Goal: Task Accomplishment & Management: Use online tool/utility

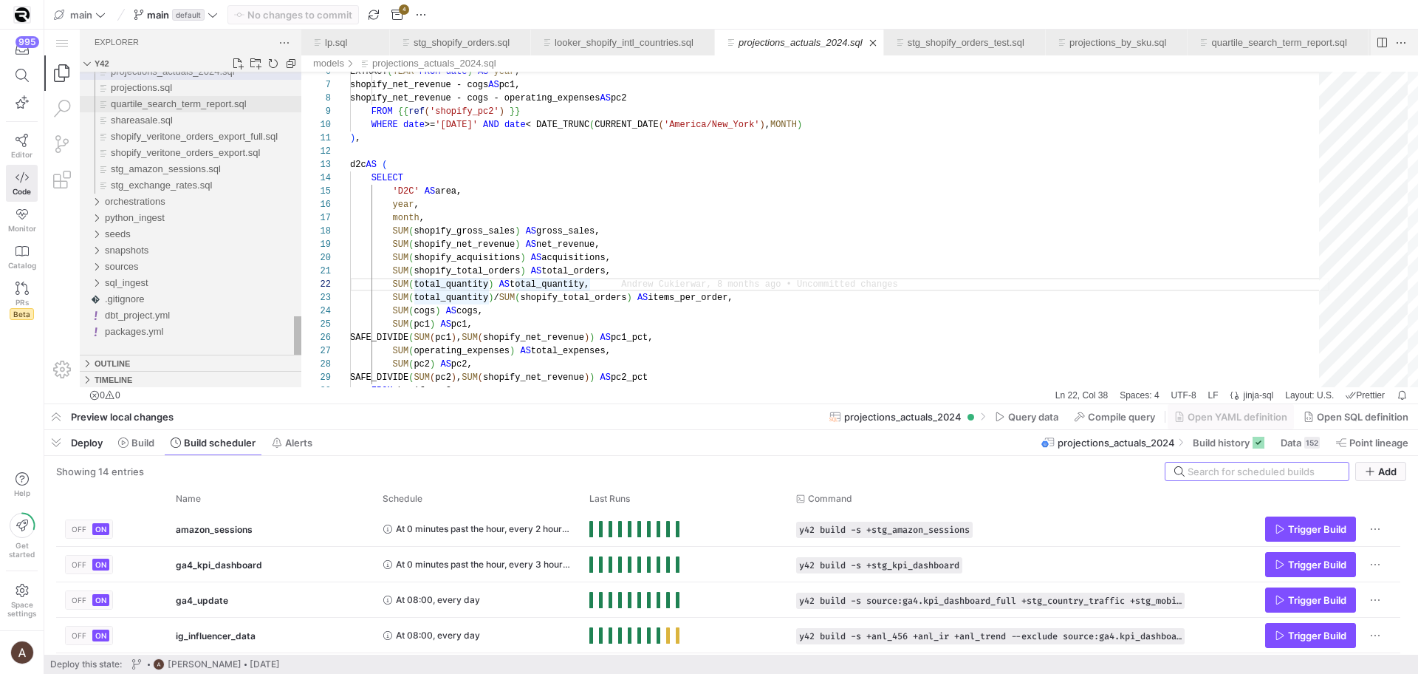
scroll to position [13, 197]
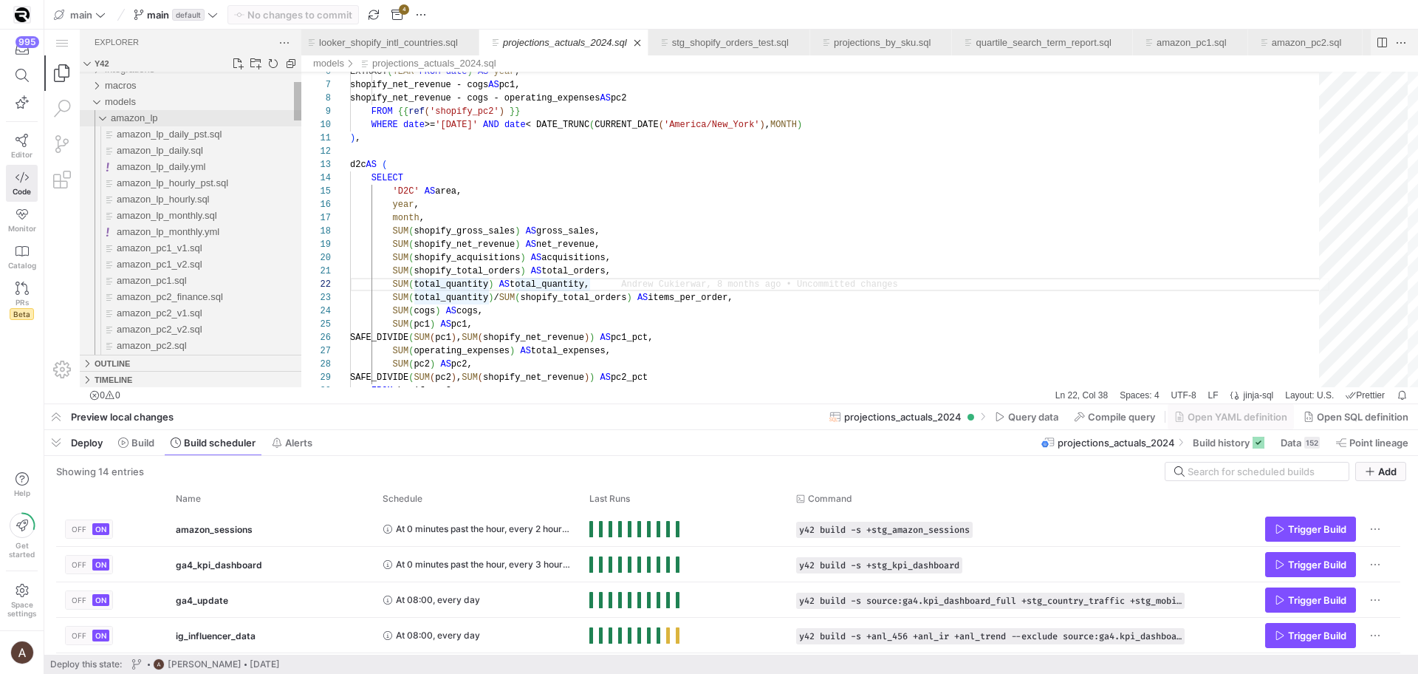
click at [165, 121] on div "amazon_lp" at bounding box center [206, 118] width 191 height 16
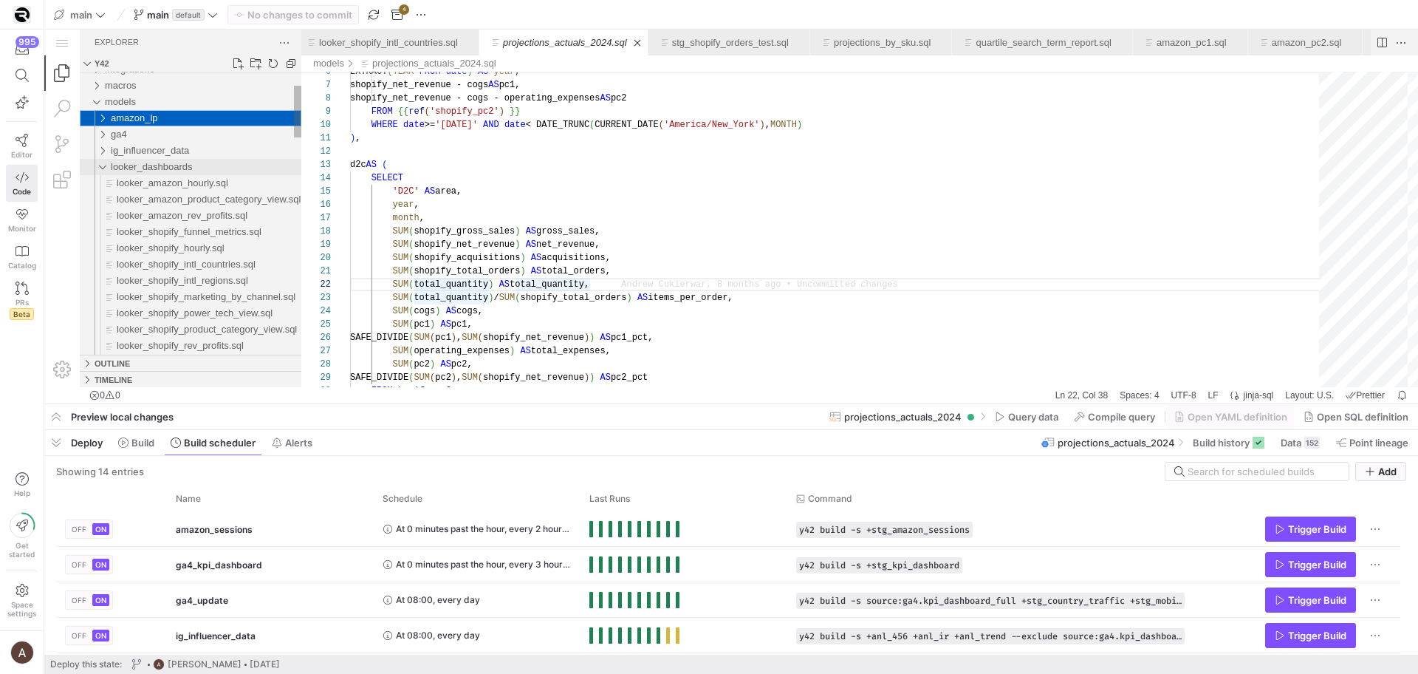
click at [160, 163] on span "looker_dashboards" at bounding box center [152, 166] width 82 height 11
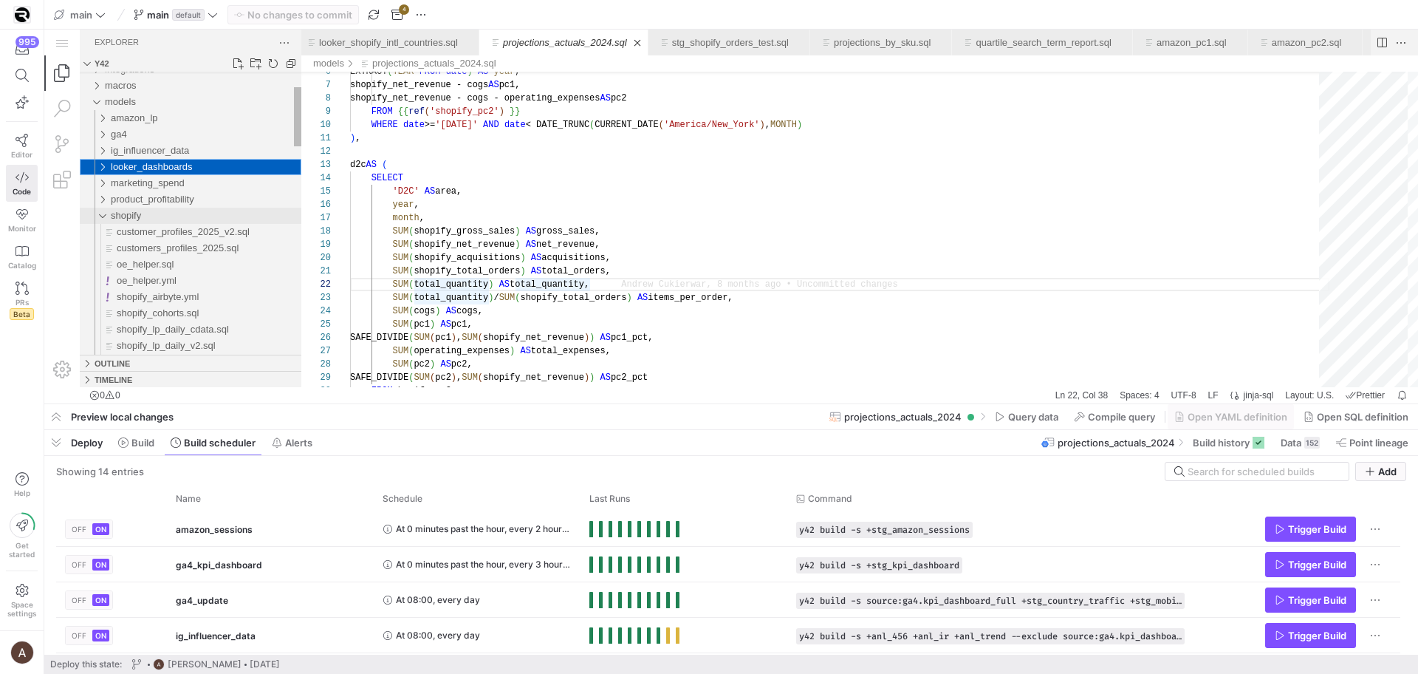
click at [145, 210] on div "shopify" at bounding box center [206, 216] width 191 height 16
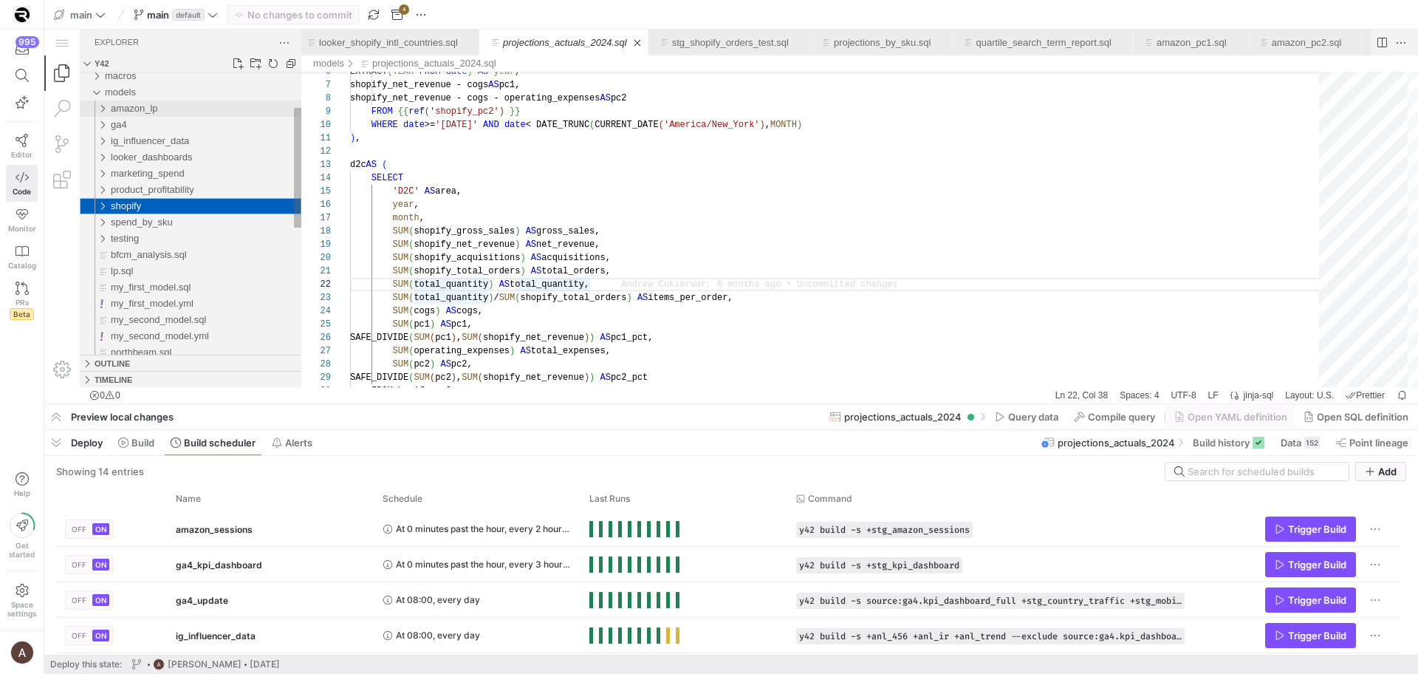
click at [213, 102] on div "amazon_lp" at bounding box center [206, 108] width 191 height 16
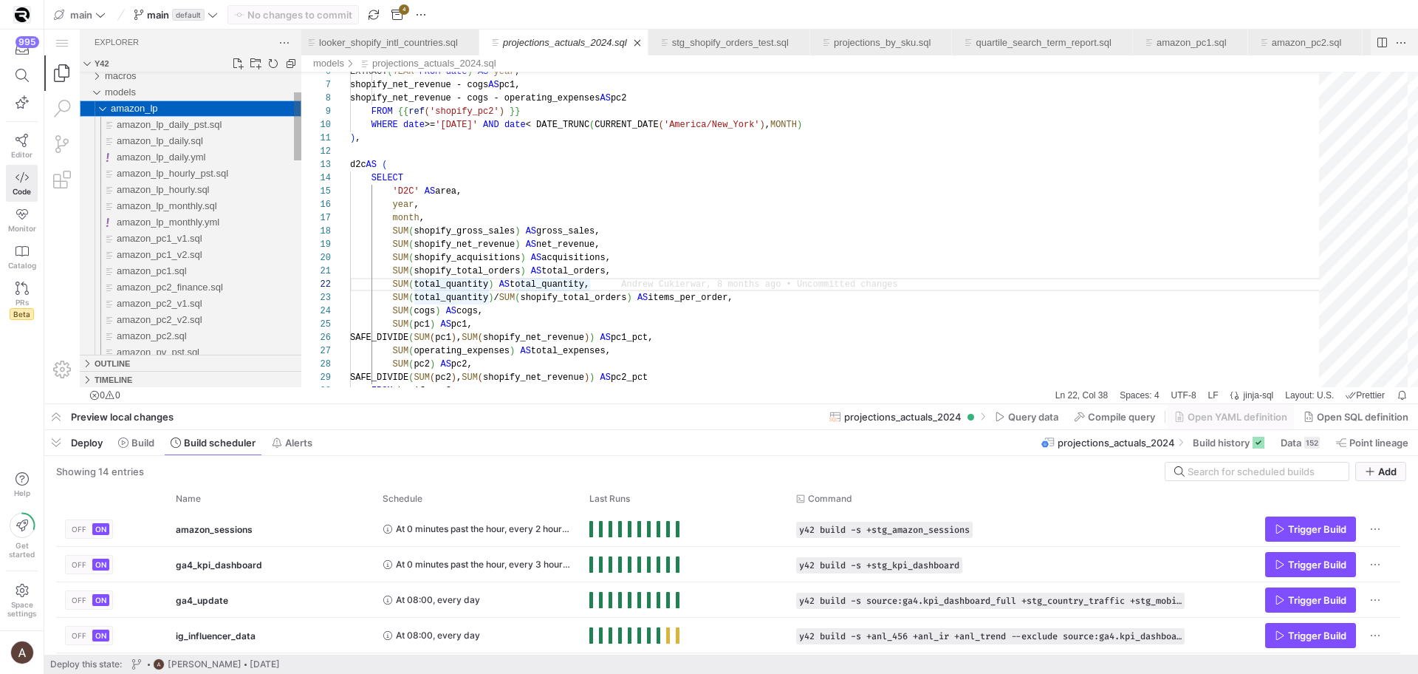
click at [211, 102] on div "amazon_lp" at bounding box center [206, 108] width 191 height 16
click at [213, 93] on div "models" at bounding box center [203, 92] width 196 height 16
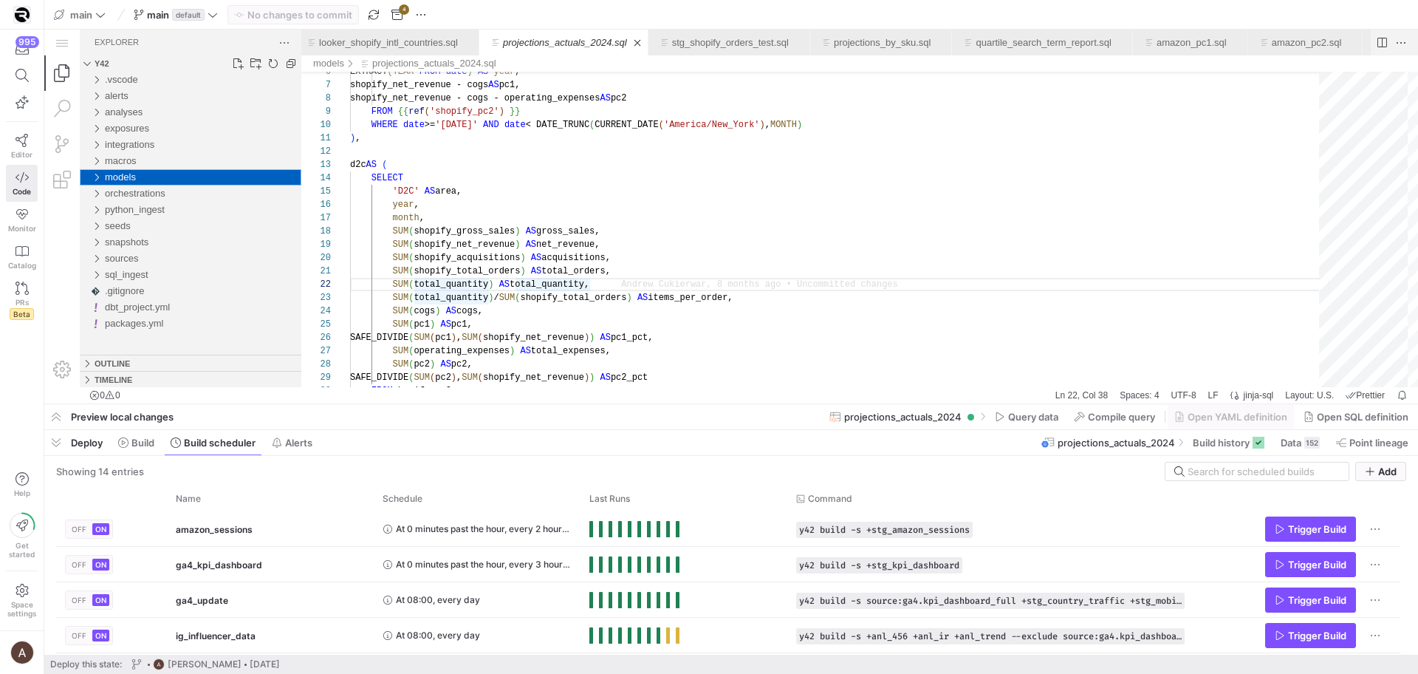
click at [192, 180] on div "models" at bounding box center [203, 177] width 196 height 16
click at [256, 61] on link "New Folder..." at bounding box center [255, 63] width 15 height 15
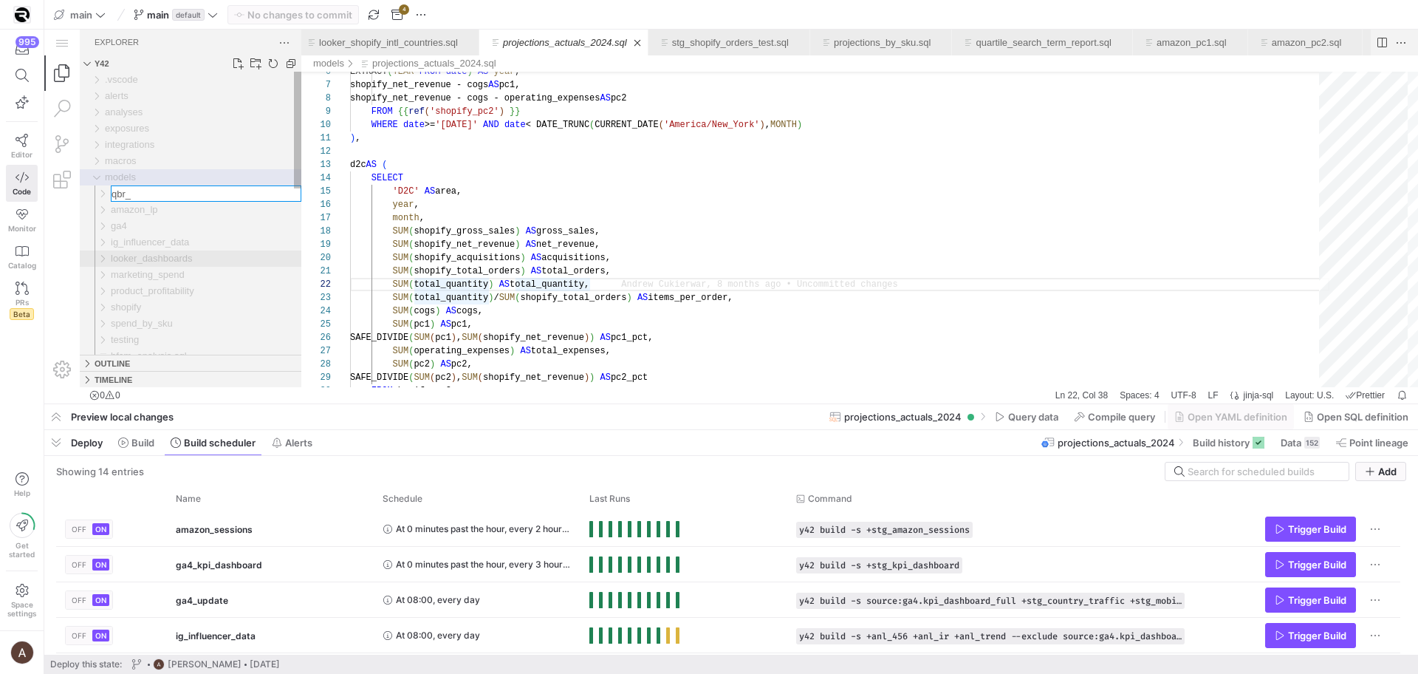
type input "qbr"
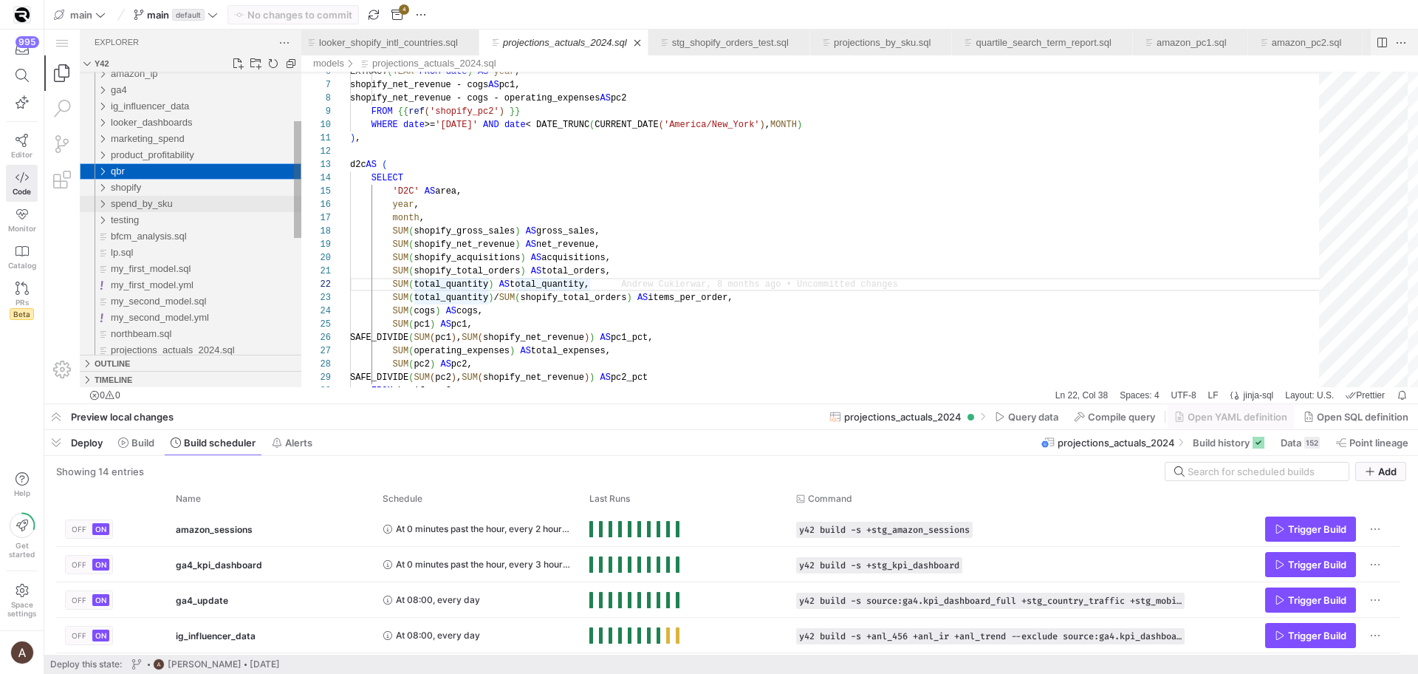
click at [190, 208] on div "spend_by_sku" at bounding box center [206, 204] width 191 height 16
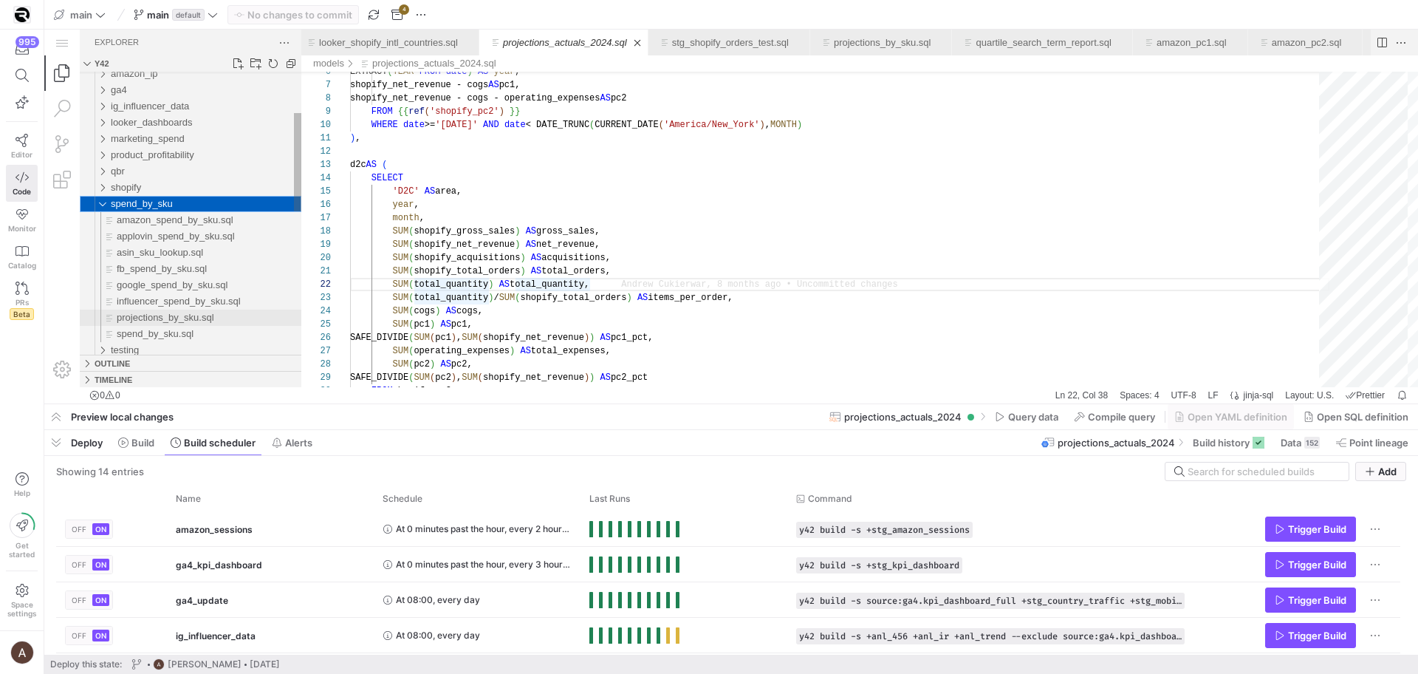
click at [175, 312] on span "projections_by_sku.sql" at bounding box center [165, 317] width 97 height 11
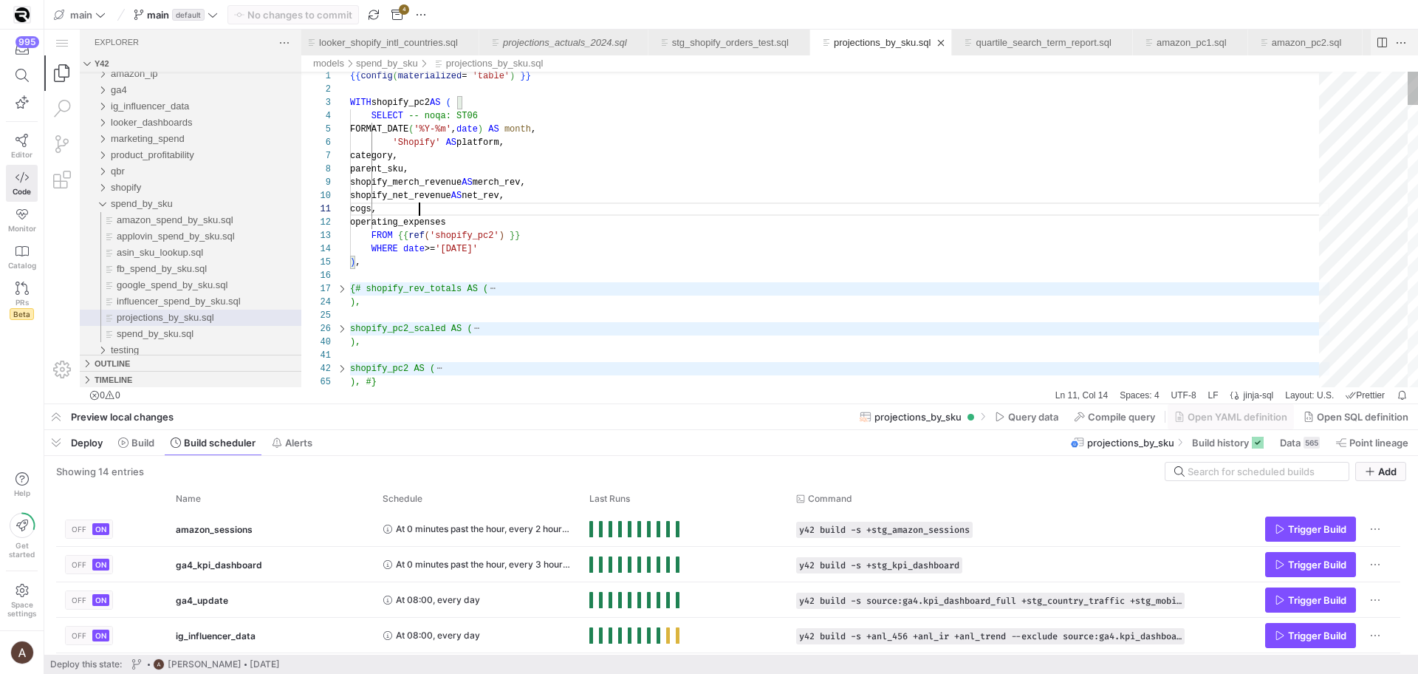
scroll to position [0, 69]
click at [504, 197] on span "net_rev," at bounding box center [483, 196] width 43 height 10
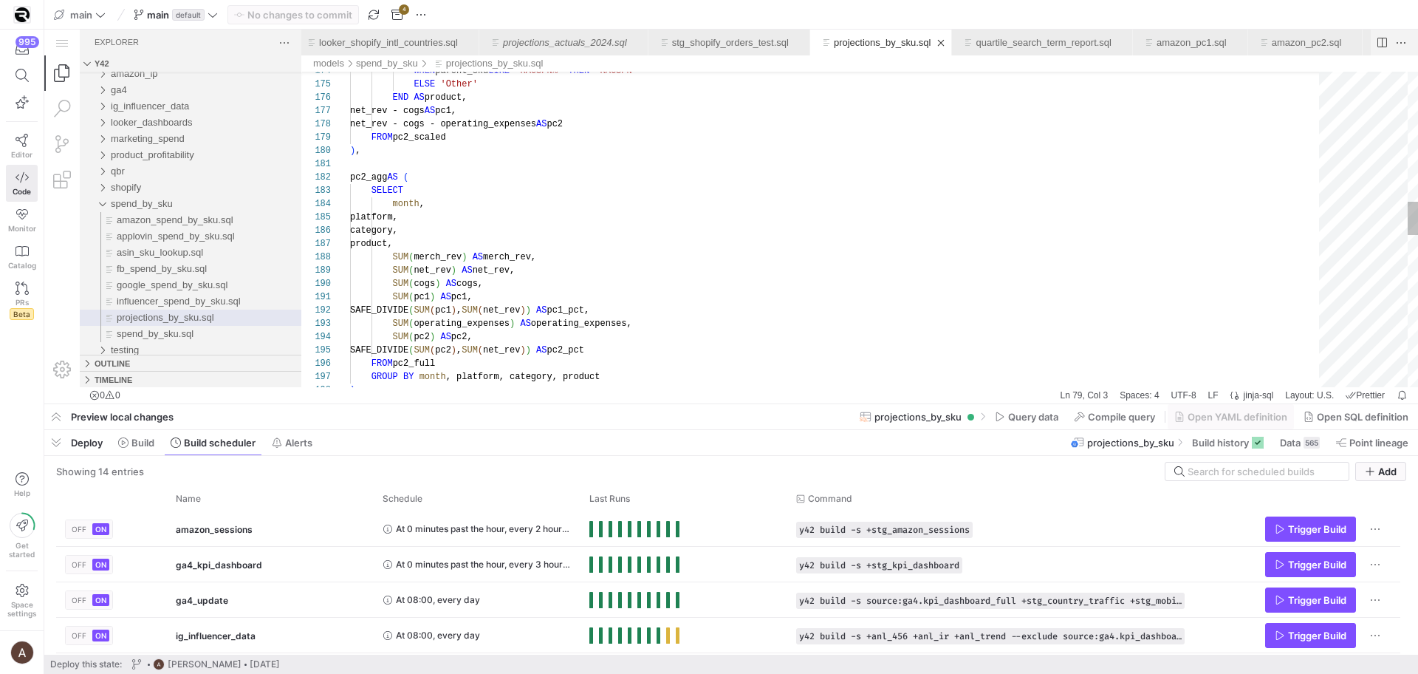
type textarea "{{ config(materialized = 'table') }} WITH shopify_pc2 AS ( SELECT -- noqa: ST06…"
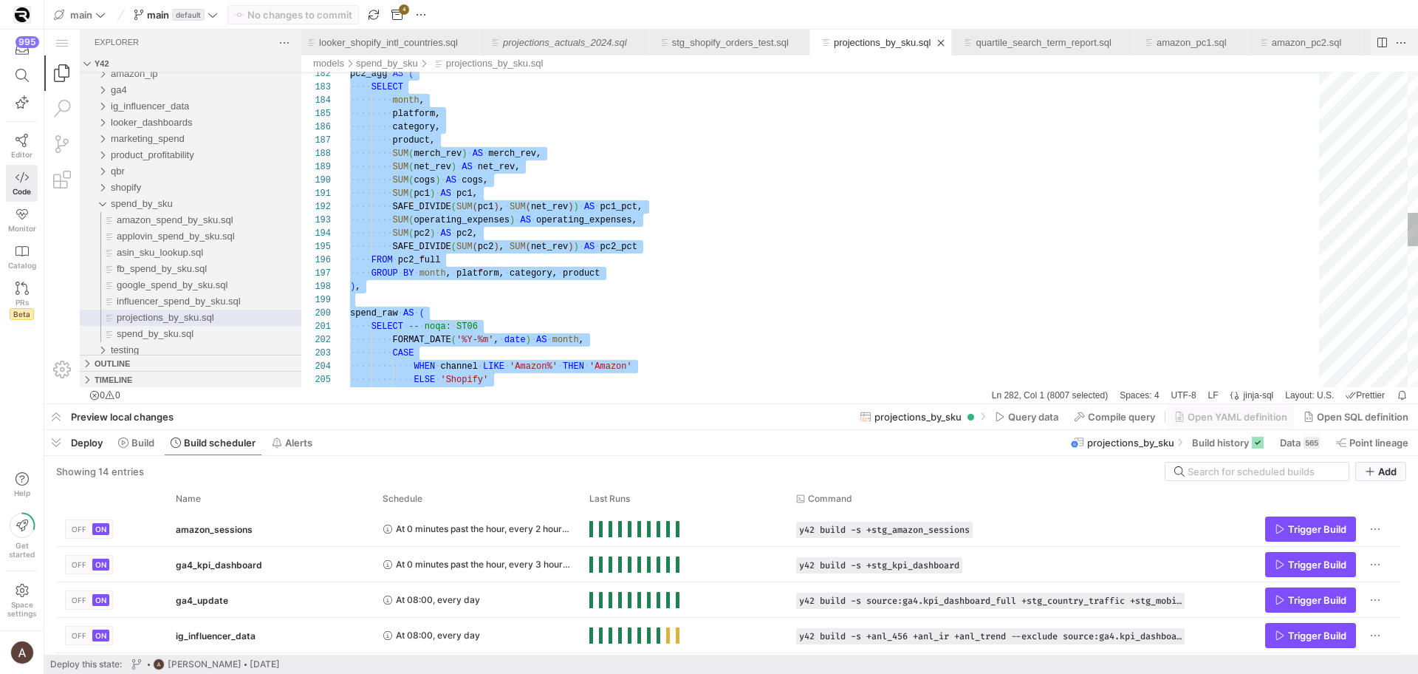
click at [592, 252] on div "pc2_agg ·‌ AS ·‌ ( ·‌·‌·‌·‌ SELECT ·‌·‌·‌·‌·‌·‌·‌·‌ month , ·‌·‌·‌·‌·‌·‌·‌·‌ pl…" at bounding box center [839, 231] width 979 height 2961
click at [163, 179] on div "shopify" at bounding box center [206, 187] width 191 height 16
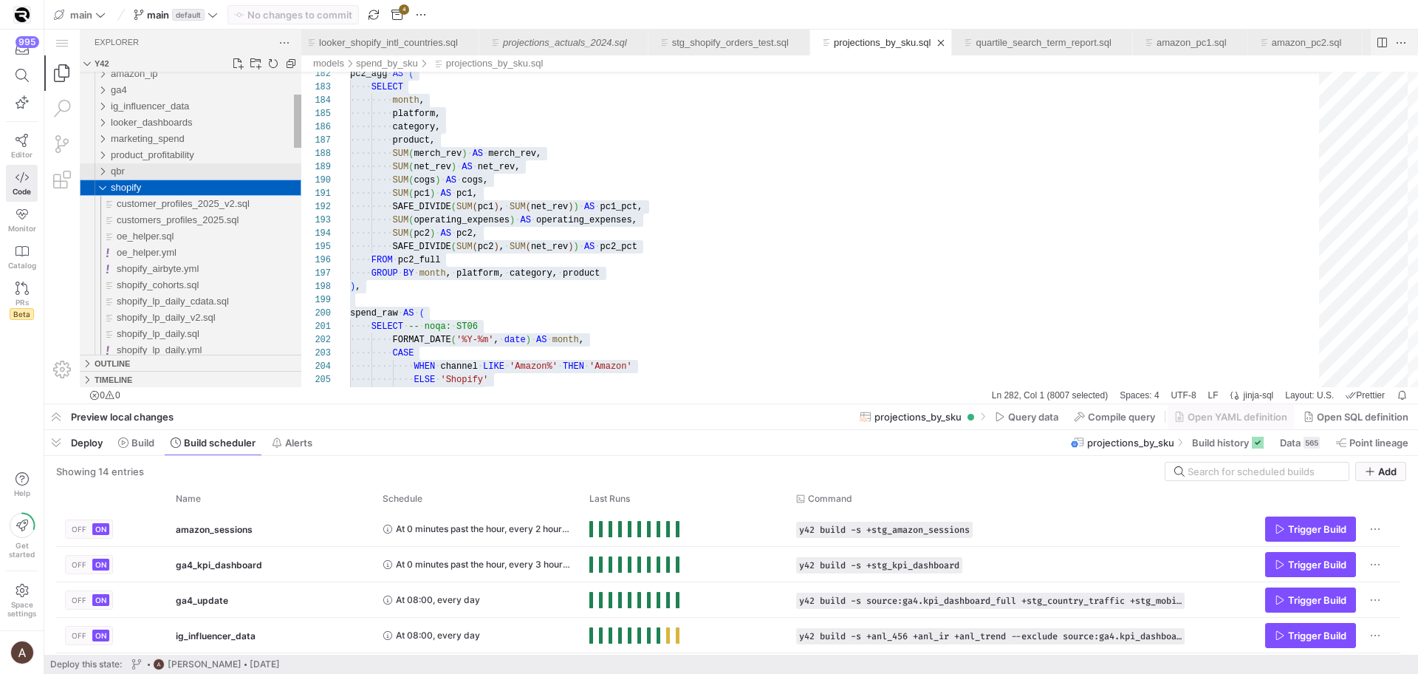
click at [163, 170] on div "qbr" at bounding box center [206, 171] width 191 height 16
click at [149, 186] on div "shopify" at bounding box center [206, 187] width 191 height 16
click at [210, 167] on div "qbr" at bounding box center [206, 171] width 191 height 16
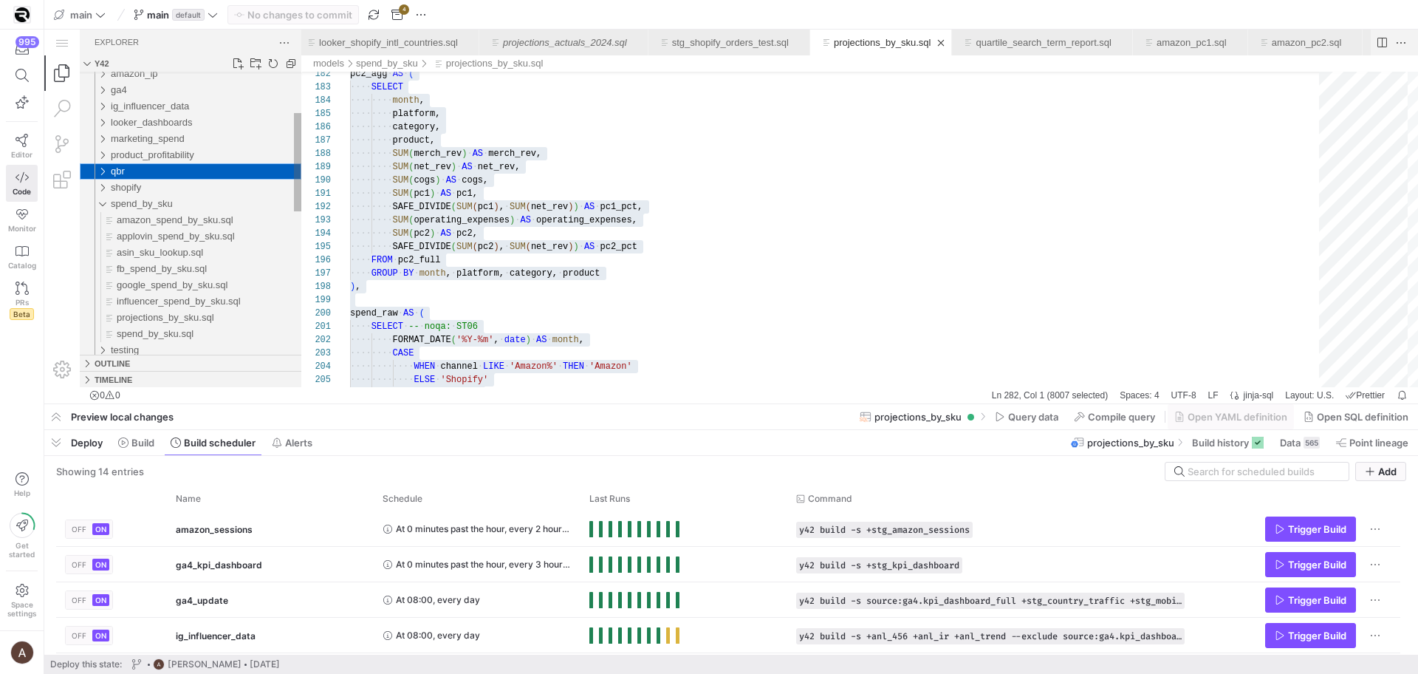
click at [129, 167] on div "qbr" at bounding box center [206, 171] width 191 height 16
click at [243, 66] on link "New File..." at bounding box center [237, 63] width 15 height 15
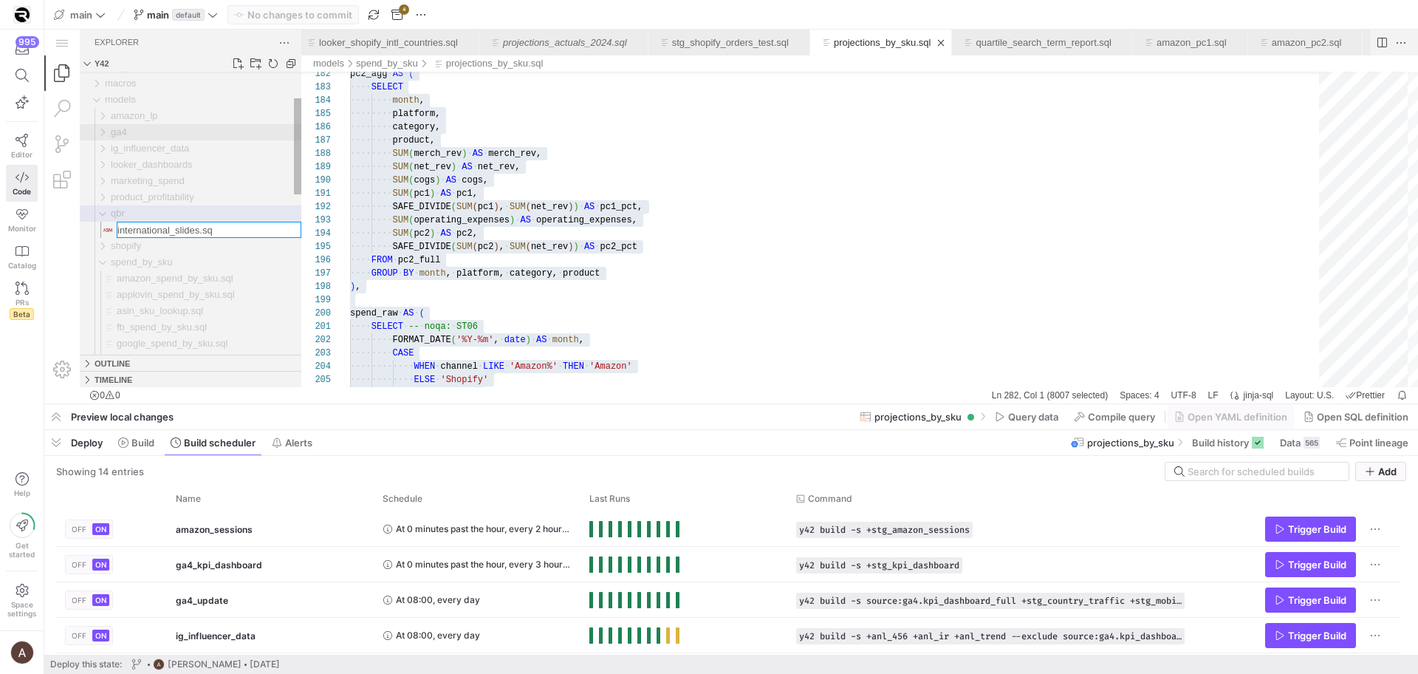
type input "international_slides.sql"
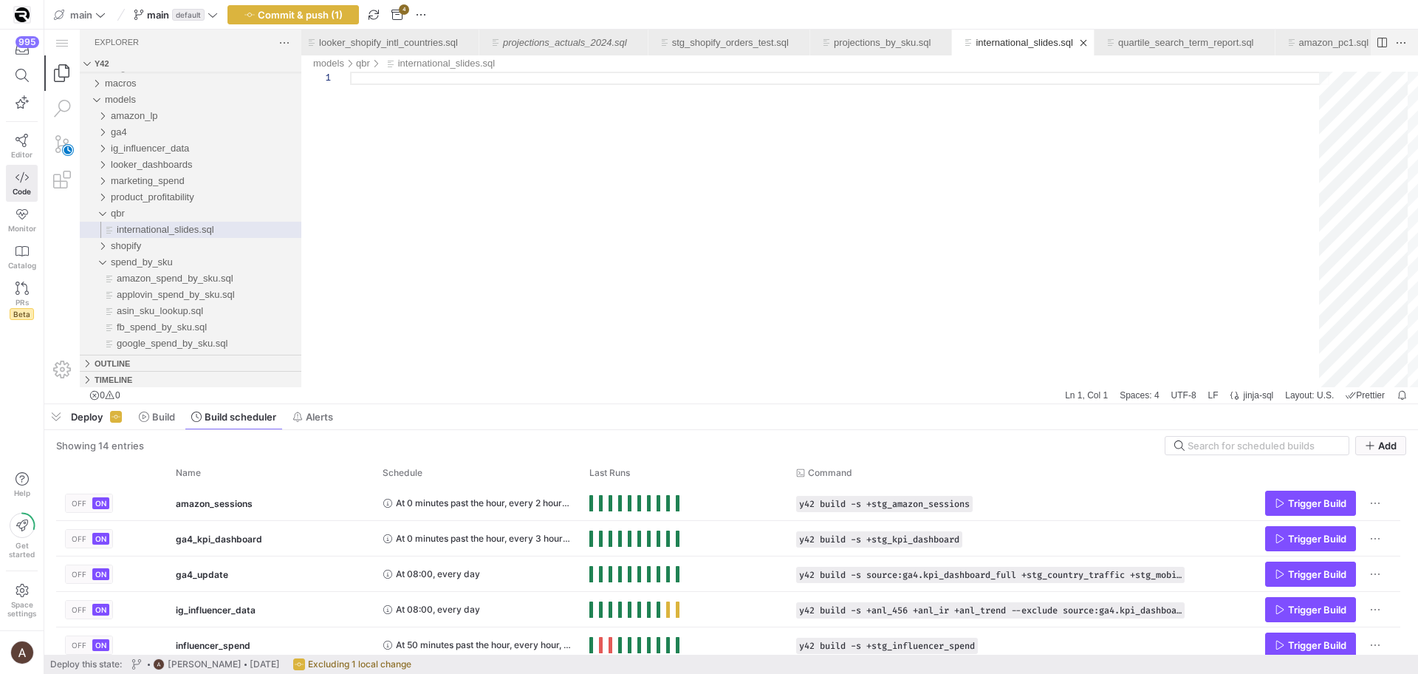
click at [456, 202] on div "international_slides.sql" at bounding box center [839, 229] width 979 height 315
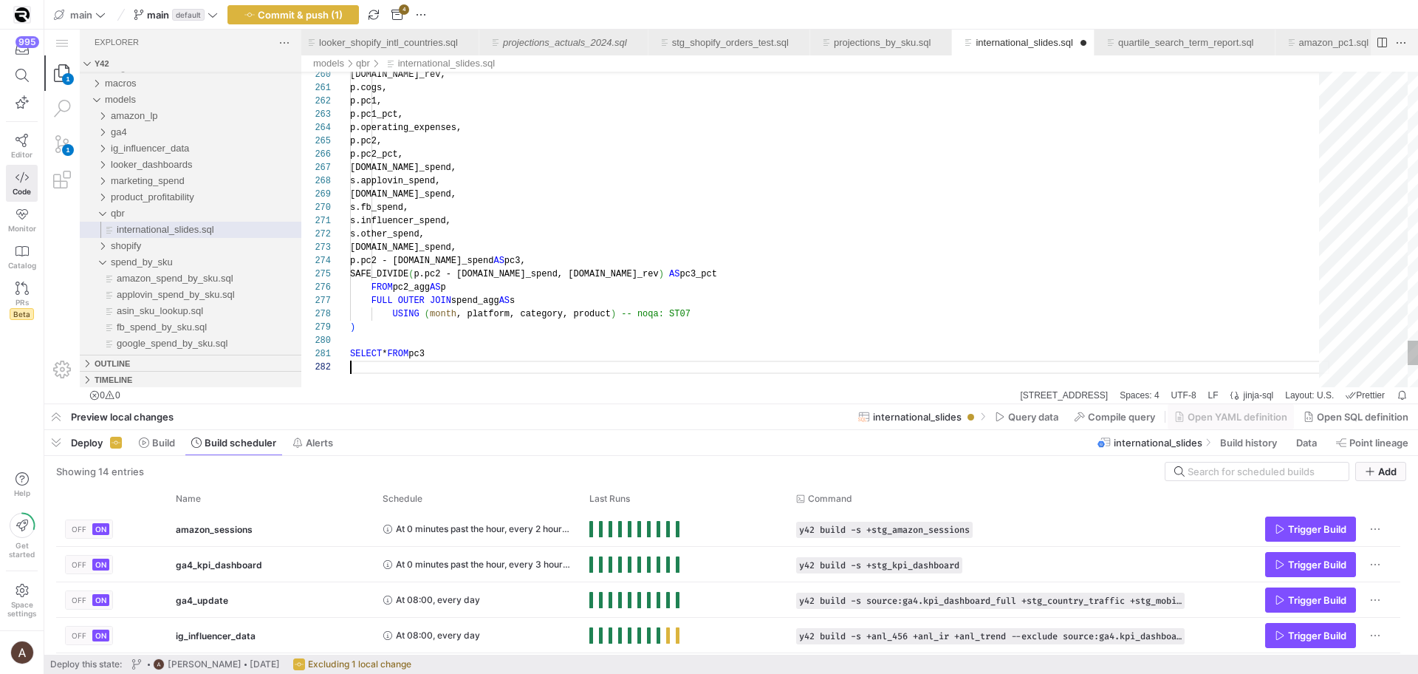
scroll to position [13, 117]
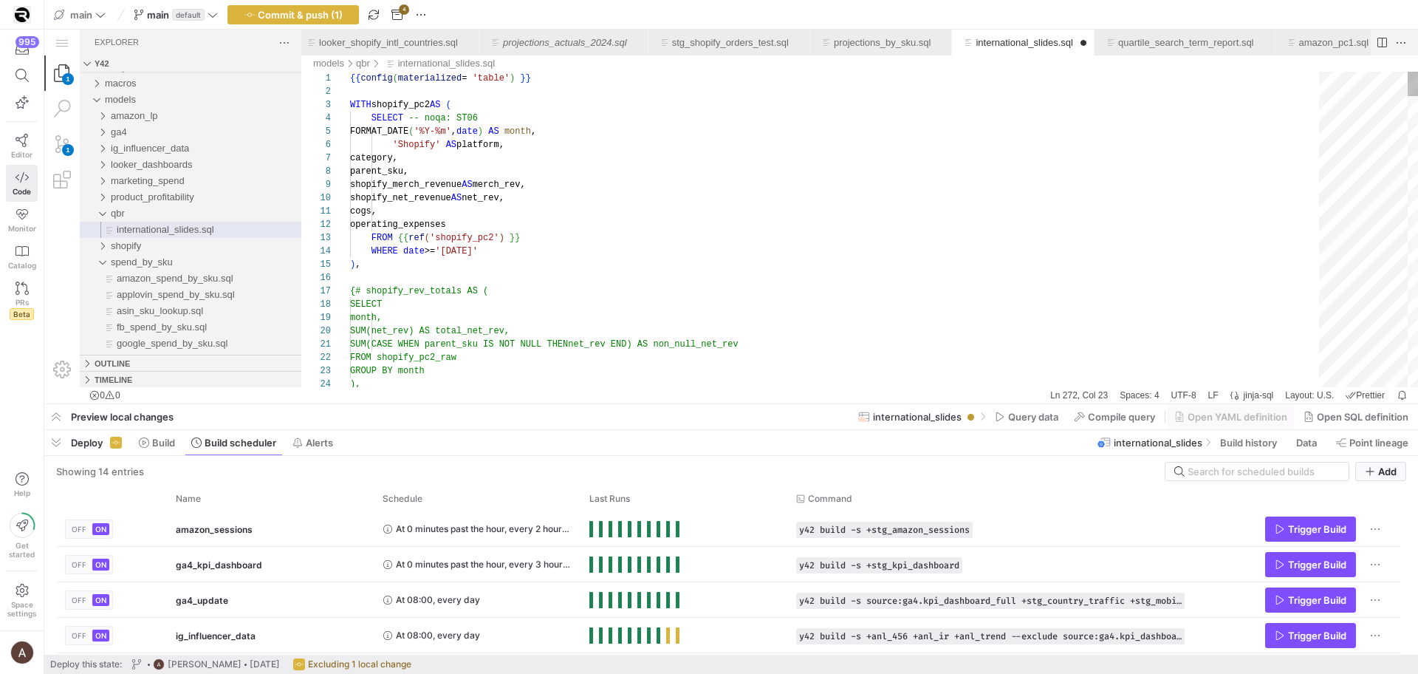
click at [340, 290] on div "international_slides.sql" at bounding box center [341, 290] width 19 height 13
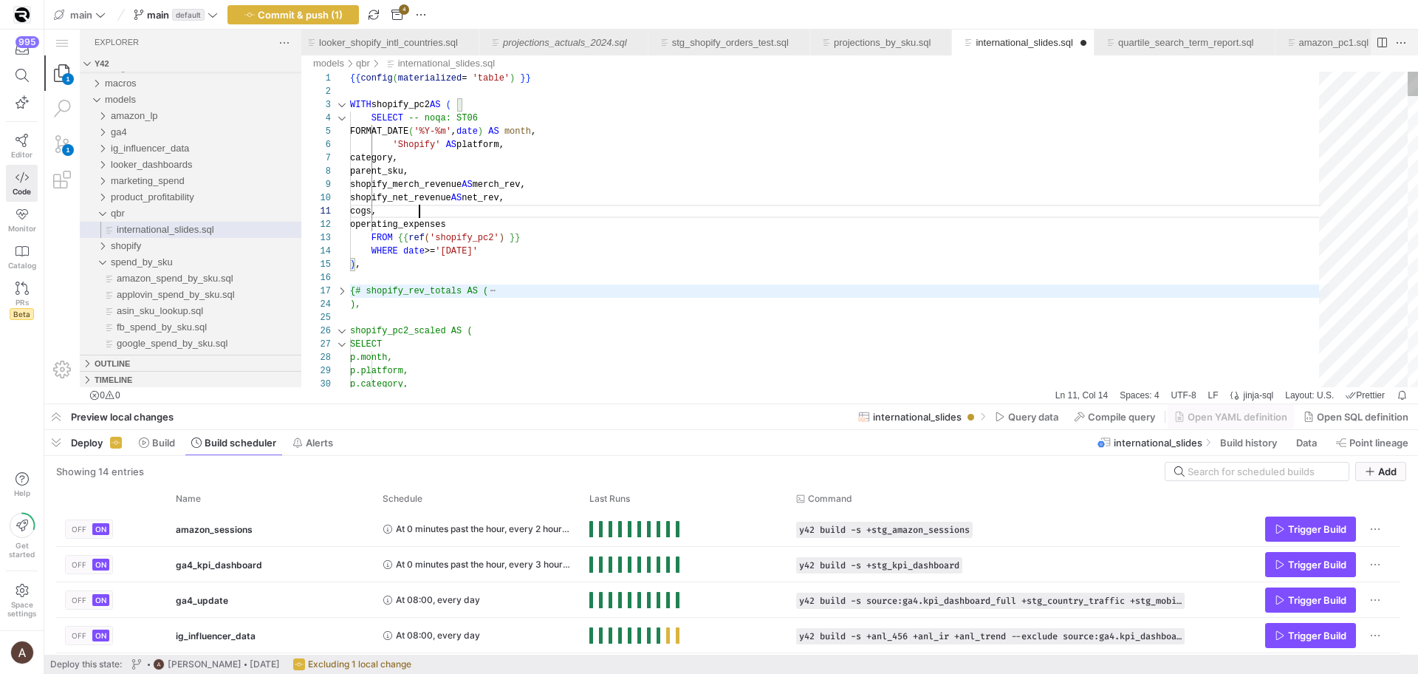
click at [343, 325] on div "international_slides.sql" at bounding box center [341, 330] width 19 height 13
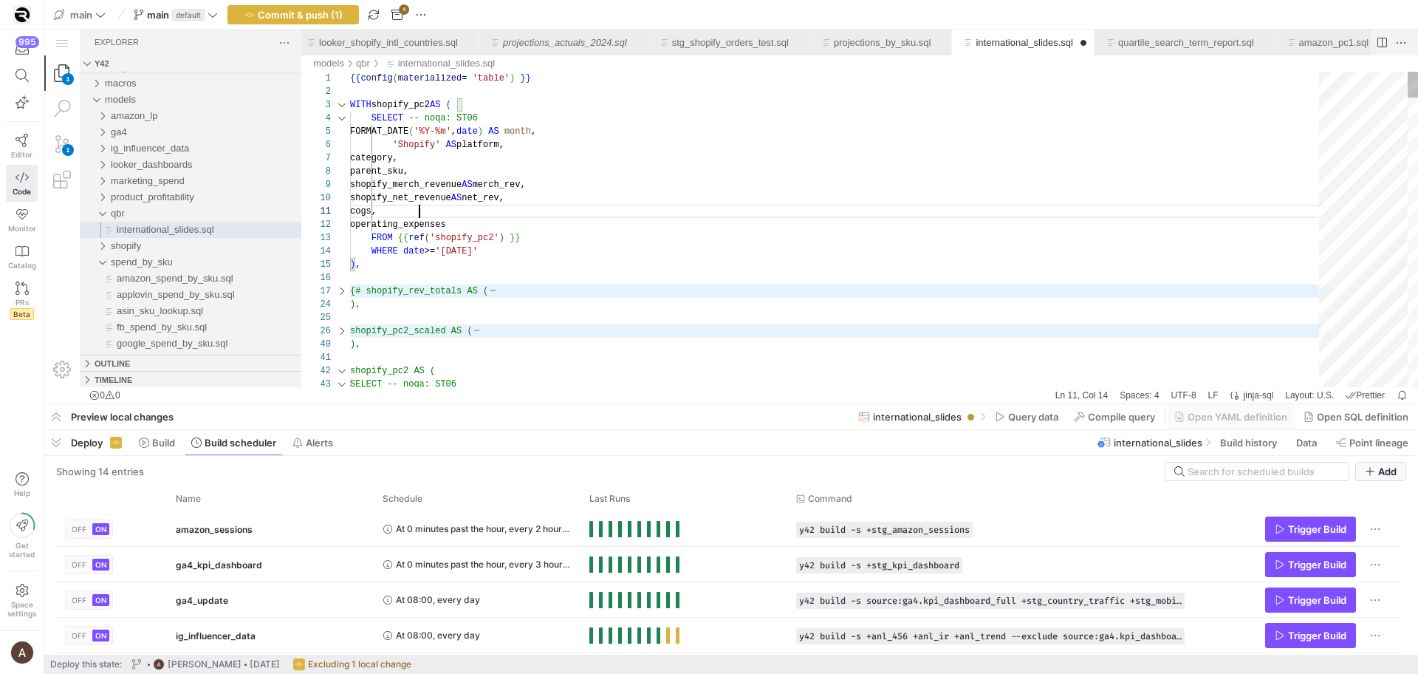
click at [340, 372] on div "international_slides.sql" at bounding box center [341, 370] width 19 height 13
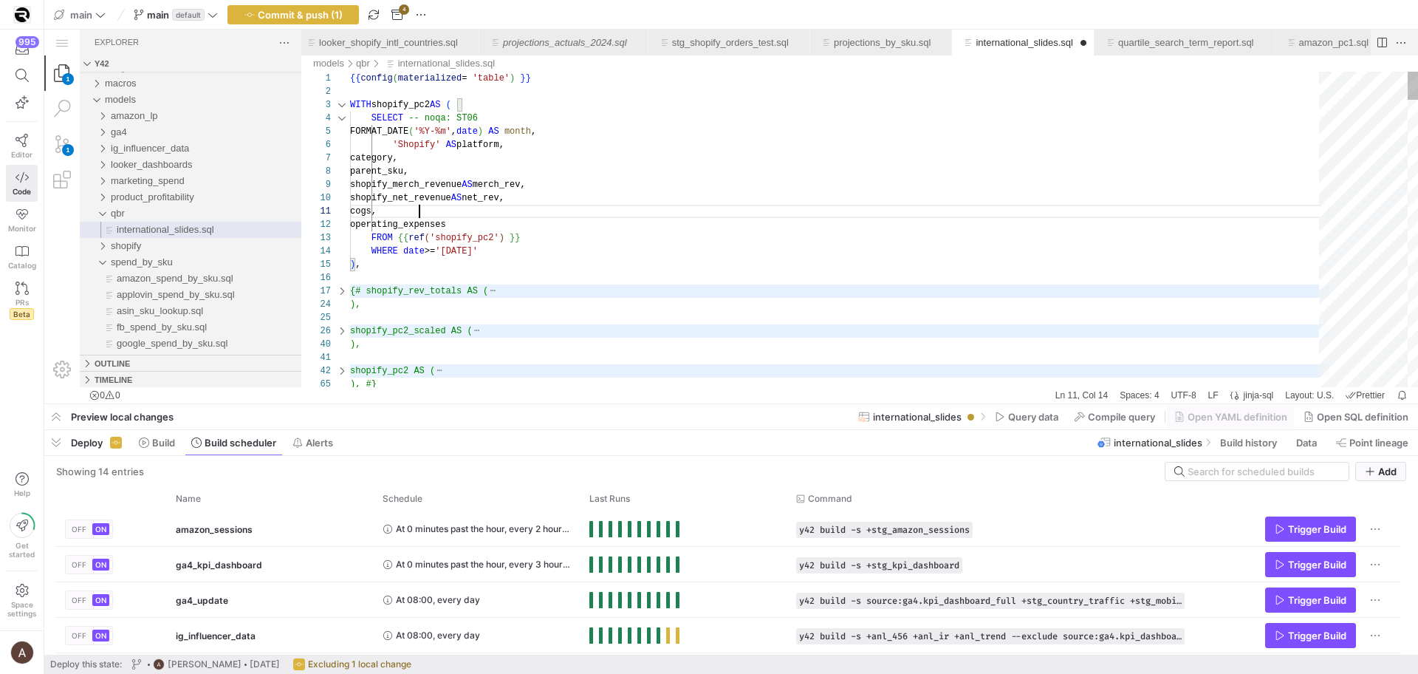
click at [343, 292] on div "international_slides.sql" at bounding box center [341, 290] width 19 height 13
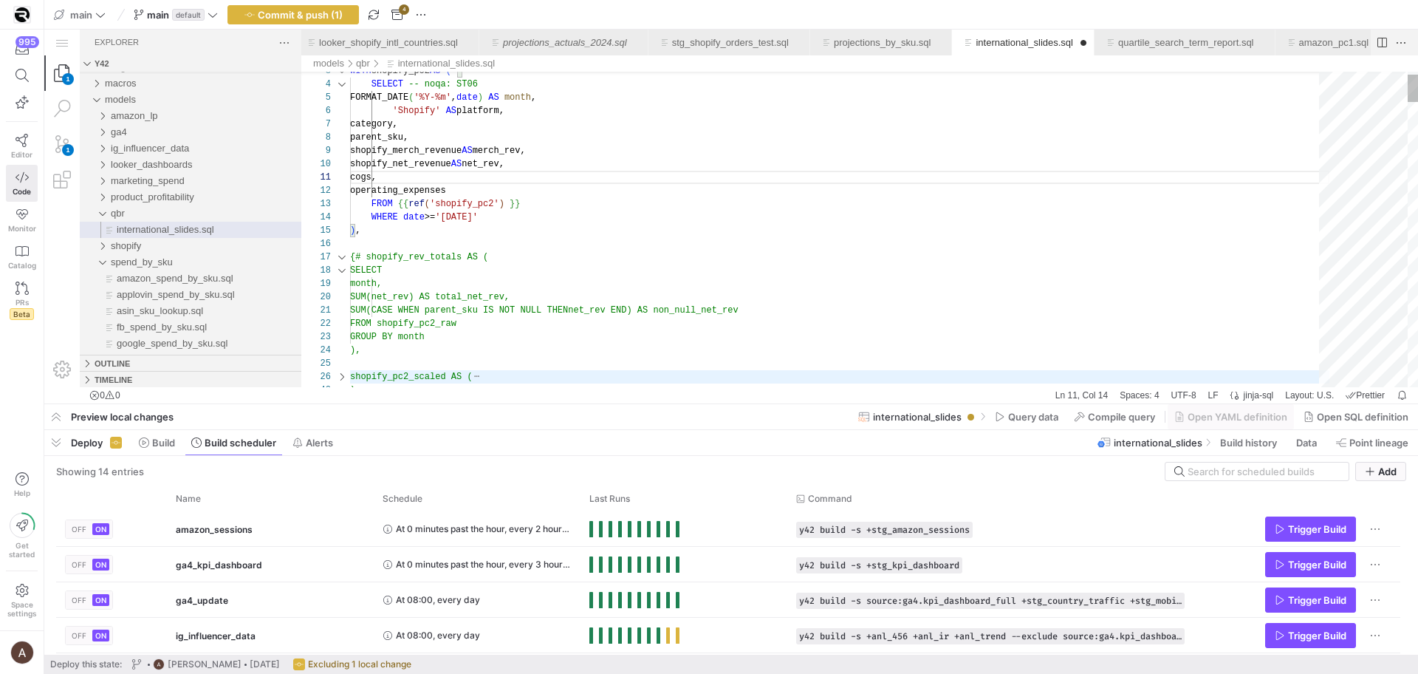
click at [345, 257] on div "international_slides.sql" at bounding box center [341, 256] width 19 height 13
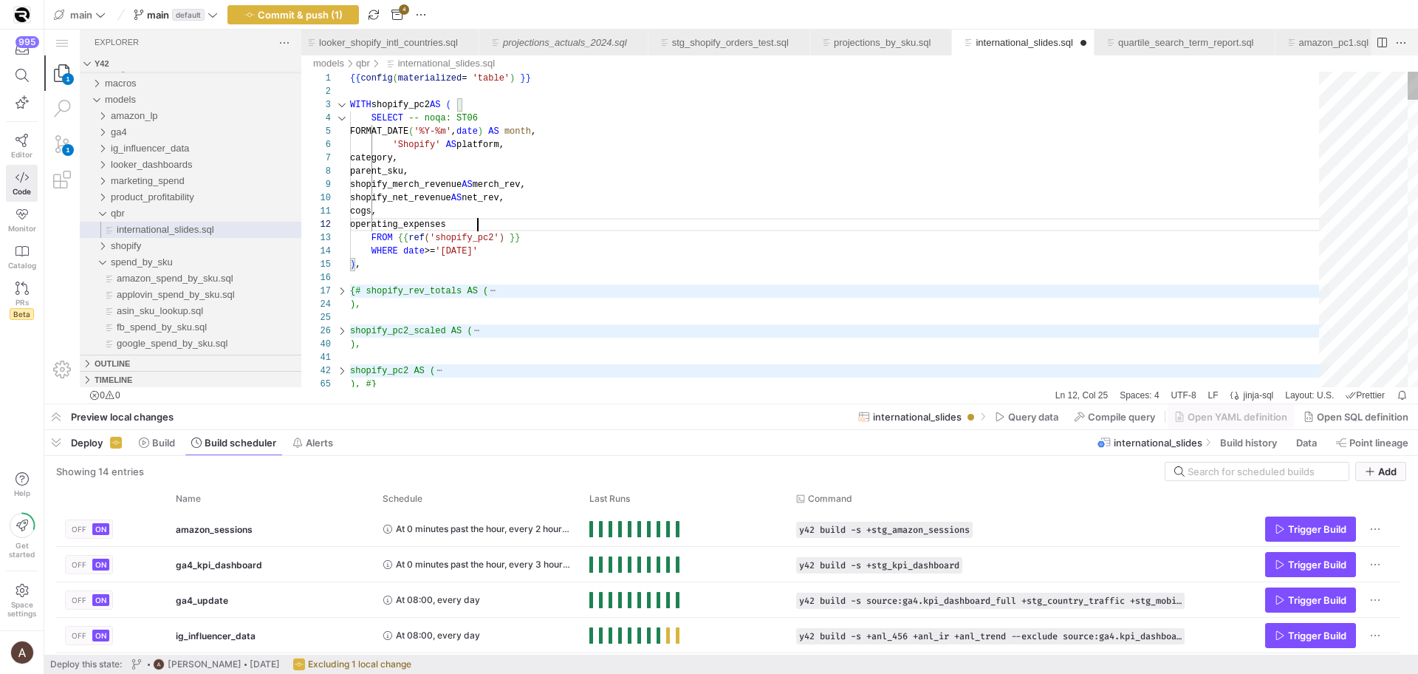
scroll to position [13, 128]
click at [345, 103] on div "international_slides.sql" at bounding box center [341, 104] width 19 height 13
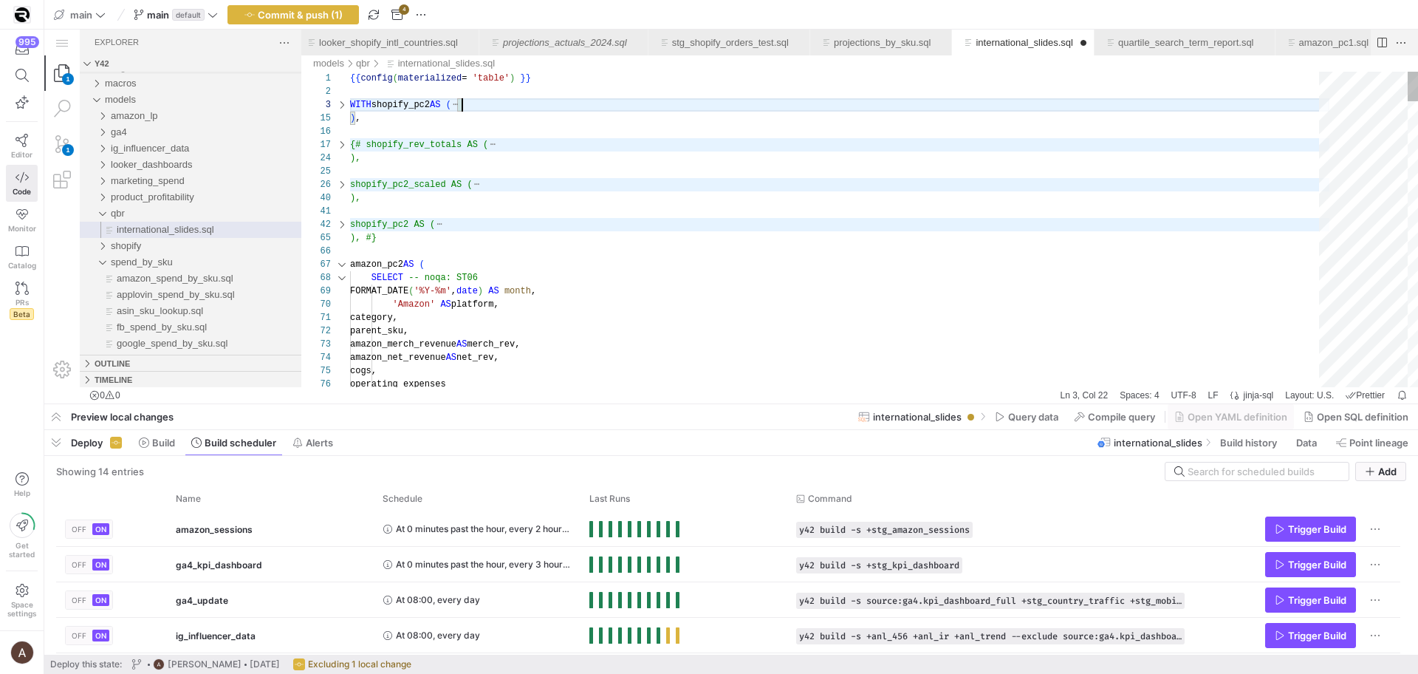
click at [342, 265] on div "international_slides.sql" at bounding box center [341, 264] width 19 height 13
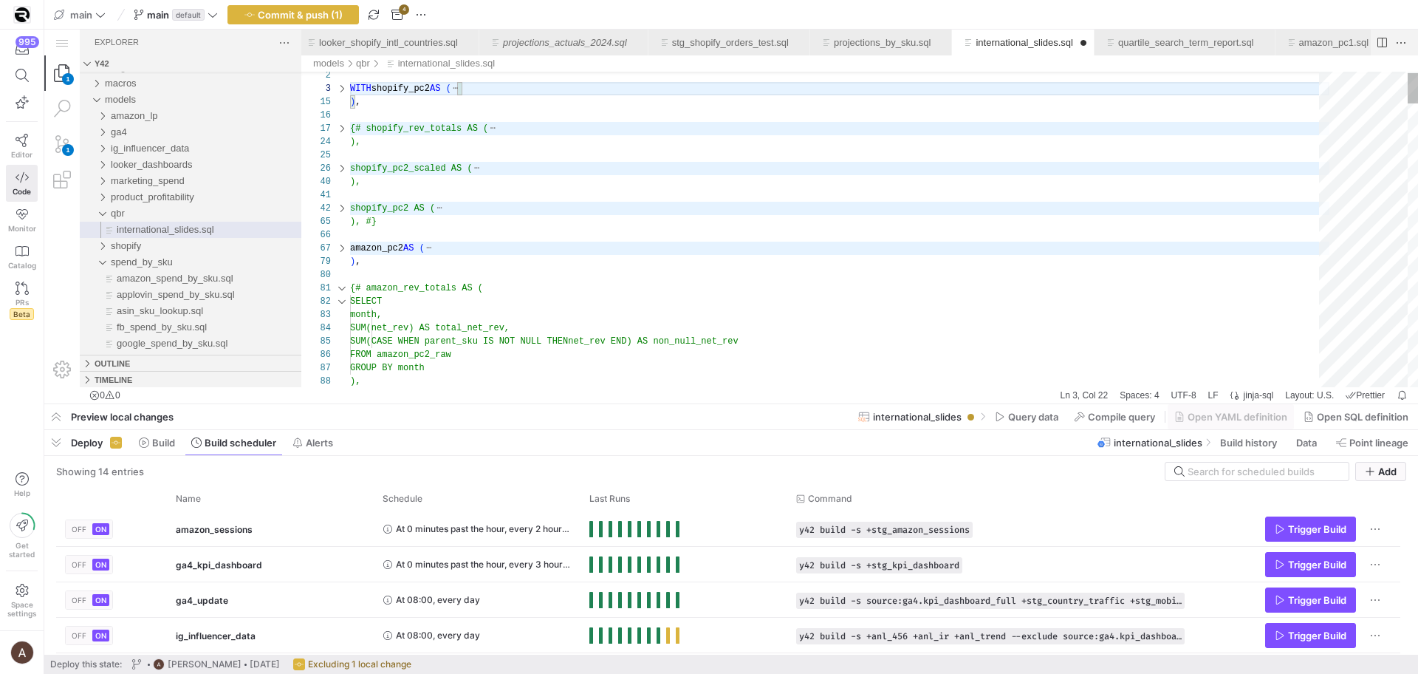
click at [343, 288] on div "international_slides.sql" at bounding box center [341, 287] width 19 height 13
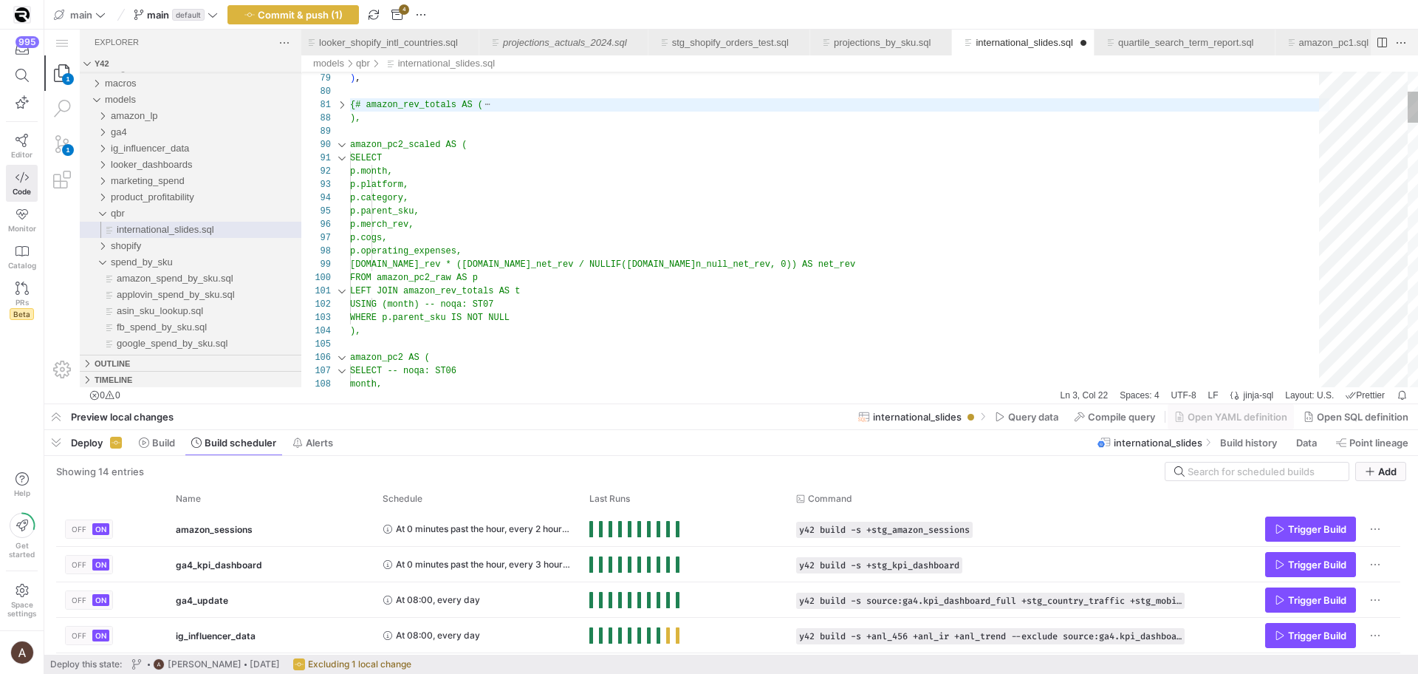
scroll to position [27, 27]
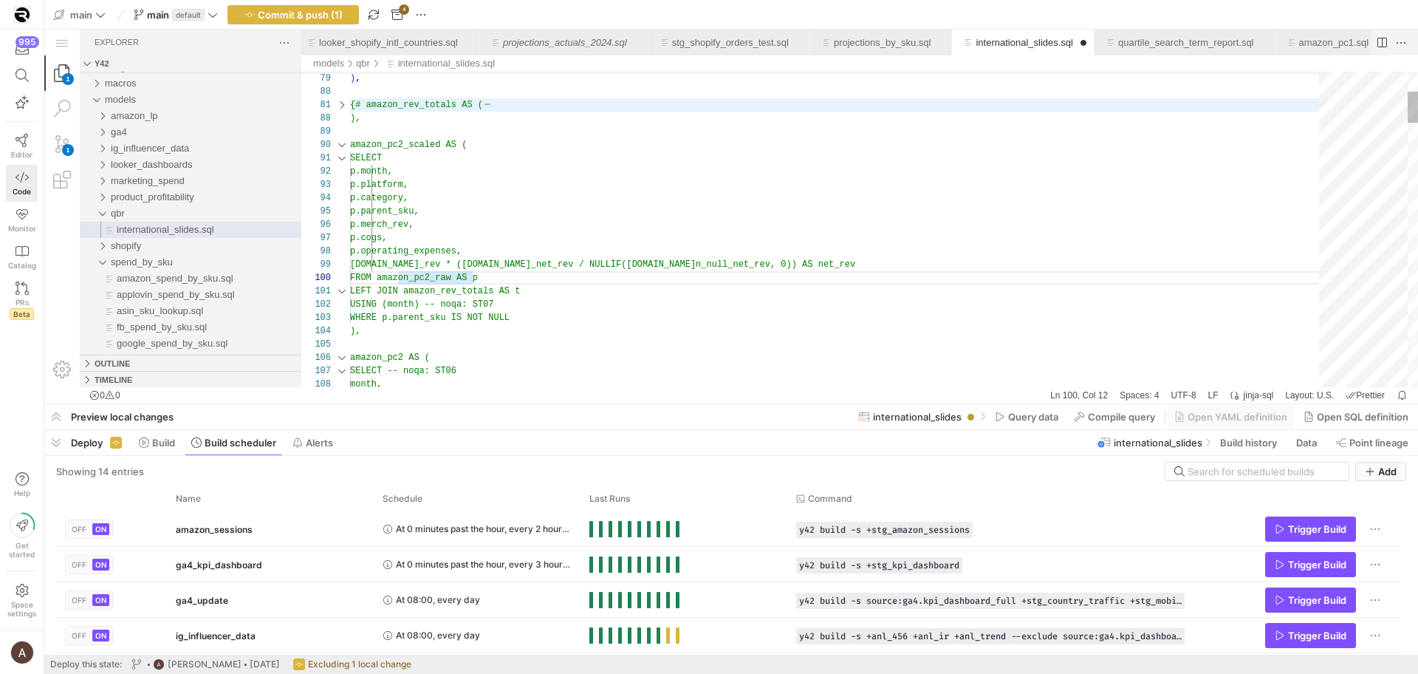
click at [342, 145] on div "international_slides.sql" at bounding box center [341, 144] width 19 height 13
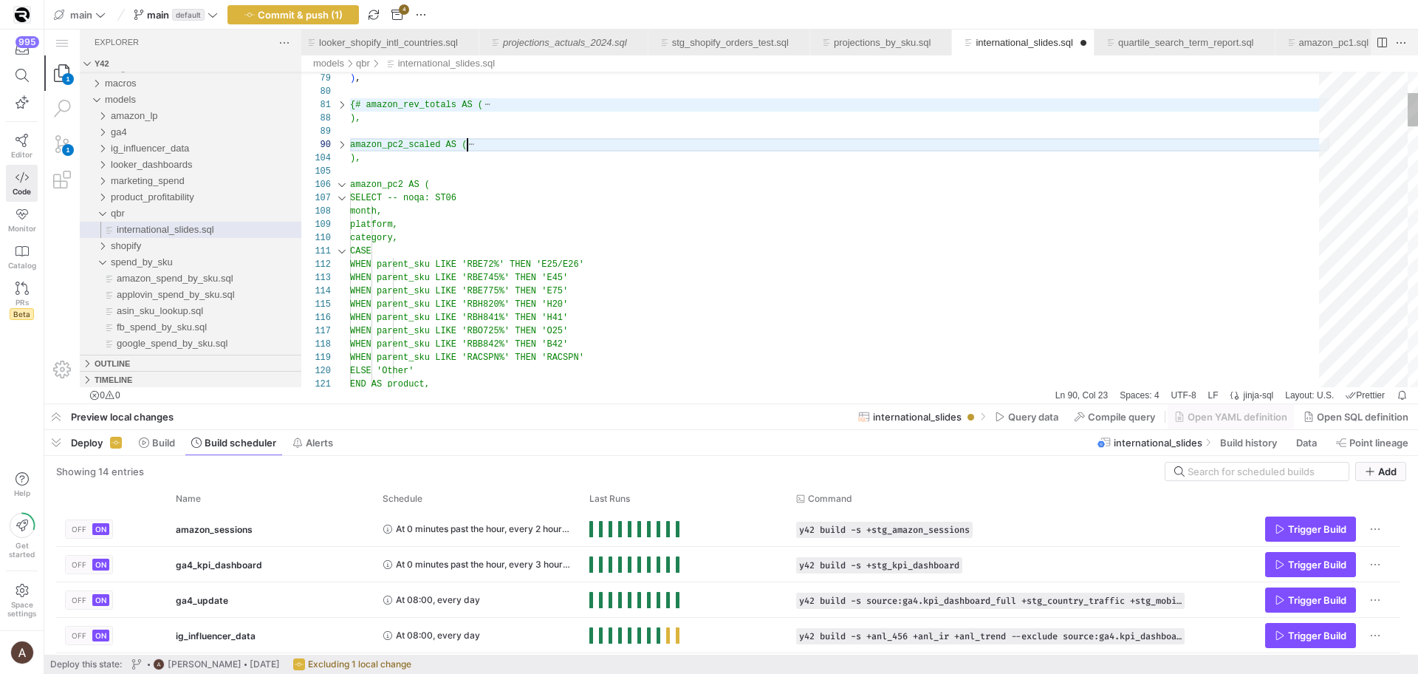
scroll to position [0, 117]
click at [344, 179] on div "international_slides.sql" at bounding box center [341, 184] width 19 height 13
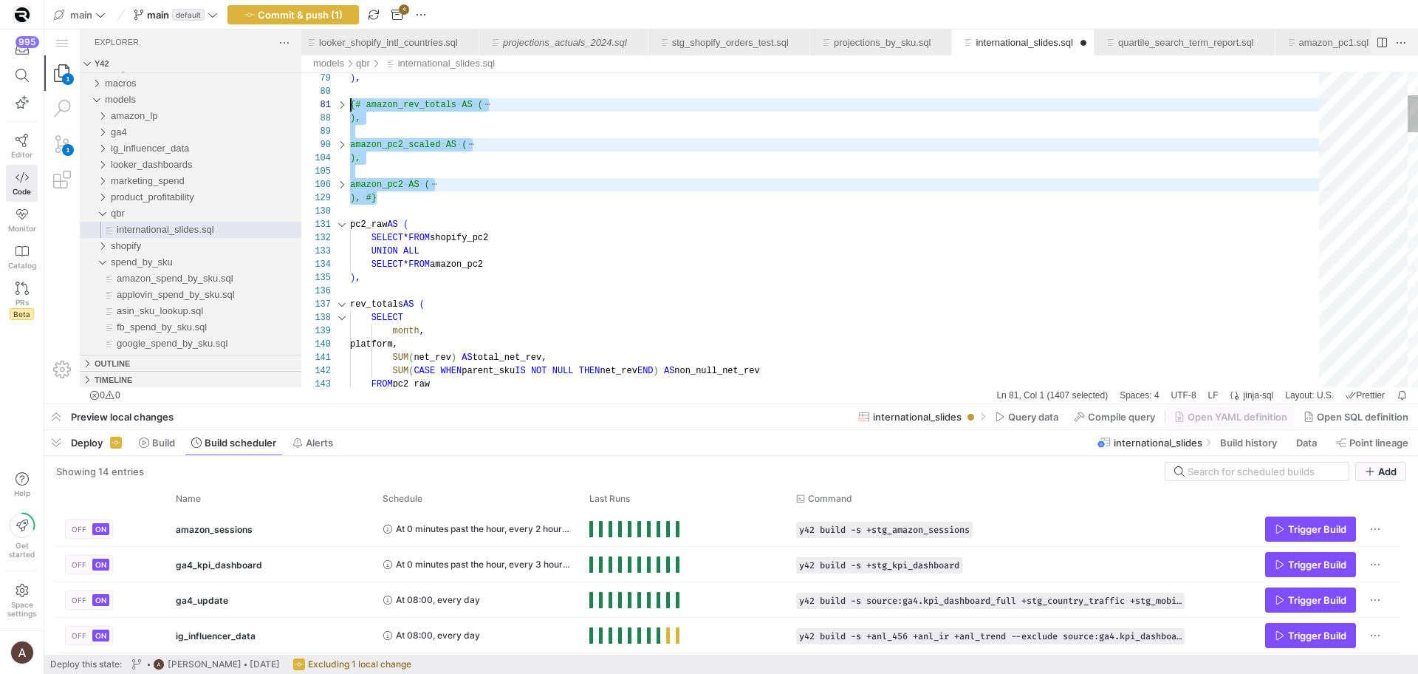
scroll to position [279, 0]
drag, startPoint x: 399, startPoint y: 202, endPoint x: 331, endPoint y: 100, distance: 123.1
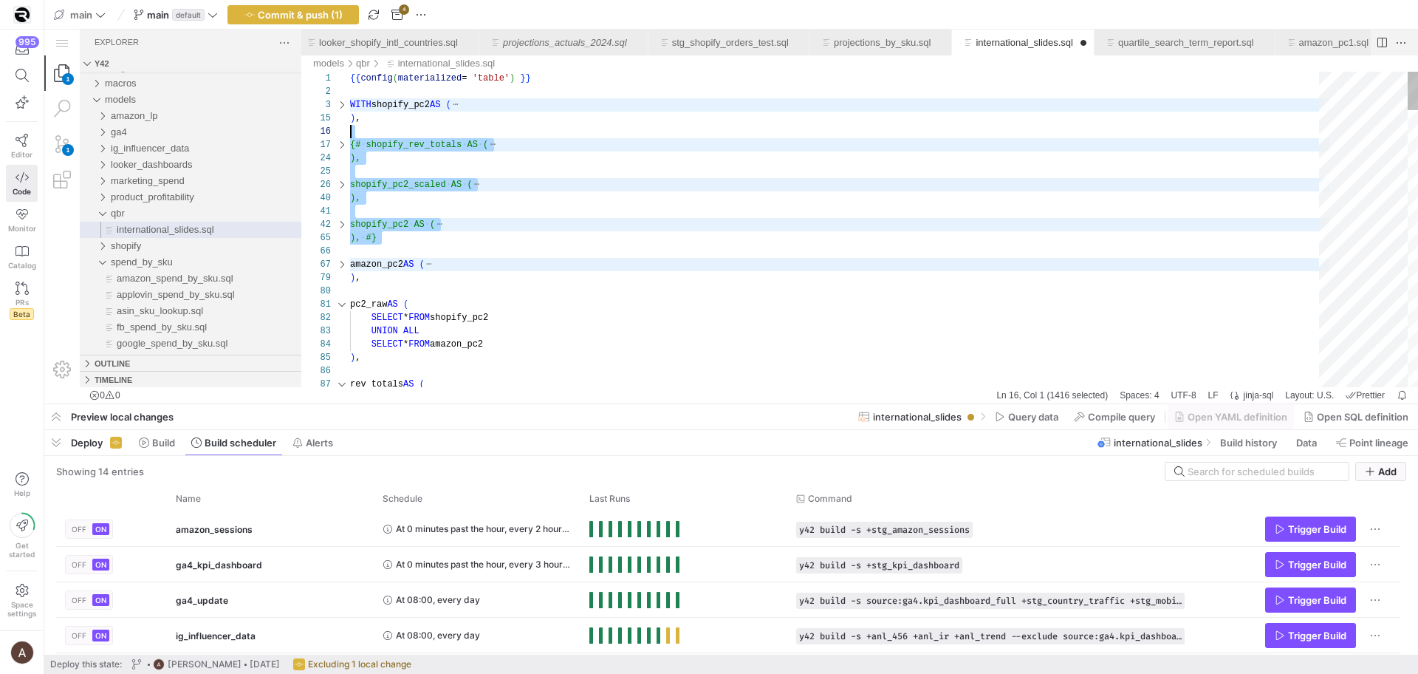
scroll to position [213, 0]
drag, startPoint x: 392, startPoint y: 245, endPoint x: 335, endPoint y: 143, distance: 117.1
click at [335, 143] on div "79 80 81 82 83 84 85 86 87 67 66 42 65 41 25 26 40 16 17 24 3 15 1 2 ) , pc2_ra…" at bounding box center [859, 229] width 1117 height 315
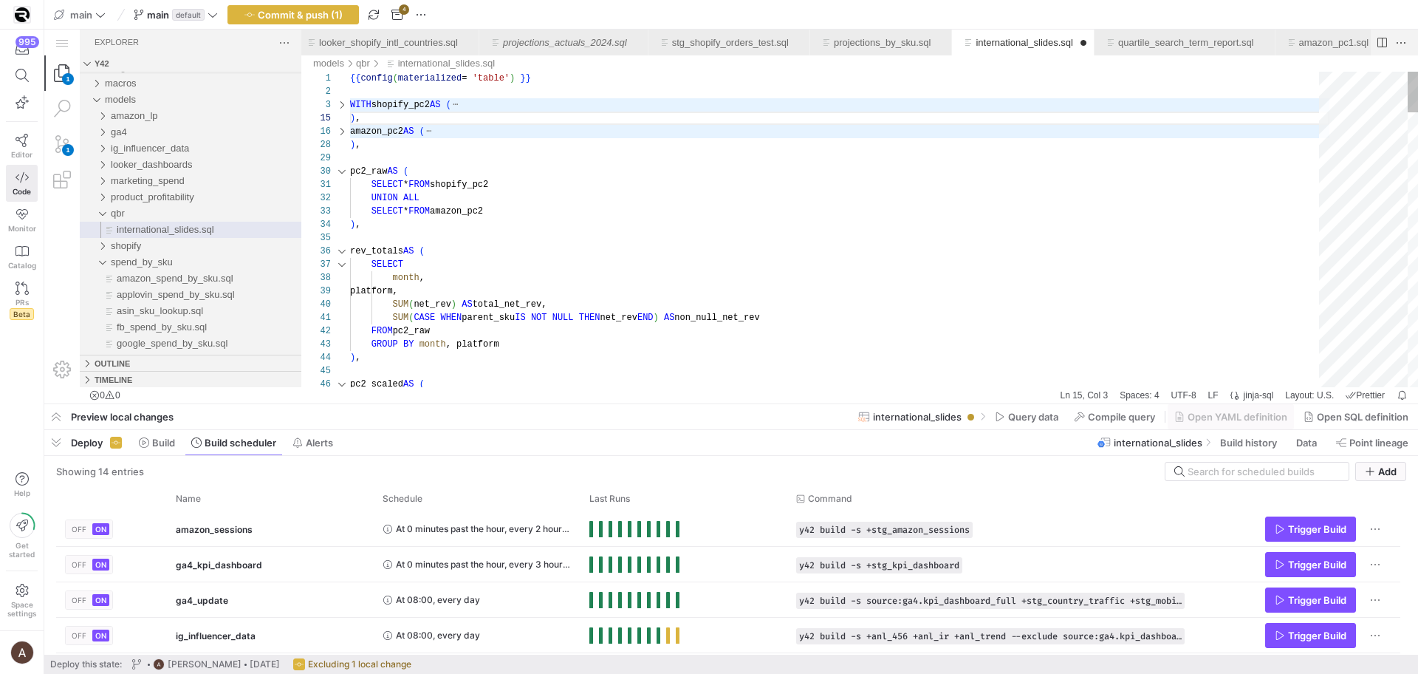
scroll to position [199, 0]
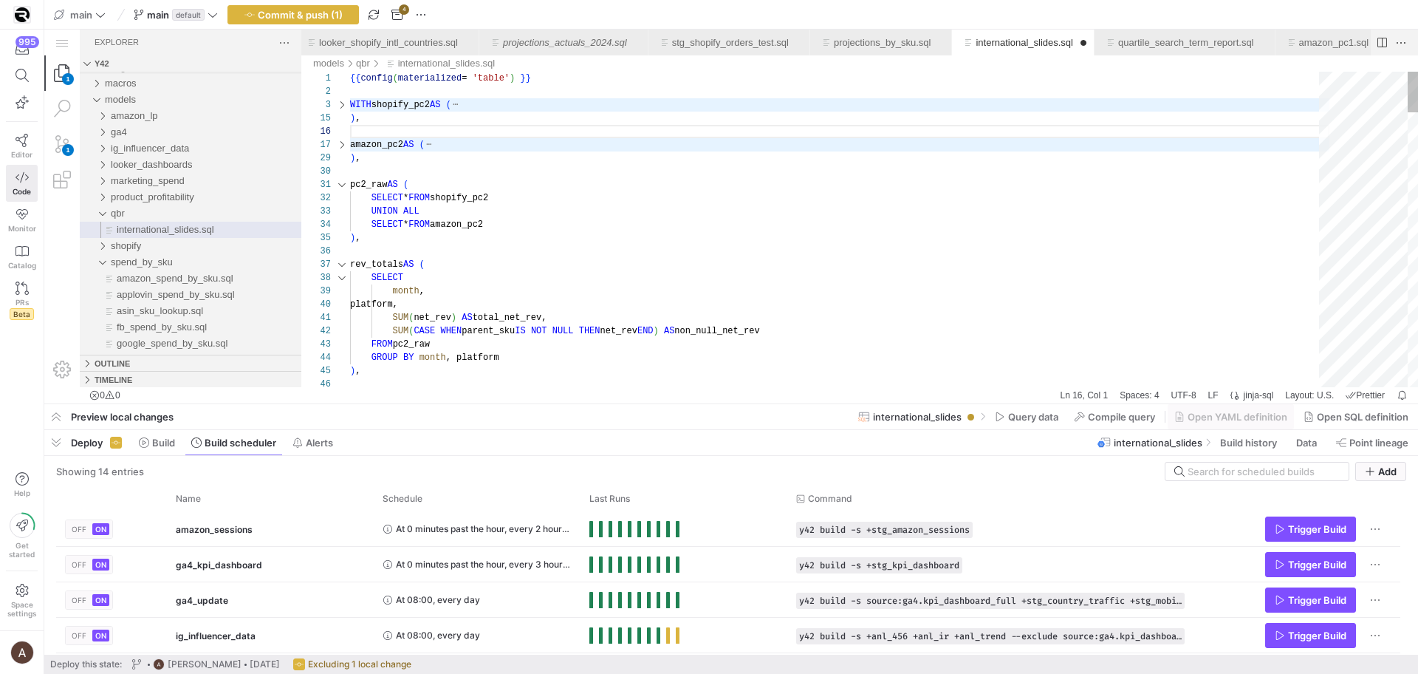
click at [343, 105] on div "international_slides.sql" at bounding box center [341, 104] width 19 height 13
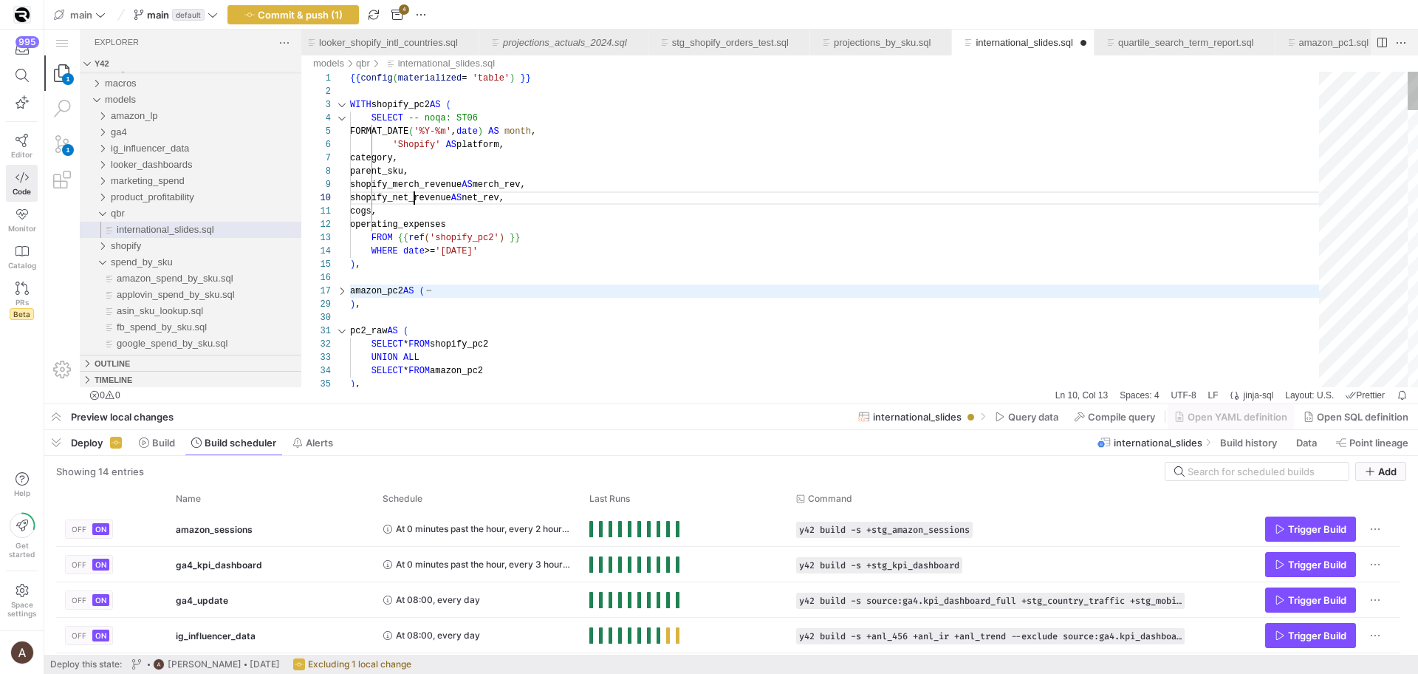
scroll to position [120, 64]
click at [343, 292] on div "international_slides.sql" at bounding box center [341, 290] width 19 height 13
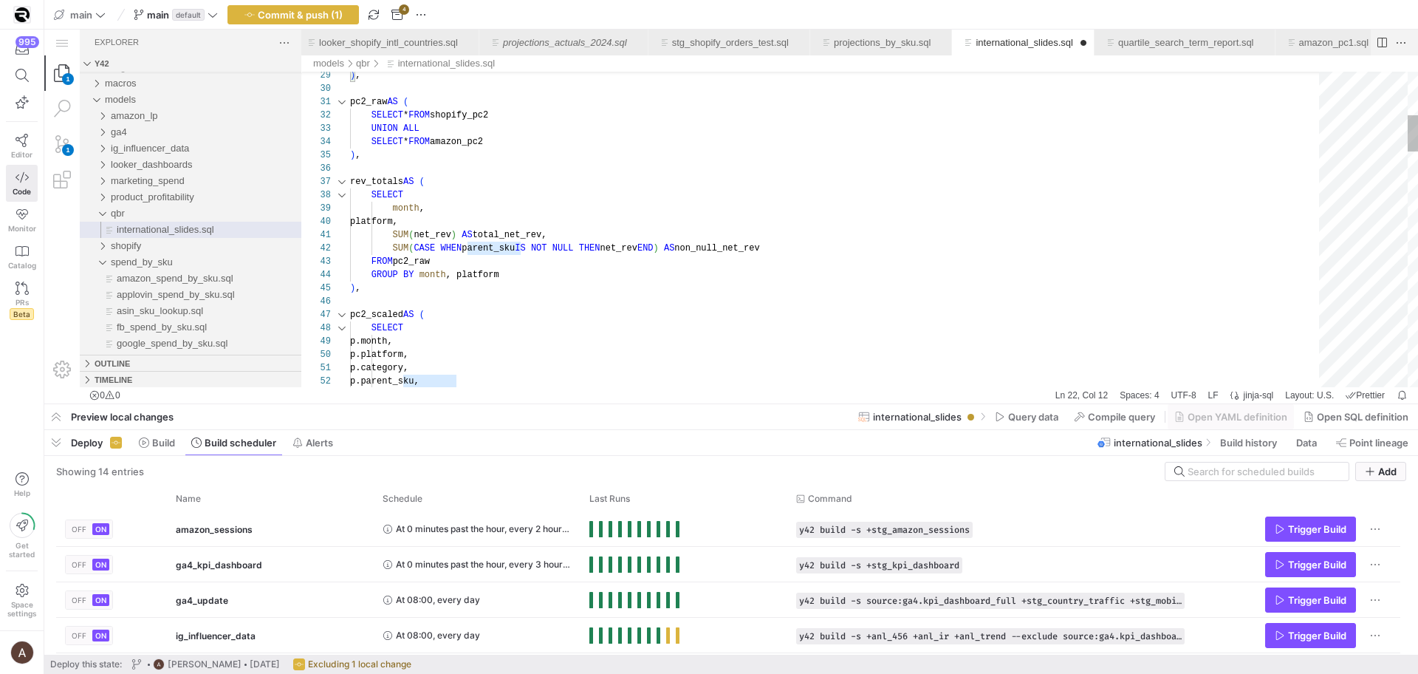
scroll to position [13, 53]
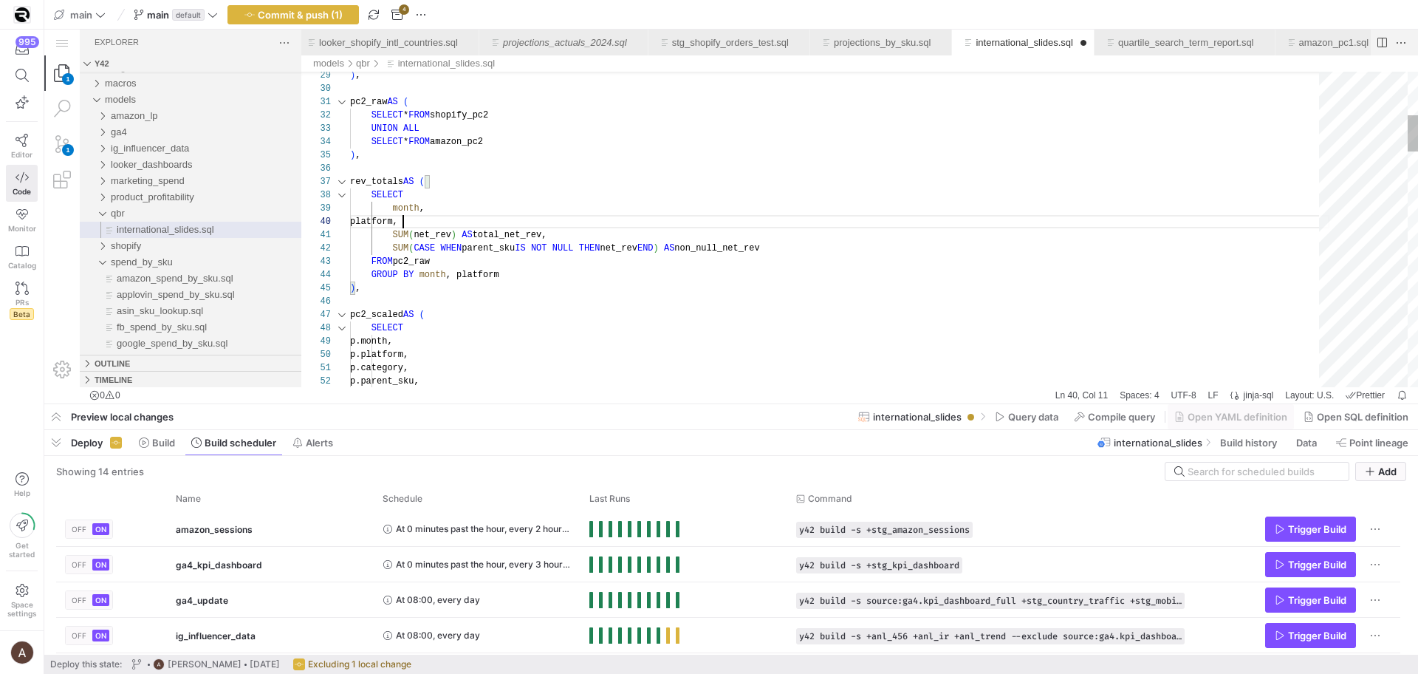
scroll to position [120, 53]
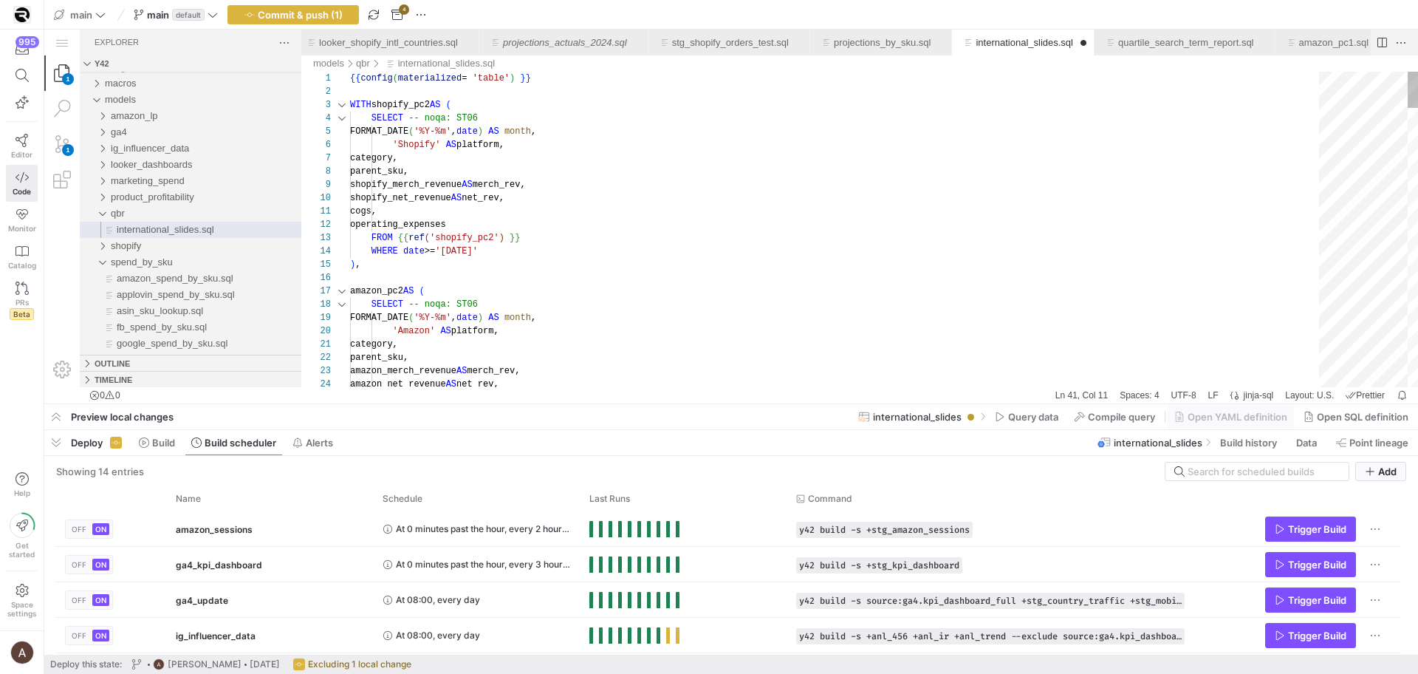
scroll to position [27, 53]
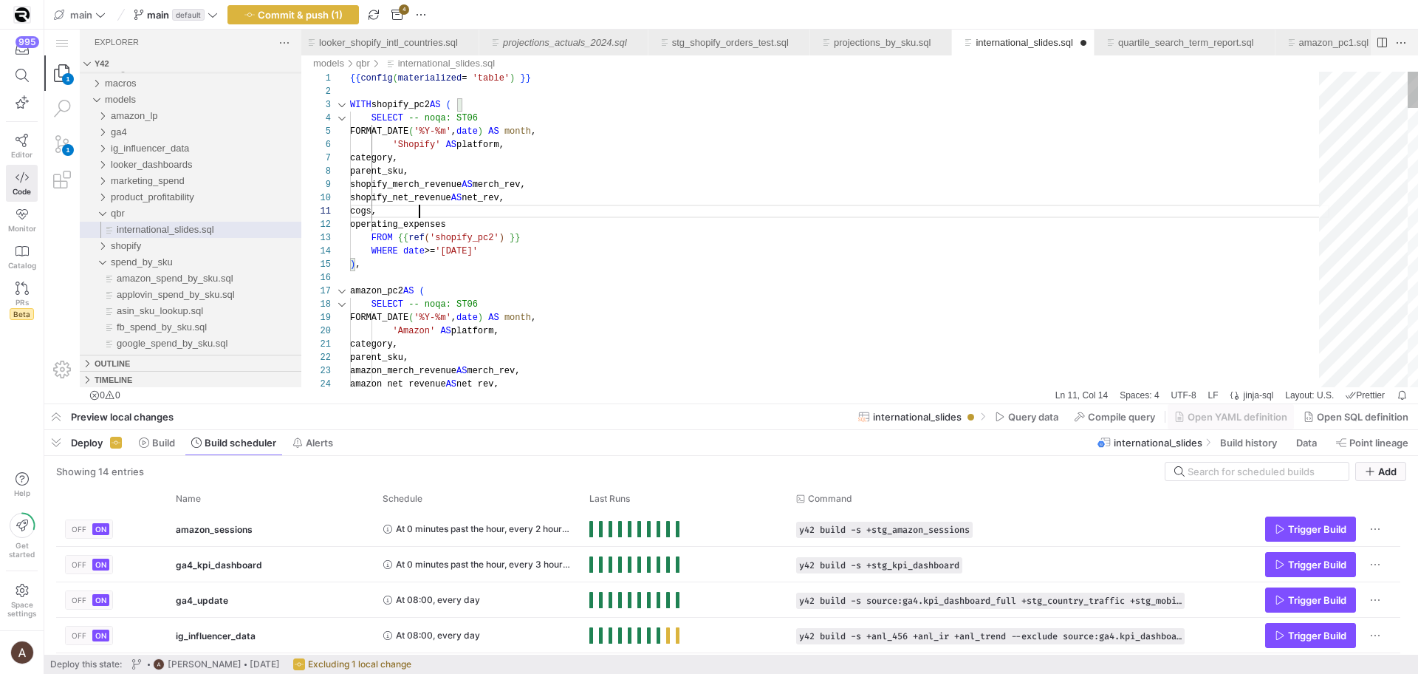
scroll to position [80, 91]
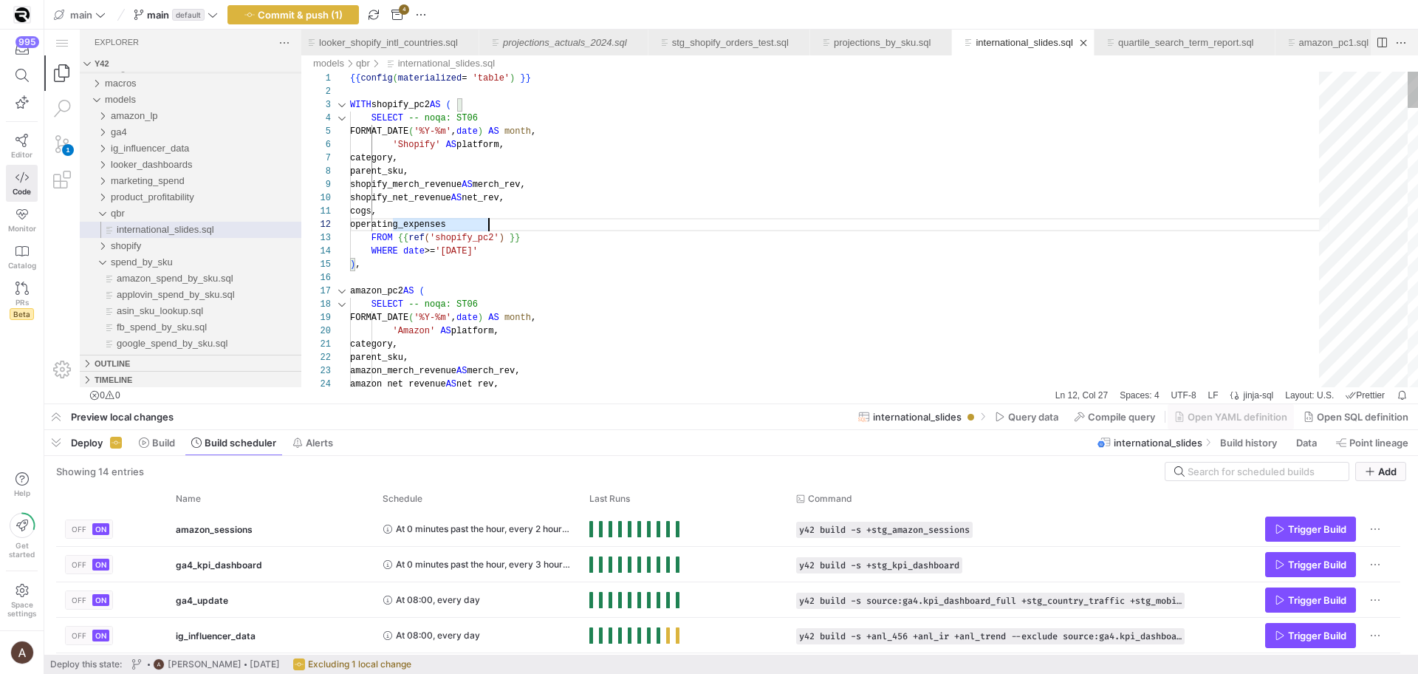
click at [699, 304] on div "SELECT -- noqa: ST06" at bounding box center [839, 304] width 979 height 13
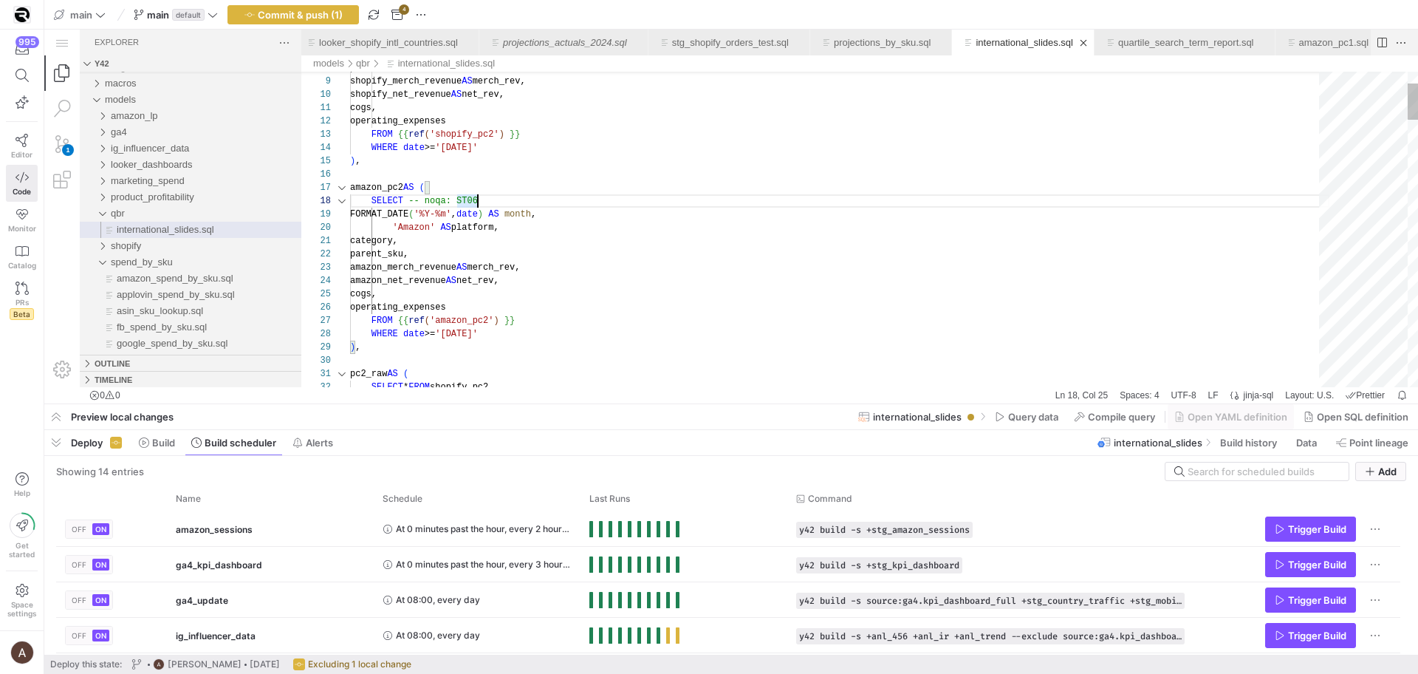
scroll to position [66, 134]
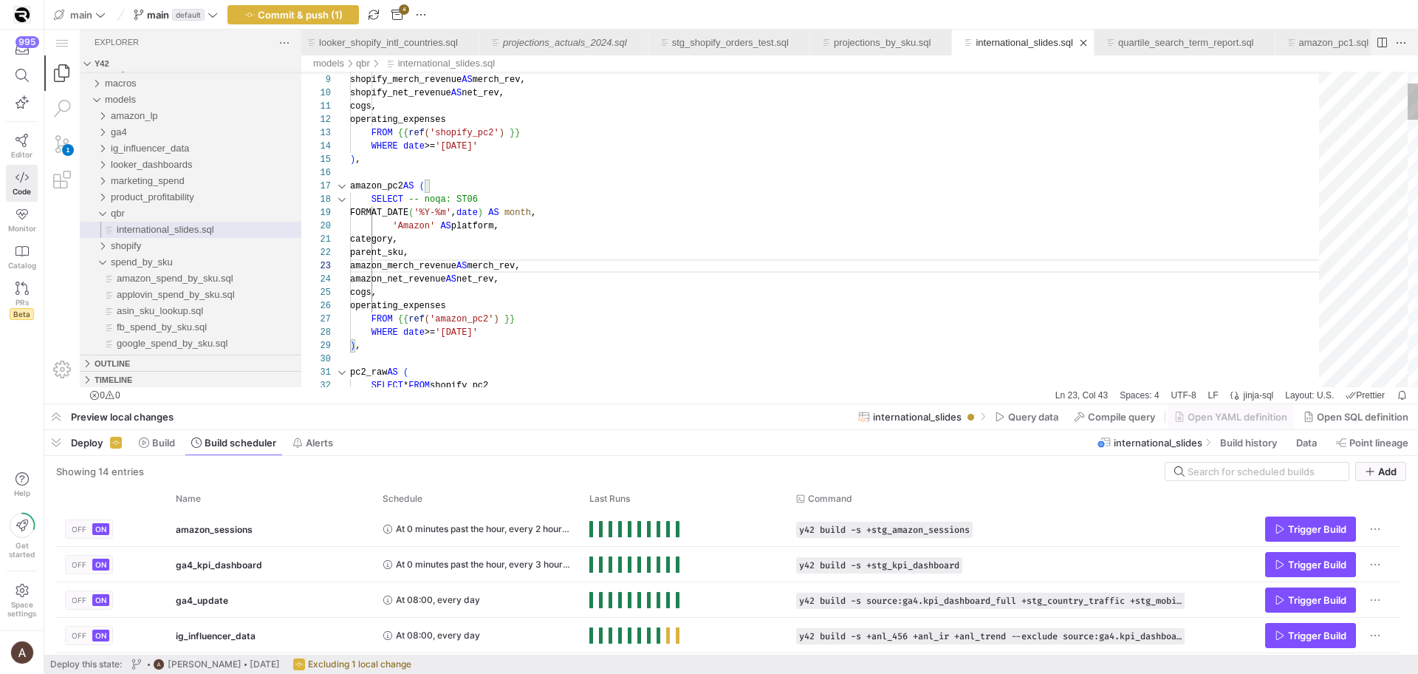
scroll to position [13, 101]
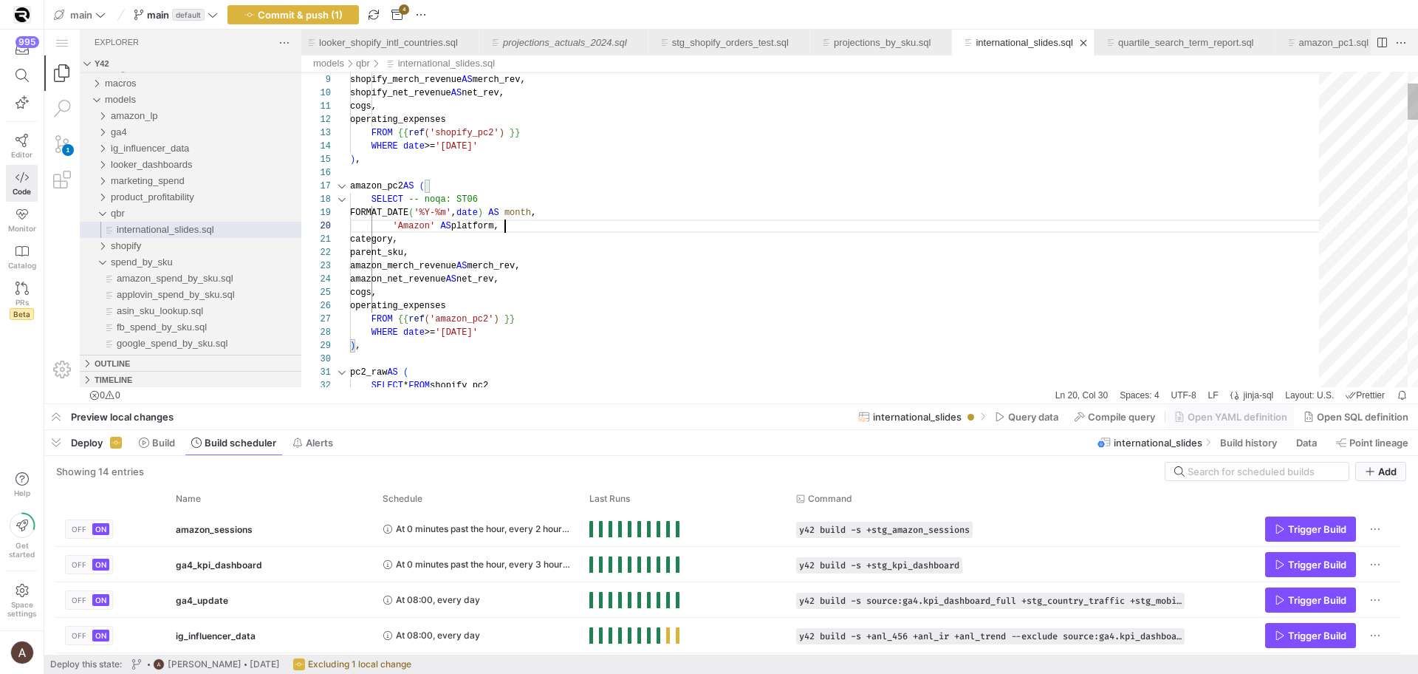
scroll to position [0, 91]
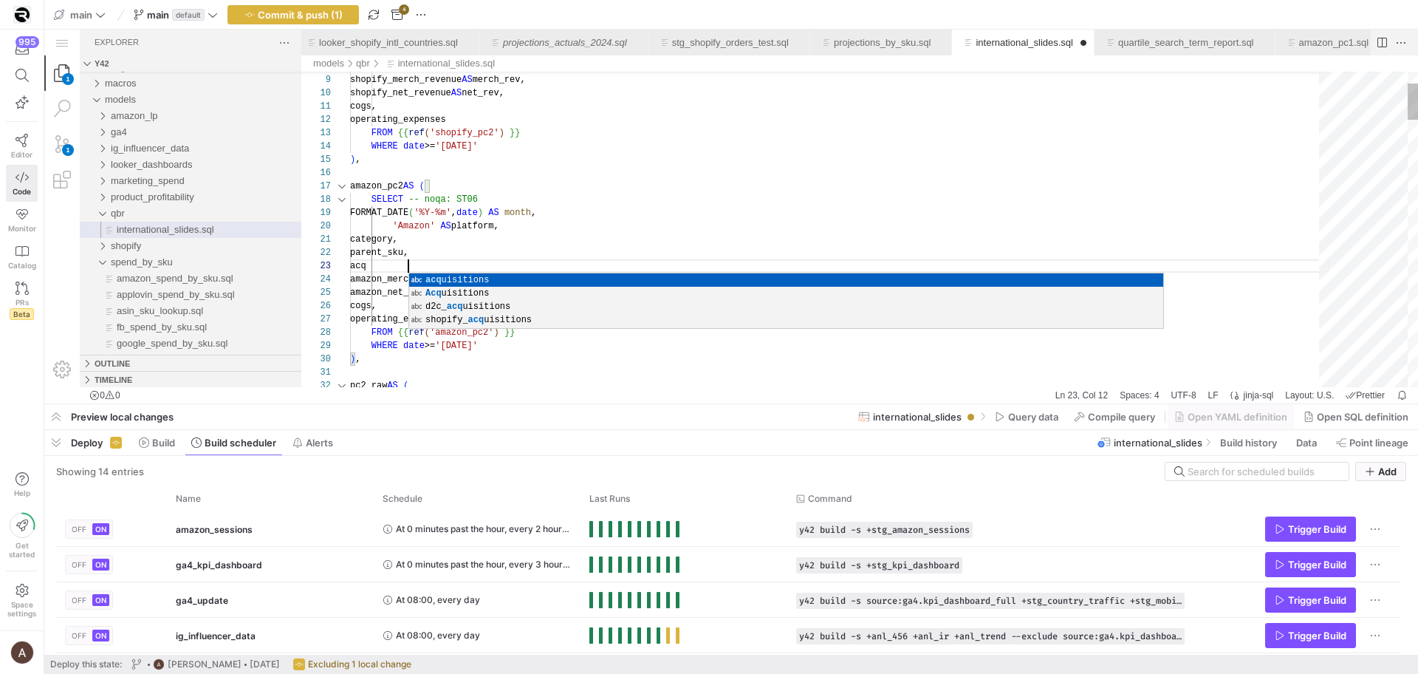
scroll to position [27, 69]
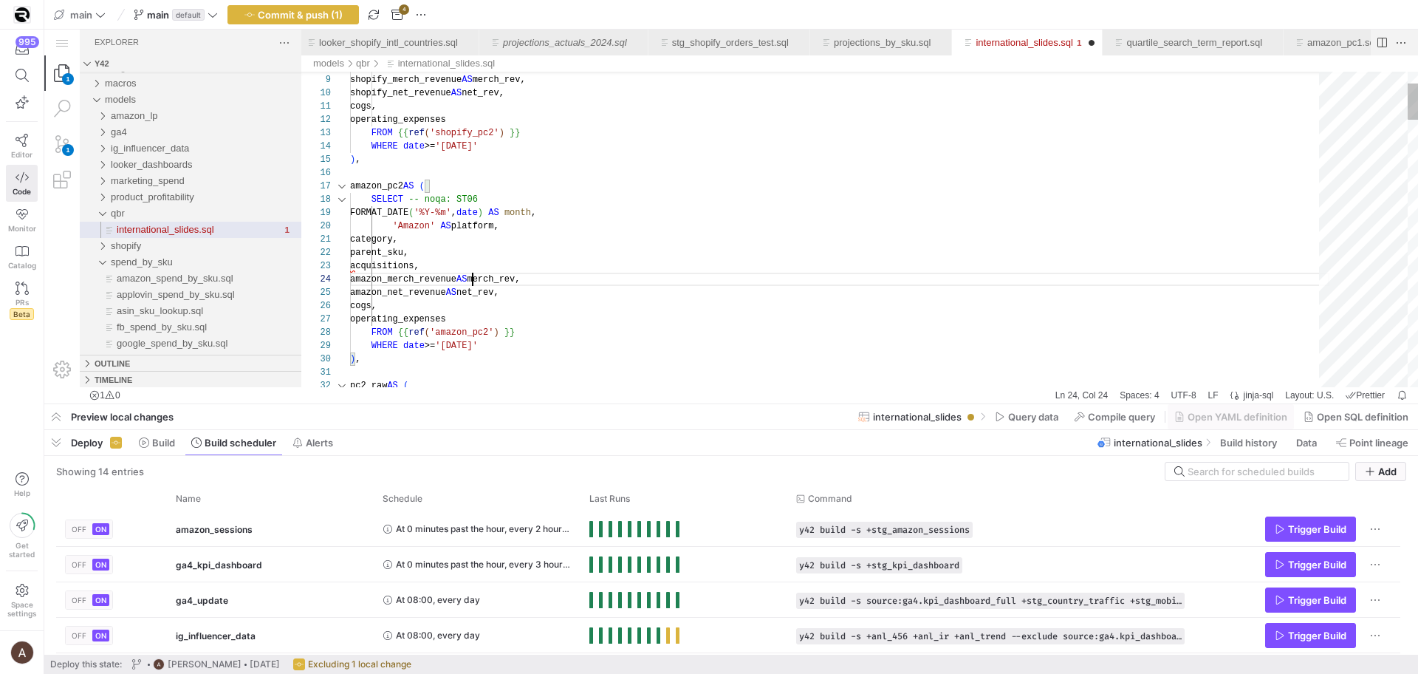
drag, startPoint x: 463, startPoint y: 269, endPoint x: 408, endPoint y: 270, distance: 54.7
drag, startPoint x: 391, startPoint y: 268, endPoint x: 496, endPoint y: 267, distance: 104.9
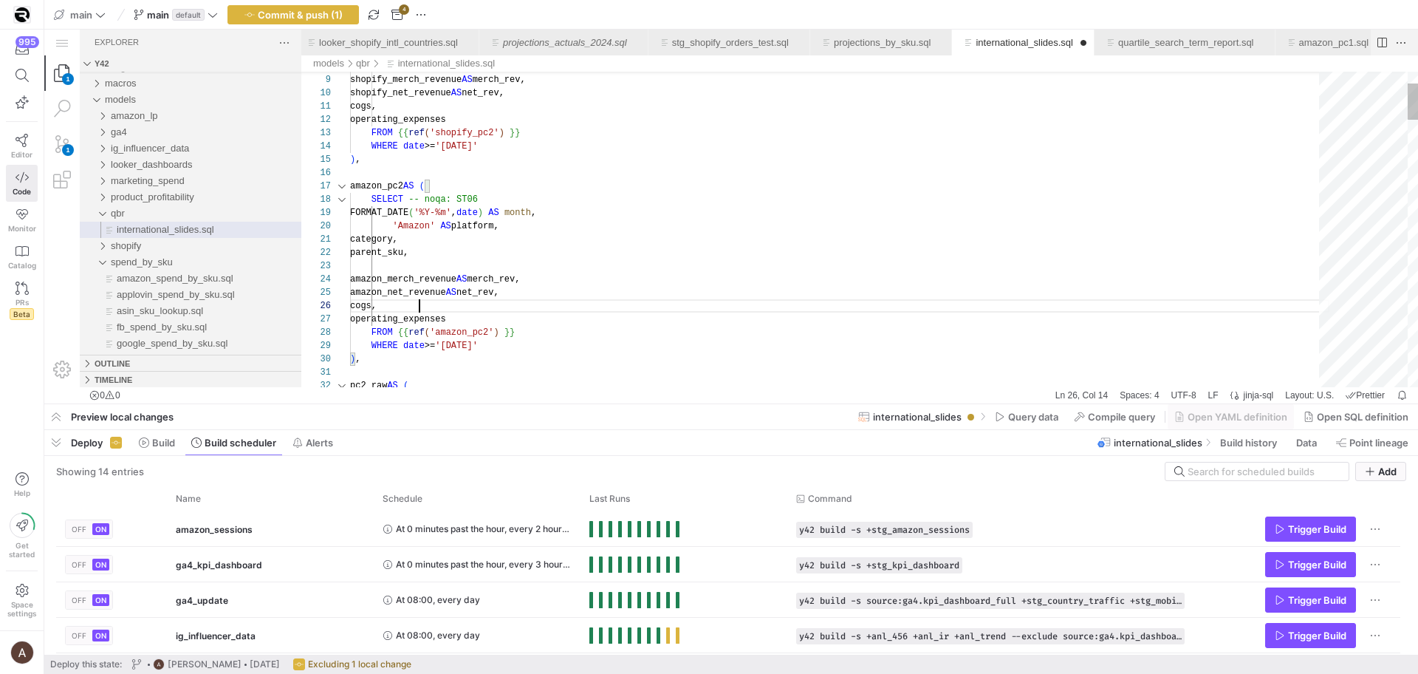
scroll to position [66, 69]
click at [519, 310] on div "cogs," at bounding box center [839, 305] width 979 height 13
click at [524, 317] on div "operating_expenses" at bounding box center [839, 318] width 979 height 13
paste textarea "acquisitions,"
click at [486, 267] on div "international_slides.sql" at bounding box center [839, 265] width 979 height 13
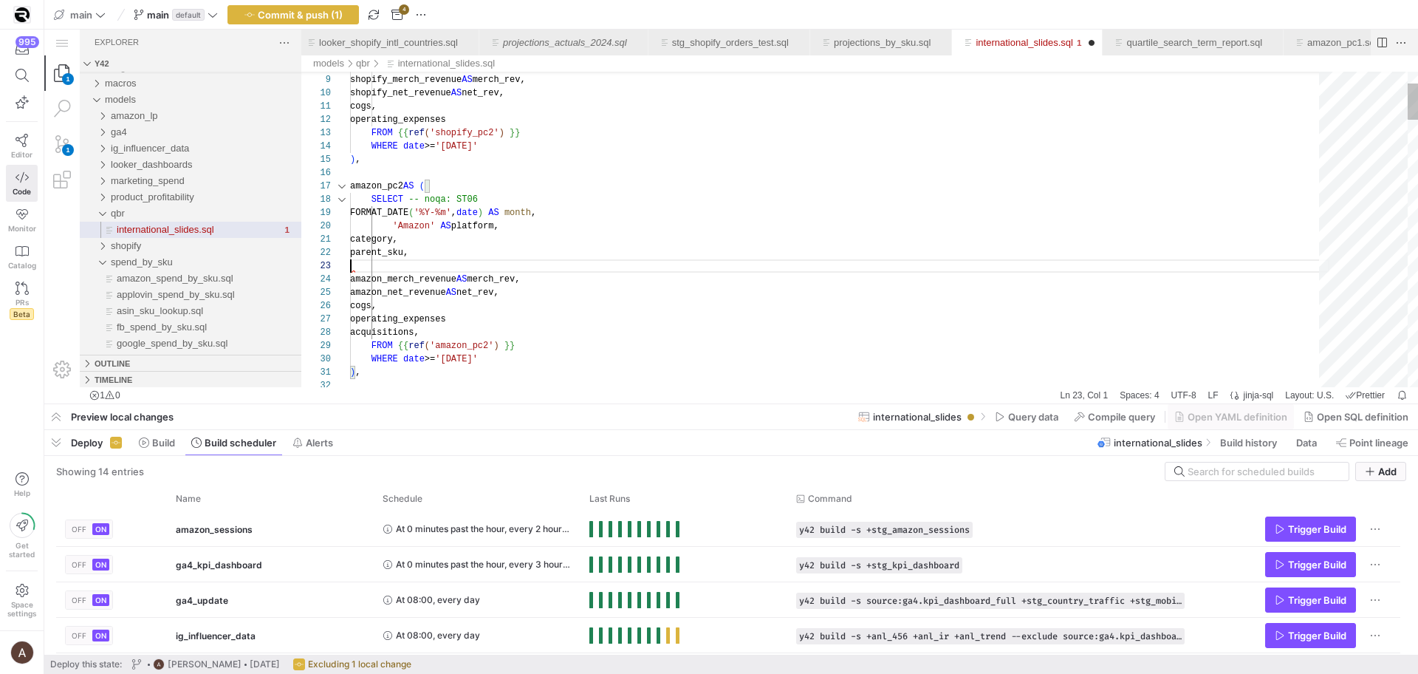
scroll to position [27, 0]
click at [515, 314] on div "acquisitions," at bounding box center [839, 318] width 979 height 13
drag, startPoint x: 526, startPoint y: 295, endPoint x: 456, endPoint y: 299, distance: 69.5
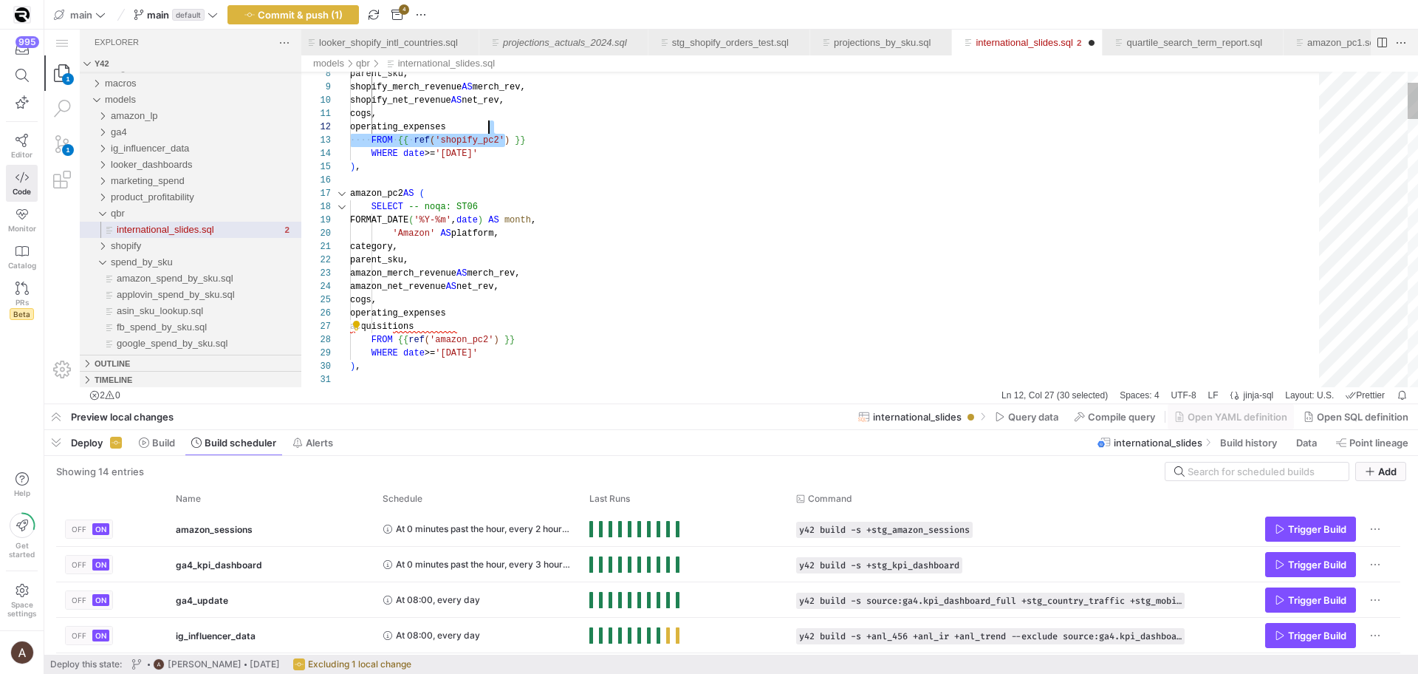
scroll to position [13, 139]
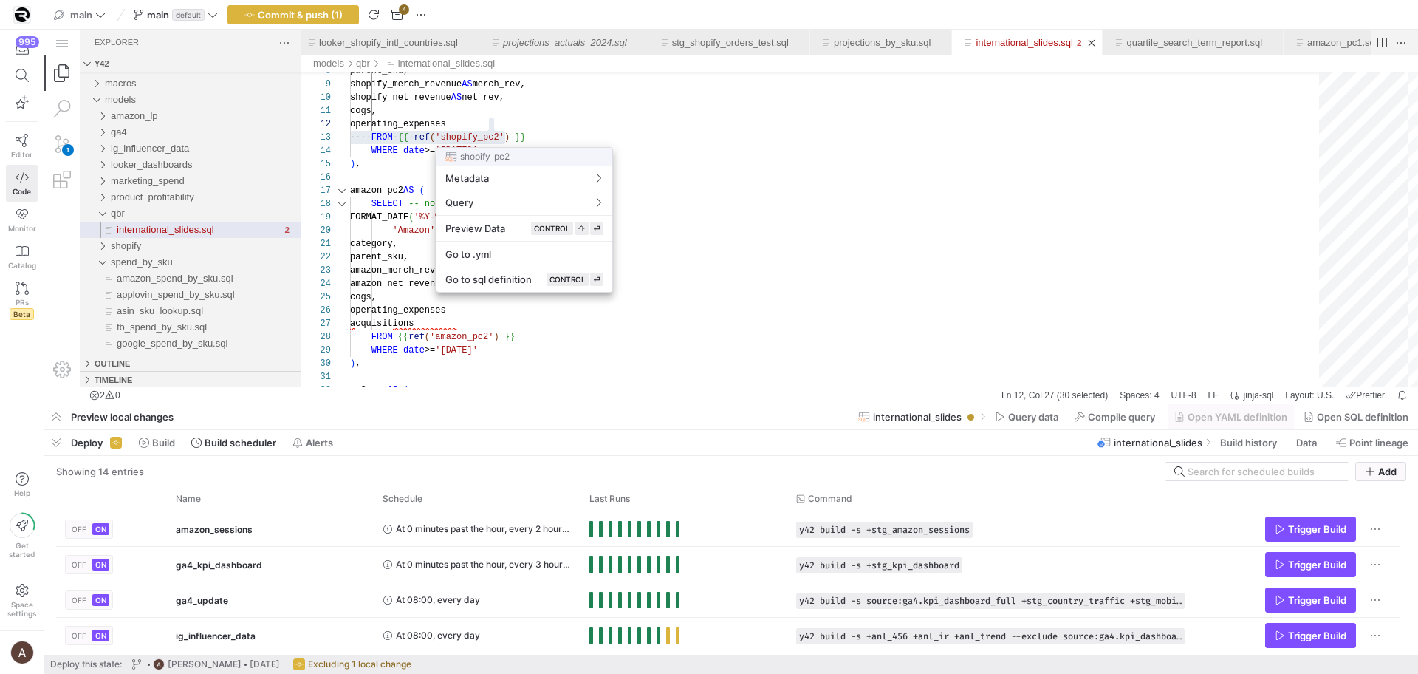
click at [506, 126] on div at bounding box center [709, 337] width 1418 height 674
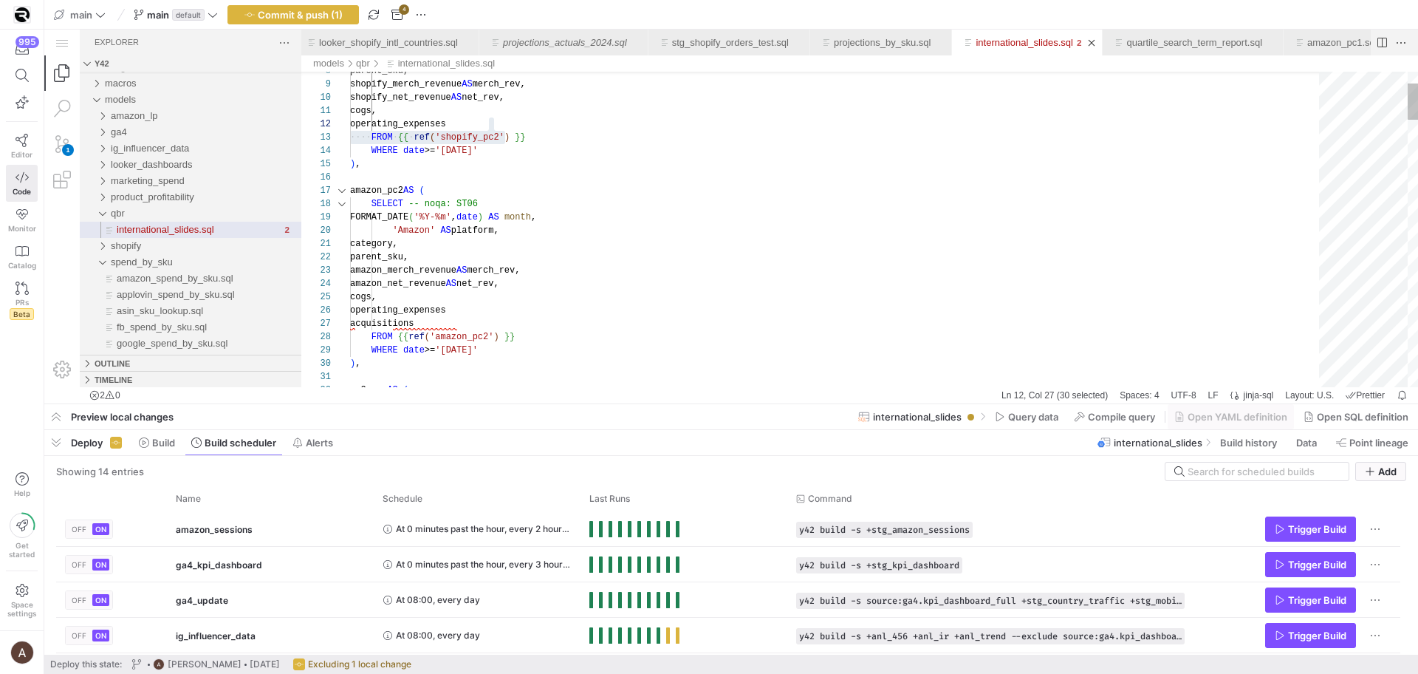
paste textarea "acquisitions"
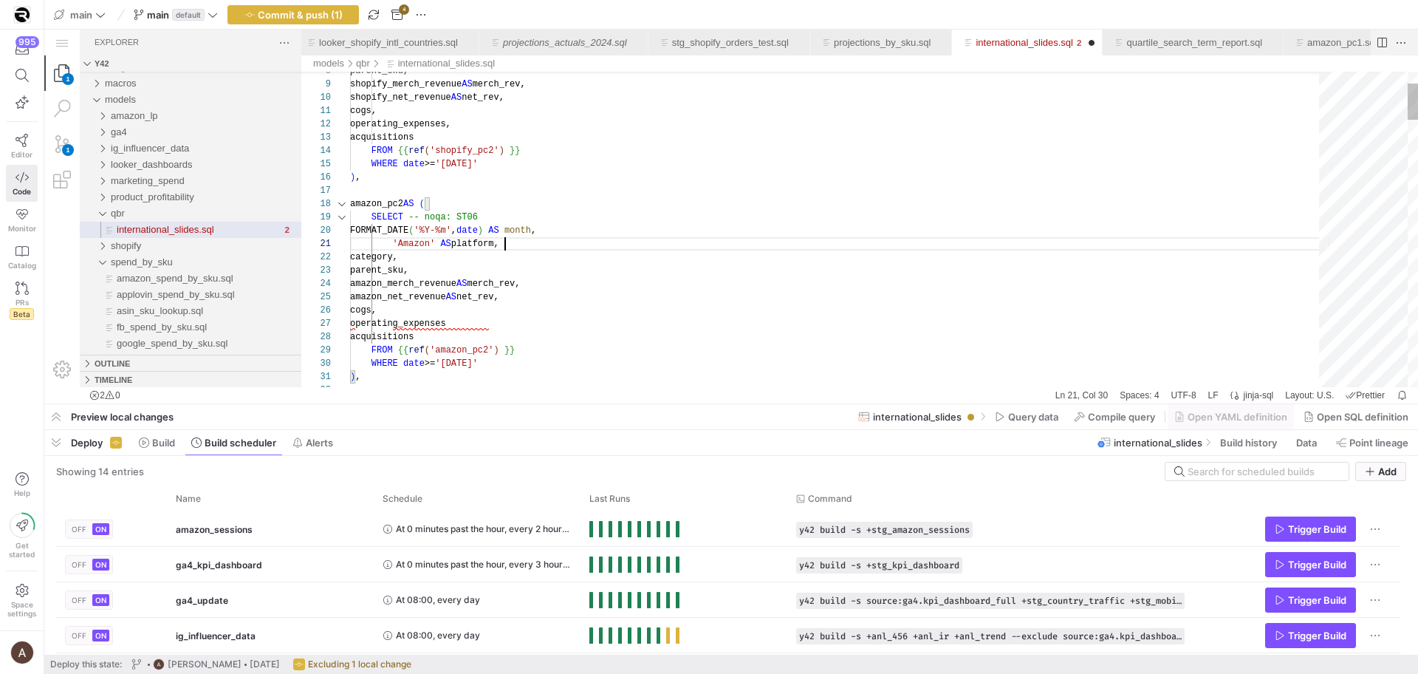
scroll to position [0, 155]
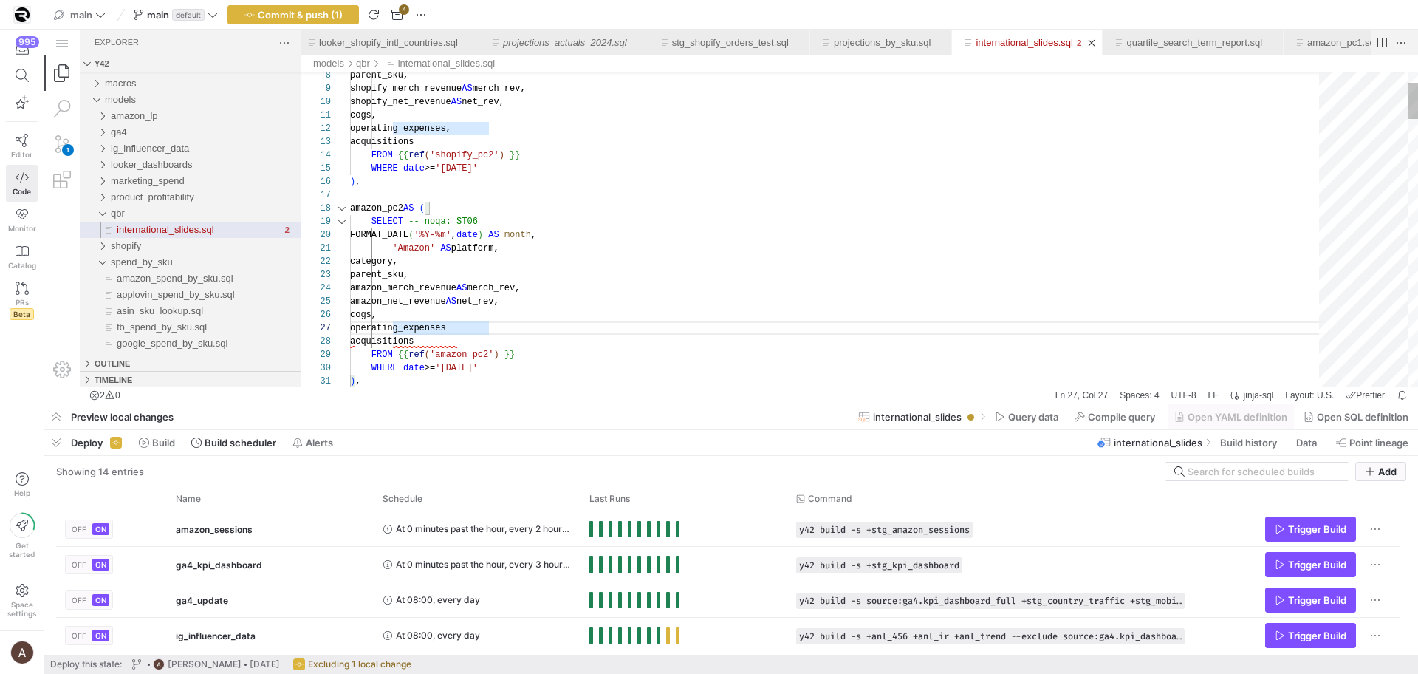
scroll to position [80, 144]
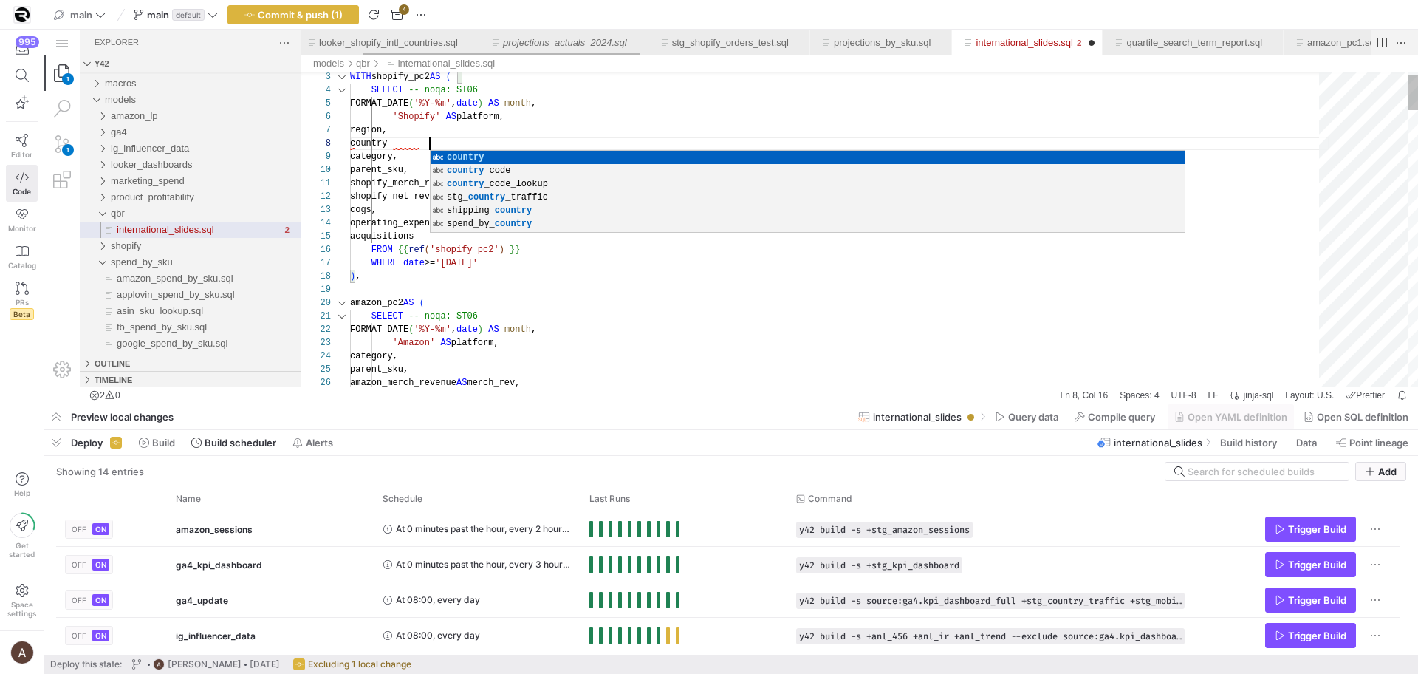
scroll to position [93, 86]
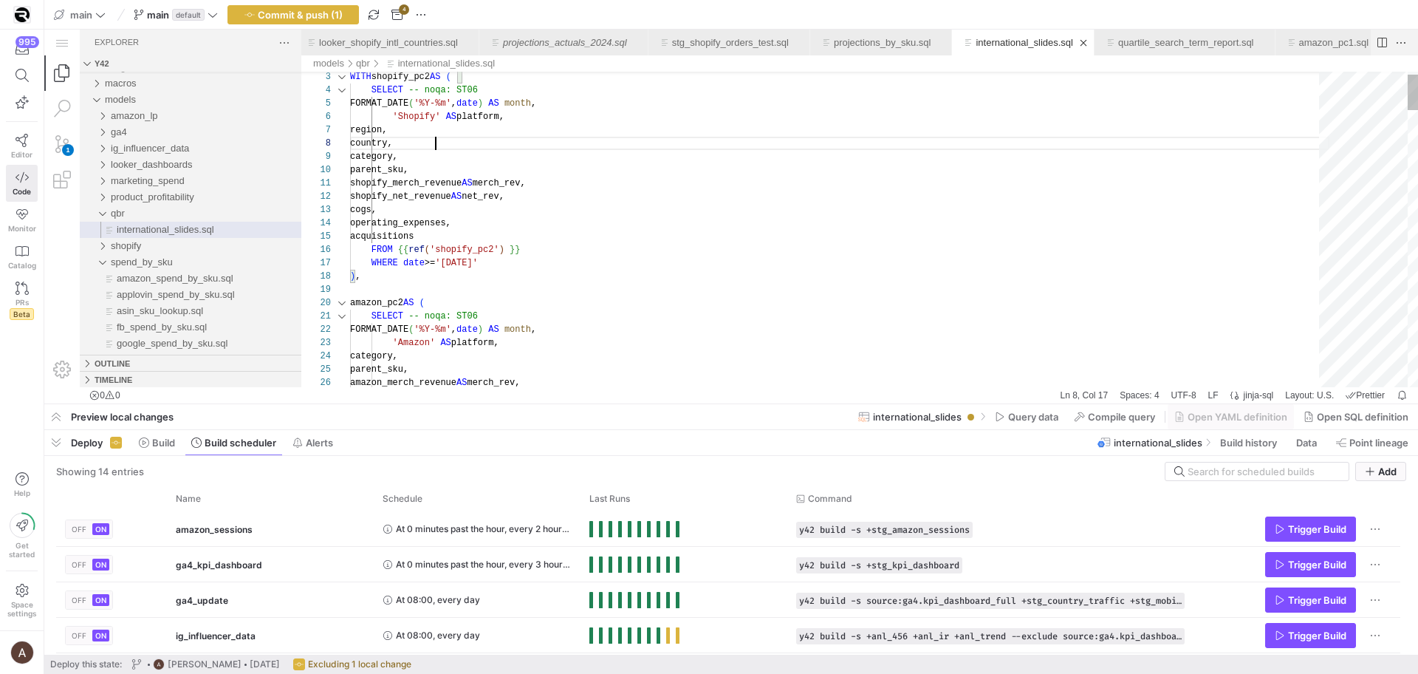
drag, startPoint x: 490, startPoint y: 171, endPoint x: 454, endPoint y: 144, distance: 45.3
drag, startPoint x: 479, startPoint y: 169, endPoint x: 549, endPoint y: 118, distance: 87.3
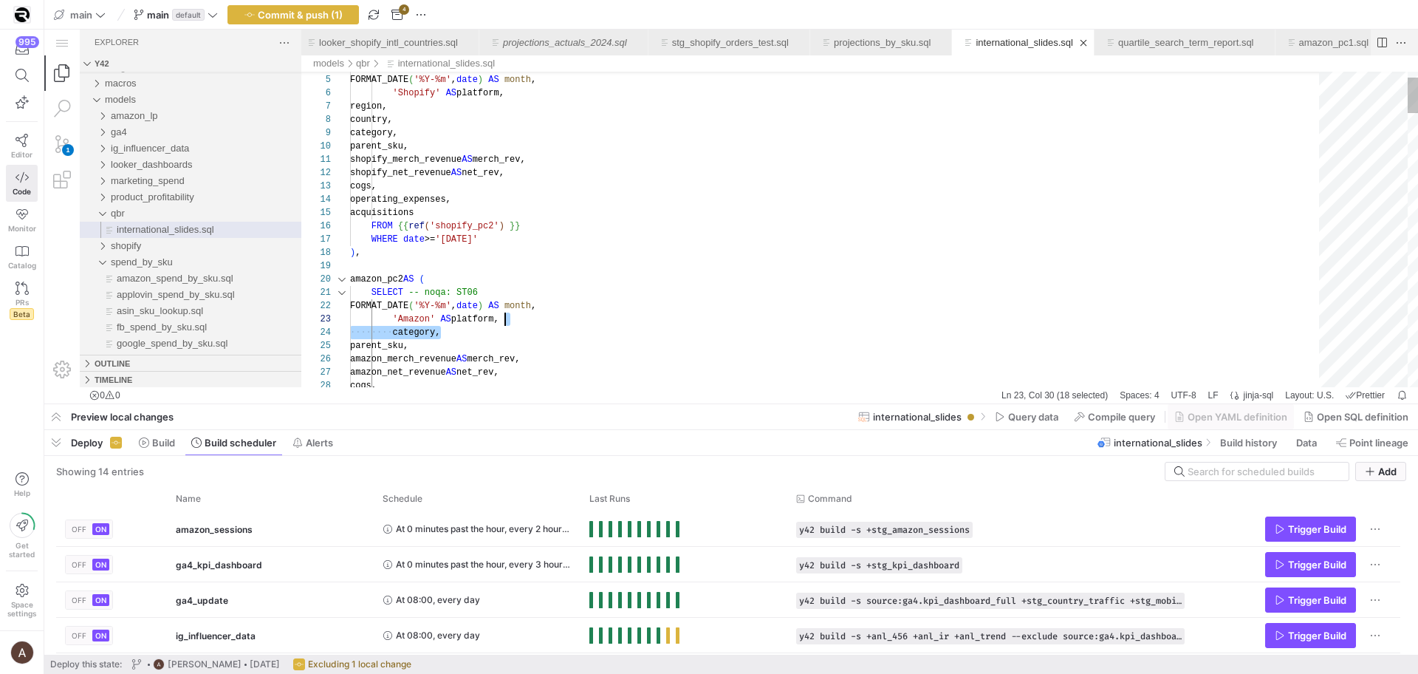
drag, startPoint x: 484, startPoint y: 338, endPoint x: 530, endPoint y: 318, distance: 50.9
drag, startPoint x: 513, startPoint y: 343, endPoint x: 524, endPoint y: 323, distance: 22.8
paste textarea "region, country, category, parent_sku, amazon_merch_revenue AS merch_rev, amazo…"
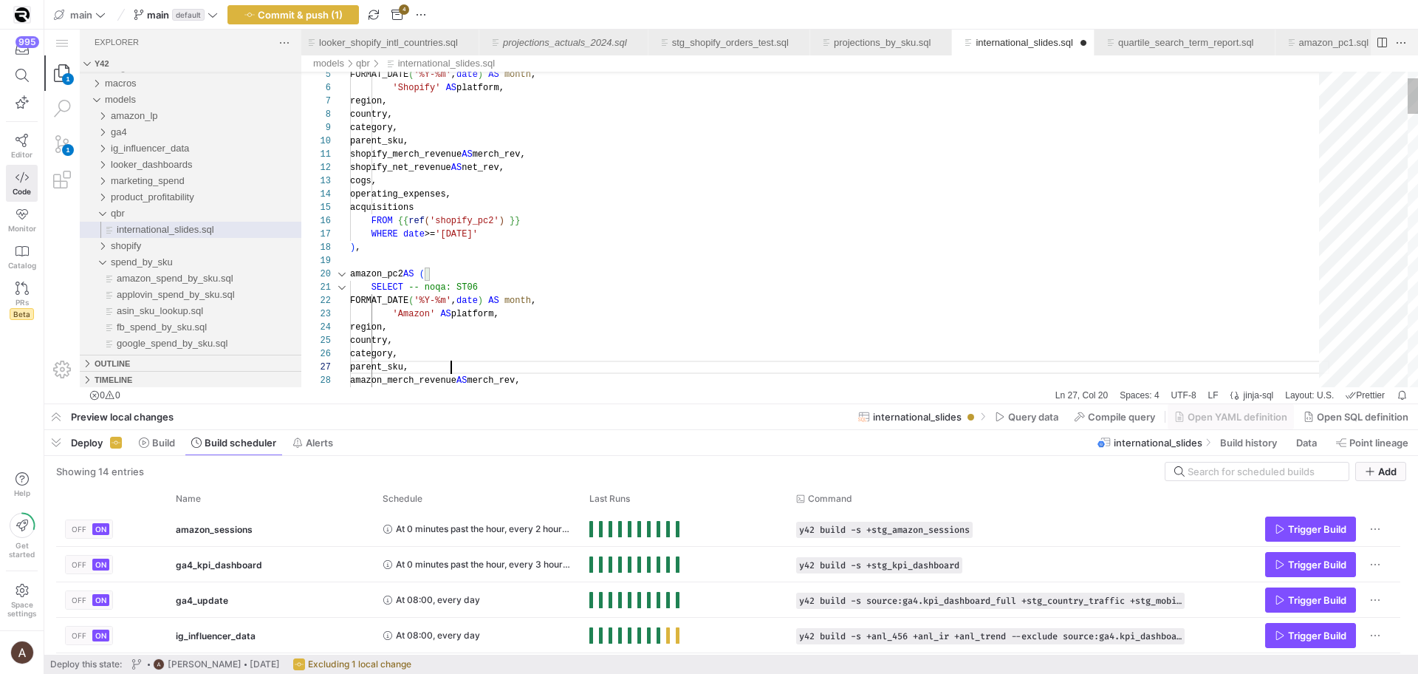
scroll to position [120, 80]
drag, startPoint x: 591, startPoint y: 151, endPoint x: 592, endPoint y: 140, distance: 11.2
type textarea "shopify_merch_revenue AS merch_rev, shopify_net_revenue AS net_rev, cogs, opera…"
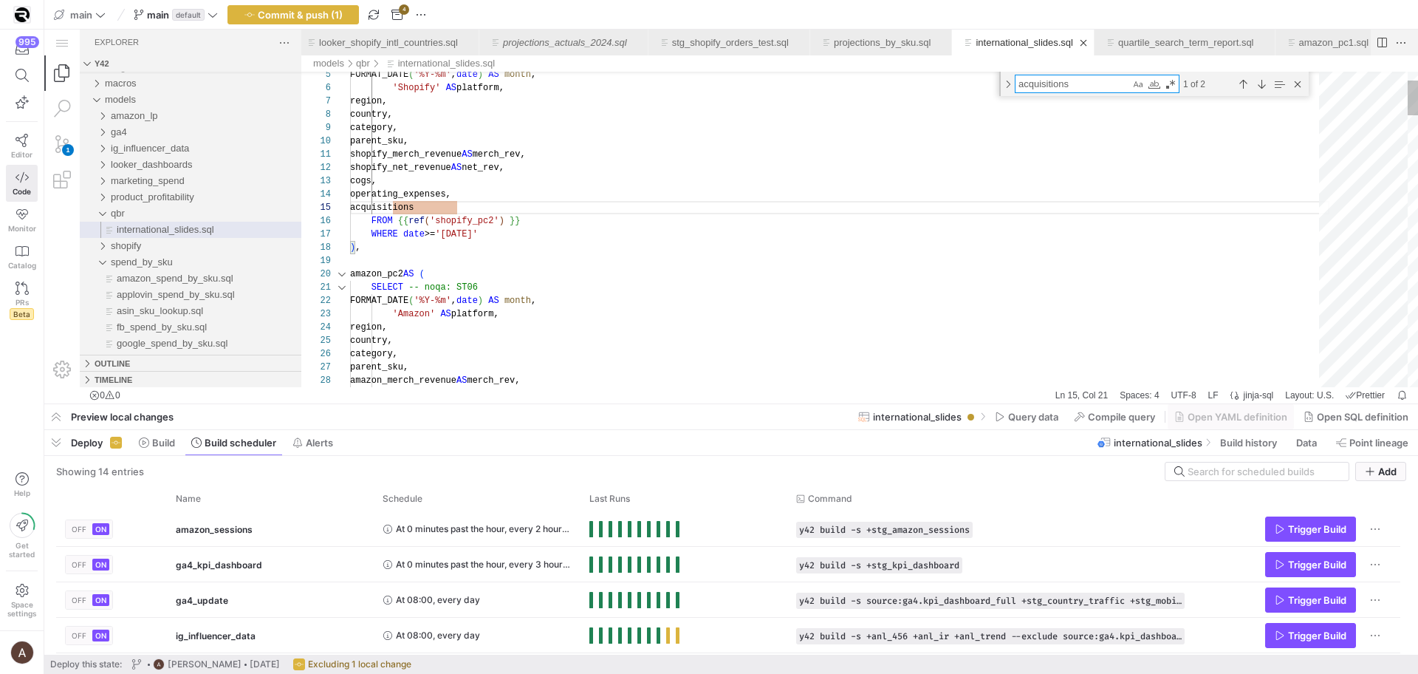
type textarea "m"
type textarea "SELECT -- noqa: ST06 FORMAT_DATE('%Y-%m', date) AS month, 'Amazon' AS platform,…"
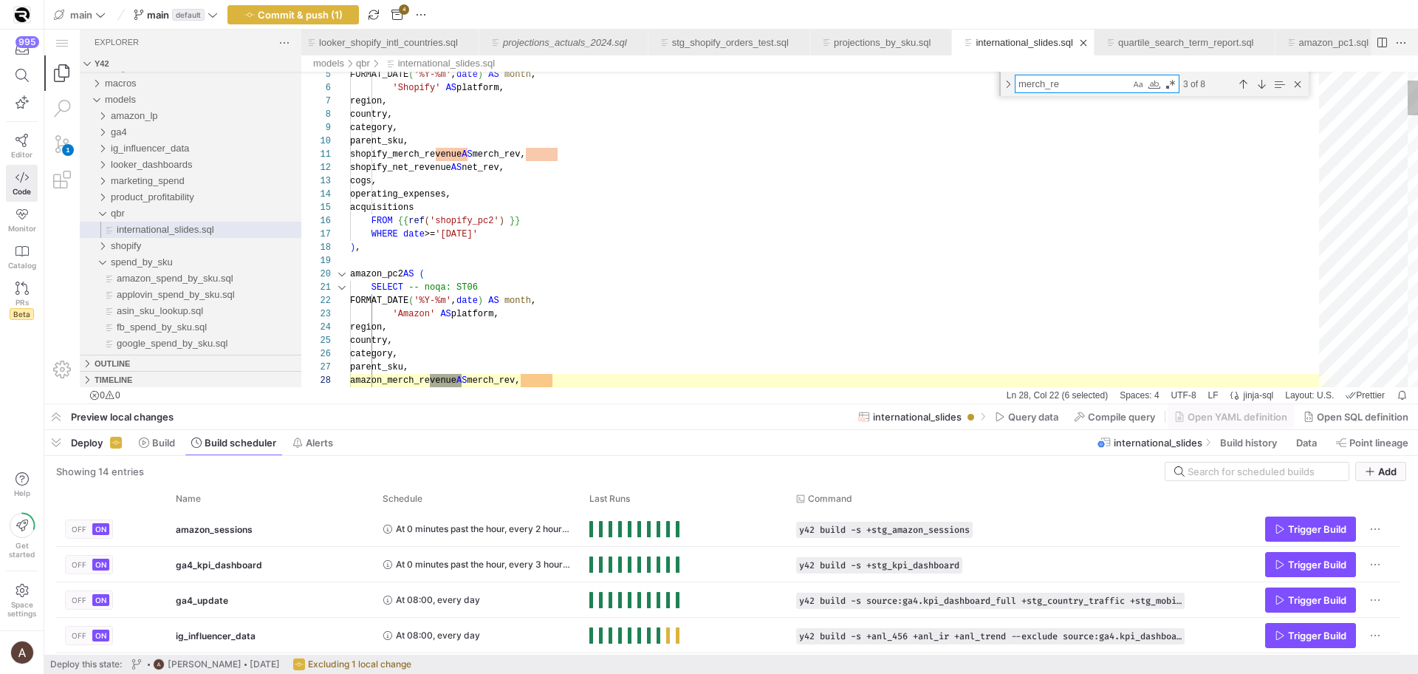
type textarea "merch_rev"
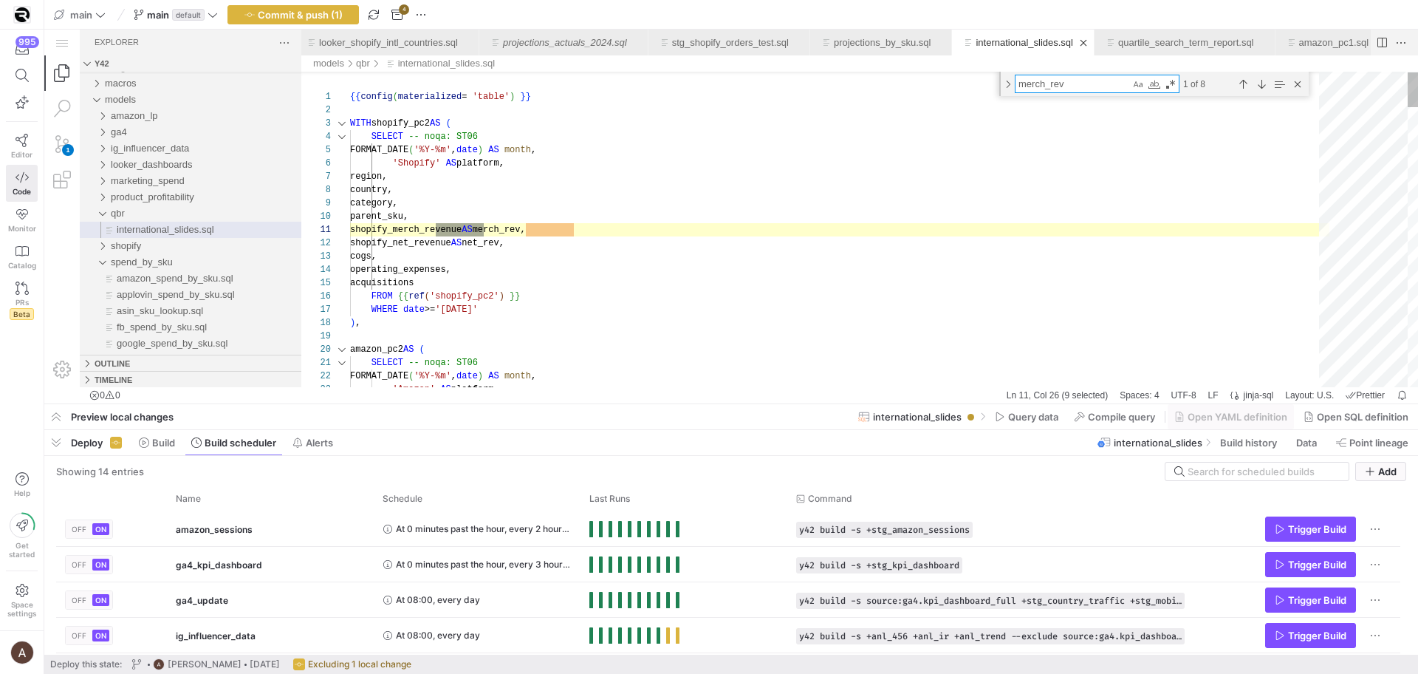
scroll to position [133, 134]
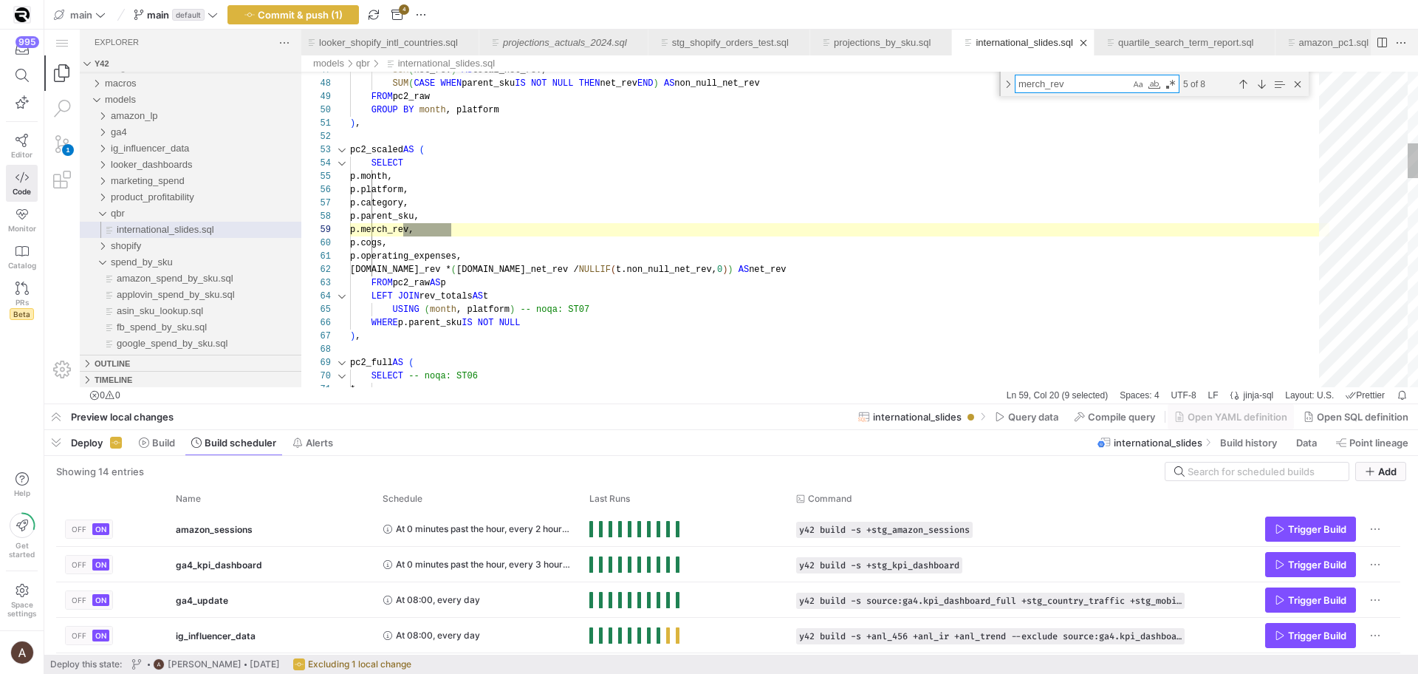
type textarea "platform, category, product, SUM(merch_rev) AS merch_rev, SUM(net_rev) AS net_r…"
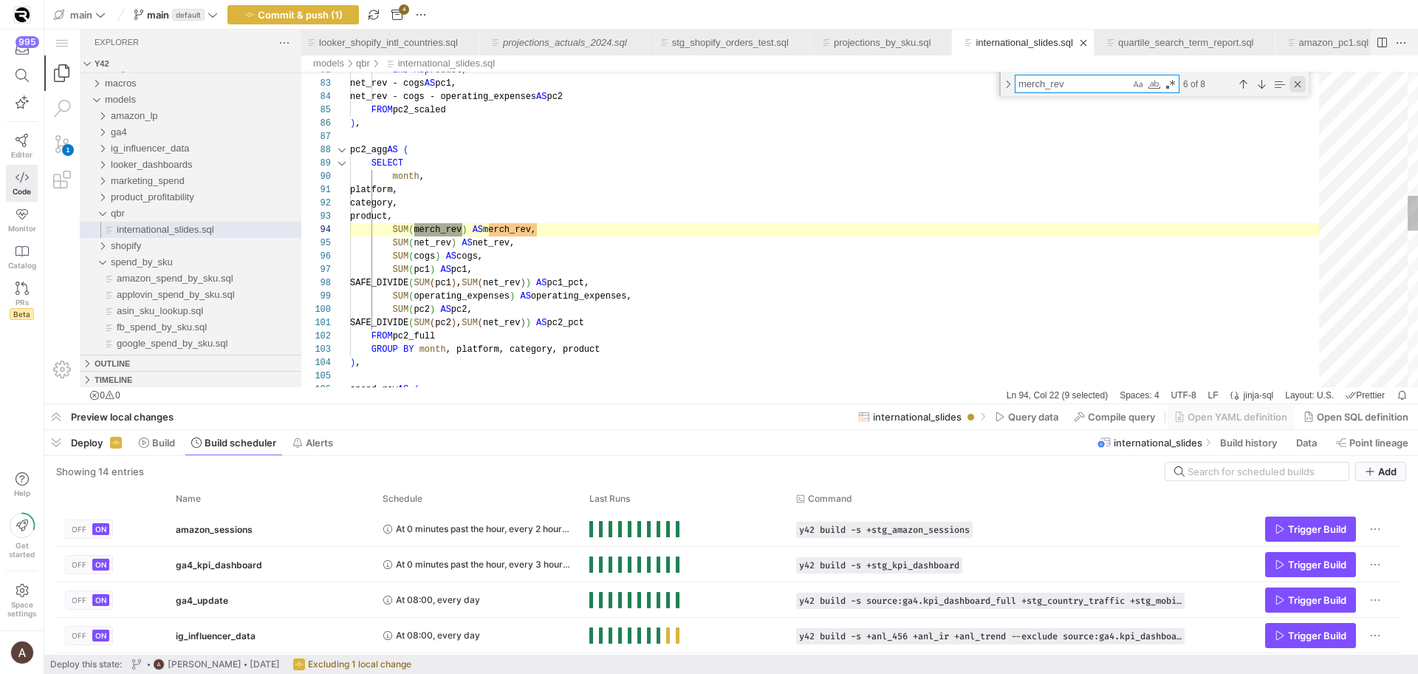
type textarea "merch_rev"
click at [1297, 79] on div "Close (Escape)" at bounding box center [1297, 84] width 16 height 16
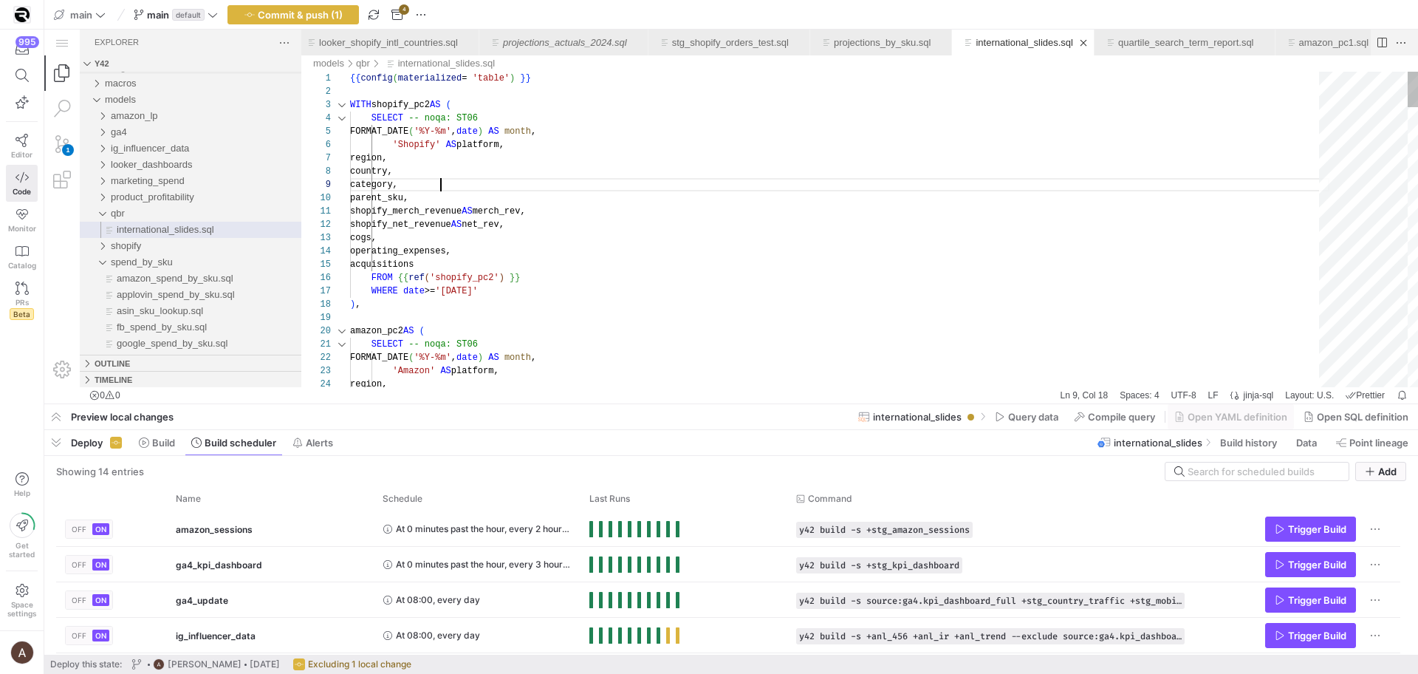
scroll to position [106, 91]
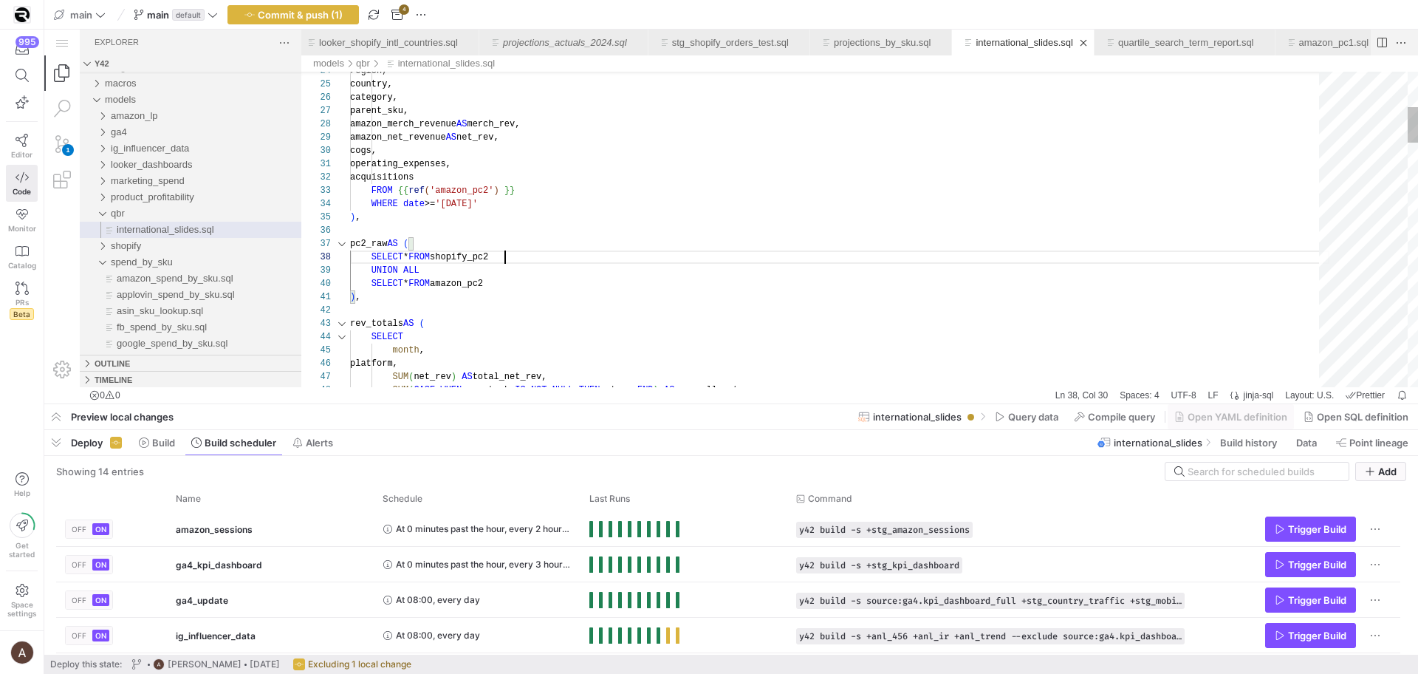
scroll to position [93, 155]
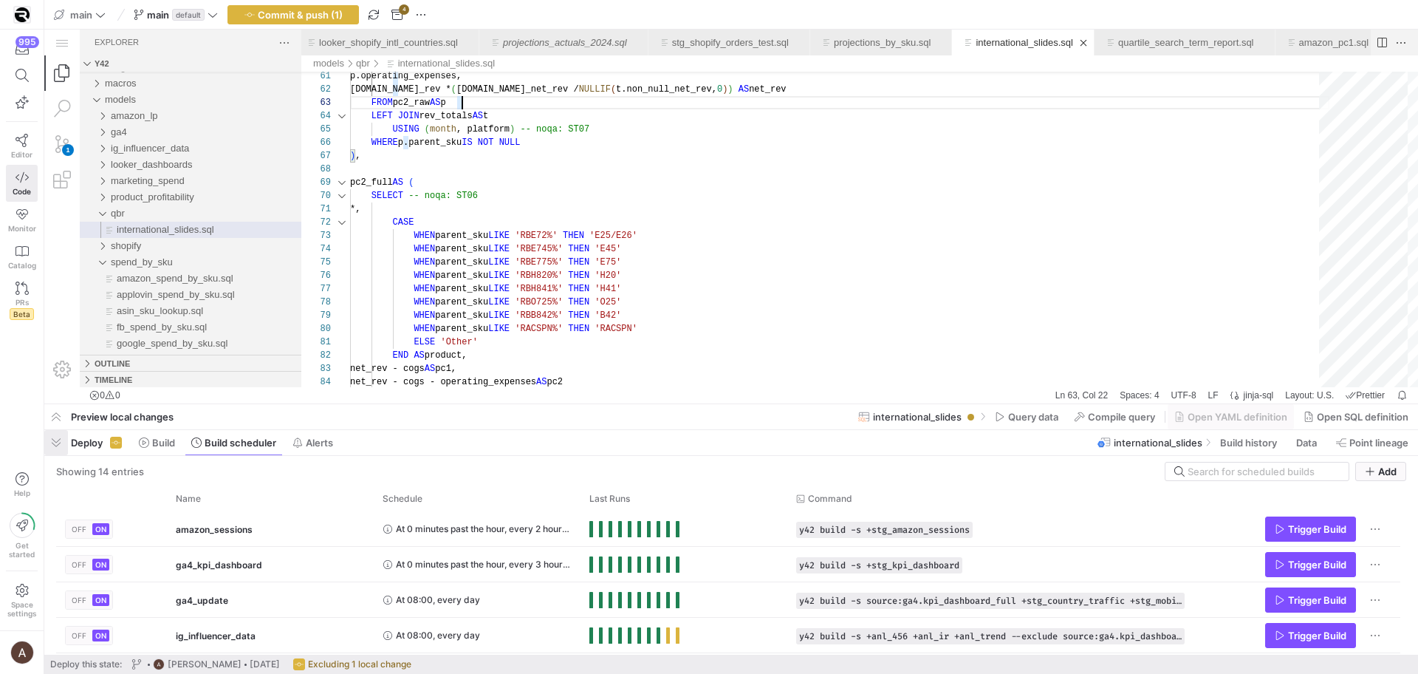
click at [55, 438] on span "button" at bounding box center [56, 442] width 24 height 25
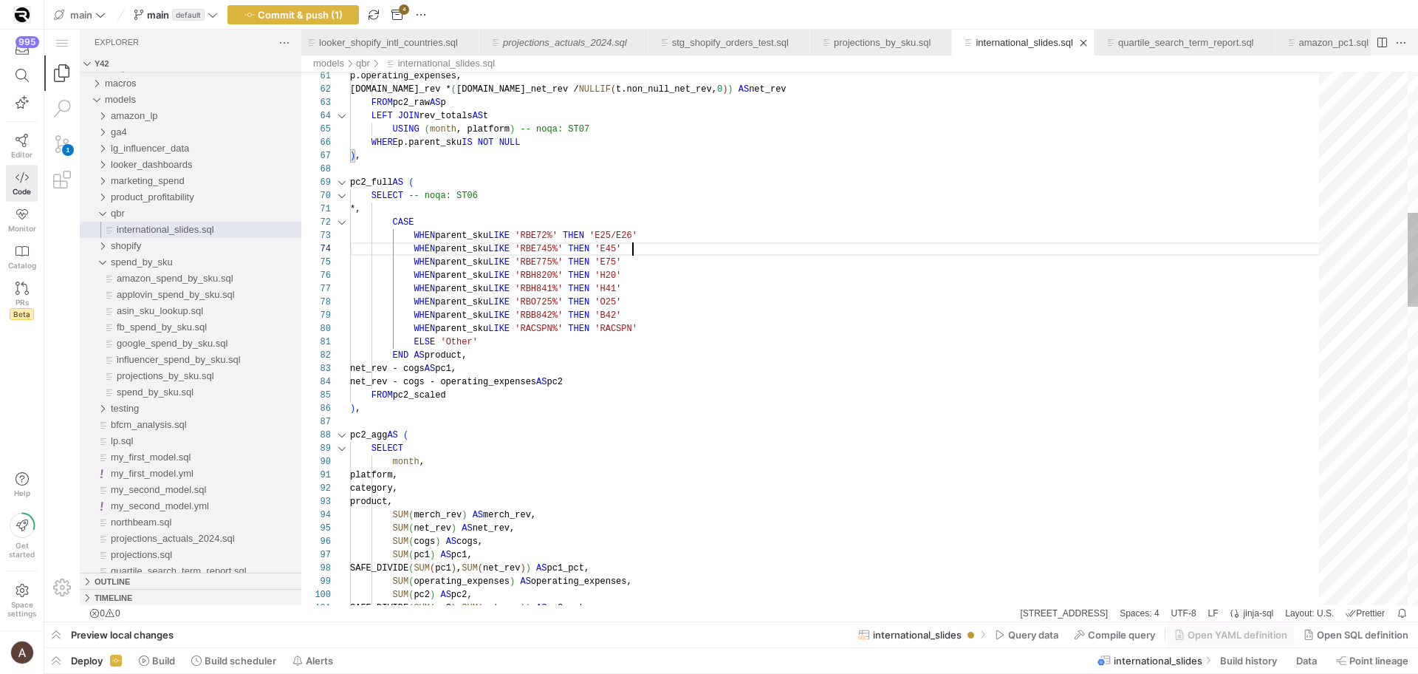
scroll to position [40, 283]
drag, startPoint x: 693, startPoint y: 300, endPoint x: 695, endPoint y: 292, distance: 7.7
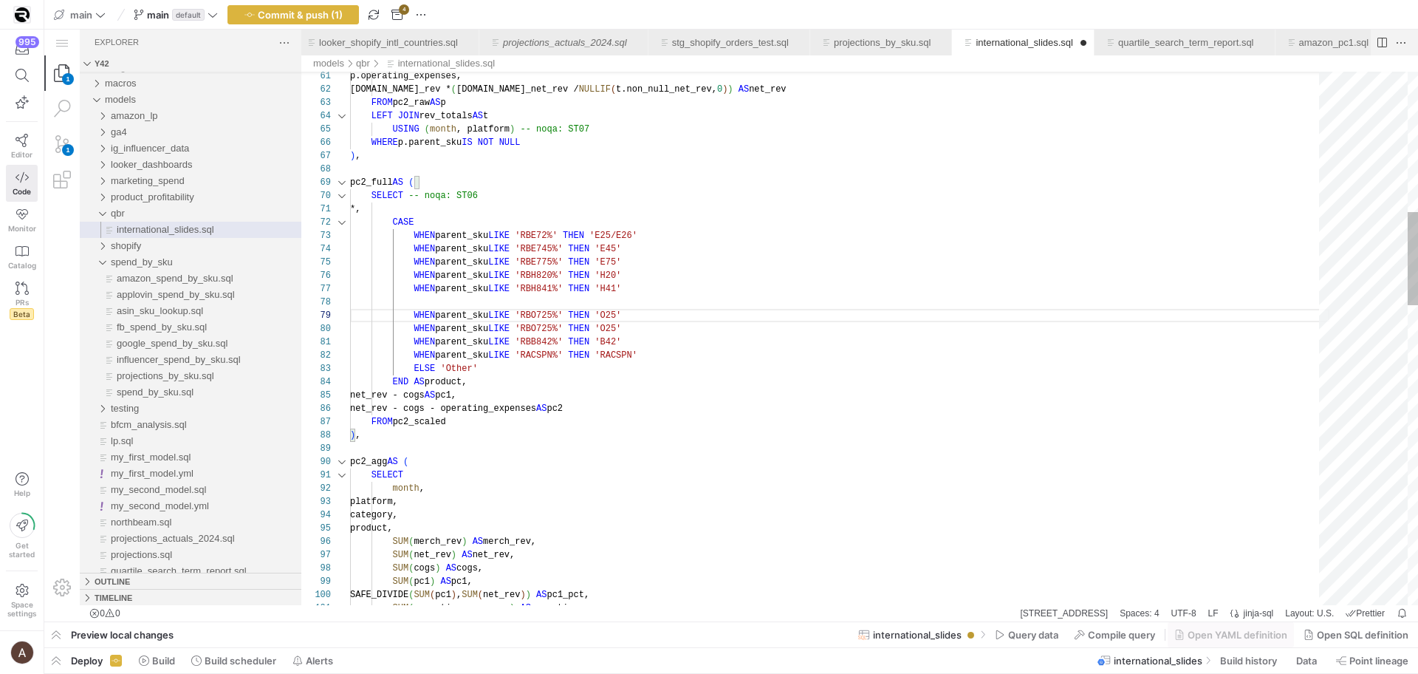
scroll to position [93, 0]
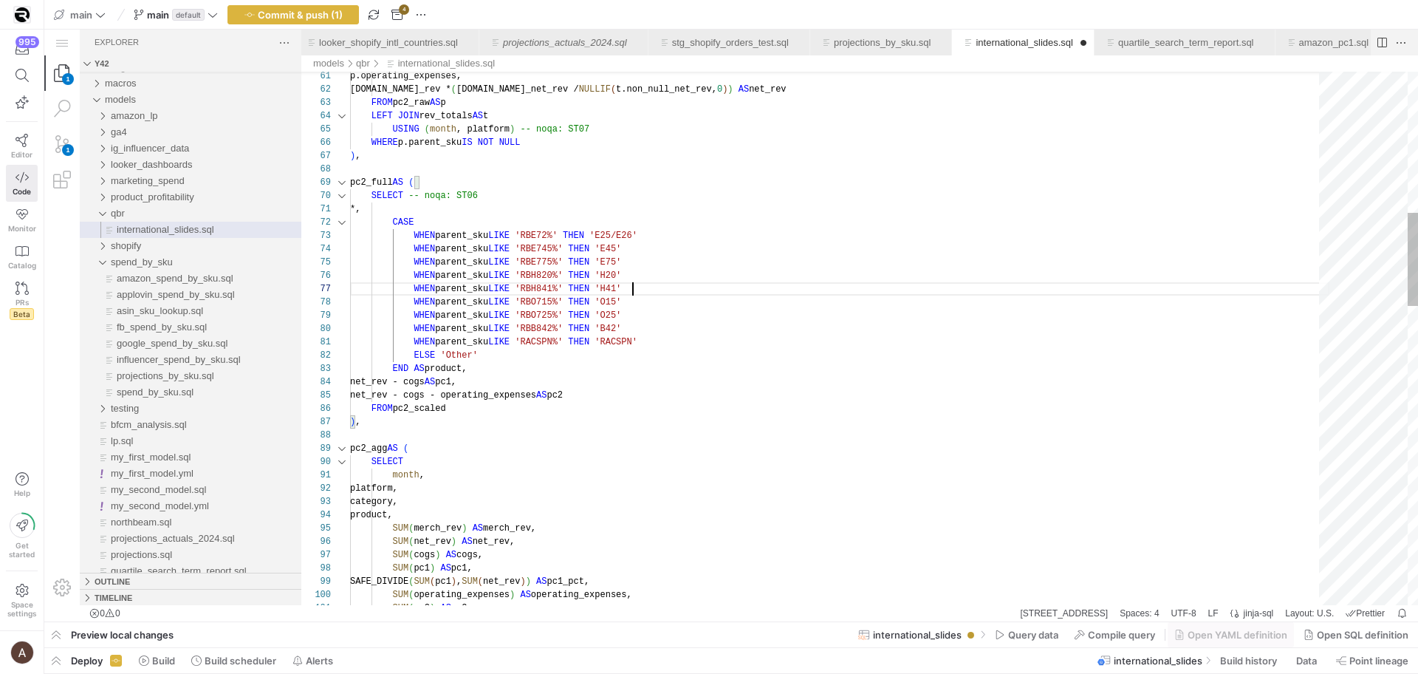
drag, startPoint x: 739, startPoint y: 304, endPoint x: 740, endPoint y: 293, distance: 10.4
drag, startPoint x: 734, startPoint y: 304, endPoint x: 734, endPoint y: 293, distance: 11.1
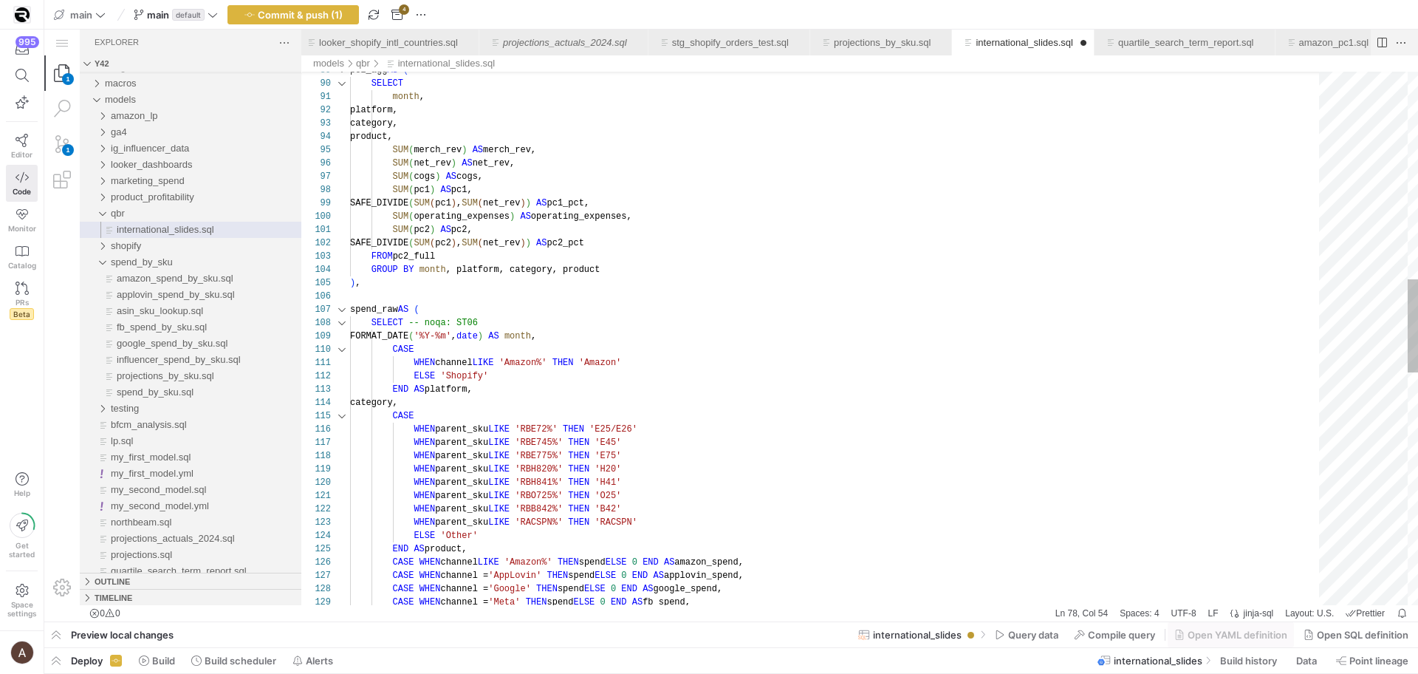
scroll to position [120, 283]
click at [662, 479] on div "pc2_agg AS ( SELECT month , platform, category, product, SUM ( merch_rev ) AS m…" at bounding box center [839, 410] width 979 height 3032
click at [667, 462] on div "pc2_agg AS ( SELECT month , platform, category, product, SUM ( merch_rev ) AS m…" at bounding box center [839, 417] width 979 height 3046
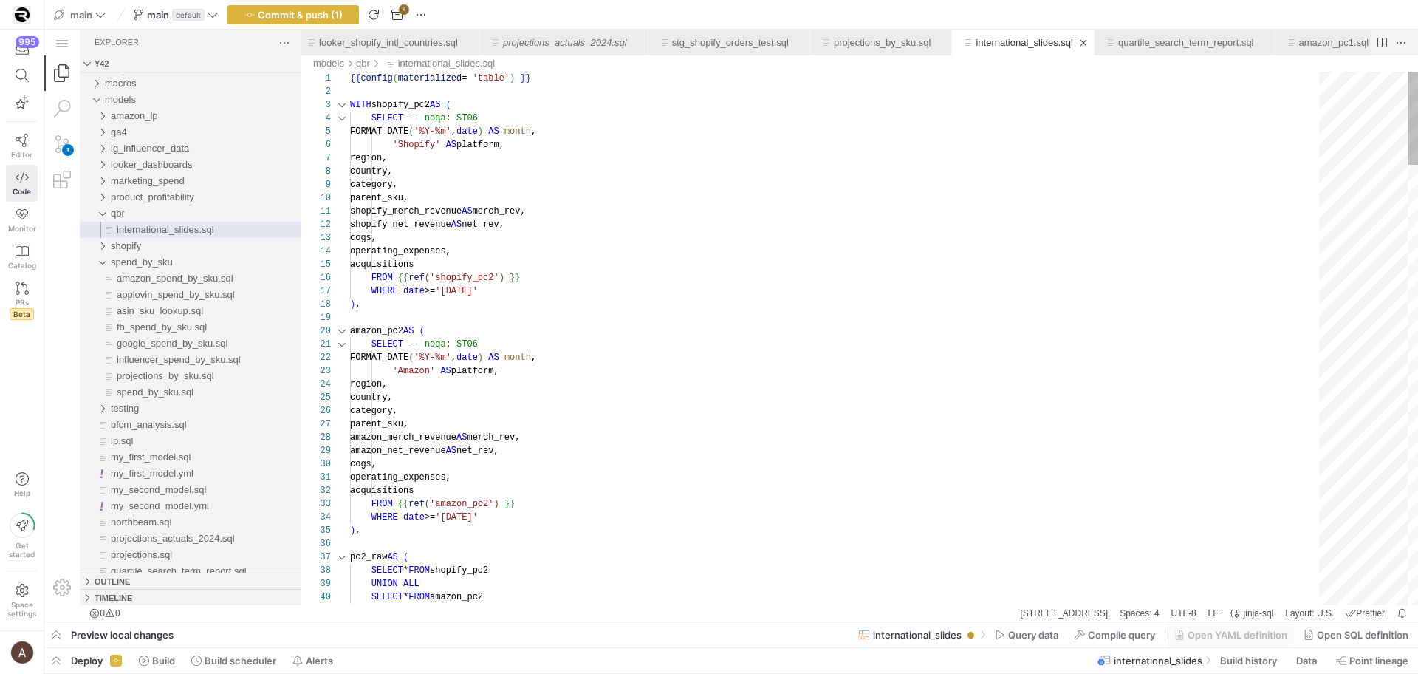
scroll to position [40, 80]
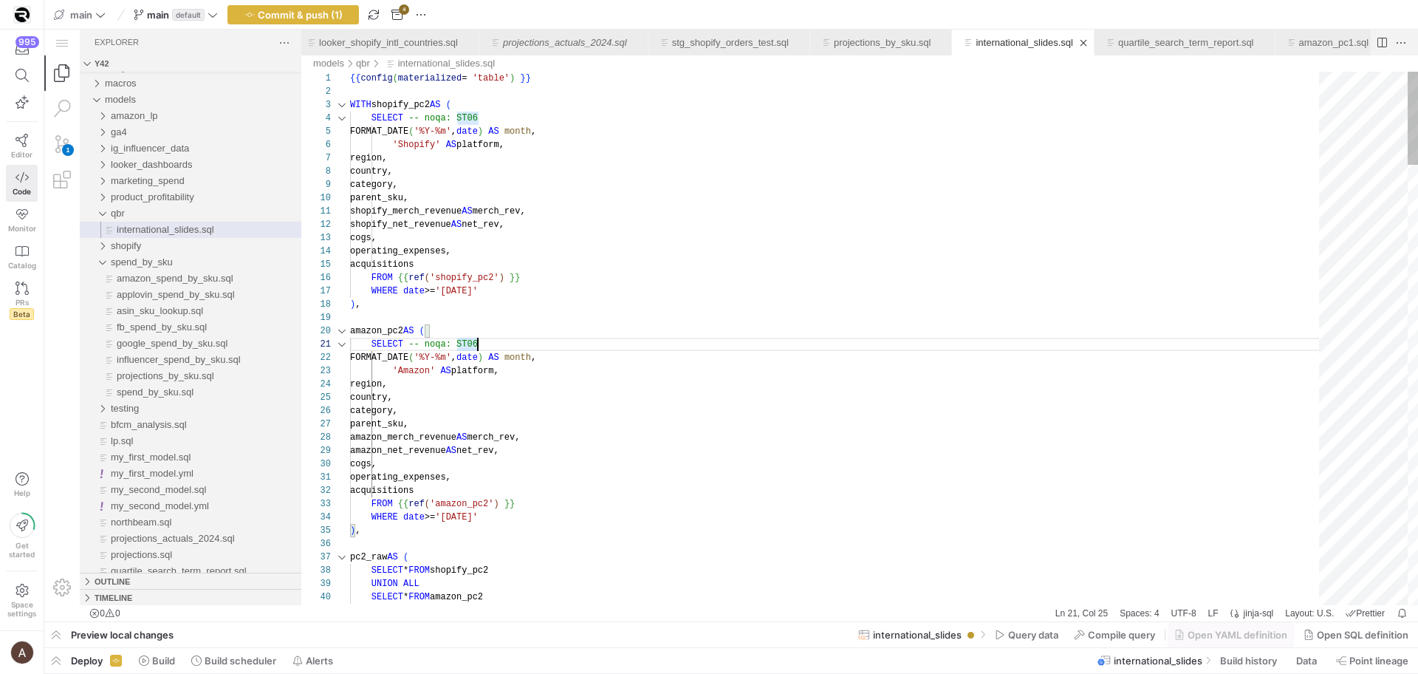
click at [600, 391] on div "country," at bounding box center [839, 397] width 979 height 13
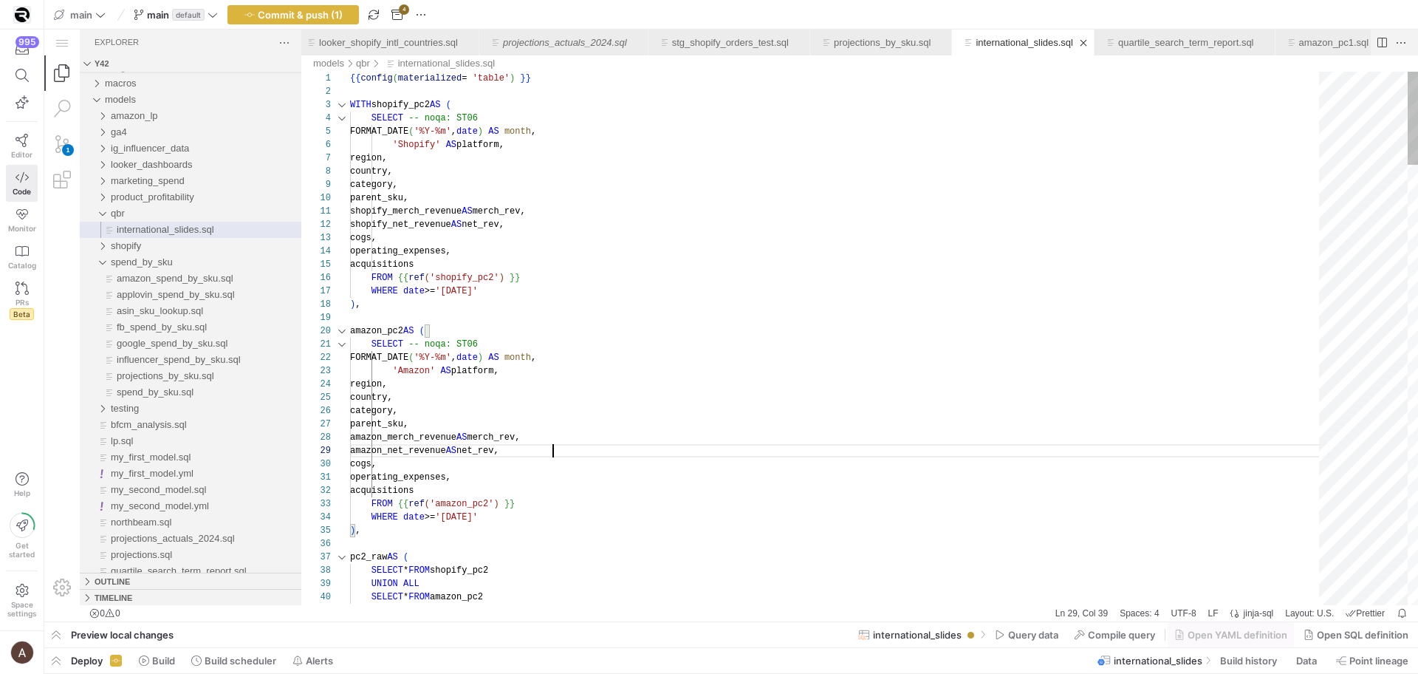
scroll to position [120, 69]
drag, startPoint x: 596, startPoint y: 473, endPoint x: 594, endPoint y: 482, distance: 9.1
click at [596, 474] on div "operating_expenses," at bounding box center [839, 476] width 979 height 13
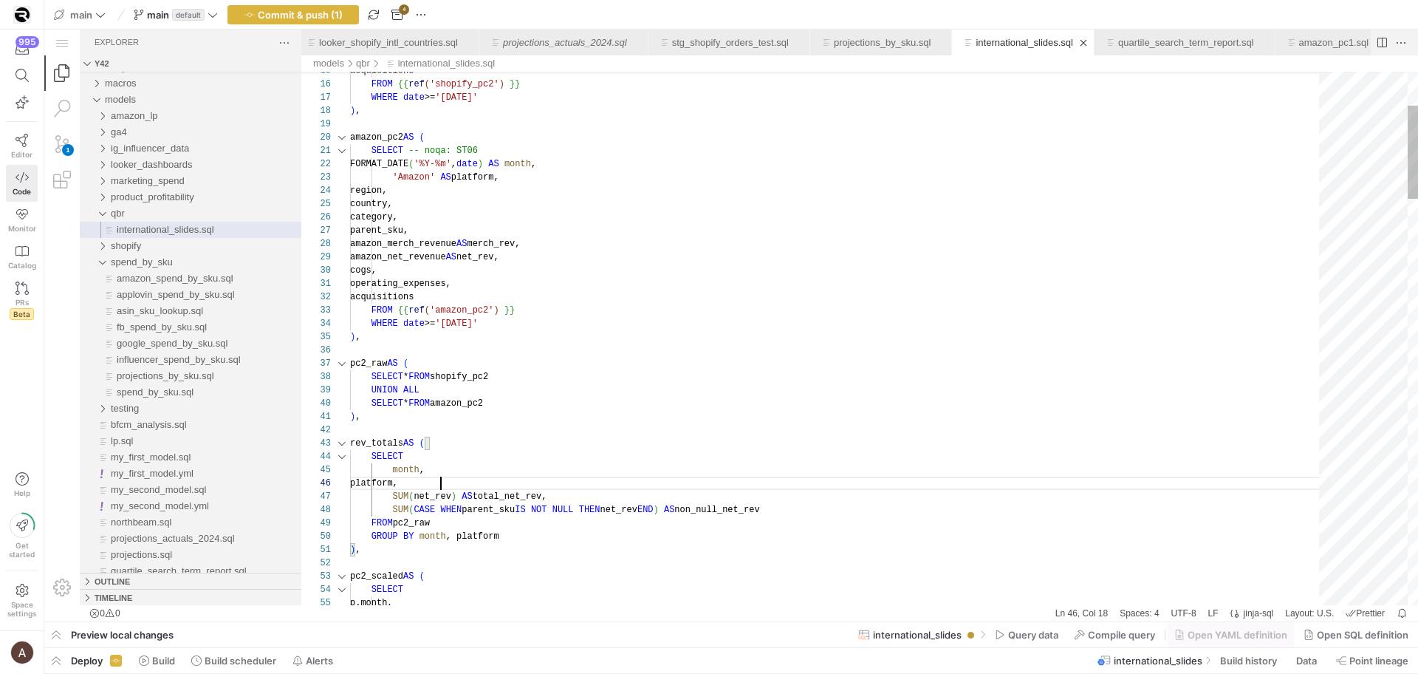
scroll to position [66, 91]
click at [592, 487] on div "platform," at bounding box center [839, 482] width 979 height 13
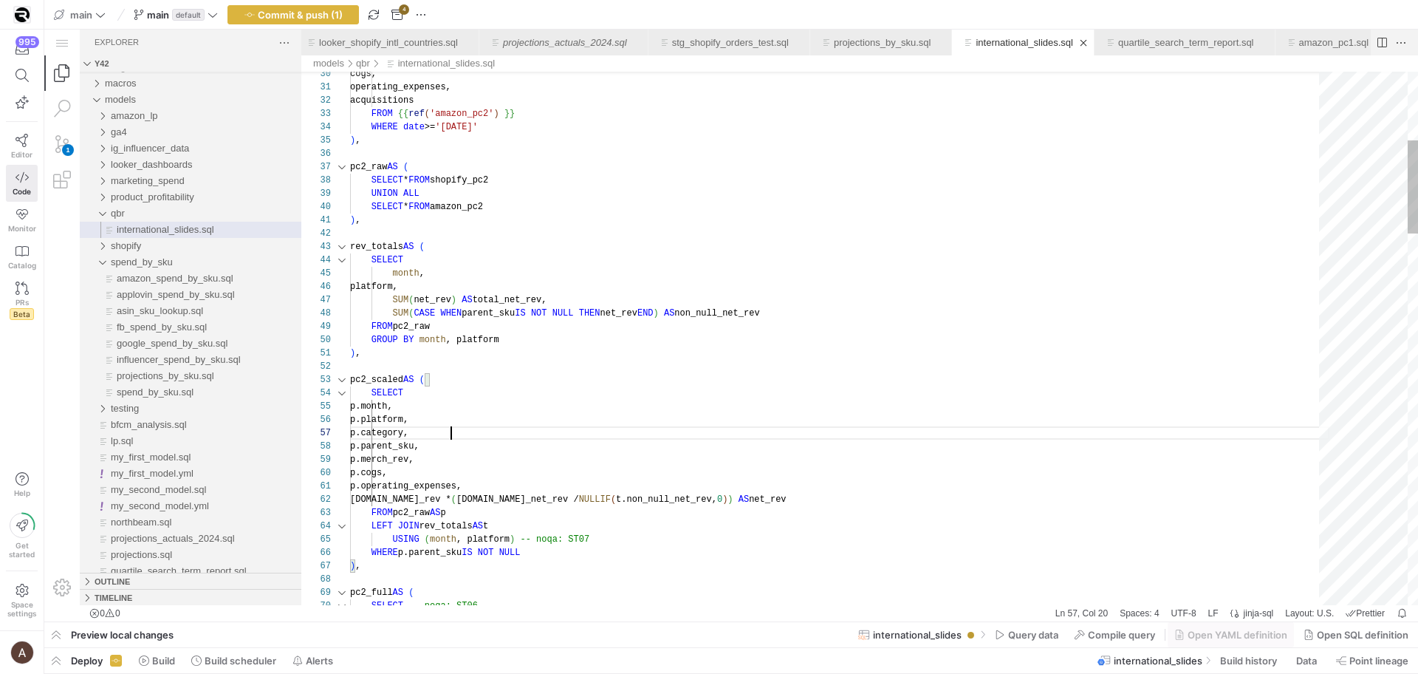
scroll to position [80, 101]
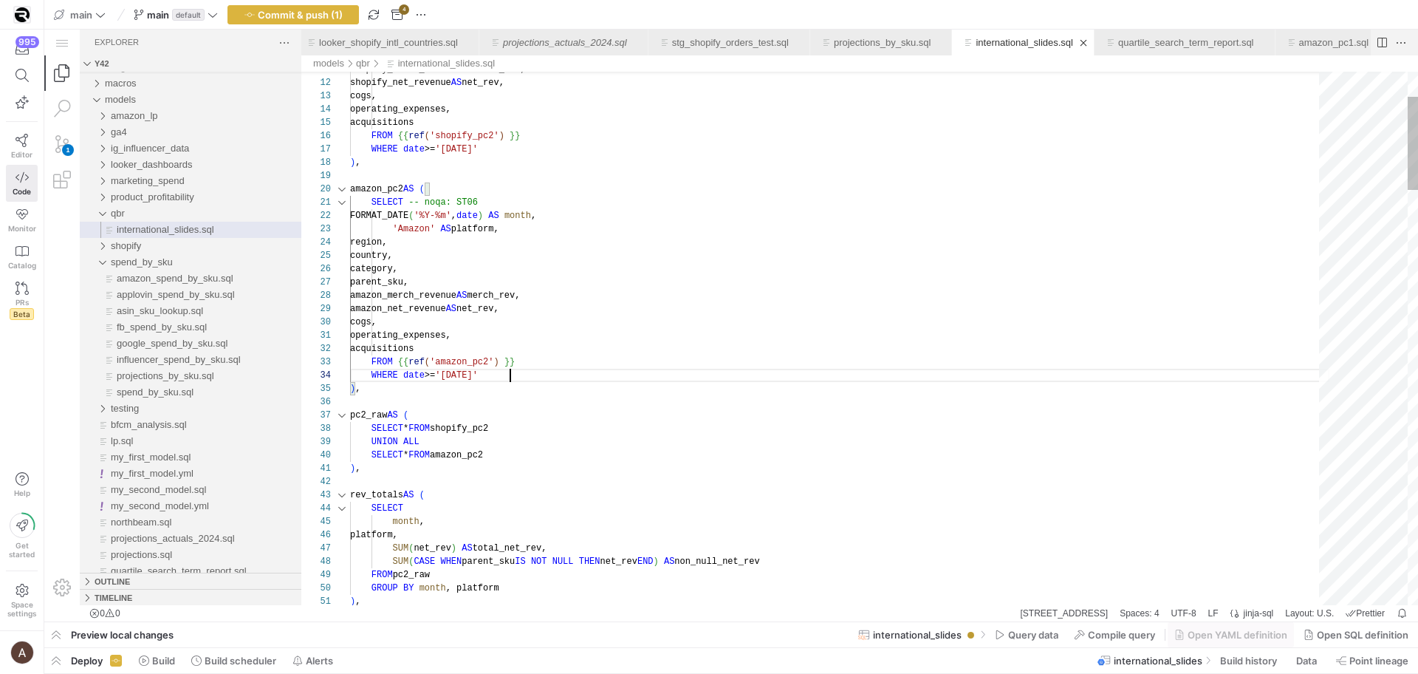
scroll to position [40, 160]
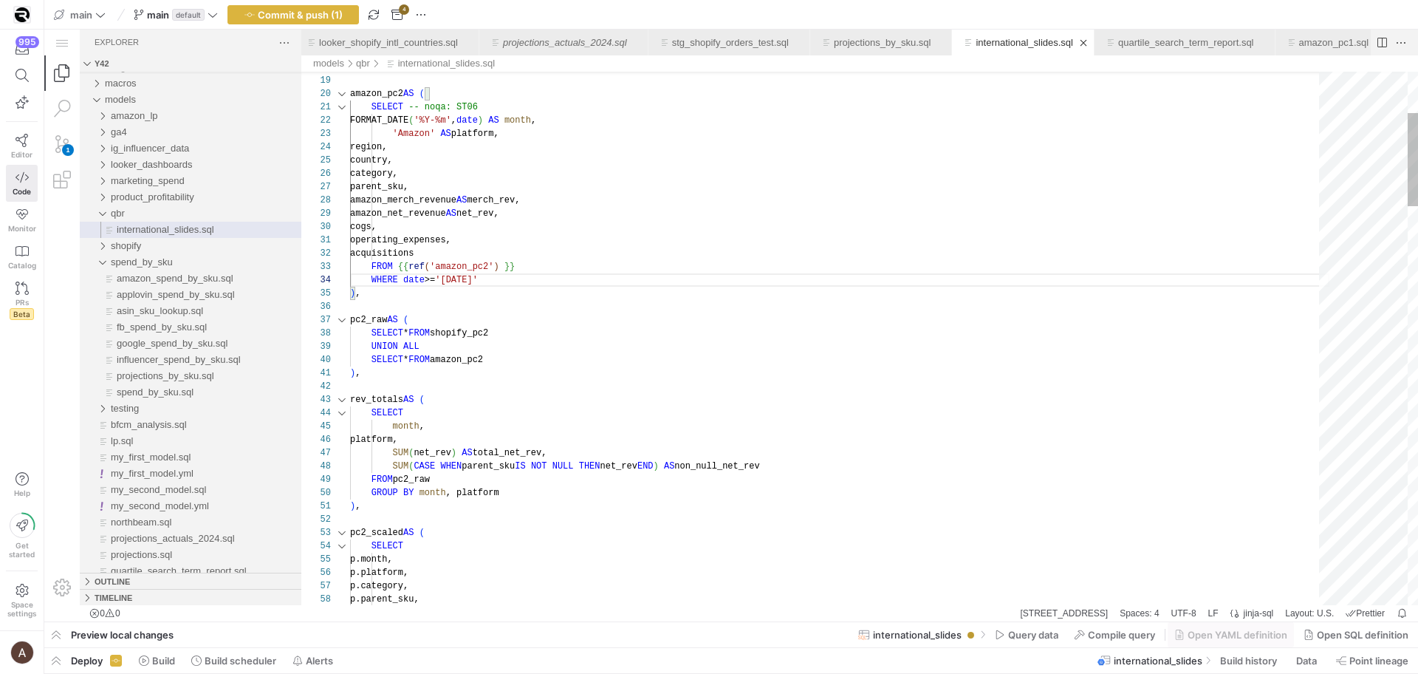
scroll to position [40, 91]
drag, startPoint x: 394, startPoint y: 148, endPoint x: 455, endPoint y: 171, distance: 65.0
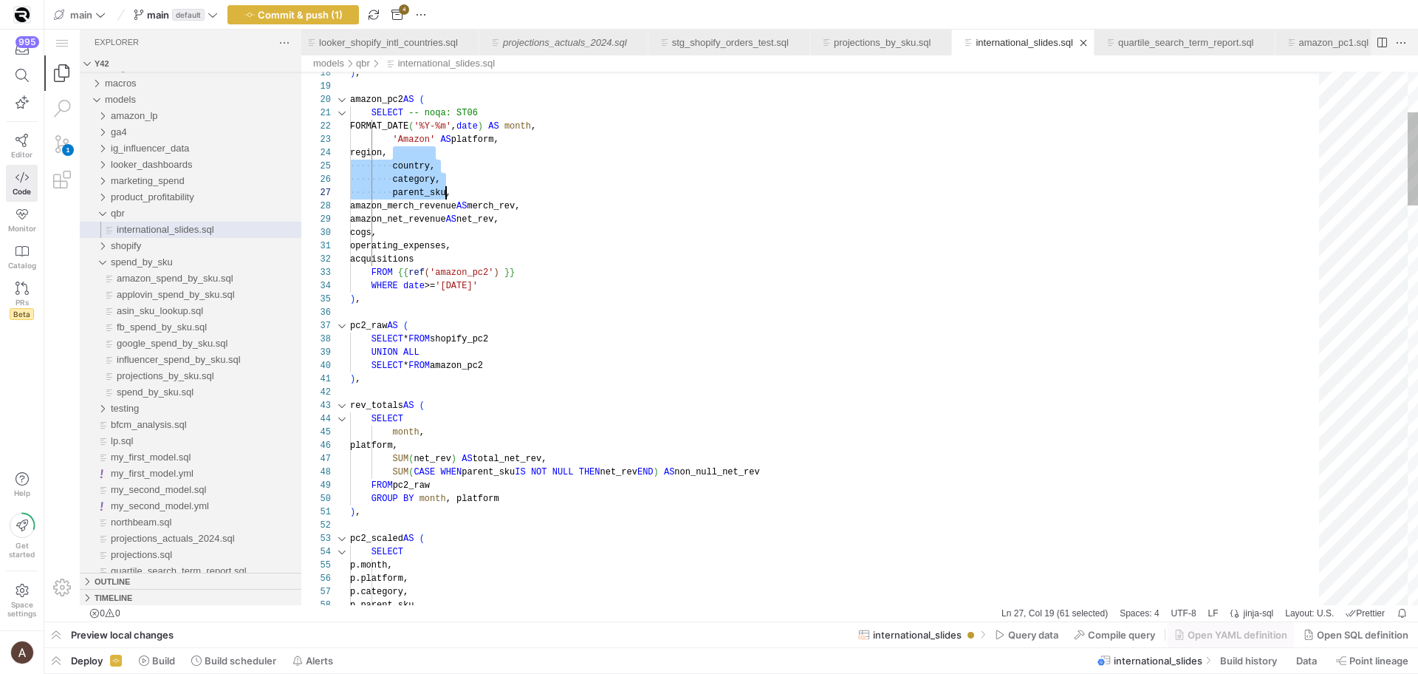
scroll to position [40, 101]
drag, startPoint x: 394, startPoint y: 151, endPoint x: 456, endPoint y: 193, distance: 75.0
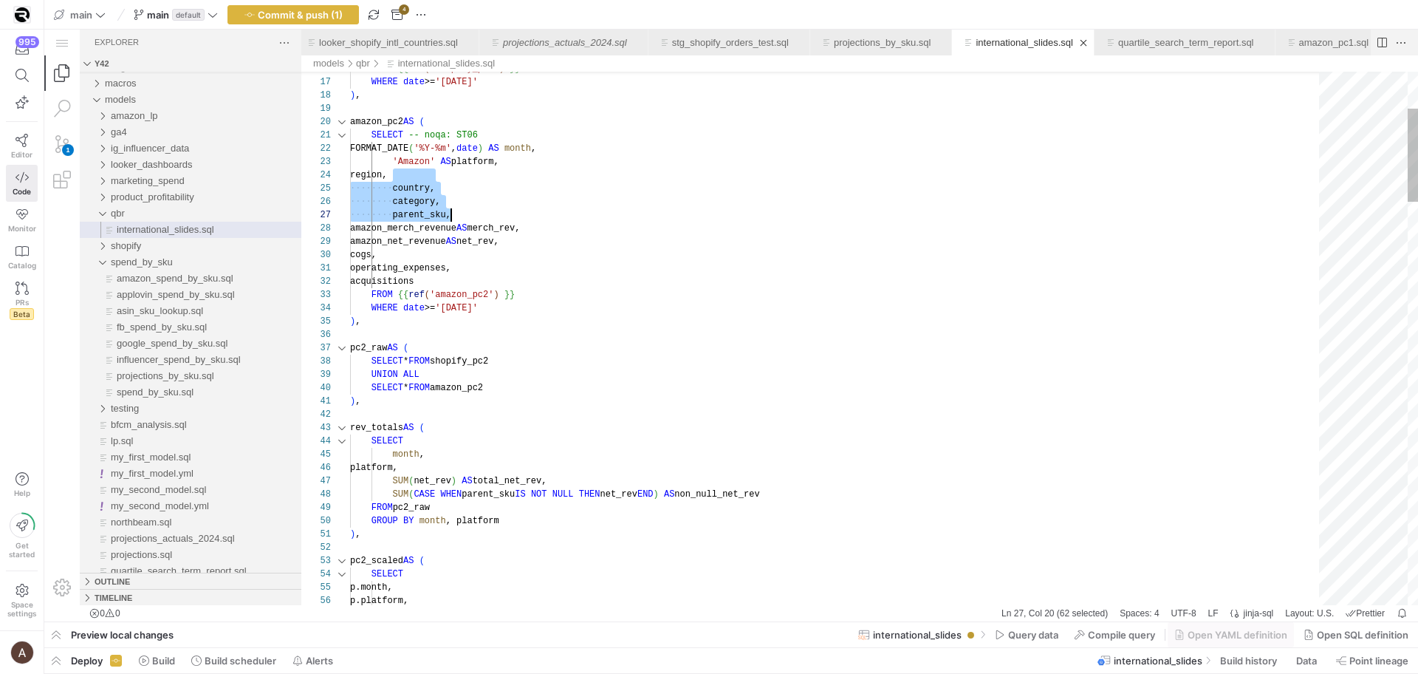
drag, startPoint x: 391, startPoint y: 177, endPoint x: 456, endPoint y: 208, distance: 72.0
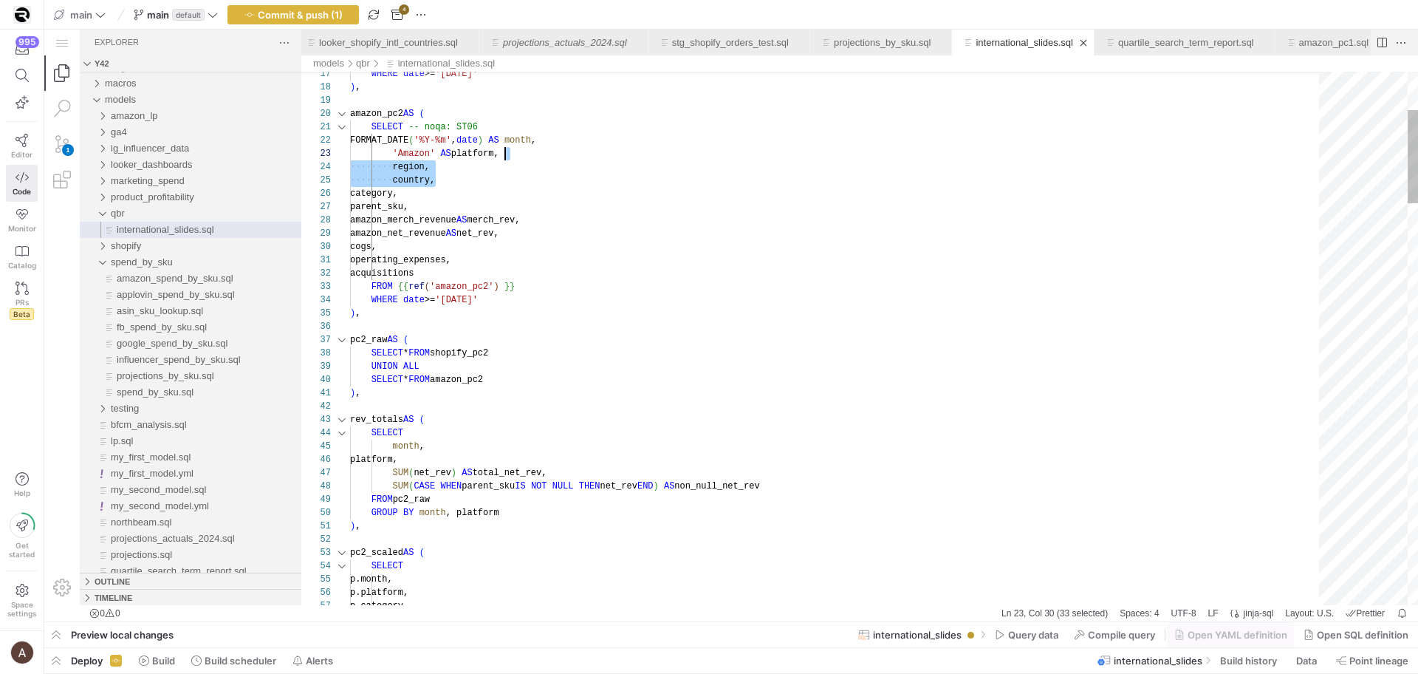
drag, startPoint x: 478, startPoint y: 179, endPoint x: 516, endPoint y: 158, distance: 44.0
drag, startPoint x: 523, startPoint y: 211, endPoint x: 523, endPoint y: 219, distance: 8.1
click at [523, 211] on div "parent_sku," at bounding box center [839, 206] width 979 height 13
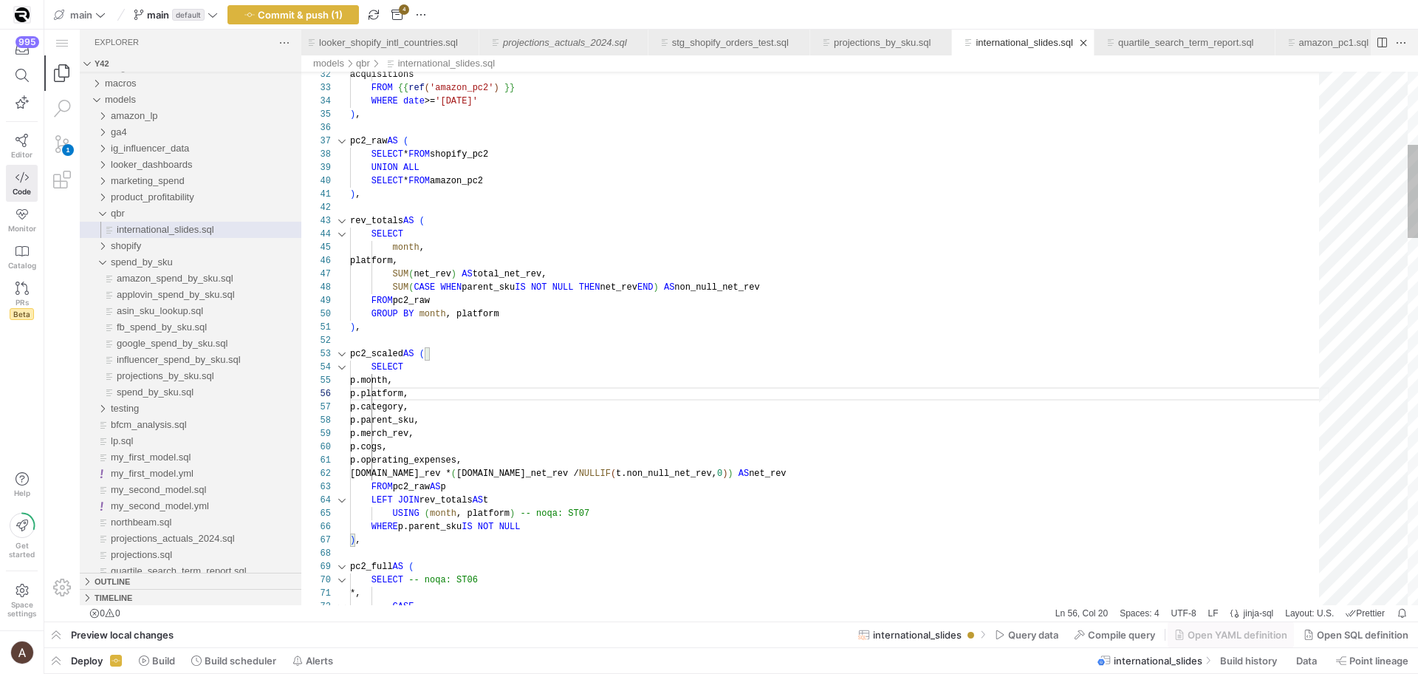
paste textarea "region, country, p.category, p.parent_sku"
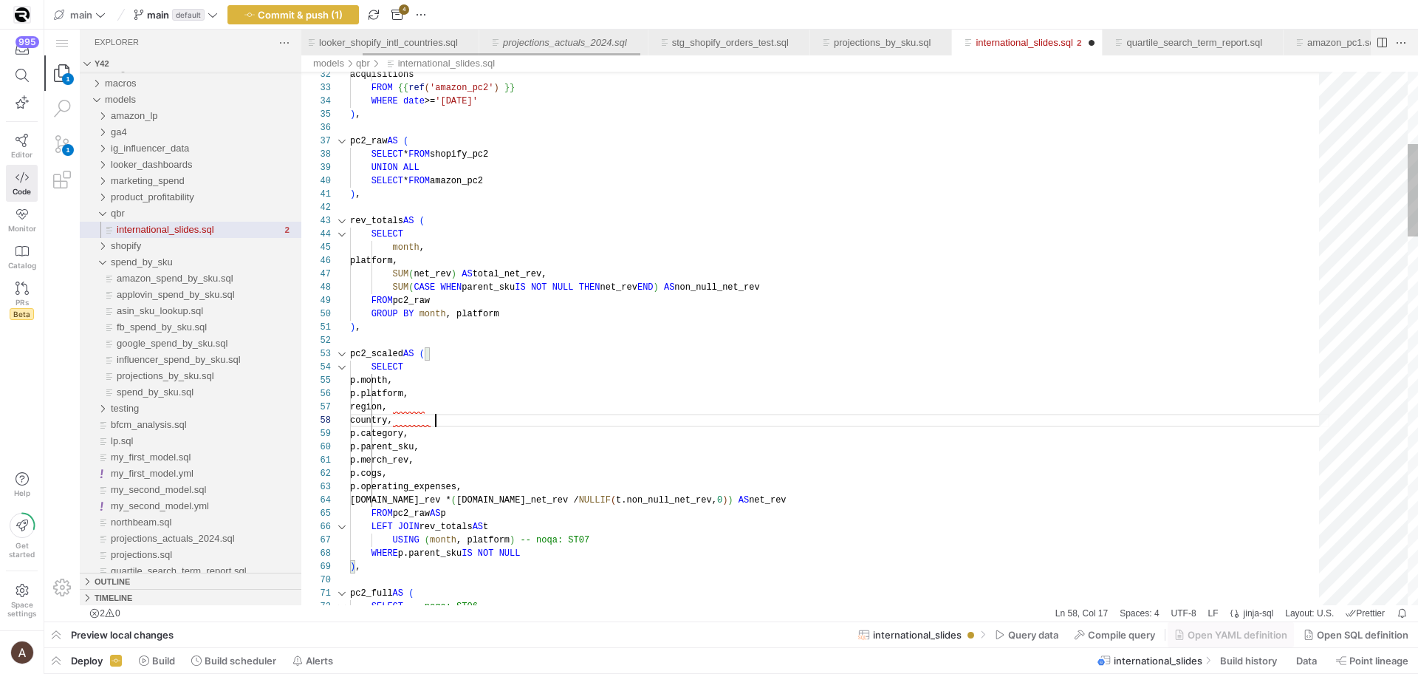
click at [450, 380] on div "p.month," at bounding box center [839, 380] width 979 height 13
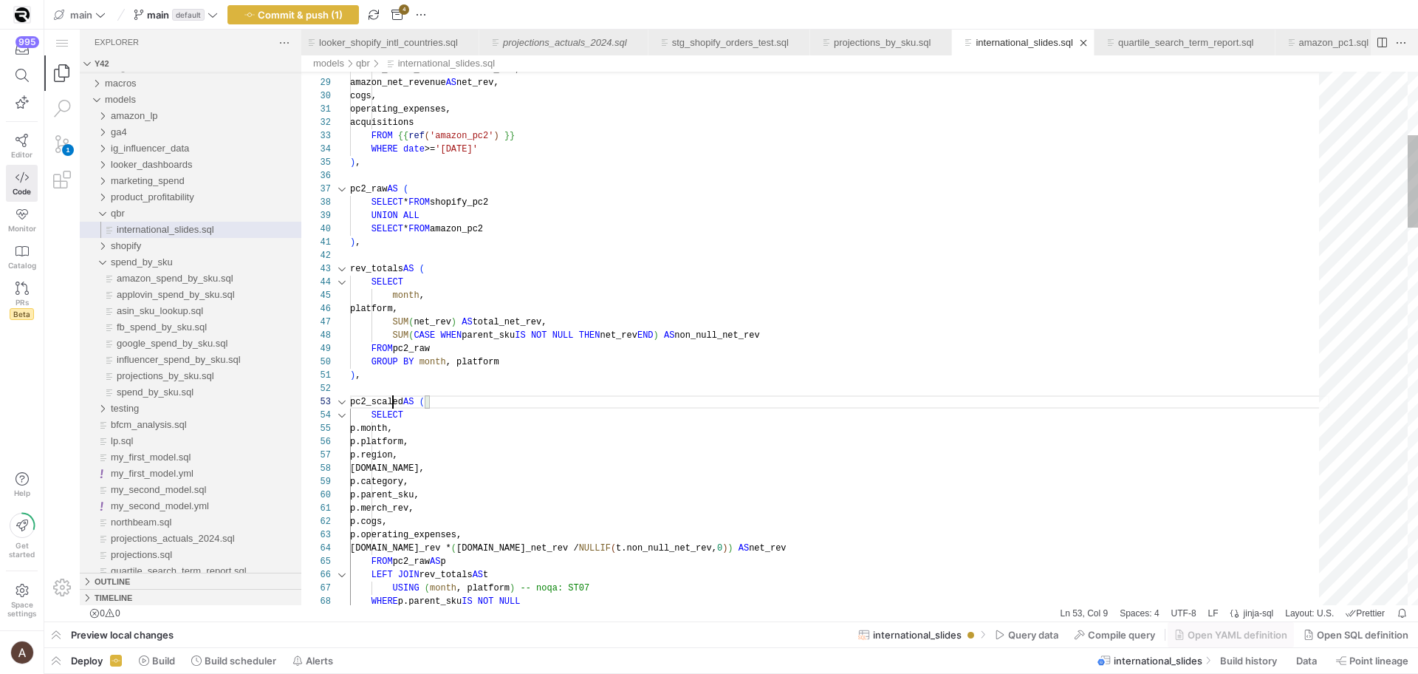
scroll to position [27, 43]
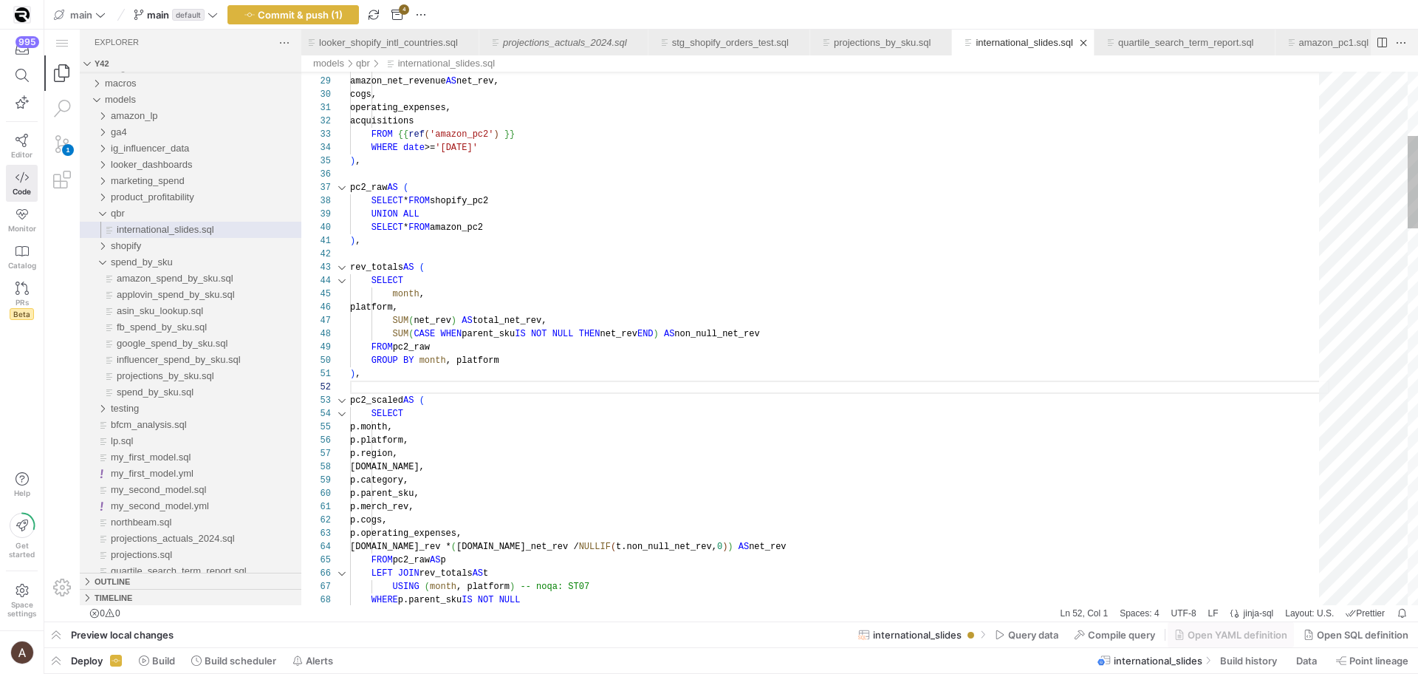
scroll to position [66, 101]
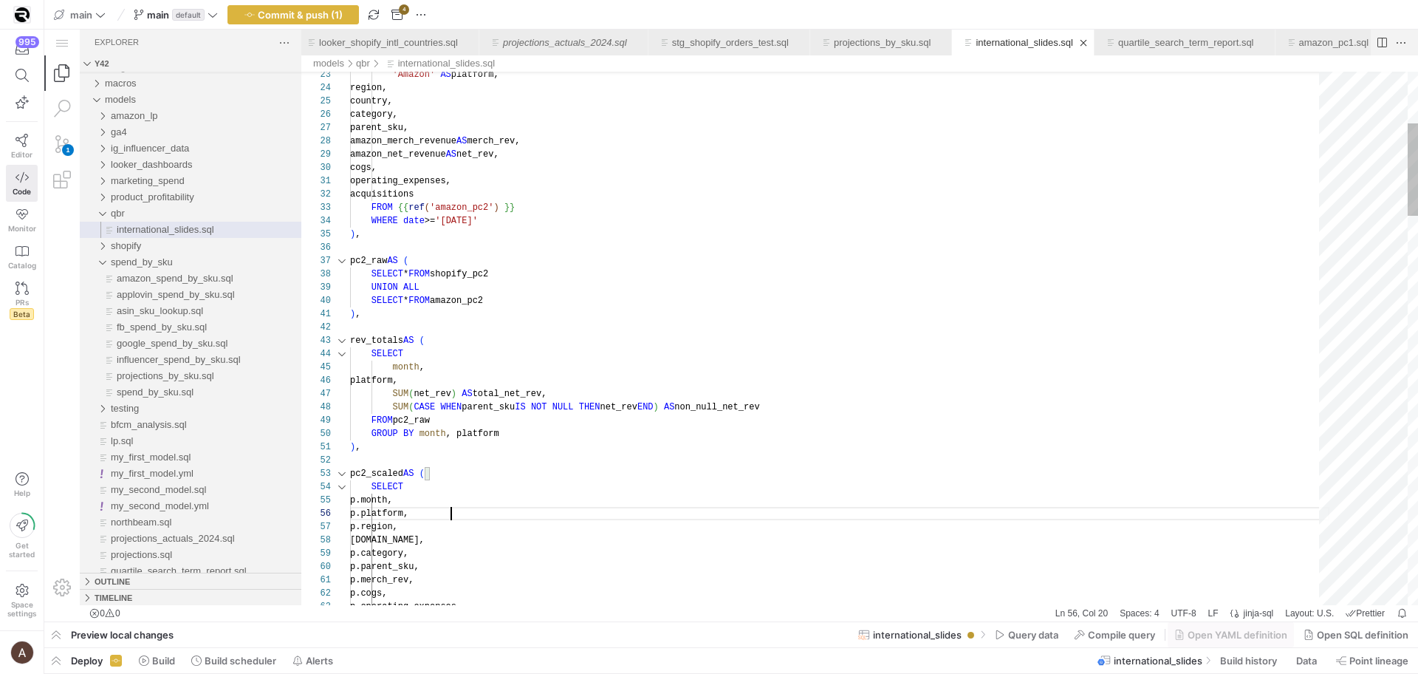
scroll to position [66, 91]
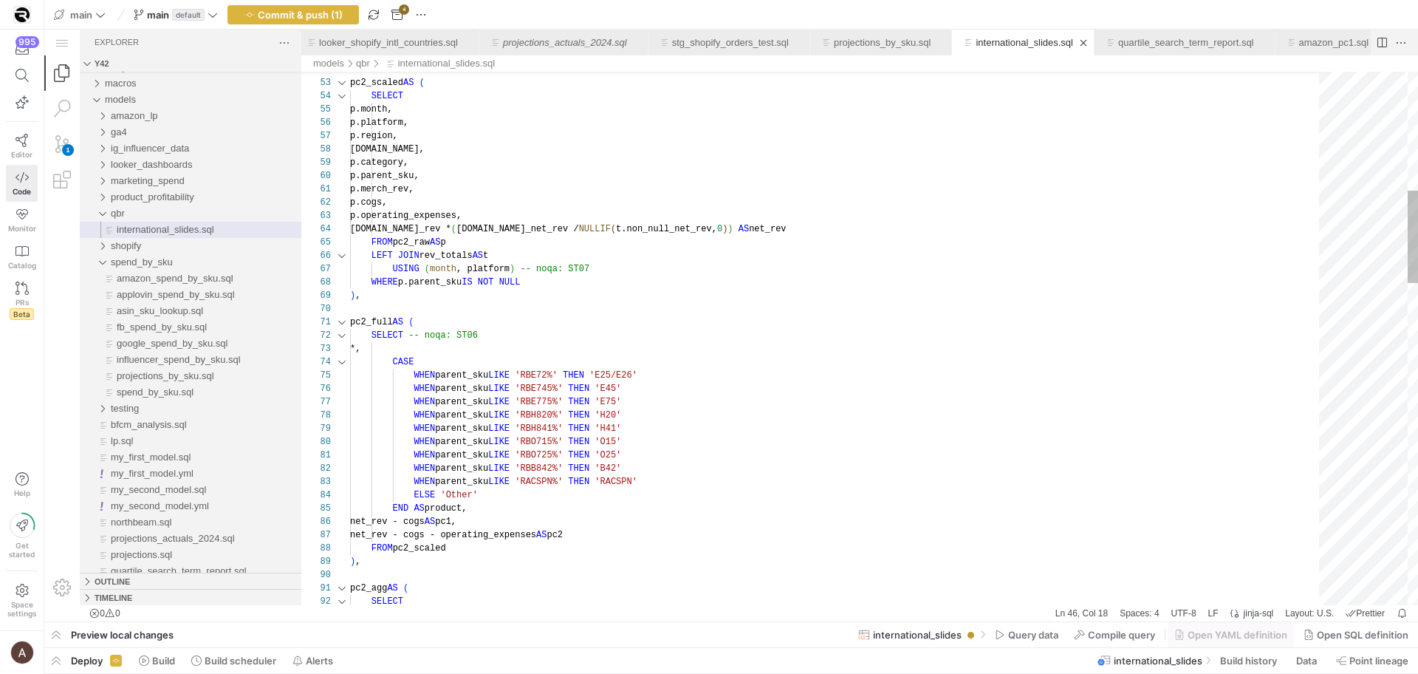
scroll to position [53, 165]
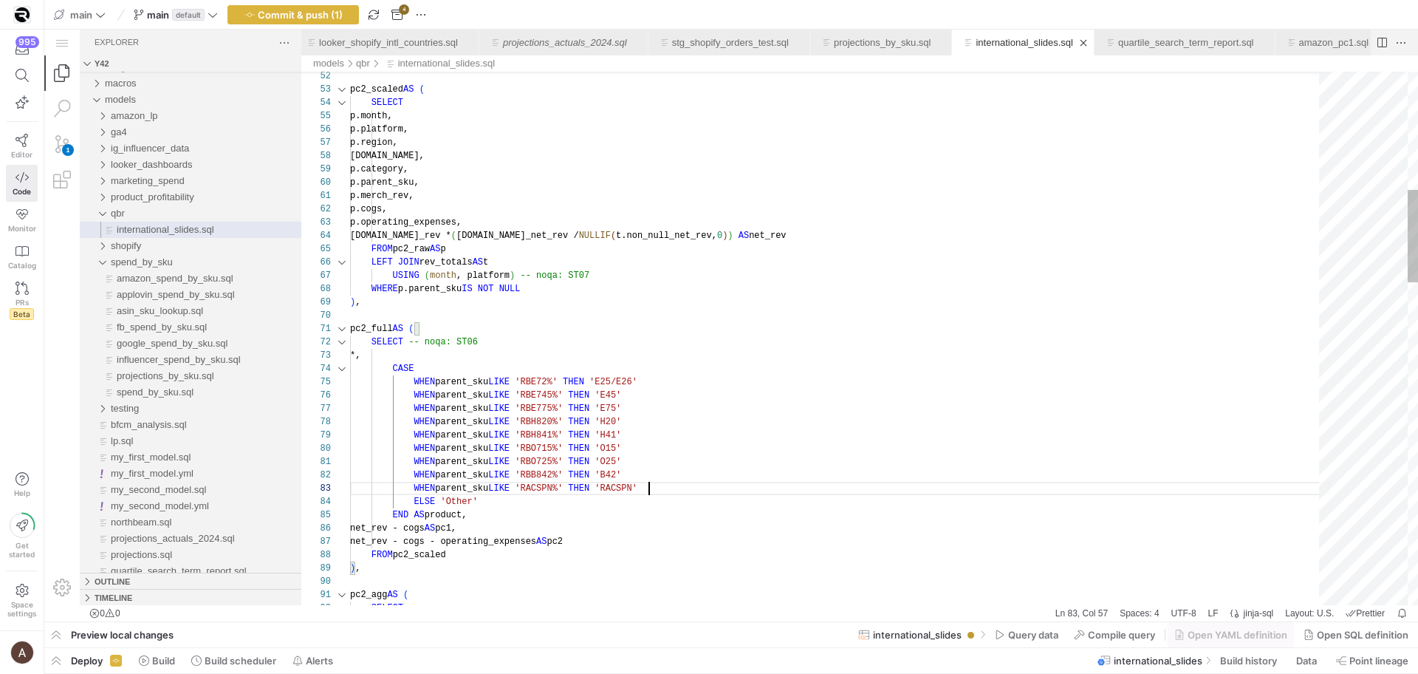
scroll to position [27, 298]
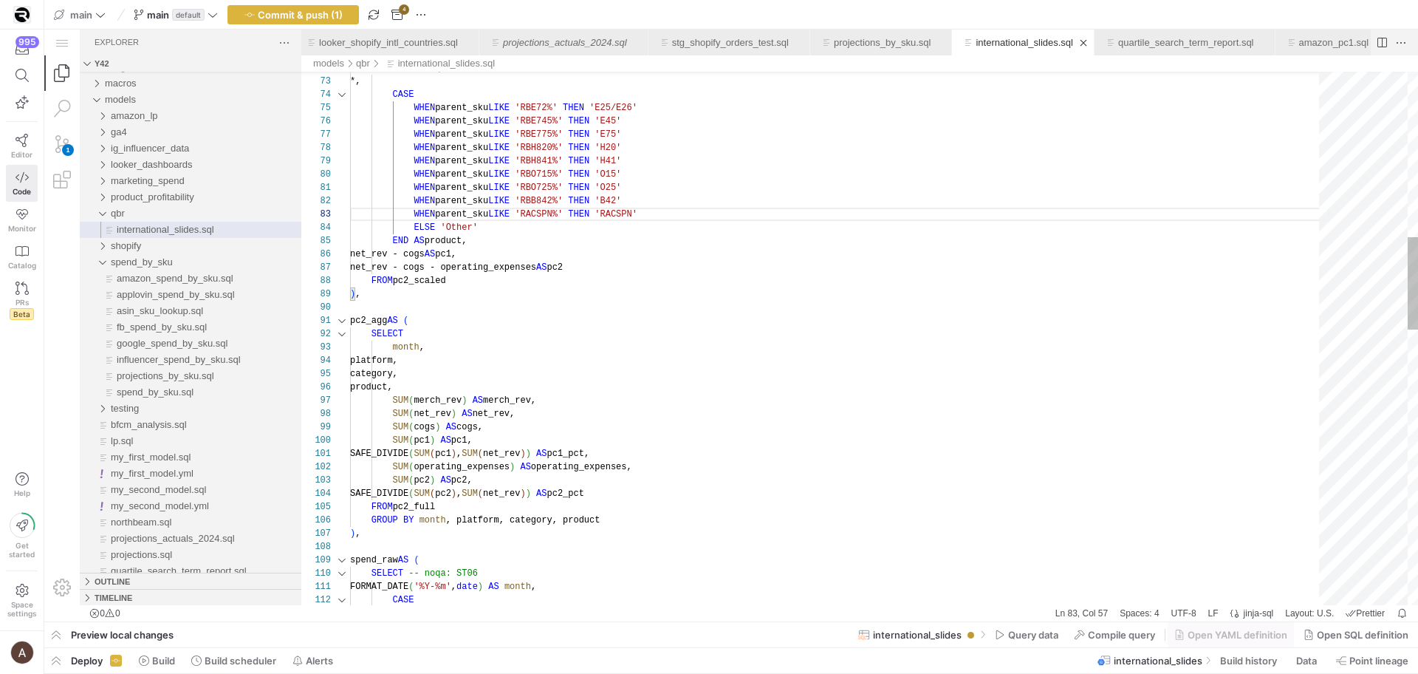
click at [663, 482] on div "SELECT -- noqa: ST06 *, CASE WHEN parent_sku LIKE 'RBE72%' THEN 'E25/E26' WHEN …" at bounding box center [839, 653] width 979 height 3072
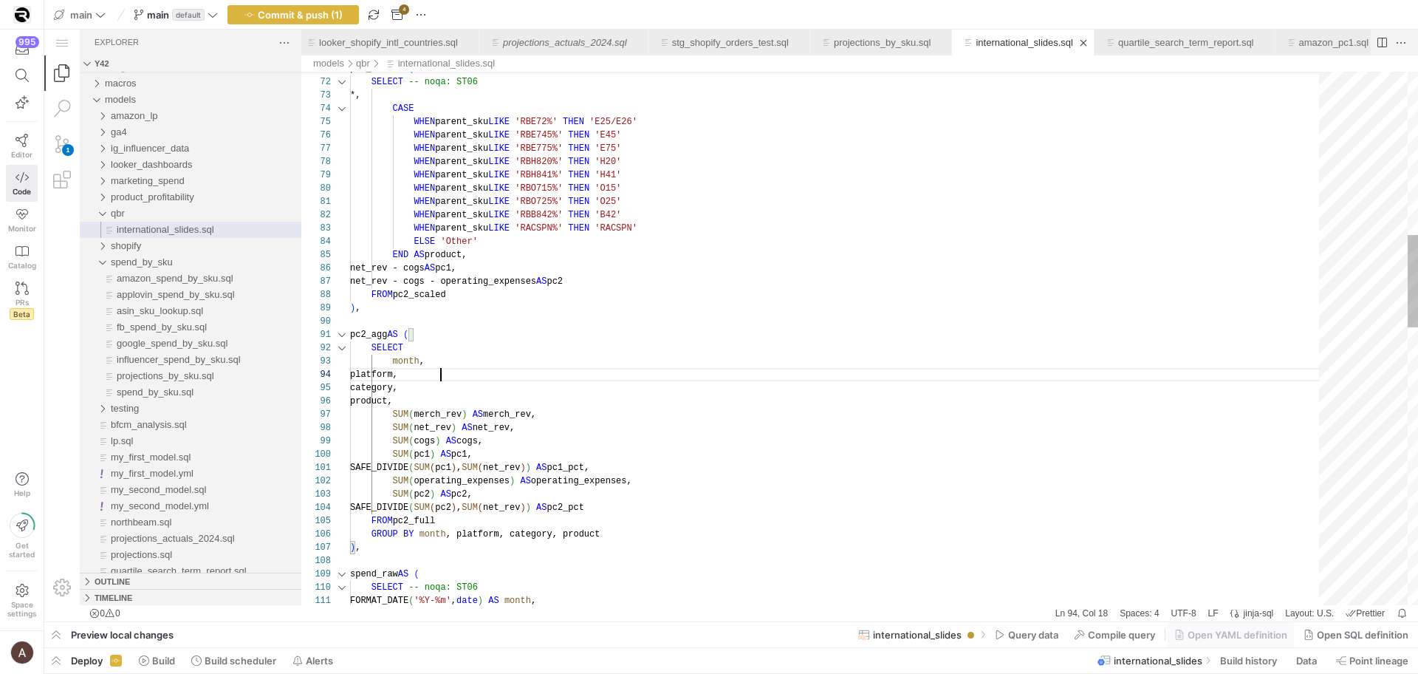
click at [488, 380] on div "SELECT -- noqa: ST06 *, pc2_full AS ( CASE WHEN parent_sku LIKE 'RBE72%' THEN '…" at bounding box center [839, 668] width 979 height 3072
click at [487, 392] on div "SELECT -- noqa: ST06 *, pc2_full AS ( CASE WHEN parent_sku LIKE 'RBE72%' THEN '…" at bounding box center [839, 668] width 979 height 3072
click at [490, 371] on div "SELECT -- noqa: ST06 *, pc2_full AS ( CASE WHEN parent_sku LIKE 'RBE72%' THEN '…" at bounding box center [839, 668] width 979 height 3072
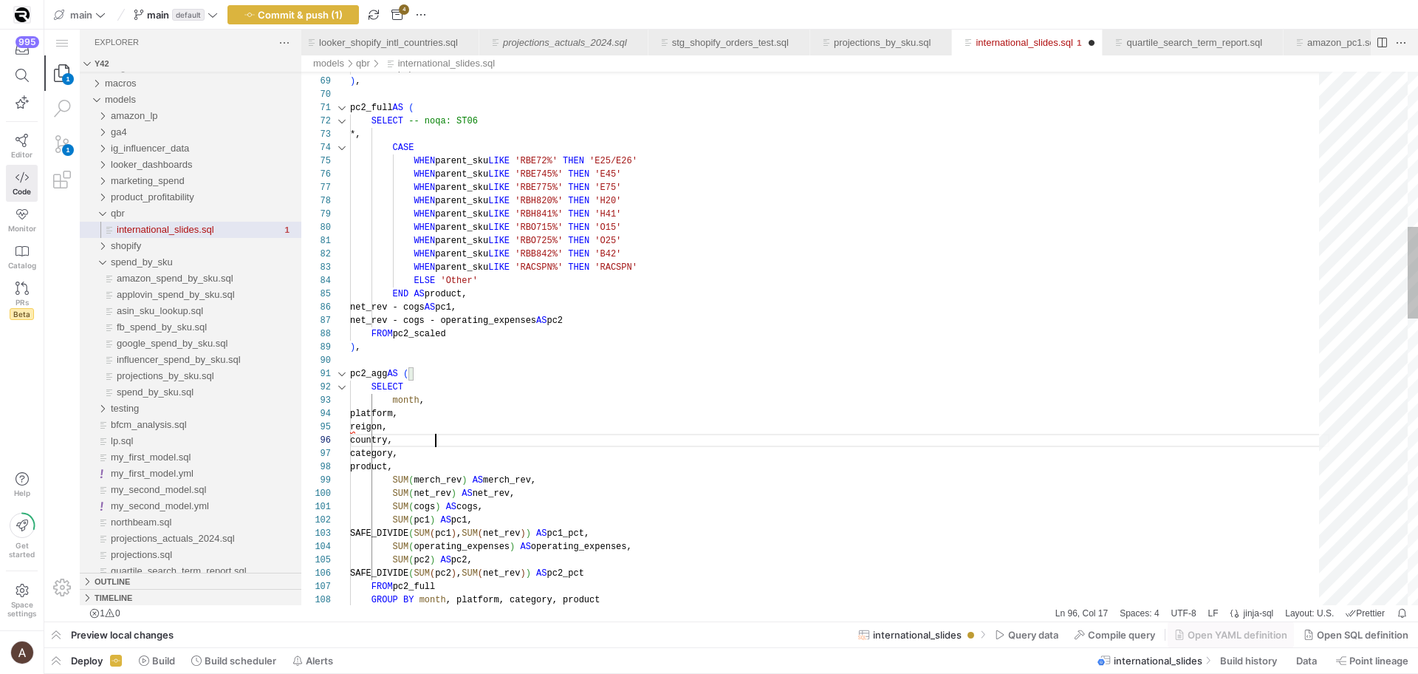
scroll to position [66, 86]
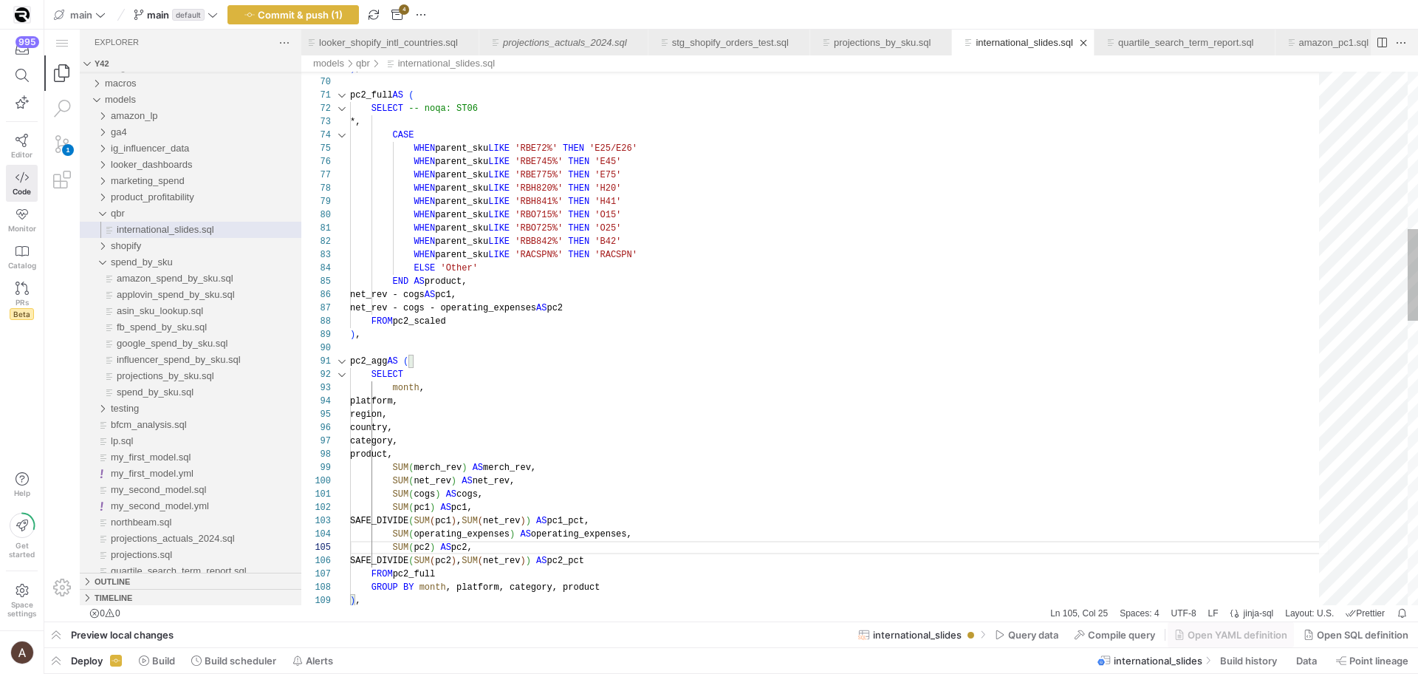
click at [520, 559] on span "net_rev" at bounding box center [501, 560] width 37 height 10
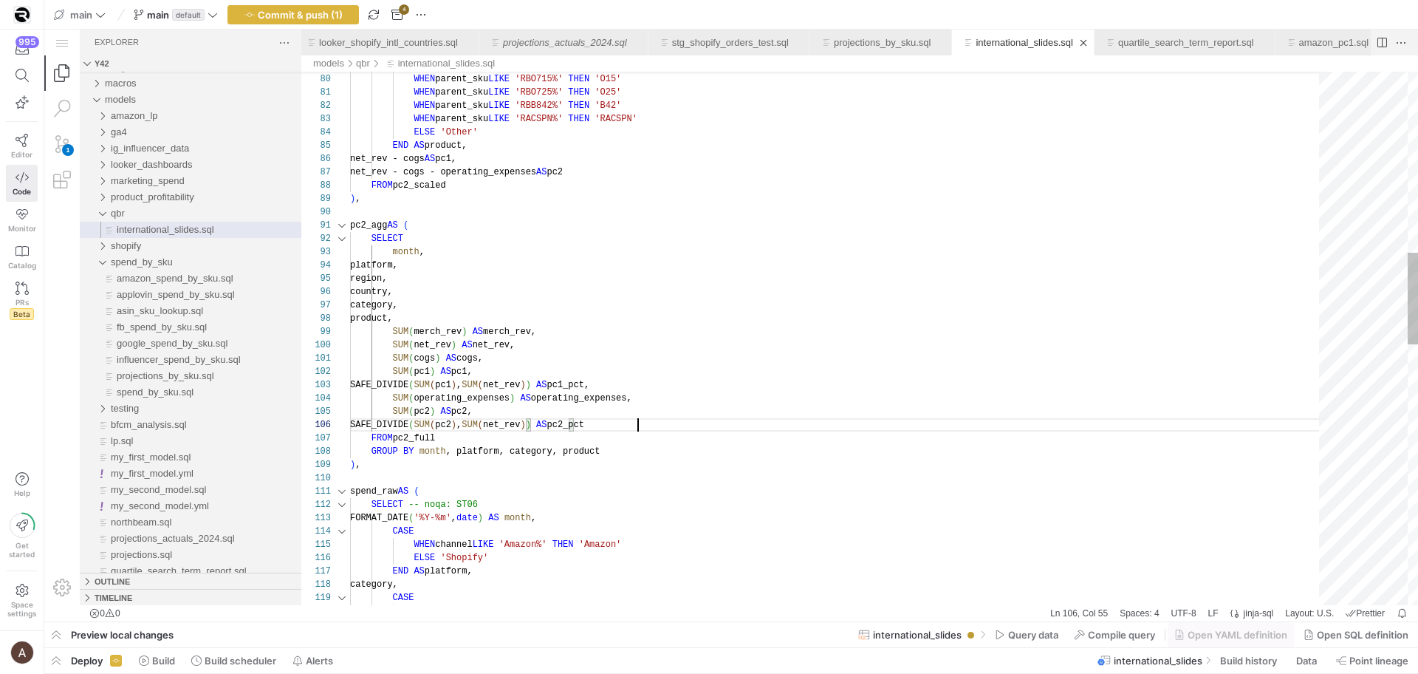
scroll to position [66, 288]
click at [669, 426] on div "WHEN parent_sku LIKE 'RBO725%' THEN 'O25' WHEN parent_sku LIKE 'RBB842%' THEN '…" at bounding box center [839, 571] width 979 height 3099
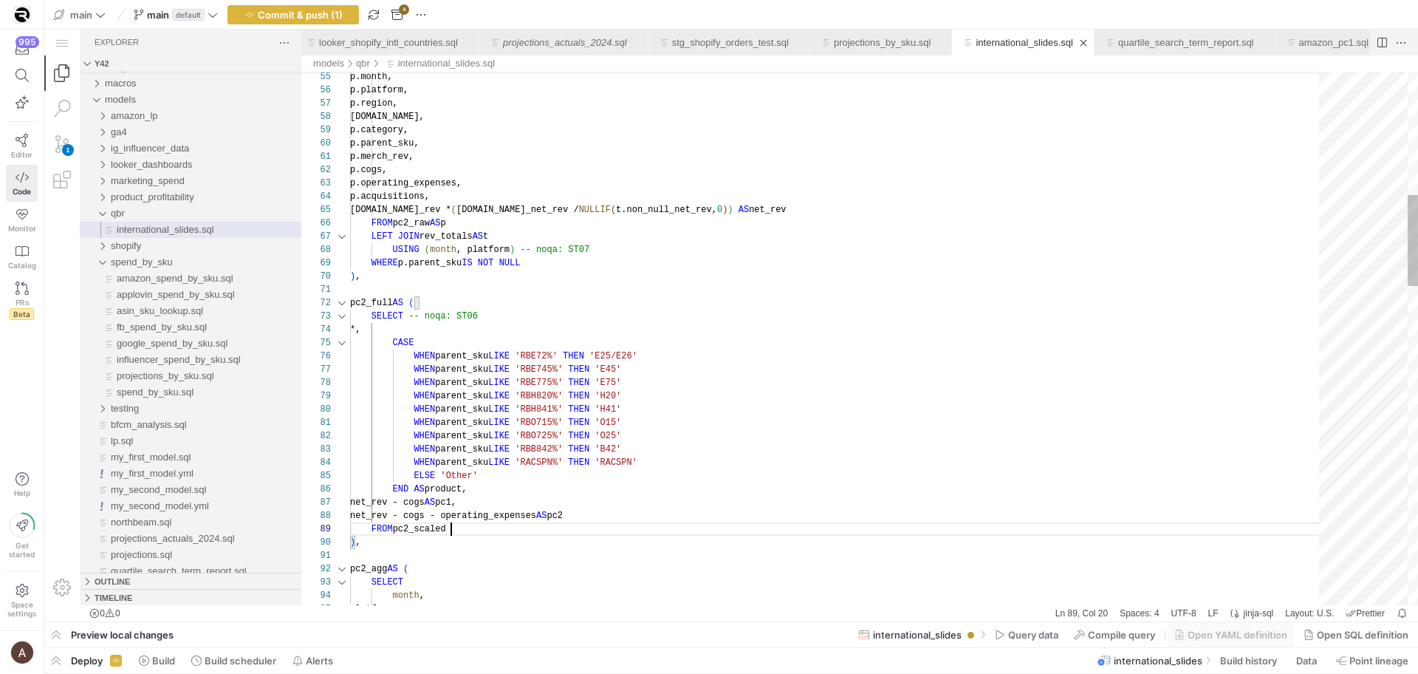
scroll to position [106, 101]
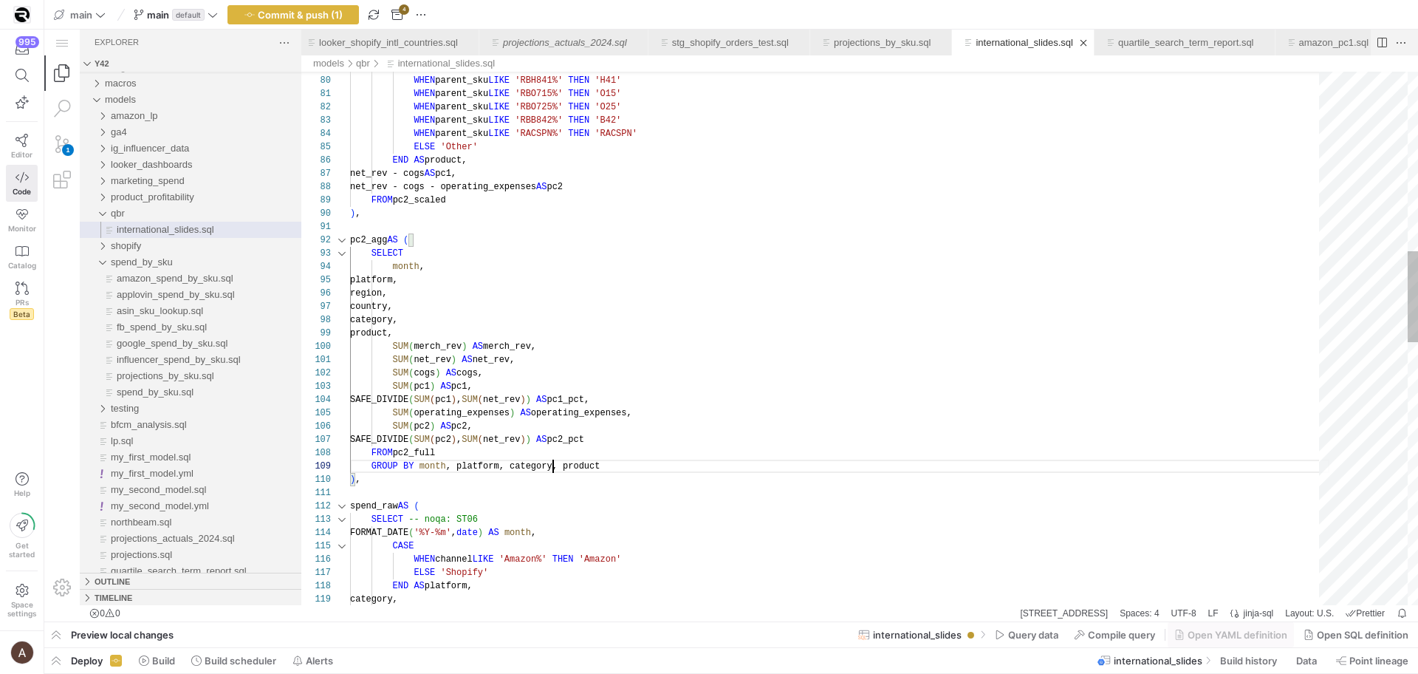
click at [555, 464] on div "WHEN parent_sku LIKE 'RBH820%' THEN 'H20' WHEN parent_sku LIKE 'RBH841%' THEN '…" at bounding box center [839, 580] width 979 height 3112
click at [547, 449] on div "FROM pc2_full" at bounding box center [839, 452] width 979 height 13
click at [538, 433] on div "WHEN parent_sku LIKE 'RBH820%' THEN 'H20' WHEN parent_sku LIKE 'RBH841%' THEN '…" at bounding box center [839, 580] width 979 height 3112
click at [535, 428] on div "WHEN parent_sku LIKE 'RBH820%' THEN 'H20' WHEN parent_sku LIKE 'RBH841%' THEN '…" at bounding box center [839, 580] width 979 height 3112
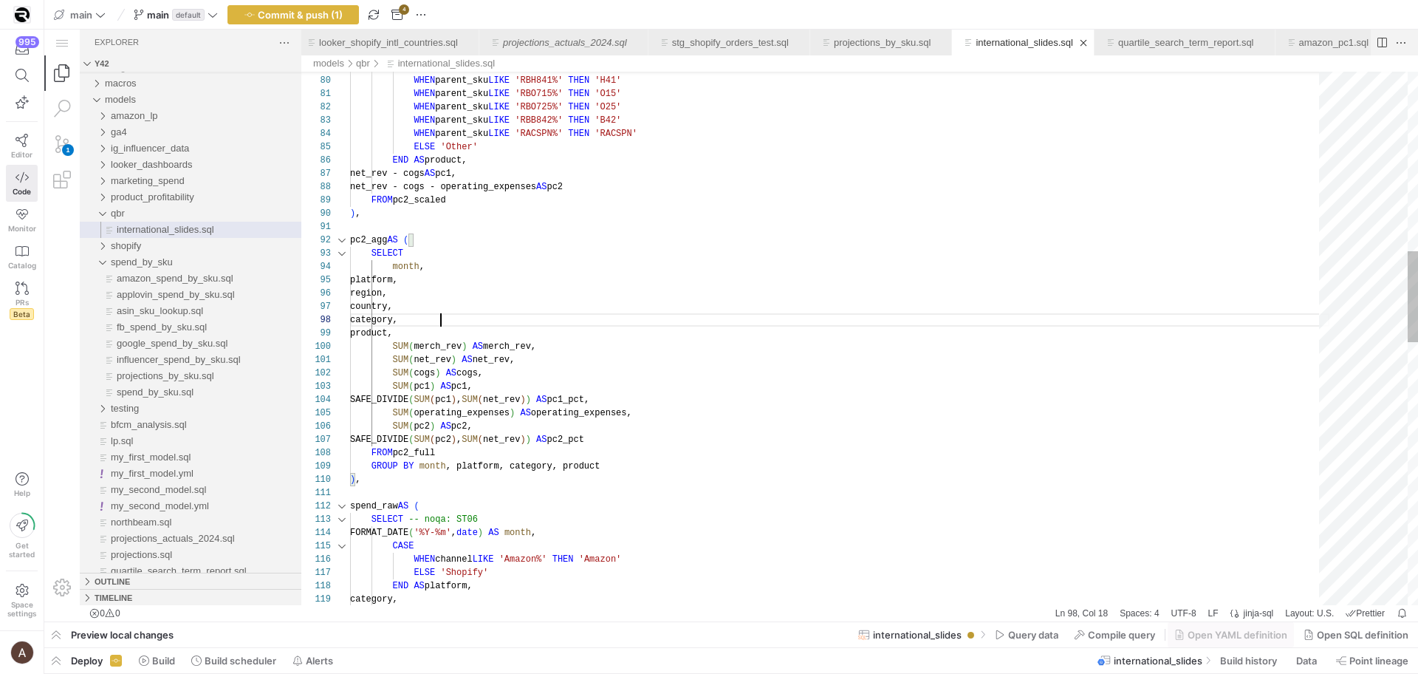
click at [526, 319] on div "WHEN parent_sku LIKE 'RBH820%' THEN 'H20' WHEN parent_sku LIKE 'RBH841%' THEN '…" at bounding box center [839, 580] width 979 height 3112
click at [515, 467] on div "WHEN parent_sku LIKE 'RBH820%' THEN 'H20' WHEN parent_sku LIKE 'RBH841%' THEN '…" at bounding box center [839, 580] width 979 height 3112
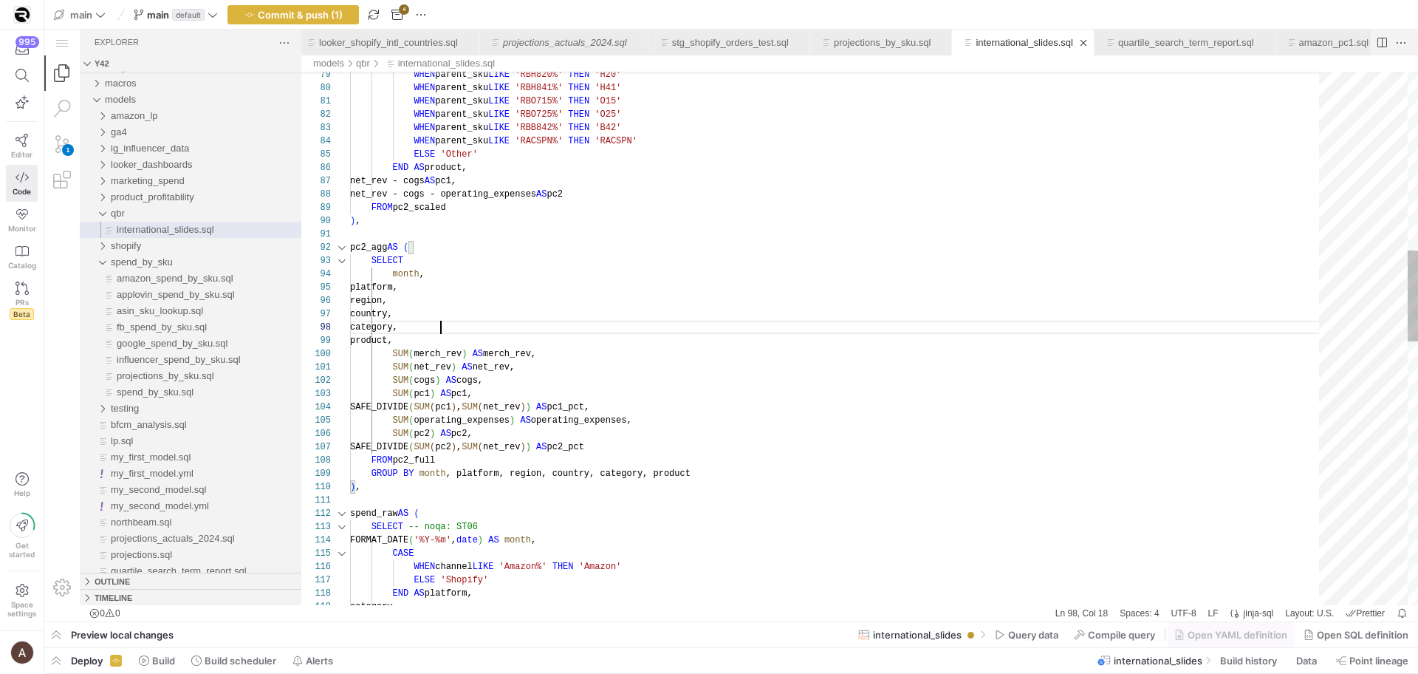
click at [518, 331] on div "WHEN parent_sku LIKE 'RBH841%' THEN 'H41' WHEN parent_sku LIKE 'RBO715%' THEN '…" at bounding box center [839, 587] width 979 height 3112
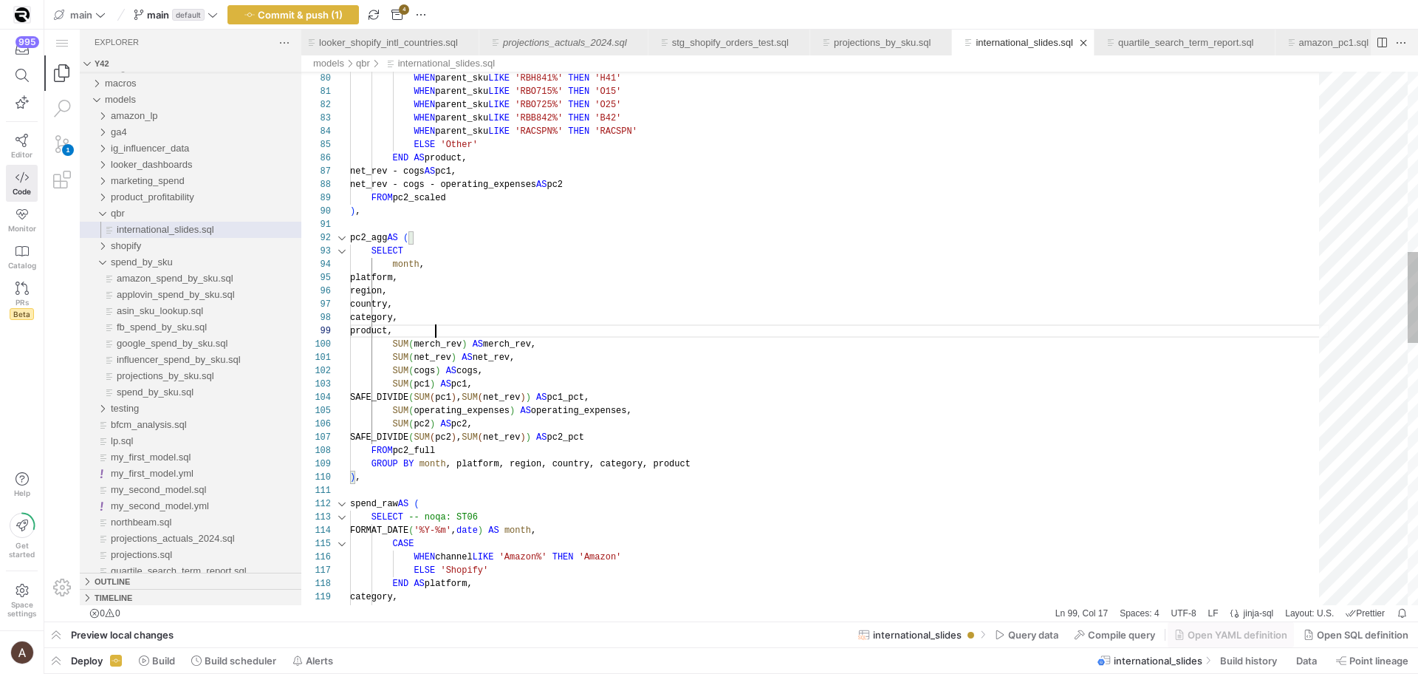
scroll to position [106, 86]
click at [514, 336] on div "WHEN parent_sku LIKE 'RBH841%' THEN 'H41' WHEN parent_sku LIKE 'RBO715%' THEN '…" at bounding box center [839, 577] width 979 height 3112
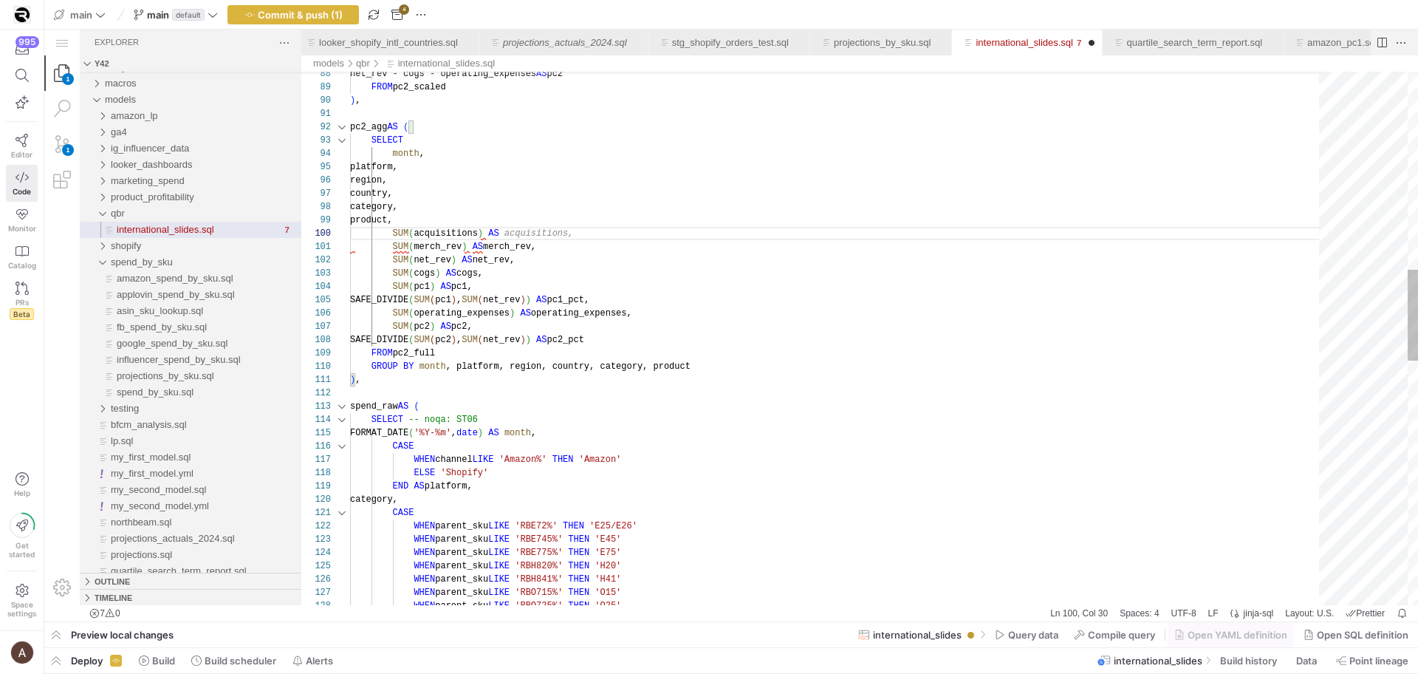
scroll to position [120, 223]
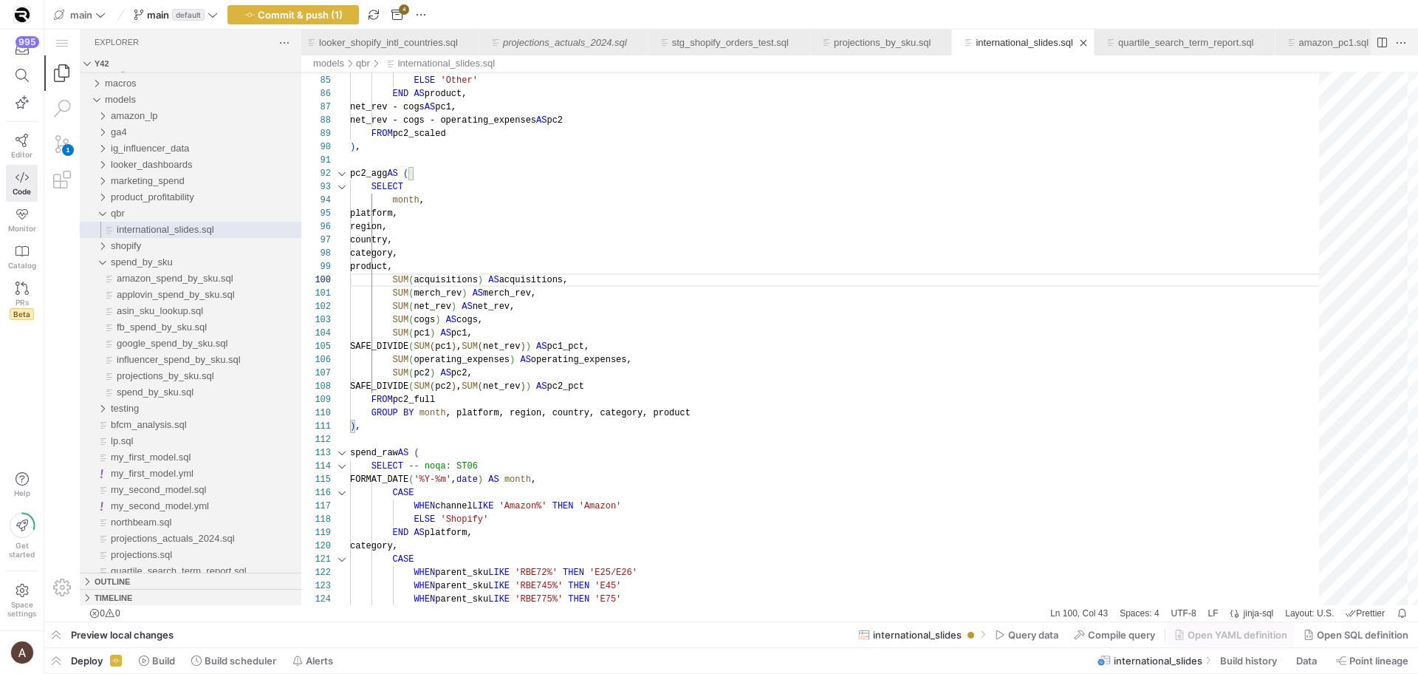
click at [826, 394] on div "FROM pc2_full" at bounding box center [839, 399] width 979 height 13
type textarea "SUM(merch_rev) AS merch_rev, SUM(net_rev) AS net_rev, SUM(cogs) AS cogs, SUM(pc…"
click at [820, 395] on div "pc2_agg AS ( SELECT month , platform, region, country, category, product, SUM (…" at bounding box center [839, 519] width 979 height 3125
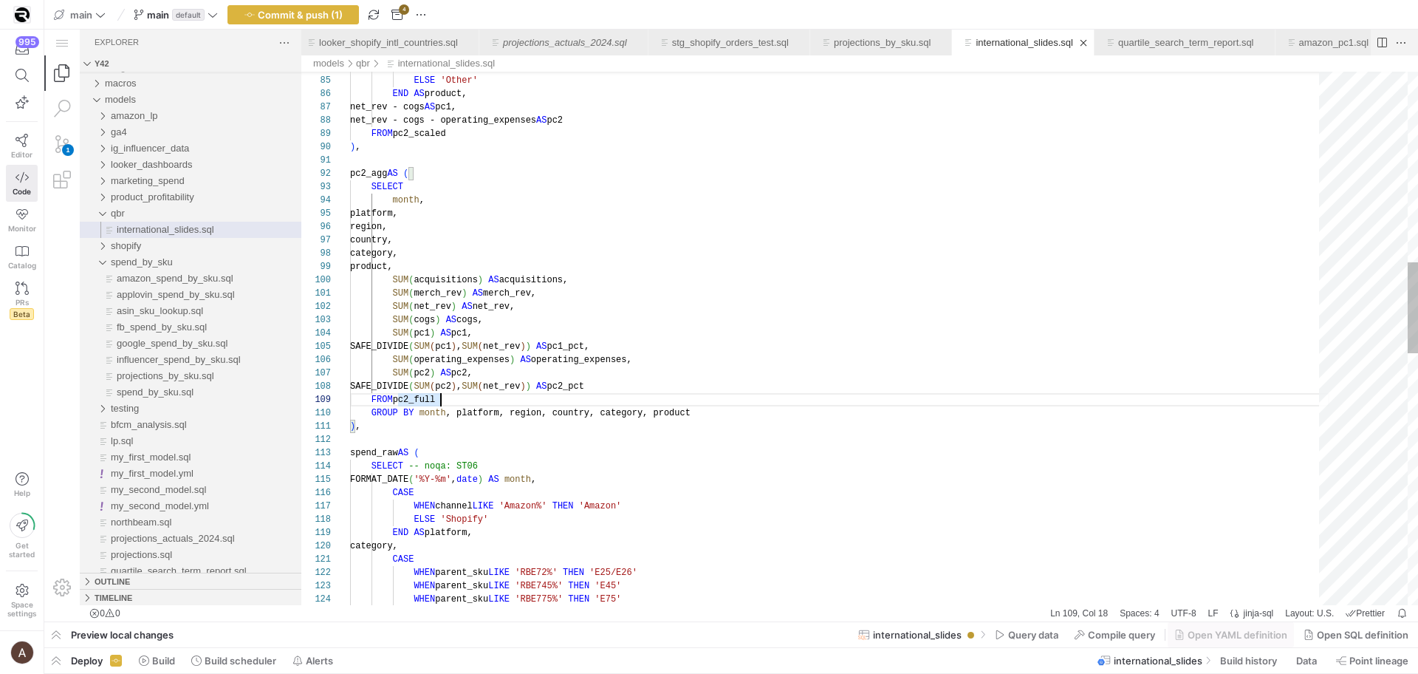
scroll to position [0, 10]
click at [685, 431] on div "pc2_agg AS ( SELECT month , platform, region, country, category, product, SUM (…" at bounding box center [839, 519] width 979 height 3125
click at [795, 381] on div "pc2_agg AS ( SELECT month , platform, region, country, category, product, SUM (…" at bounding box center [839, 516] width 979 height 3125
click at [781, 267] on div "pc2_agg AS ( SELECT month , platform, region, country, category, product, SUM (…" at bounding box center [839, 516] width 979 height 3125
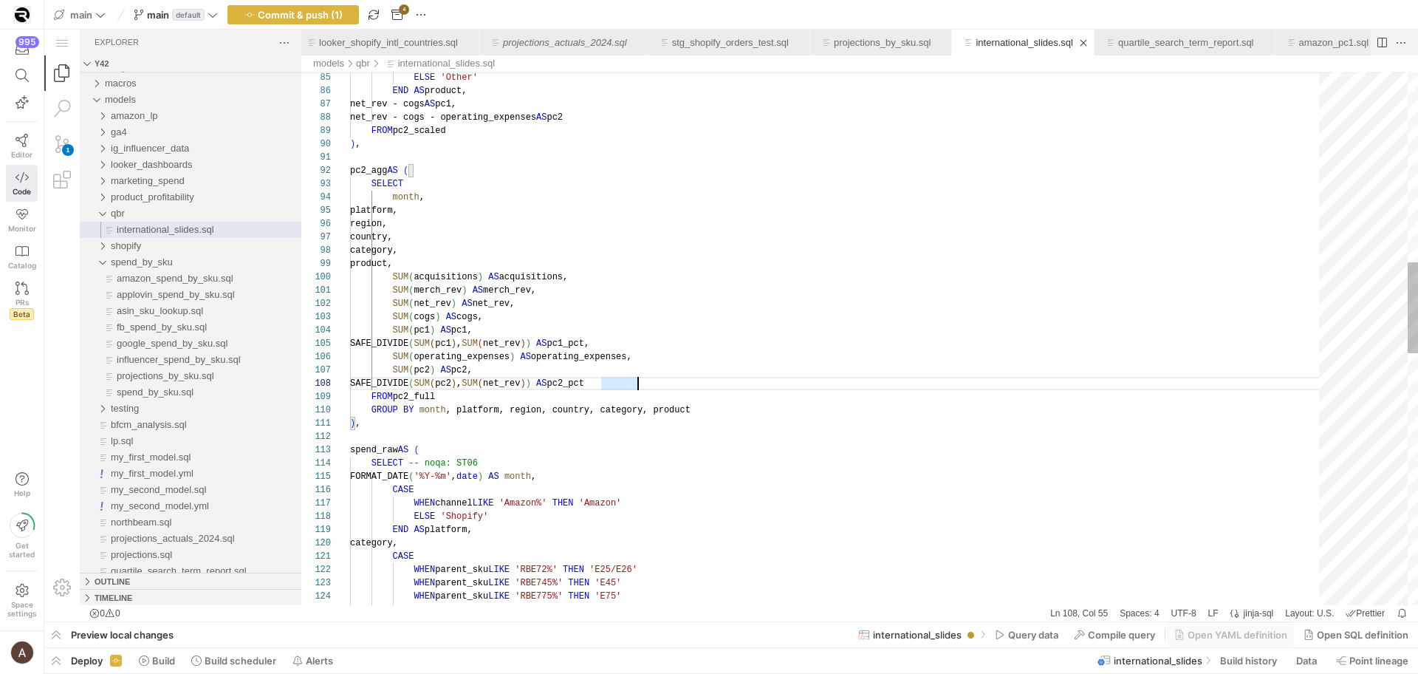
scroll to position [106, 86]
click at [1024, 628] on span "Query data" at bounding box center [1033, 634] width 50 height 12
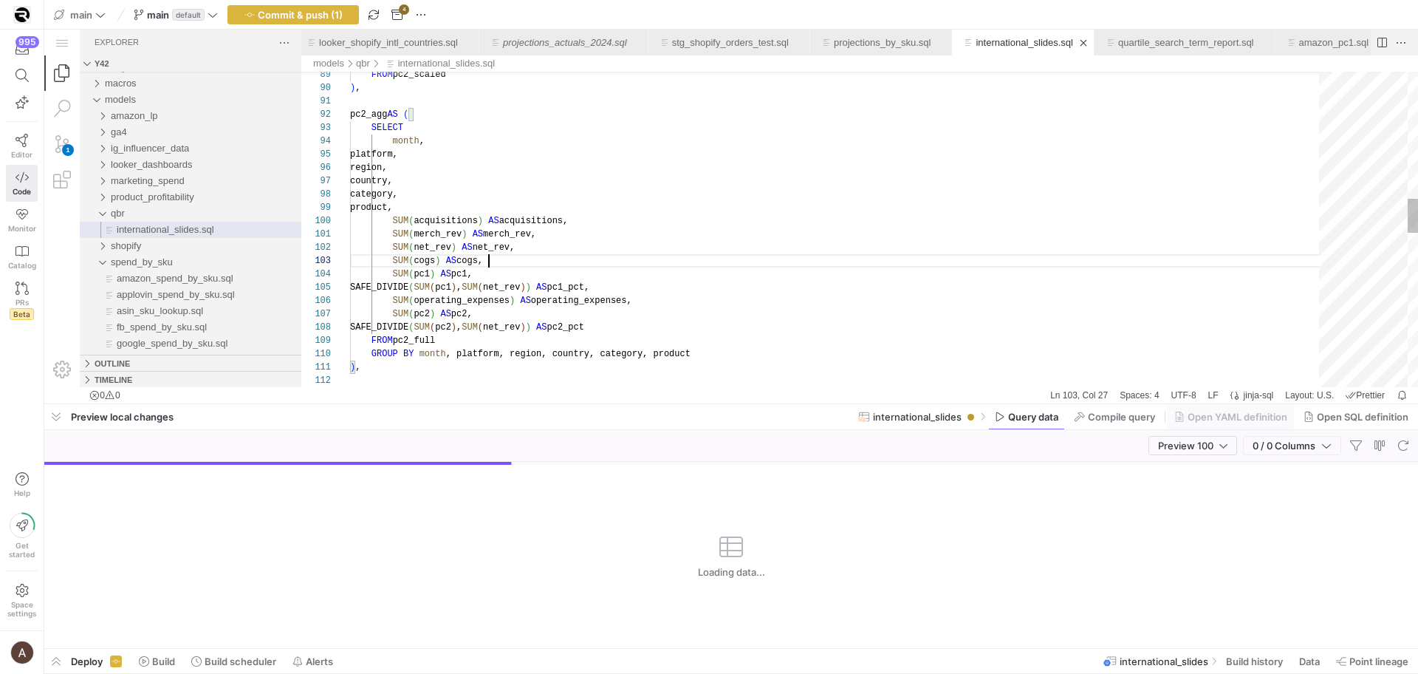
scroll to position [27, 139]
click at [821, 258] on div "SUM ( cogs ) AS cogs," at bounding box center [839, 260] width 979 height 13
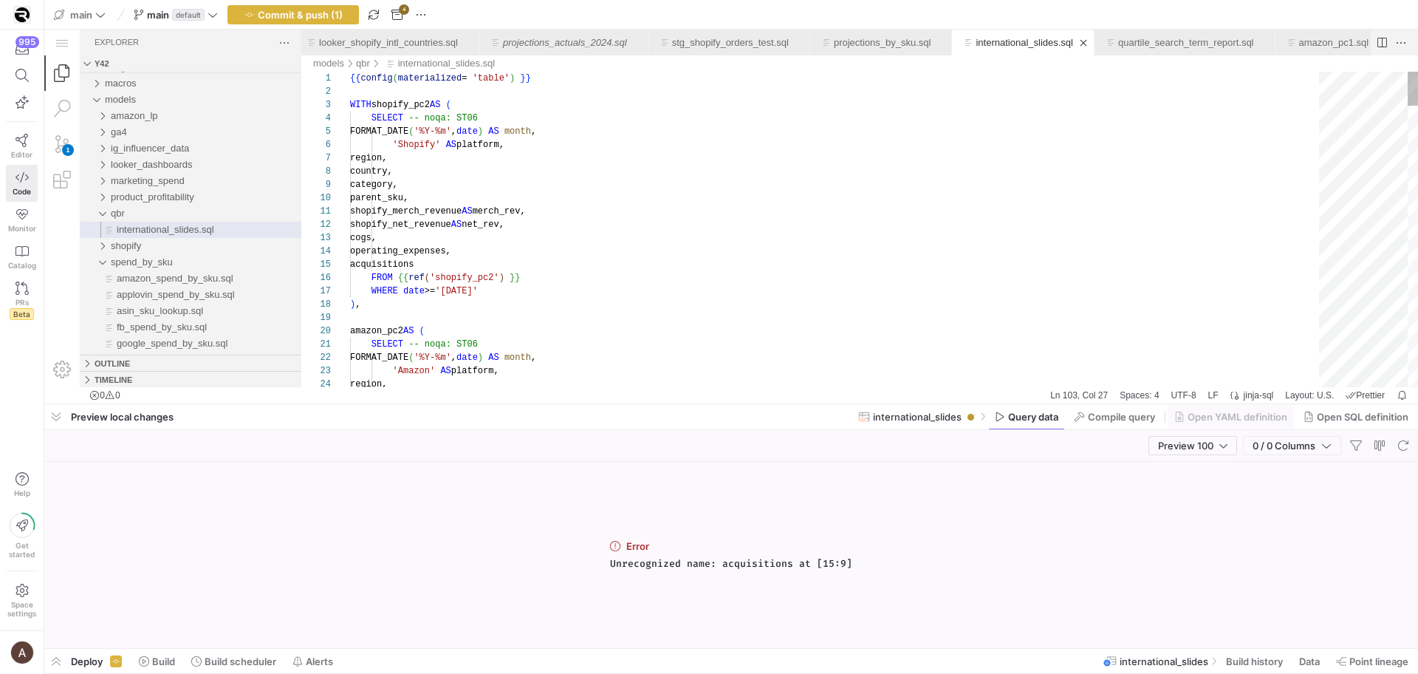
type textarea "shopify_merch_revenue AS merch_rev, shopify_net_revenue AS net_rev, cogs, opera…"
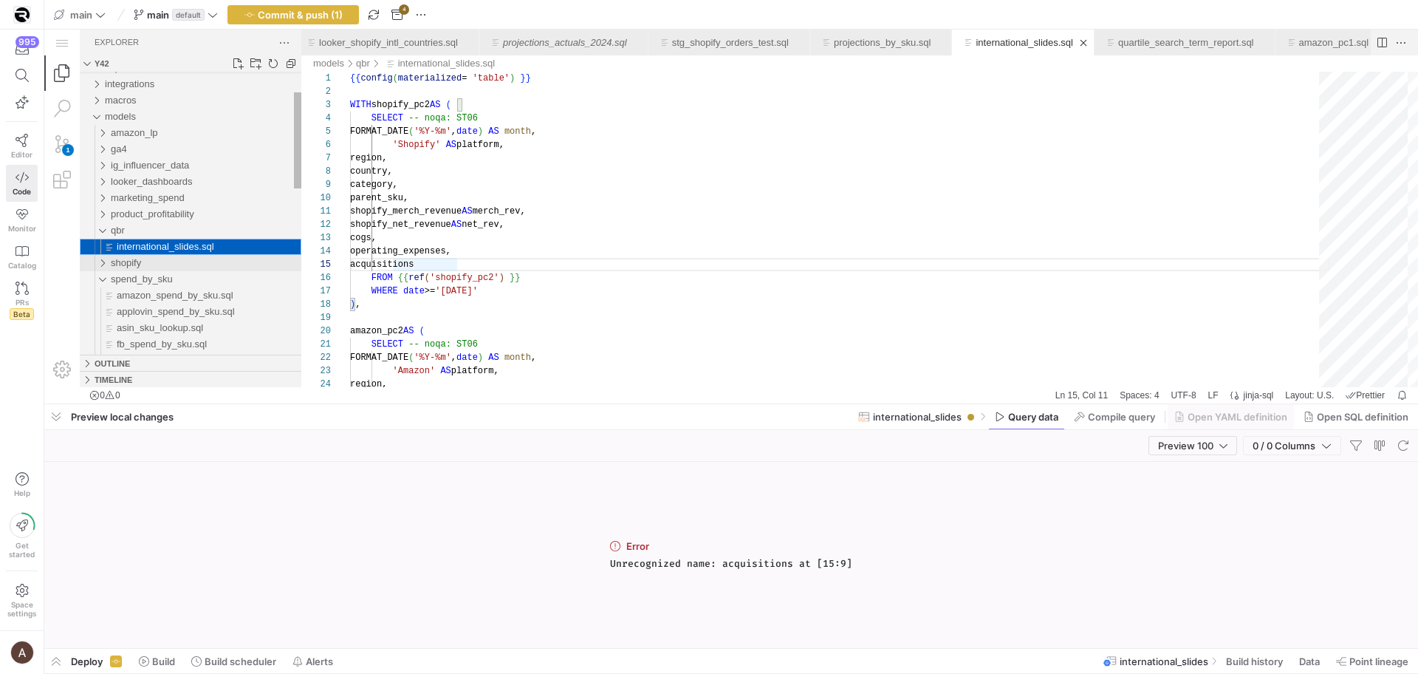
click at [155, 258] on div "shopify" at bounding box center [206, 263] width 191 height 16
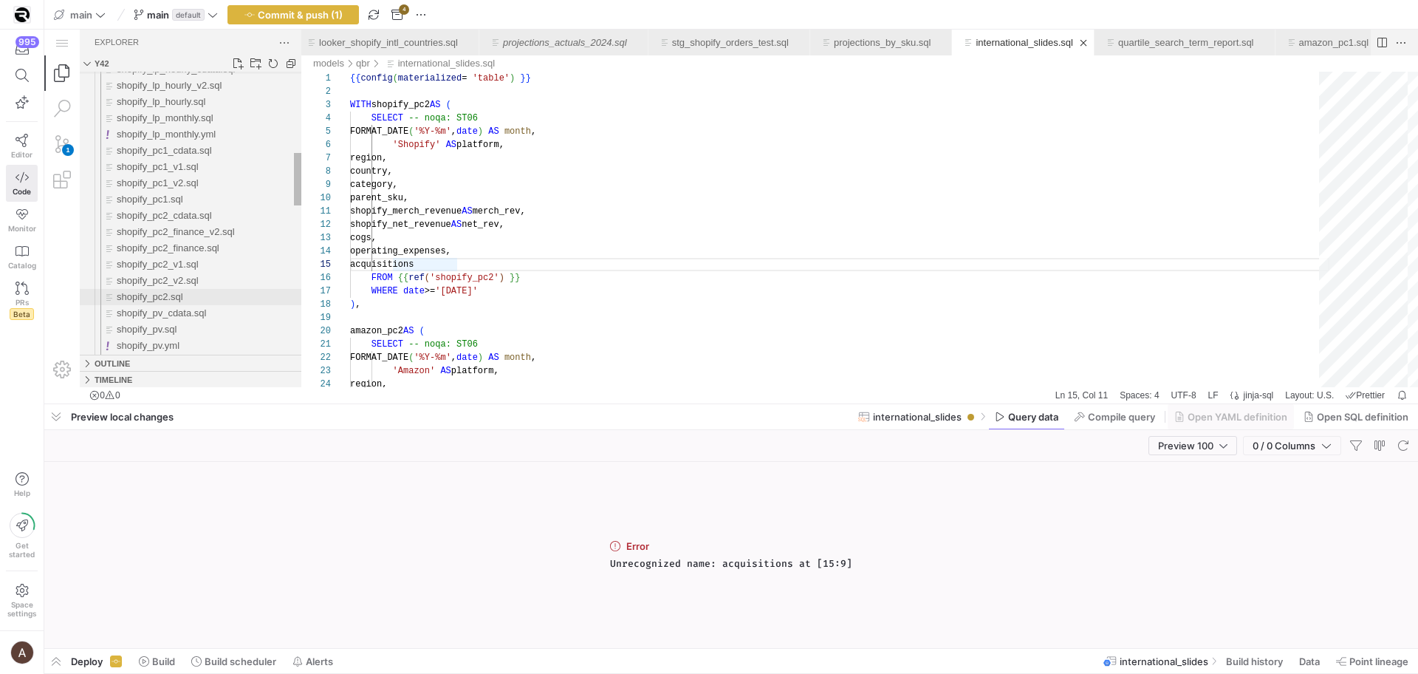
click at [188, 289] on div "shopify_pc2.sql" at bounding box center [209, 297] width 185 height 16
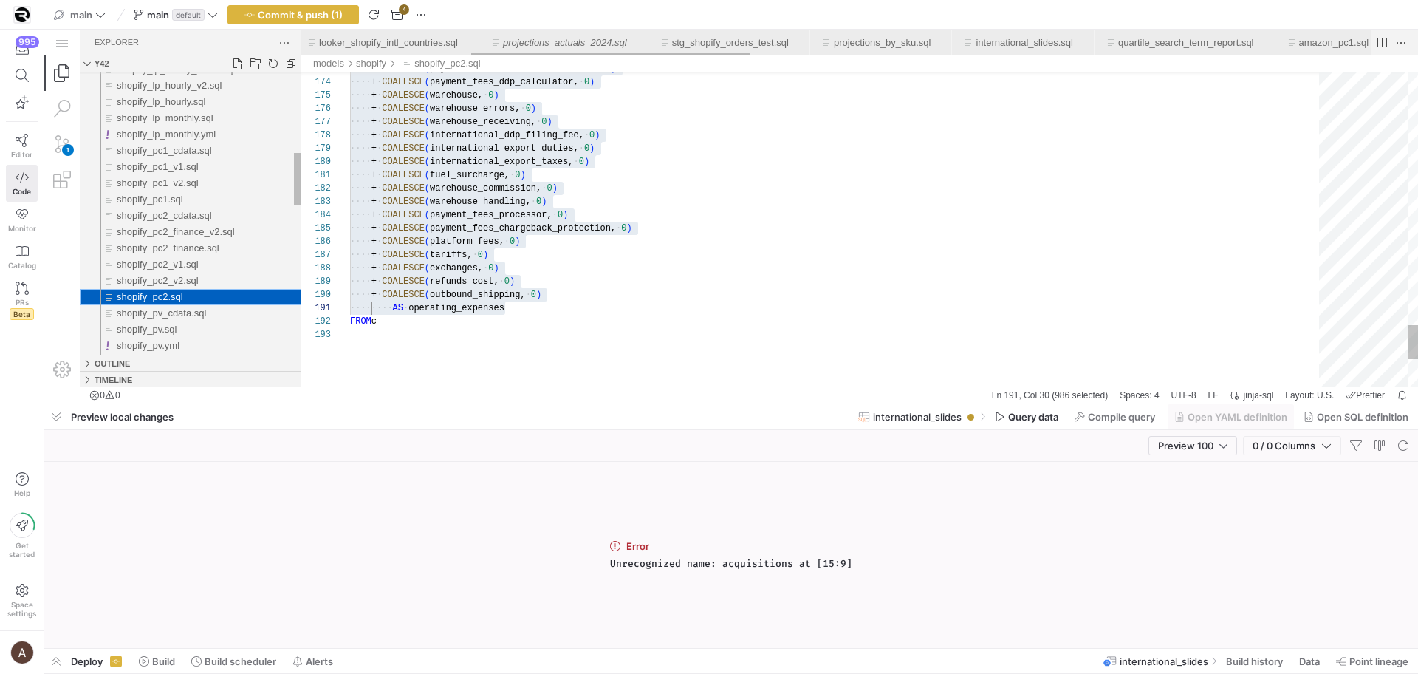
scroll to position [0, 651]
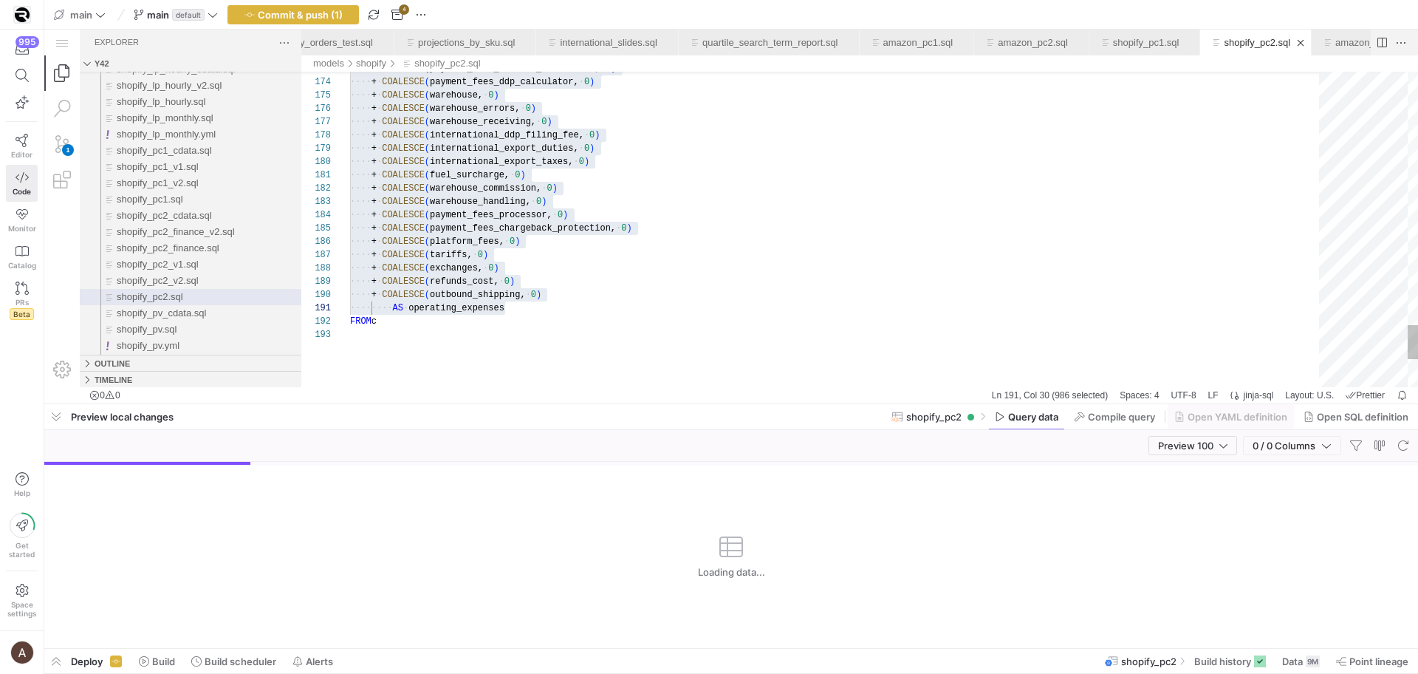
type textarea "+ COALESCE(fuel_surcharge, 0) + COALESCE(warehouse_commission, 0) + COALESCE(wa…"
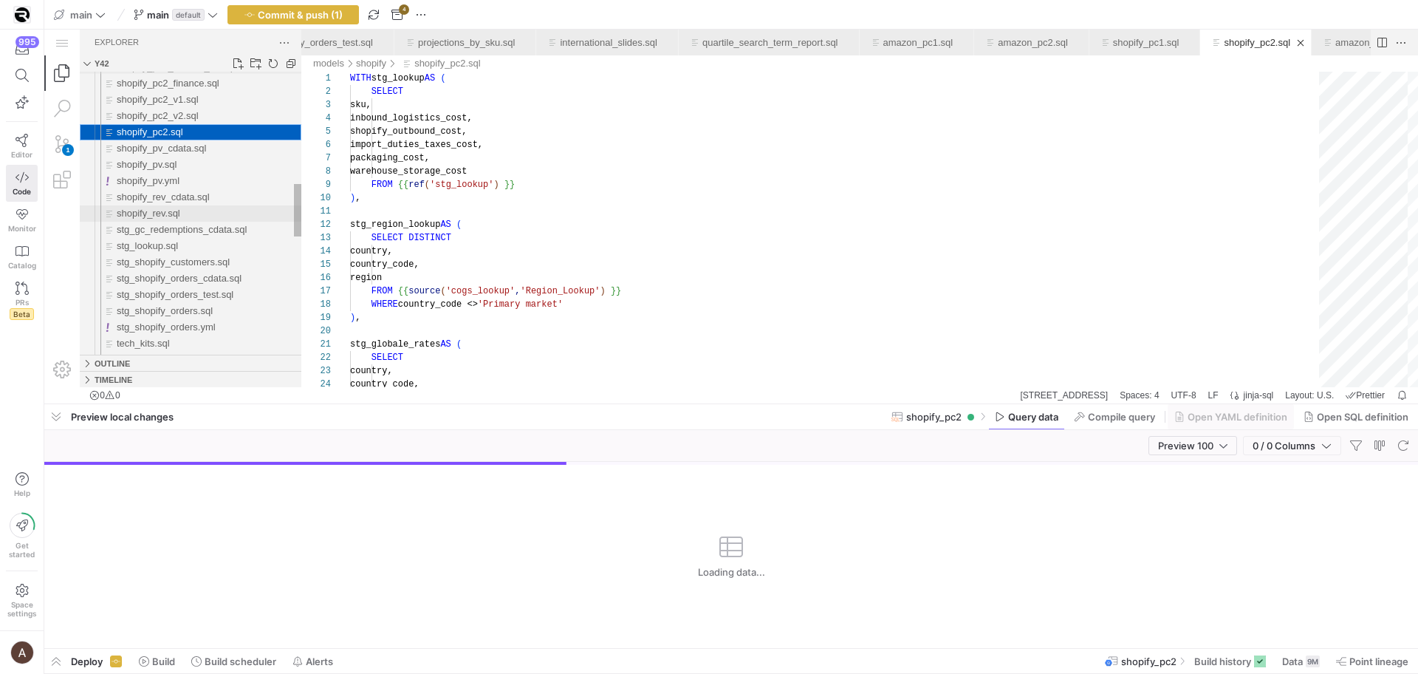
click at [218, 218] on div "shopify_rev.sql" at bounding box center [209, 213] width 185 height 16
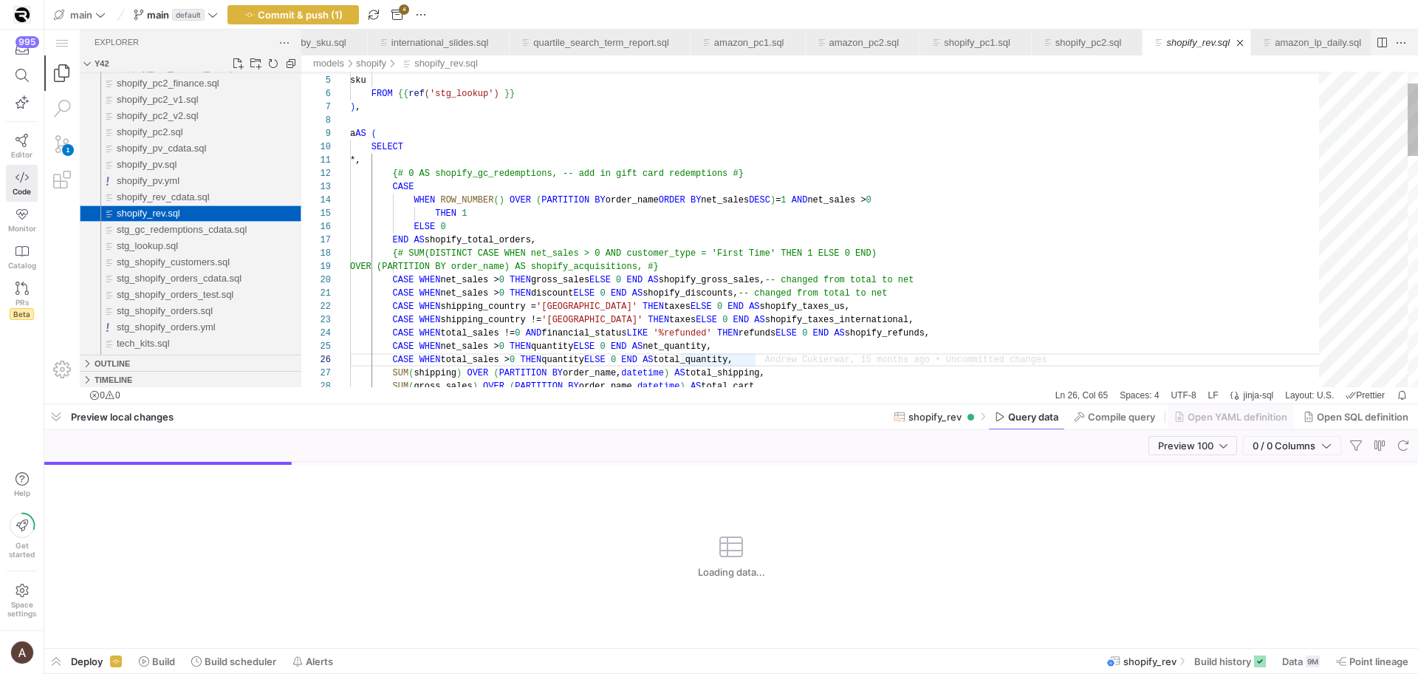
scroll to position [133, 342]
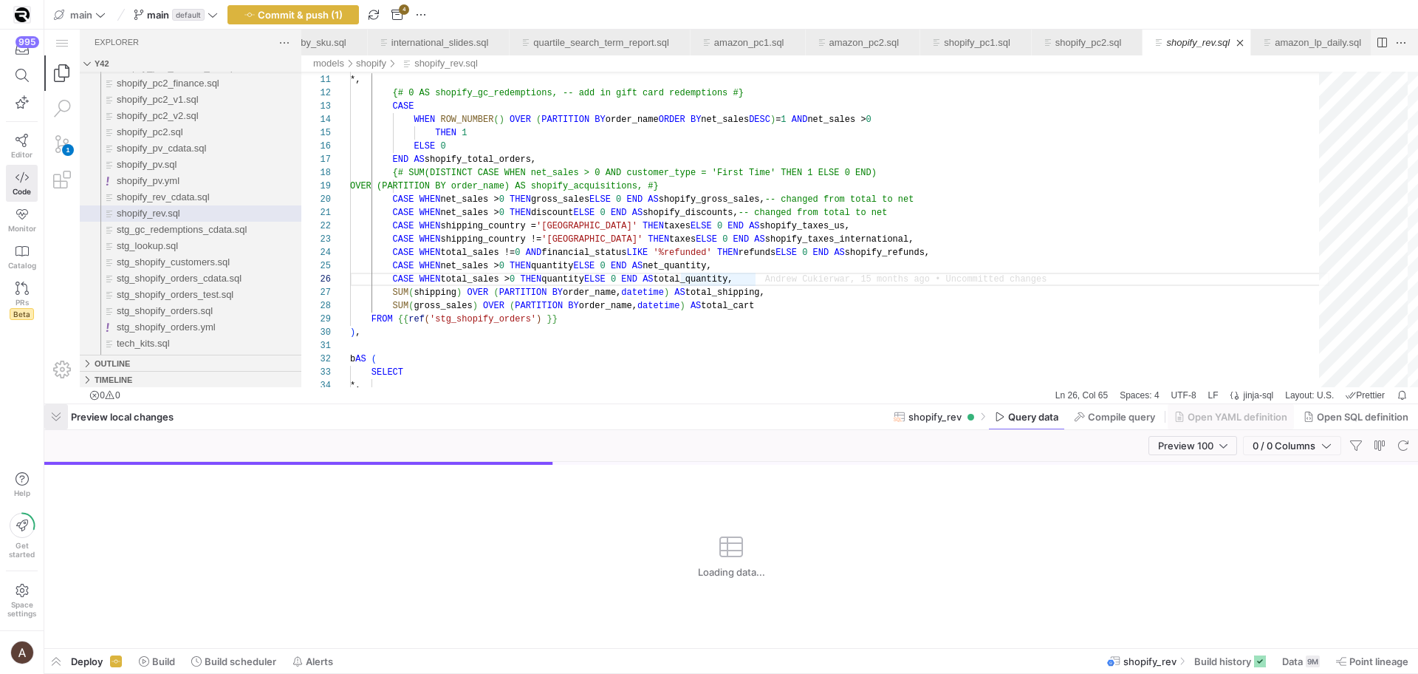
click at [67, 415] on span "button" at bounding box center [56, 416] width 24 height 25
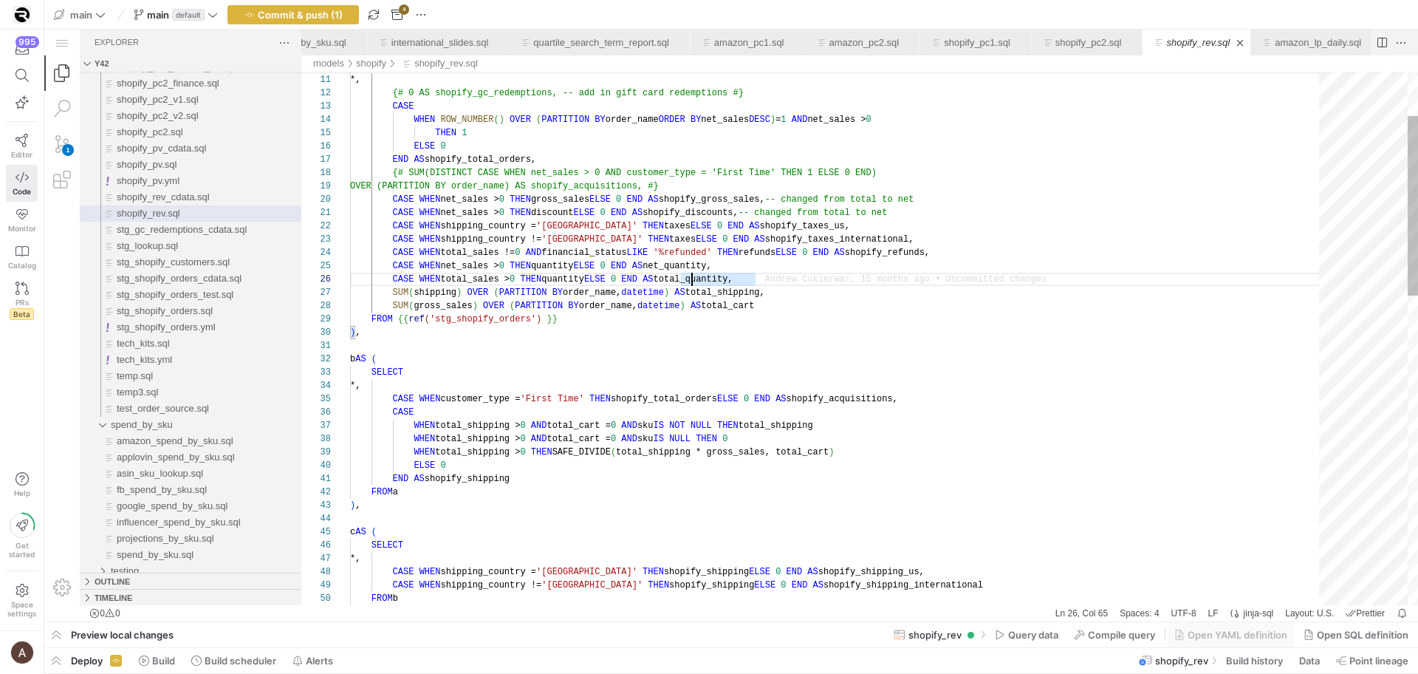
type textarea "b AS ( SELECT *, CASE WHEN customer_type = 'First Time' THEN shopify_total_orde…"
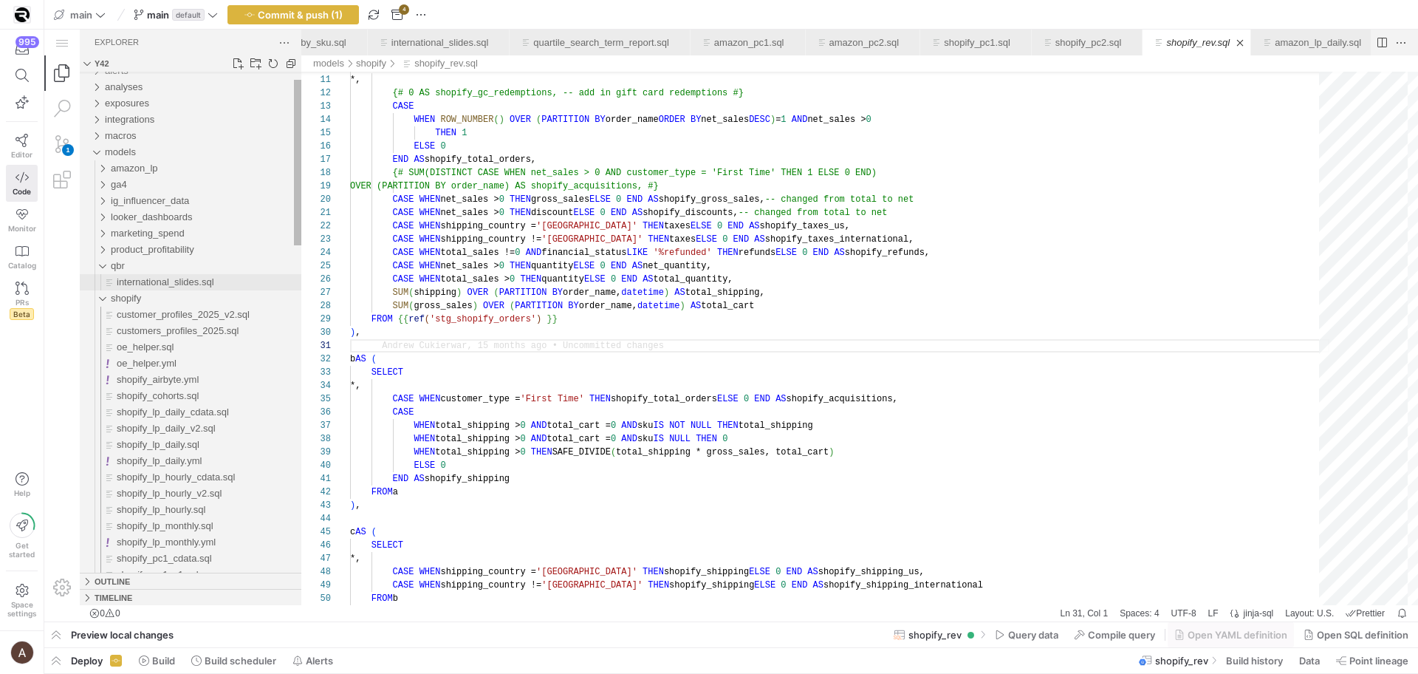
click at [182, 278] on span "international_slides.sql" at bounding box center [165, 281] width 97 height 11
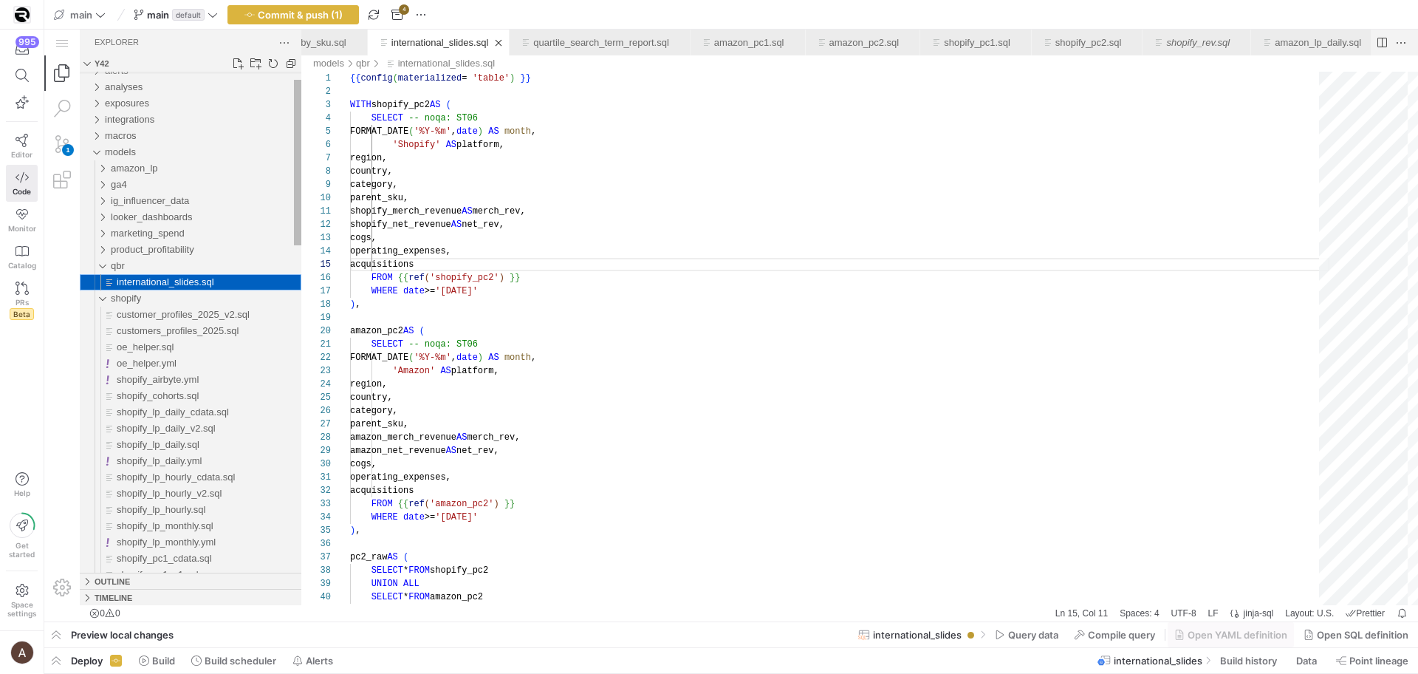
scroll to position [133, 53]
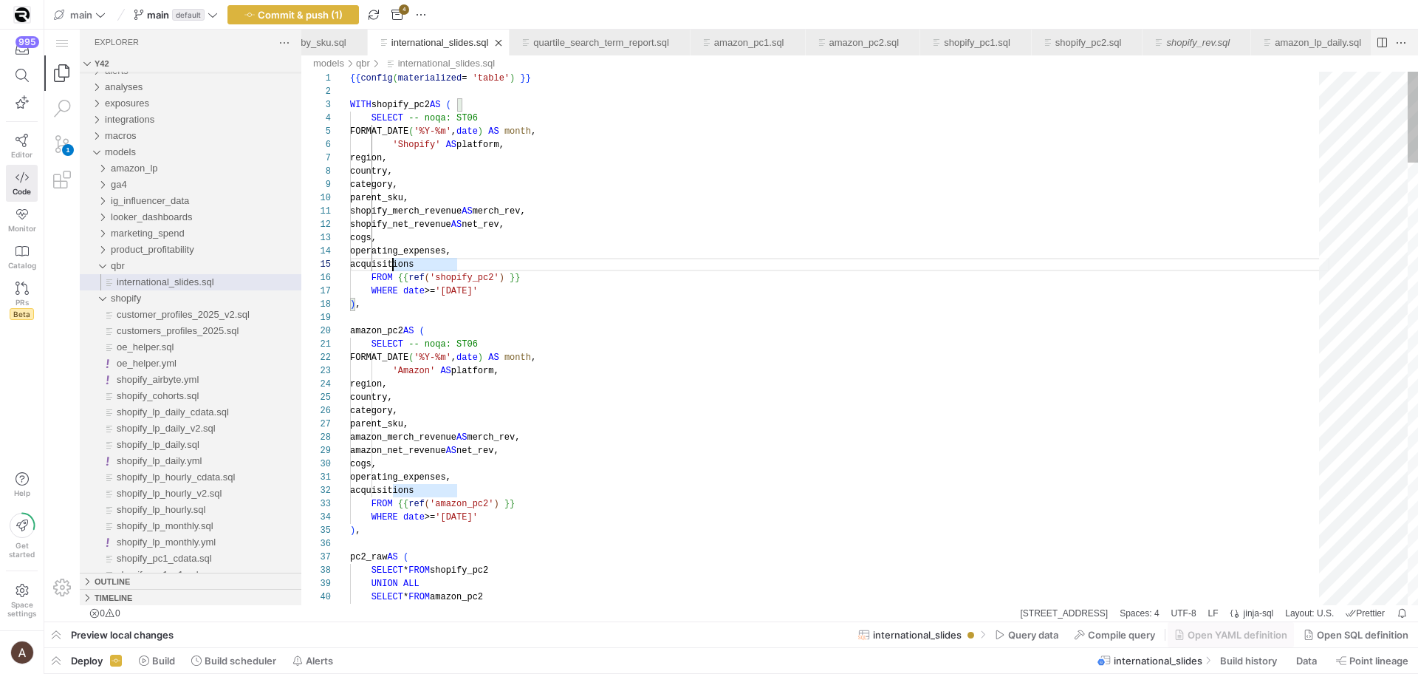
click at [394, 269] on div "acquisitions" at bounding box center [839, 264] width 979 height 13
paste textarea "shopify_acquisitions"
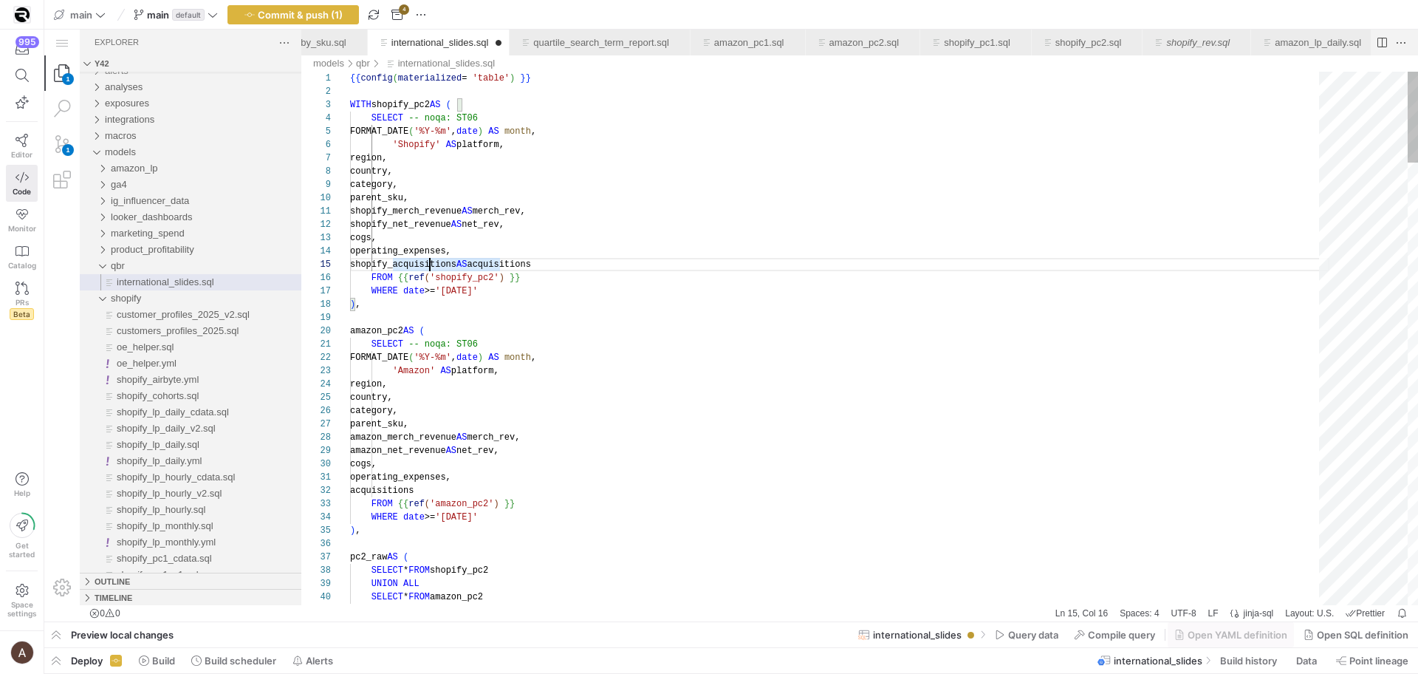
scroll to position [53, 149]
type textarea "operating_expenses, acquisitions FROM {{ ref('amazon_pc2') }} WHERE date >= '[D…"
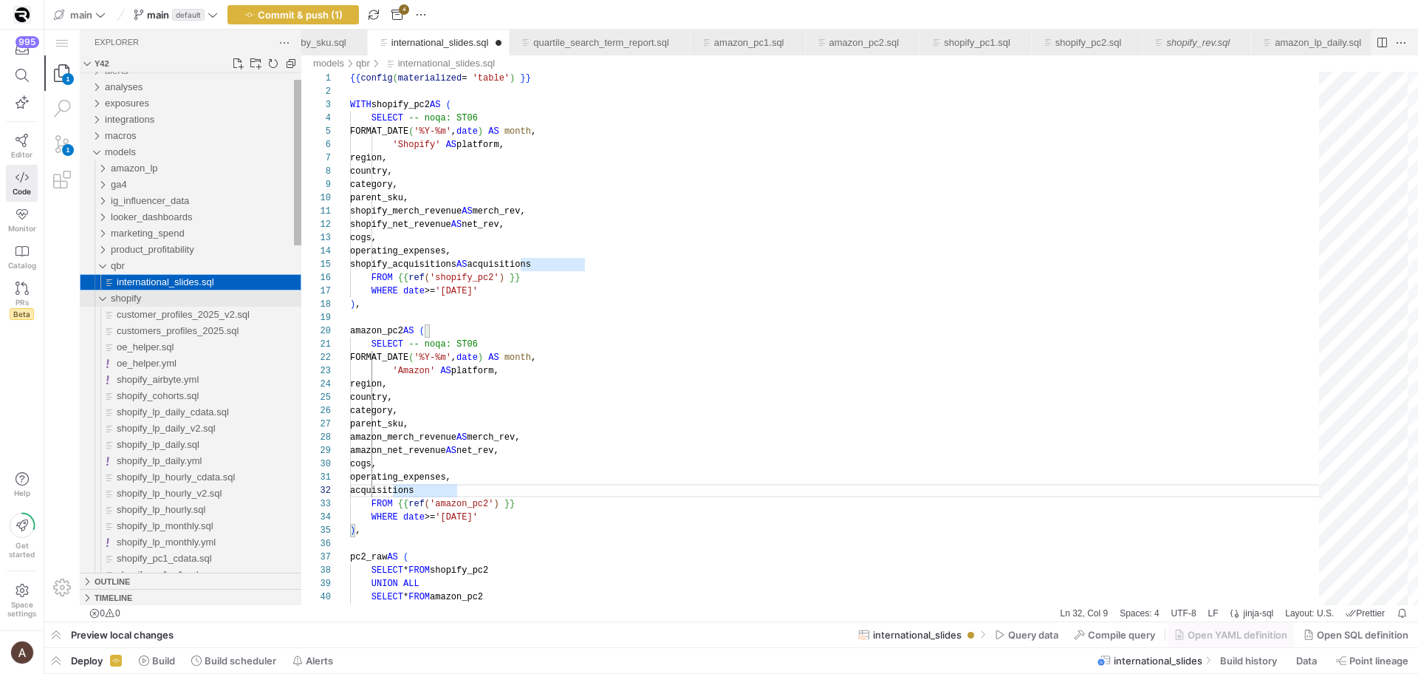
click at [206, 299] on div "shopify" at bounding box center [206, 298] width 191 height 16
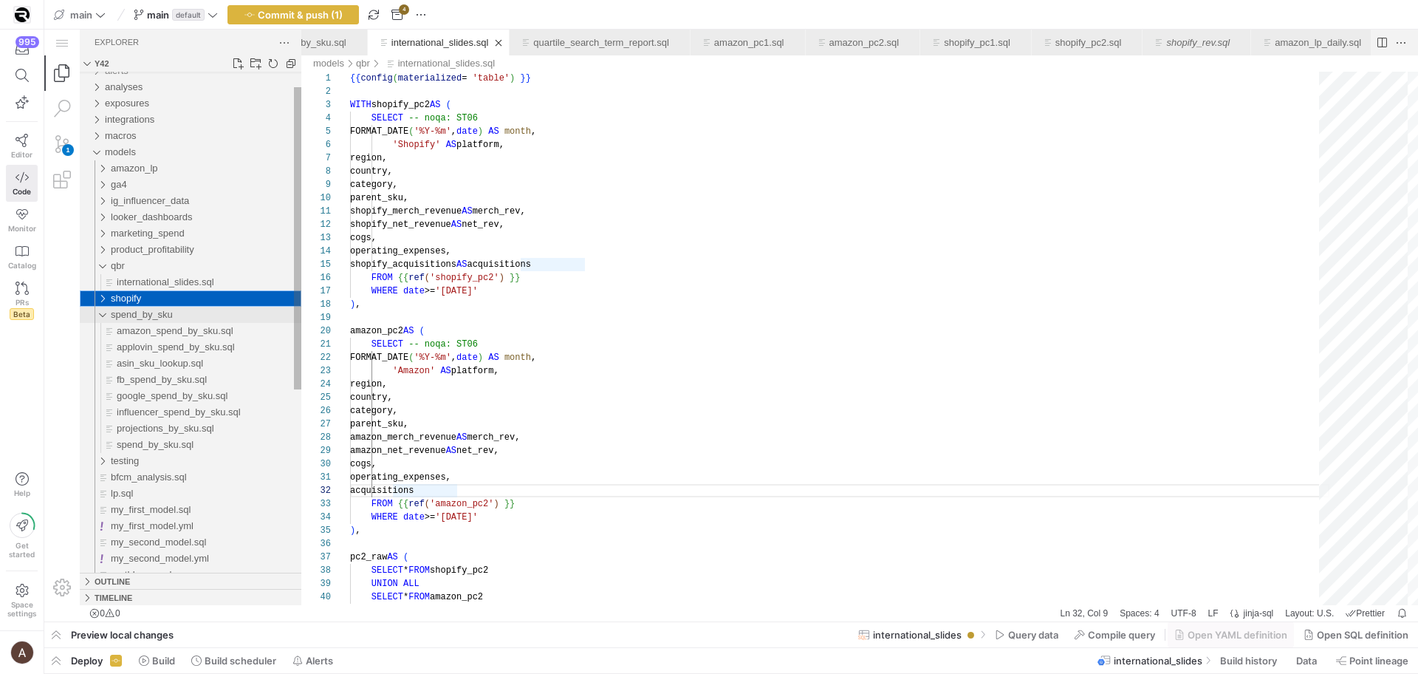
click at [176, 315] on div "spend_by_sku" at bounding box center [206, 314] width 191 height 16
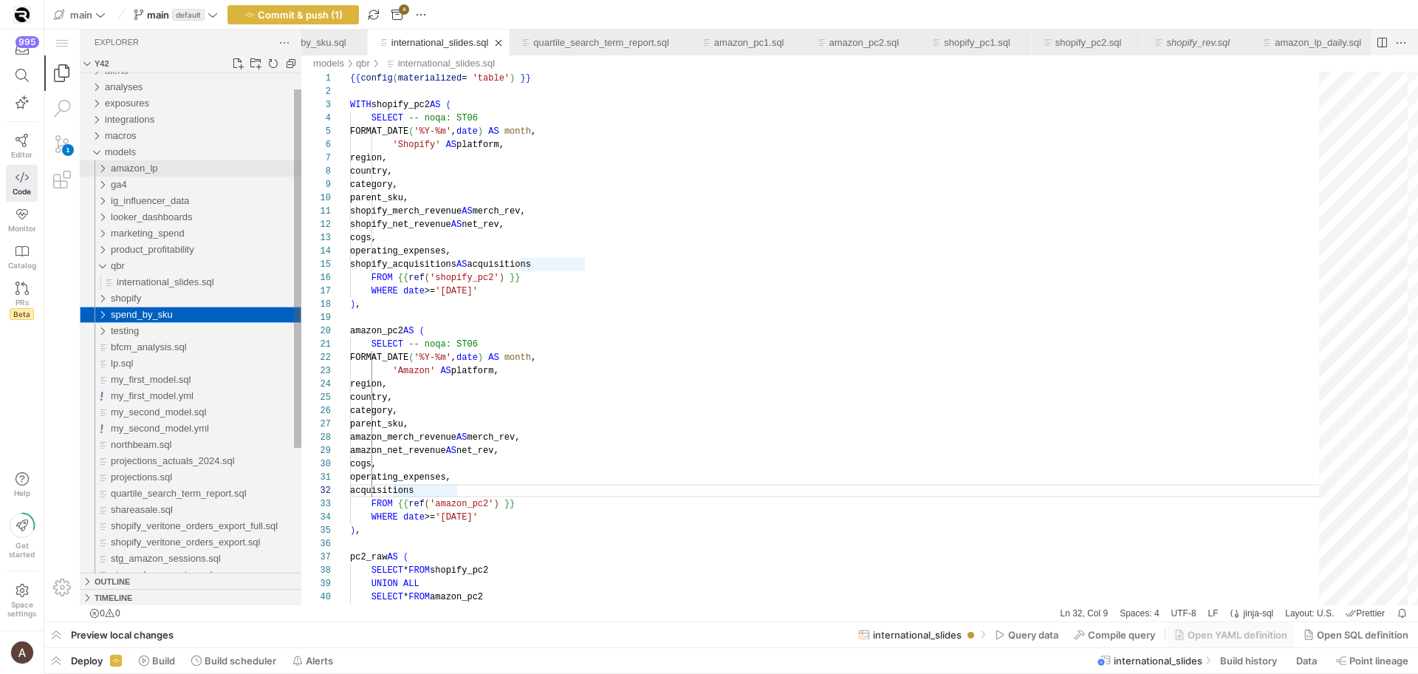
click at [140, 173] on span "amazon_lp" at bounding box center [134, 167] width 47 height 11
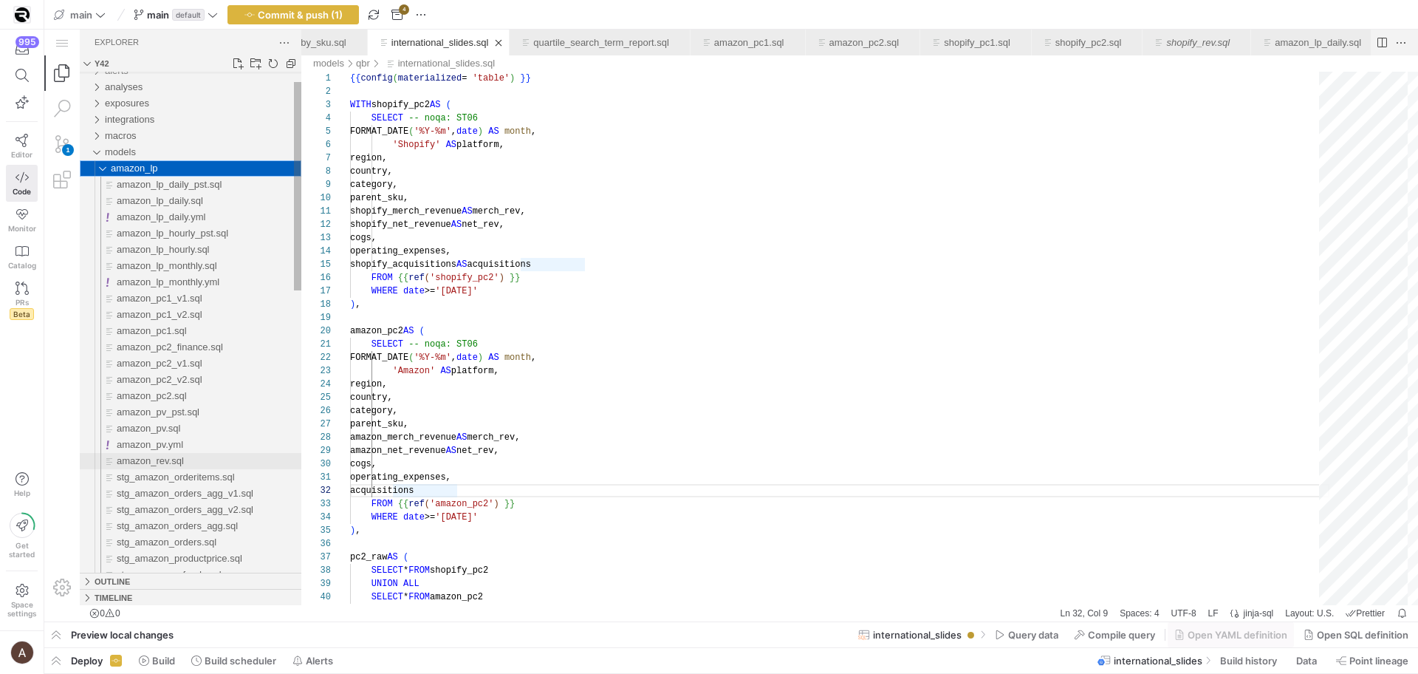
click at [166, 465] on span "amazon_rev.sql" at bounding box center [150, 460] width 67 height 11
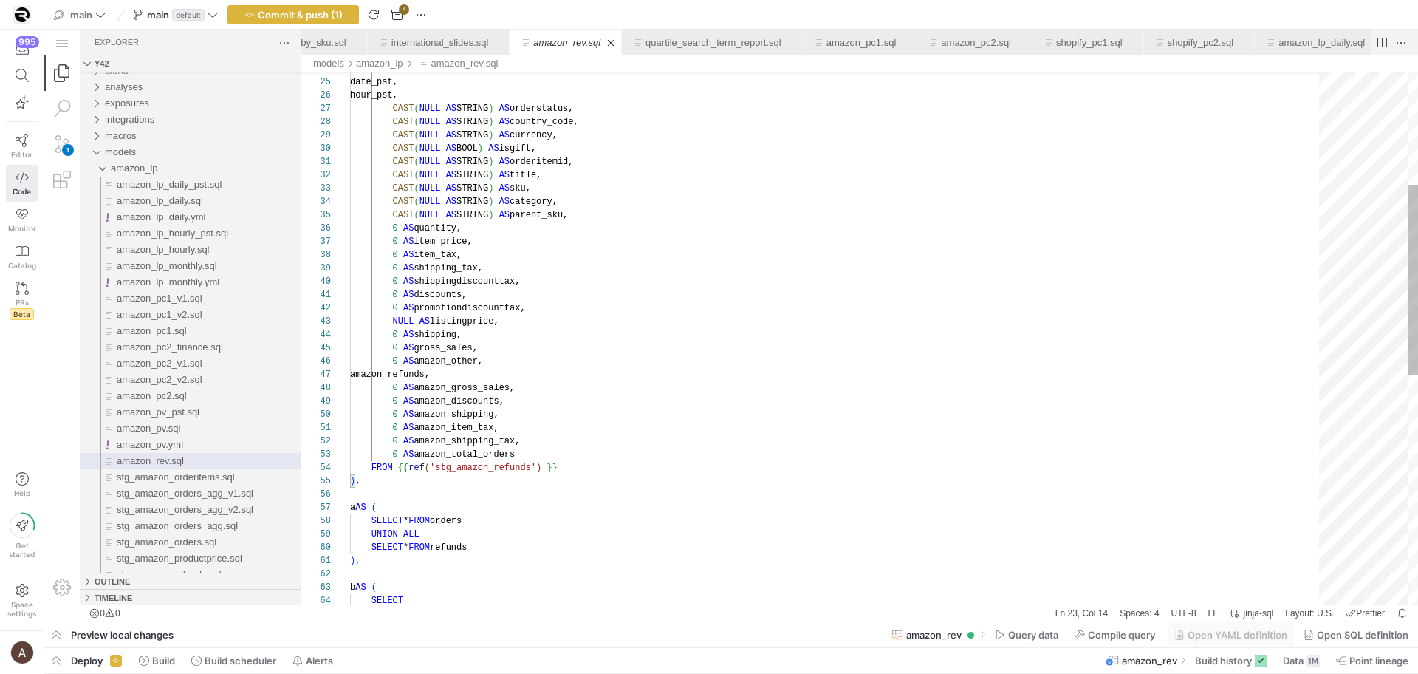
scroll to position [0, 117]
click at [467, 422] on div "amazon_refunds, 0 AS amazon_gross_sales, 0 AS amazon_discounts, 0 AS amazon_shi…" at bounding box center [839, 501] width 979 height 1490
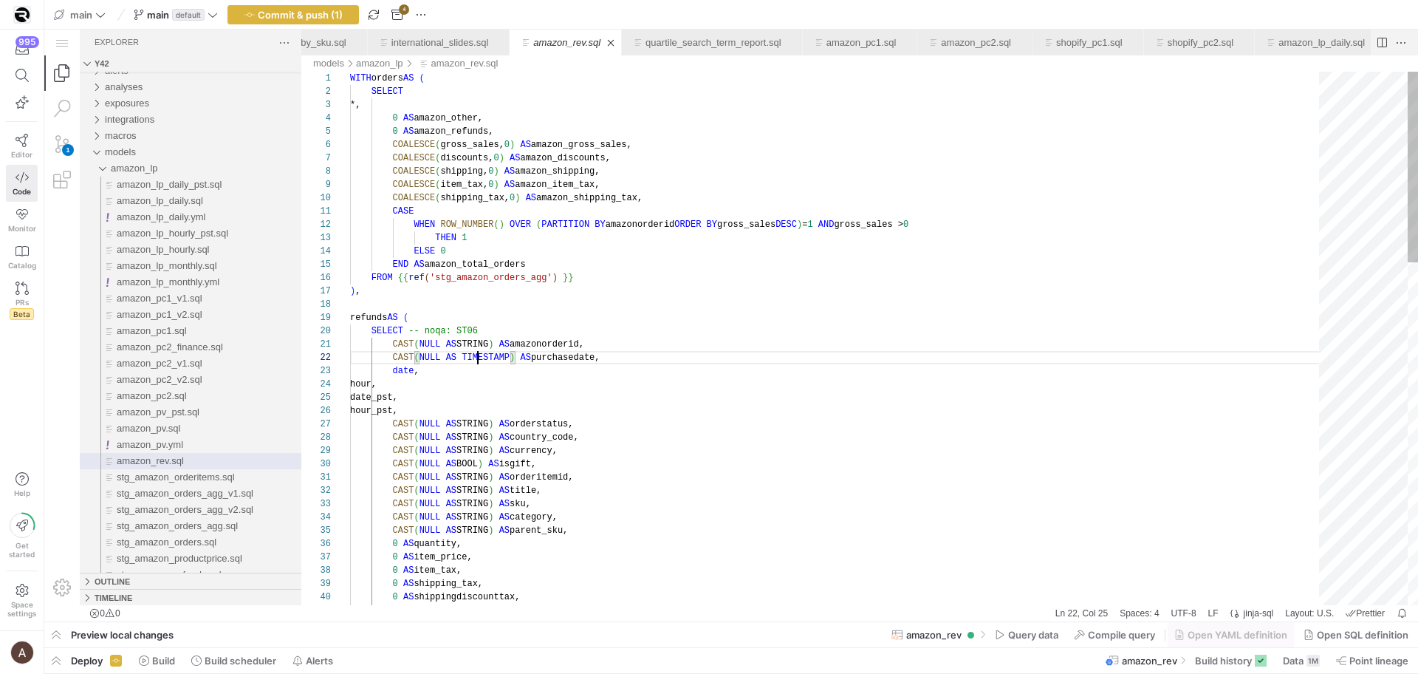
scroll to position [13, 128]
type textarea "CASE WHEN ROW_NUMBER() OVER (PARTITION BY amazonorderid ORDER BY gross_sales DE…"
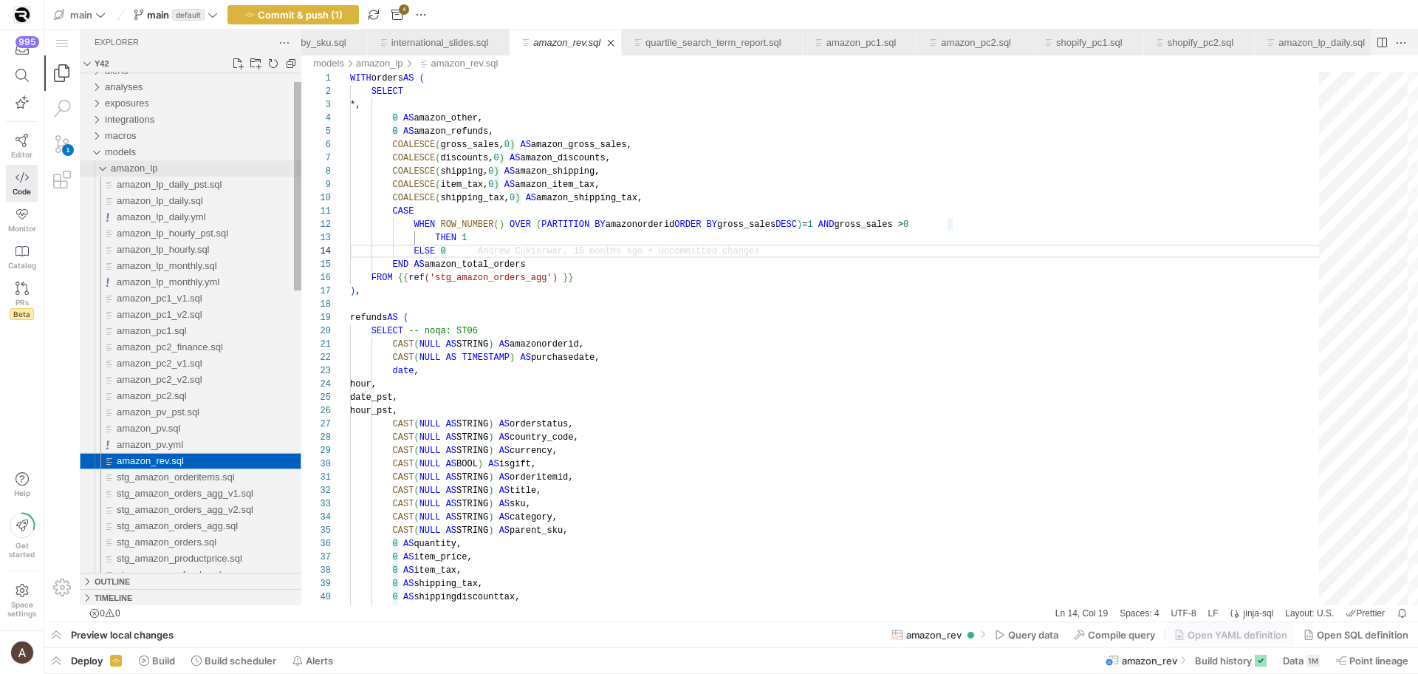
click at [129, 165] on span "amazon_lp" at bounding box center [134, 167] width 47 height 11
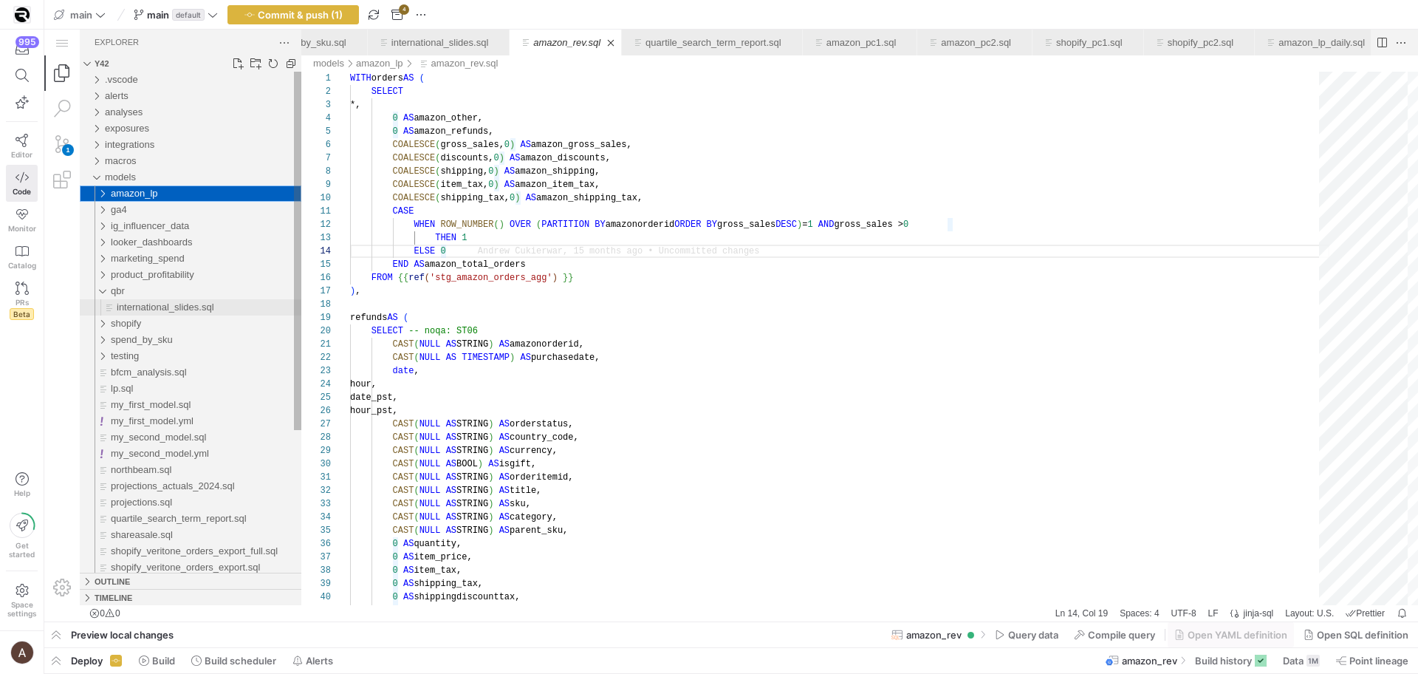
click at [136, 305] on span "international_slides.sql" at bounding box center [165, 306] width 97 height 11
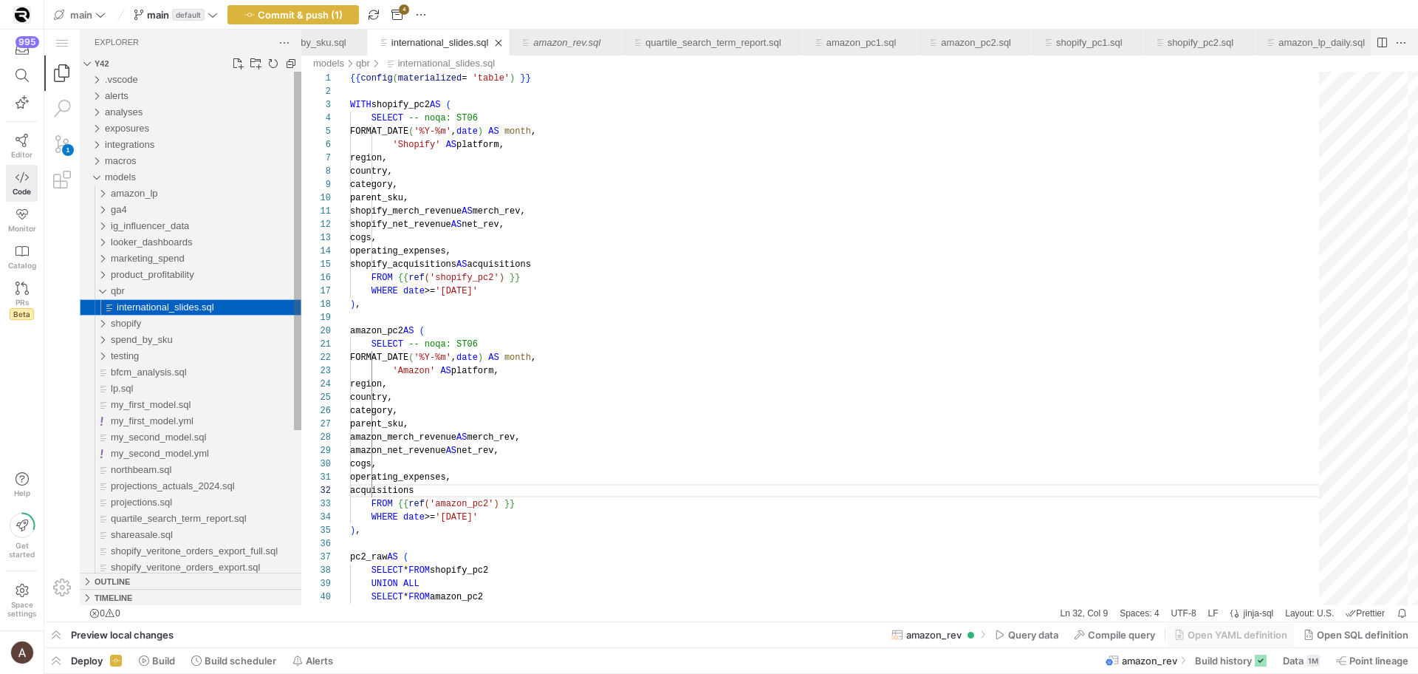
scroll to position [133, 43]
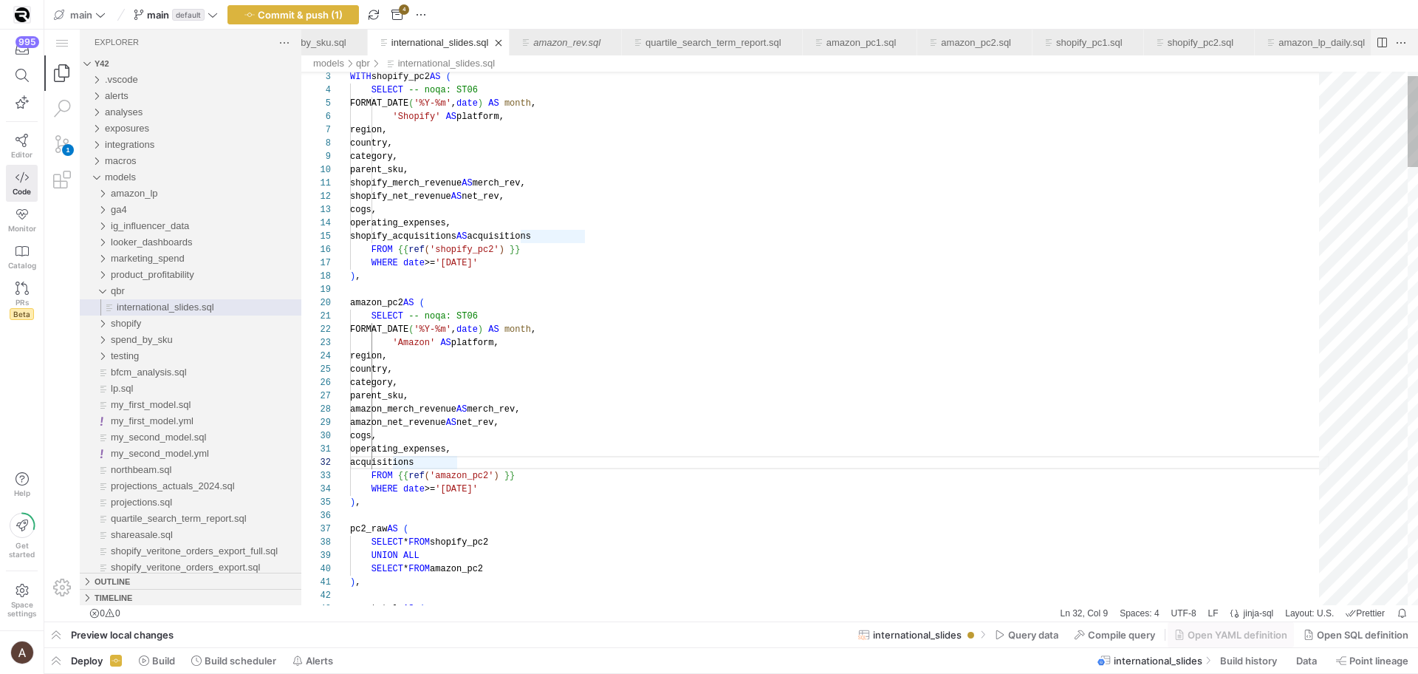
paste textarea "mazon_total_ordersa"
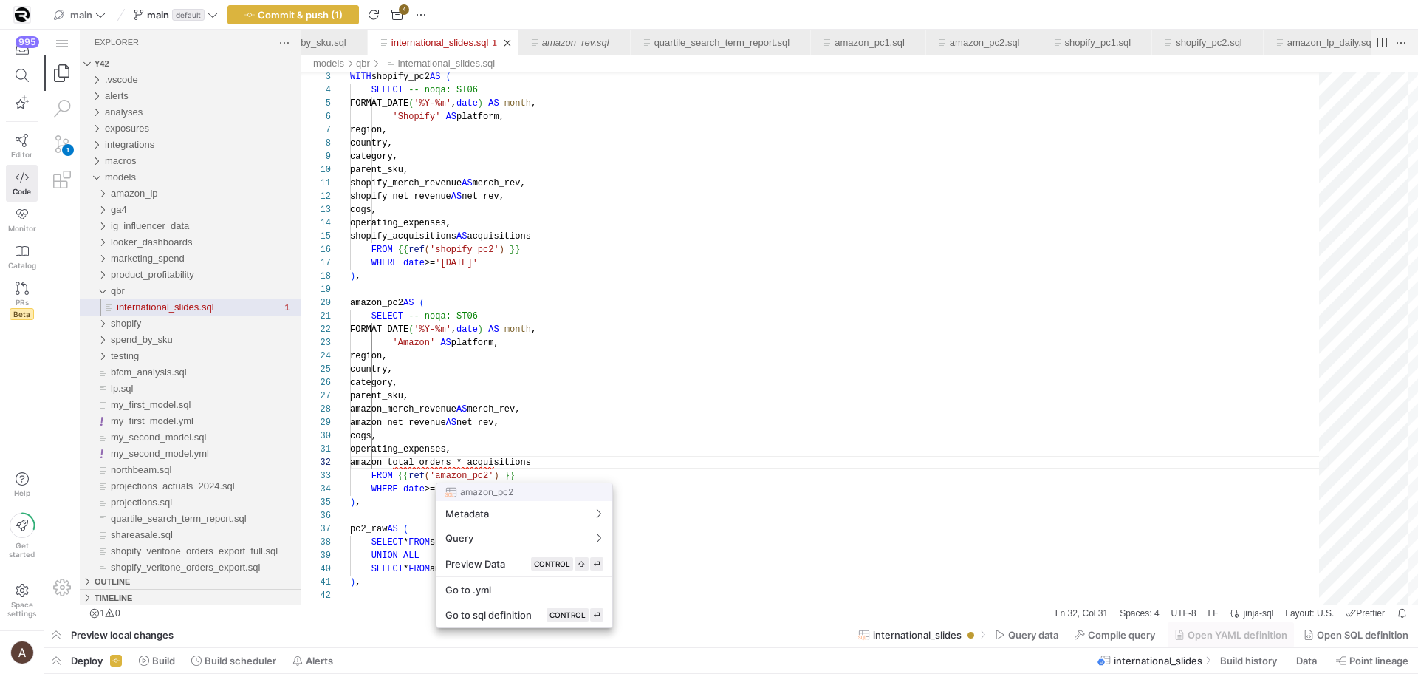
click at [497, 462] on div at bounding box center [709, 337] width 1418 height 674
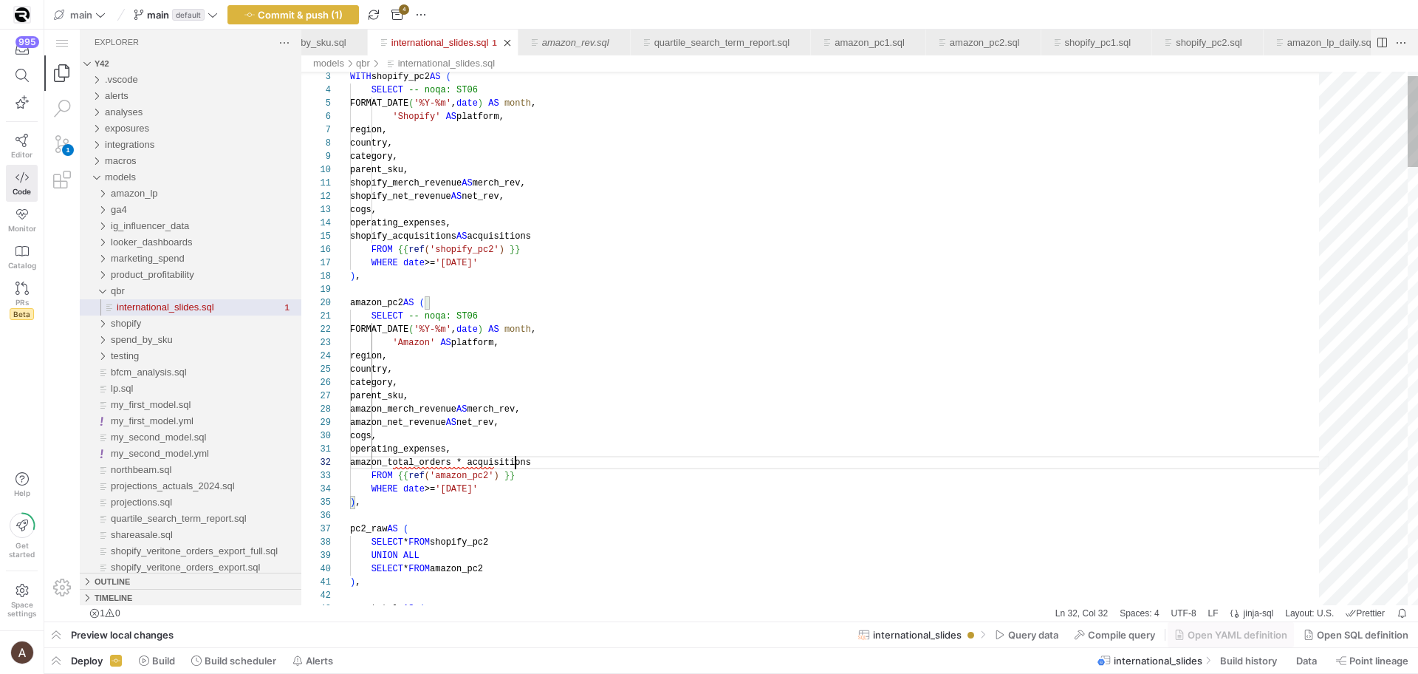
paste textarea "(1-0.0979)"
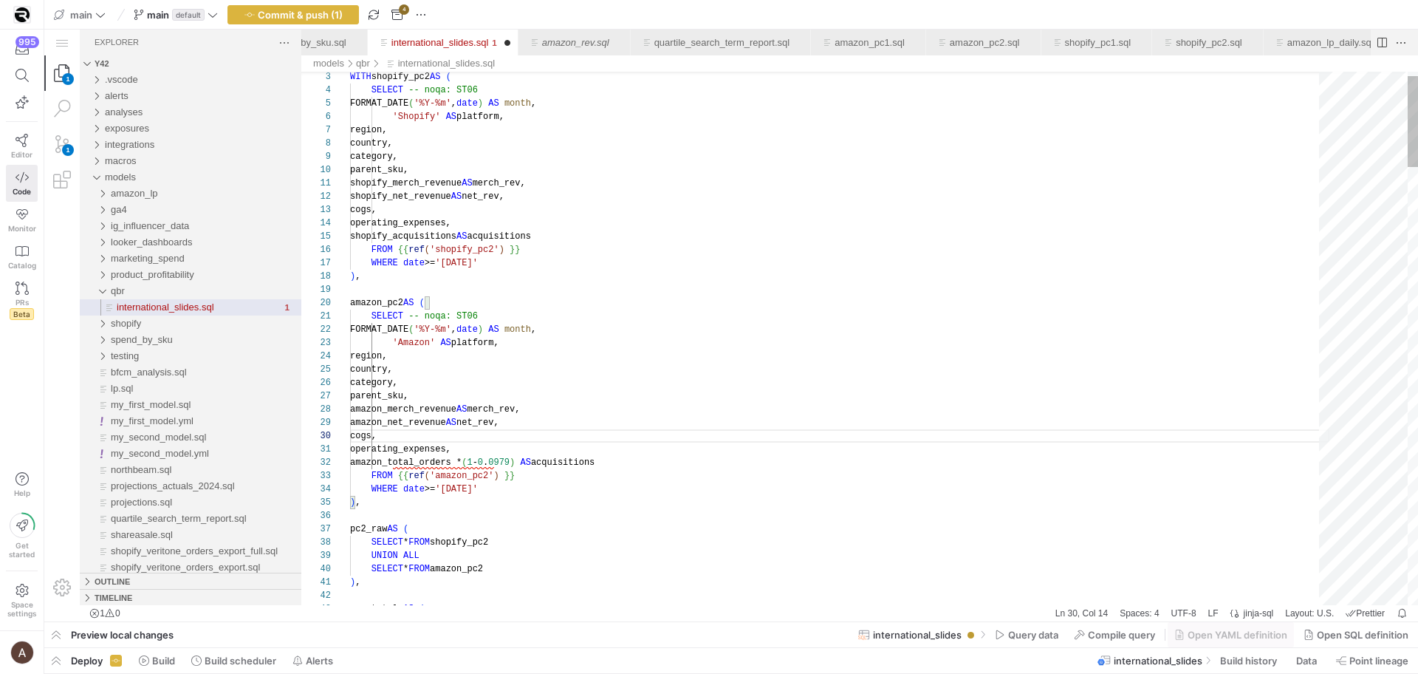
scroll to position [106, 123]
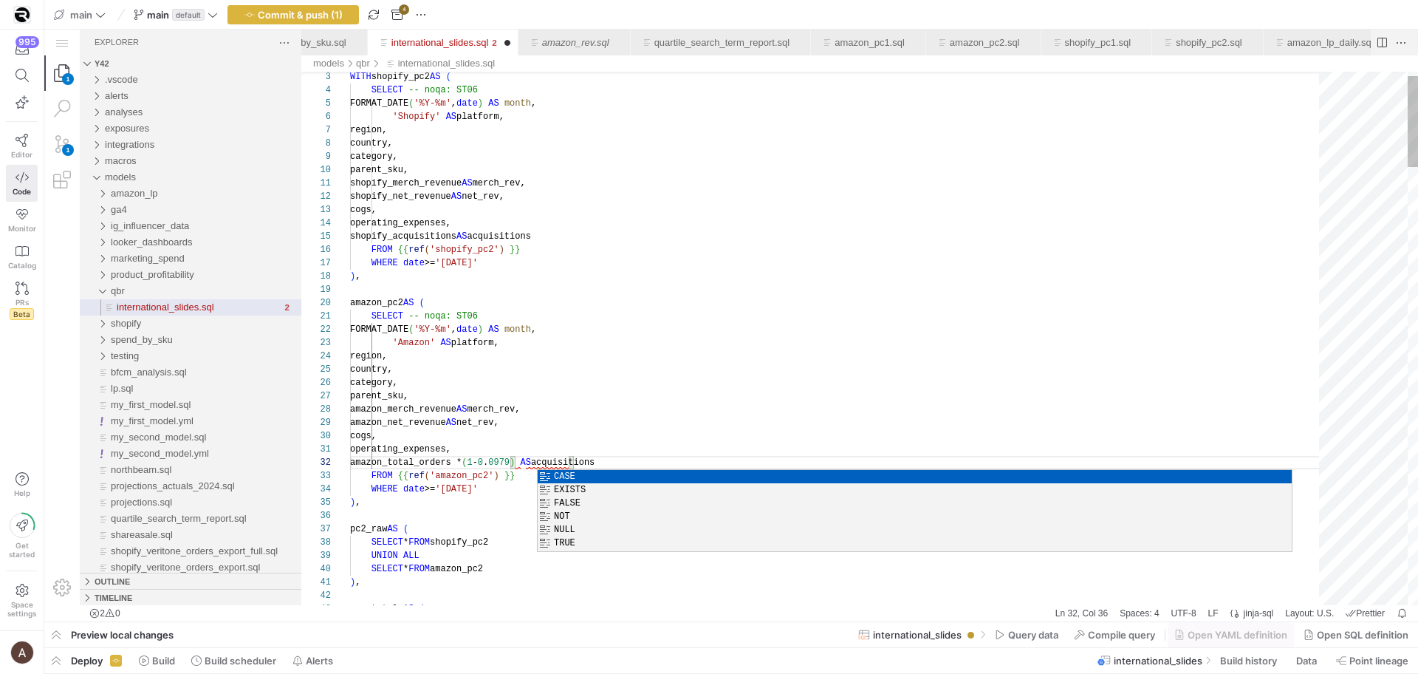
scroll to position [120, 69]
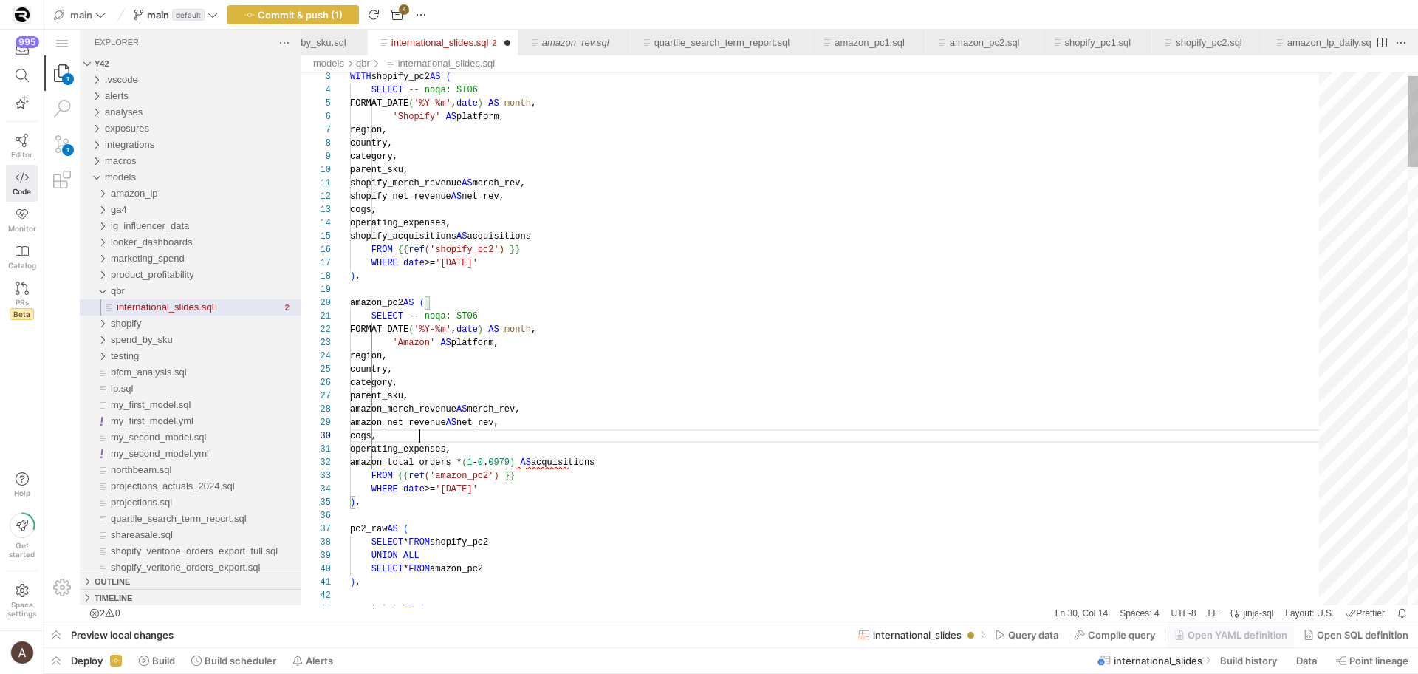
click at [693, 436] on div "cogs," at bounding box center [839, 435] width 979 height 13
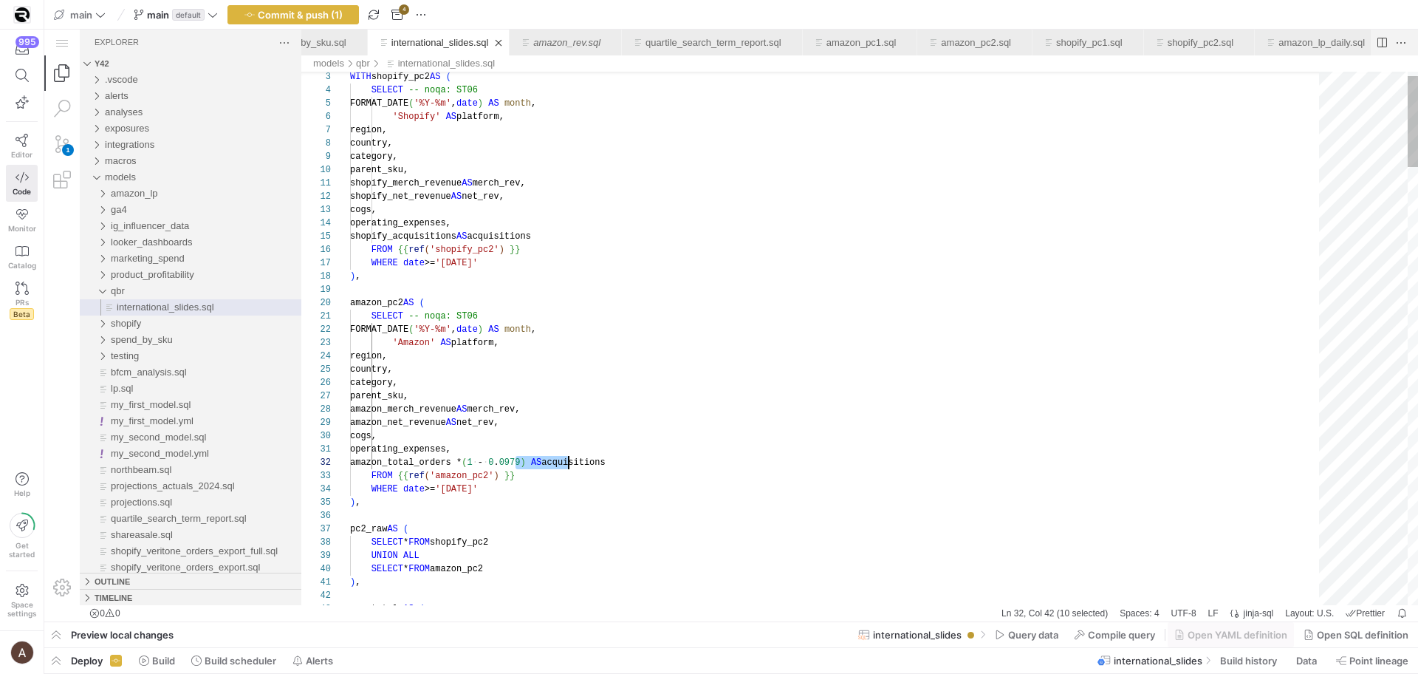
drag, startPoint x: 515, startPoint y: 463, endPoint x: 569, endPoint y: 465, distance: 53.9
drag, startPoint x: 574, startPoint y: 462, endPoint x: 512, endPoint y: 465, distance: 62.1
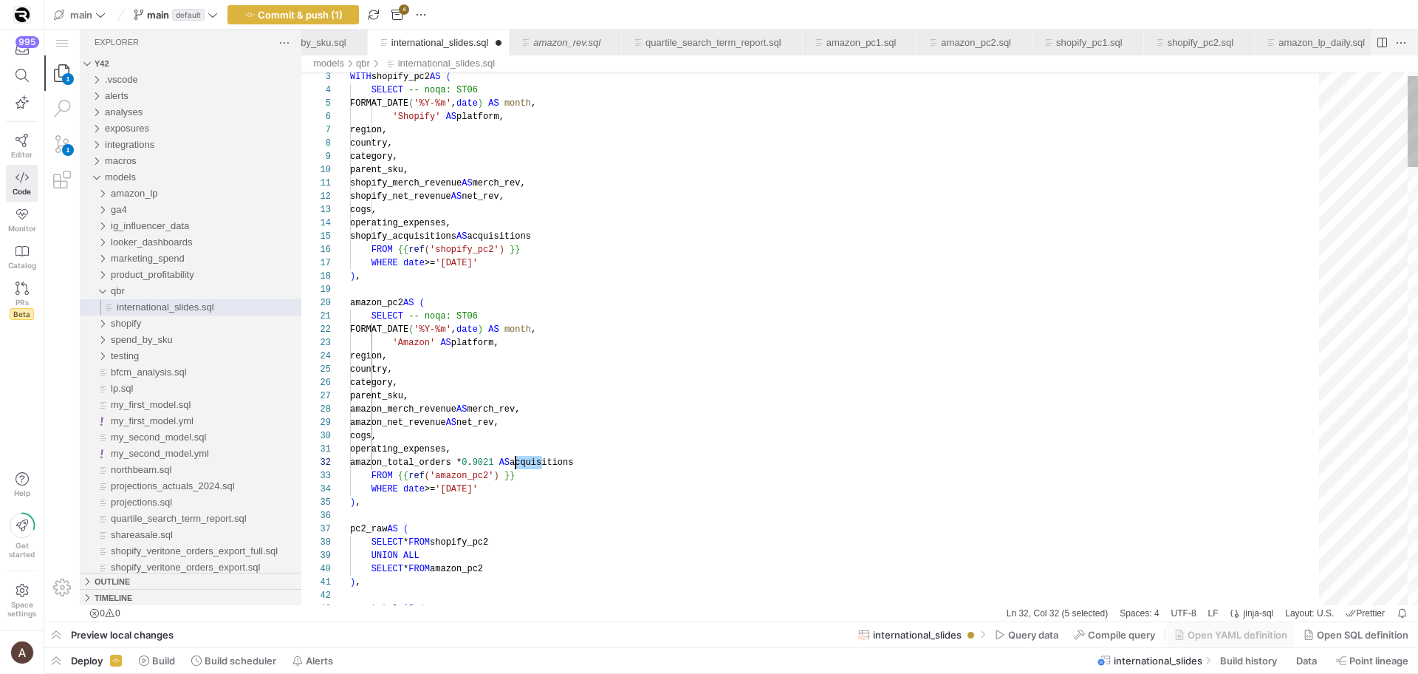
scroll to position [13, 160]
drag, startPoint x: 542, startPoint y: 462, endPoint x: 508, endPoint y: 464, distance: 34.0
paste textarea "0.9021"
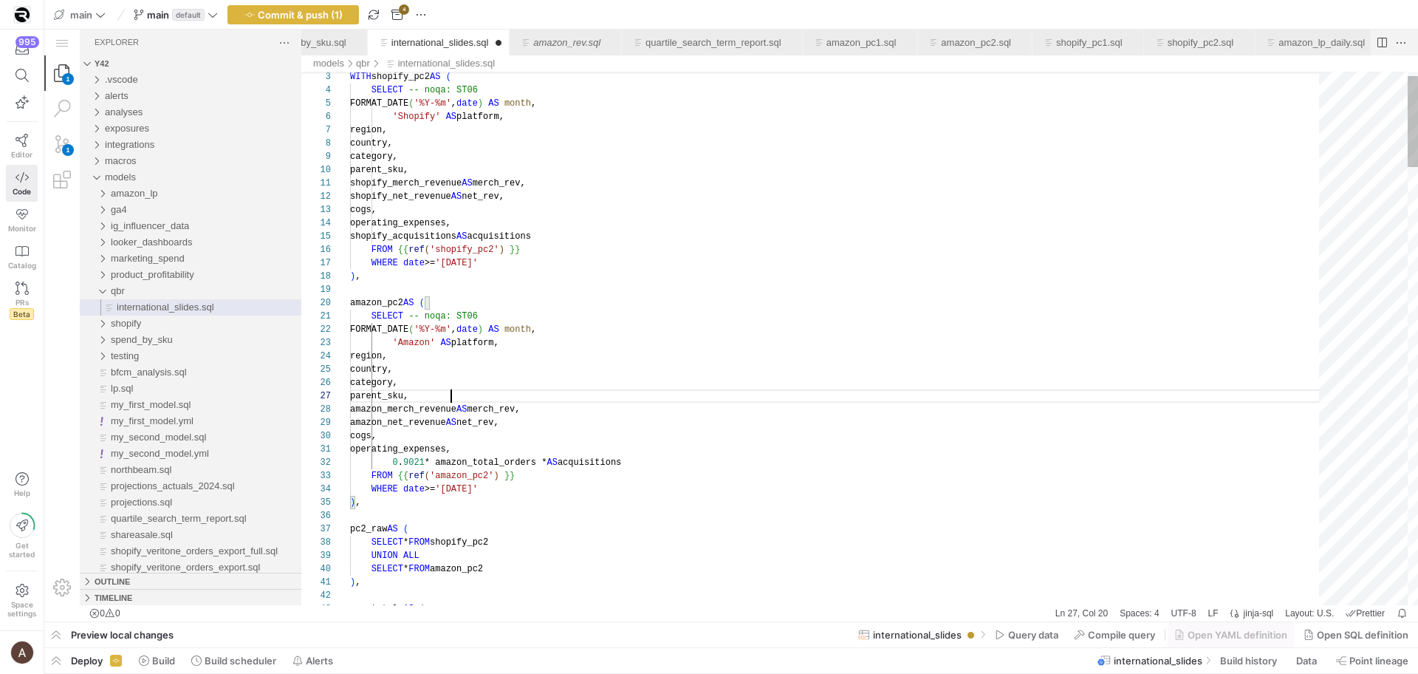
drag, startPoint x: 526, startPoint y: 400, endPoint x: 534, endPoint y: 412, distance: 14.3
click at [527, 401] on div "parent_sku," at bounding box center [839, 395] width 979 height 13
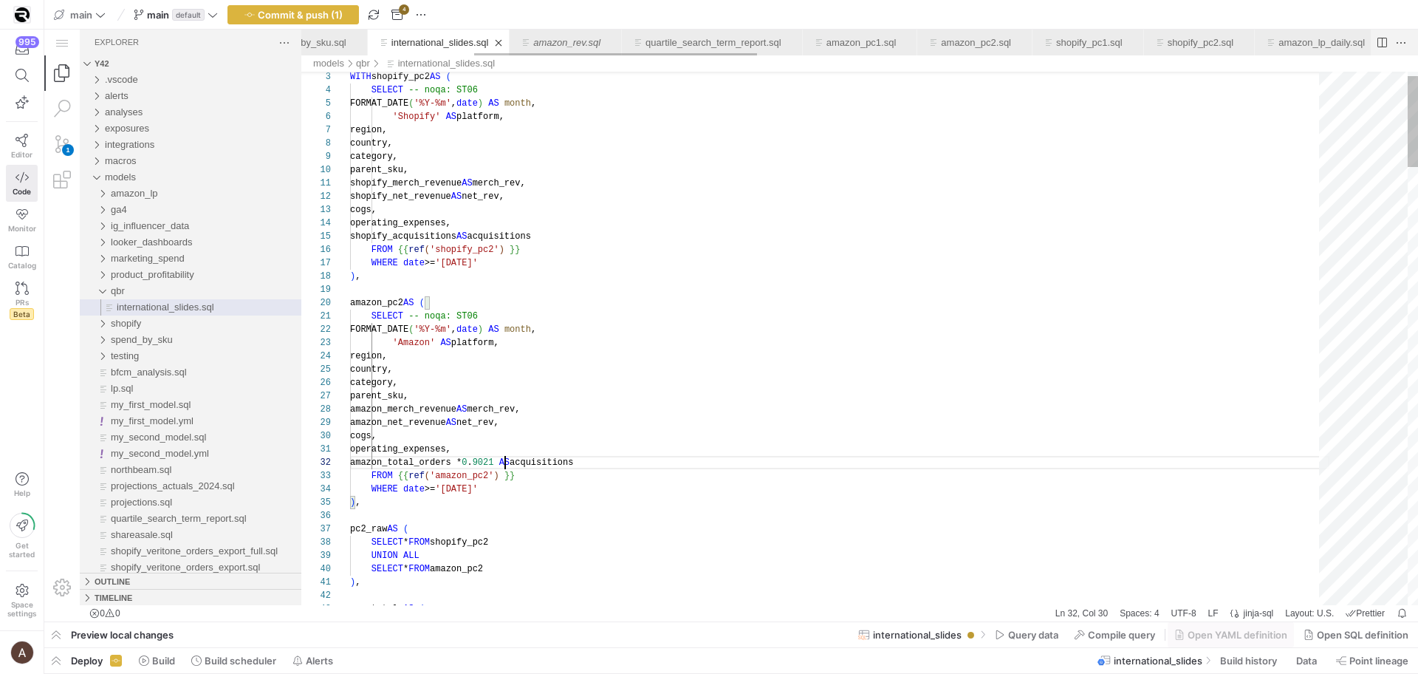
click at [558, 447] on div "operating_expenses," at bounding box center [839, 448] width 979 height 13
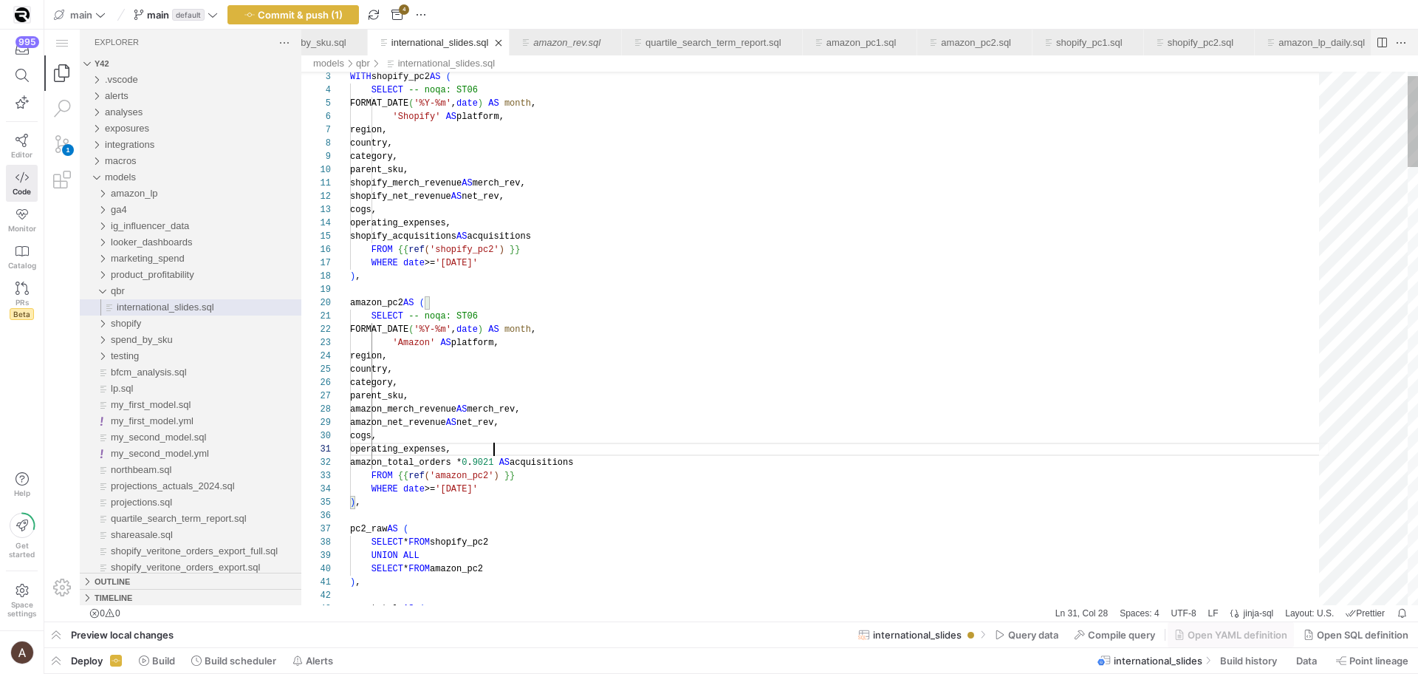
click at [588, 450] on div "operating_expenses," at bounding box center [839, 448] width 979 height 13
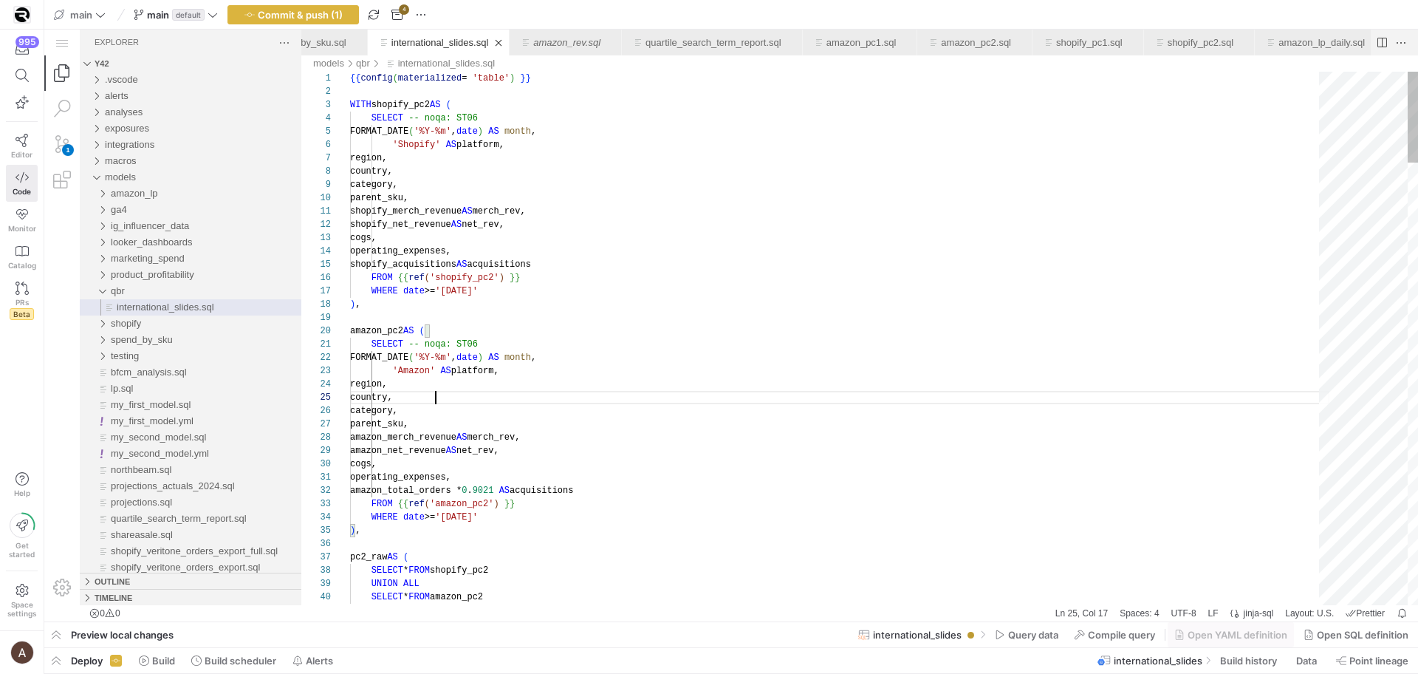
scroll to position [53, 86]
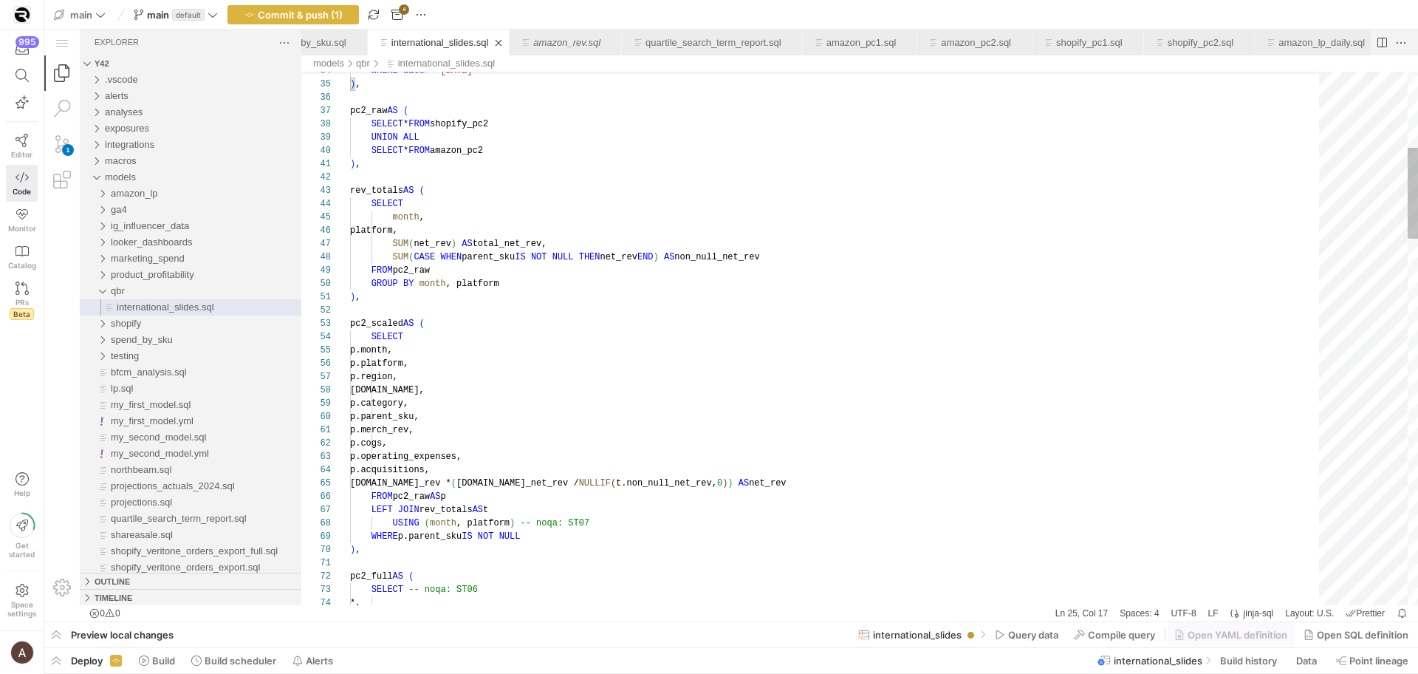
scroll to position [106, 101]
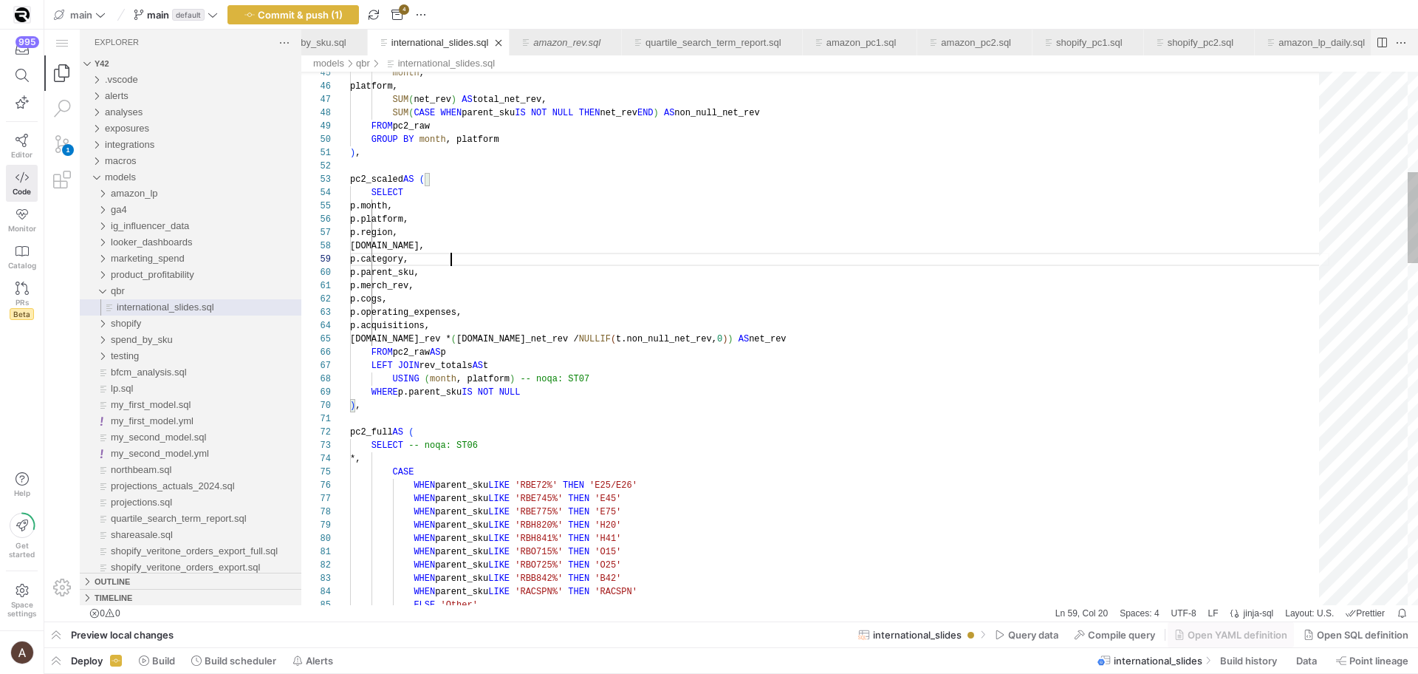
scroll to position [120, 10]
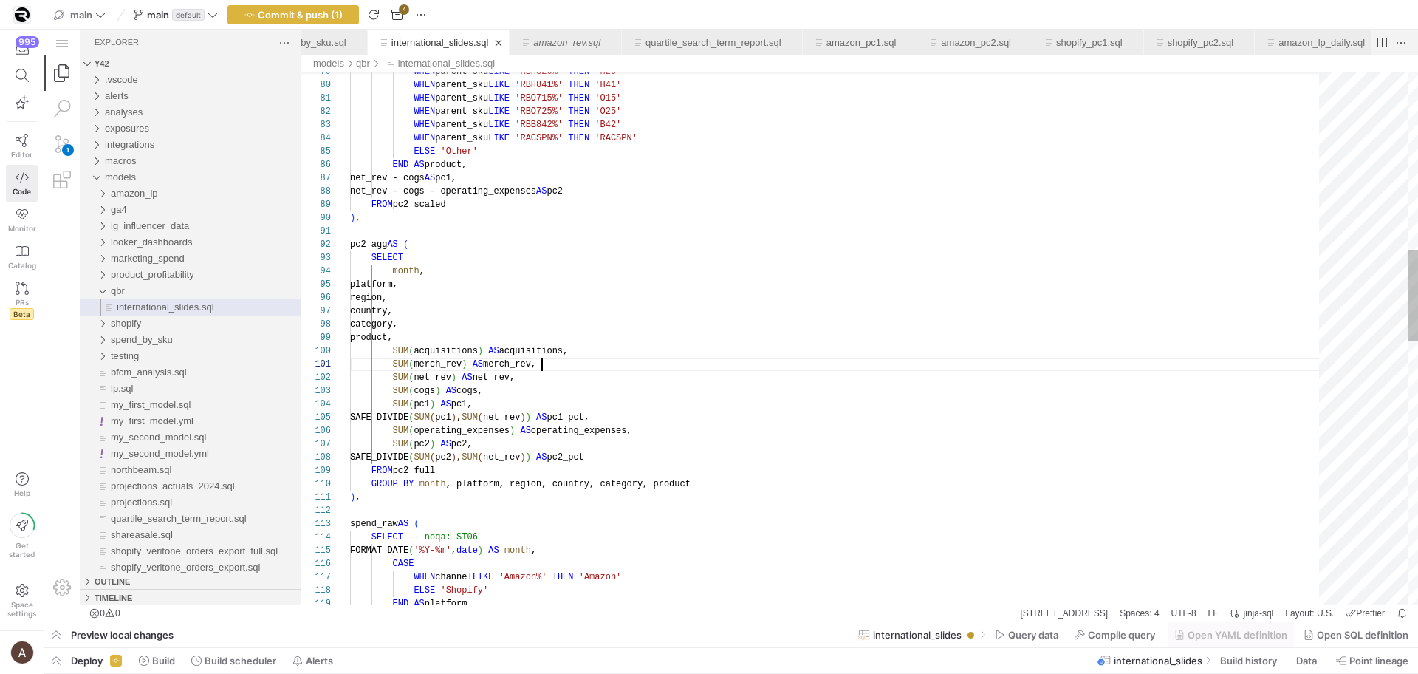
click at [575, 370] on div "WHEN parent_sku LIKE 'RBH820%' THEN 'H20' WHEN parent_sku LIKE 'RBH841%' THEN '…" at bounding box center [839, 590] width 979 height 3125
click at [815, 509] on div "WHEN parent_sku LIKE 'RBH820%' THEN 'H20' WHEN parent_sku LIKE 'RBH841%' THEN '…" at bounding box center [839, 590] width 979 height 3125
click at [811, 532] on div "WHEN parent_sku LIKE 'RBH820%' THEN 'H20' WHEN parent_sku LIKE 'RBH841%' THEN '…" at bounding box center [839, 590] width 979 height 3125
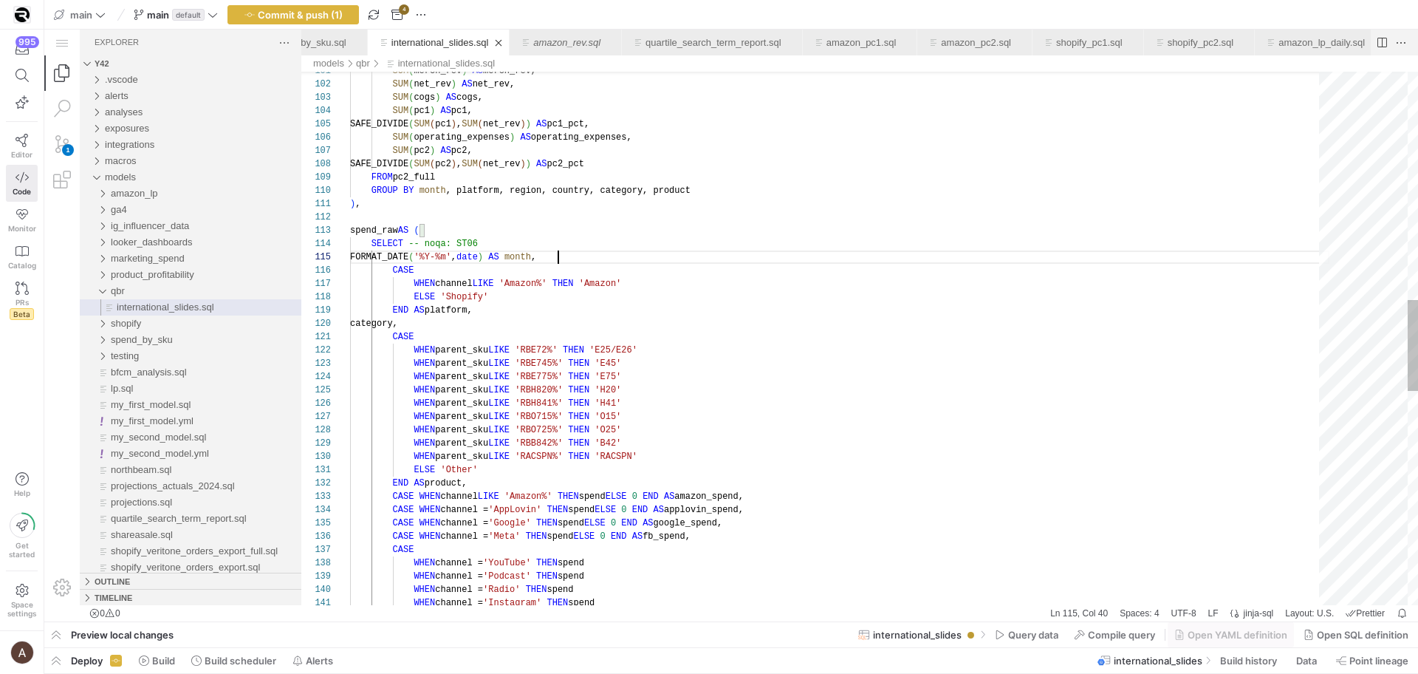
click at [557, 262] on div "SUM ( merch_rev ) AS merch_rev, SUM ( net_rev ) AS net_rev, SUM ( cogs ) AS cog…" at bounding box center [839, 297] width 979 height 3125
click at [598, 259] on div "SUM ( merch_rev ) AS merch_rev, SUM ( net_rev ) AS net_rev, SUM ( cogs ) AS cog…" at bounding box center [839, 297] width 979 height 3125
click at [591, 270] on div "SUM ( merch_rev ) AS merch_rev, SUM ( net_rev ) AS net_rev, SUM ( cogs ) AS cog…" at bounding box center [839, 297] width 979 height 3125
click at [646, 278] on div "SUM ( merch_rev ) AS merch_rev, SUM ( net_rev ) AS net_rev, SUM ( cogs ) AS cog…" at bounding box center [839, 297] width 979 height 3125
click at [627, 303] on div "SUM ( merch_rev ) AS merch_rev, SUM ( net_rev ) AS net_rev, SUM ( cogs ) AS cog…" at bounding box center [839, 297] width 979 height 3125
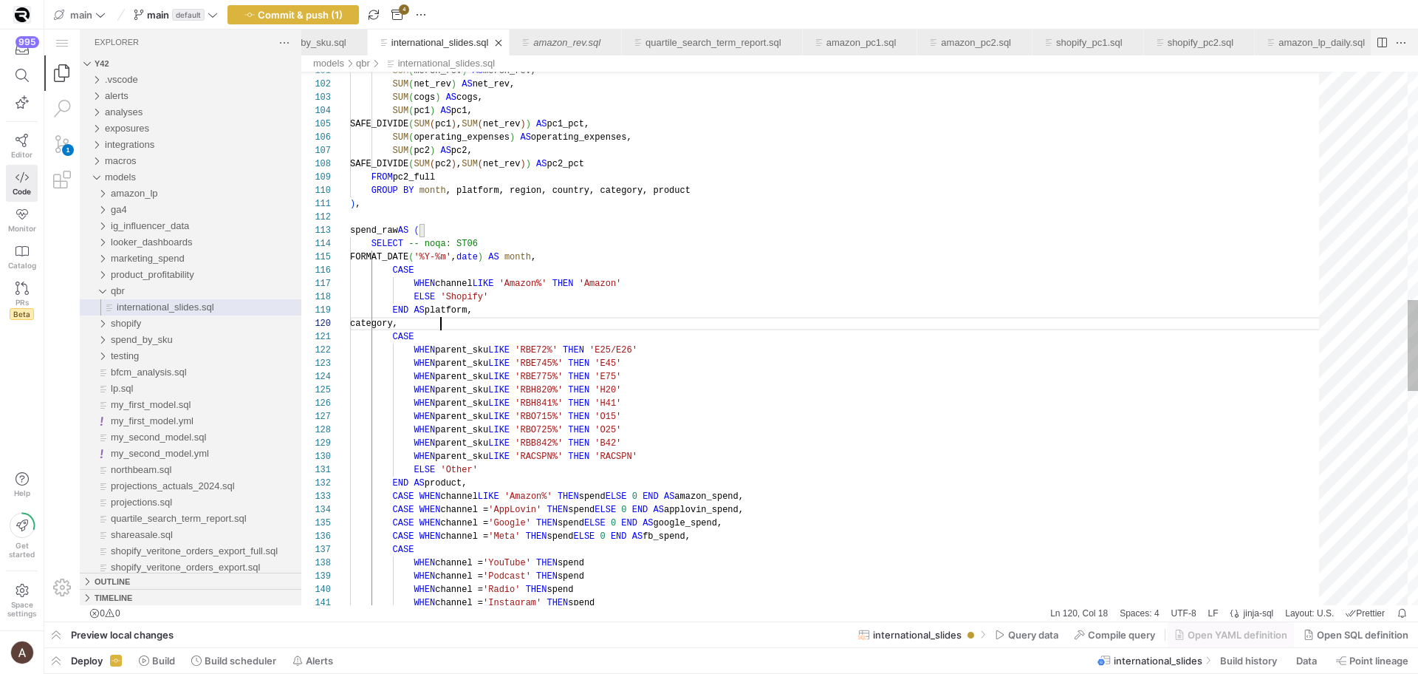
scroll to position [120, 91]
click at [614, 318] on div "SUM ( merch_rev ) AS merch_rev, SUM ( net_rev ) AS net_rev, SUM ( cogs ) AS cog…" at bounding box center [839, 297] width 979 height 3125
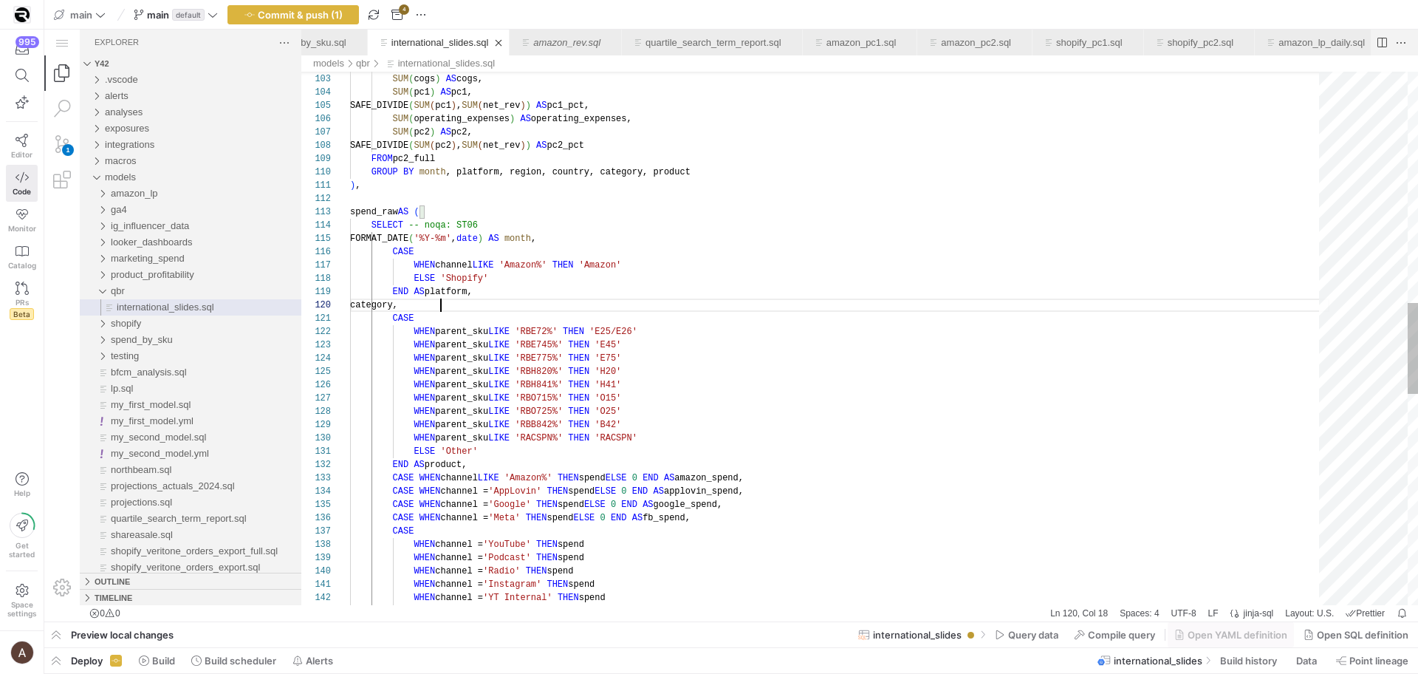
scroll to position [106, 128]
click at [581, 289] on div "SUM ( net_rev ) AS net_rev, SUM ( cogs ) AS cogs, SUM ( pc1 ) AS pc1, SAFE_DIVI…" at bounding box center [839, 278] width 979 height 3125
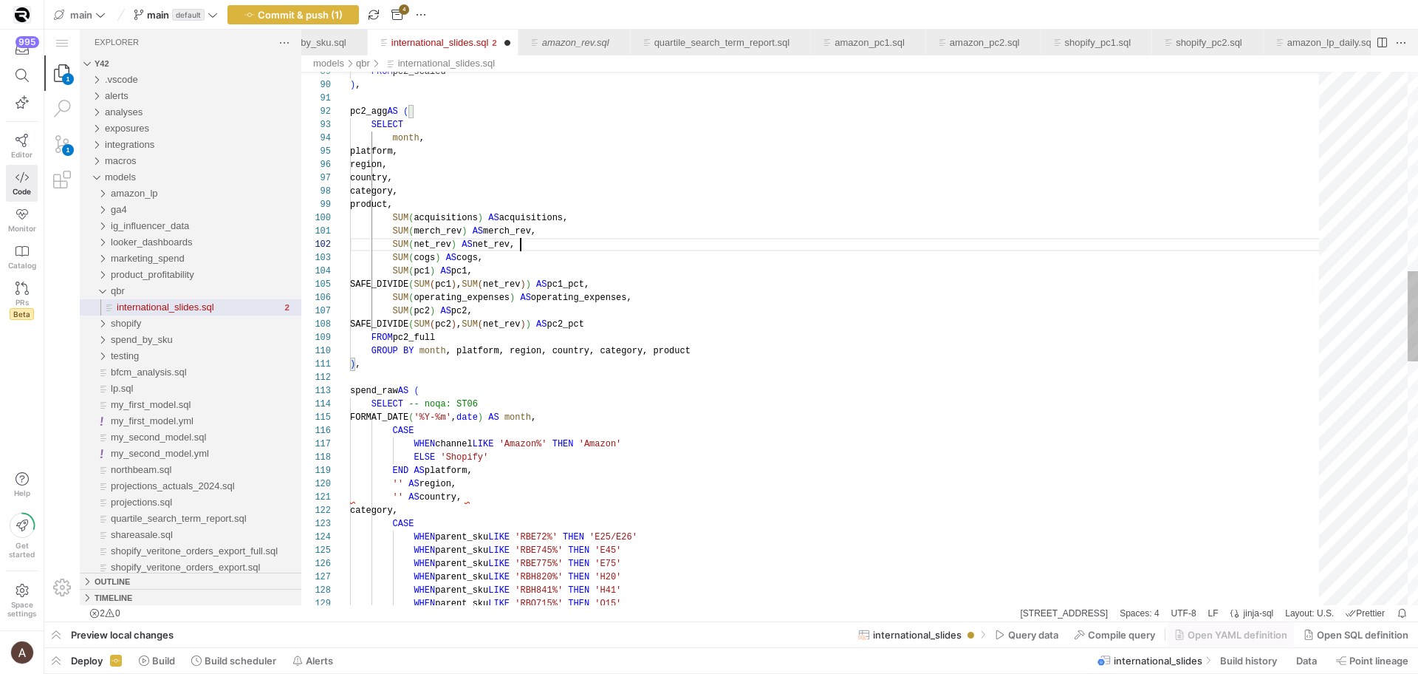
scroll to position [13, 171]
click at [611, 248] on div "SUM ( net_rev ) AS net_rev, SUM ( cogs ) AS cogs, SUM ( pc1 ) AS pc1, SAFE_DIVI…" at bounding box center [839, 471] width 979 height 3152
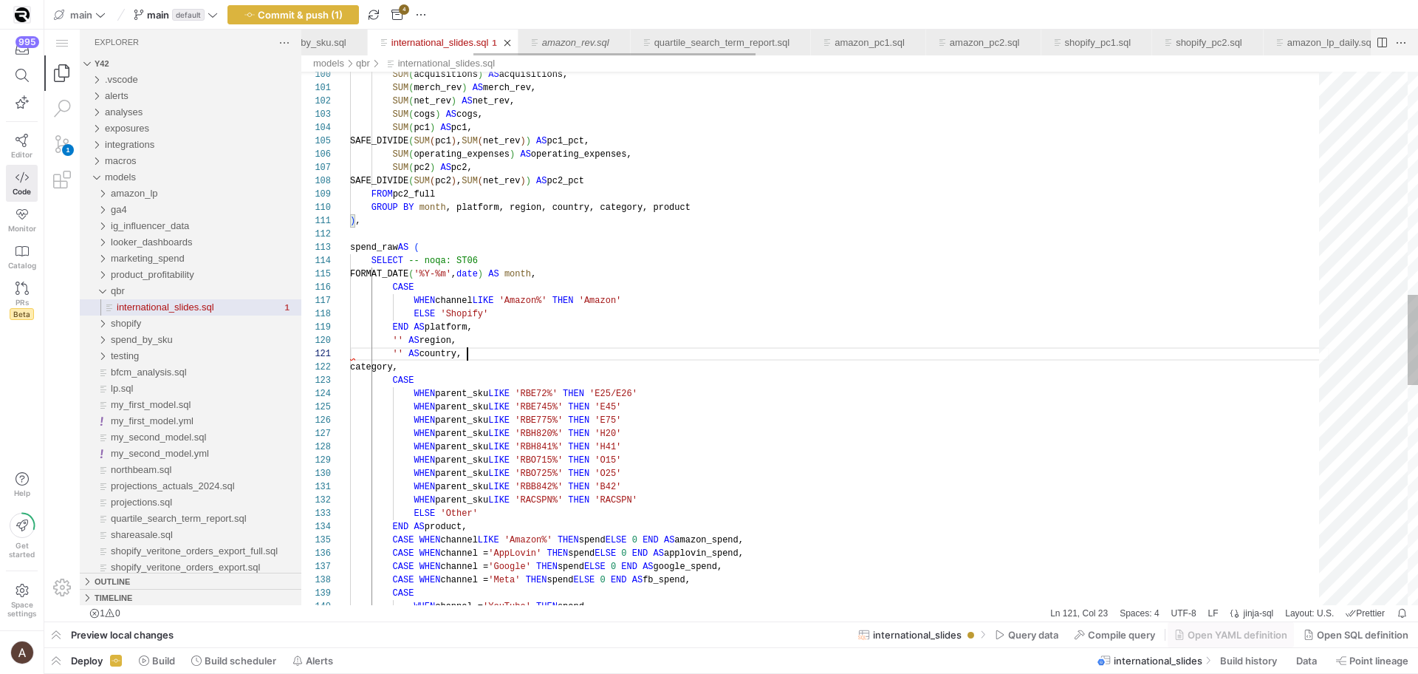
scroll to position [0, 117]
click at [490, 354] on div "SUM ( net_rev ) AS net_rev, SUM ( cogs ) AS cogs, SUM ( pc1 ) AS pc1, SAFE_DIVI…" at bounding box center [839, 328] width 979 height 3152
click at [505, 286] on div "SUM ( net_rev ) AS net_rev, SUM ( cogs ) AS cogs, SUM ( pc1 ) AS pc1, SAFE_DIVI…" at bounding box center [839, 328] width 979 height 3152
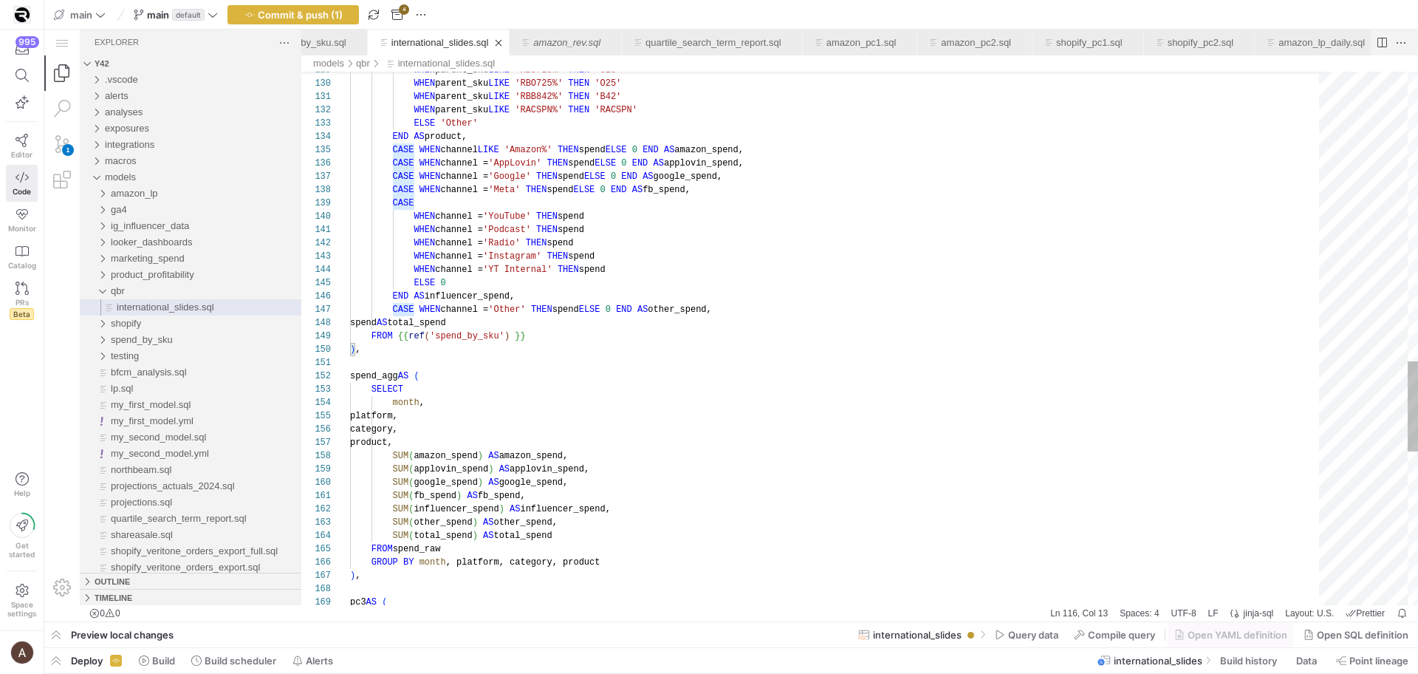
scroll to position [53, 91]
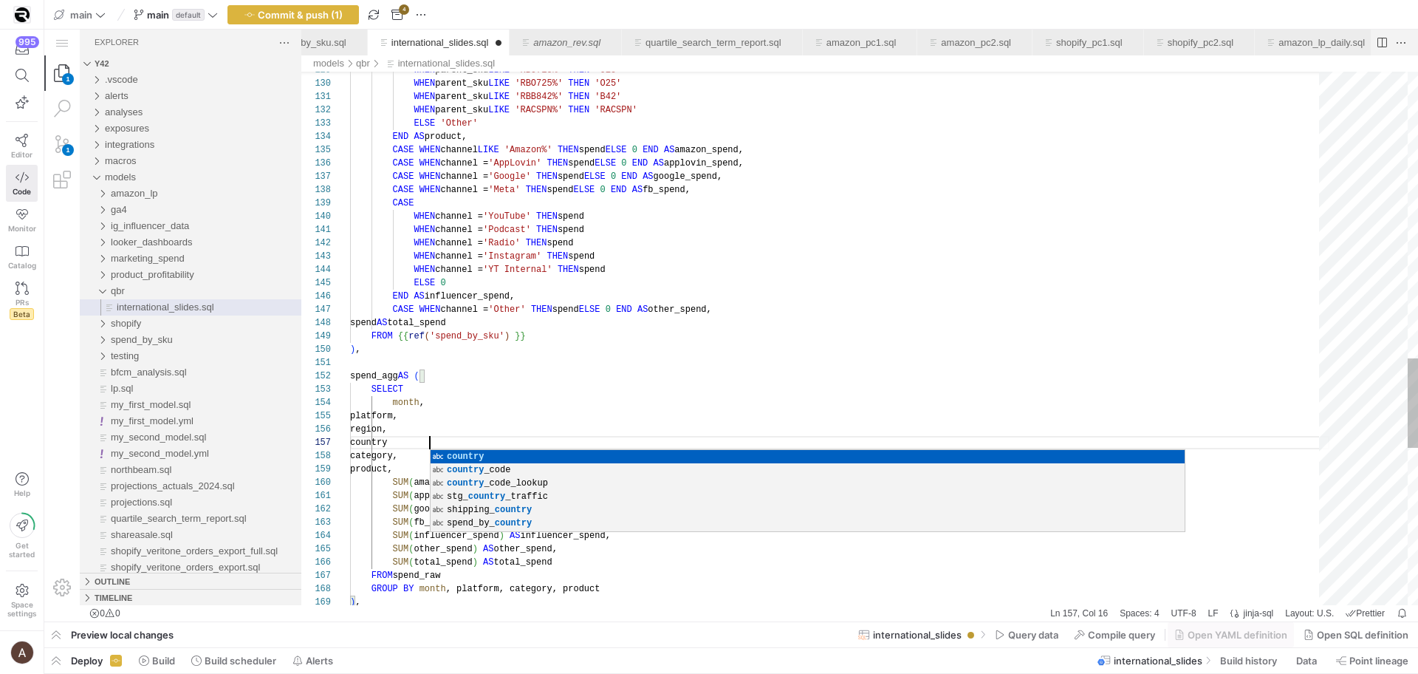
scroll to position [80, 86]
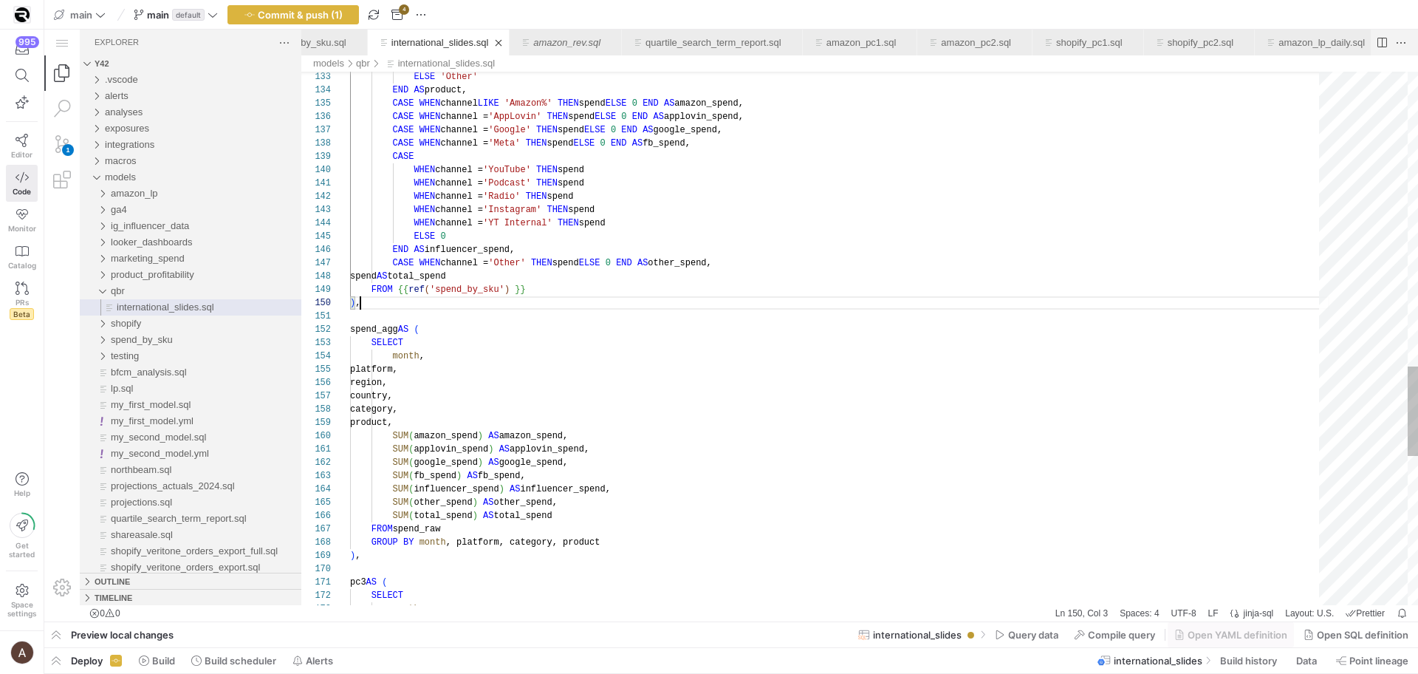
scroll to position [120, 10]
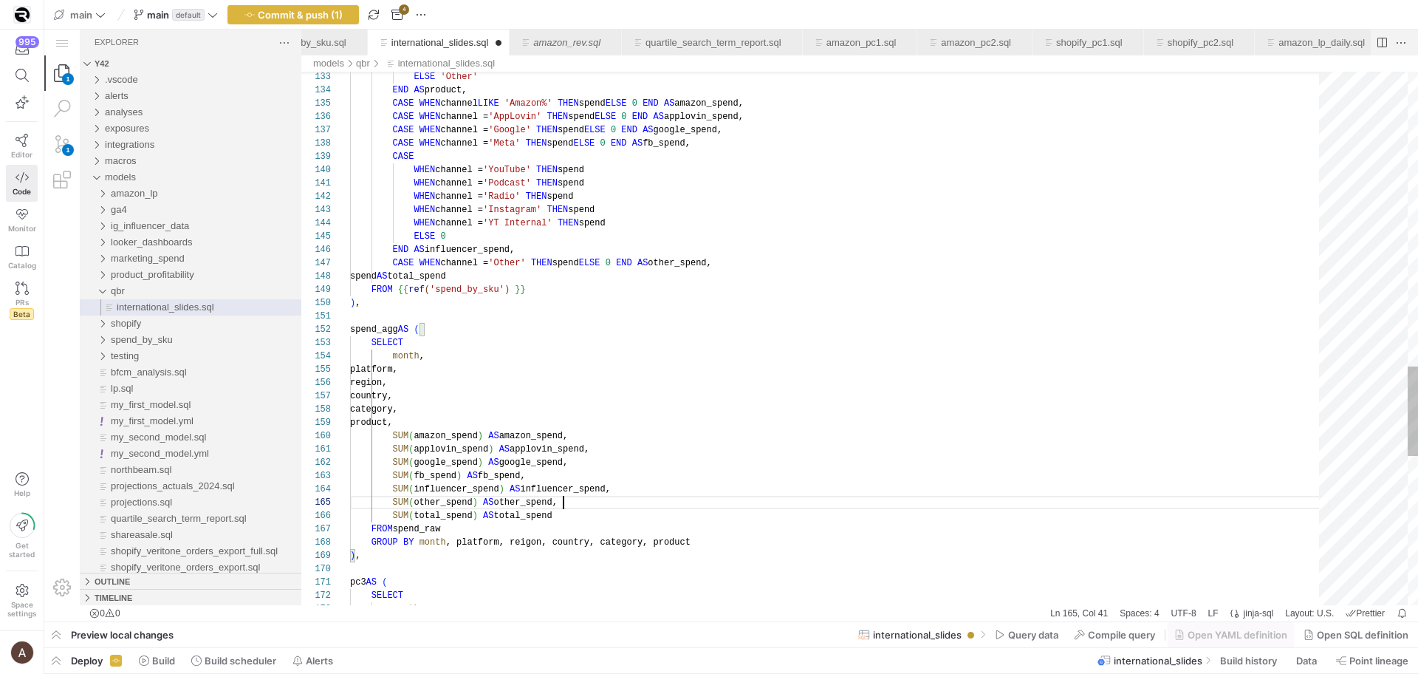
scroll to position [53, 213]
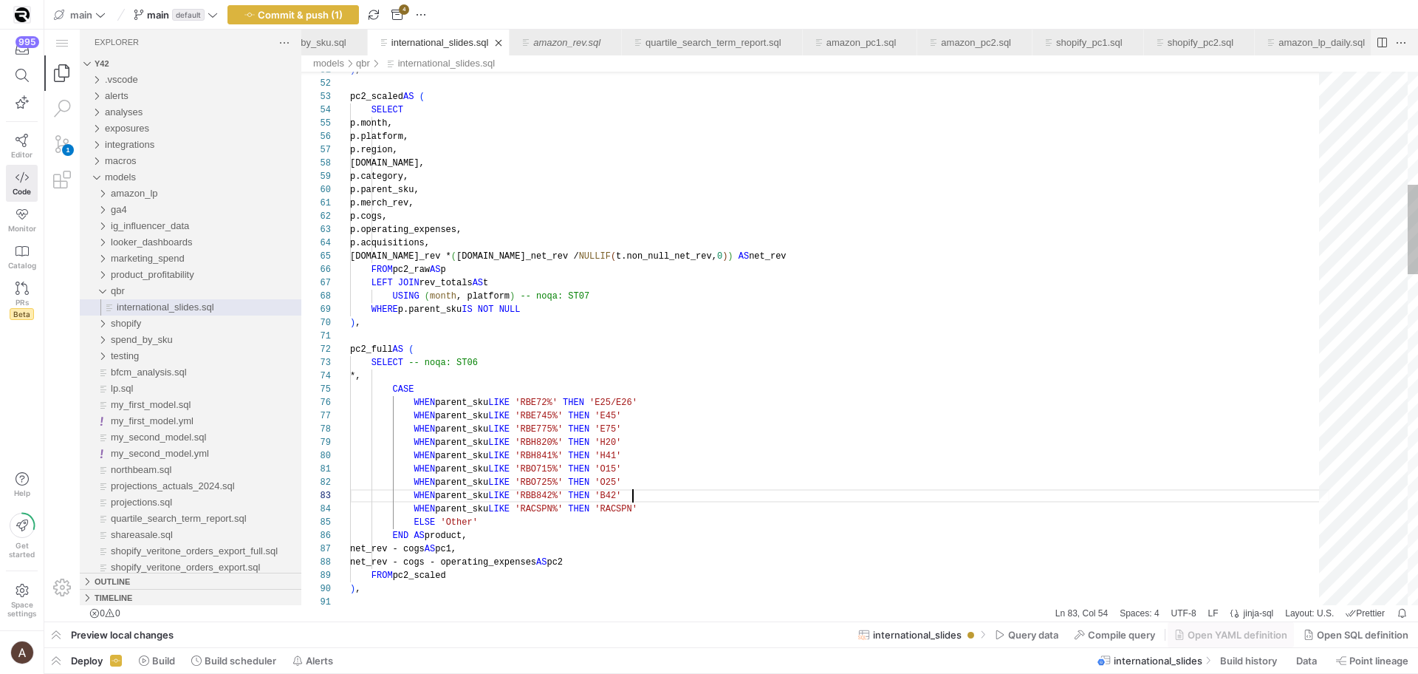
scroll to position [27, 283]
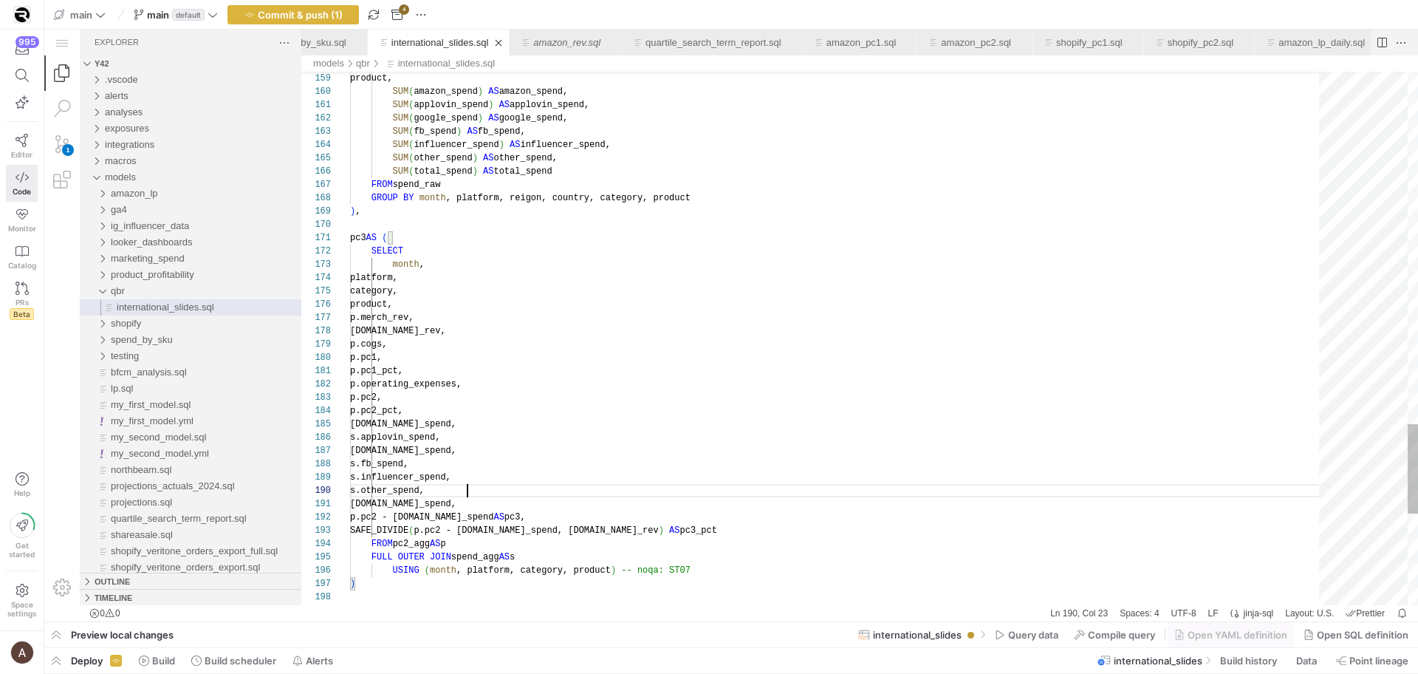
scroll to position [120, 117]
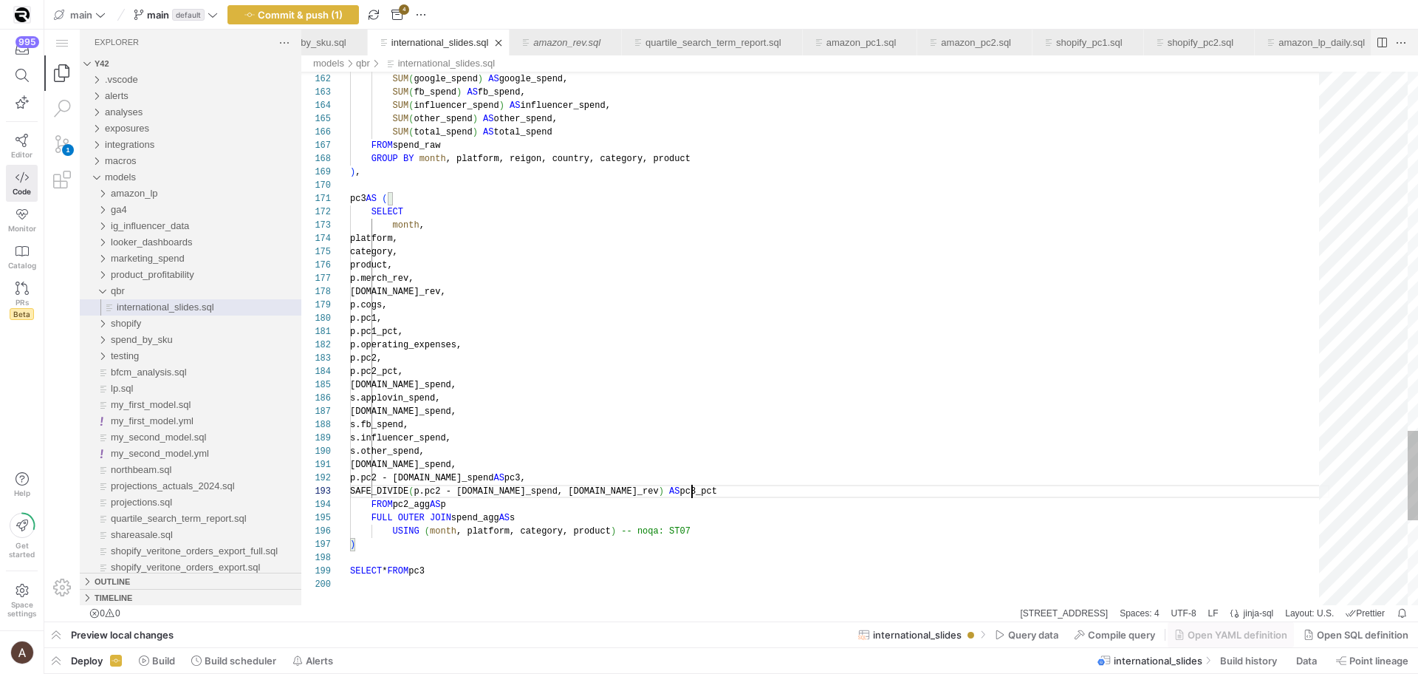
scroll to position [27, 340]
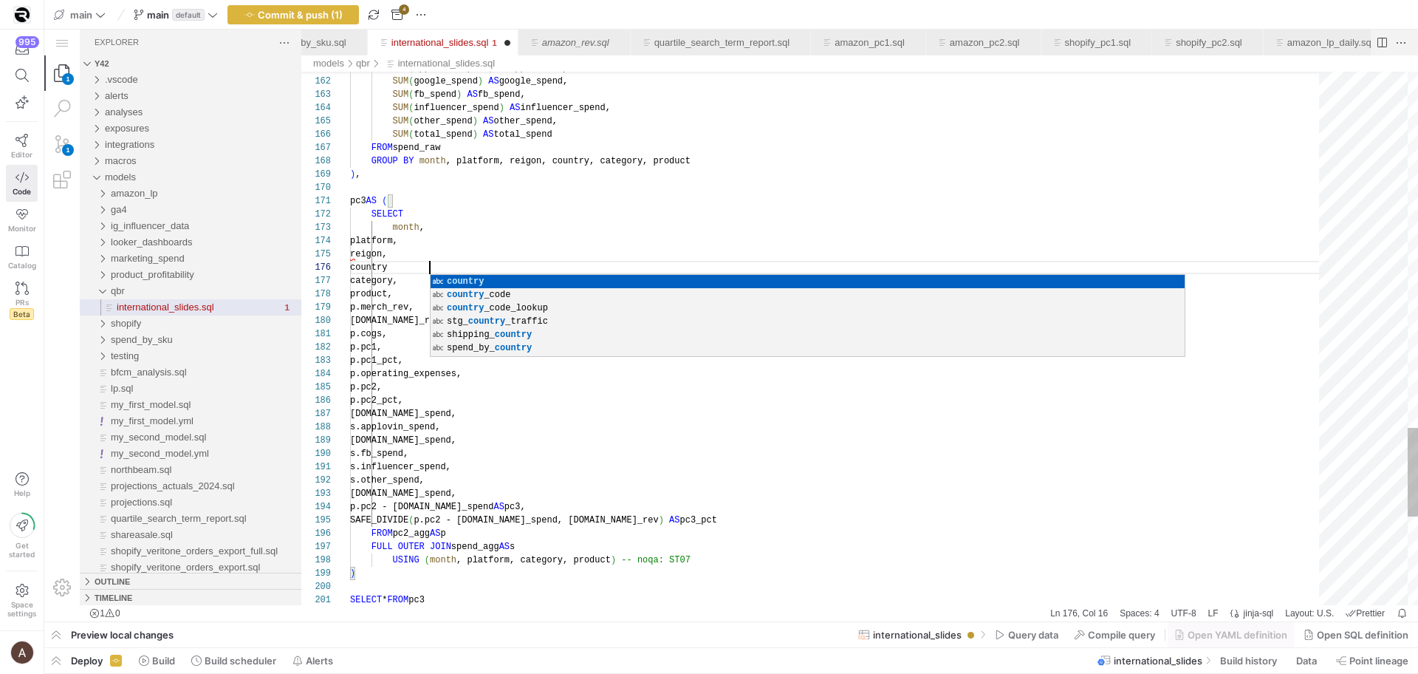
scroll to position [66, 86]
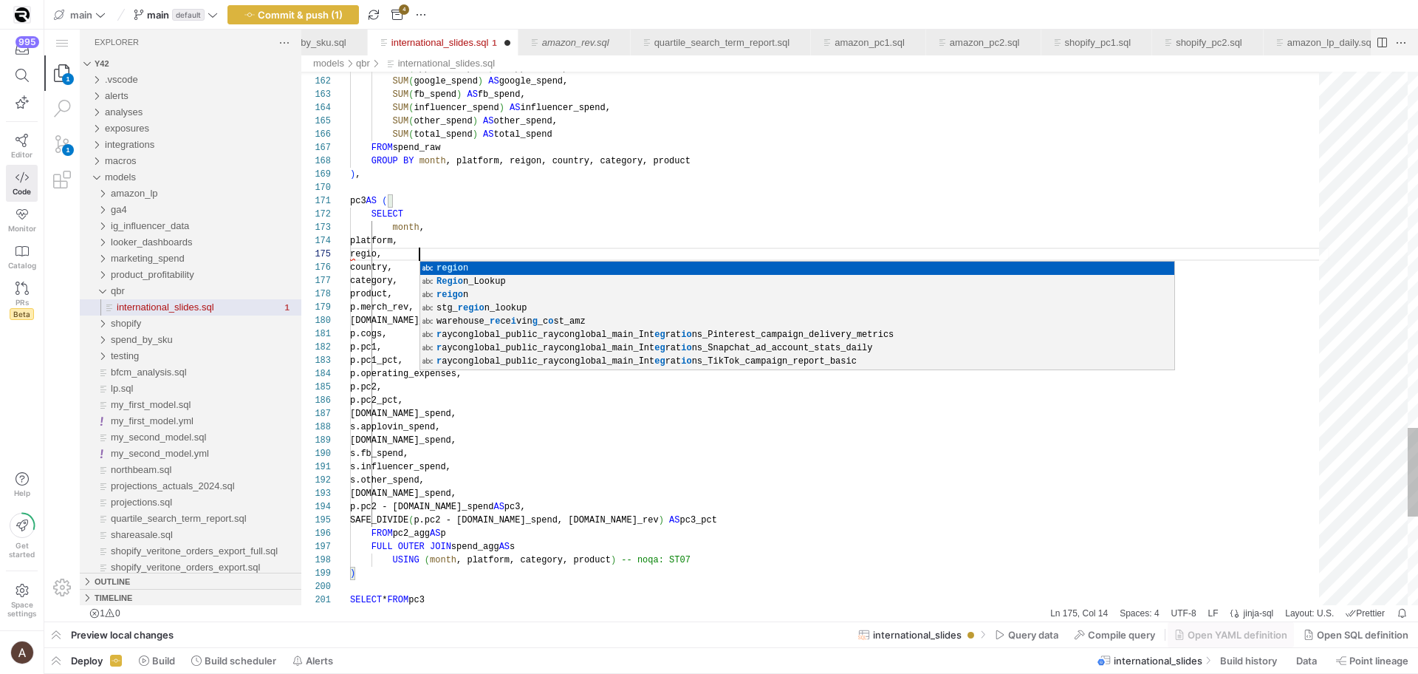
scroll to position [53, 75]
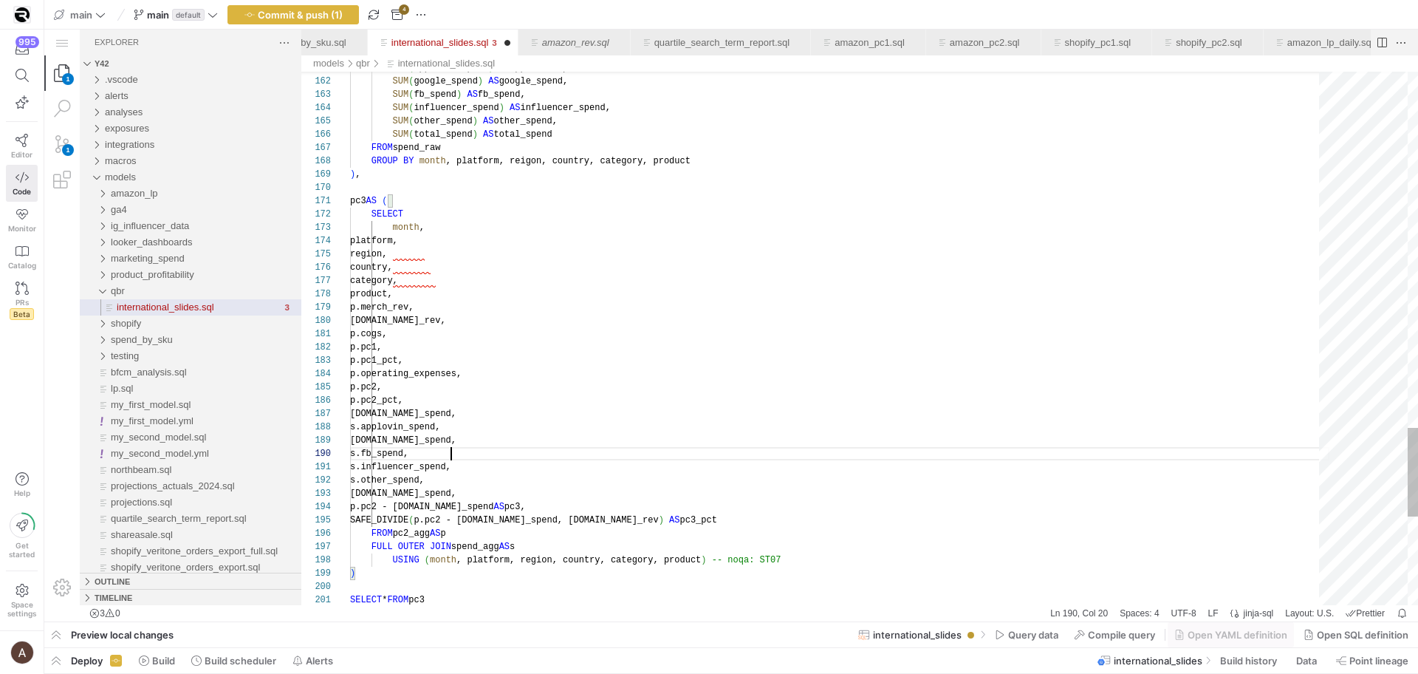
scroll to position [120, 101]
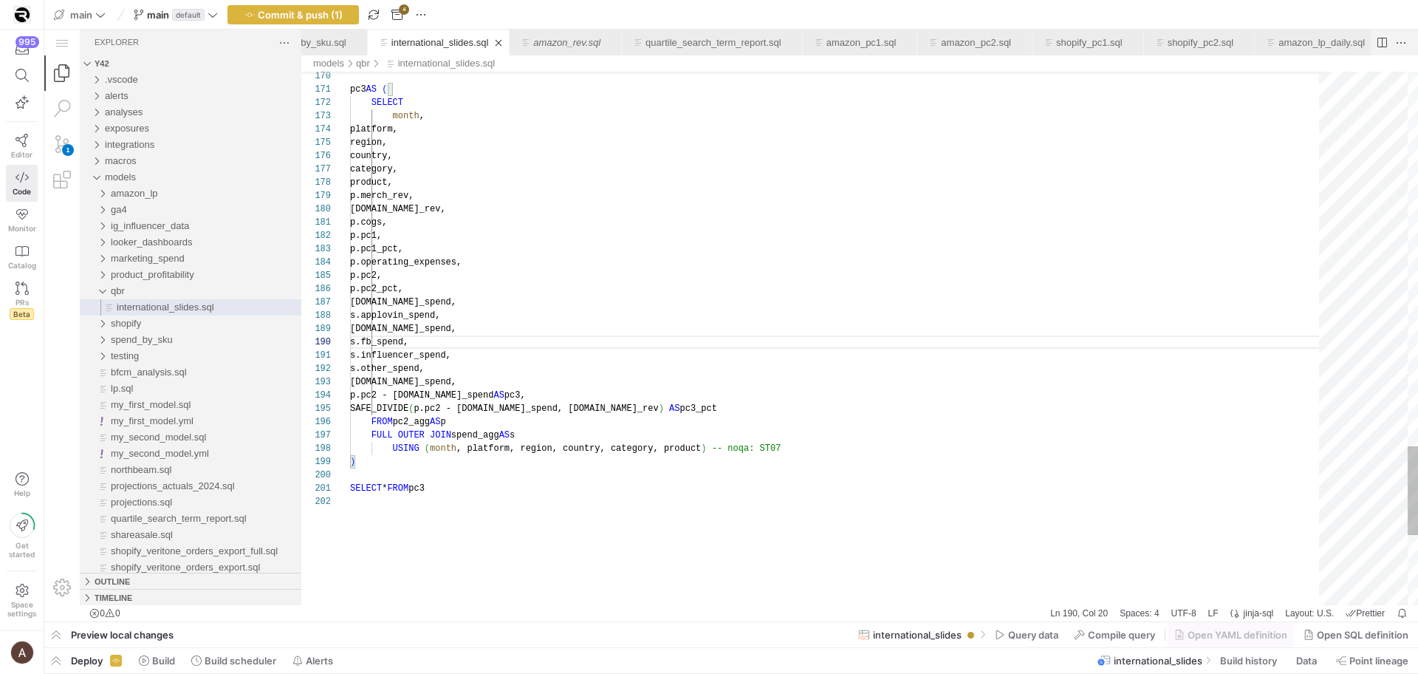
click at [1008, 636] on span "Query data" at bounding box center [1033, 634] width 50 height 12
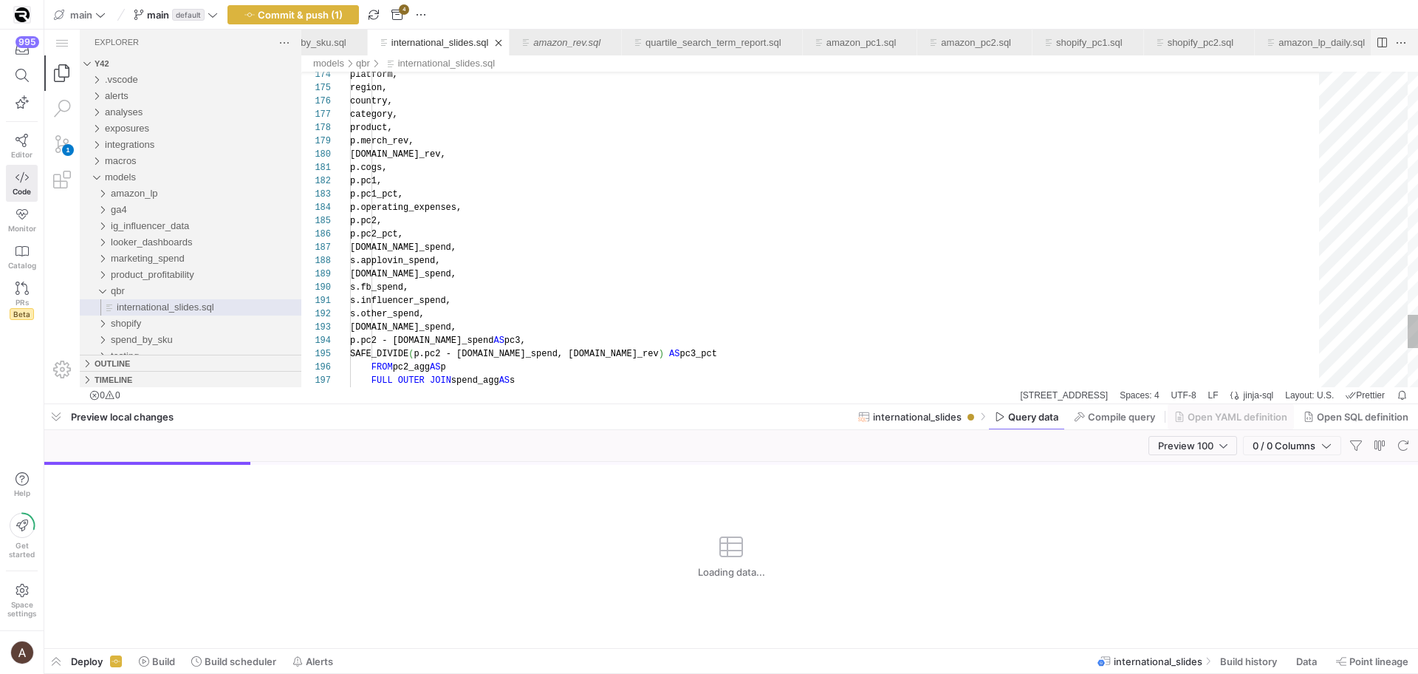
scroll to position [106, 5]
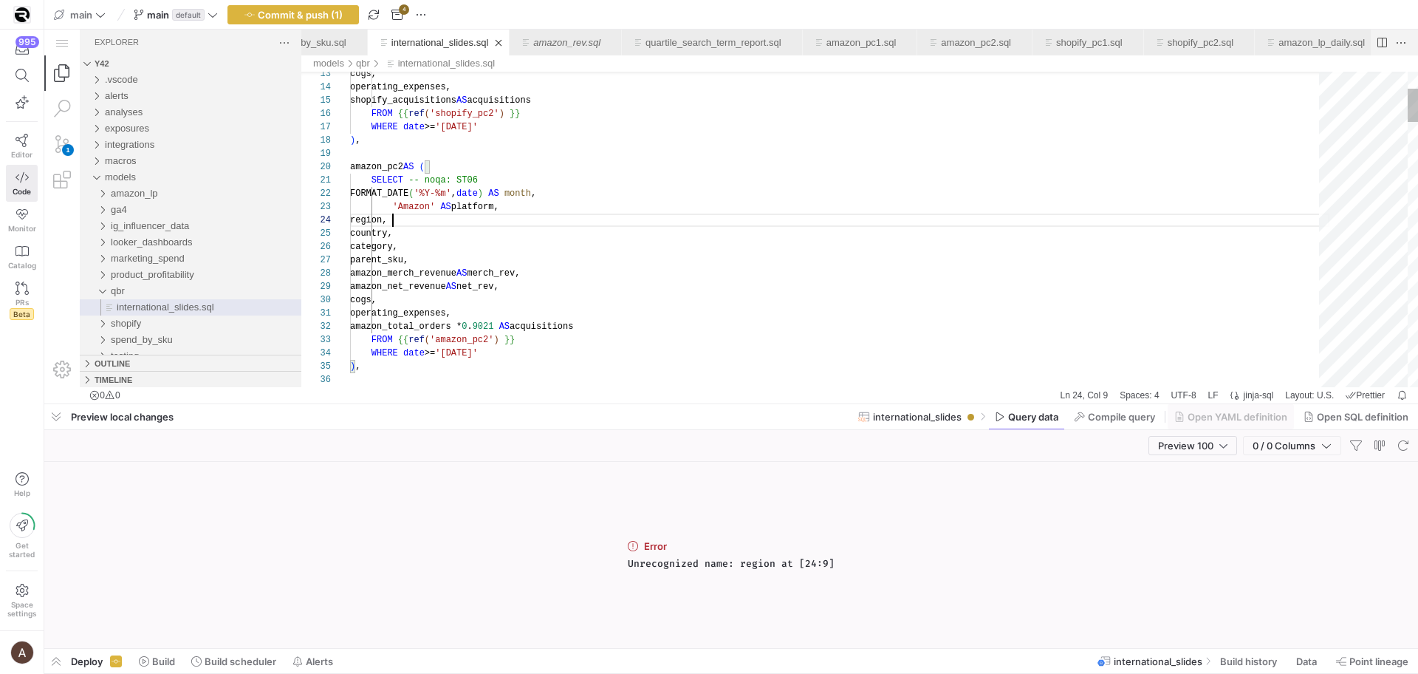
scroll to position [40, 43]
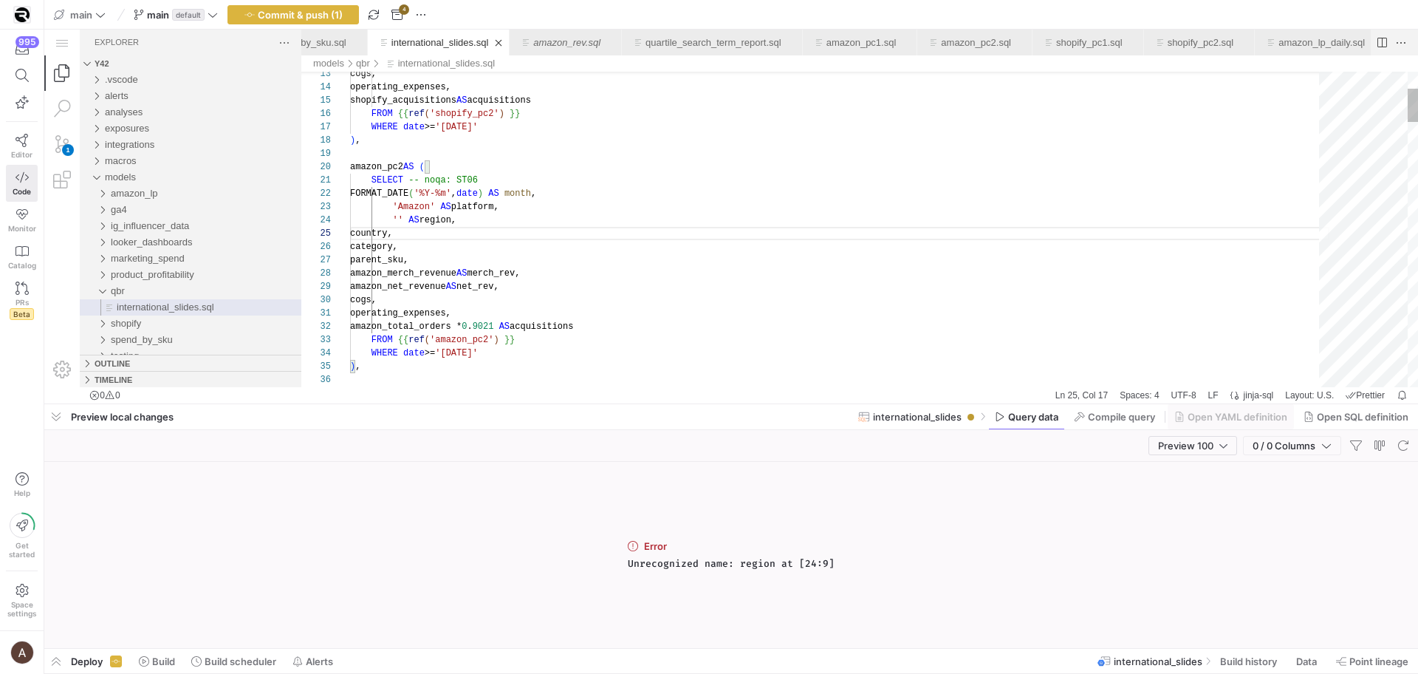
click at [552, 247] on div "category," at bounding box center [839, 246] width 979 height 13
click at [1400, 445] on span "button" at bounding box center [1403, 445] width 18 height 18
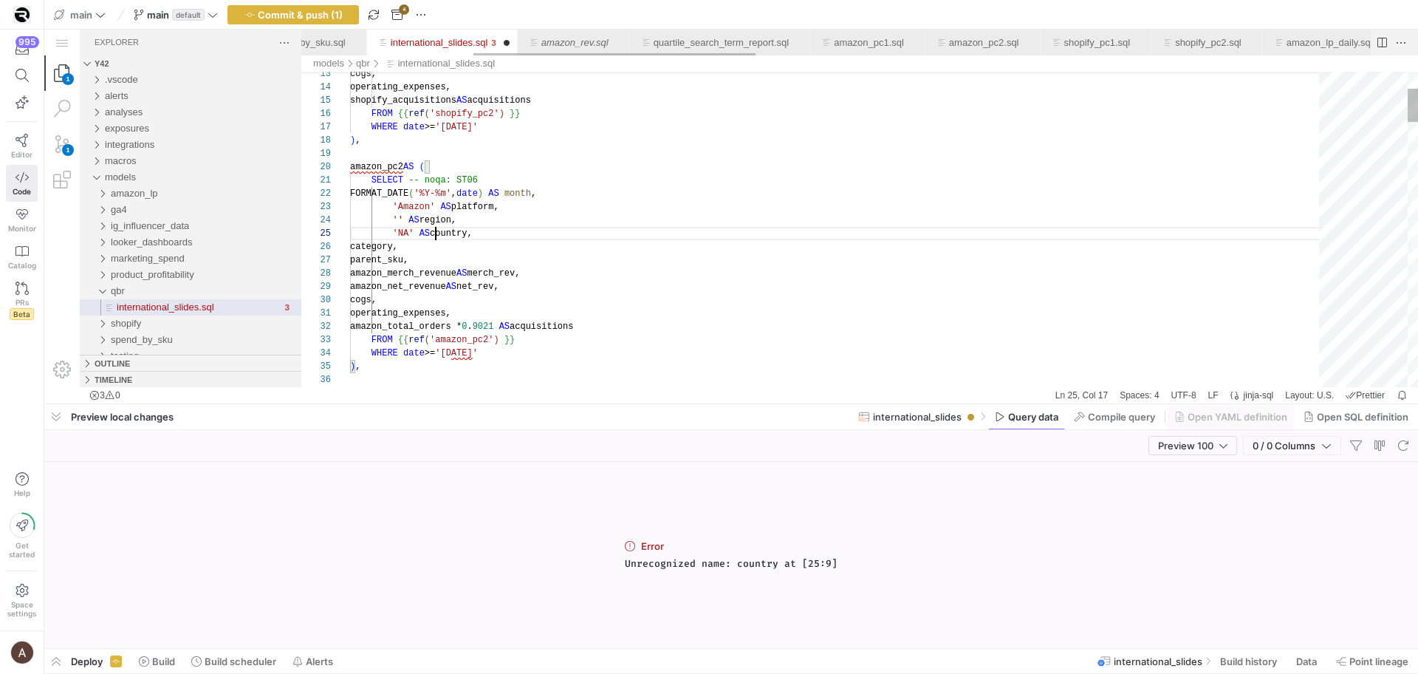
scroll to position [53, 86]
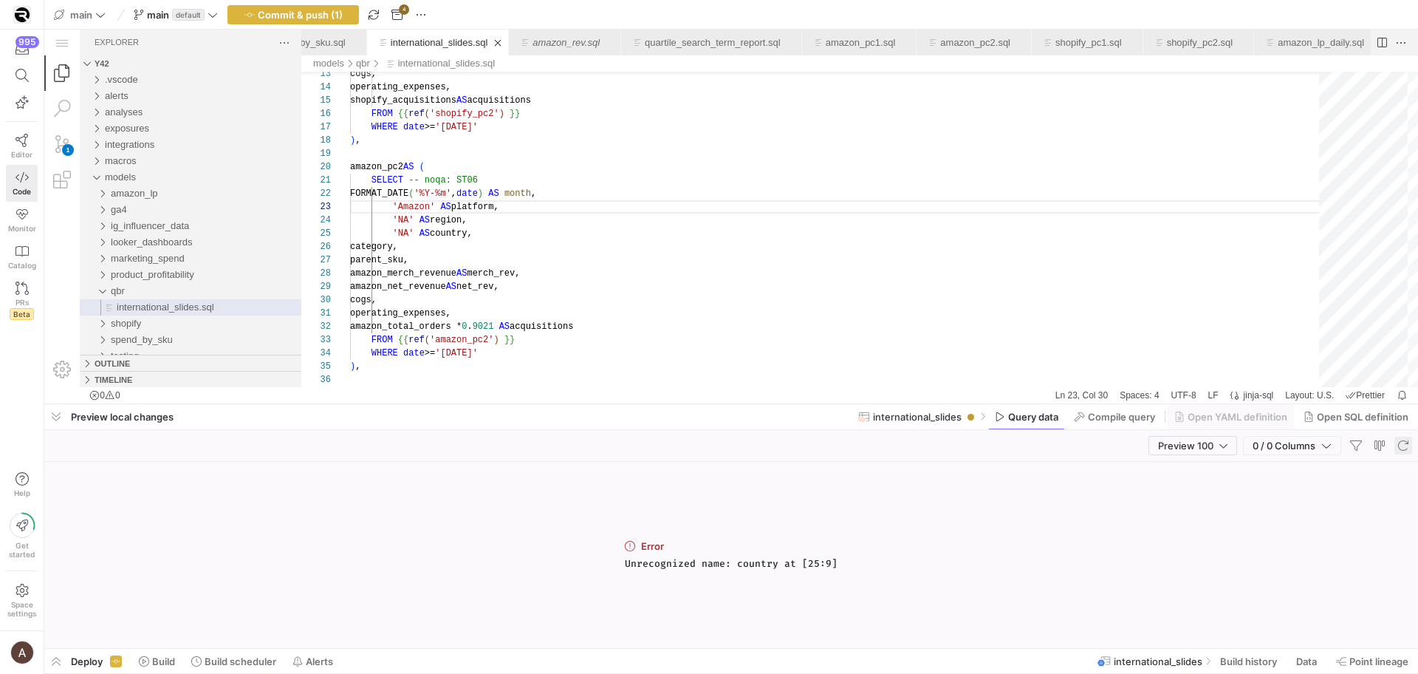
click at [1396, 450] on span "button" at bounding box center [1403, 445] width 18 height 18
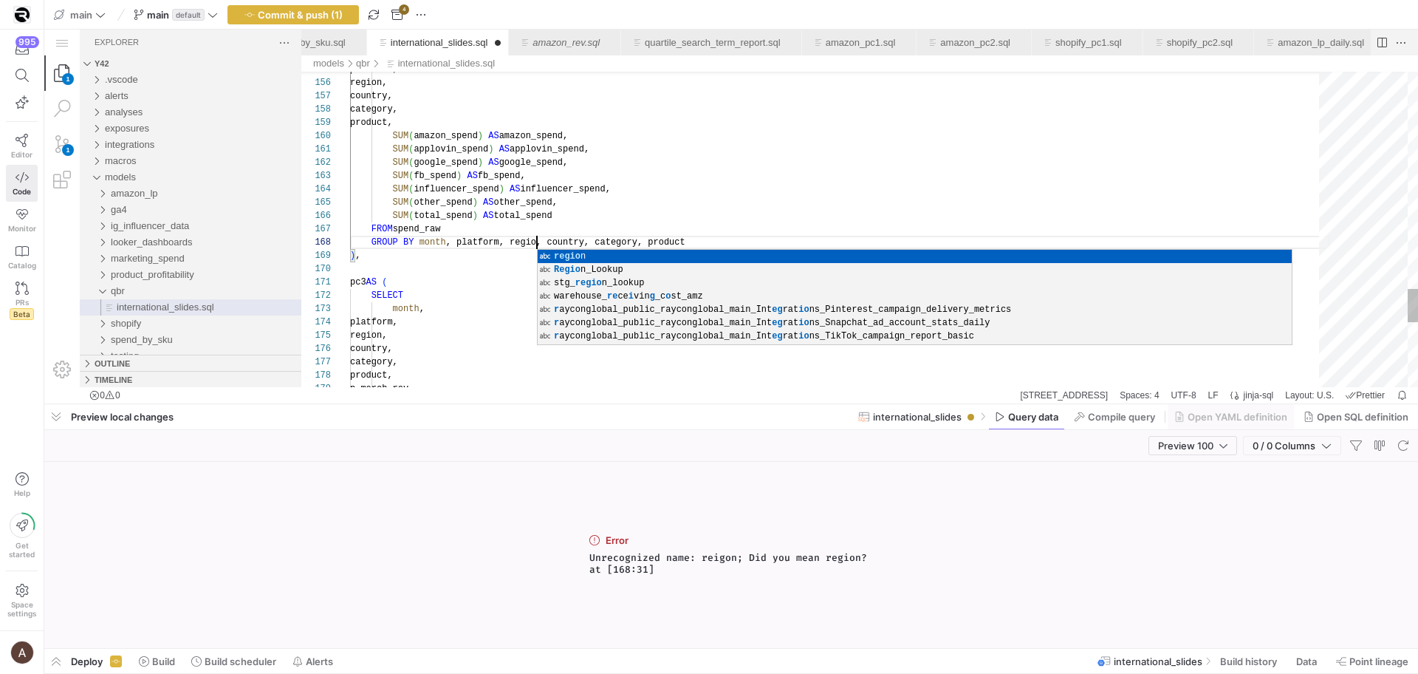
scroll to position [93, 192]
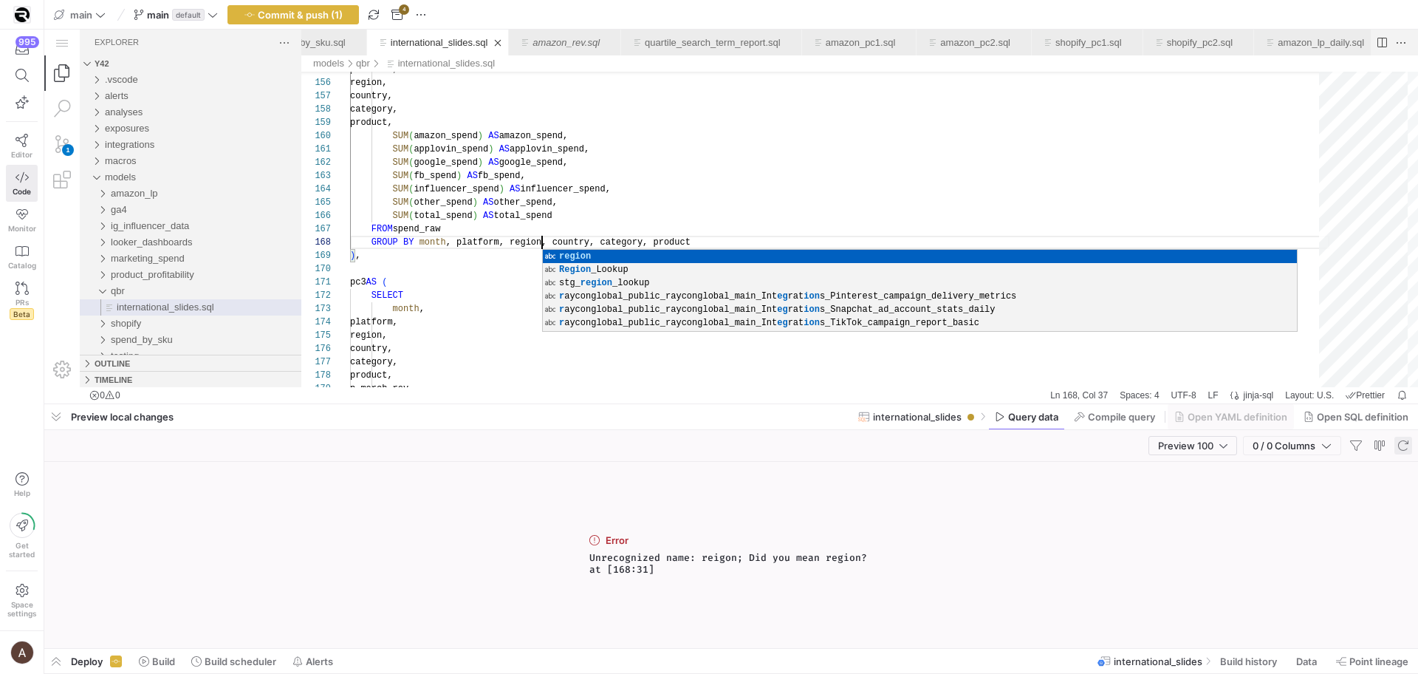
click at [1402, 440] on span "button" at bounding box center [1403, 445] width 18 height 18
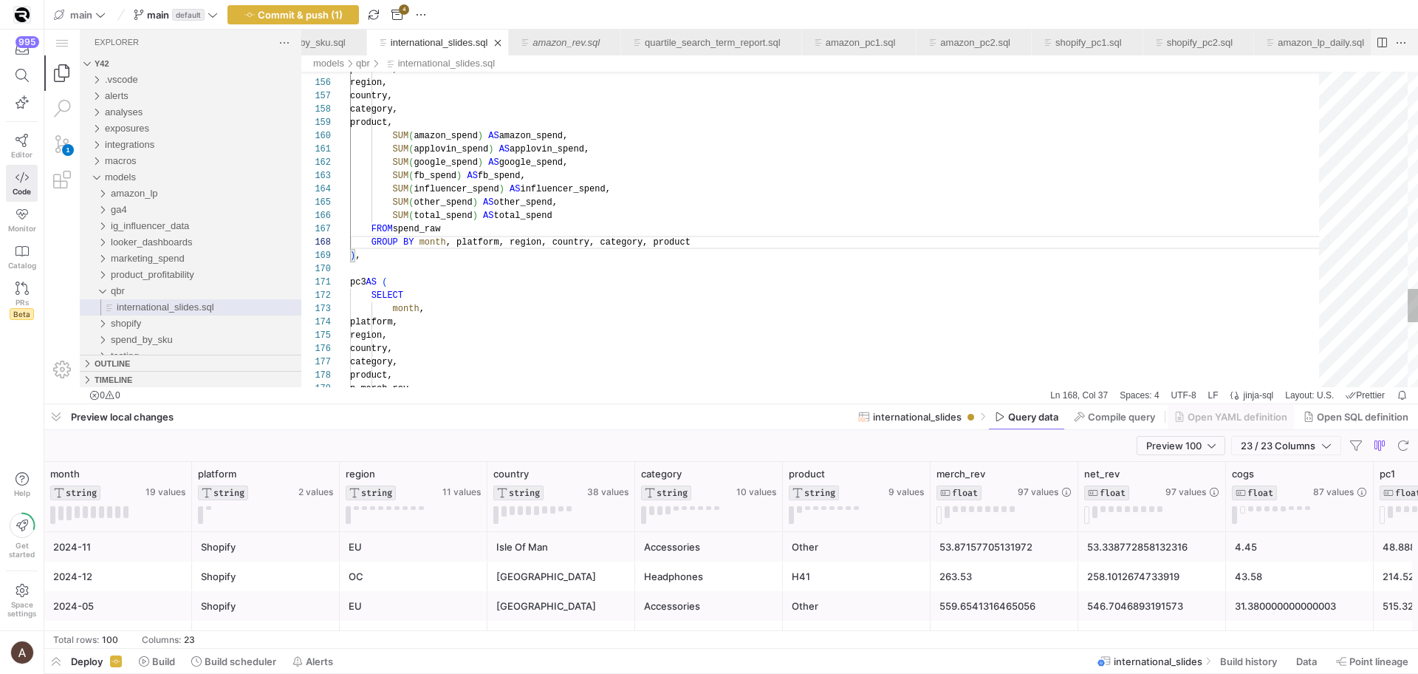
scroll to position [66, 86]
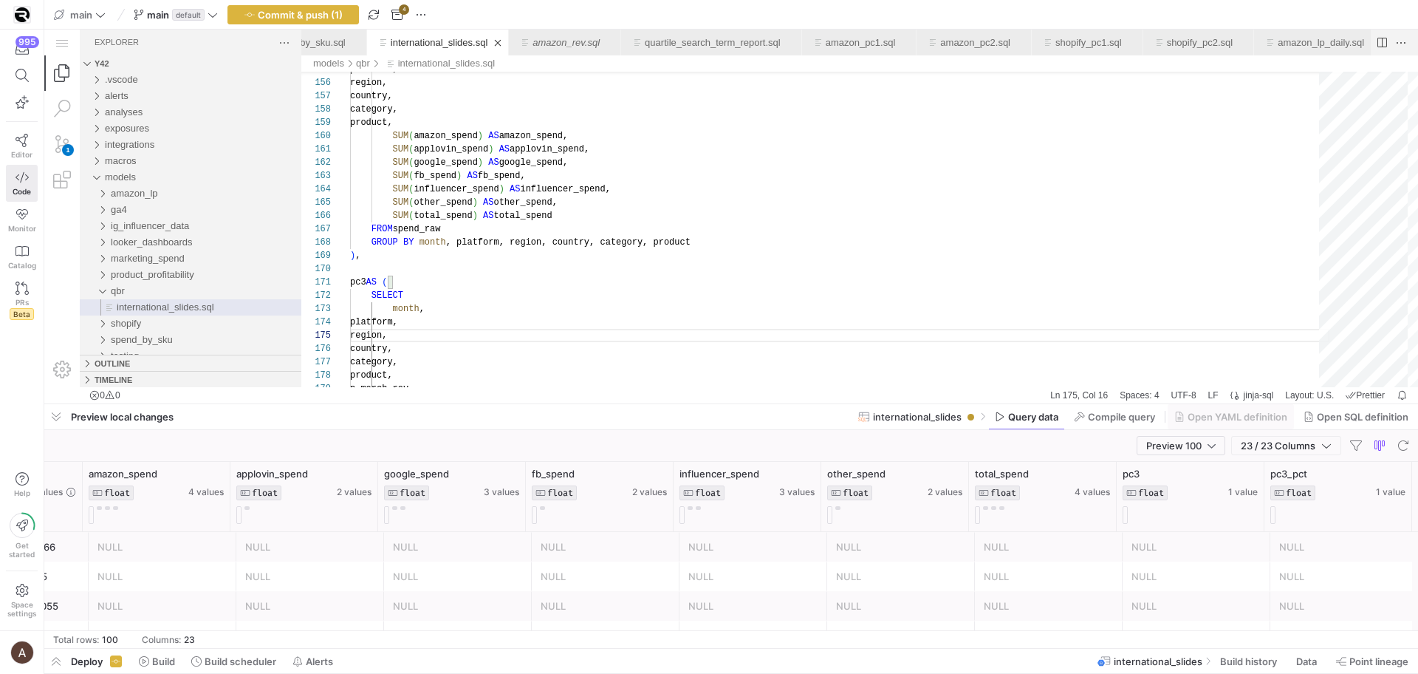
scroll to position [0, 1305]
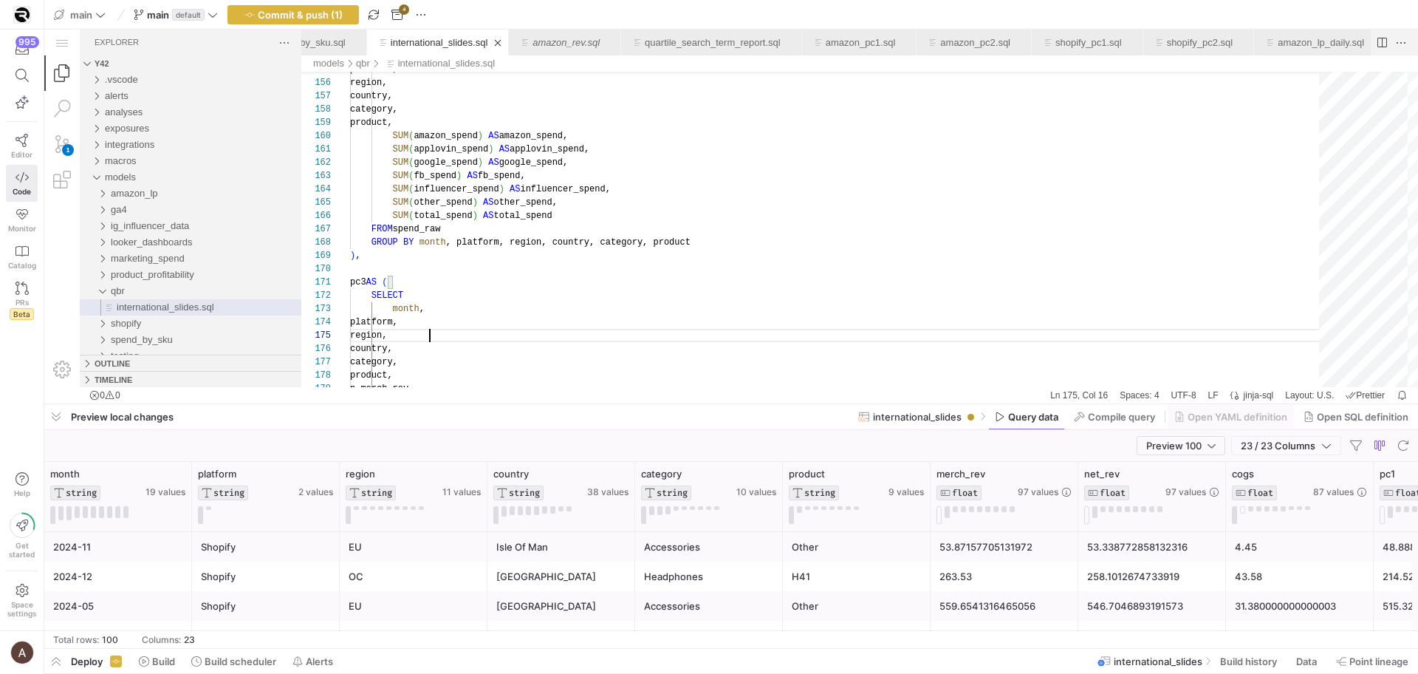
click at [421, 536] on div "EU" at bounding box center [414, 546] width 130 height 29
click at [17, 433] on div "995 Editor Code Monitor Catalog PRs Beta Help Get started Space settings" at bounding box center [22, 337] width 44 height 674
click at [16, 441] on div "995 Editor Code Monitor Catalog PRs Beta Help Get started Space settings" at bounding box center [22, 337] width 44 height 674
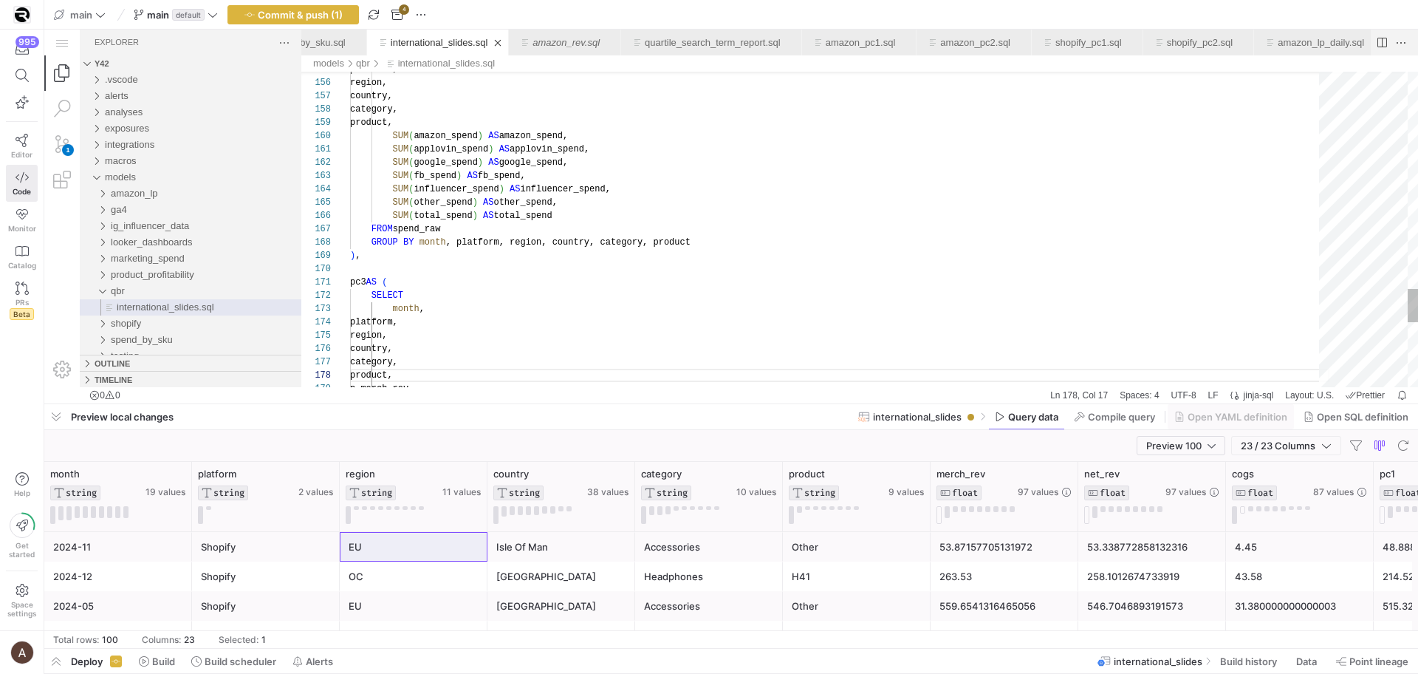
click at [426, 562] on div "OC" at bounding box center [414, 576] width 130 height 29
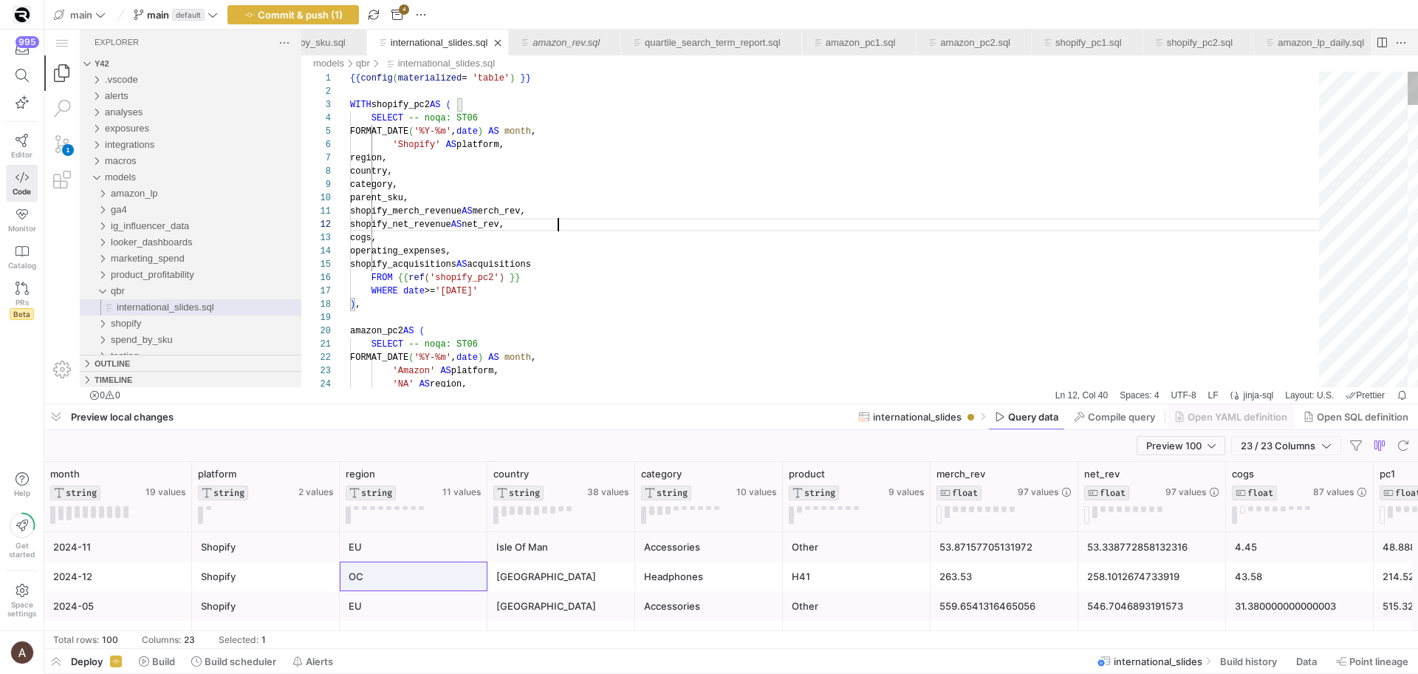
click at [511, 177] on div "country," at bounding box center [839, 171] width 979 height 13
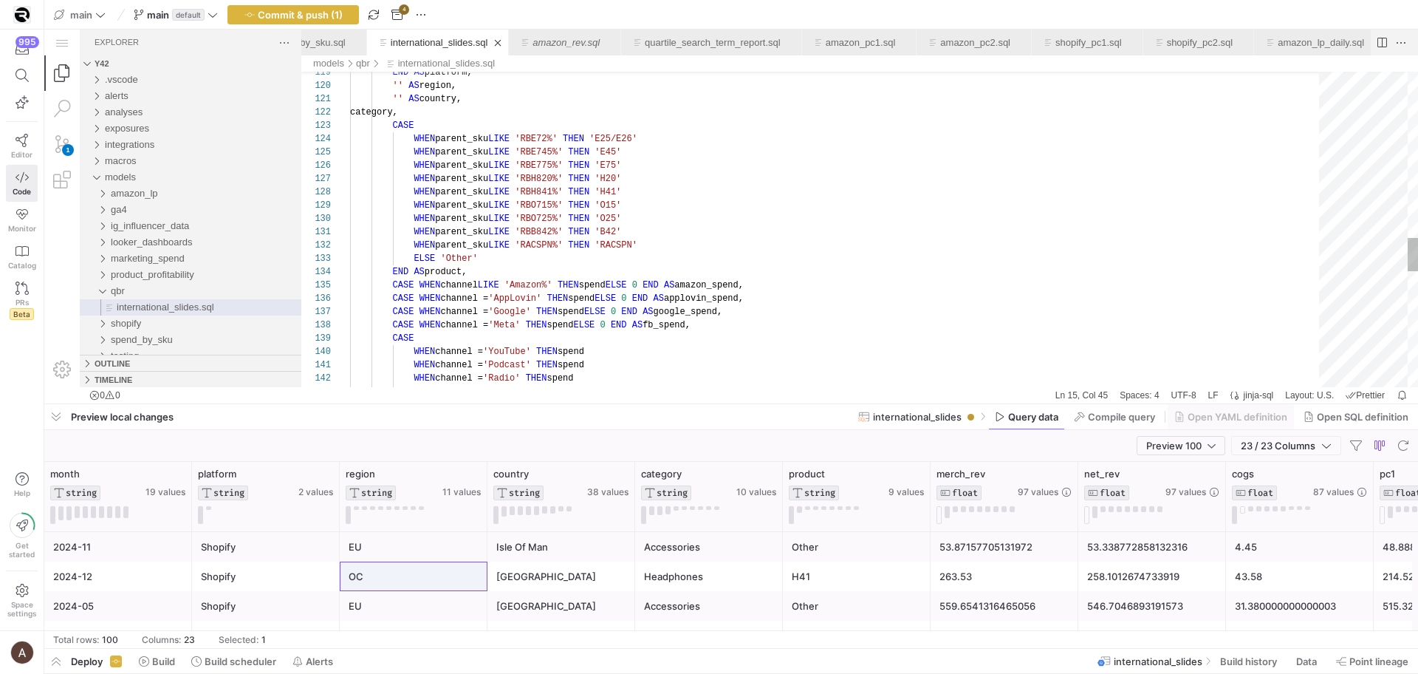
click at [675, 143] on div "WHEN parent_sku LIKE 'RBE72%' THEN 'E25/E26'" at bounding box center [839, 138] width 979 height 13
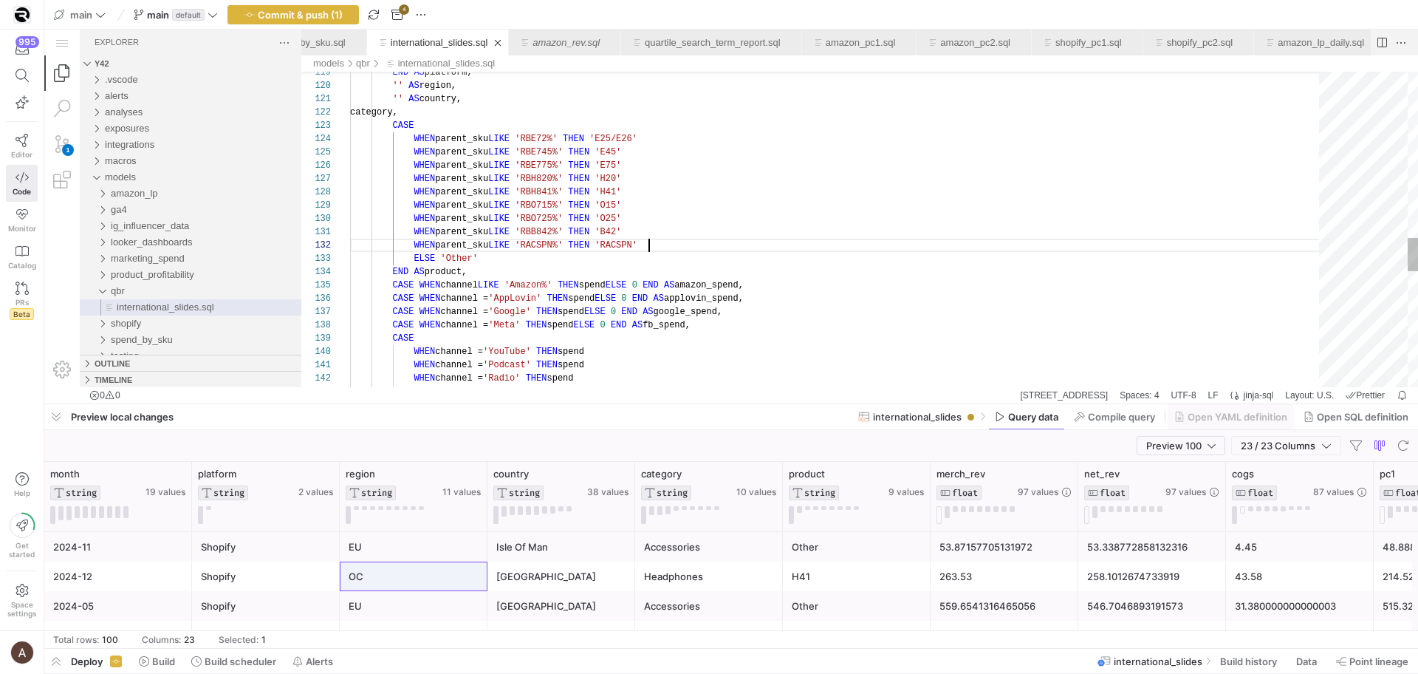
scroll to position [13, 299]
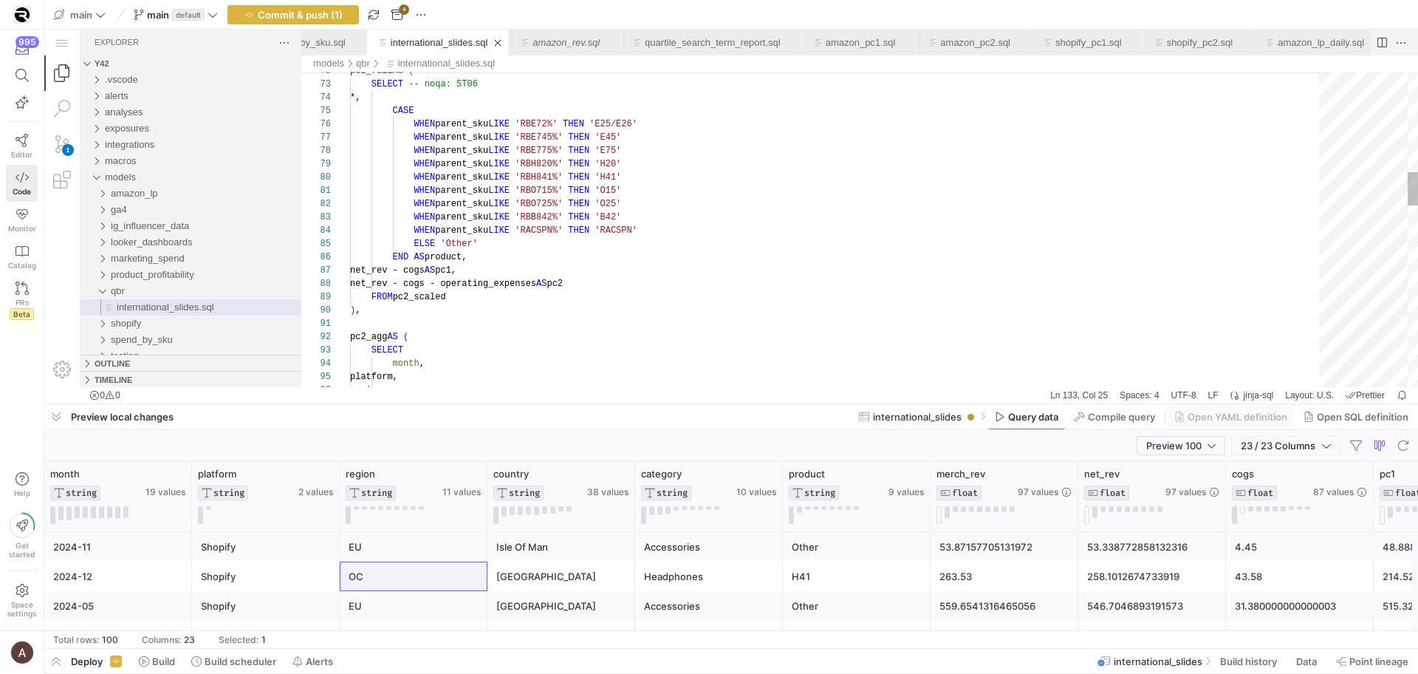
scroll to position [66, 123]
click at [669, 253] on div "platform, region, SELECT month , pc2_agg AS ( FROM pc2_scaled ) , net_rev - cog…" at bounding box center [839, 613] width 979 height 2987
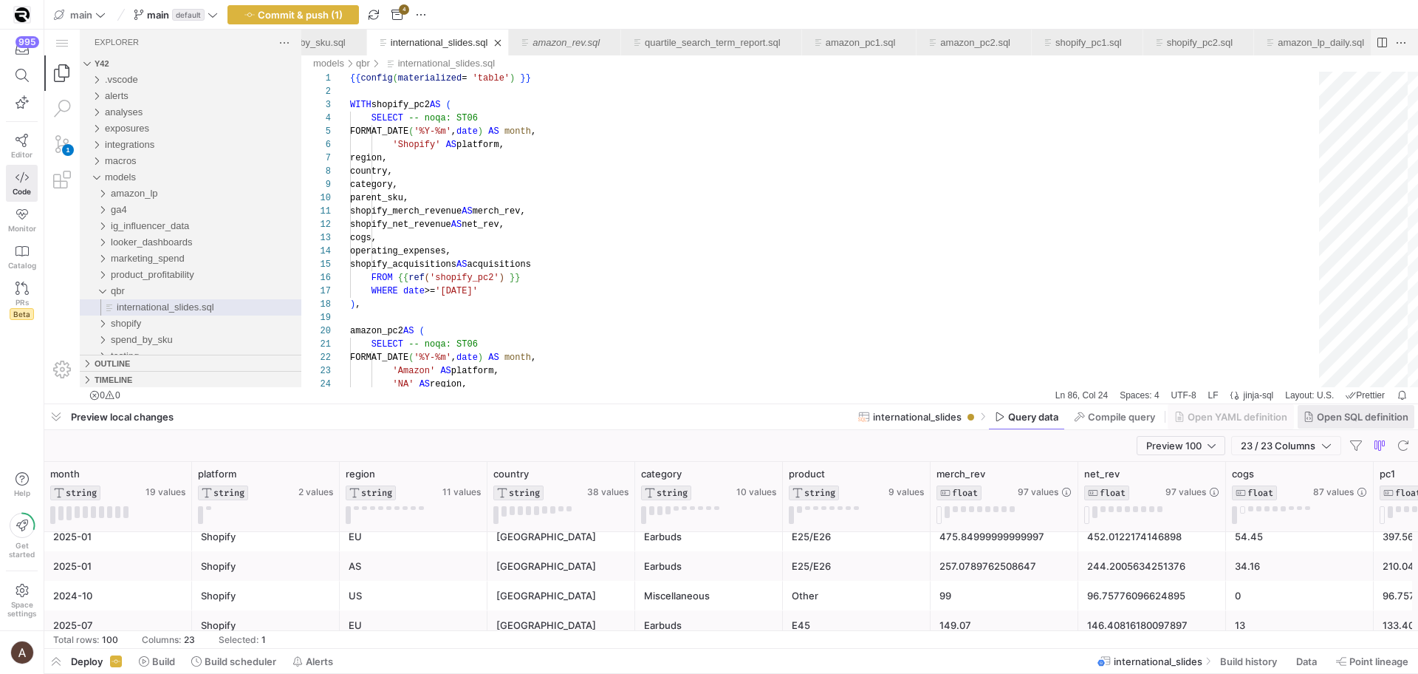
scroll to position [162, 0]
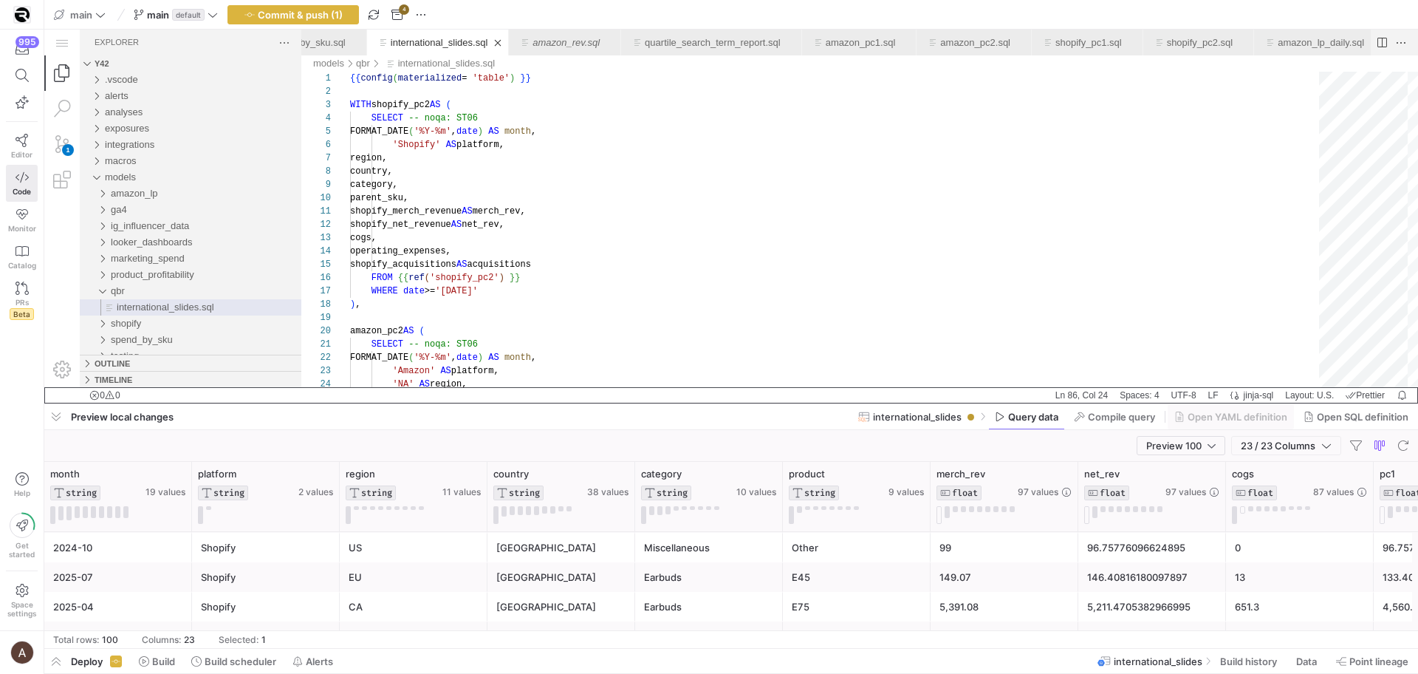
click at [531, 387] on div "y42 0 0" at bounding box center [546, 395] width 1005 height 16
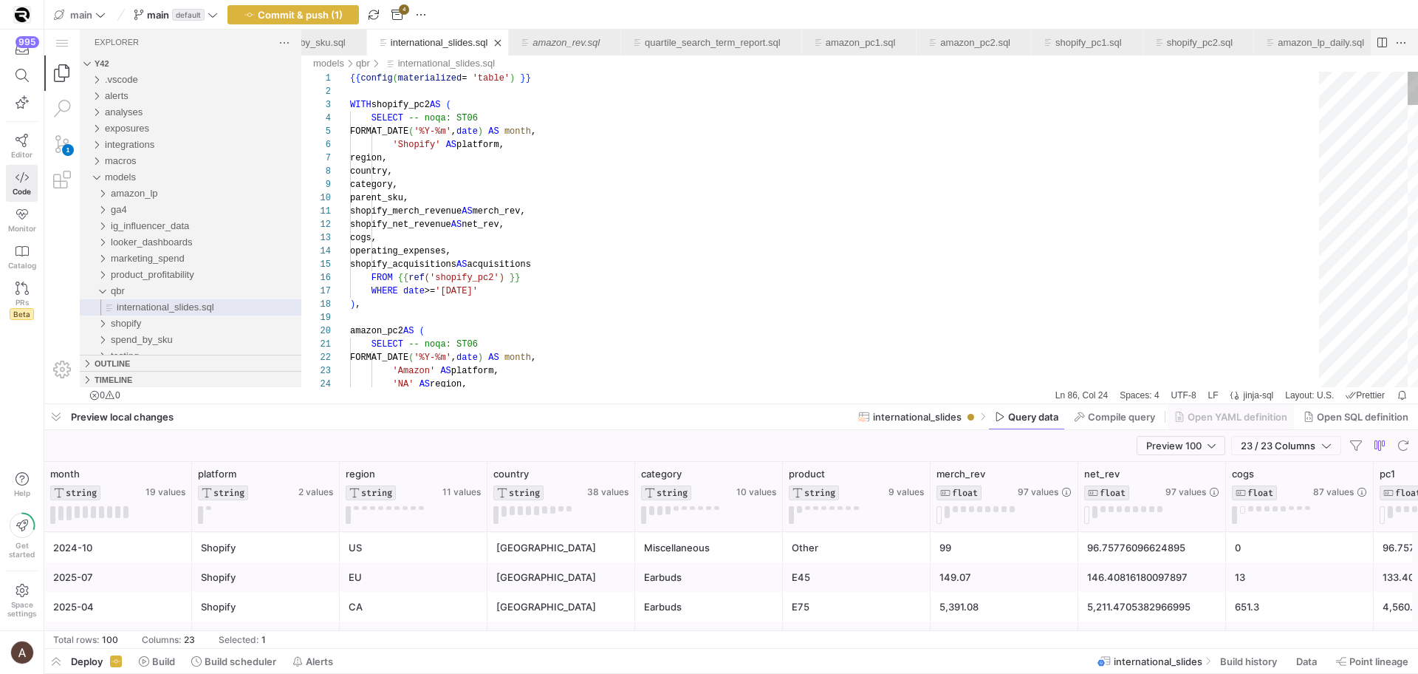
click at [483, 361] on span ")" at bounding box center [480, 357] width 5 height 10
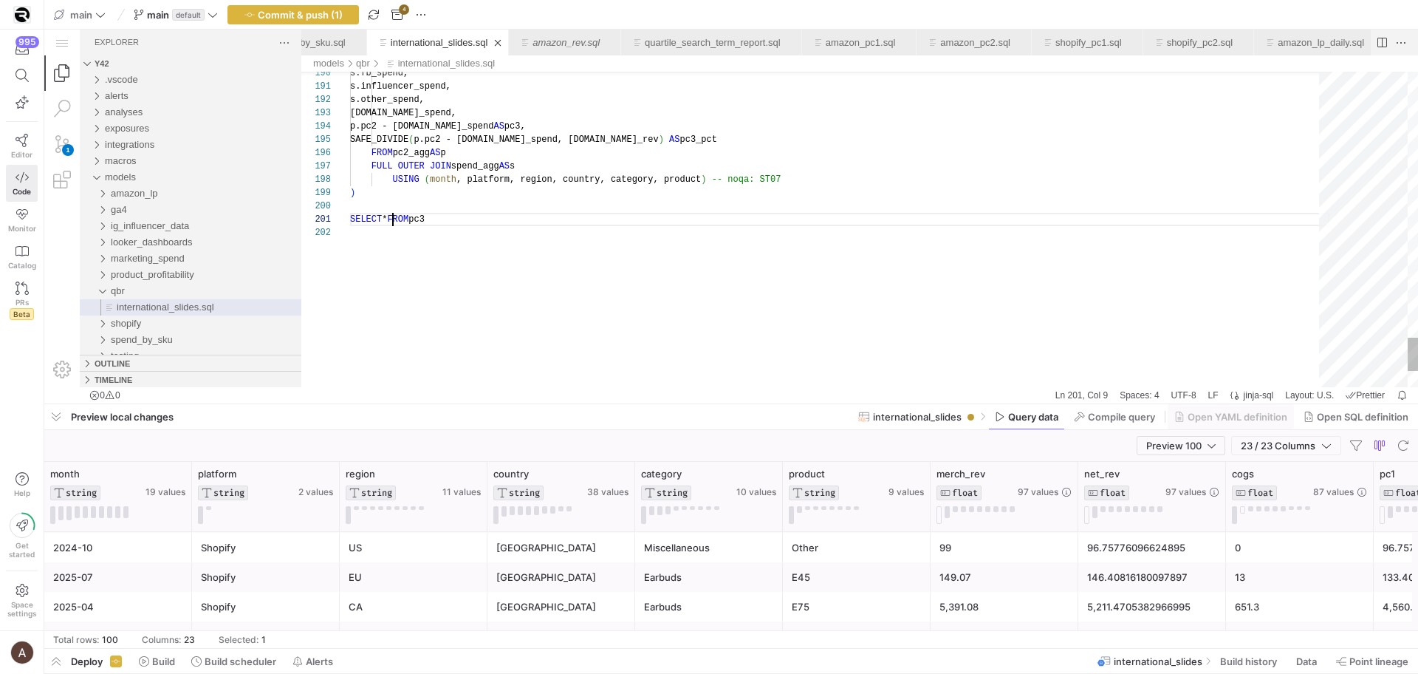
click at [1411, 448] on span "button" at bounding box center [1403, 445] width 18 height 18
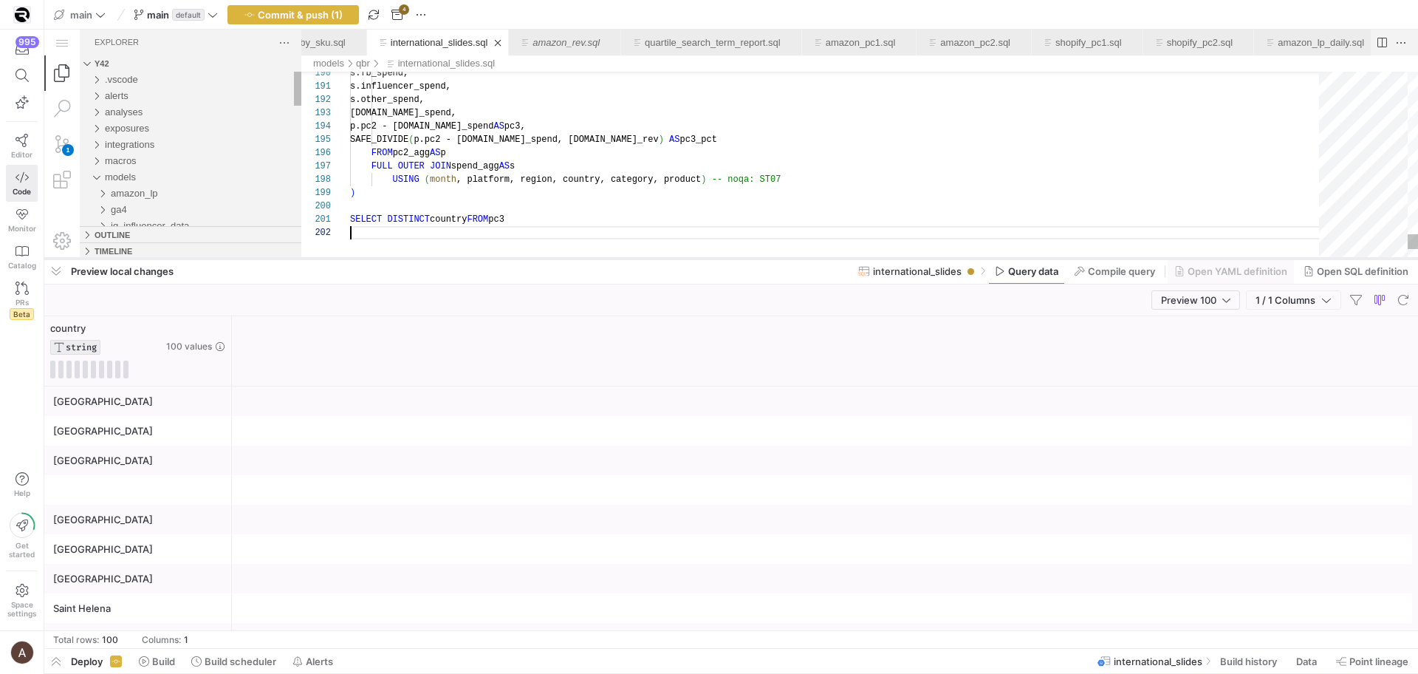
drag, startPoint x: 290, startPoint y: 405, endPoint x: 299, endPoint y: 259, distance: 145.8
click at [299, 259] on div at bounding box center [731, 259] width 1374 height 6
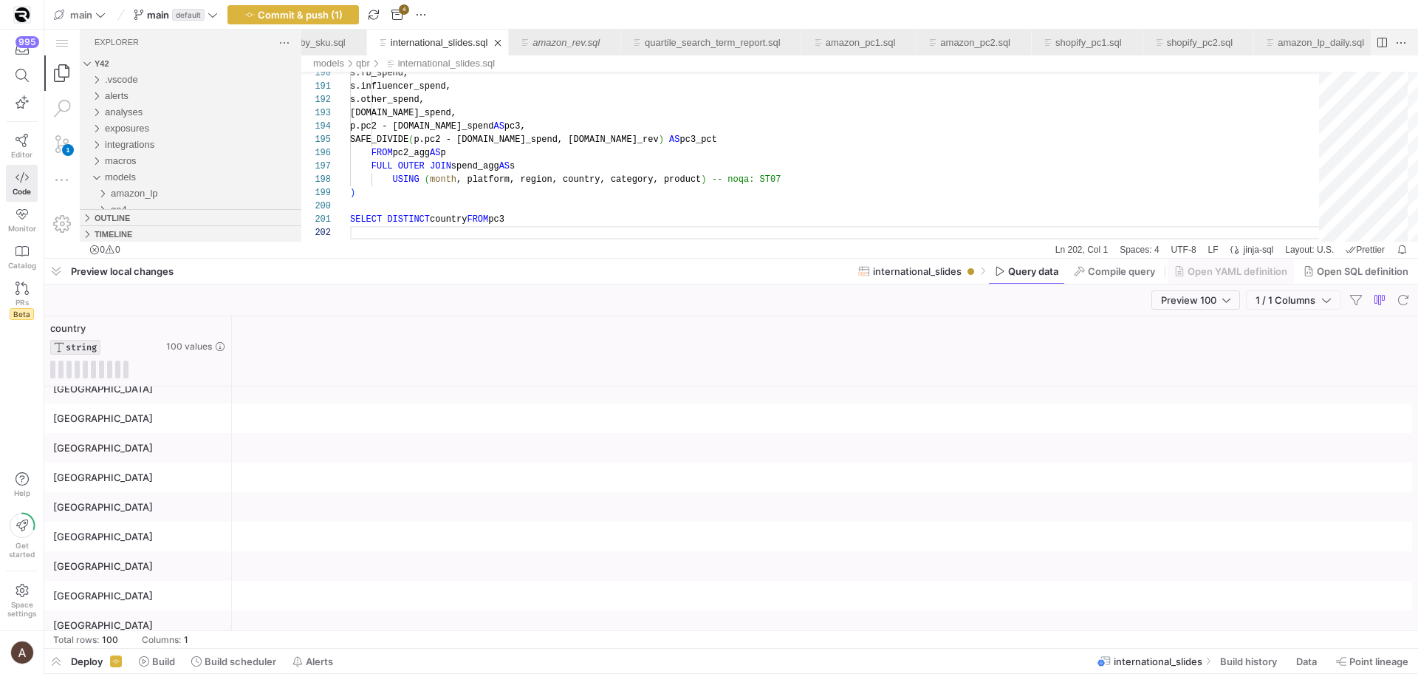
scroll to position [1277, 0]
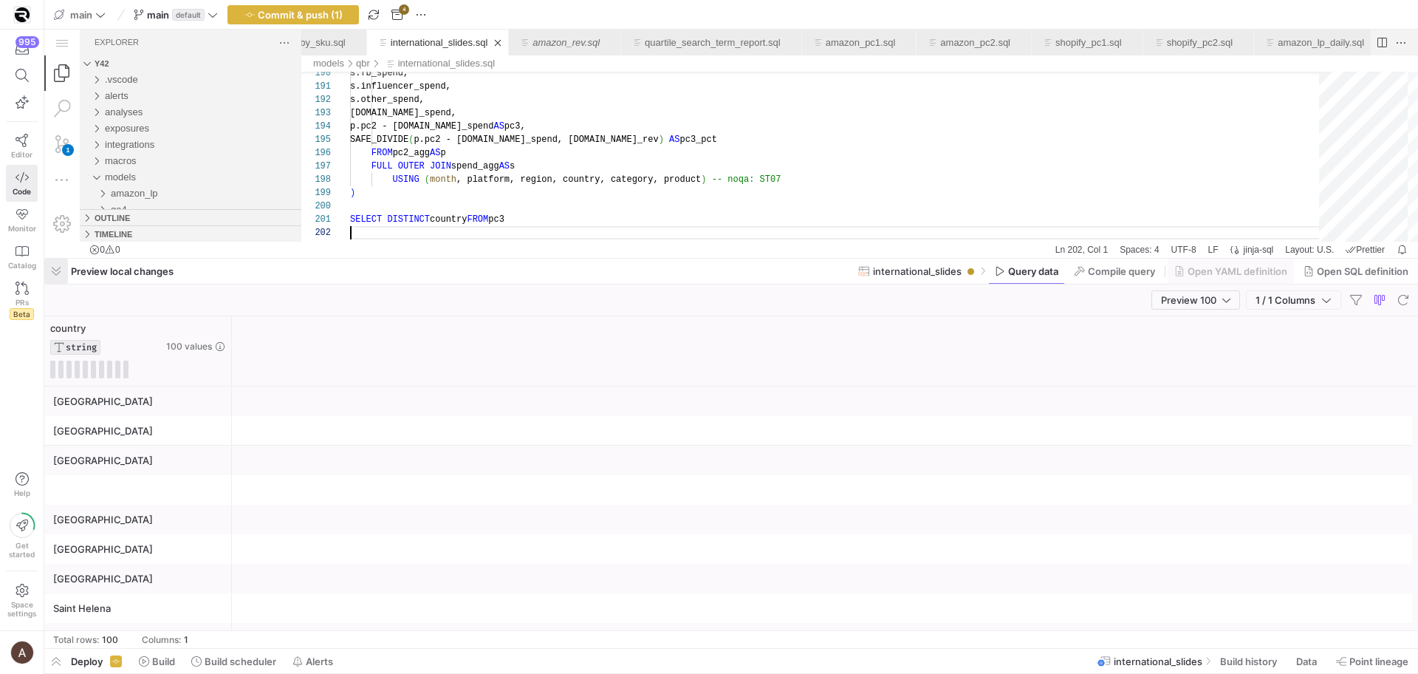
drag, startPoint x: 52, startPoint y: 271, endPoint x: 7, endPoint y: 241, distance: 53.3
click at [52, 271] on span "button" at bounding box center [56, 270] width 24 height 25
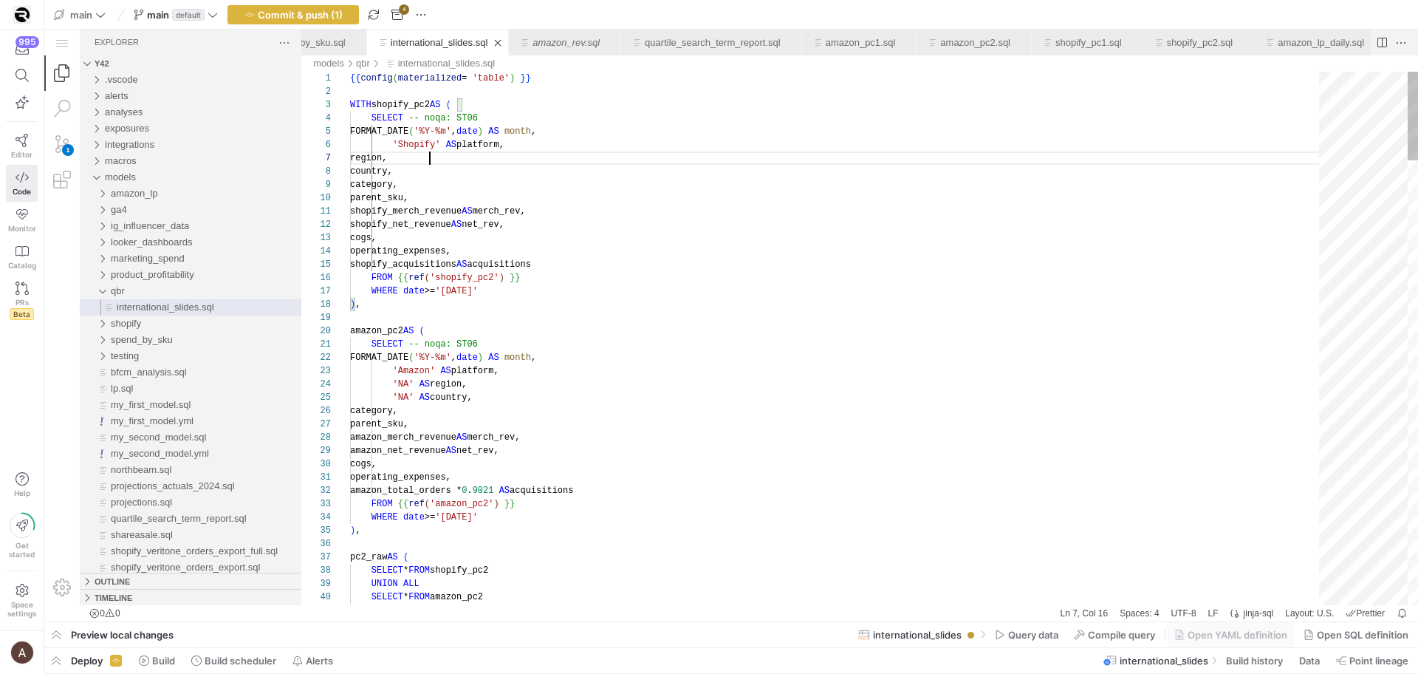
scroll to position [80, 80]
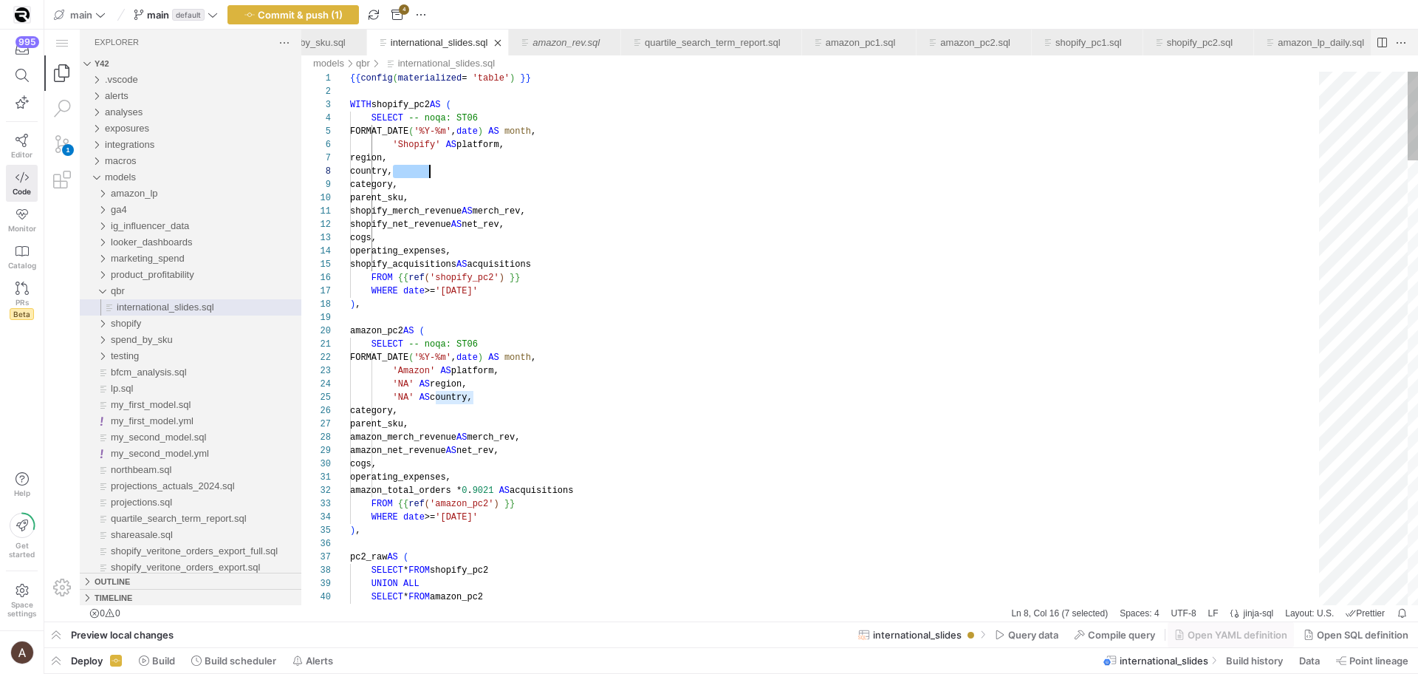
scroll to position [93, 80]
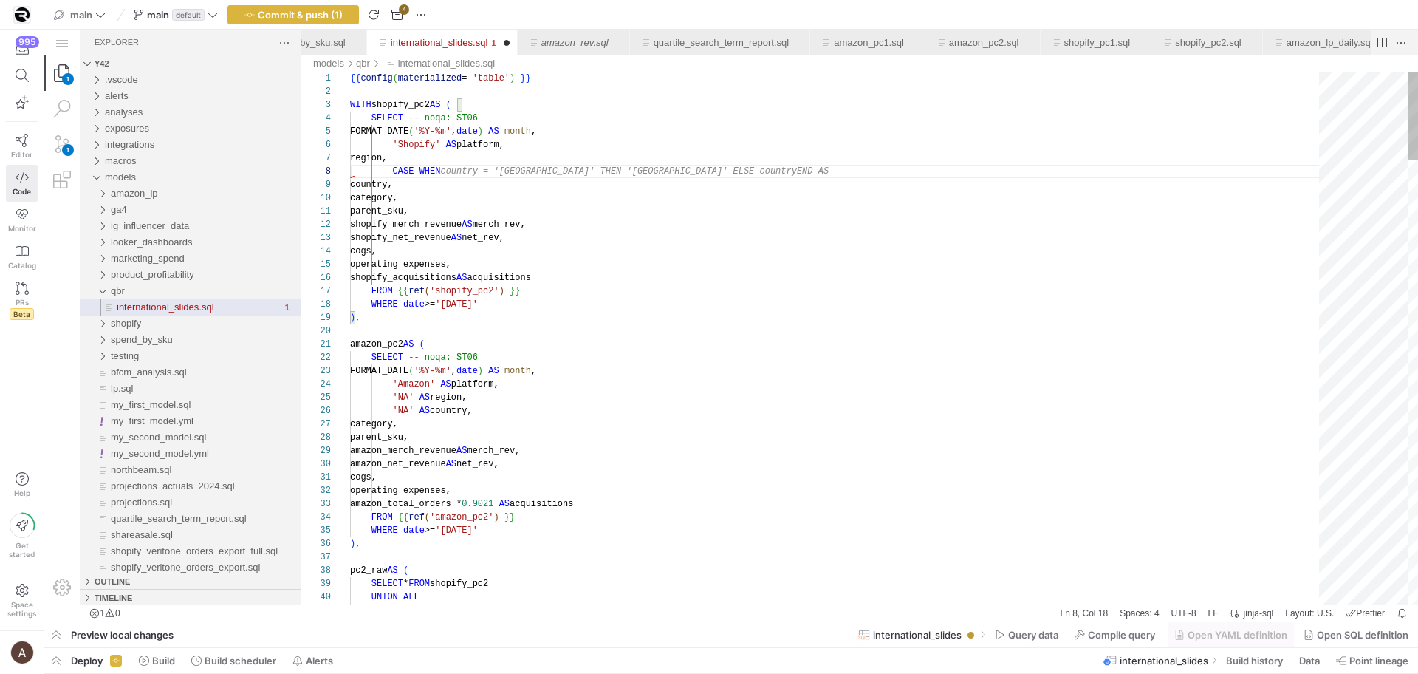
scroll to position [93, 394]
drag, startPoint x: 566, startPoint y: 171, endPoint x: 501, endPoint y: 170, distance: 65.0
paste textarea "United States''"
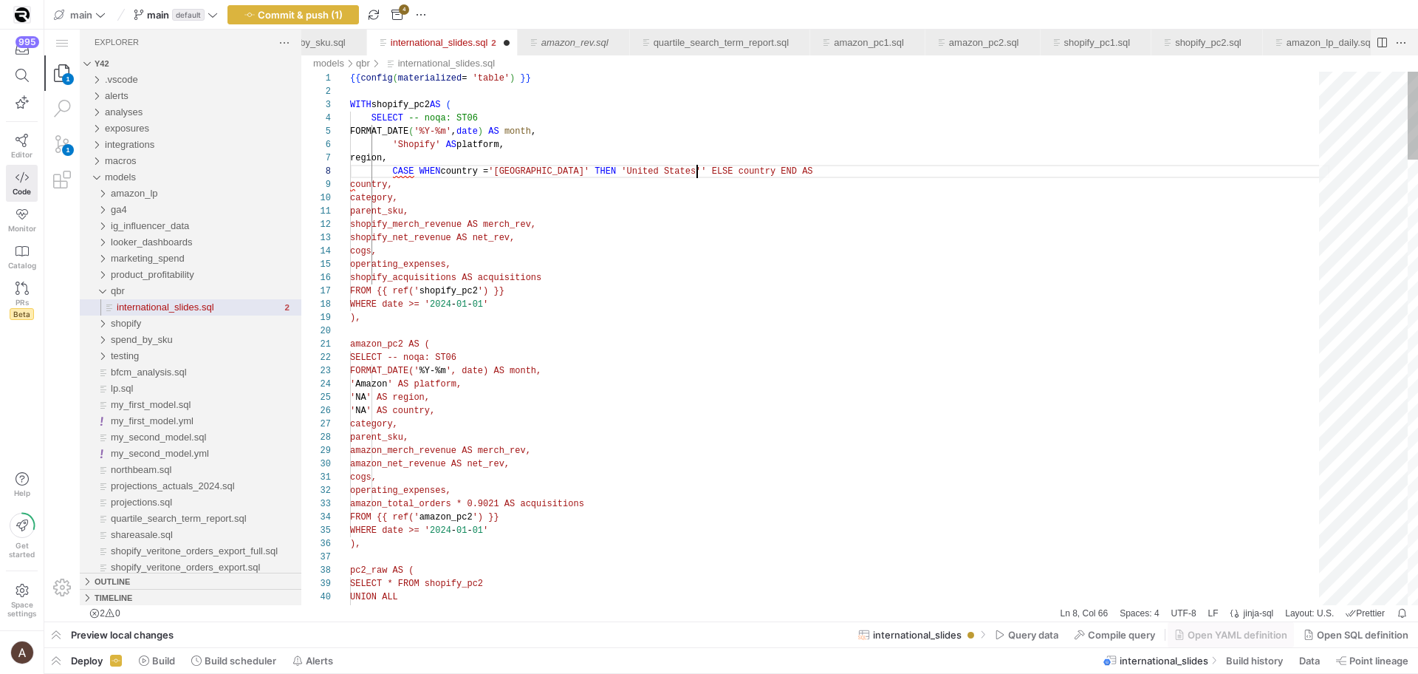
scroll to position [93, 342]
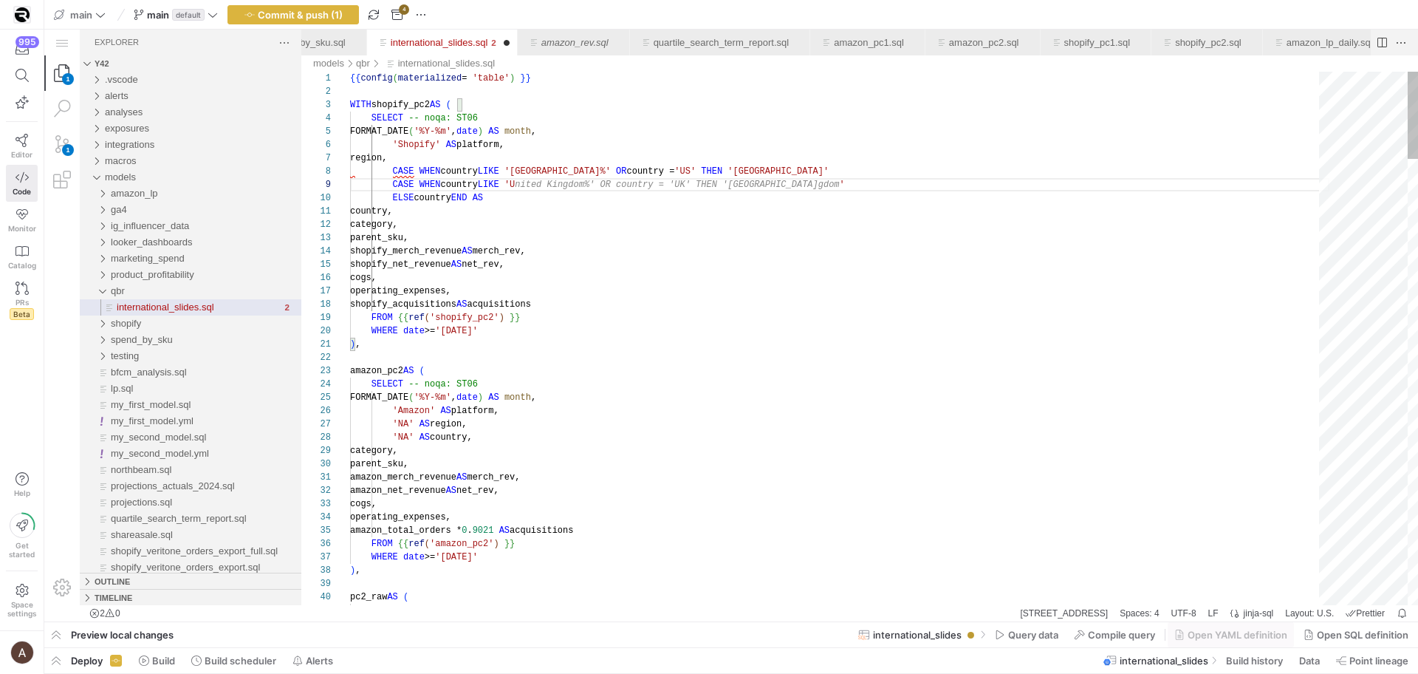
scroll to position [106, 469]
drag, startPoint x: 447, startPoint y: 171, endPoint x: 657, endPoint y: 165, distance: 209.8
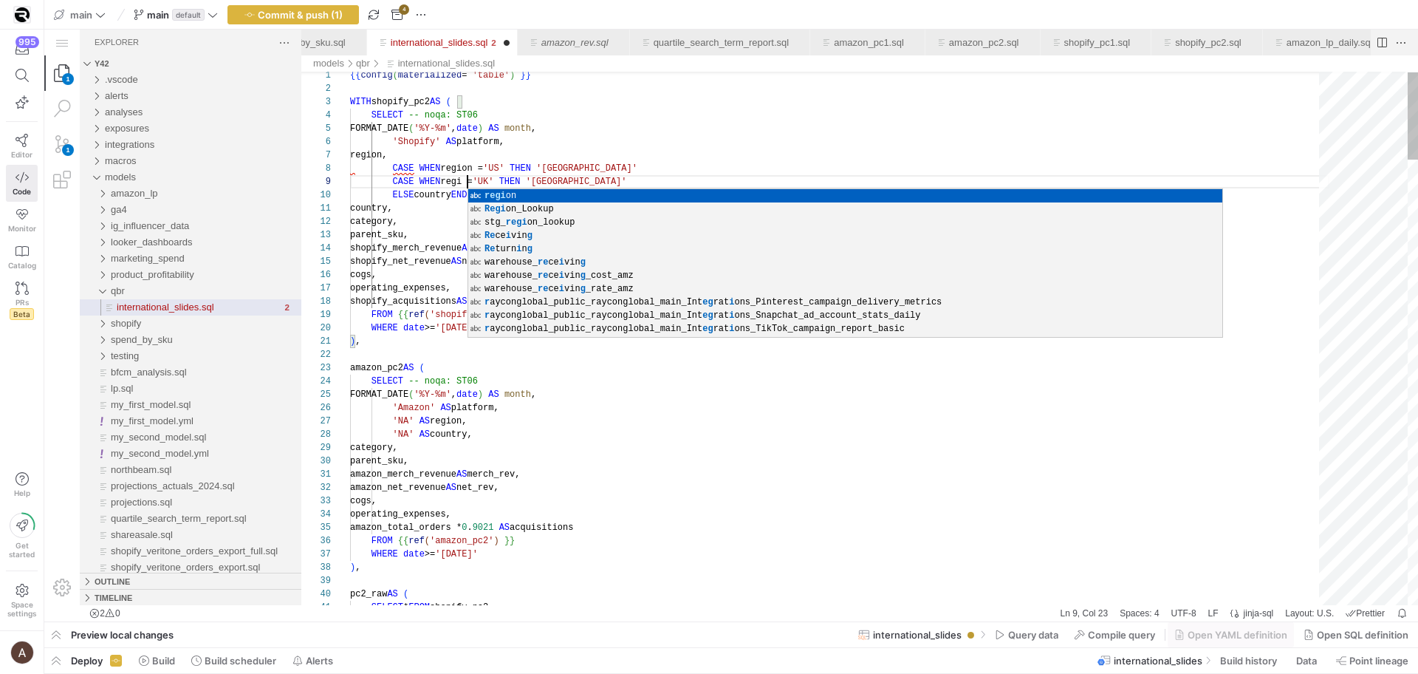
scroll to position [106, 128]
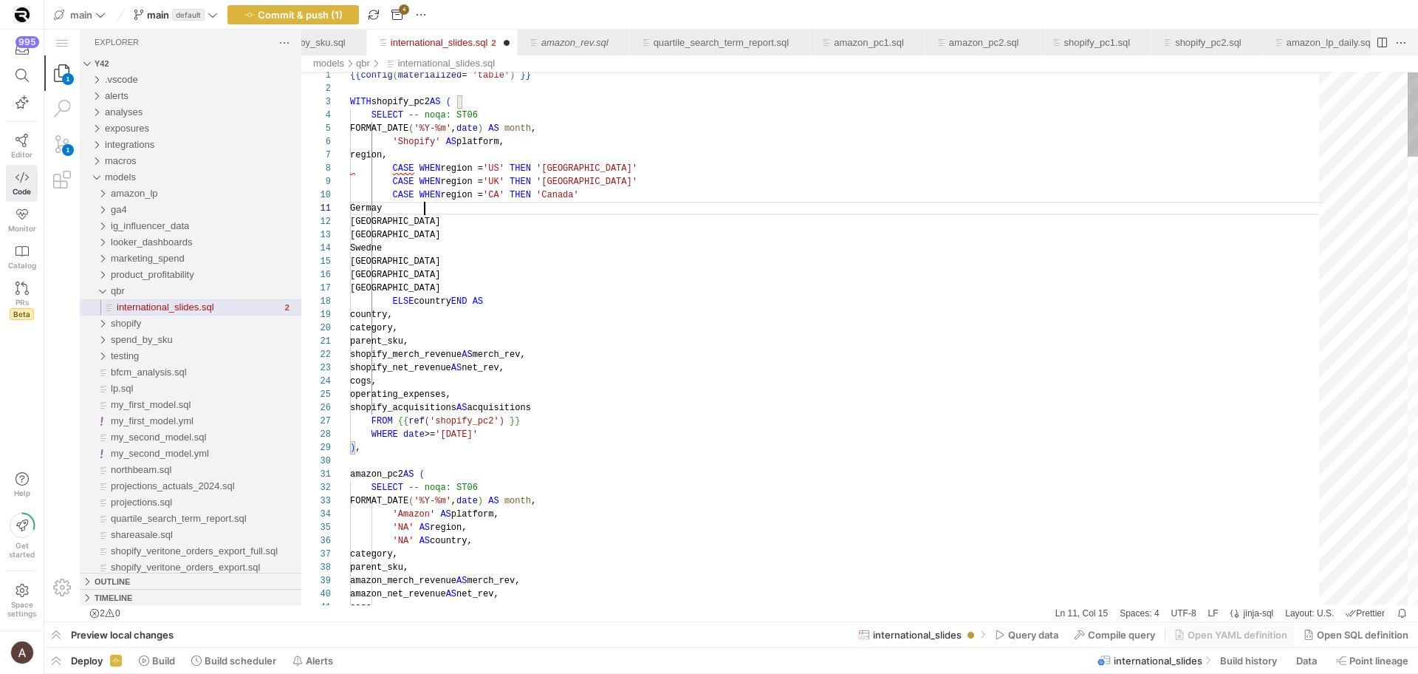
scroll to position [0, 75]
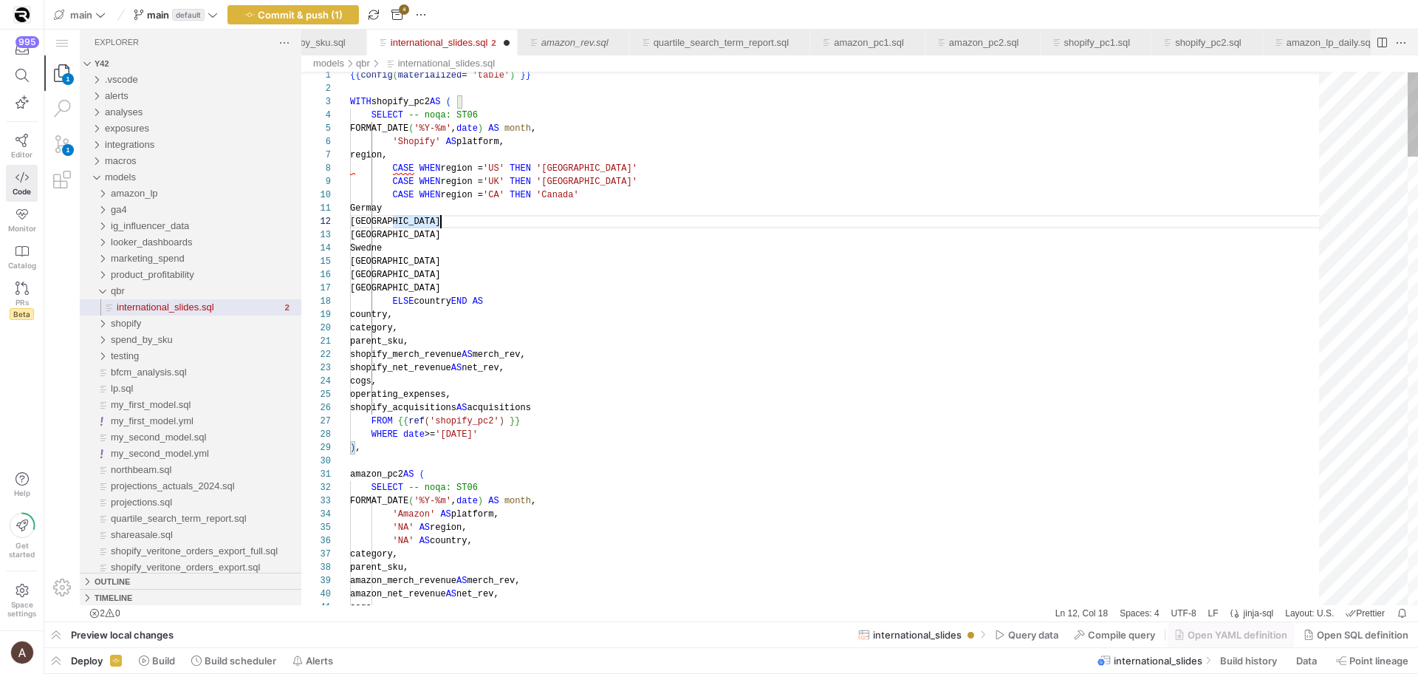
click at [382, 211] on span "Germay" at bounding box center [366, 208] width 32 height 10
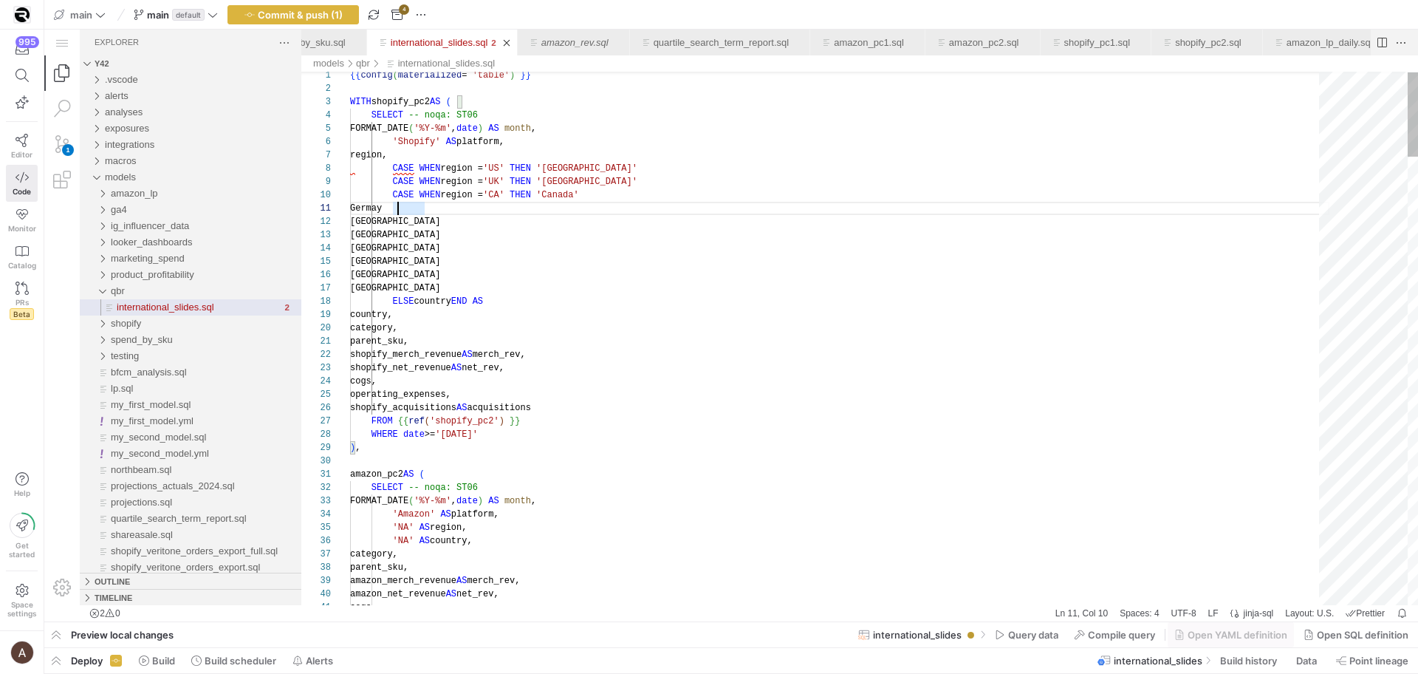
click at [393, 213] on div "39 40 41 33 34 35 36 37 38 28 29 30 31 32 24 25 26 27 19 20 21 22 23 7 5 6 3 4 …" at bounding box center [859, 338] width 1117 height 533
drag, startPoint x: 391, startPoint y: 167, endPoint x: 491, endPoint y: 167, distance: 99.7
paste textarea "CASE WHEN region ="
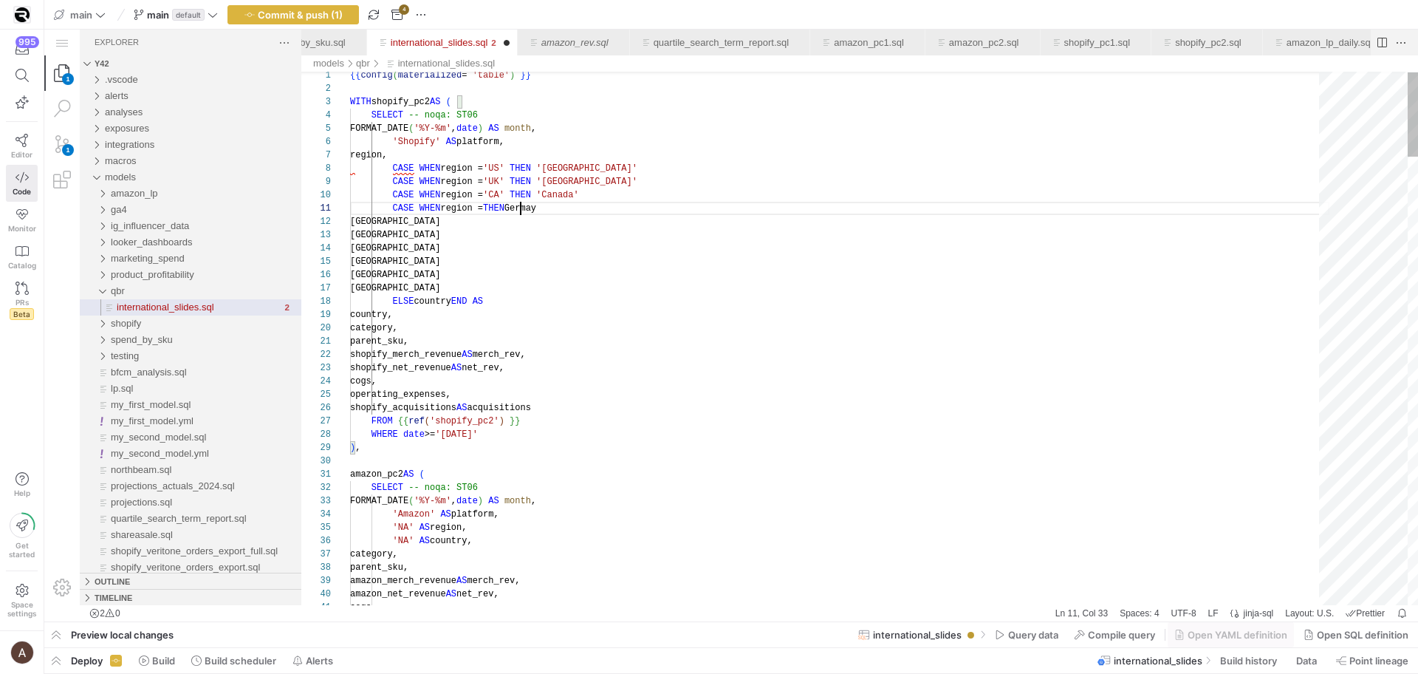
scroll to position [0, 171]
drag, startPoint x: 393, startPoint y: 210, endPoint x: 521, endPoint y: 205, distance: 128.6
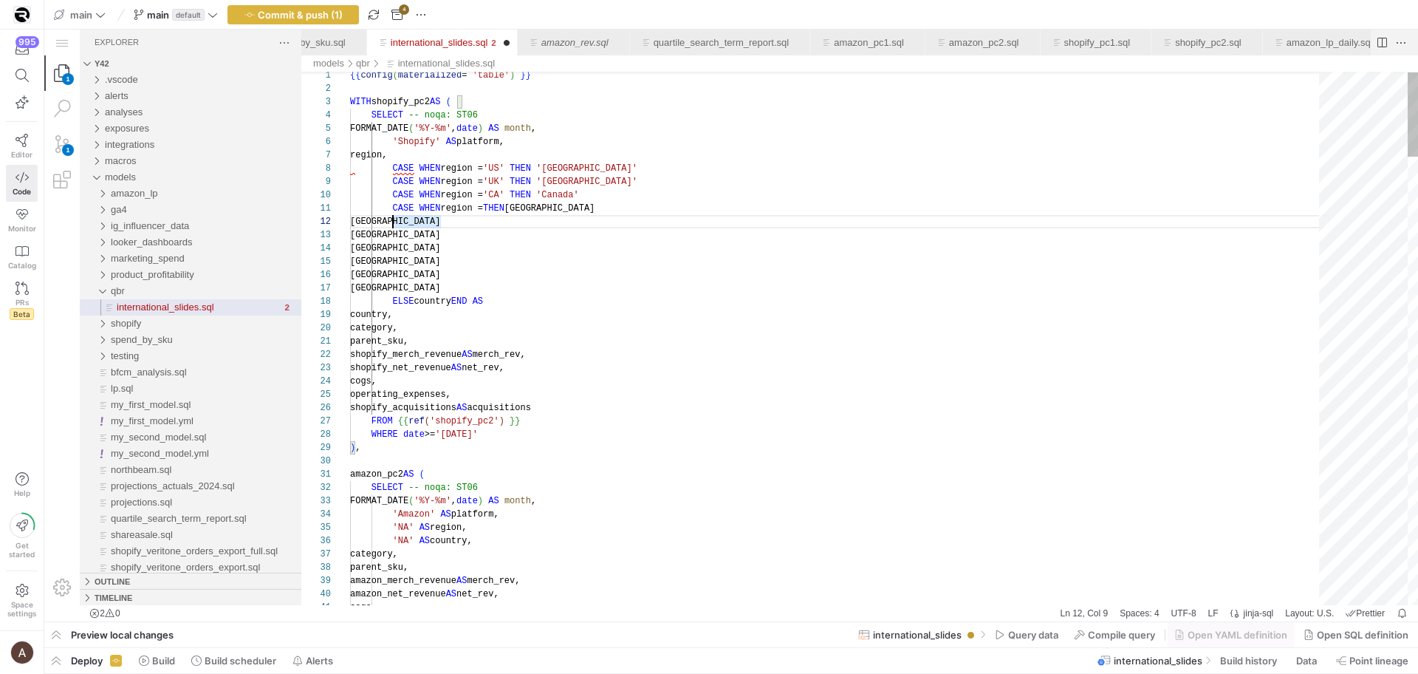
drag, startPoint x: 391, startPoint y: 220, endPoint x: 391, endPoint y: 289, distance: 68.7
paste textarea "CASE WHEN region = THEN Australia CASE WHEN region = THEN Netherlands CASE WHEN…"
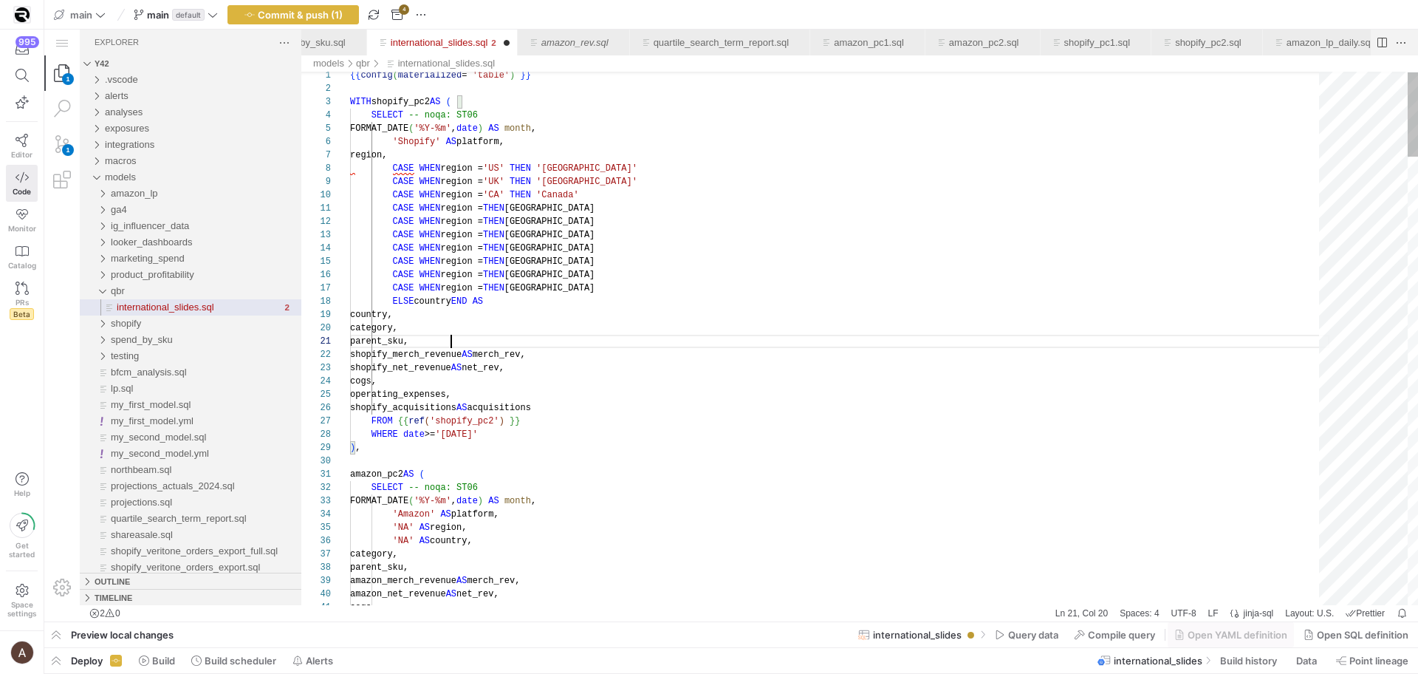
scroll to position [0, 101]
drag, startPoint x: 522, startPoint y: 207, endPoint x: 522, endPoint y: 293, distance: 86.4
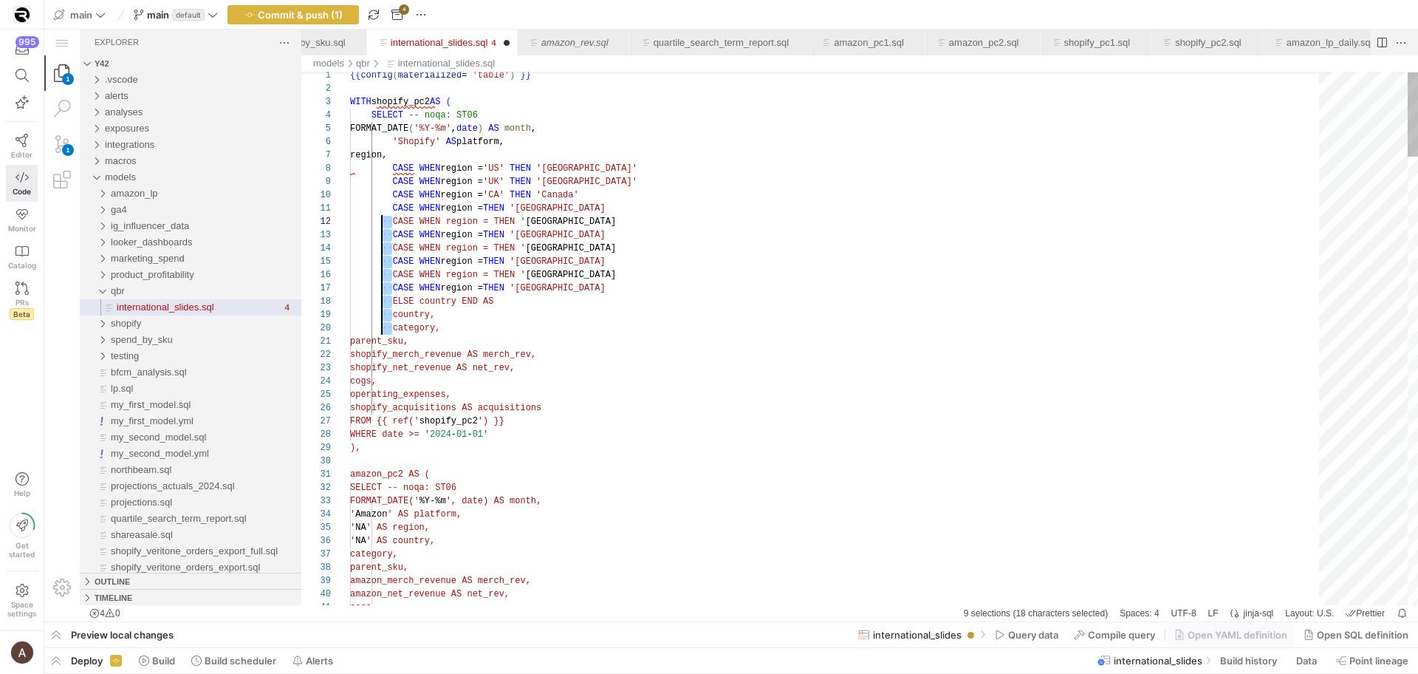
scroll to position [13, 43]
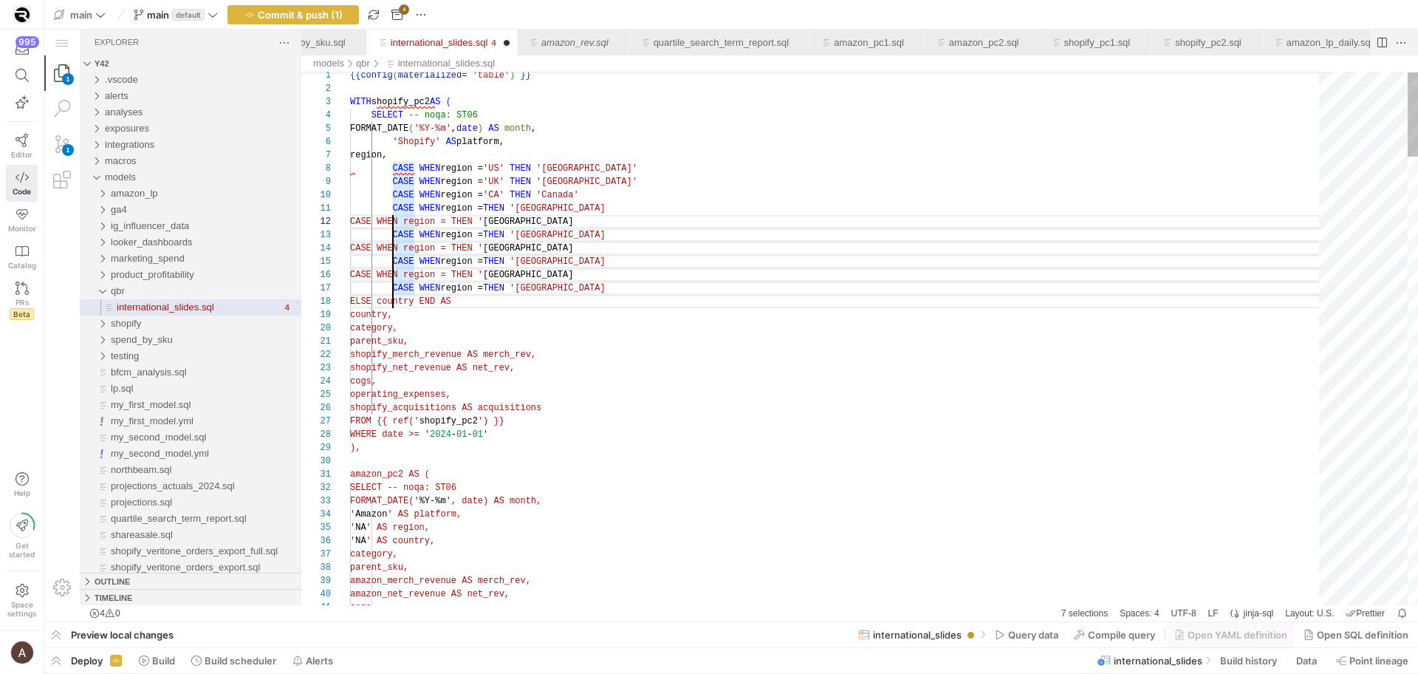
drag, startPoint x: 387, startPoint y: 259, endPoint x: 392, endPoint y: 298, distance: 39.5
click at [392, 298] on div "39 40 41 33 34 35 36 37 38 28 29 30 31 32 24 25 26 27 19 20 21 22 23 7 5 6 3 4 …" at bounding box center [859, 338] width 1117 height 533
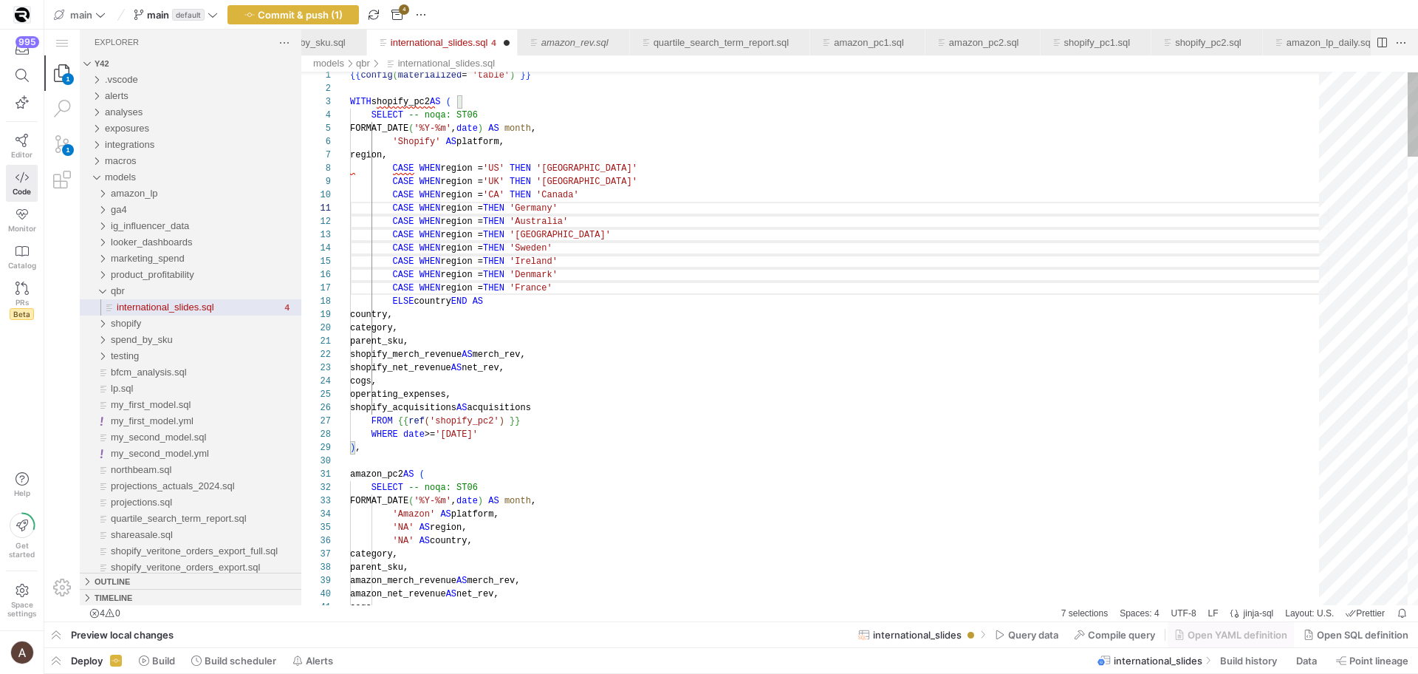
scroll to position [13, 91]
drag, startPoint x: 521, startPoint y: 205, endPoint x: 614, endPoint y: 286, distance: 123.5
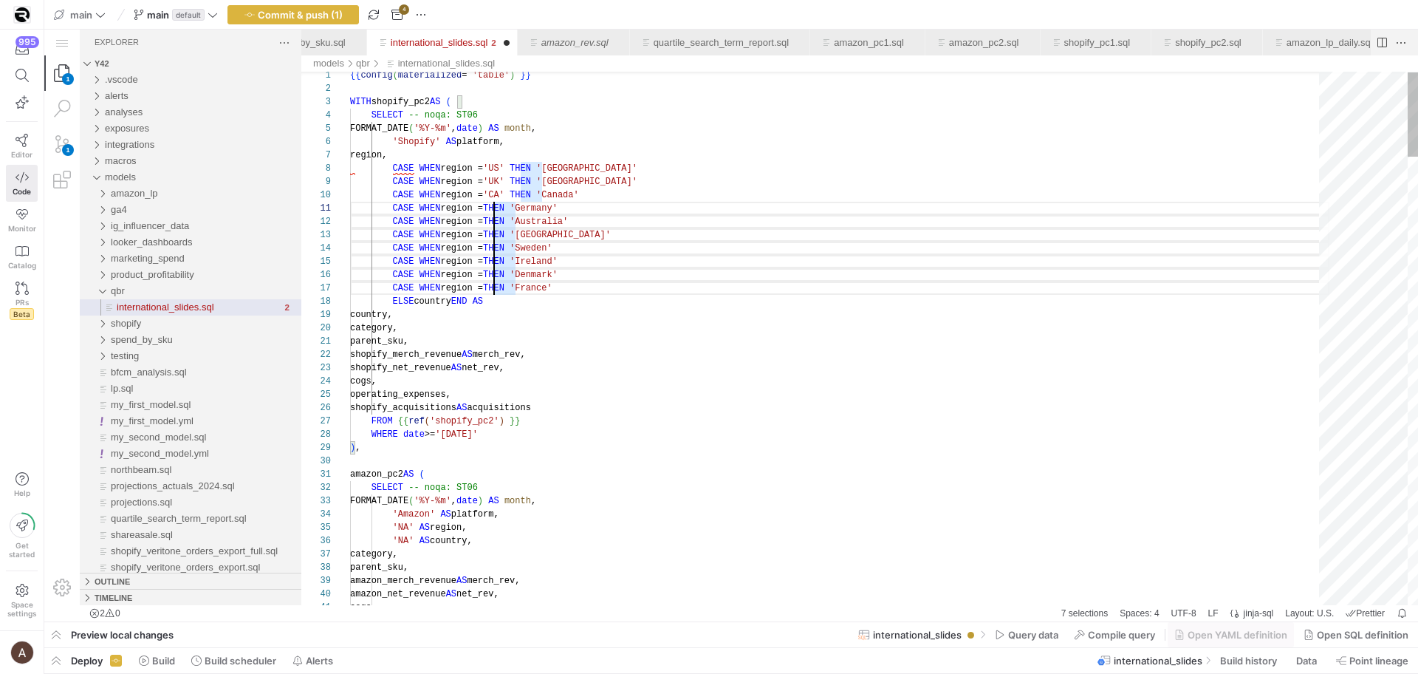
drag, startPoint x: 493, startPoint y: 208, endPoint x: 492, endPoint y: 291, distance: 83.5
paste textarea "'Germany' THEN 'Germany' CASE WHEN region = 'Australia' THEN 'Australia' CASE W…"
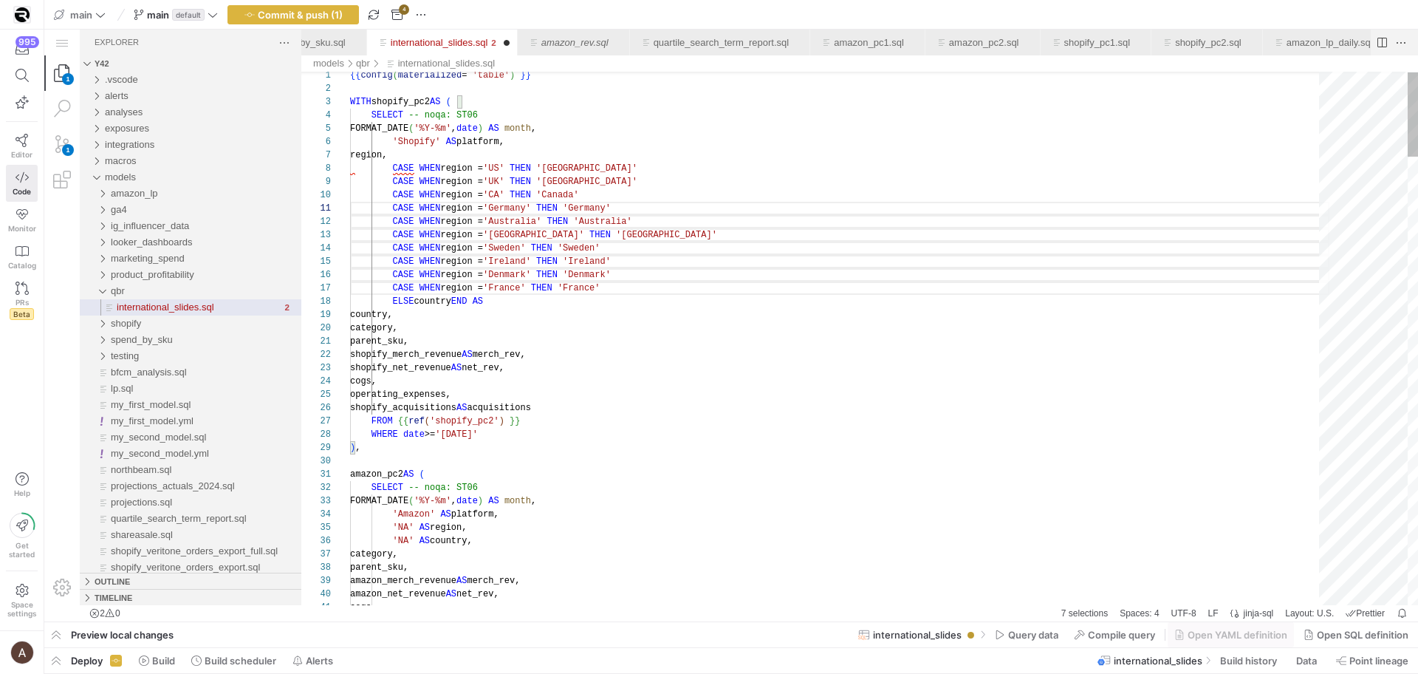
scroll to position [120, 91]
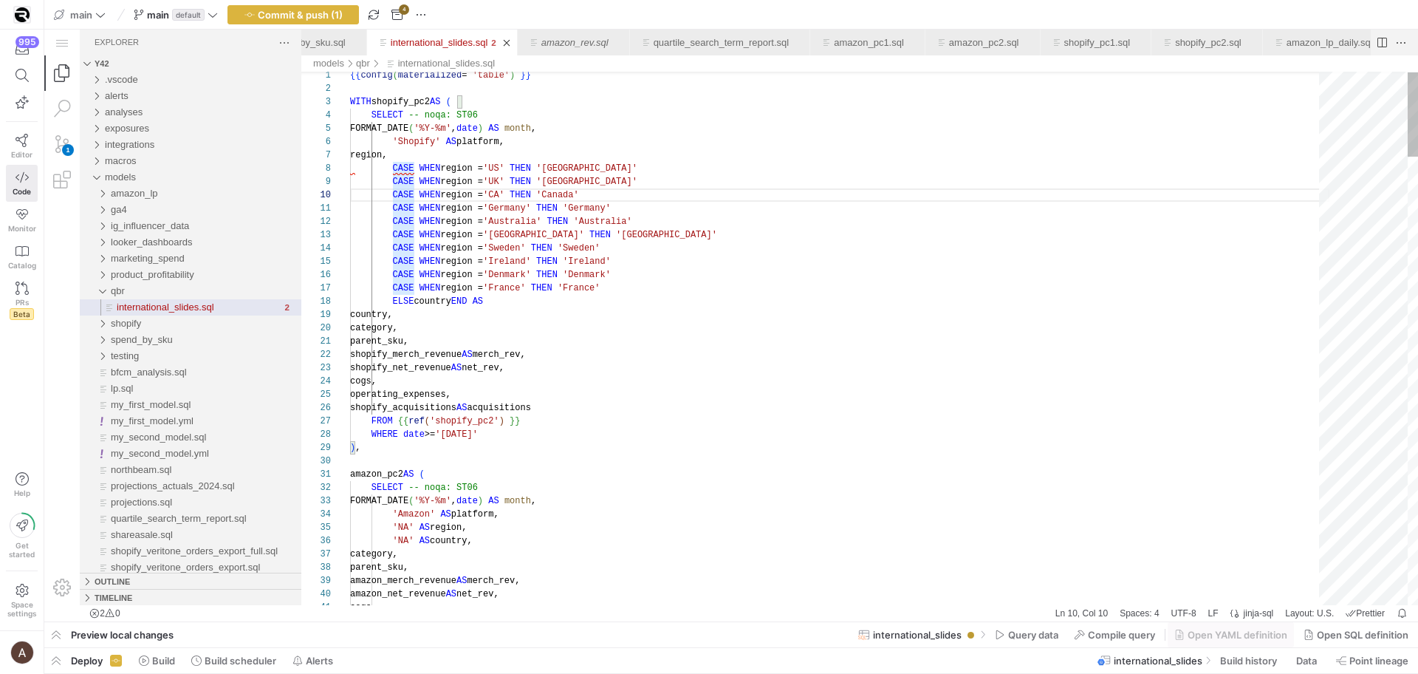
click at [394, 178] on span "CASE" at bounding box center [403, 182] width 21 height 10
drag, startPoint x: 394, startPoint y: 178, endPoint x: 420, endPoint y: 294, distance: 118.8
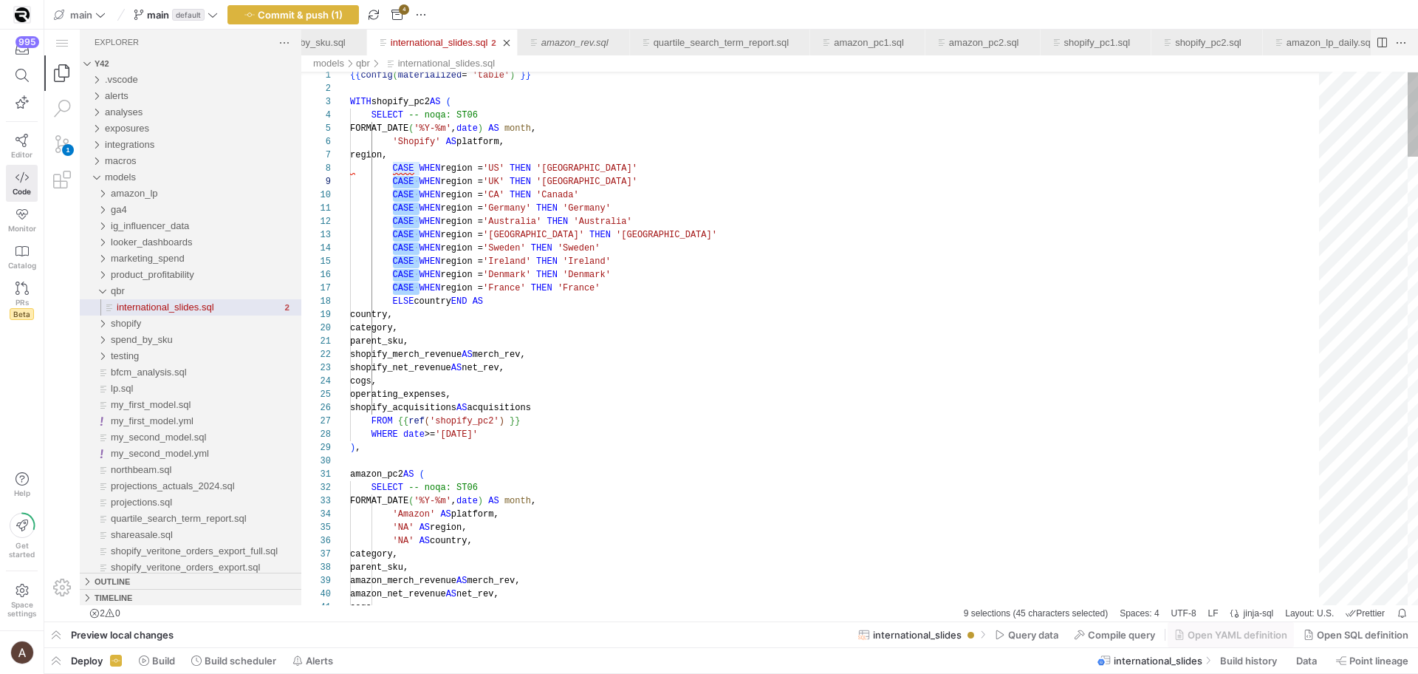
scroll to position [93, 43]
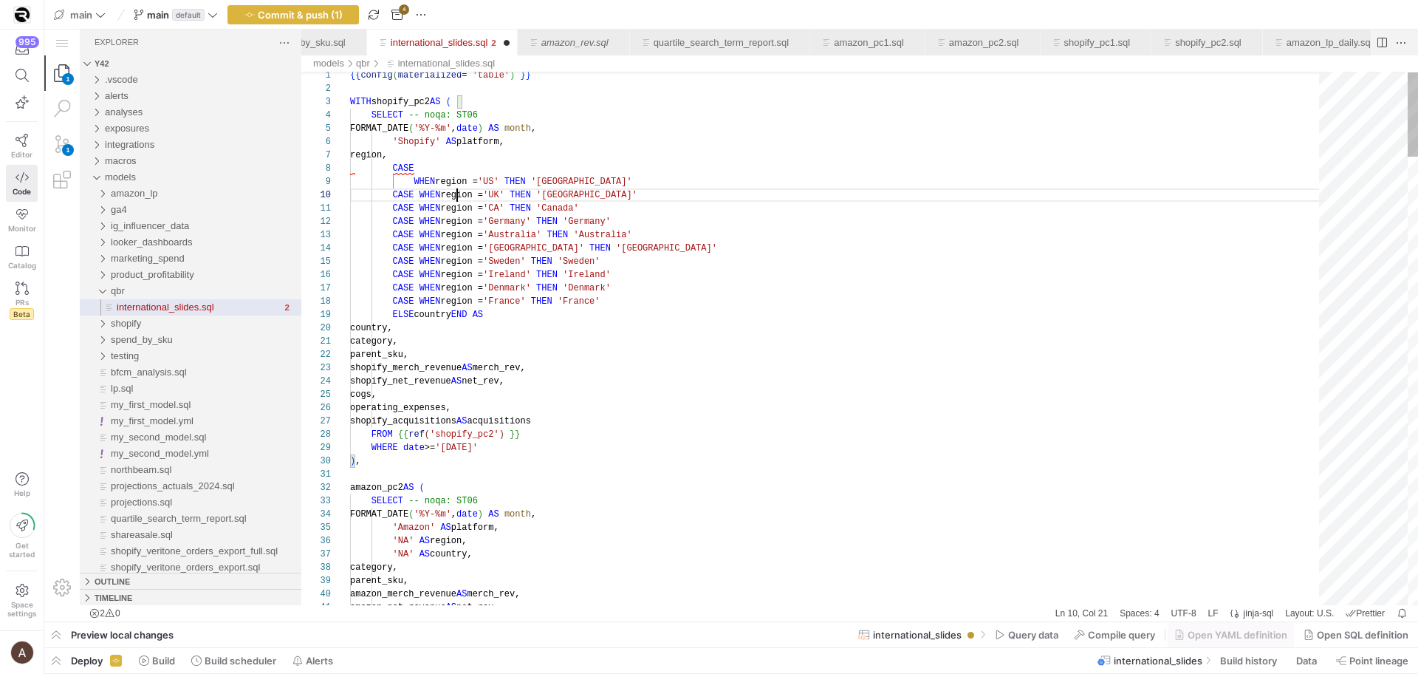
scroll to position [120, 112]
drag, startPoint x: 394, startPoint y: 199, endPoint x: 417, endPoint y: 305, distance: 108.9
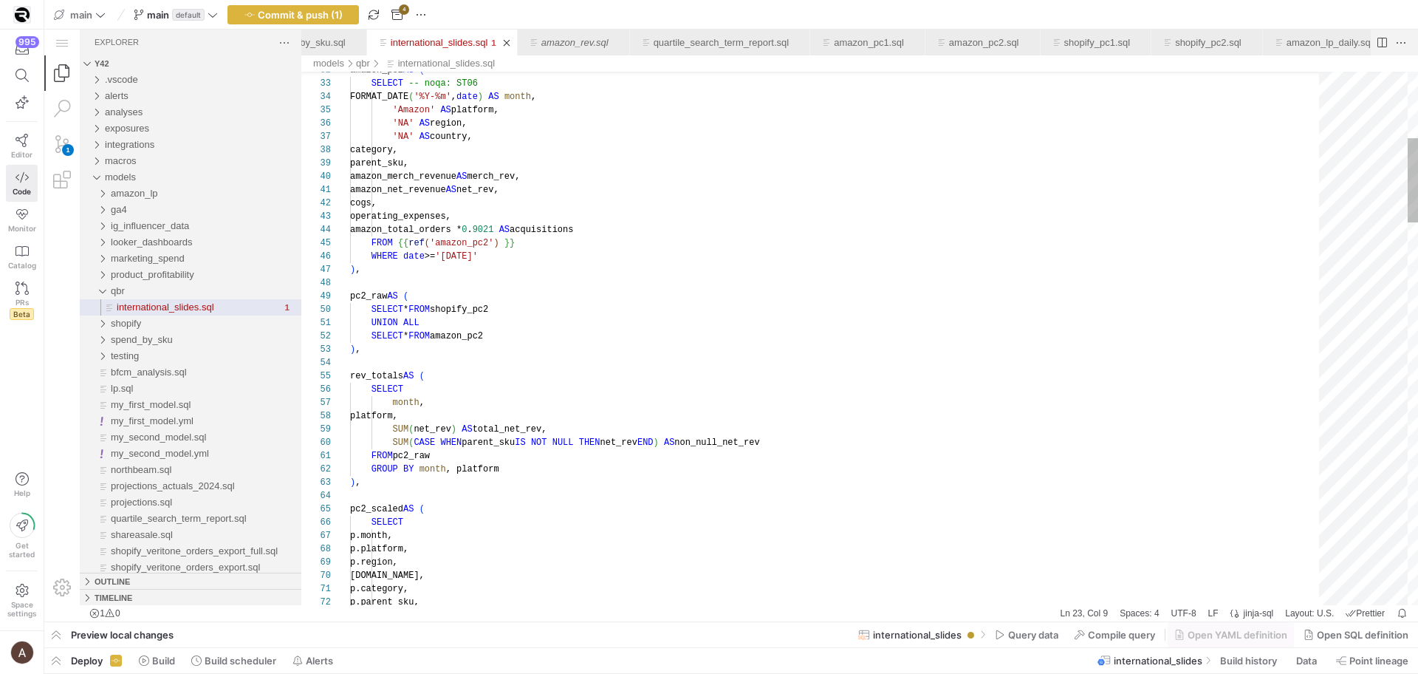
scroll to position [66, 43]
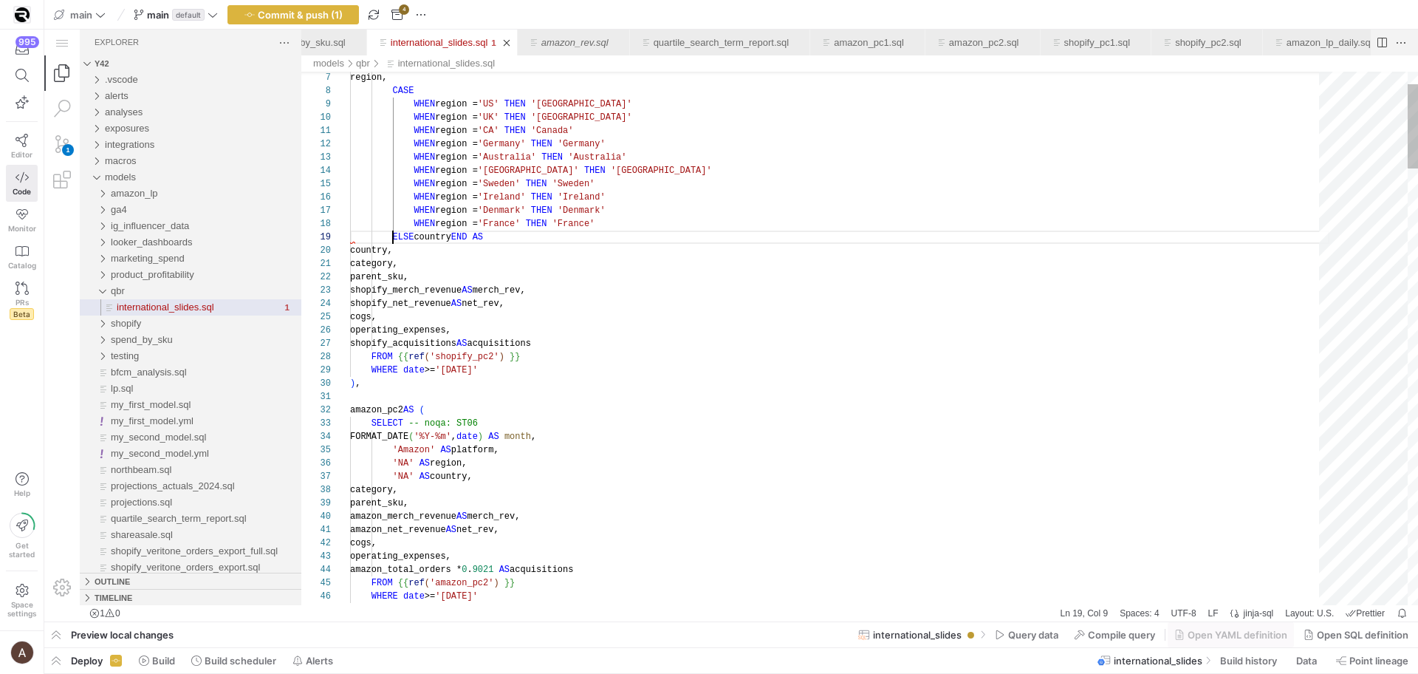
click at [443, 238] on span "country" at bounding box center [453, 237] width 37 height 10
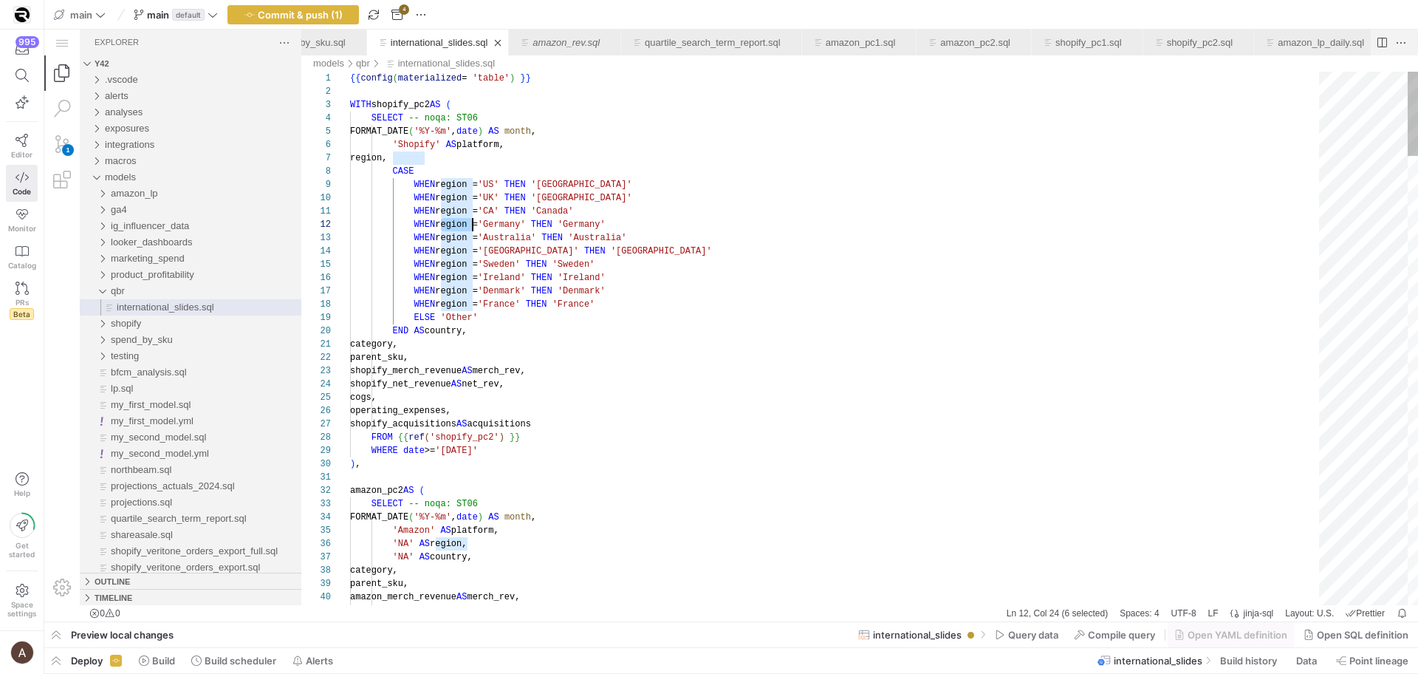
scroll to position [13, 123]
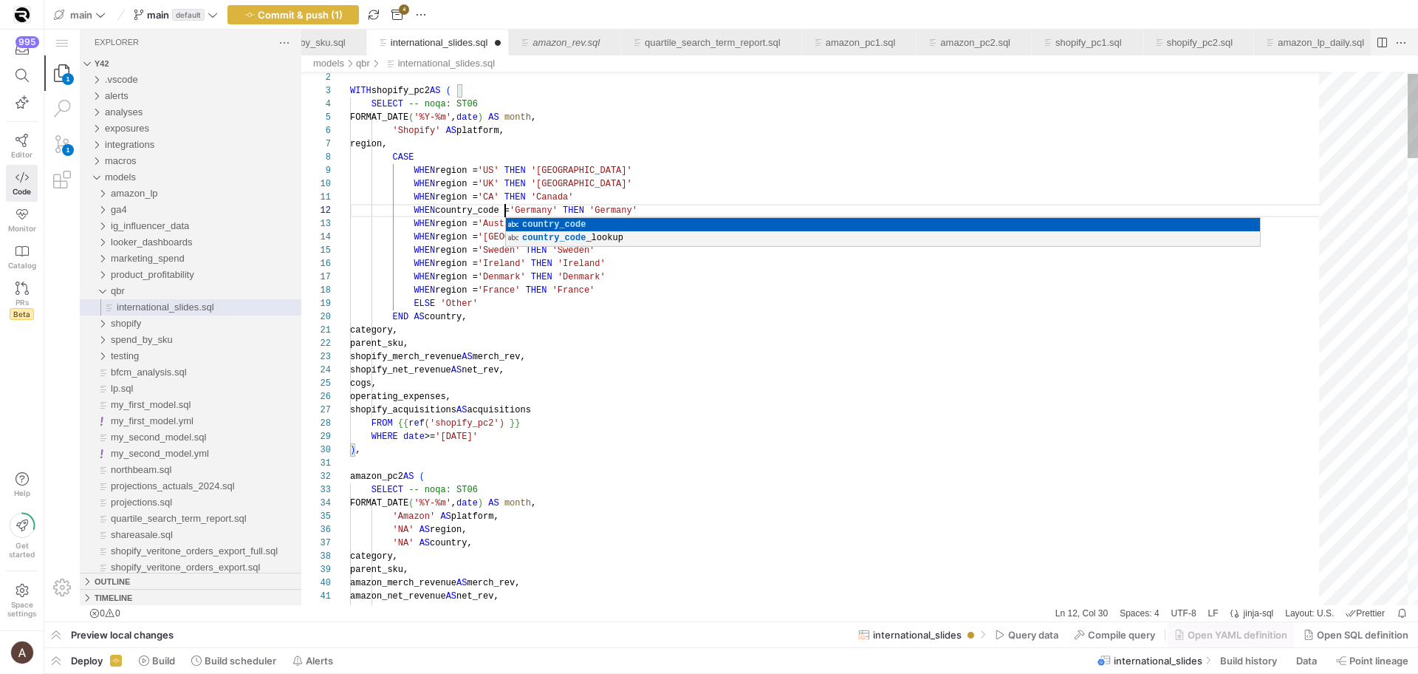
scroll to position [13, 155]
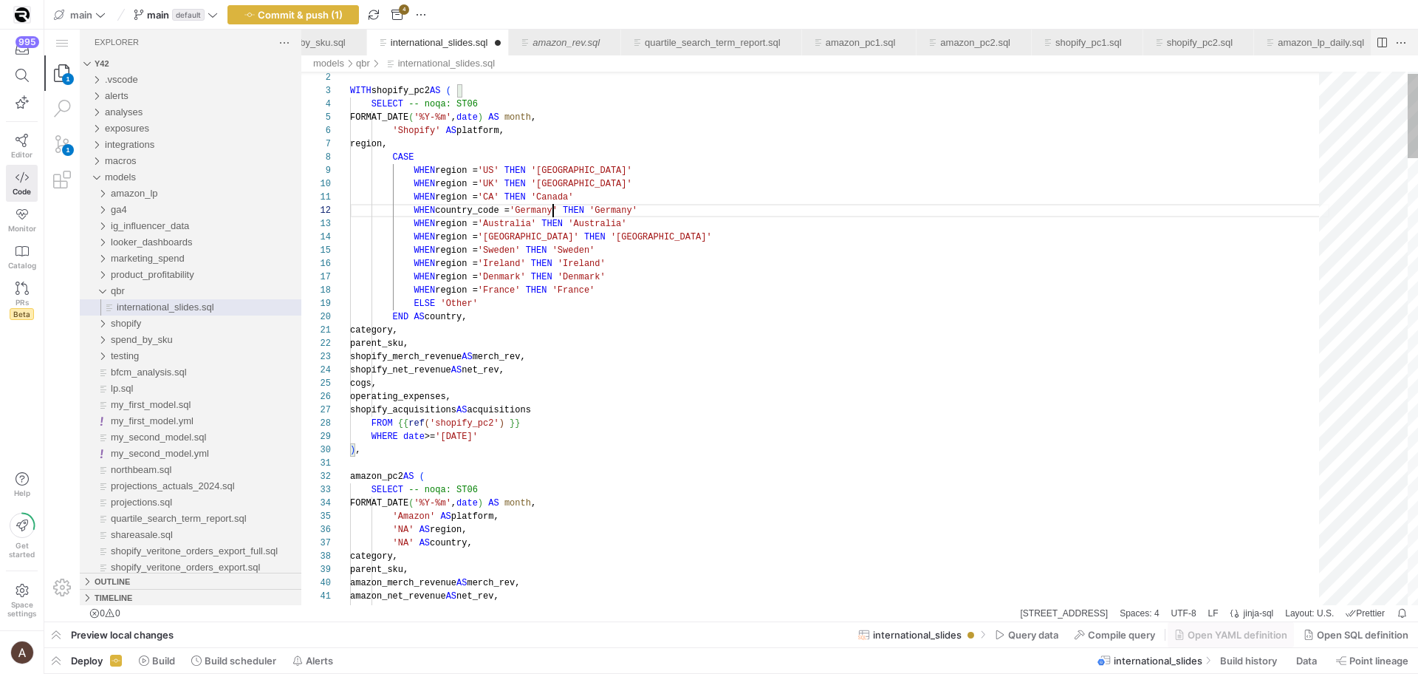
click at [476, 208] on span "country_code =" at bounding box center [472, 210] width 75 height 10
drag, startPoint x: 442, startPoint y: 221, endPoint x: 471, endPoint y: 288, distance: 73.4
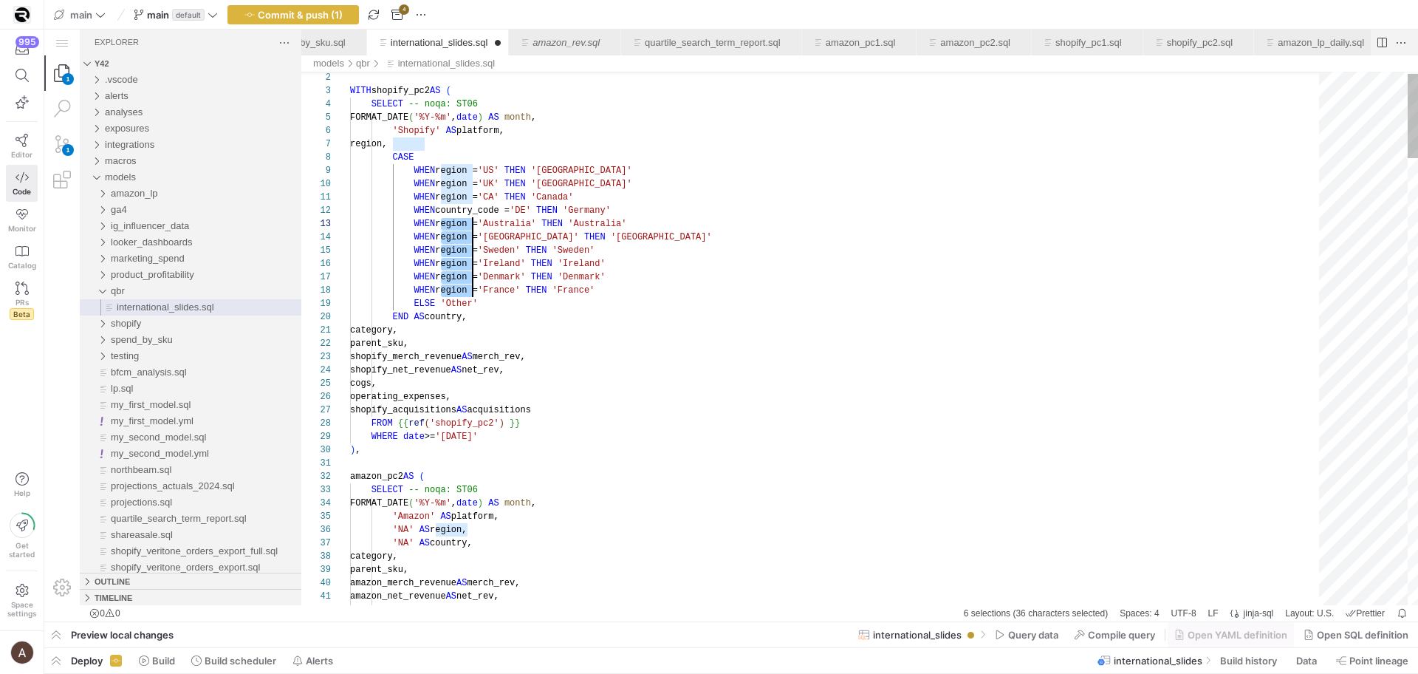
paste textarea "country_code = 'Australia' THEN 'Australia' WHEN country_code = 'Netherlands' T…"
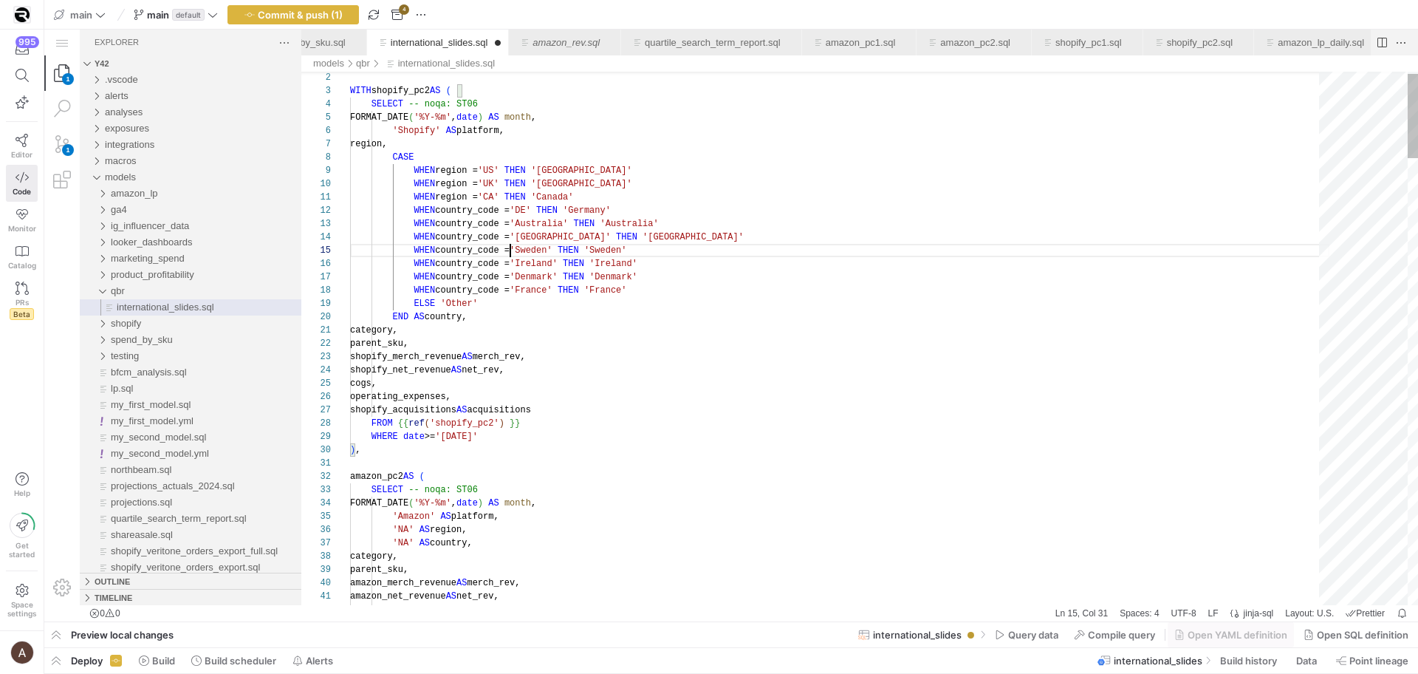
scroll to position [53, 160]
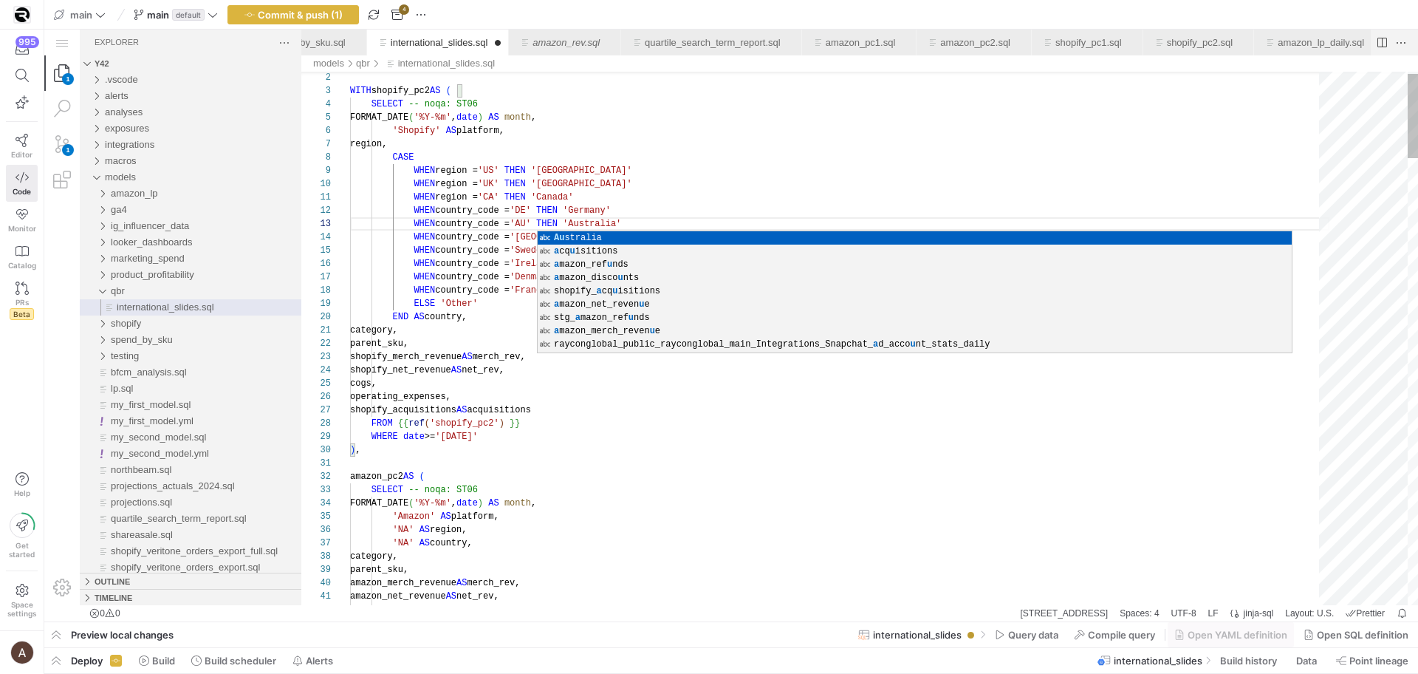
scroll to position [27, 149]
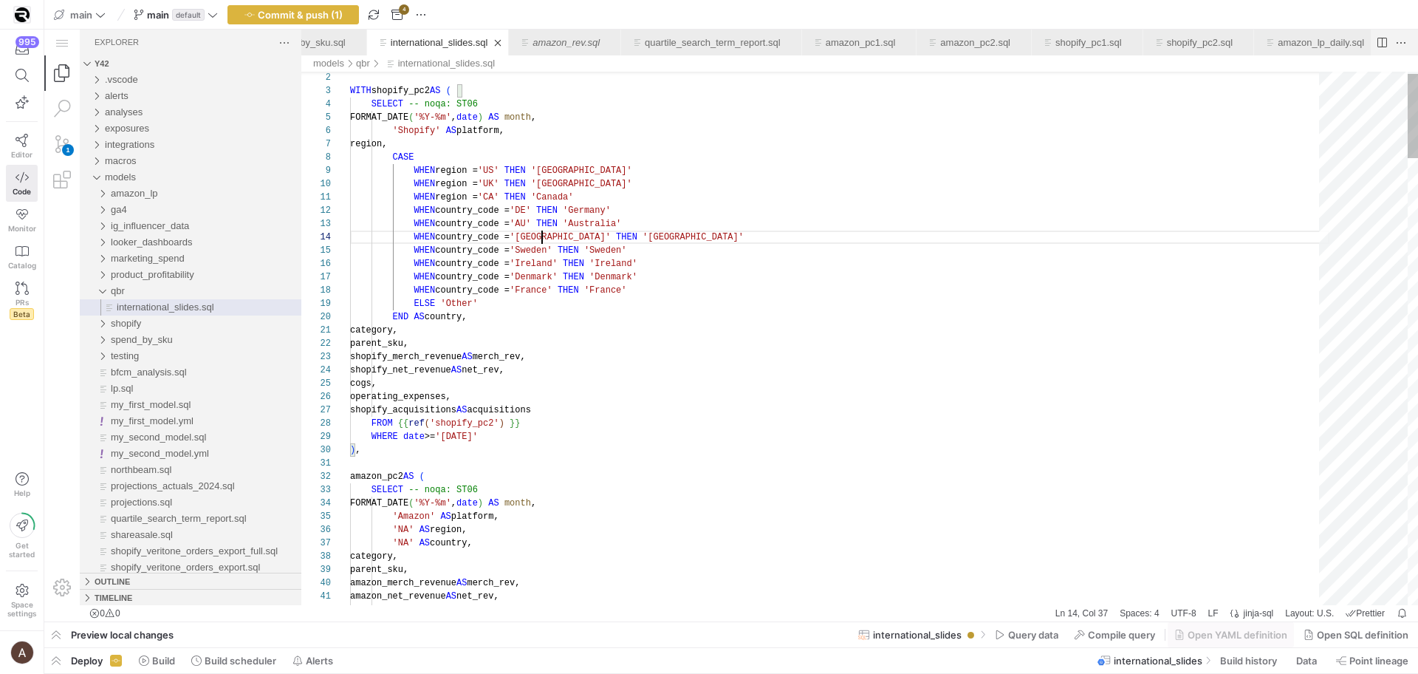
click at [543, 234] on span "'Netherlands'" at bounding box center [560, 237] width 101 height 10
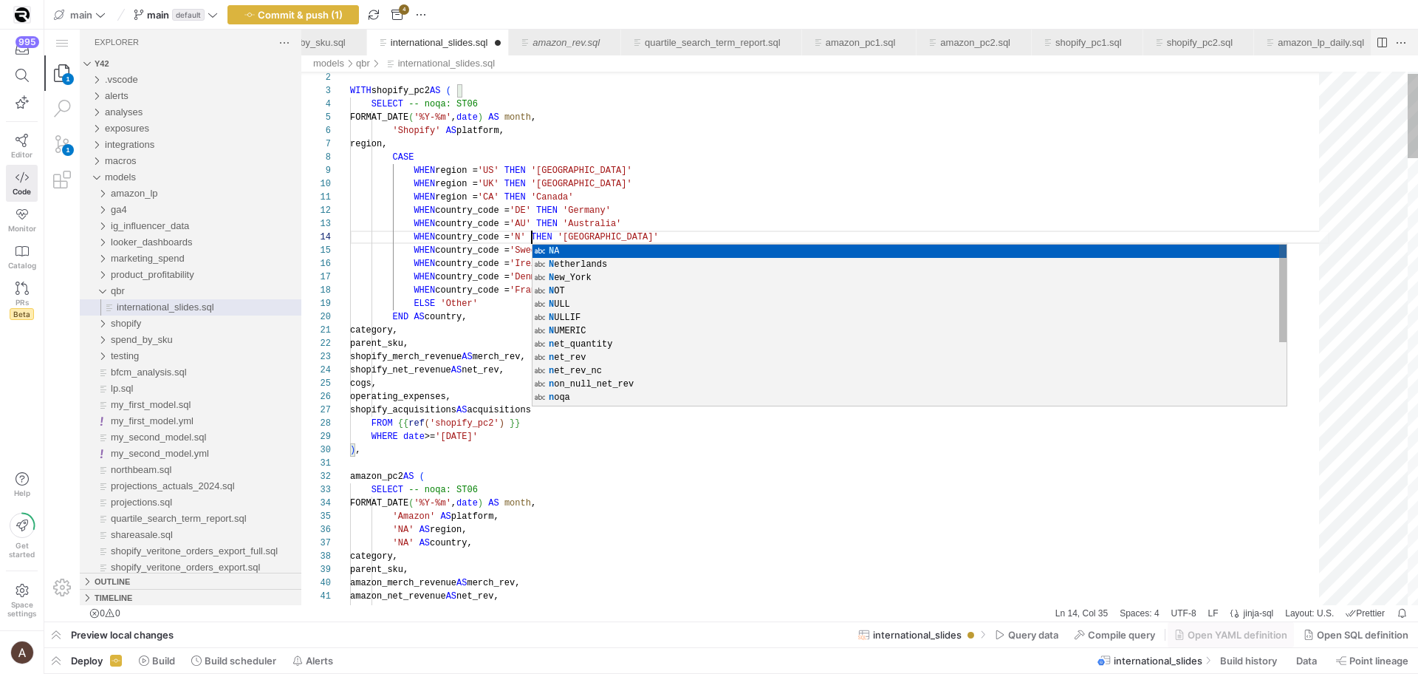
scroll to position [40, 187]
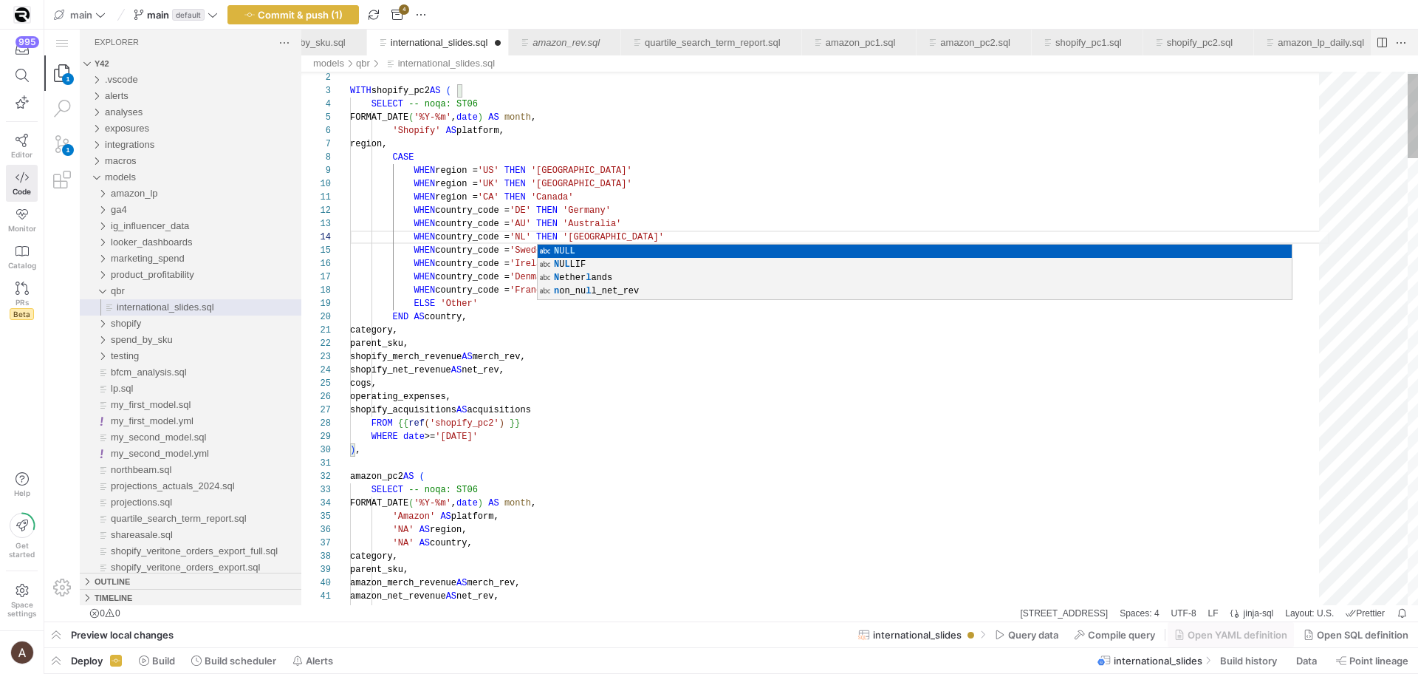
click at [622, 196] on div "WHEN region = 'CA' THEN 'Canada'" at bounding box center [839, 197] width 979 height 13
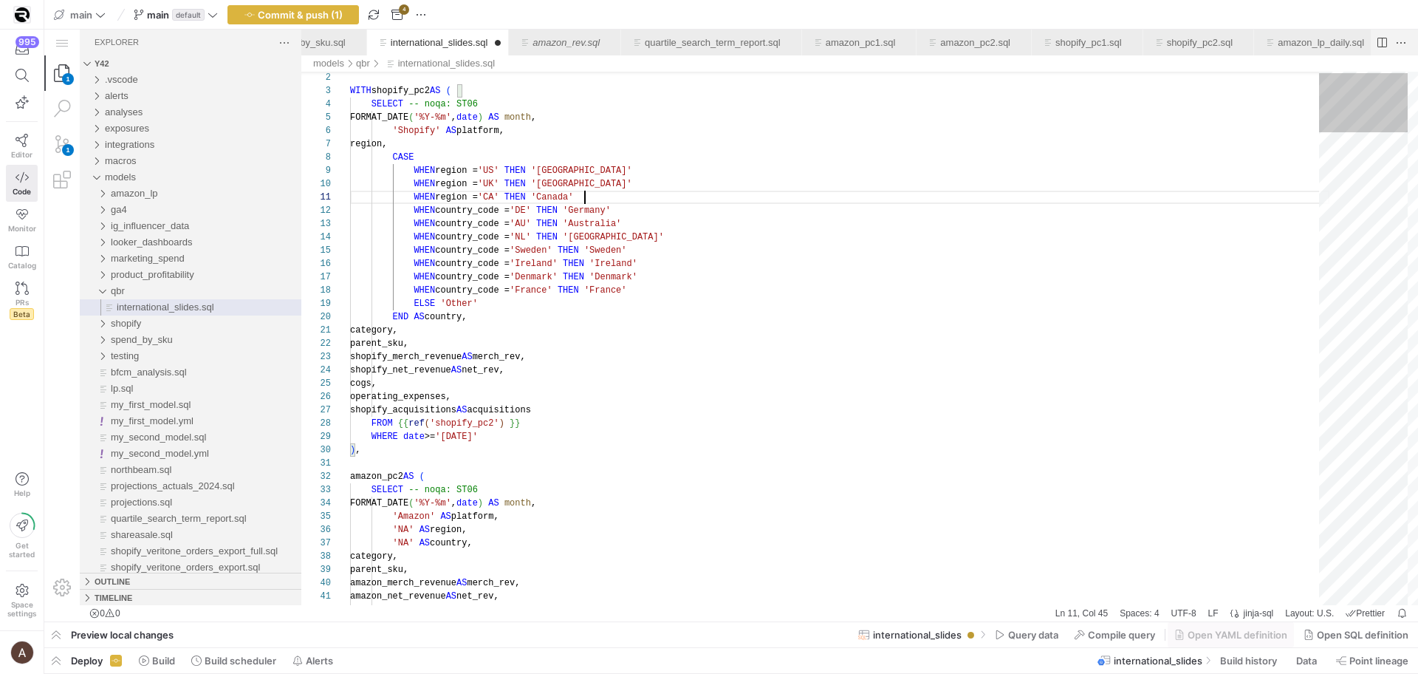
type textarea "WHEN region = 'CA' THEN 'Canada' WHEN country_code = 'DE' THEN 'Germany' WHEN c…"
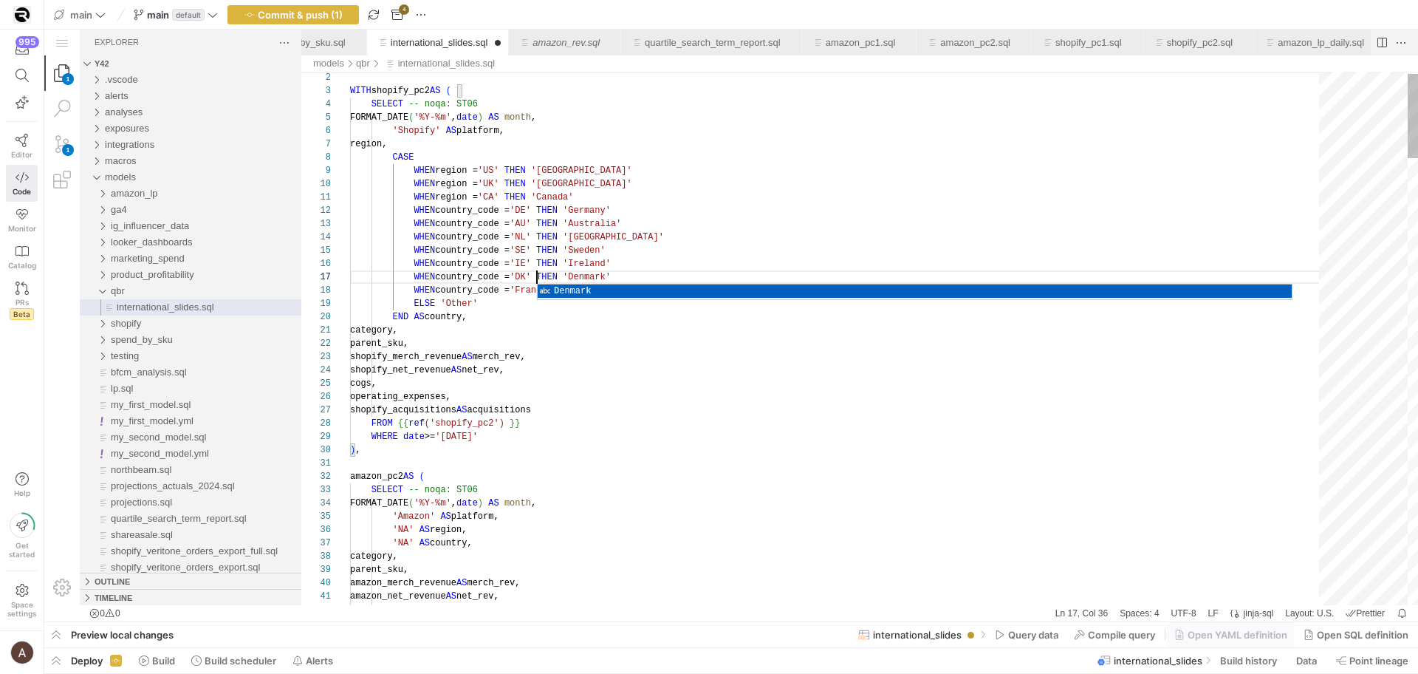
scroll to position [80, 187]
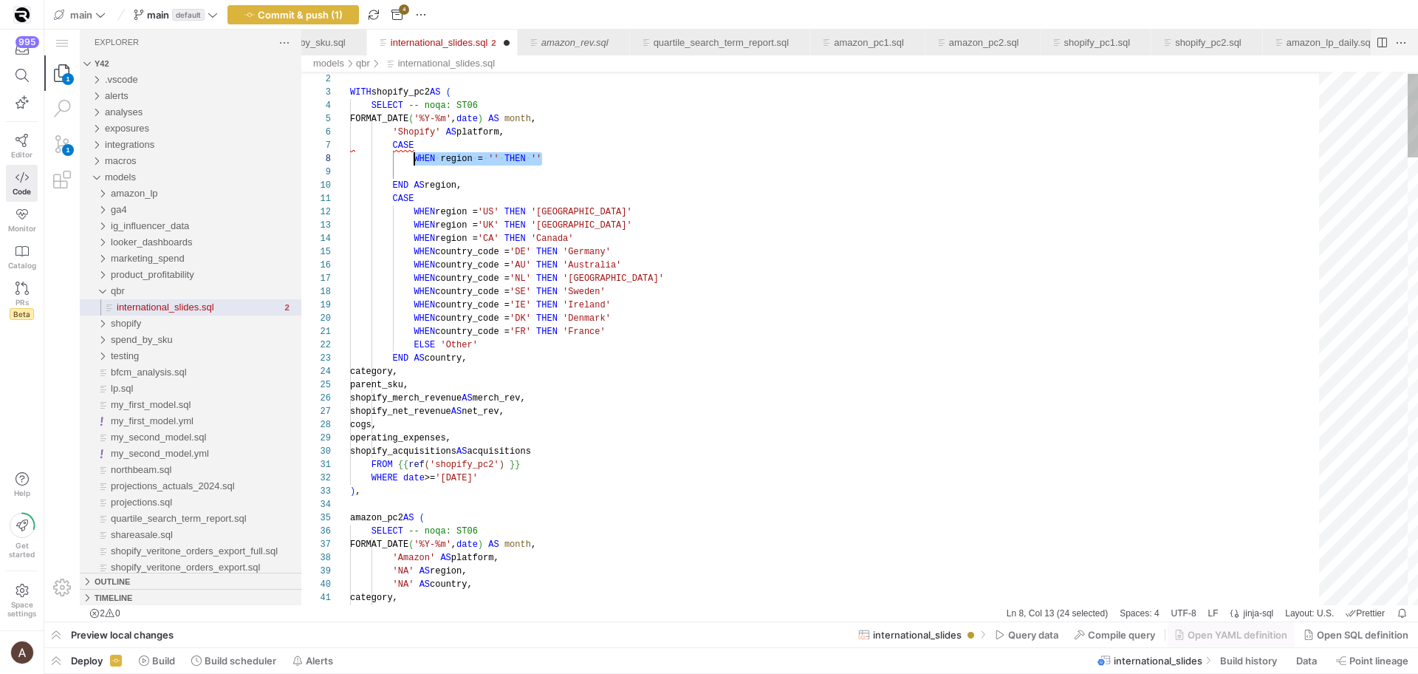
scroll to position [93, 64]
drag, startPoint x: 581, startPoint y: 160, endPoint x: 417, endPoint y: 162, distance: 164.7
paste textarea "WHEN region = '' THEN ''"
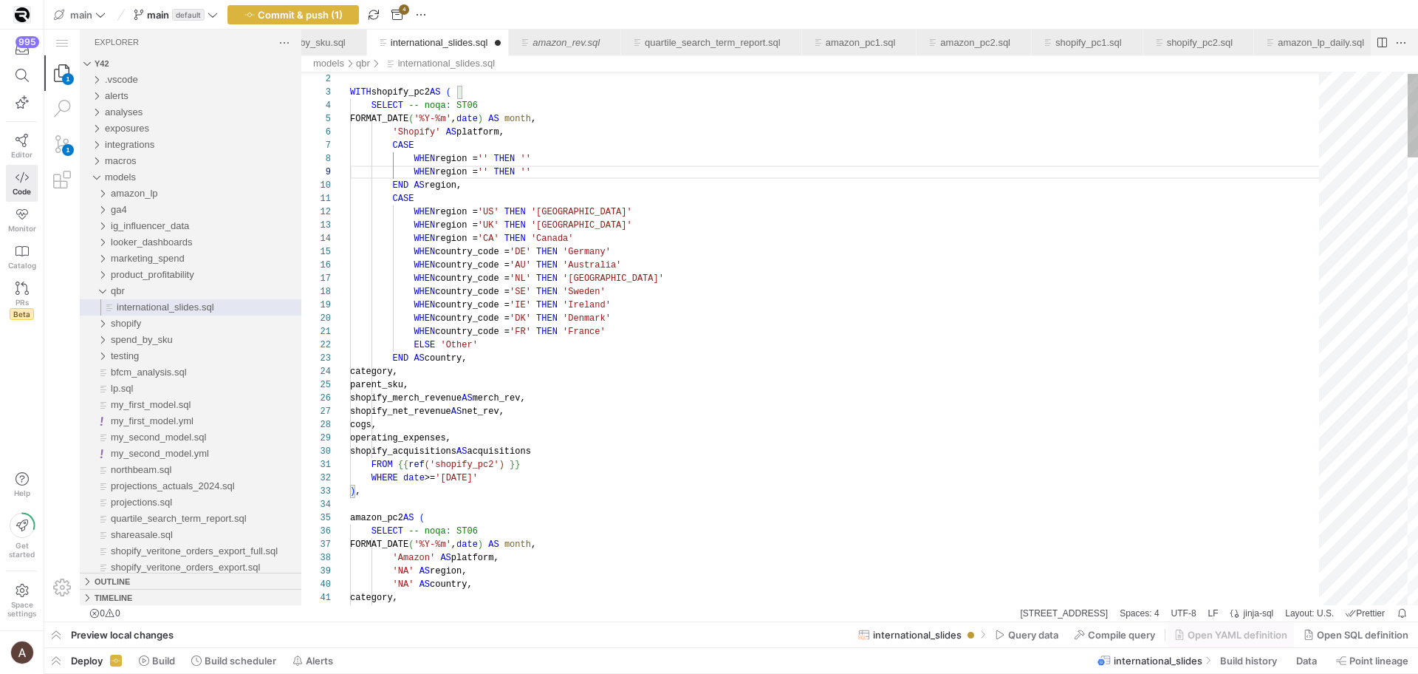
scroll to position [120, 64]
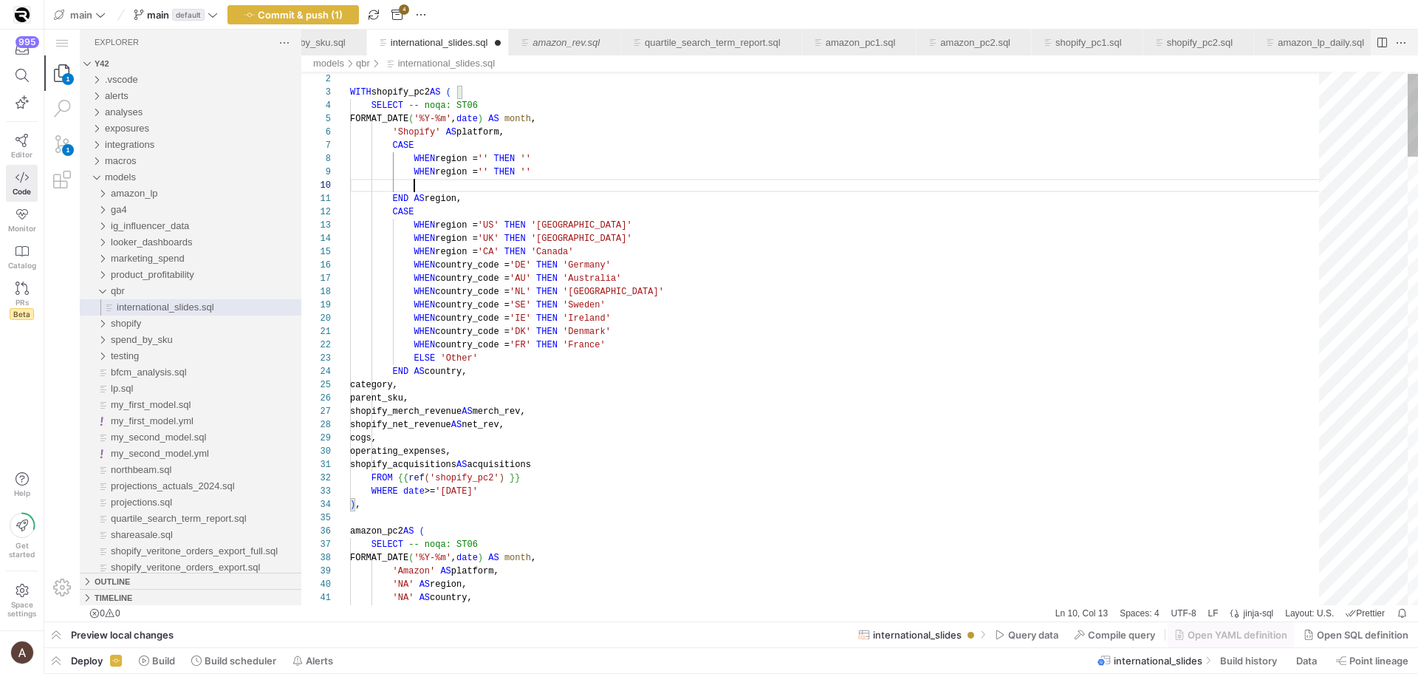
paste textarea "WHEN region = '' THEN '' END AS region, CASE WHEN region = 'US' THEN 'United St…"
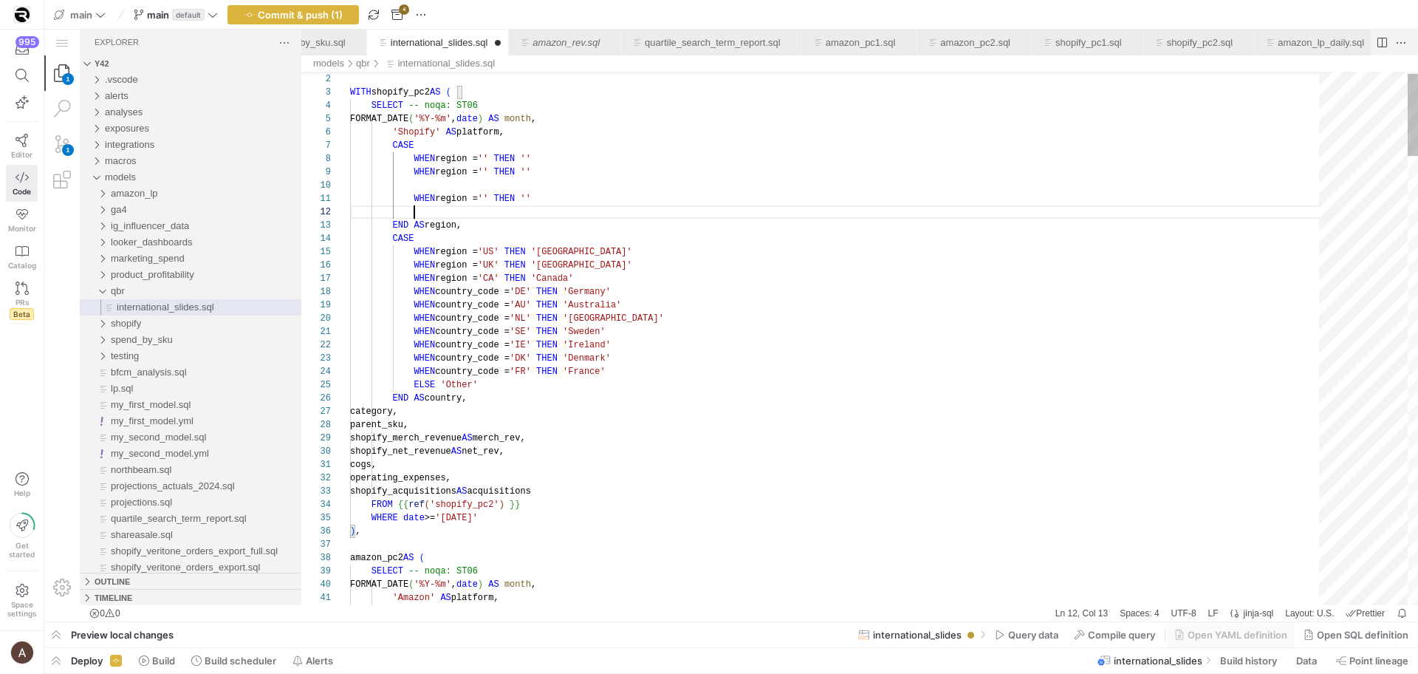
paste textarea "WHEN region = '' THEN '' END AS region, CASE WHEN region = 'US' THEN 'United St…"
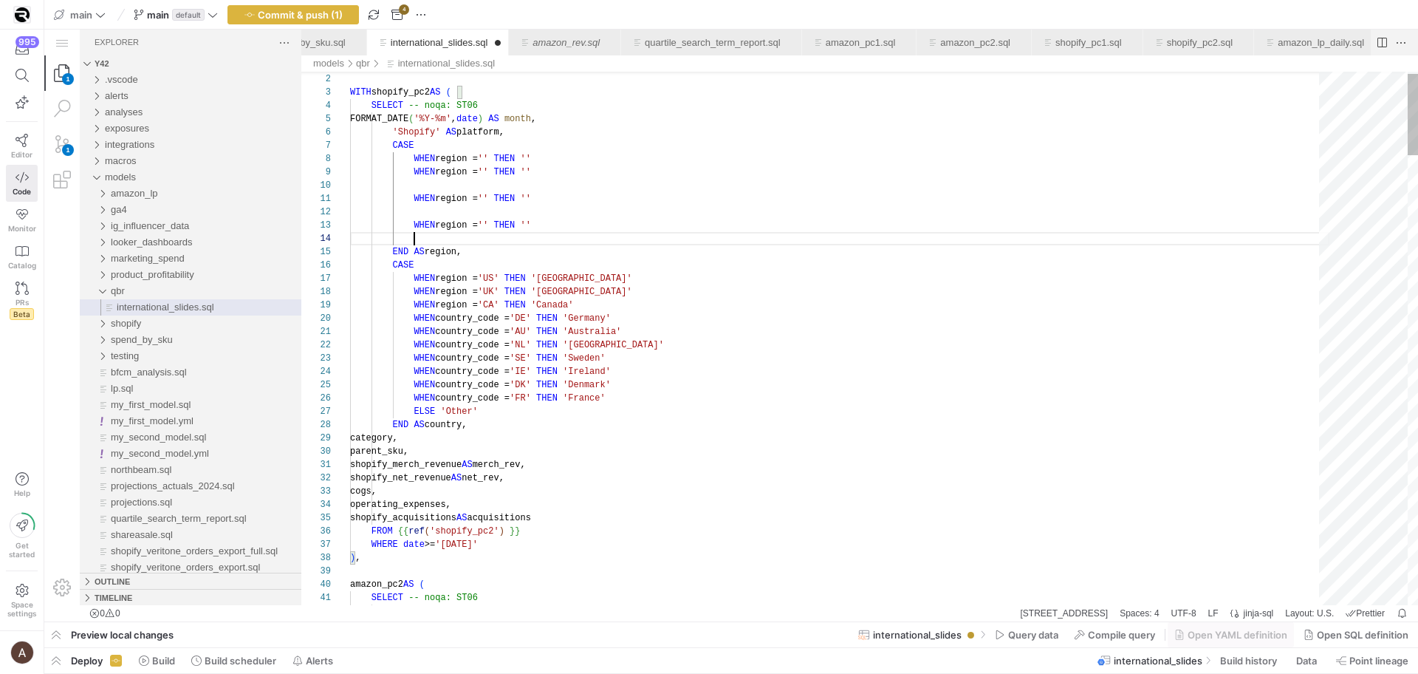
paste textarea "WHEN region = '' THEN '' END AS region, CASE WHEN region = 'US' THEN 'United St…"
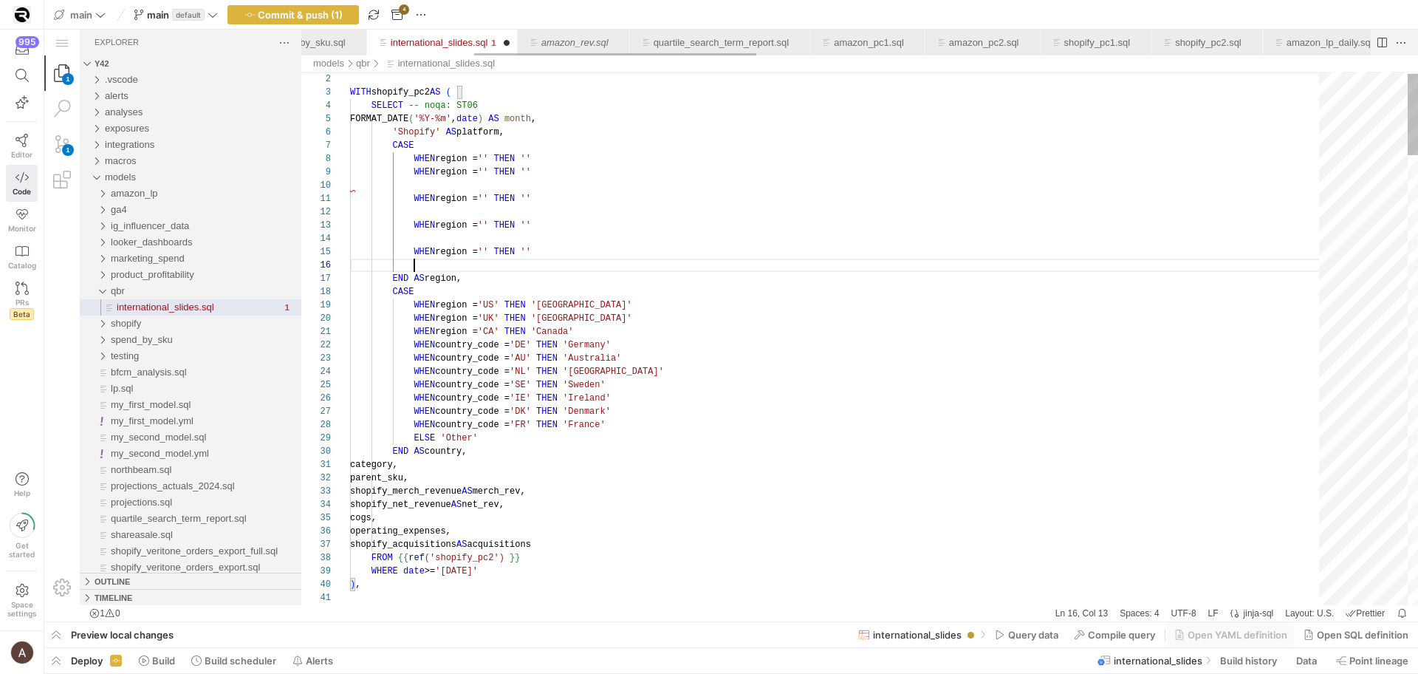
paste textarea "WHEN region = '' THEN '' END AS region, CASE WHEN region = 'US' THEN 'United St…"
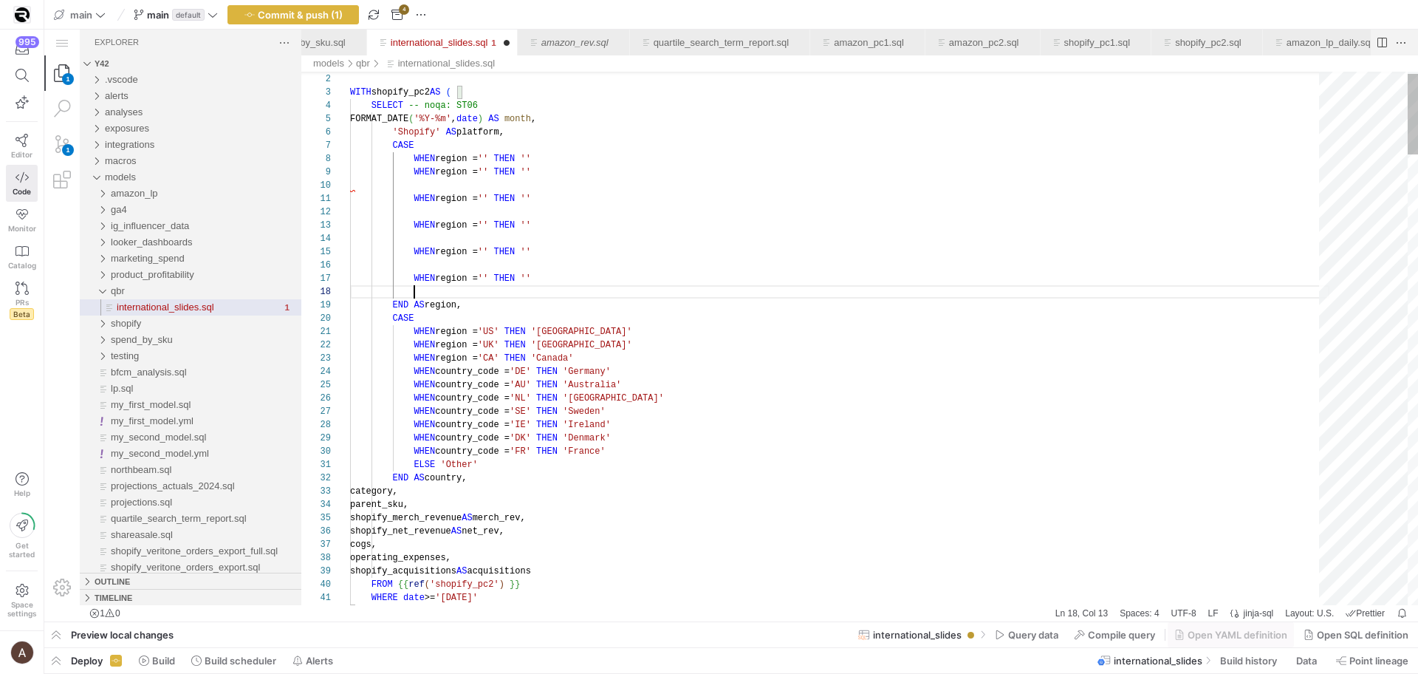
paste textarea "WHEN region = '' THEN '' END AS region,"
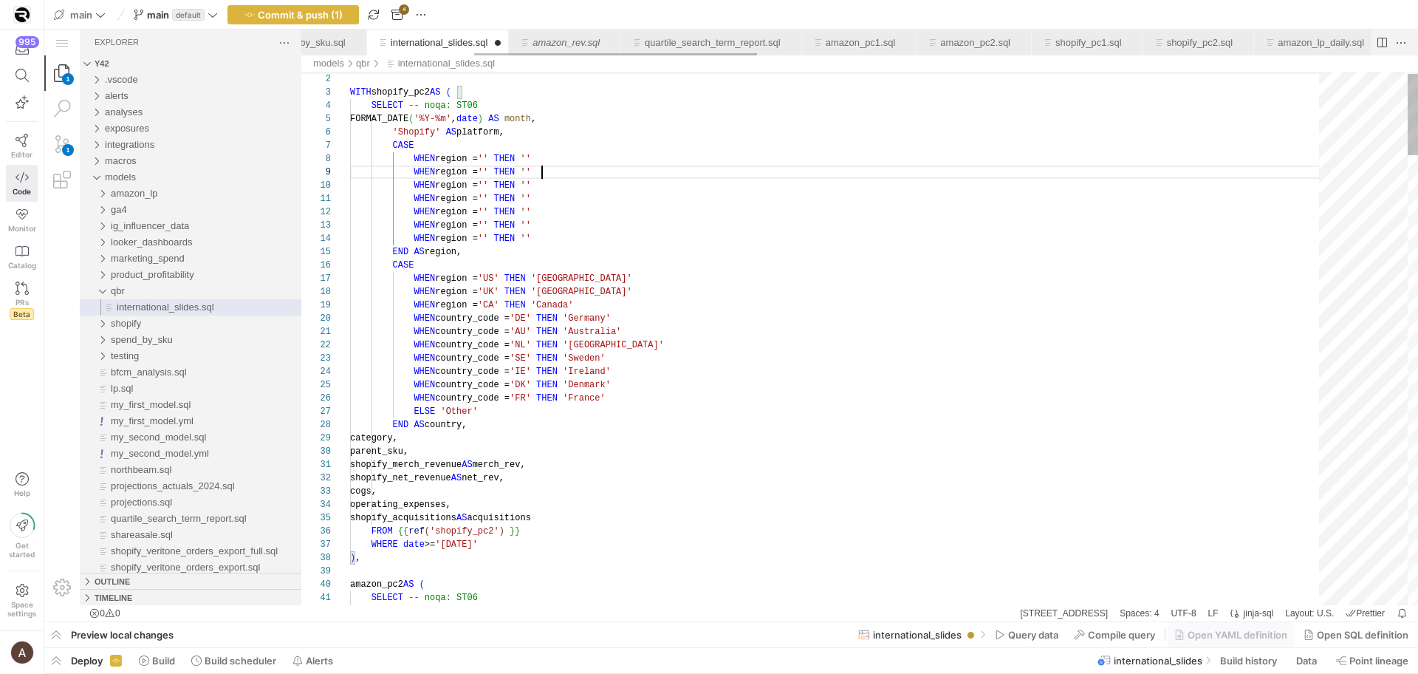
scroll to position [106, 192]
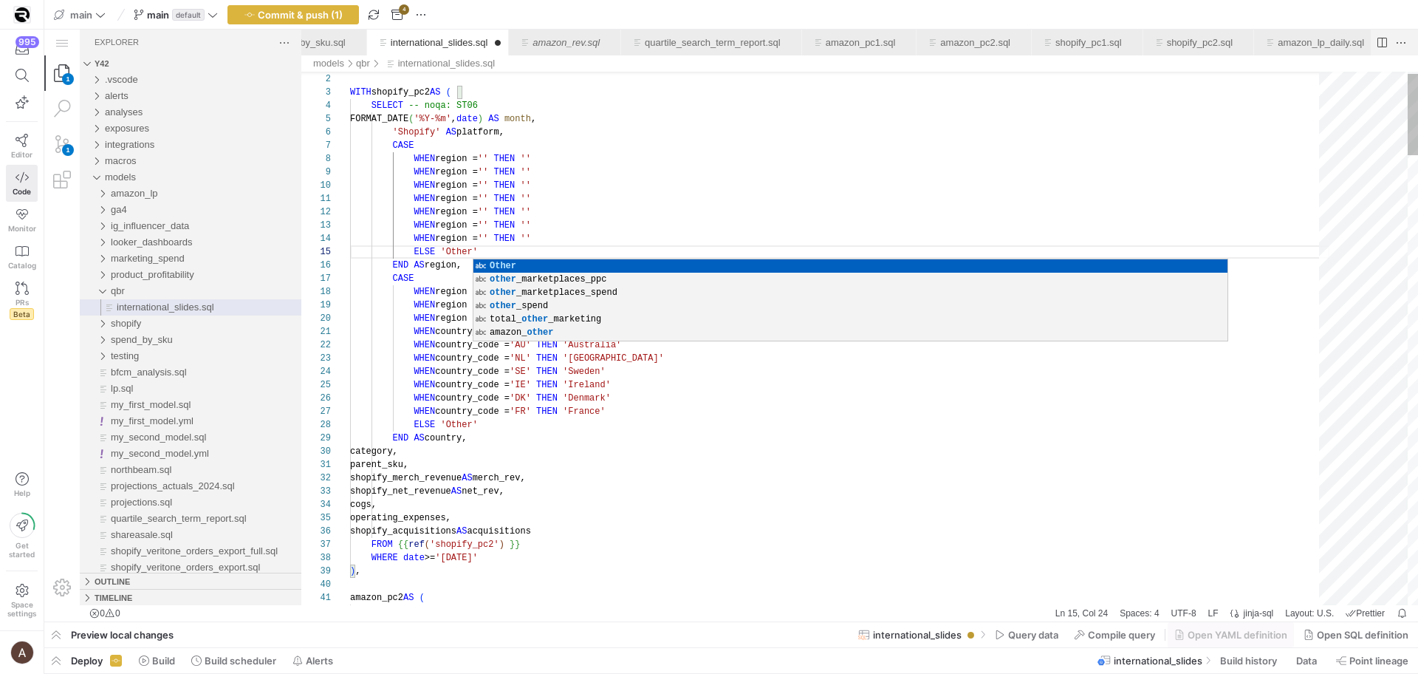
click at [596, 214] on div "WHEN region = '' THEN ''" at bounding box center [839, 211] width 979 height 13
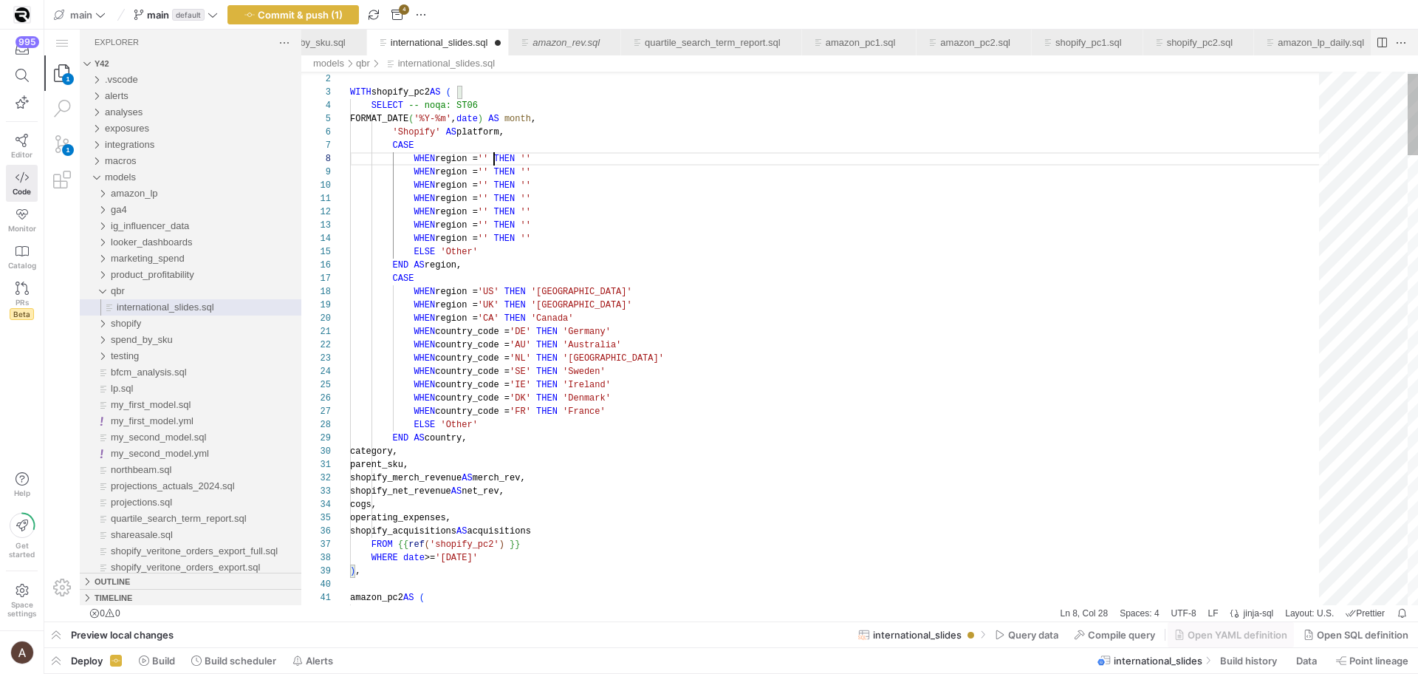
scroll to position [93, 144]
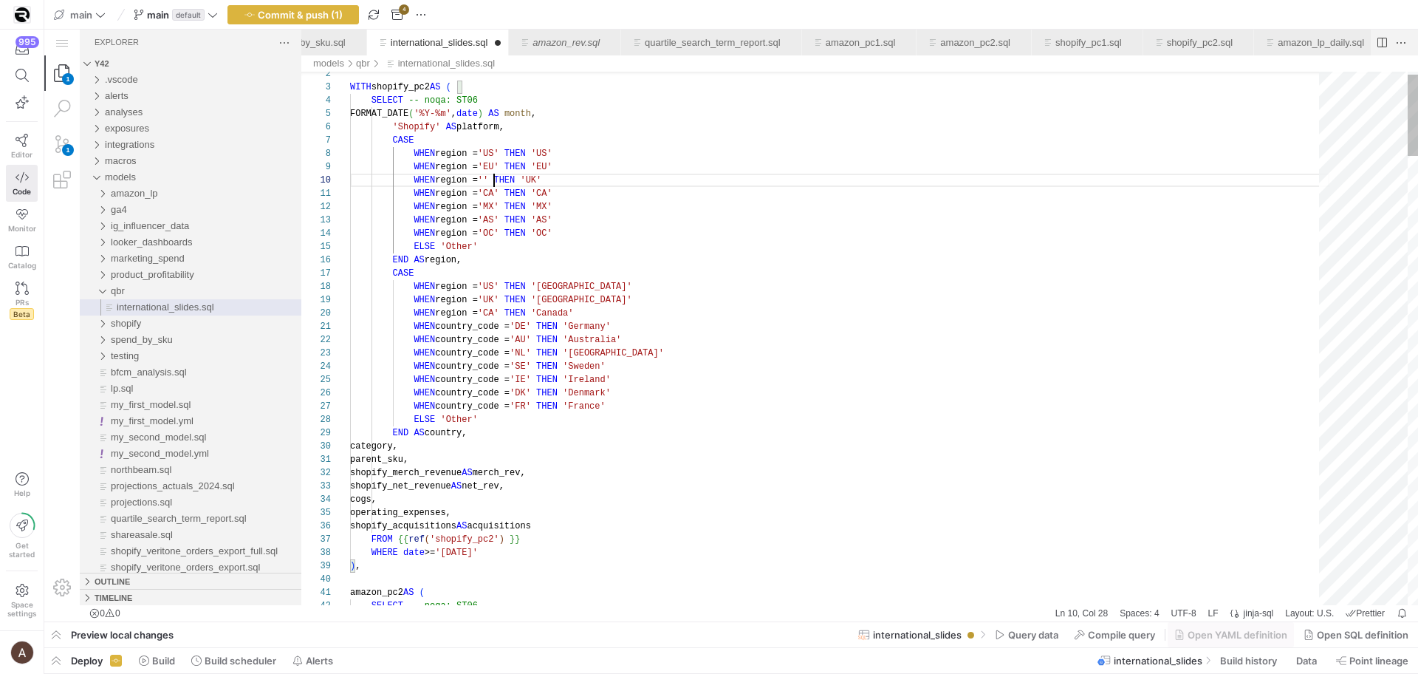
scroll to position [120, 144]
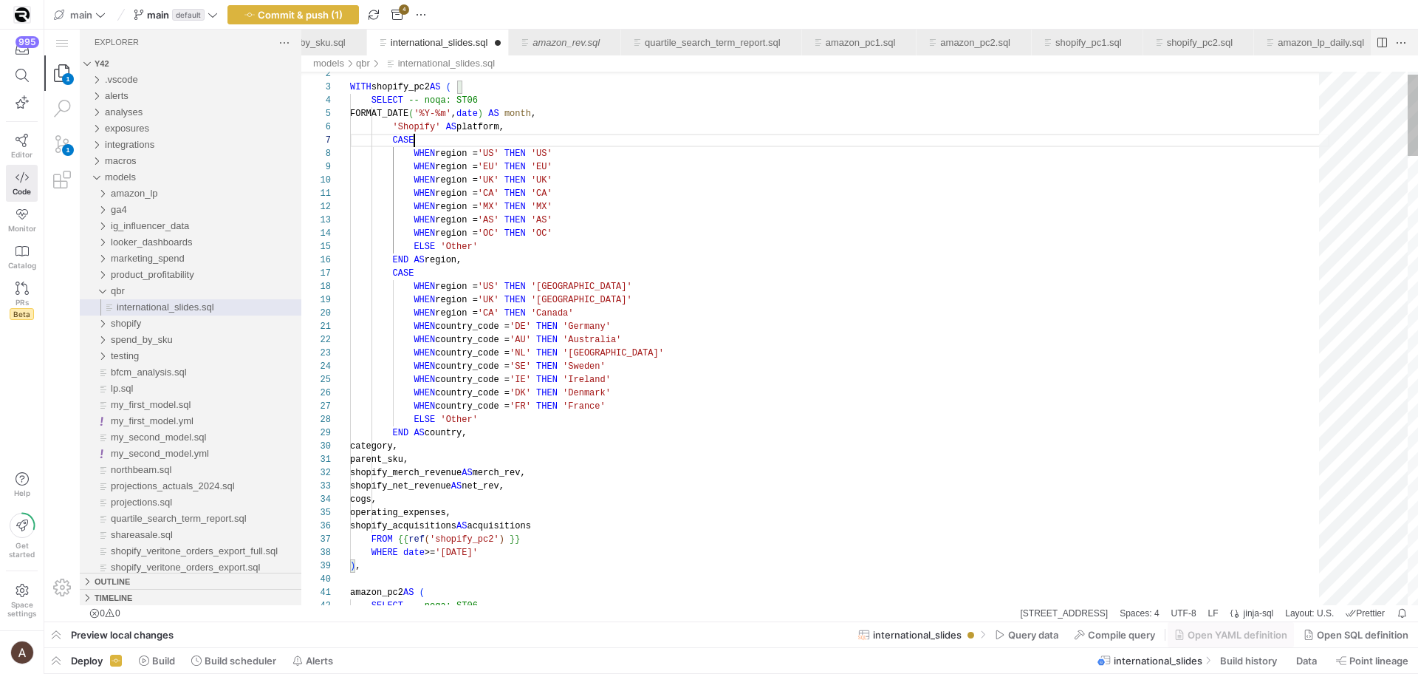
drag, startPoint x: 505, startPoint y: 191, endPoint x: 514, endPoint y: 204, distance: 15.4
click at [499, 193] on span "'CA'" at bounding box center [488, 193] width 21 height 10
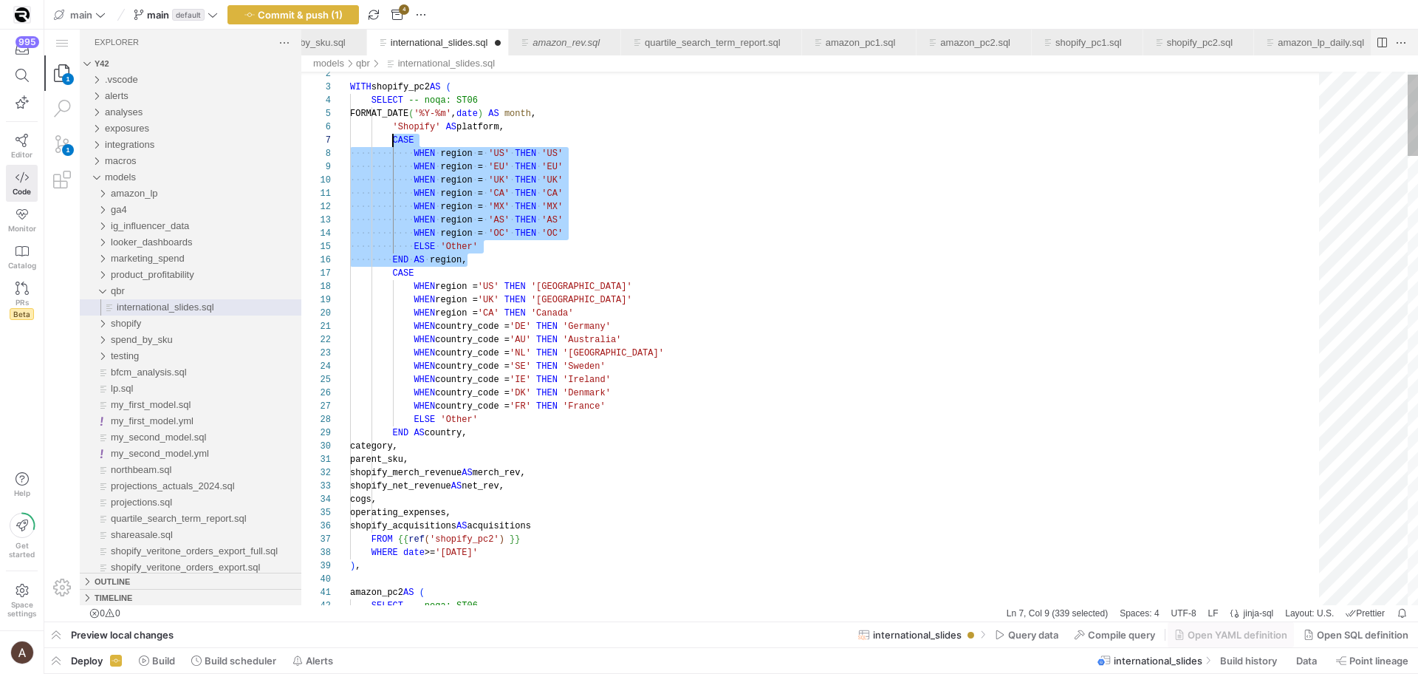
scroll to position [80, 43]
drag, startPoint x: 469, startPoint y: 257, endPoint x: 395, endPoint y: 142, distance: 136.8
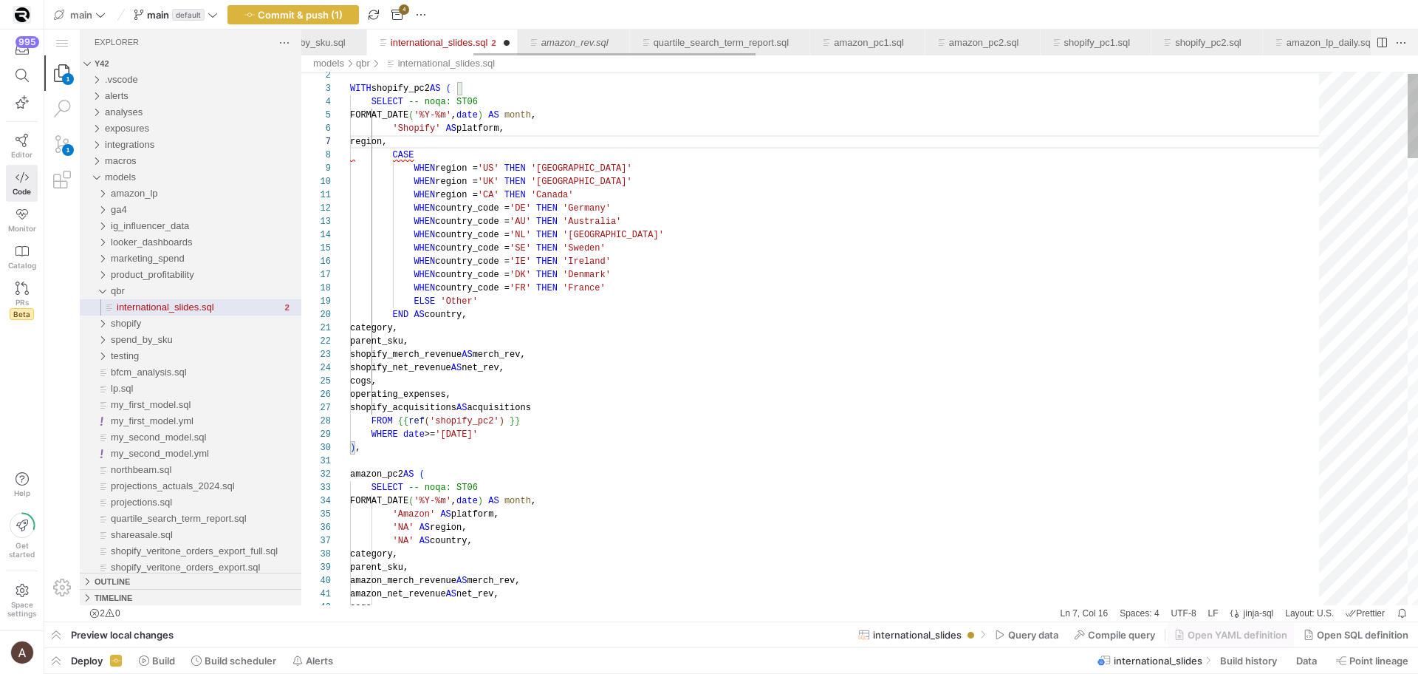
scroll to position [27, 230]
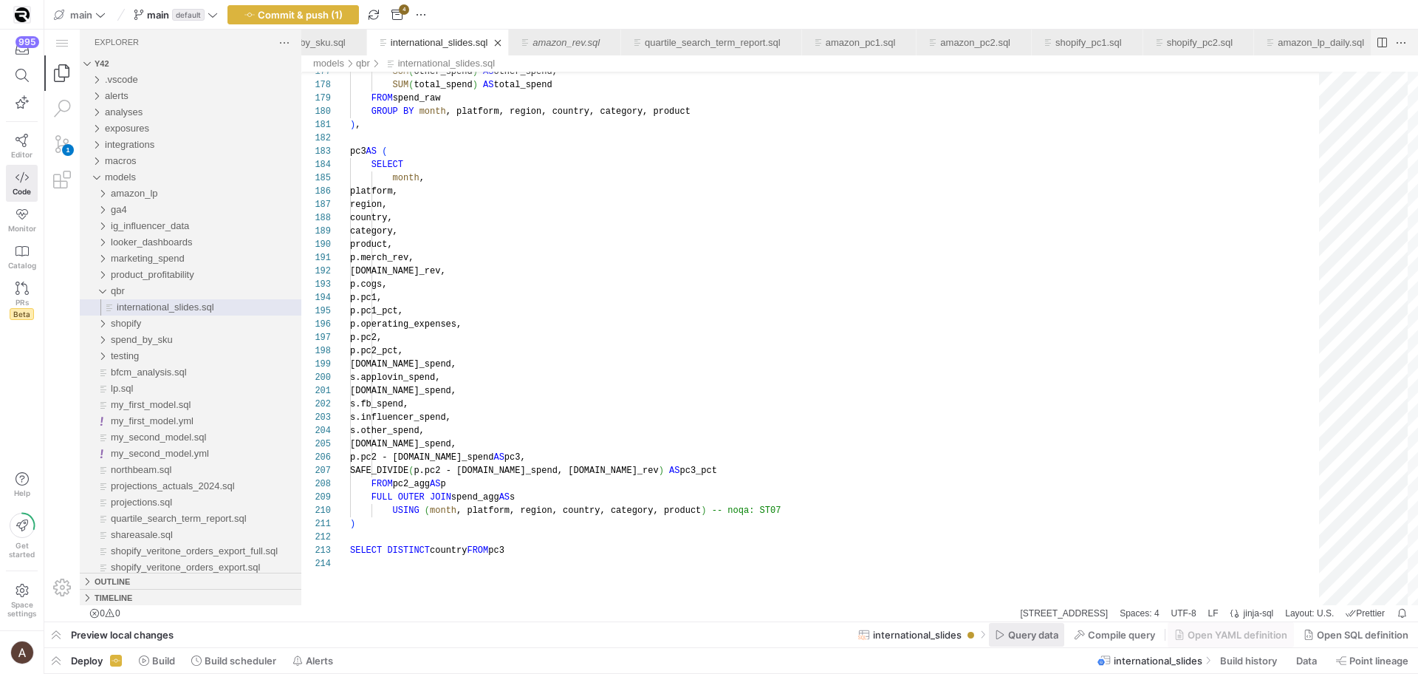
click at [1013, 628] on span "Query data" at bounding box center [1033, 634] width 50 height 12
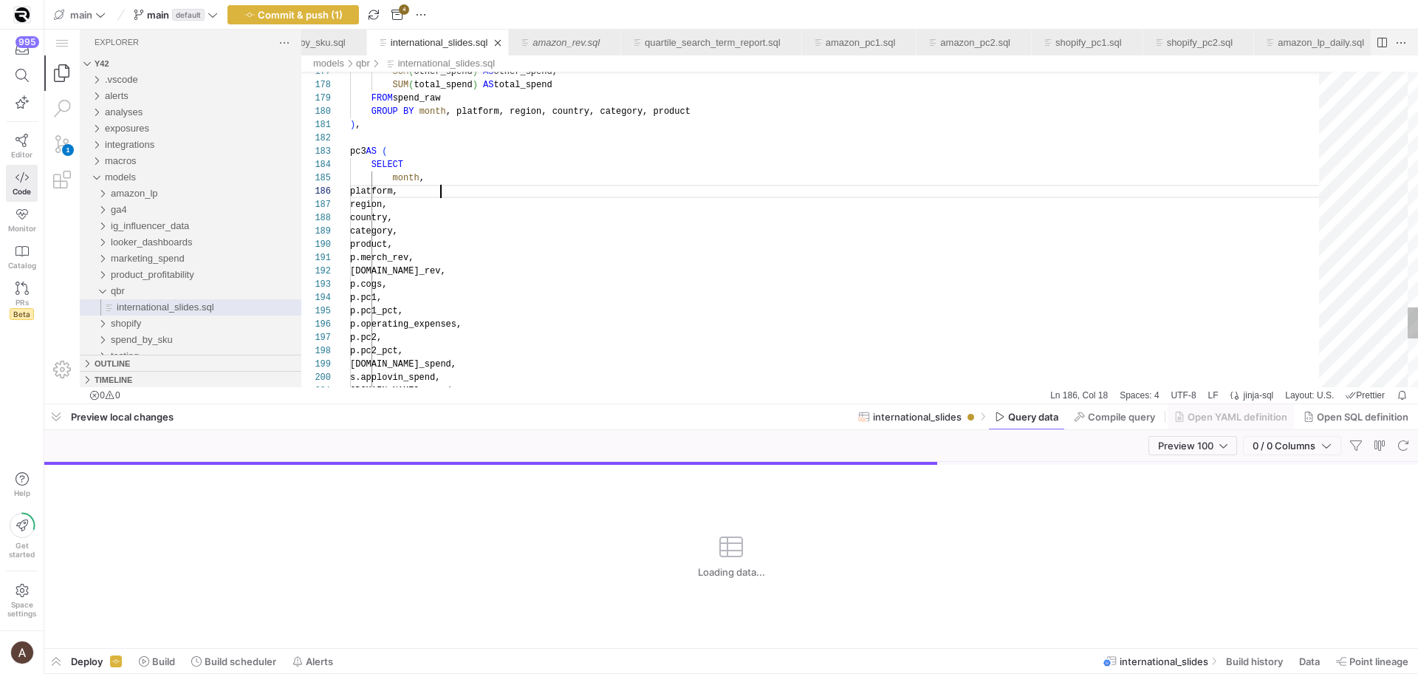
scroll to position [66, 90]
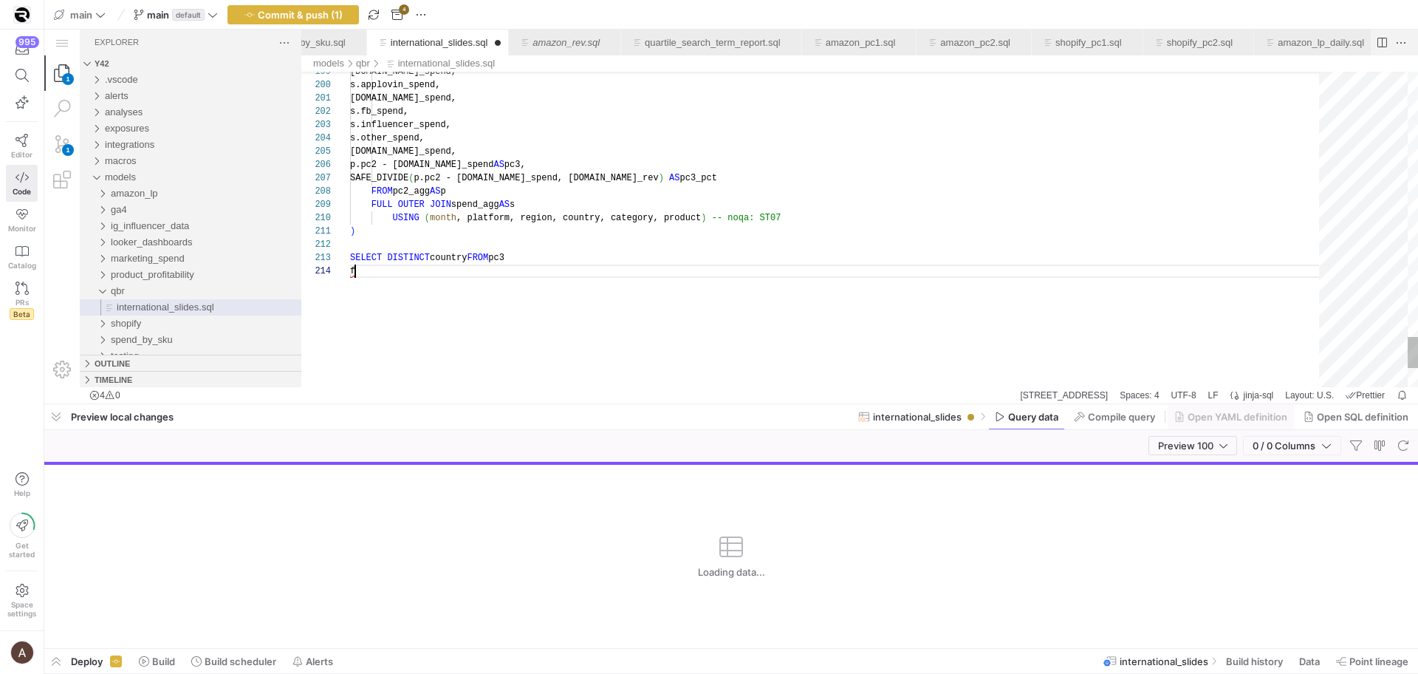
scroll to position [40, 0]
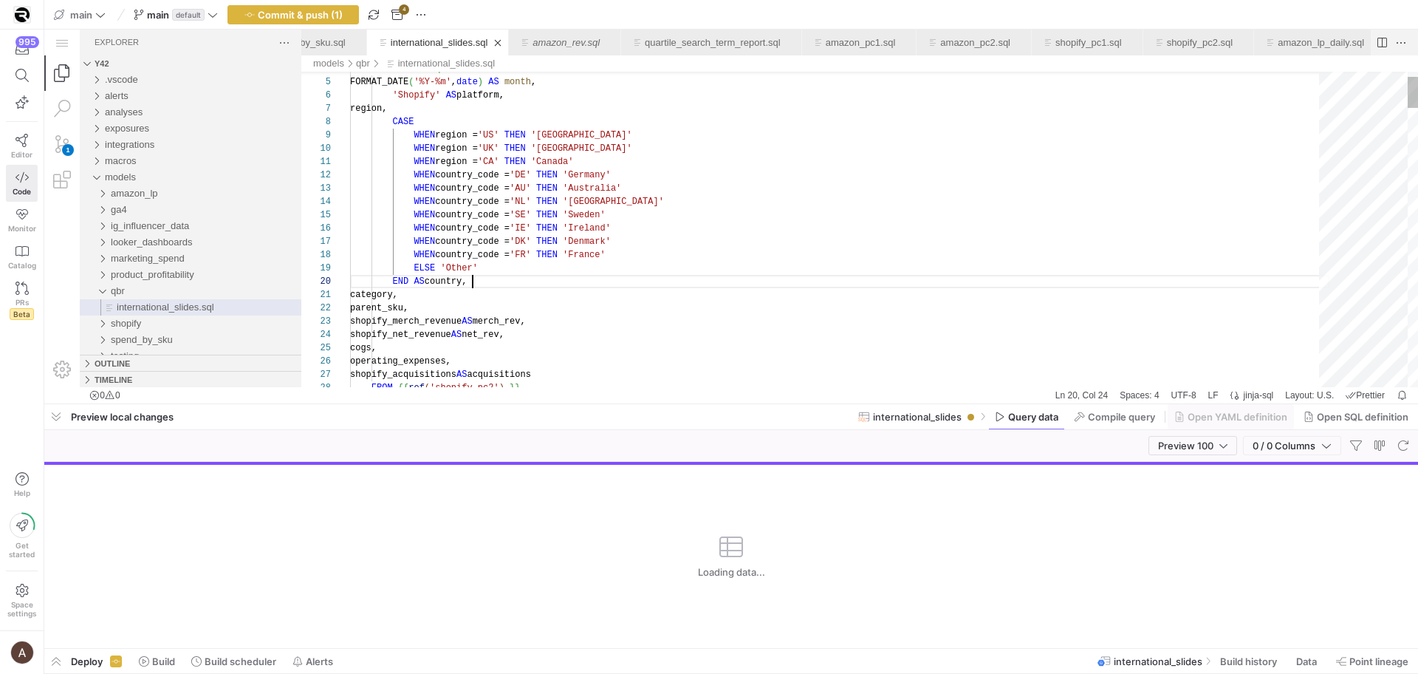
scroll to position [120, 123]
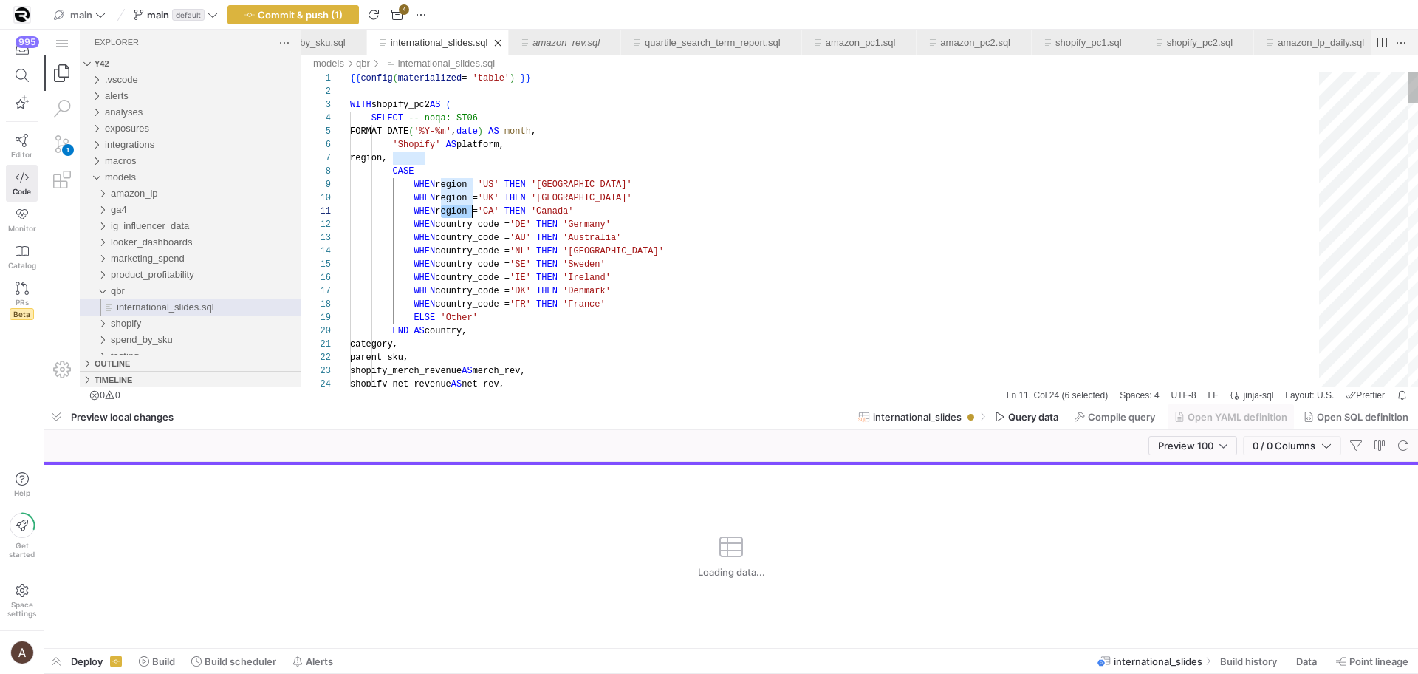
paste textarea "country_code"
click at [1402, 450] on span "button" at bounding box center [1403, 445] width 18 height 18
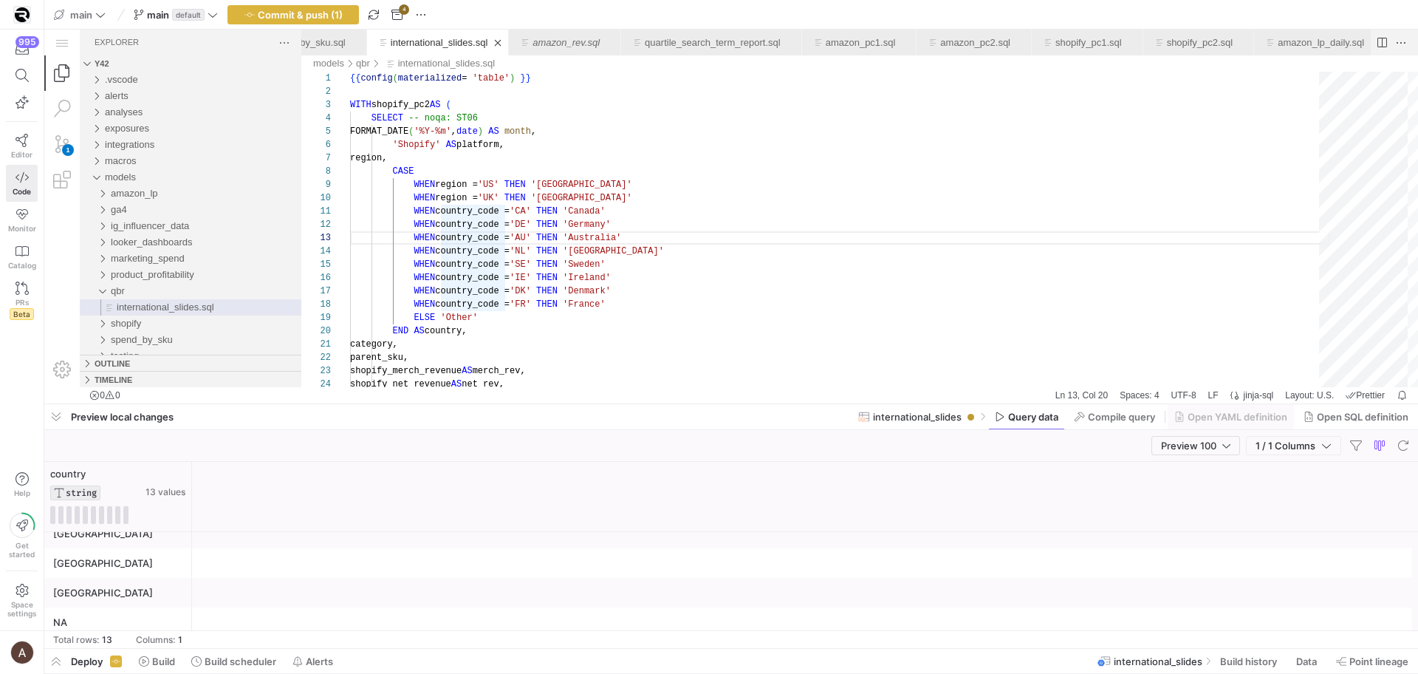
scroll to position [268, 0]
drag, startPoint x: 230, startPoint y: 431, endPoint x: 250, endPoint y: 348, distance: 85.1
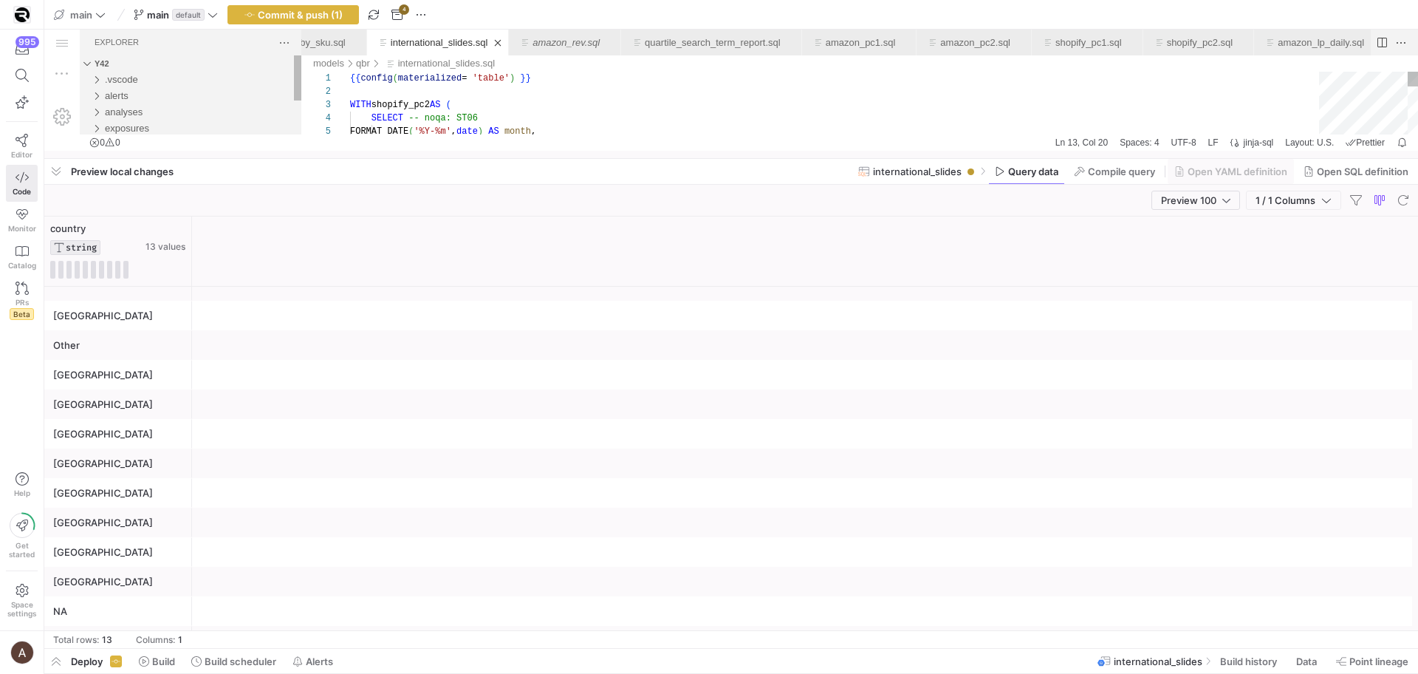
scroll to position [0, 0]
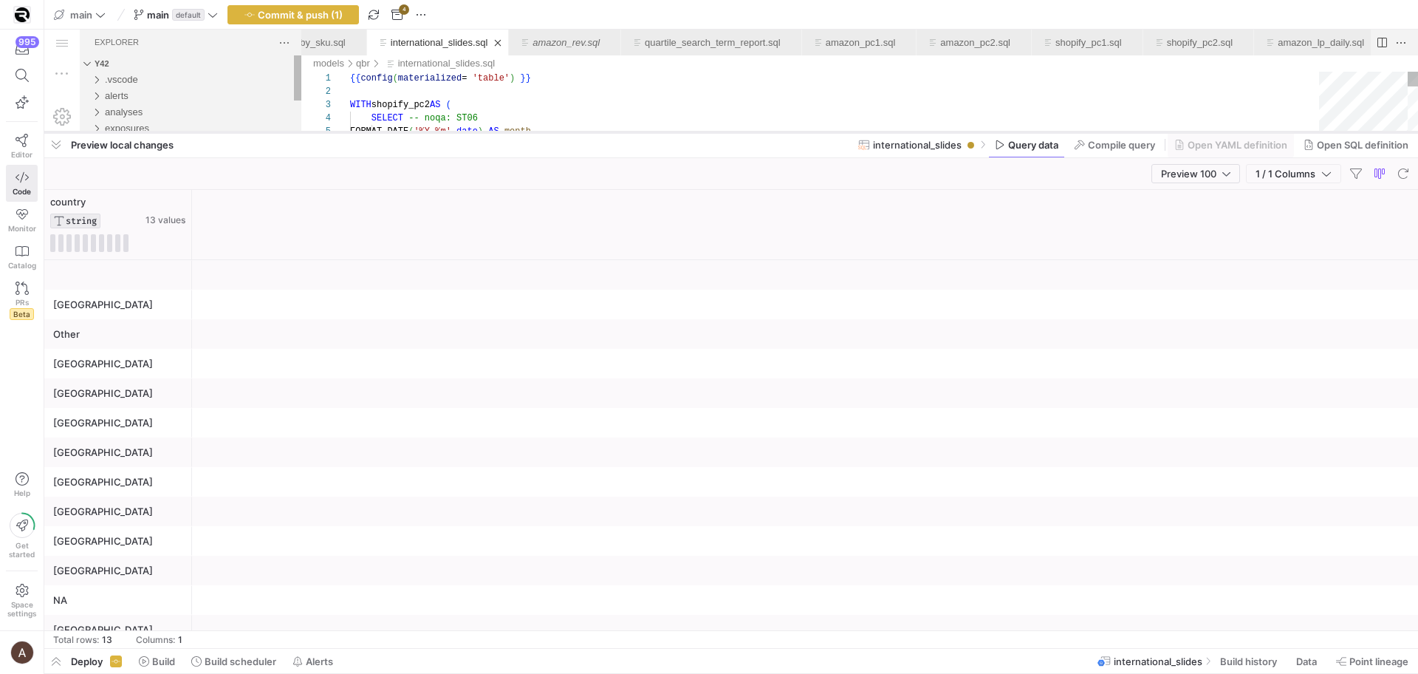
drag, startPoint x: 254, startPoint y: 408, endPoint x: 275, endPoint y: 133, distance: 275.5
click at [274, 129] on div at bounding box center [731, 132] width 1374 height 6
click at [64, 145] on span "button" at bounding box center [56, 144] width 24 height 25
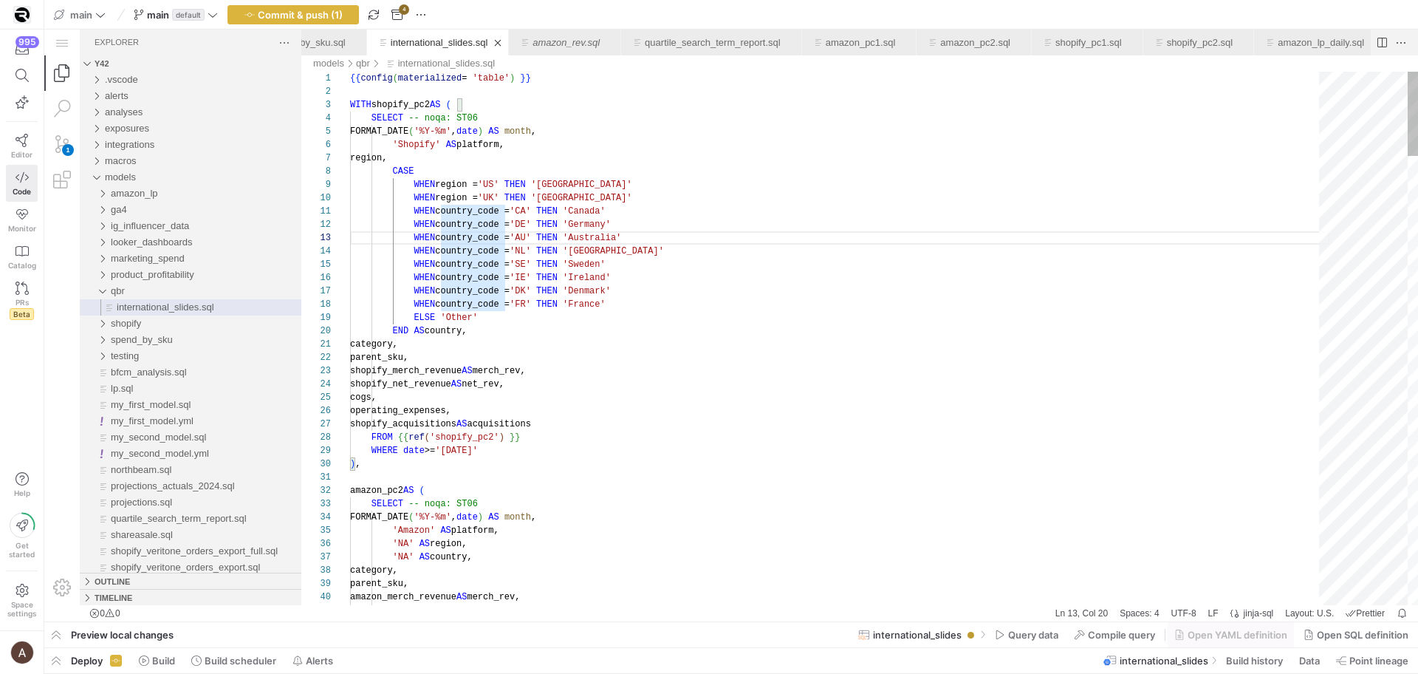
type textarea "category, parent_sku, shopify_merch_revenue AS merch_rev, shopify_net_revenue A…"
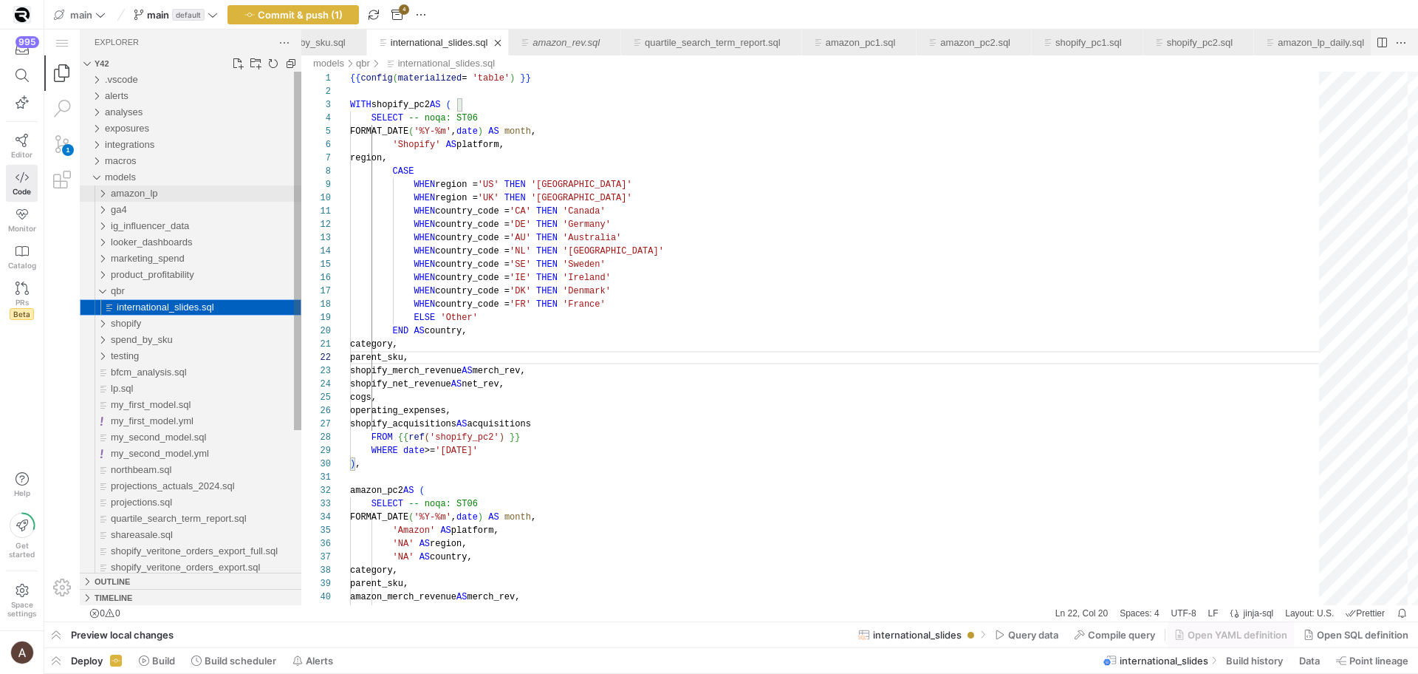
click at [134, 191] on span "amazon_lp" at bounding box center [134, 193] width 47 height 11
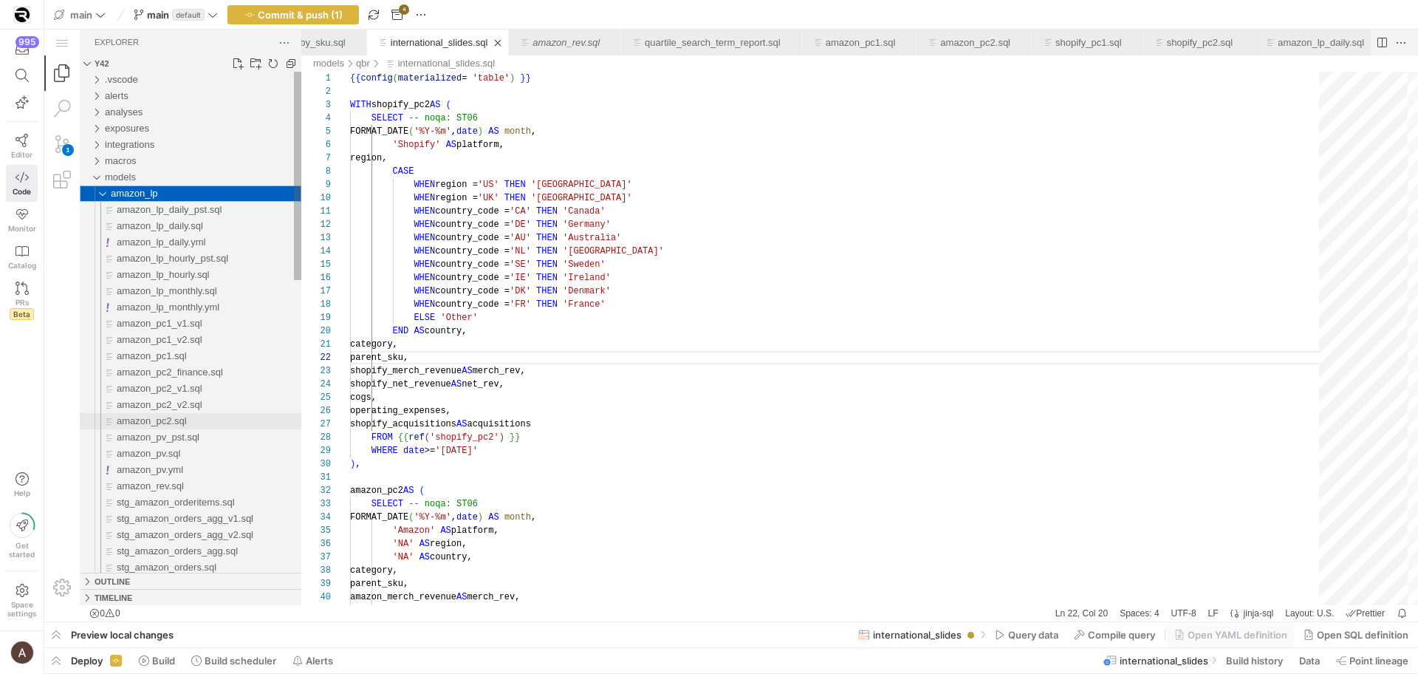
click at [142, 425] on span "amazon_pc2.sql" at bounding box center [152, 420] width 70 height 11
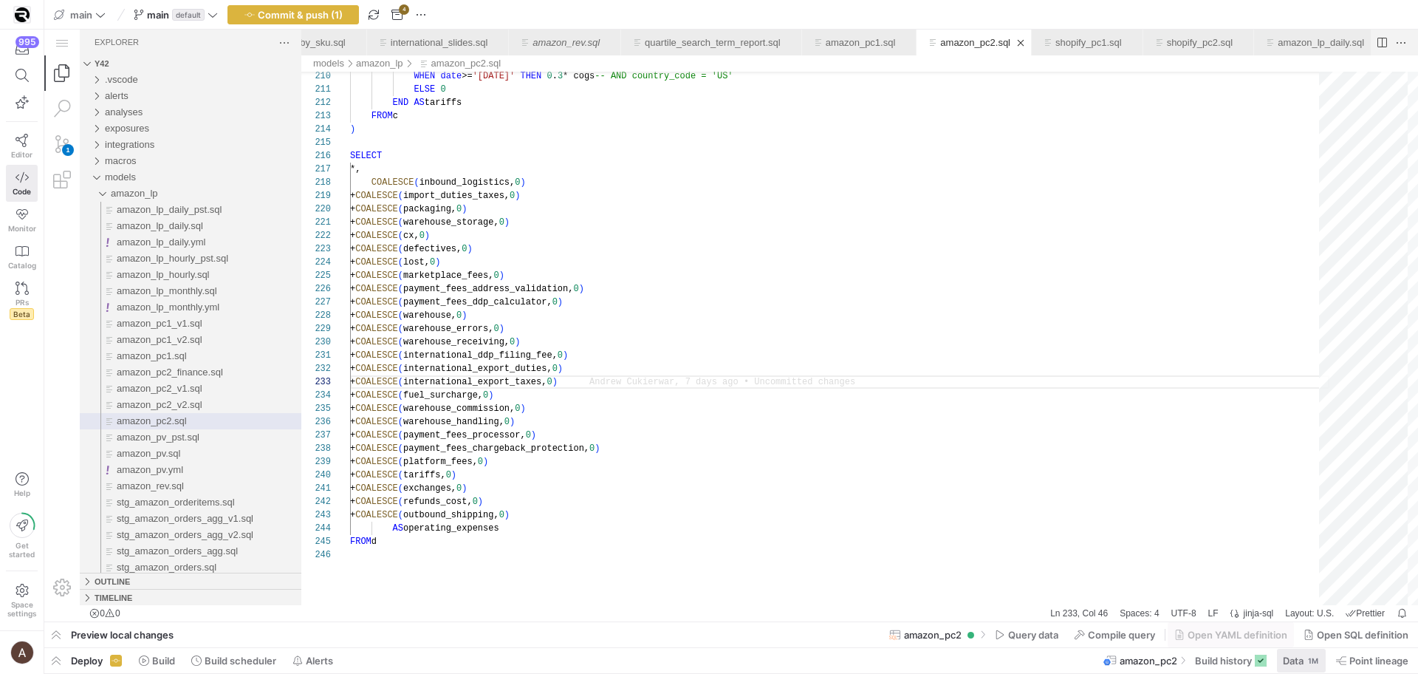
click at [1299, 656] on span "Data" at bounding box center [1293, 660] width 21 height 12
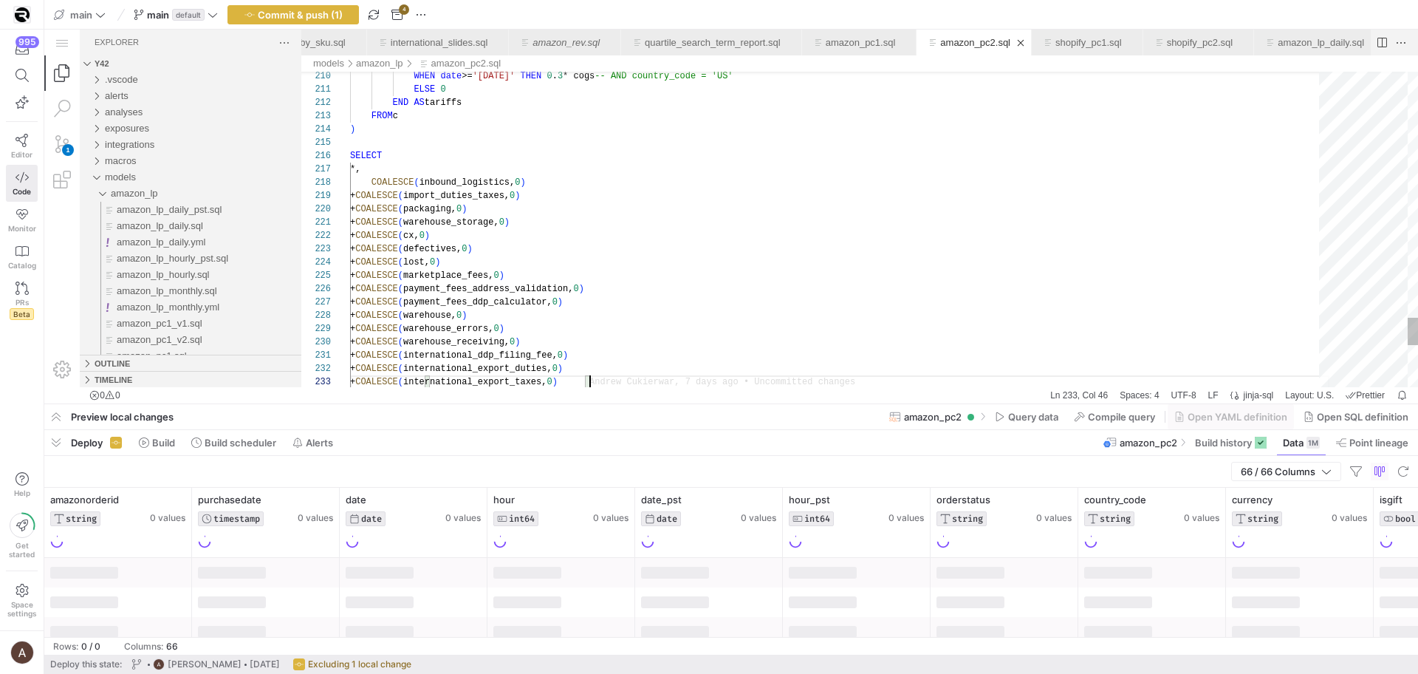
drag, startPoint x: 550, startPoint y: 434, endPoint x: 535, endPoint y: 177, distance: 257.5
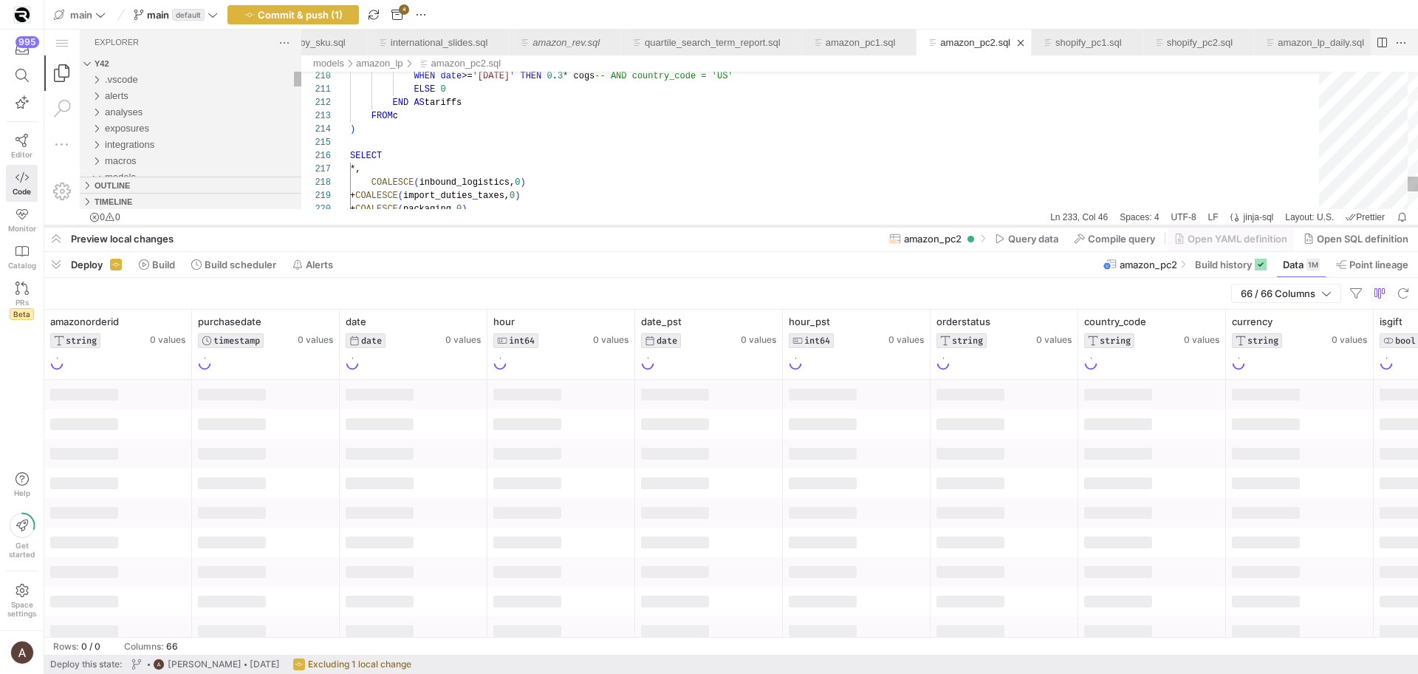
click at [509, 226] on div at bounding box center [731, 226] width 1374 height 6
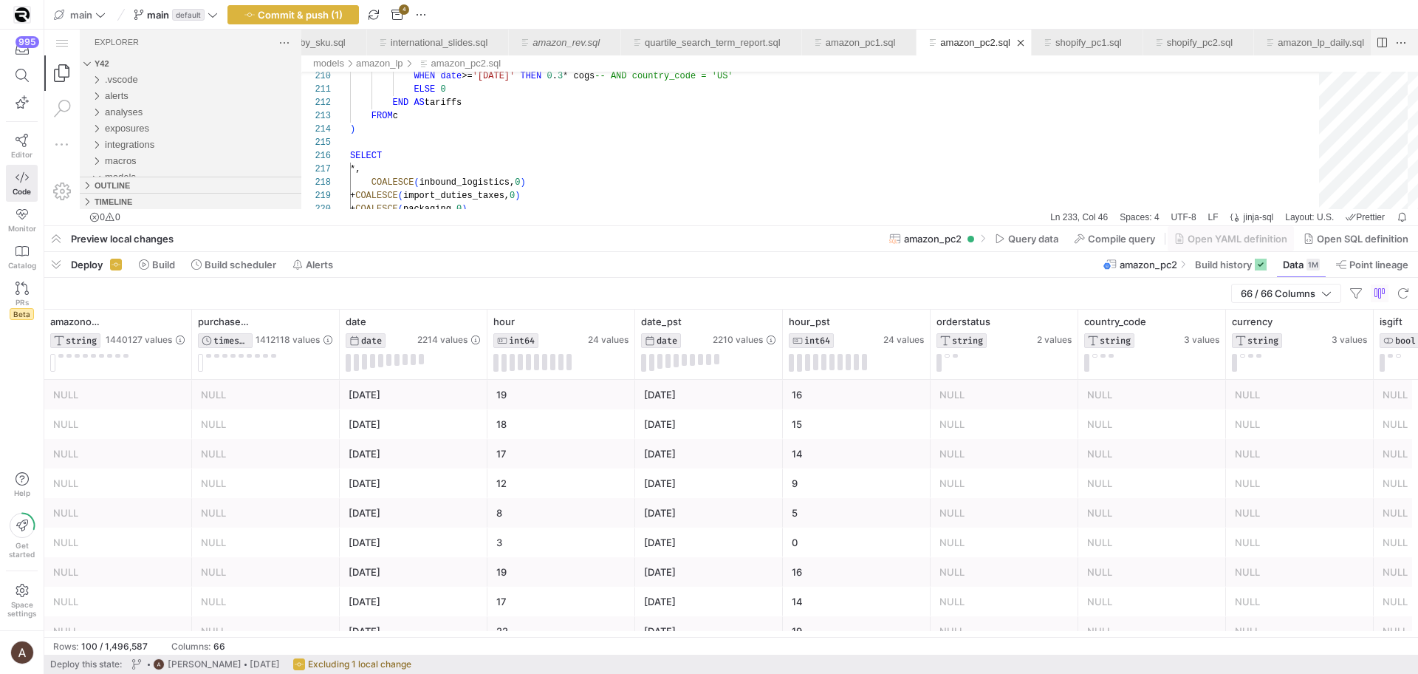
click at [1137, 351] on div at bounding box center [731, 450] width 1374 height 448
click at [804, 178] on div at bounding box center [731, 112] width 1374 height 225
click at [1057, 462] on div at bounding box center [731, 450] width 1374 height 448
click at [1085, 357] on div at bounding box center [731, 450] width 1374 height 448
click at [55, 263] on div at bounding box center [731, 450] width 1374 height 448
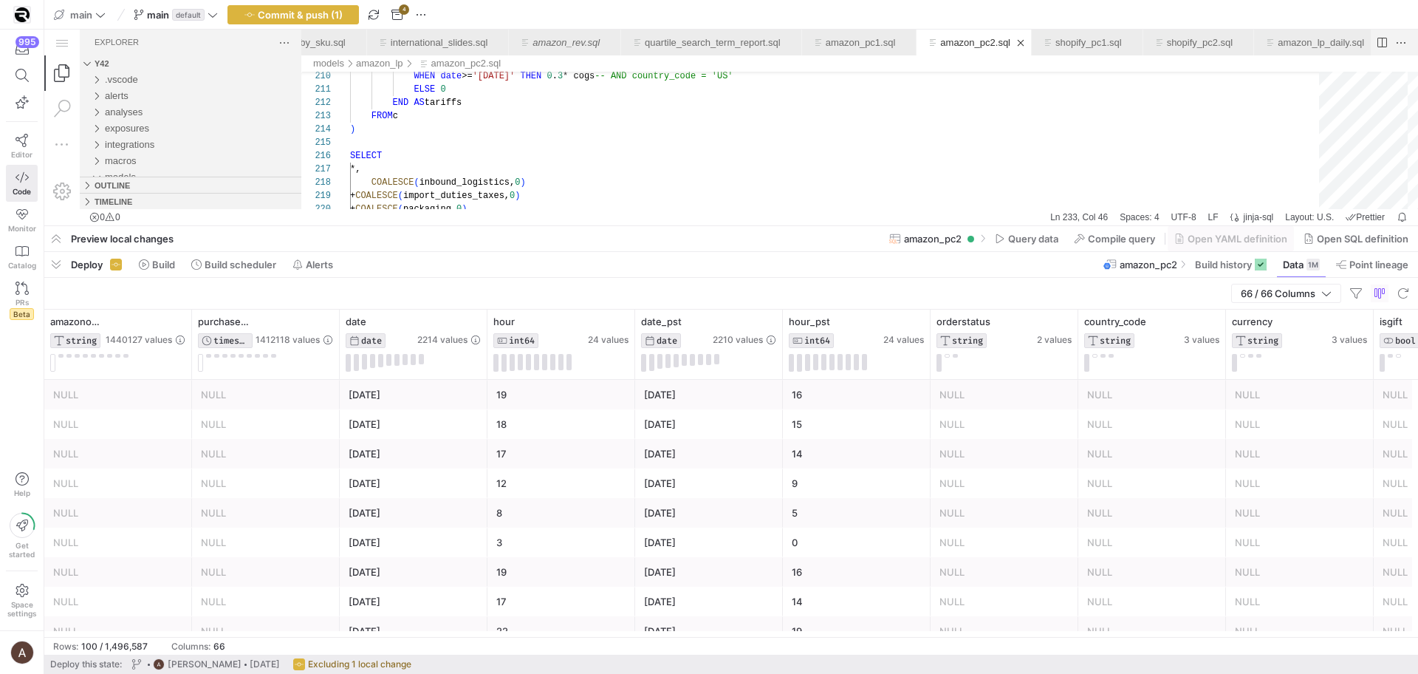
click at [60, 262] on div at bounding box center [731, 450] width 1374 height 448
click at [590, 140] on div at bounding box center [731, 112] width 1374 height 225
click at [53, 269] on div at bounding box center [731, 450] width 1374 height 448
click at [59, 260] on div at bounding box center [731, 450] width 1374 height 448
click at [643, 199] on div at bounding box center [731, 112] width 1374 height 225
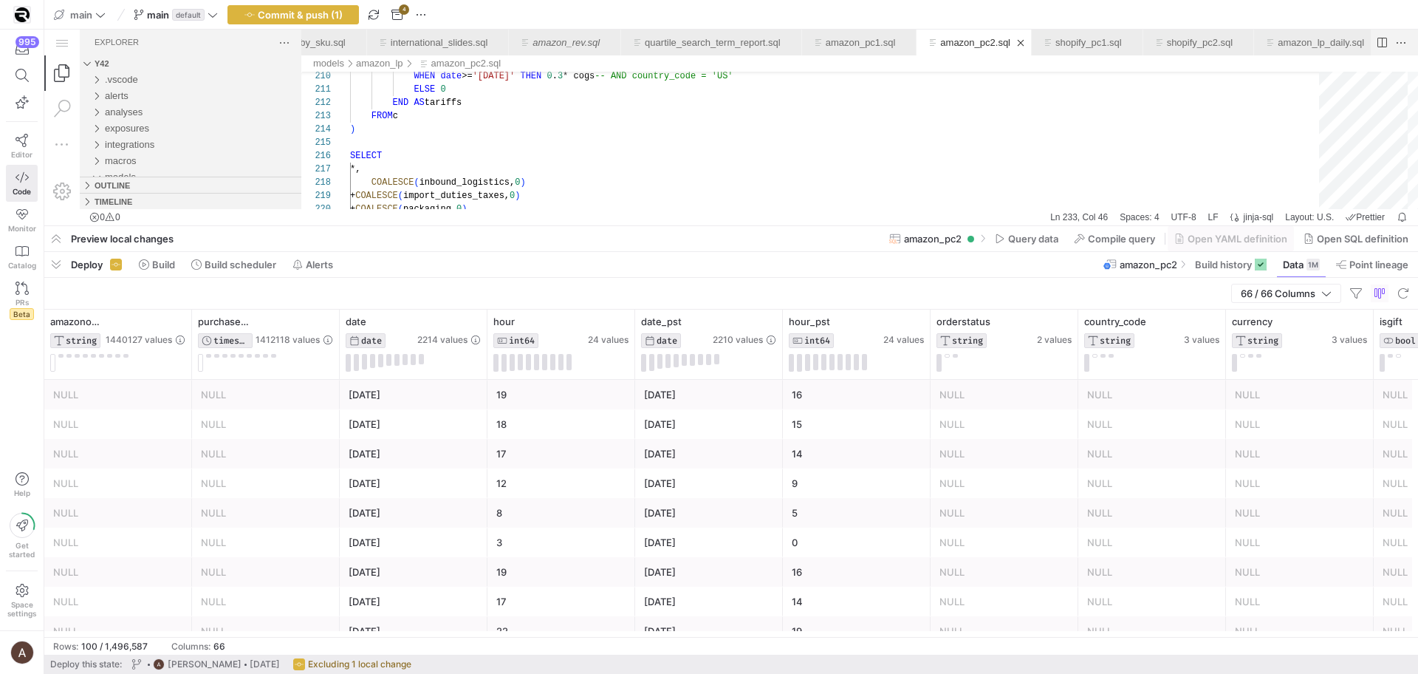
click at [64, 270] on div at bounding box center [731, 450] width 1374 height 448
click at [55, 267] on div at bounding box center [731, 450] width 1374 height 448
click at [1103, 129] on div at bounding box center [731, 112] width 1374 height 225
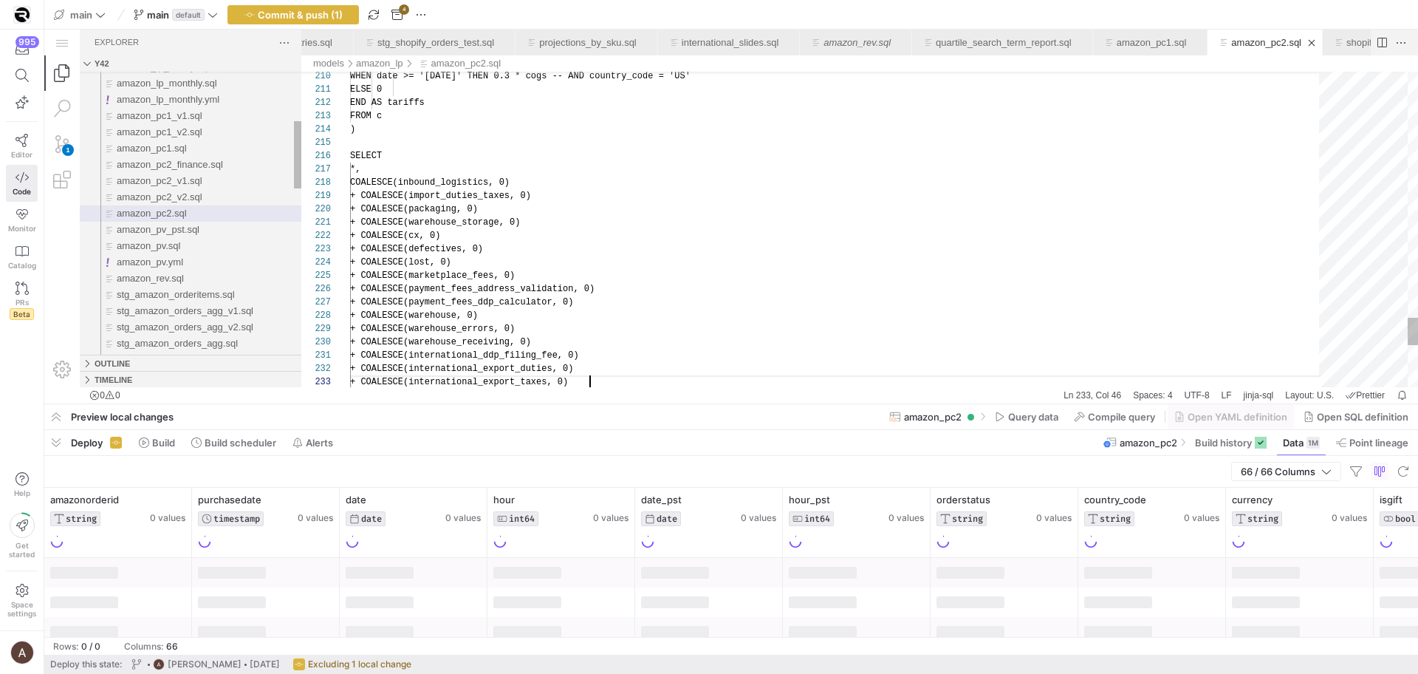
scroll to position [27, 240]
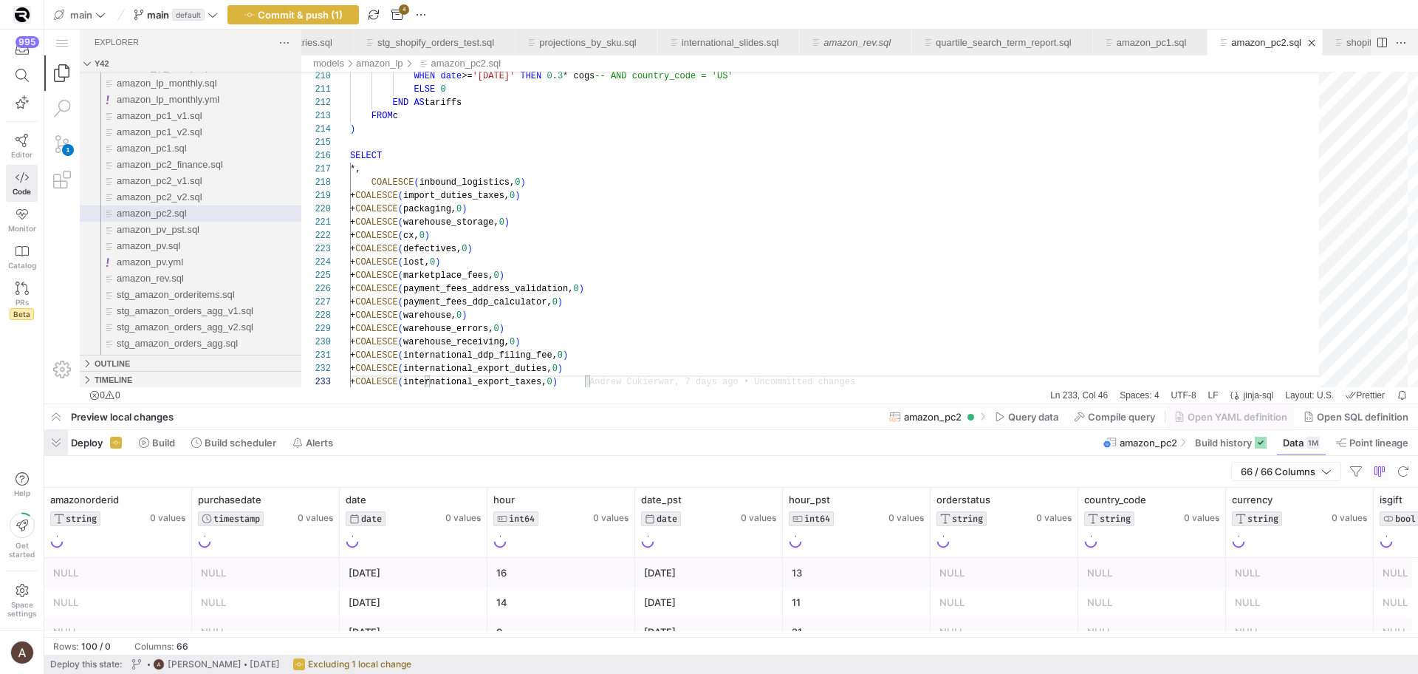
click at [57, 450] on span "button" at bounding box center [56, 442] width 24 height 25
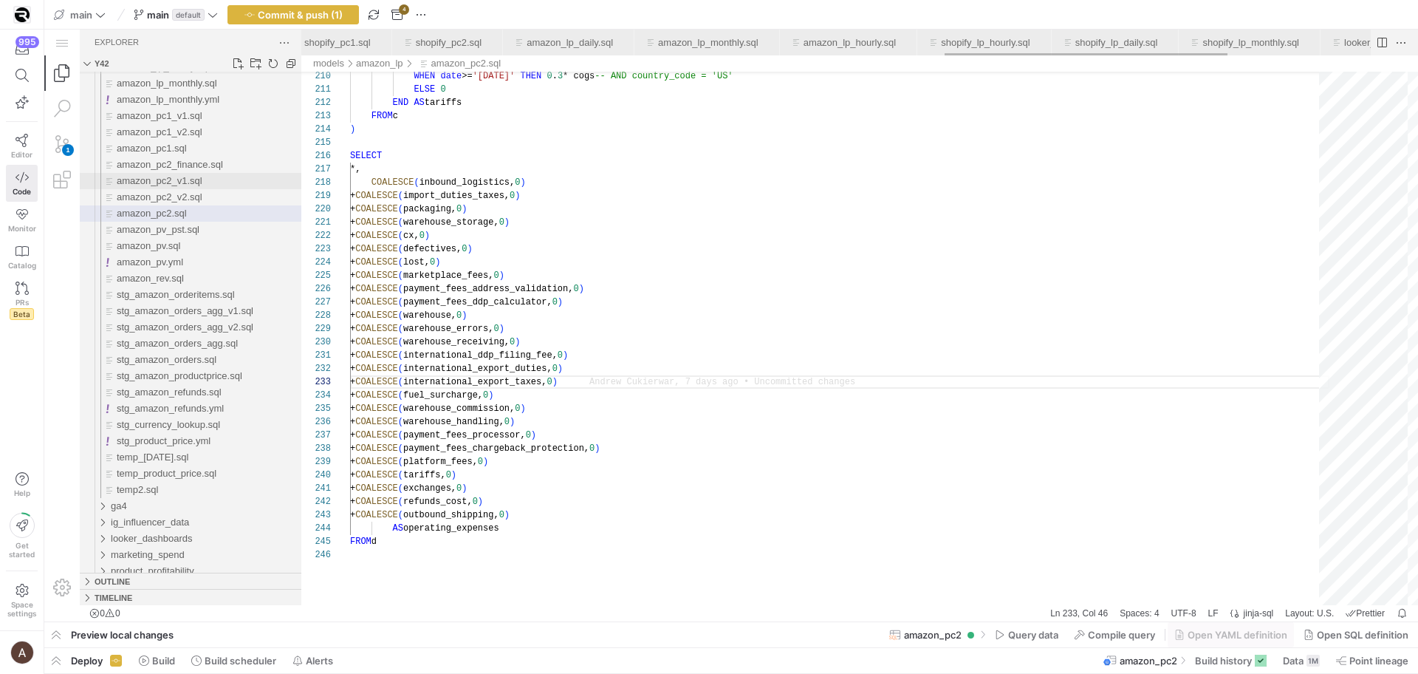
scroll to position [0, 1284]
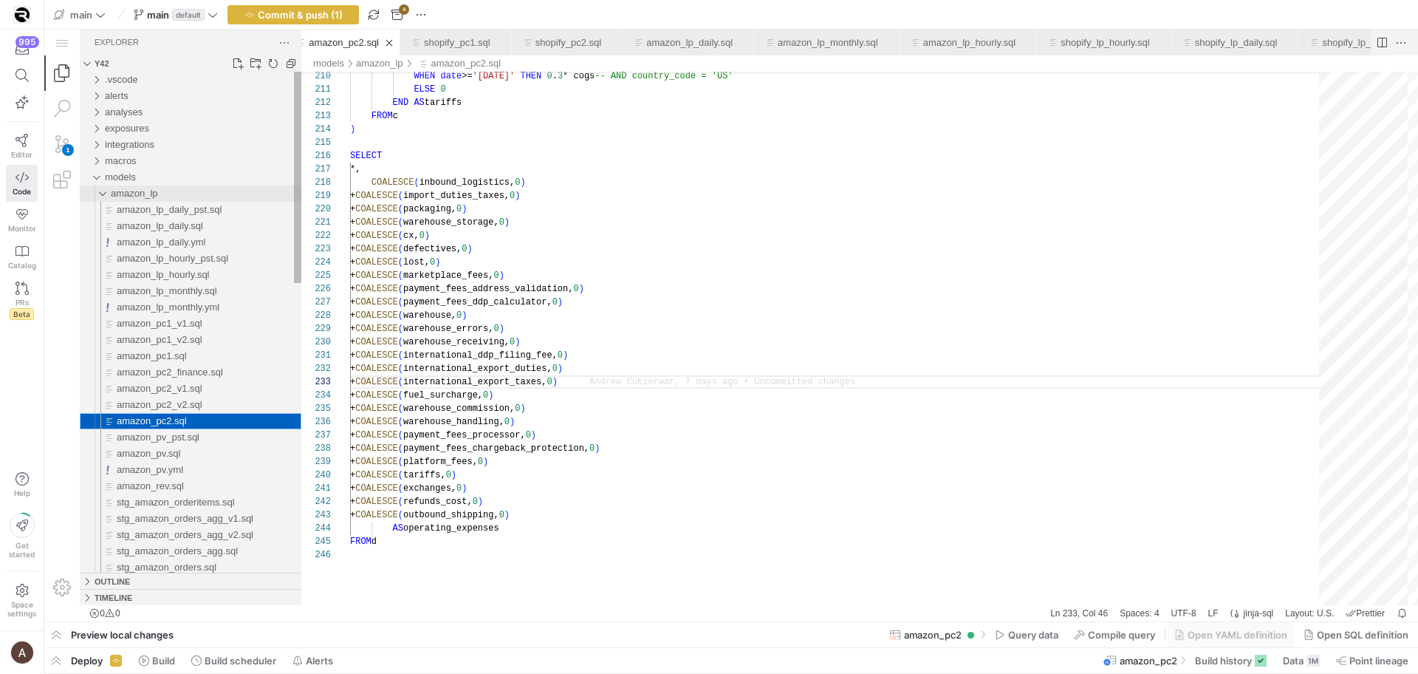
click at [126, 192] on span "amazon_lp" at bounding box center [134, 193] width 47 height 11
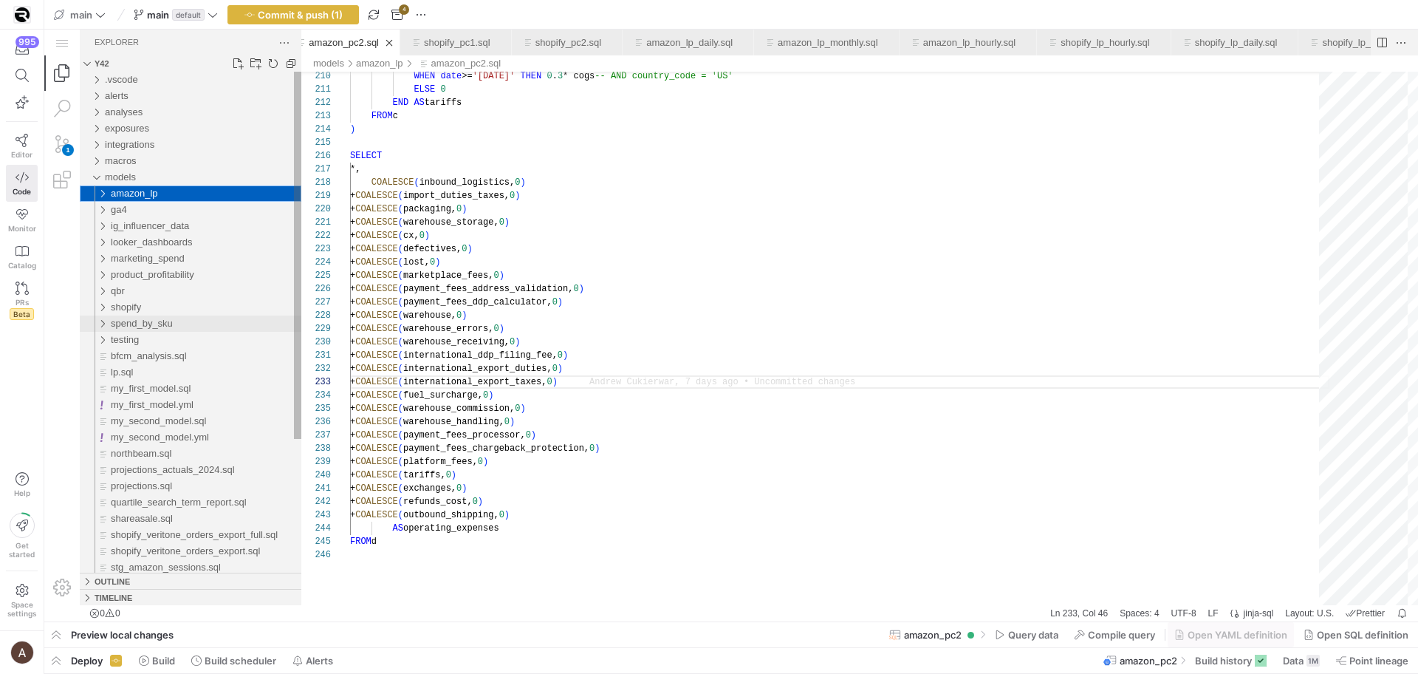
click at [145, 329] on span "spend_by_sku" at bounding box center [142, 323] width 62 height 11
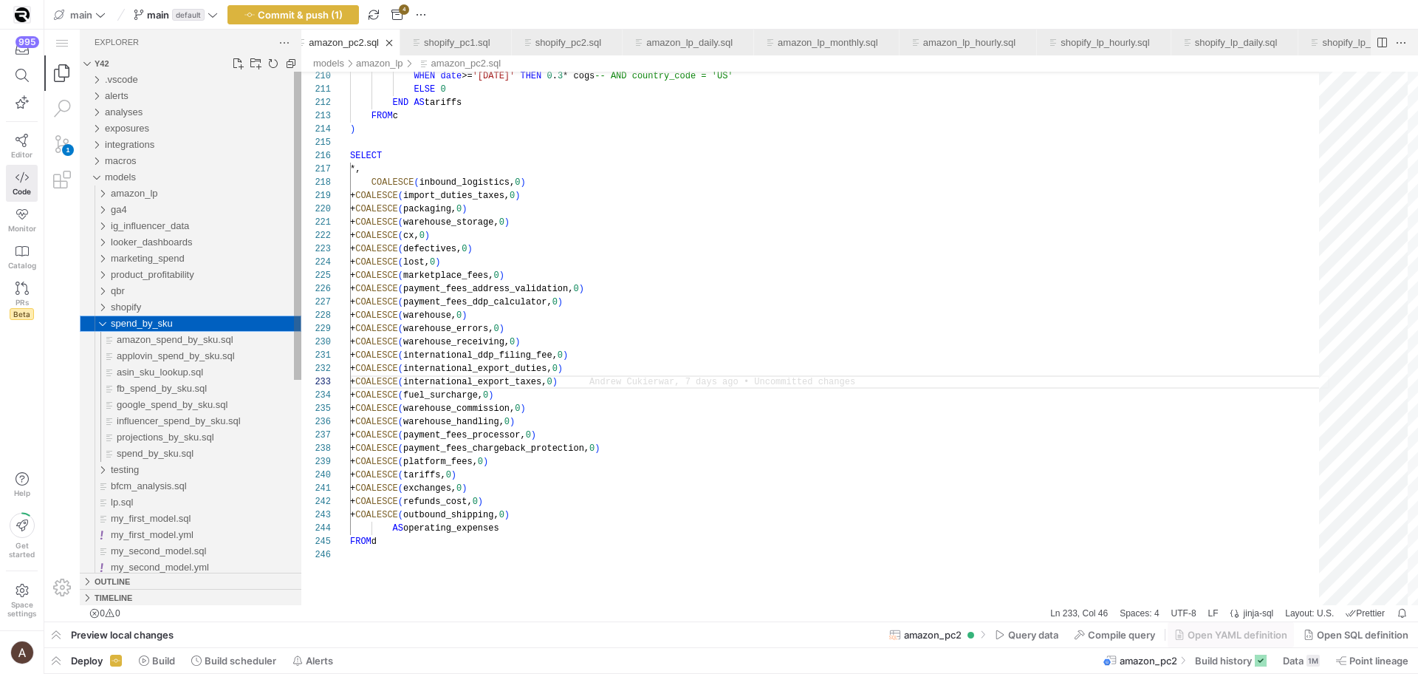
click at [145, 329] on span "spend_by_sku" at bounding box center [142, 323] width 62 height 11
click at [141, 295] on div "qbr" at bounding box center [206, 291] width 191 height 16
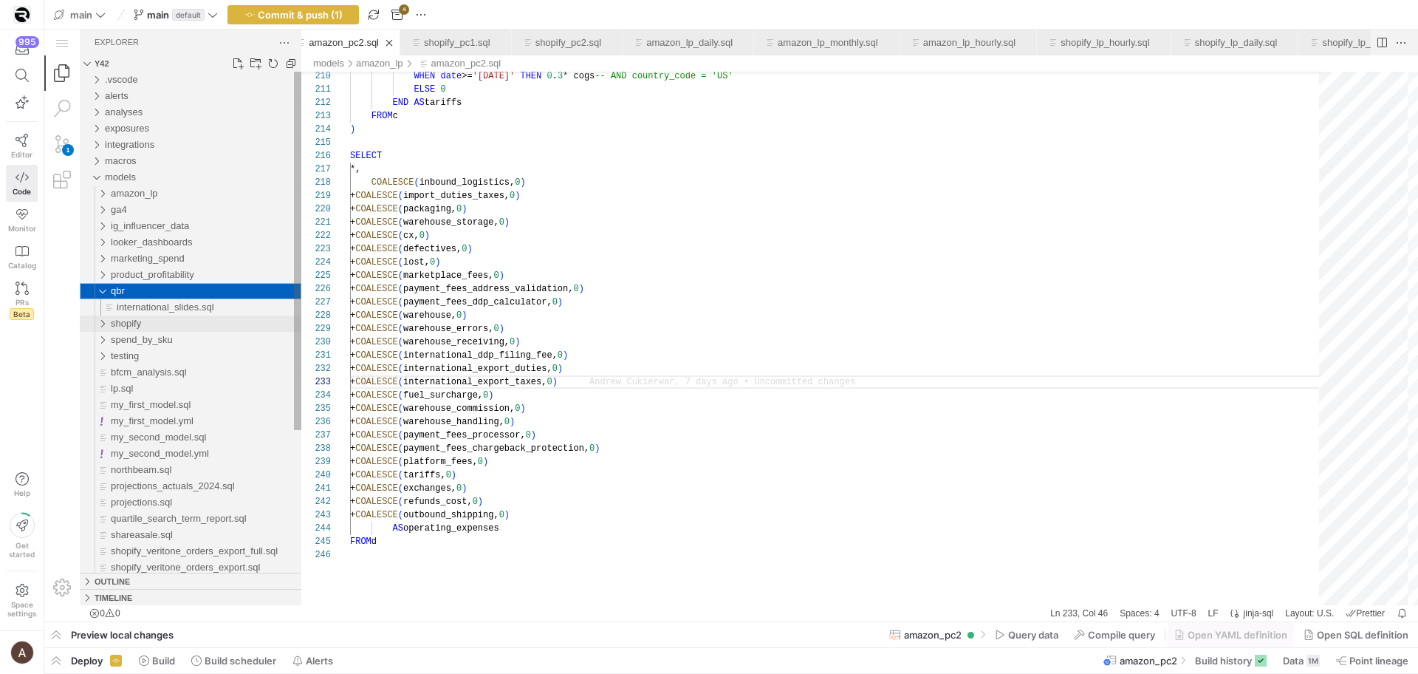
click at [141, 316] on div "shopify" at bounding box center [206, 323] width 191 height 16
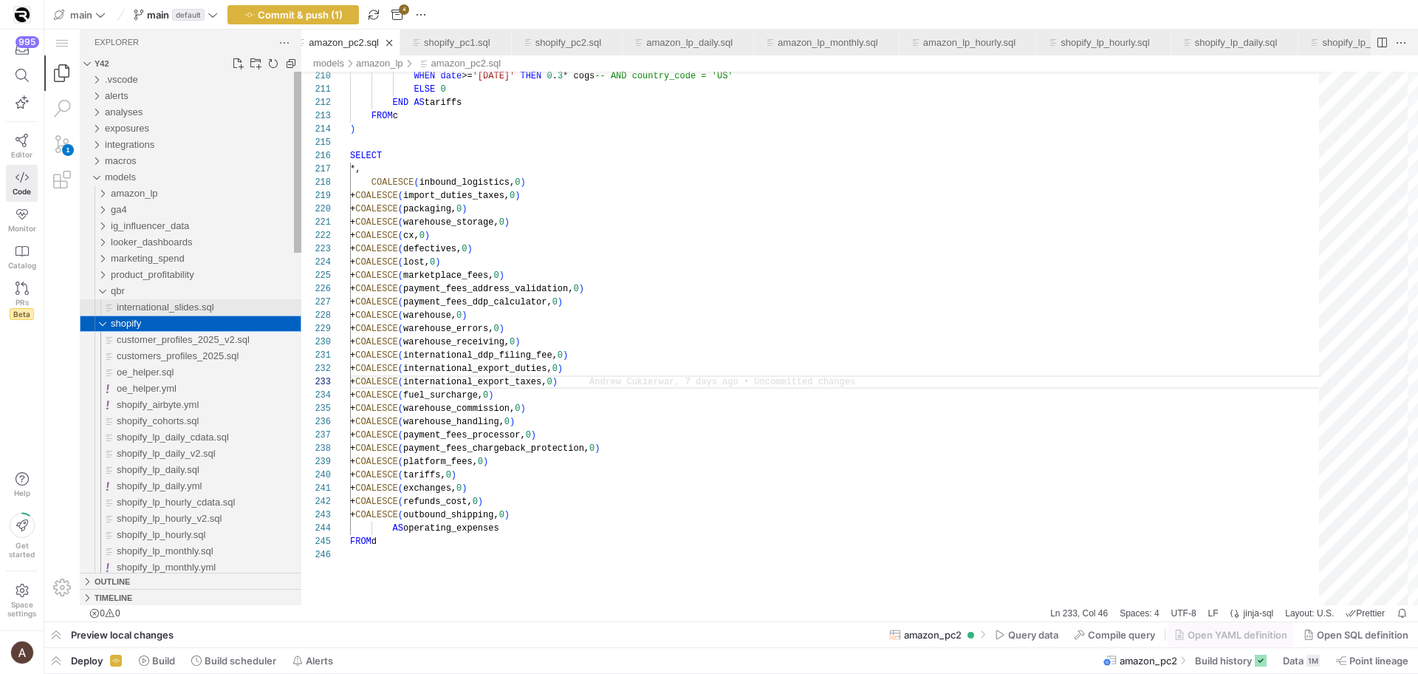
click at [142, 308] on span "international_slides.sql" at bounding box center [165, 306] width 97 height 11
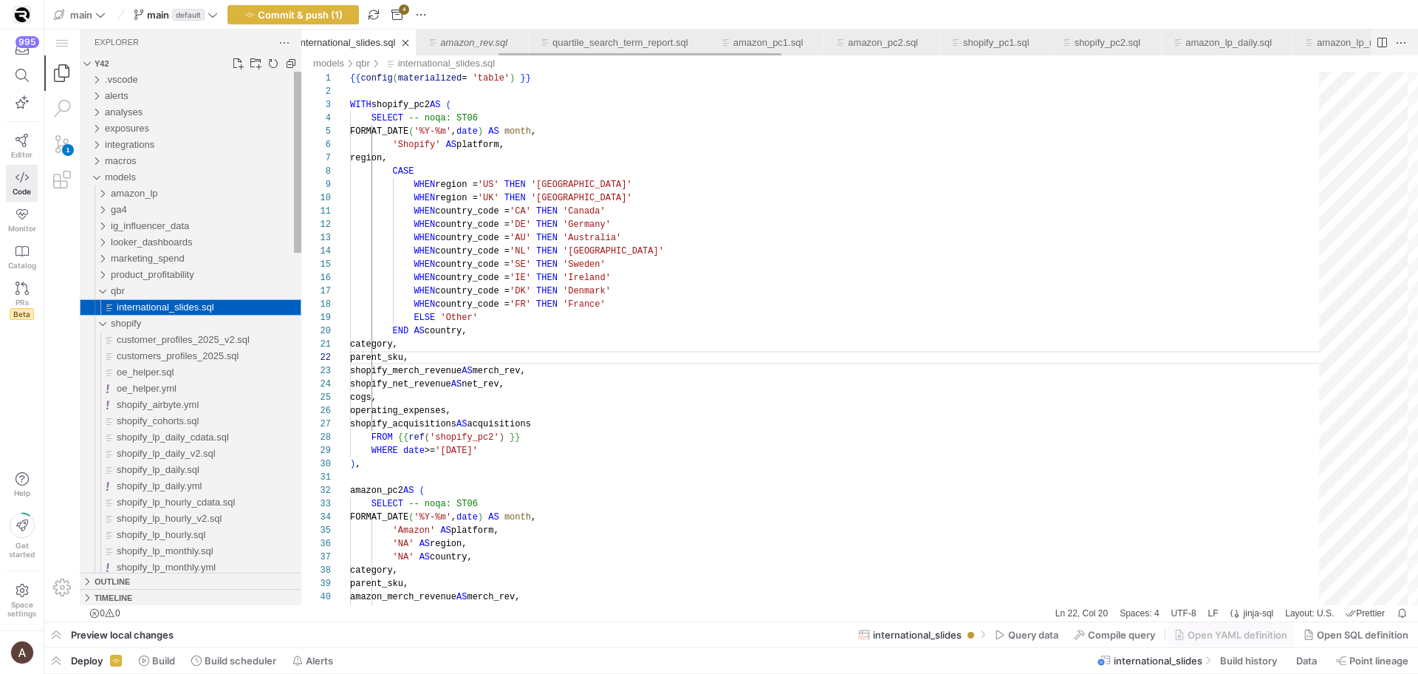
scroll to position [133, 101]
click at [140, 321] on span "shopify" at bounding box center [126, 323] width 30 height 11
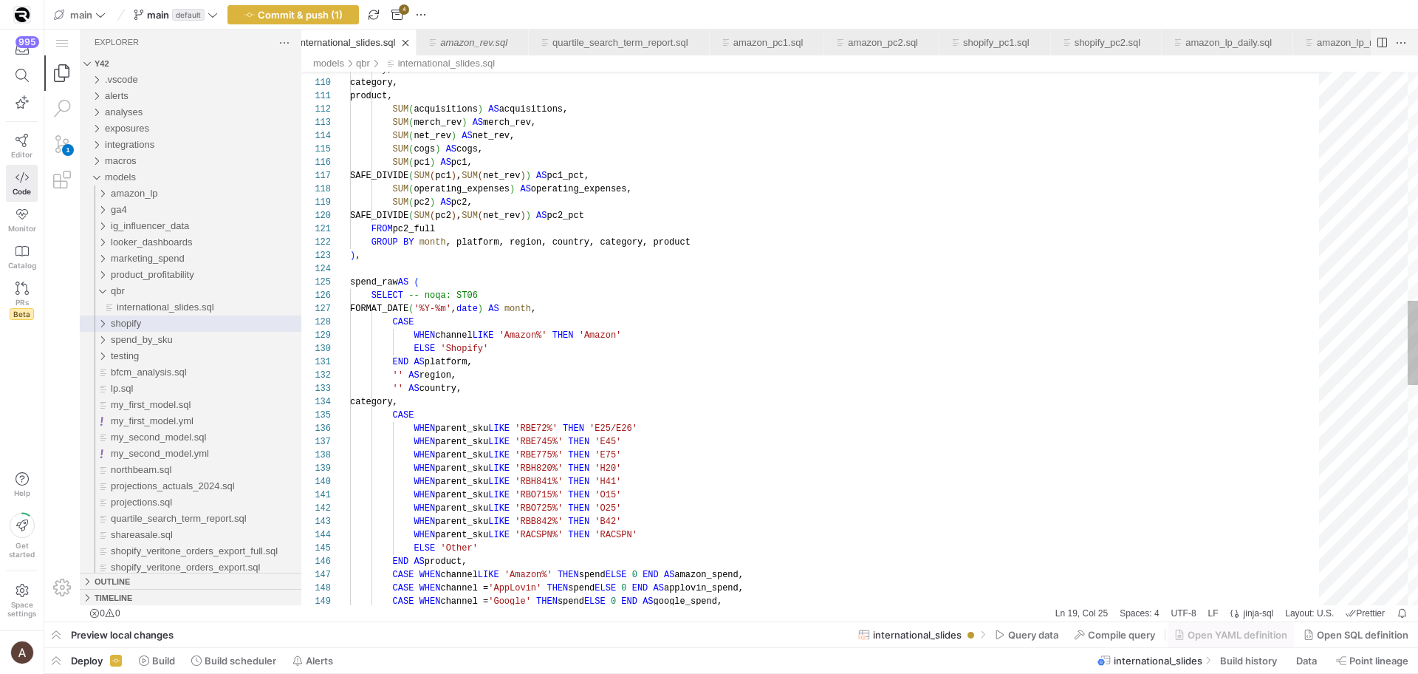
type textarea "FROM pc2_full GROUP BY month, platform, region, country, category, product ), s…"
click at [554, 307] on div "WHEN parent_sku LIKE 'RBB842%' THEN 'B42' WHEN parent_sku LIKE 'RACSPN%' THEN '…" at bounding box center [839, 309] width 979 height 3365
click at [295, 18] on span "Commit & push (1)" at bounding box center [300, 15] width 85 height 12
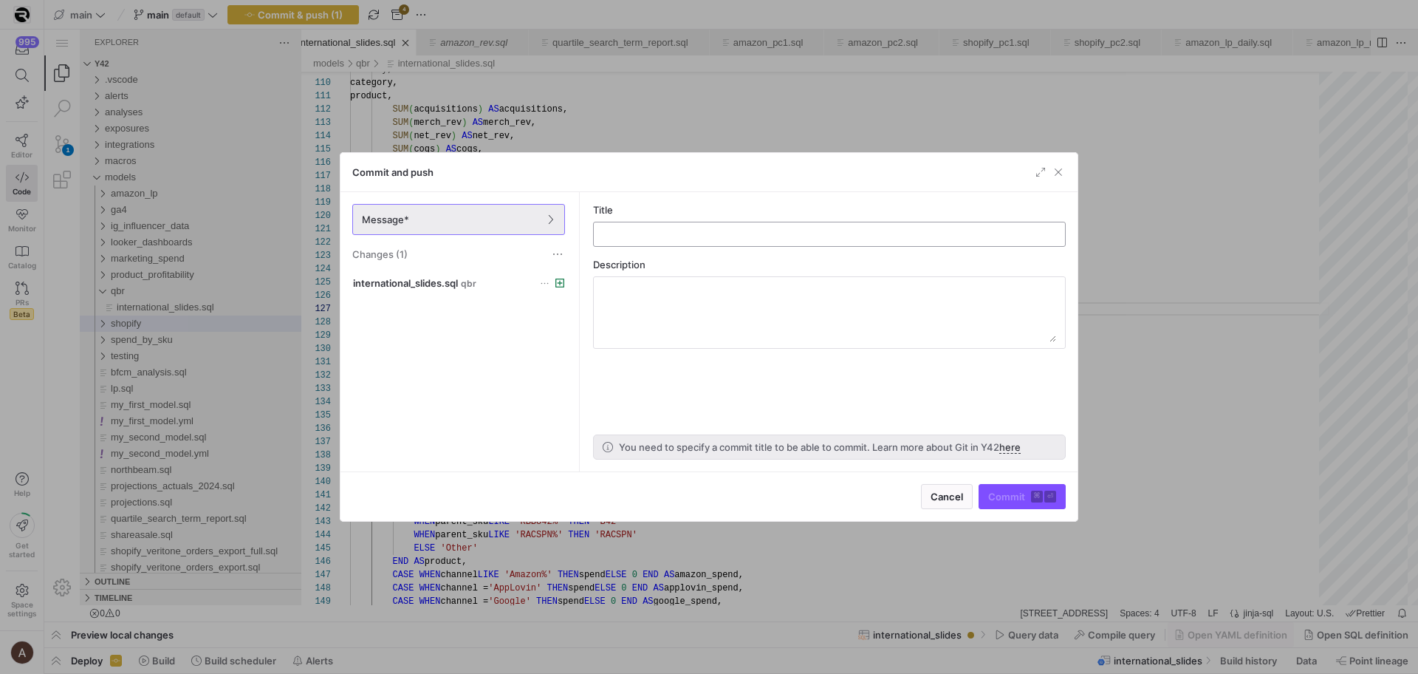
click at [662, 233] on input "text" at bounding box center [830, 234] width 448 height 12
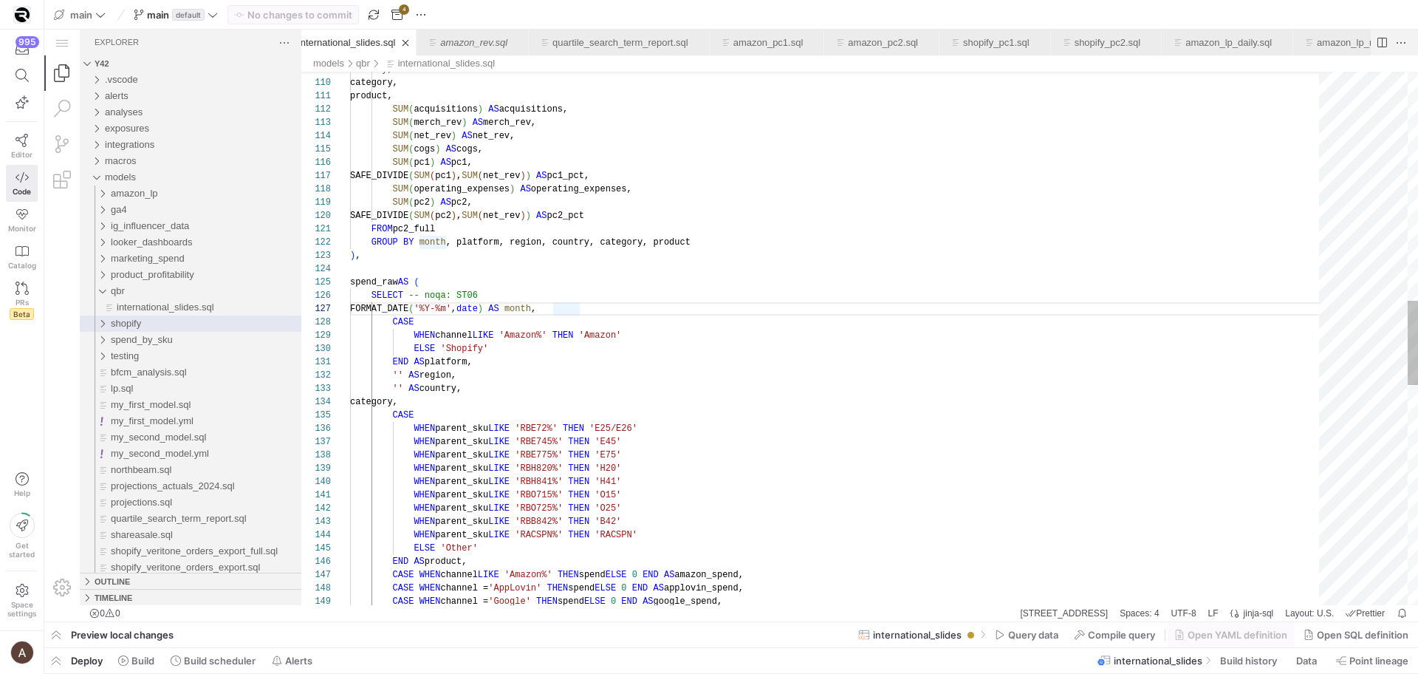
scroll to position [27, 10]
click at [846, 251] on div "WHEN parent_sku LIKE 'RBB842%' THEN 'B42' WHEN parent_sku LIKE 'RACSPN%' THEN '…" at bounding box center [839, 309] width 979 height 3365
click at [1258, 655] on span "Build history" at bounding box center [1248, 660] width 57 height 12
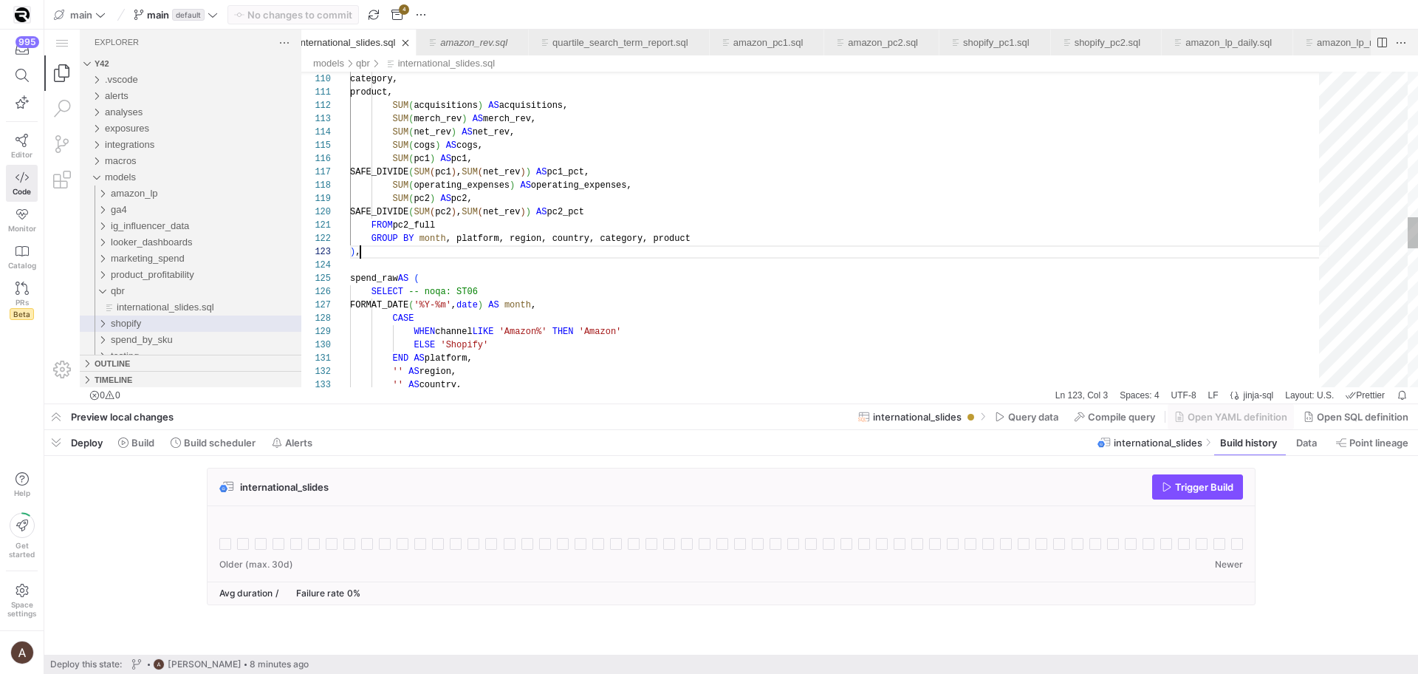
scroll to position [27, 10]
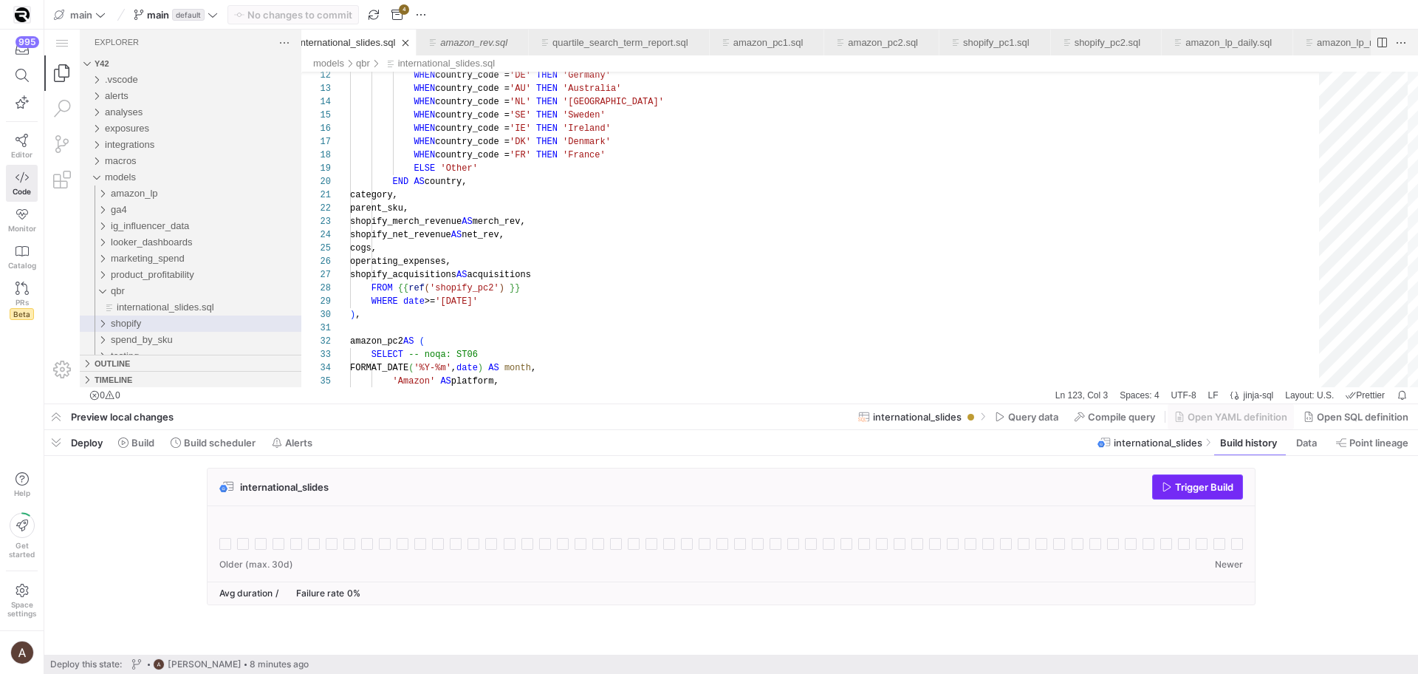
click at [1209, 486] on span "Trigger Build" at bounding box center [1204, 487] width 58 height 12
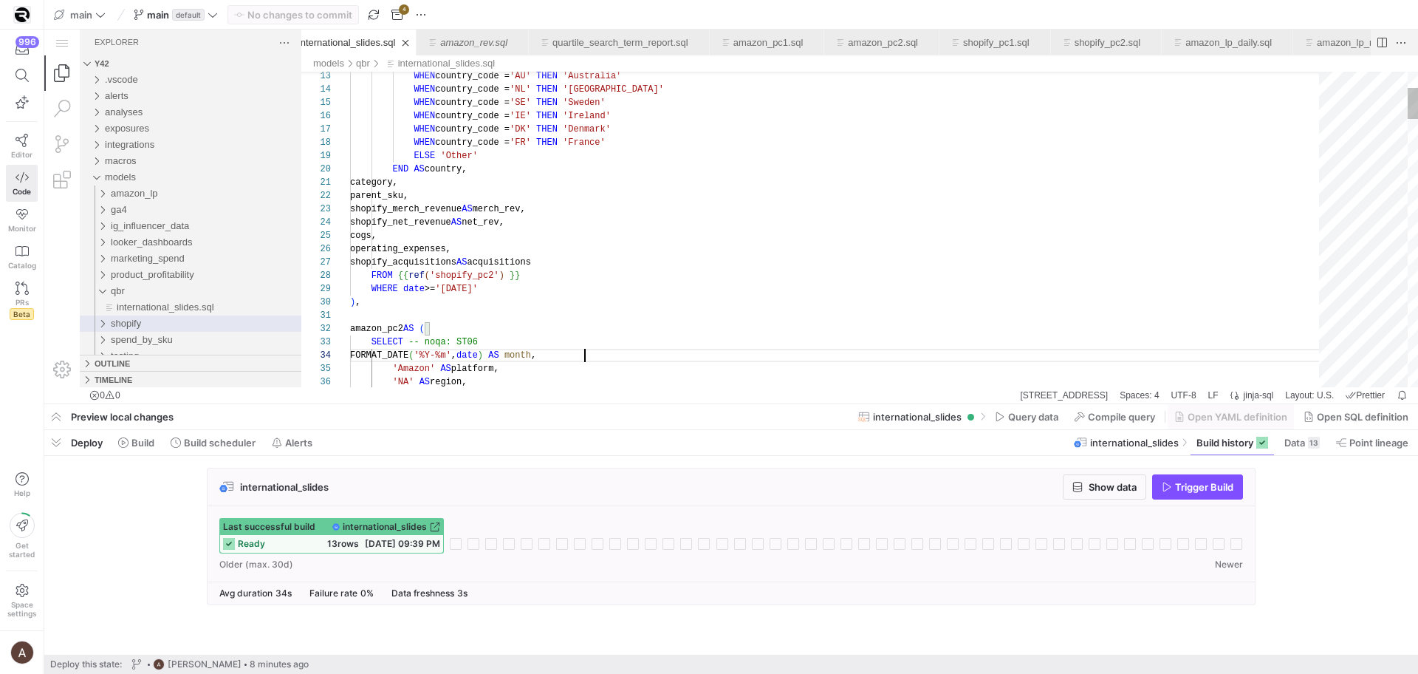
scroll to position [27, 230]
click at [985, 210] on div "shopify_merch_revenue AS merch_rev," at bounding box center [839, 208] width 979 height 13
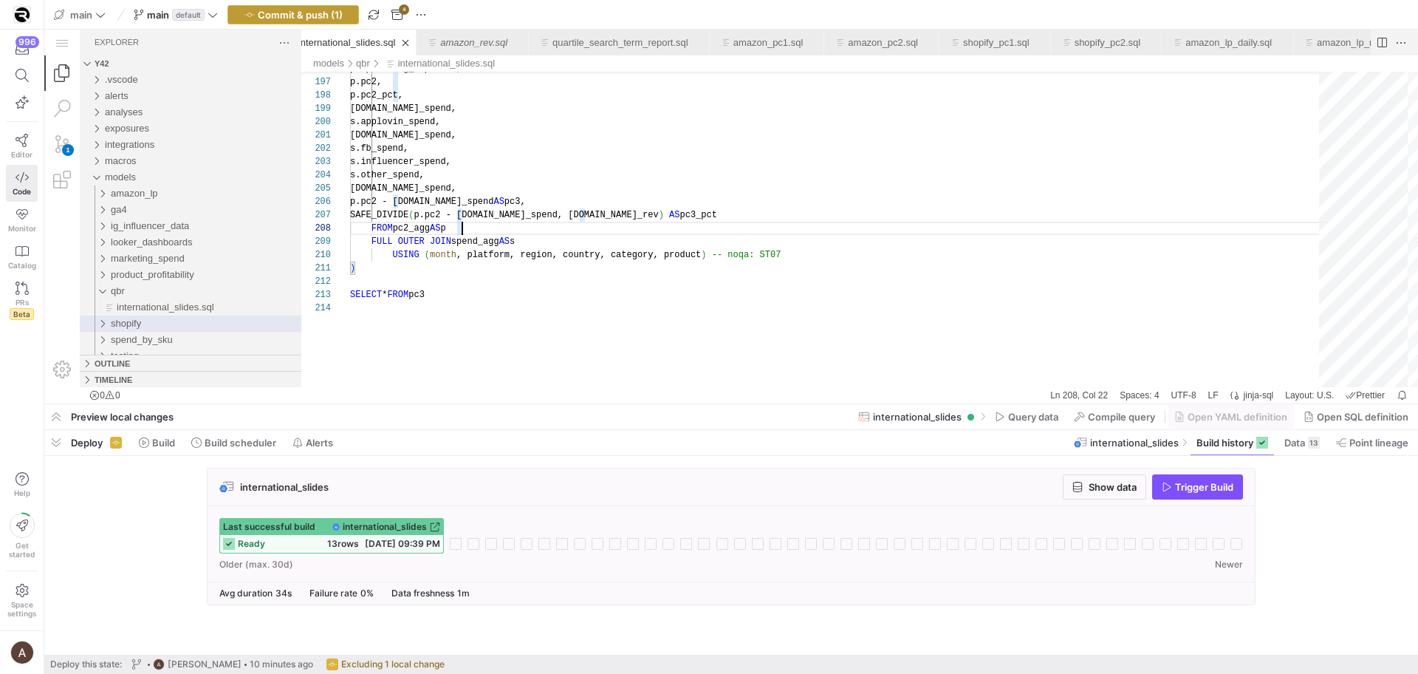
click at [326, 14] on span "Commit & push (1)" at bounding box center [300, 15] width 85 height 12
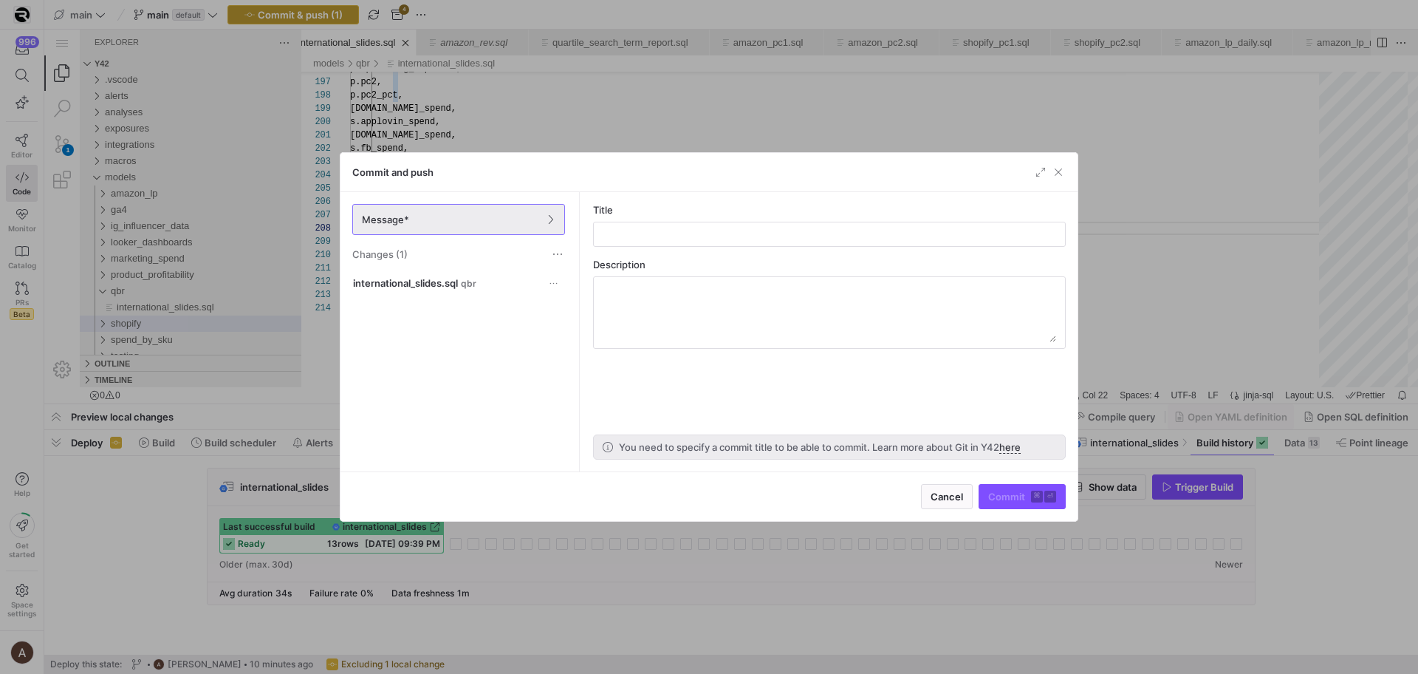
scroll to position [93, 117]
drag, startPoint x: 614, startPoint y: 200, endPoint x: 612, endPoint y: 221, distance: 20.7
click at [612, 219] on as-split-area "Title Description You need to specify a commit title to be able to commit. Lear…" at bounding box center [829, 331] width 496 height 279
click at [611, 233] on input "text" at bounding box center [830, 234] width 448 height 12
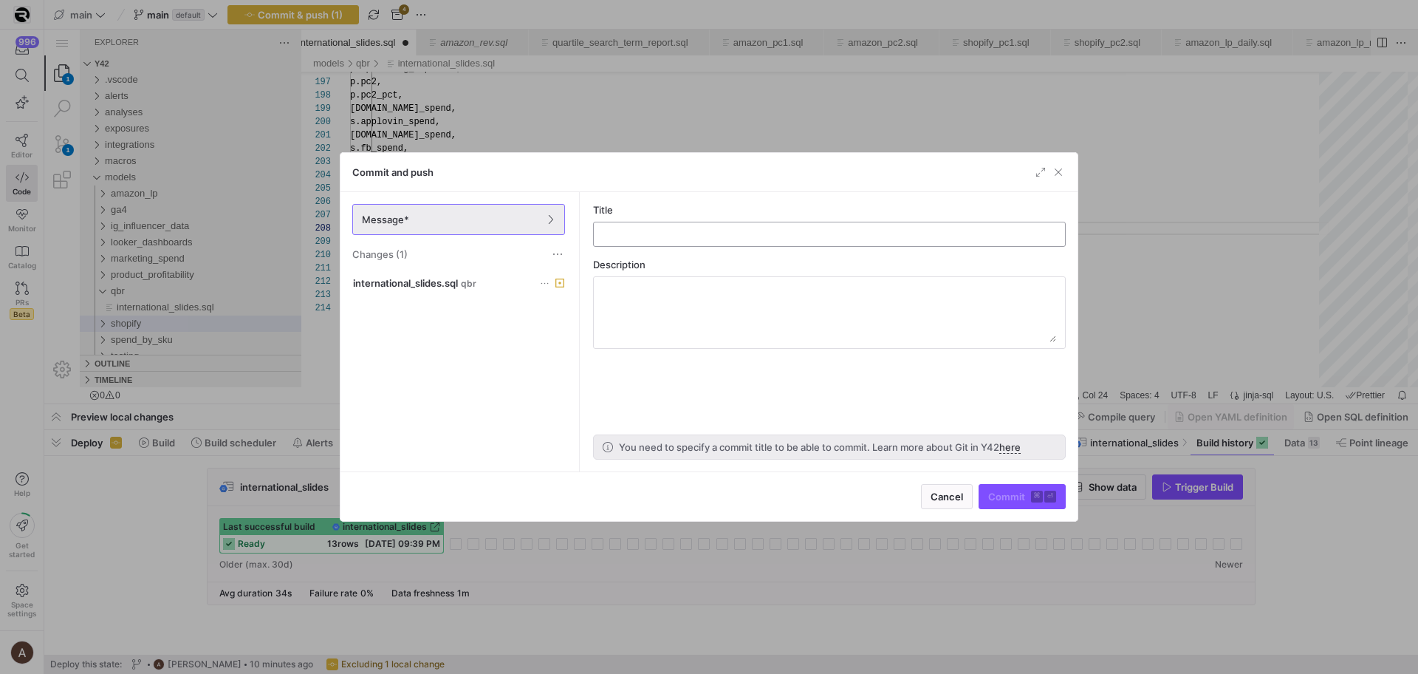
type textarea "s.google_spend, s.fb_spend, s.influencer_spend, s.other_spend, s.total_spend, p…"
click at [611, 233] on input "text" at bounding box center [830, 234] width 448 height 12
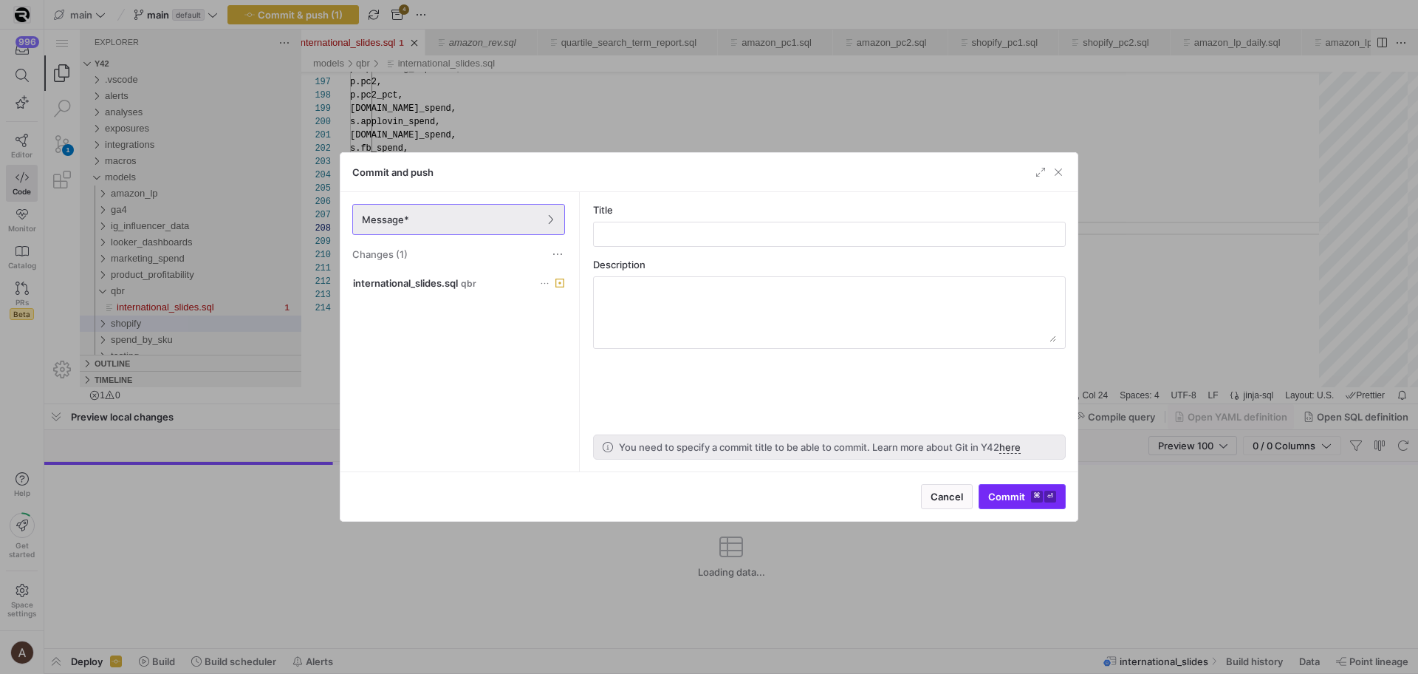
click at [1004, 484] on button "Commit ⌘ ⏎" at bounding box center [1022, 496] width 87 height 25
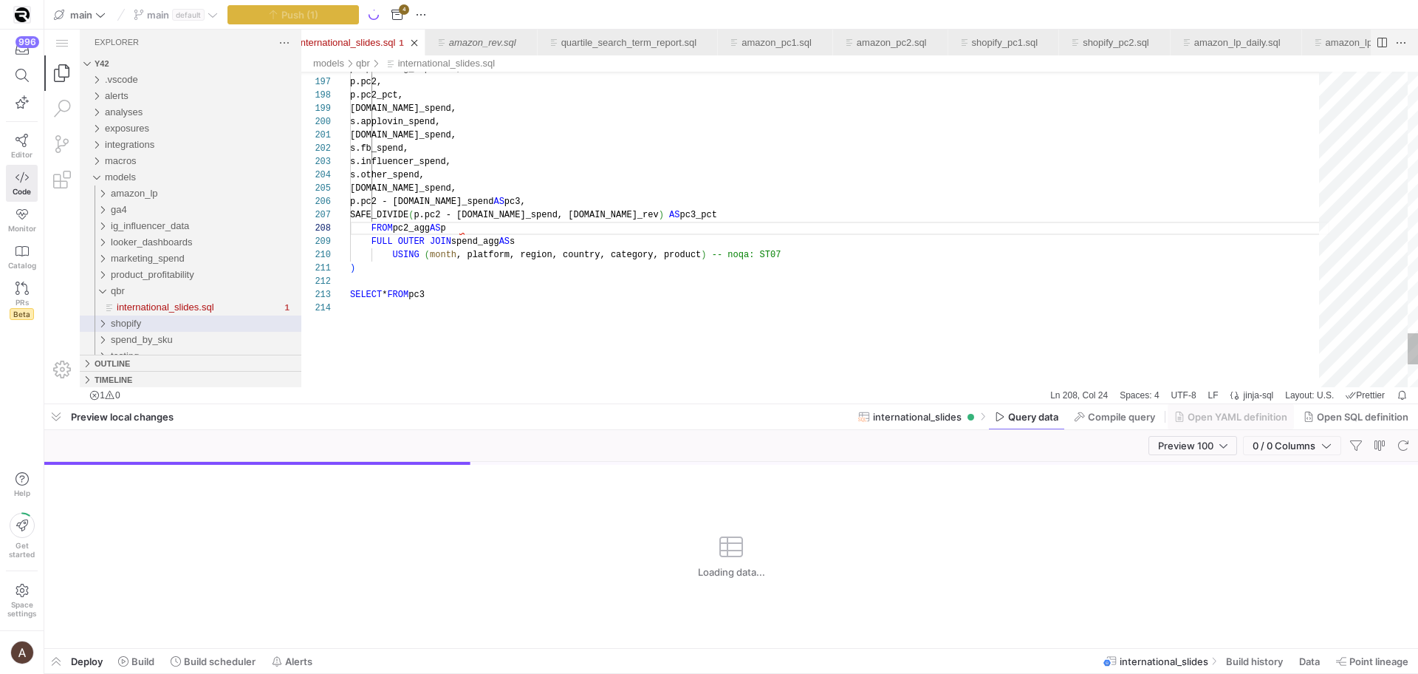
scroll to position [27, 90]
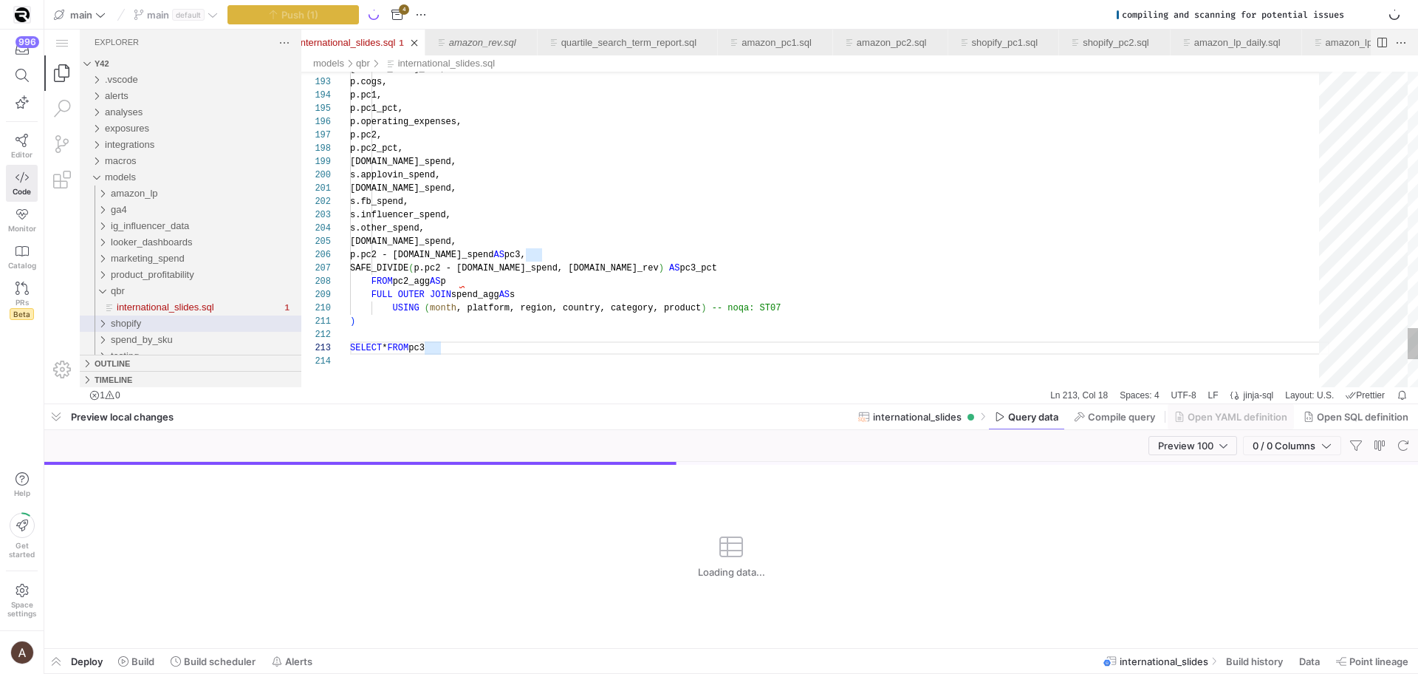
click at [523, 282] on div "FROM pc2_agg AS p" at bounding box center [839, 281] width 979 height 13
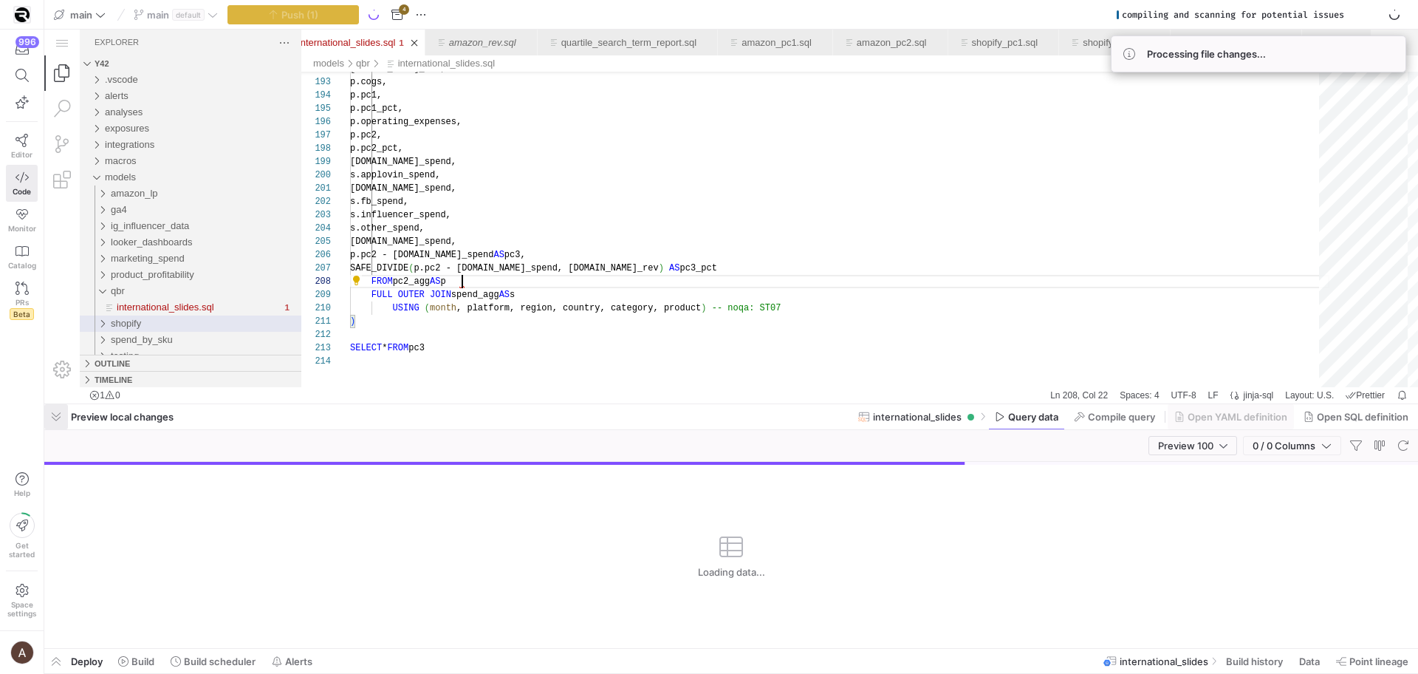
click at [58, 416] on span "button" at bounding box center [56, 416] width 24 height 25
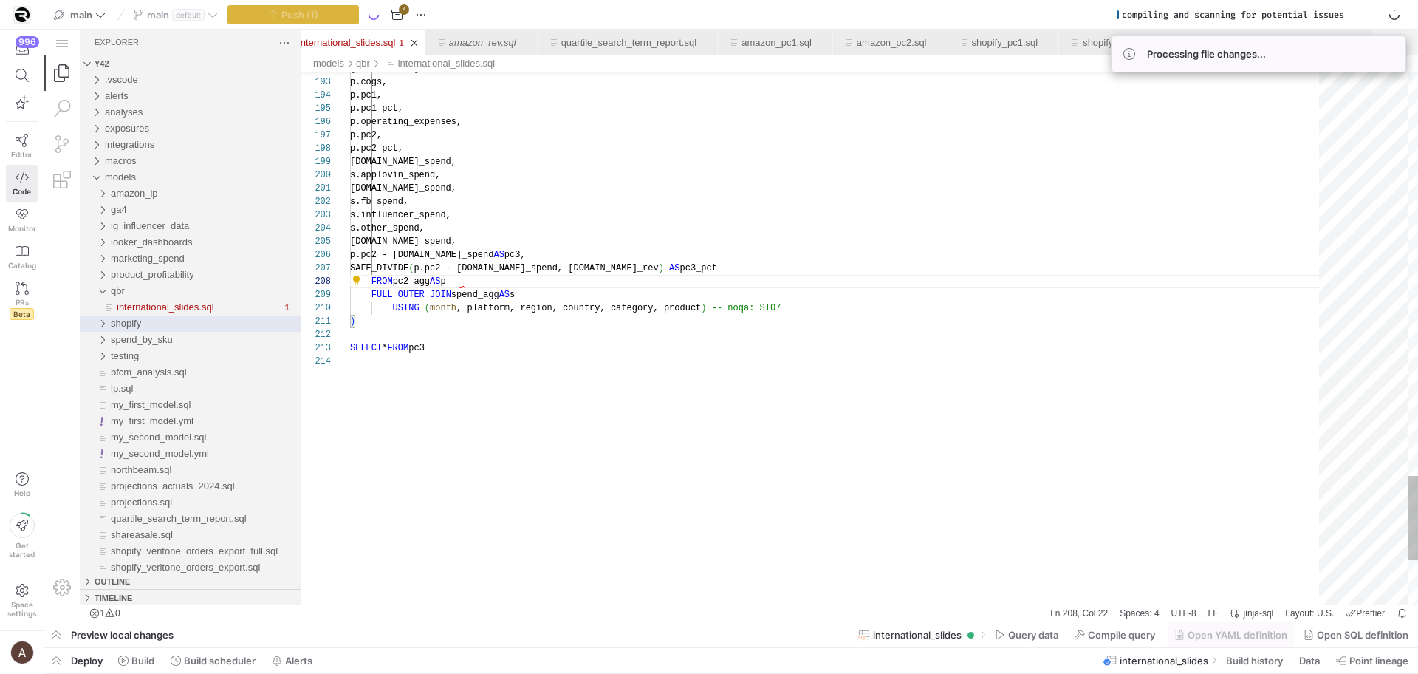
type textarea ") SELECT * FROM pc3"
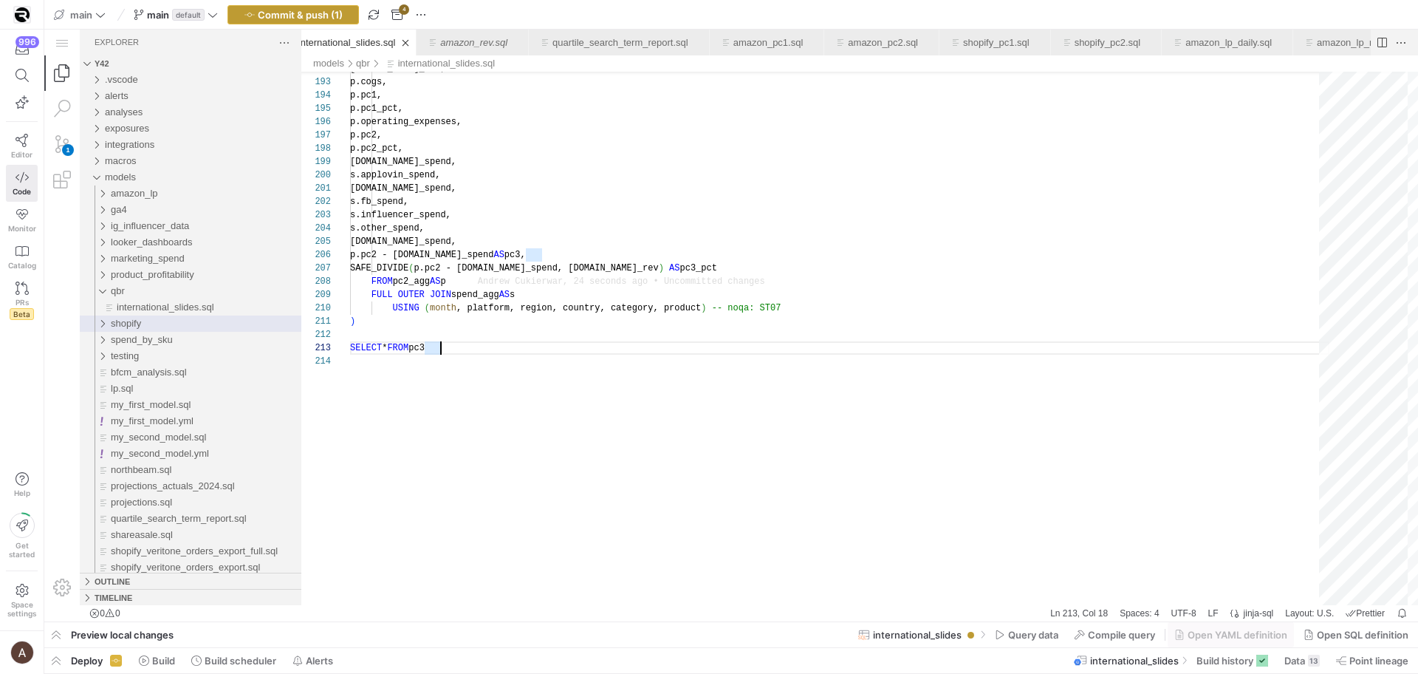
click at [350, 17] on span "button" at bounding box center [293, 15] width 130 height 18
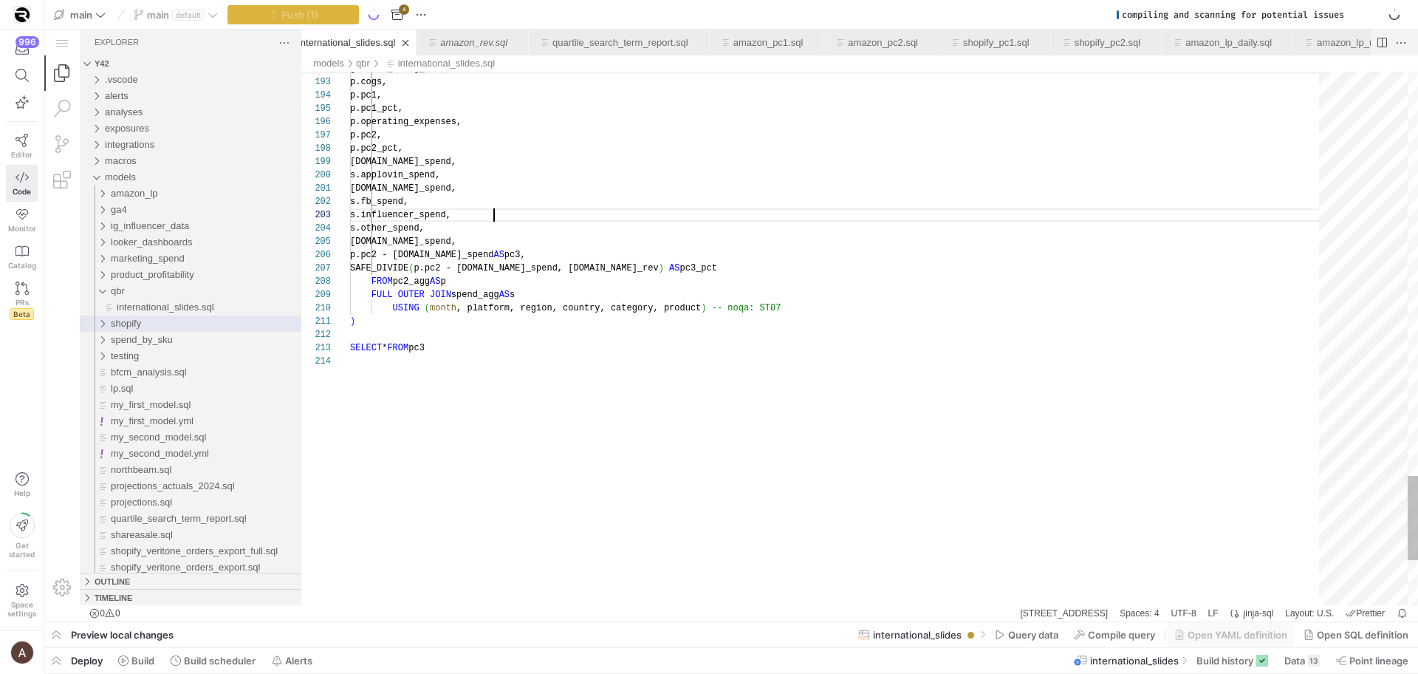
scroll to position [27, 144]
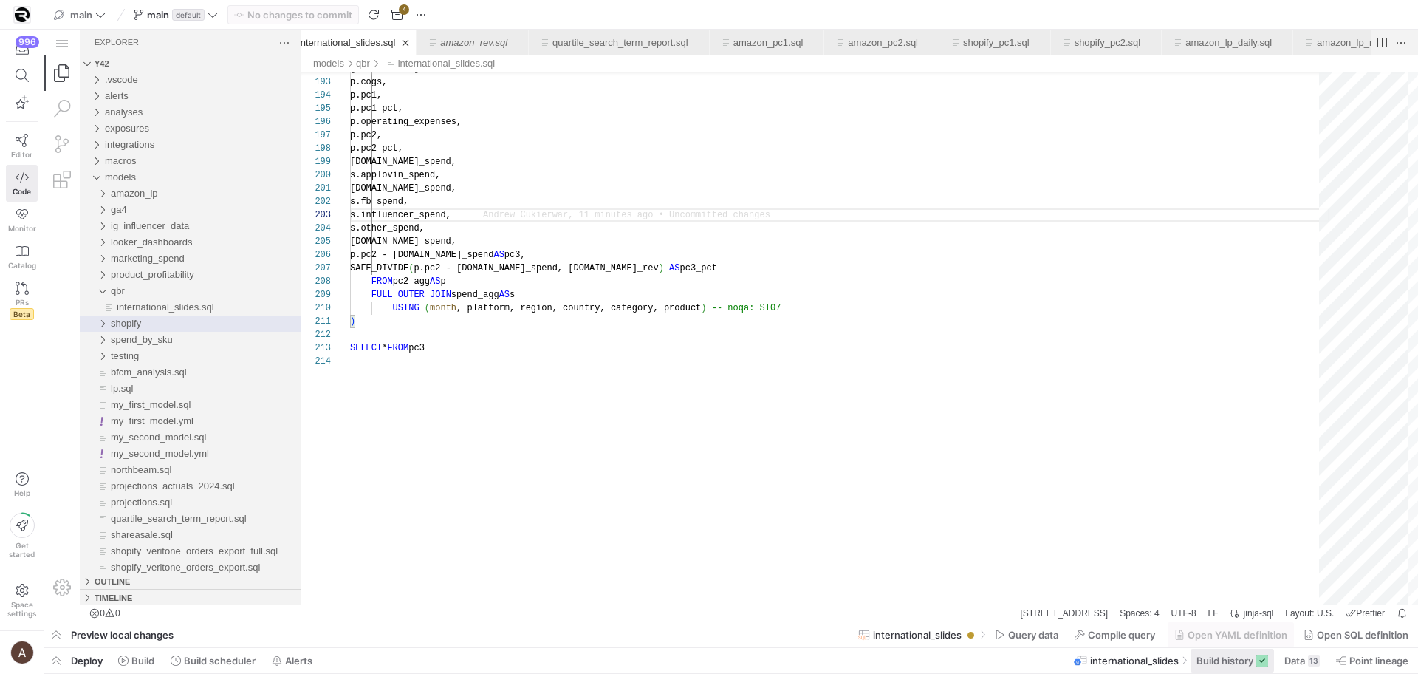
click at [1238, 652] on span at bounding box center [1231, 660] width 83 height 24
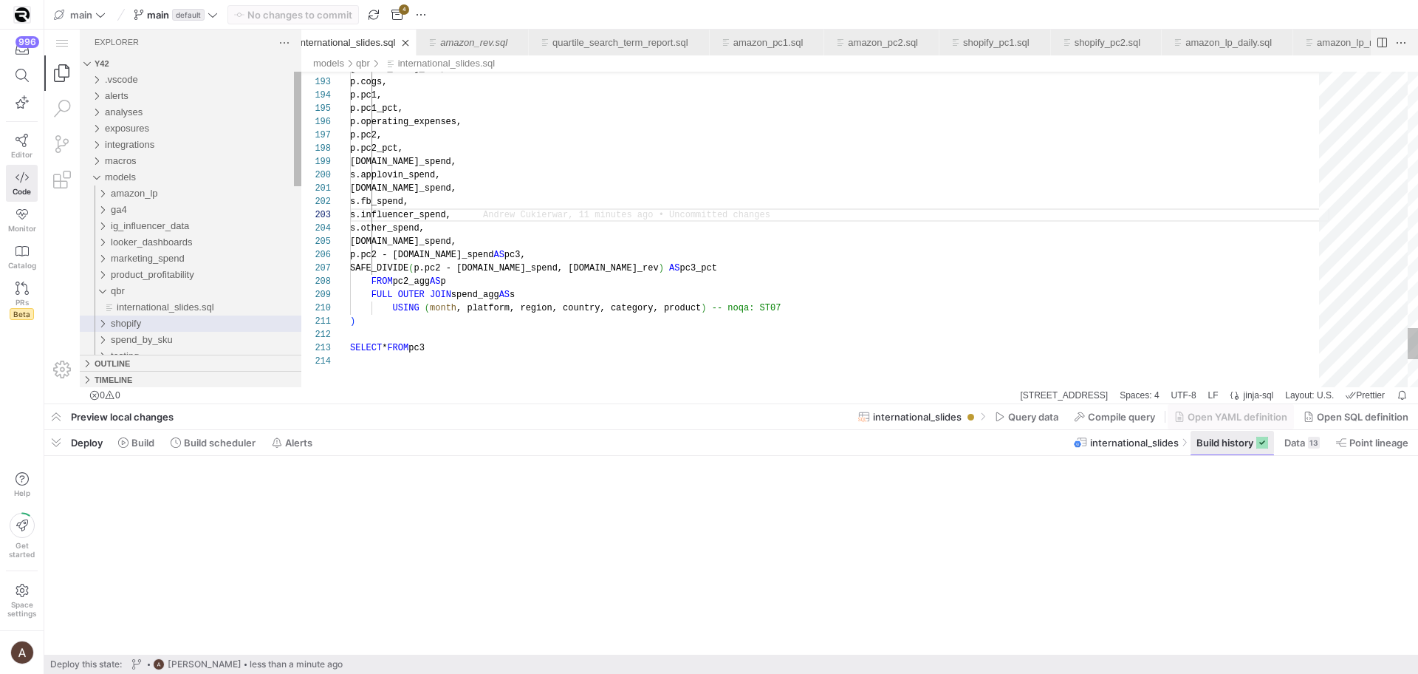
scroll to position [27, 144]
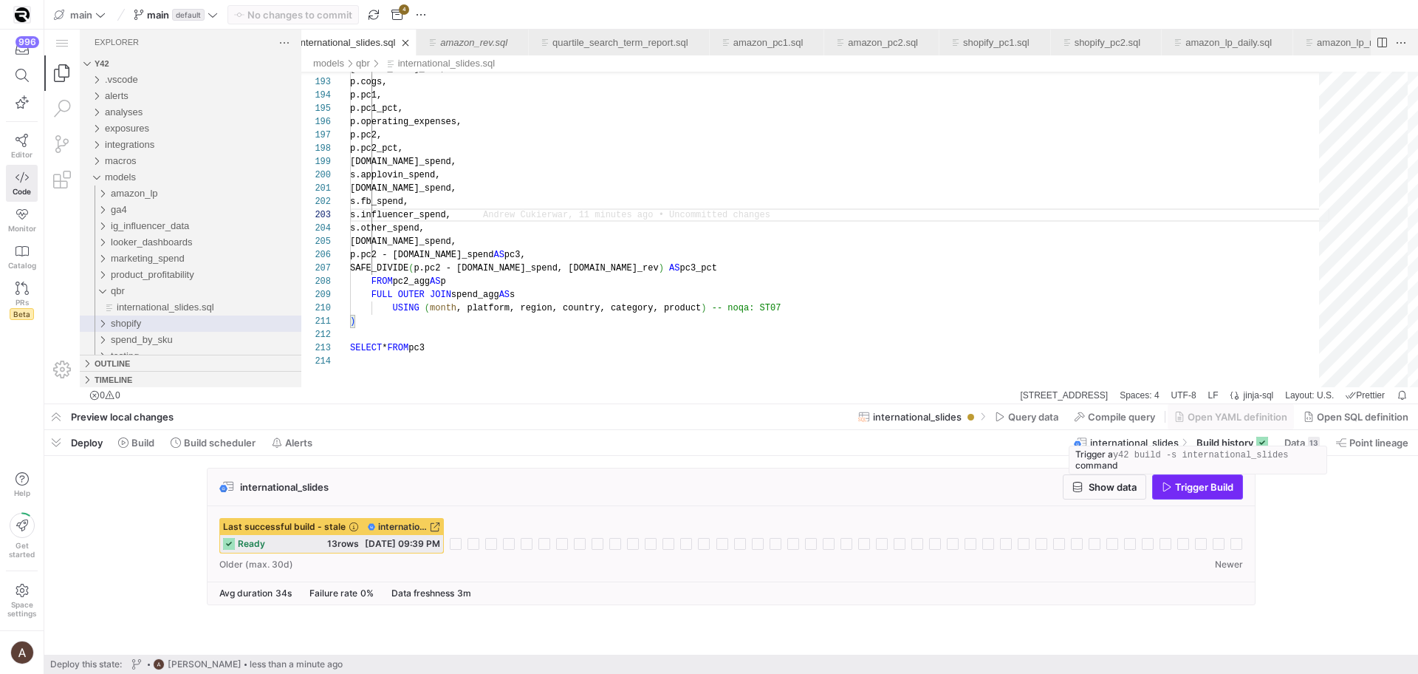
click at [1200, 495] on span "button" at bounding box center [1197, 487] width 89 height 24
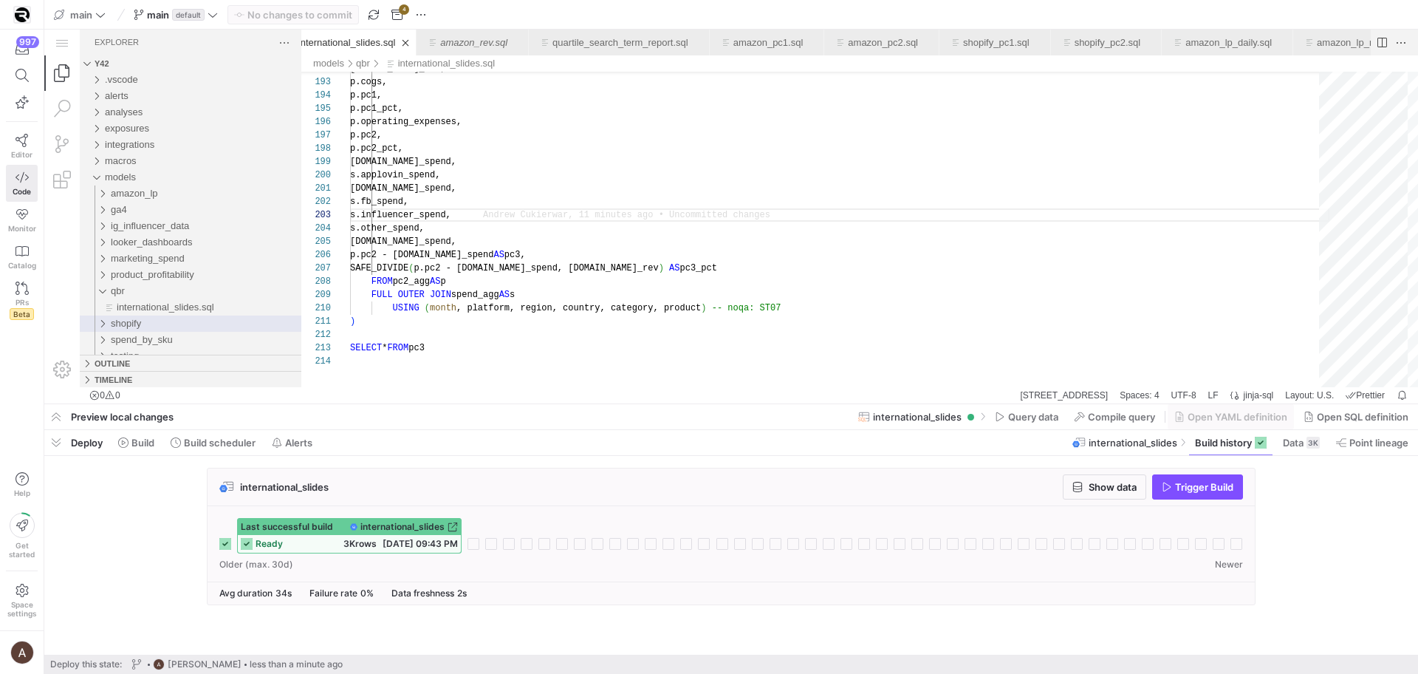
click at [287, 540] on div "ready 3K rows 08/12/25, 09:43 PM" at bounding box center [349, 544] width 223 height 18
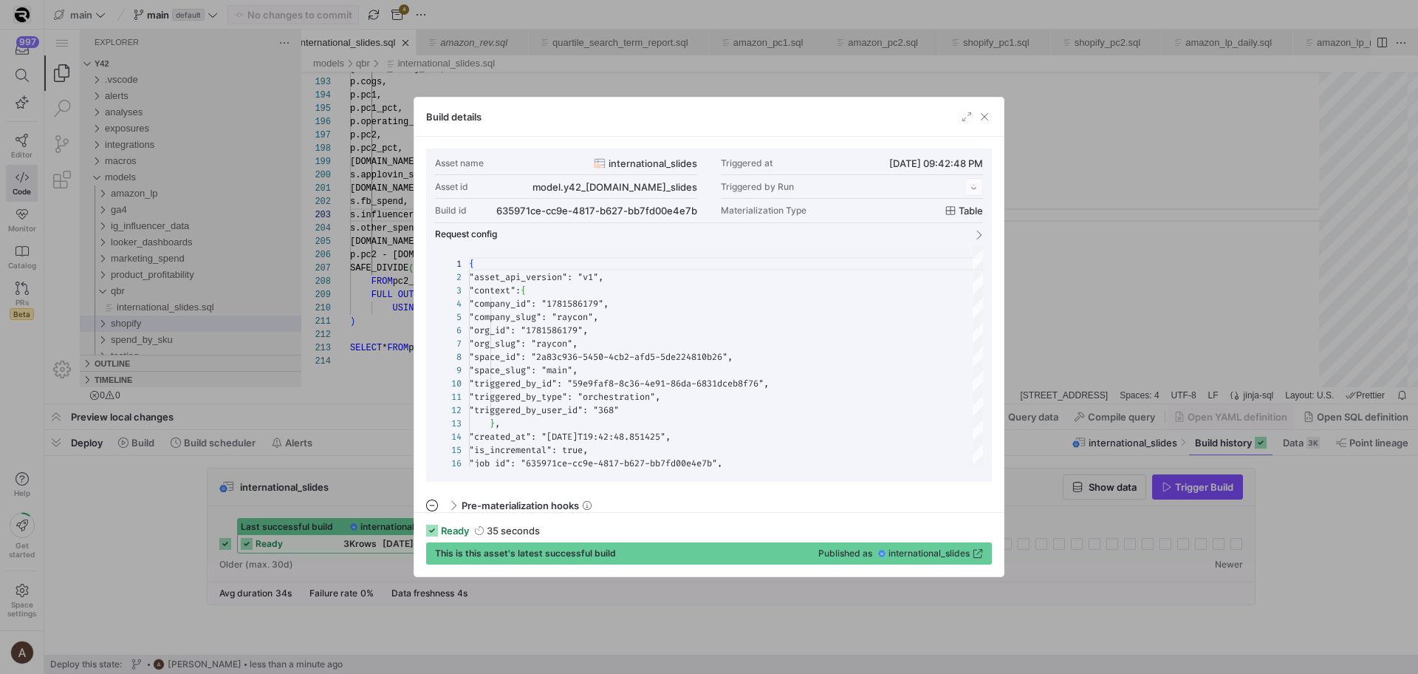
scroll to position [133, 0]
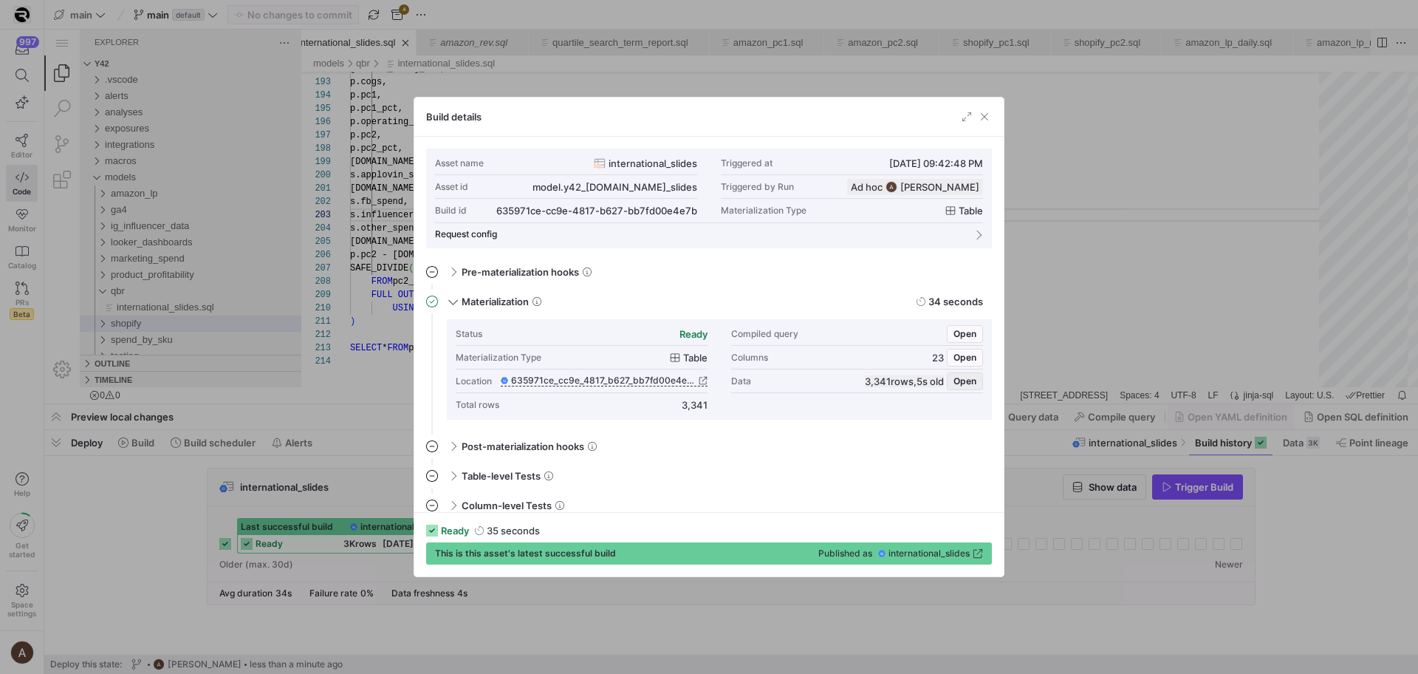
click at [962, 380] on span "Open" at bounding box center [964, 381] width 23 height 10
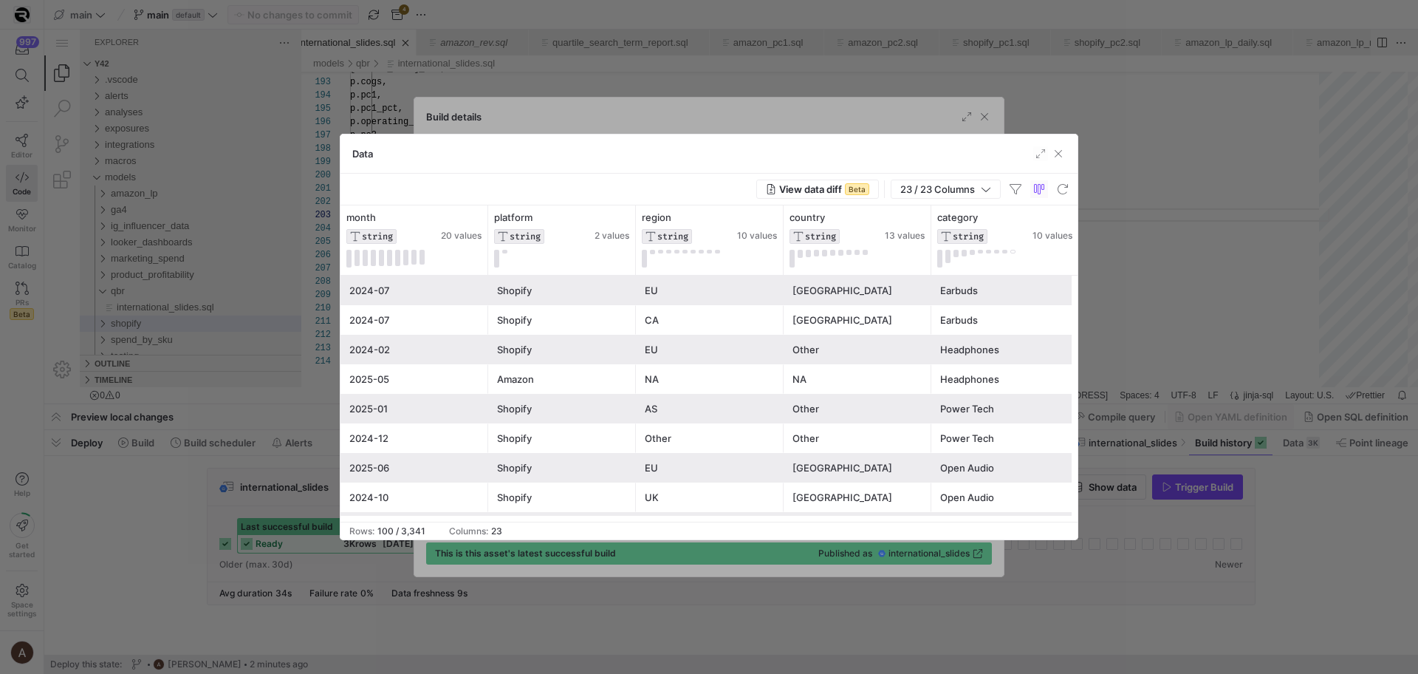
scroll to position [4, 0]
click at [889, 439] on div "Other" at bounding box center [857, 433] width 130 height 29
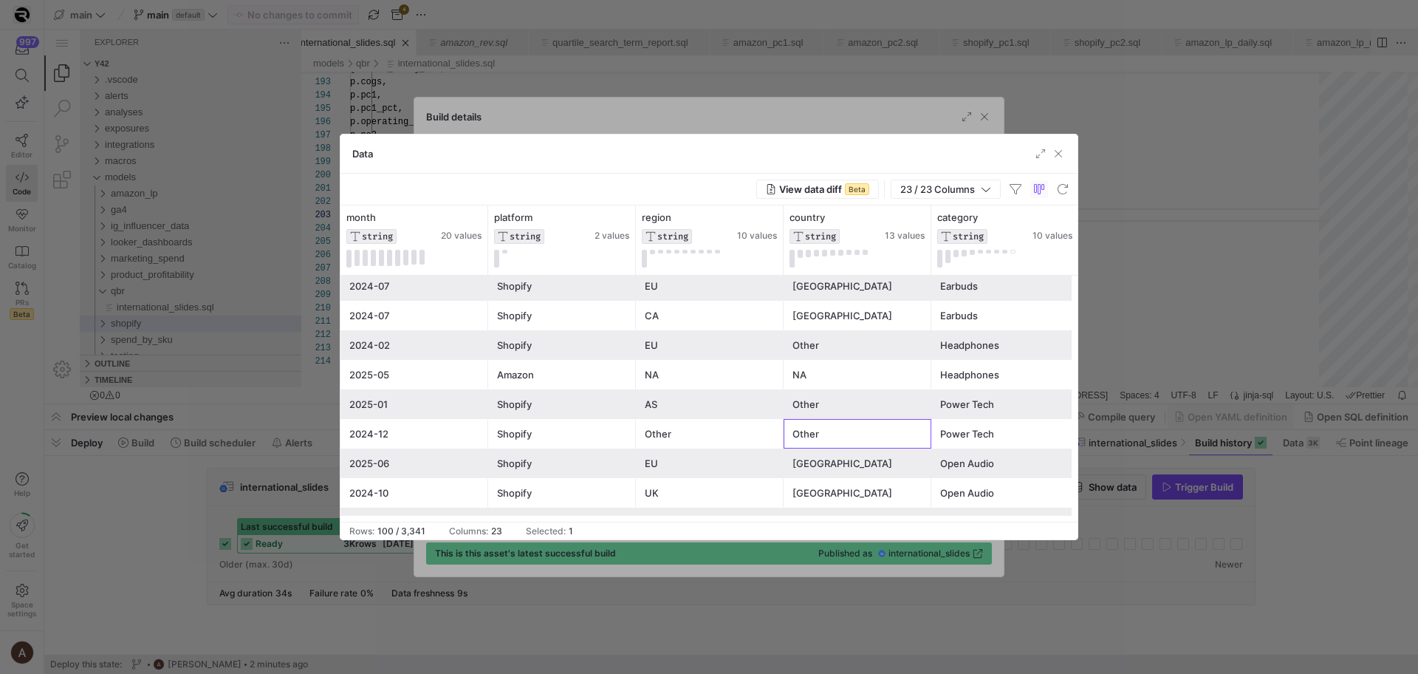
click at [895, 386] on div "NA" at bounding box center [857, 374] width 130 height 29
click at [880, 403] on div "Other" at bounding box center [857, 404] width 130 height 29
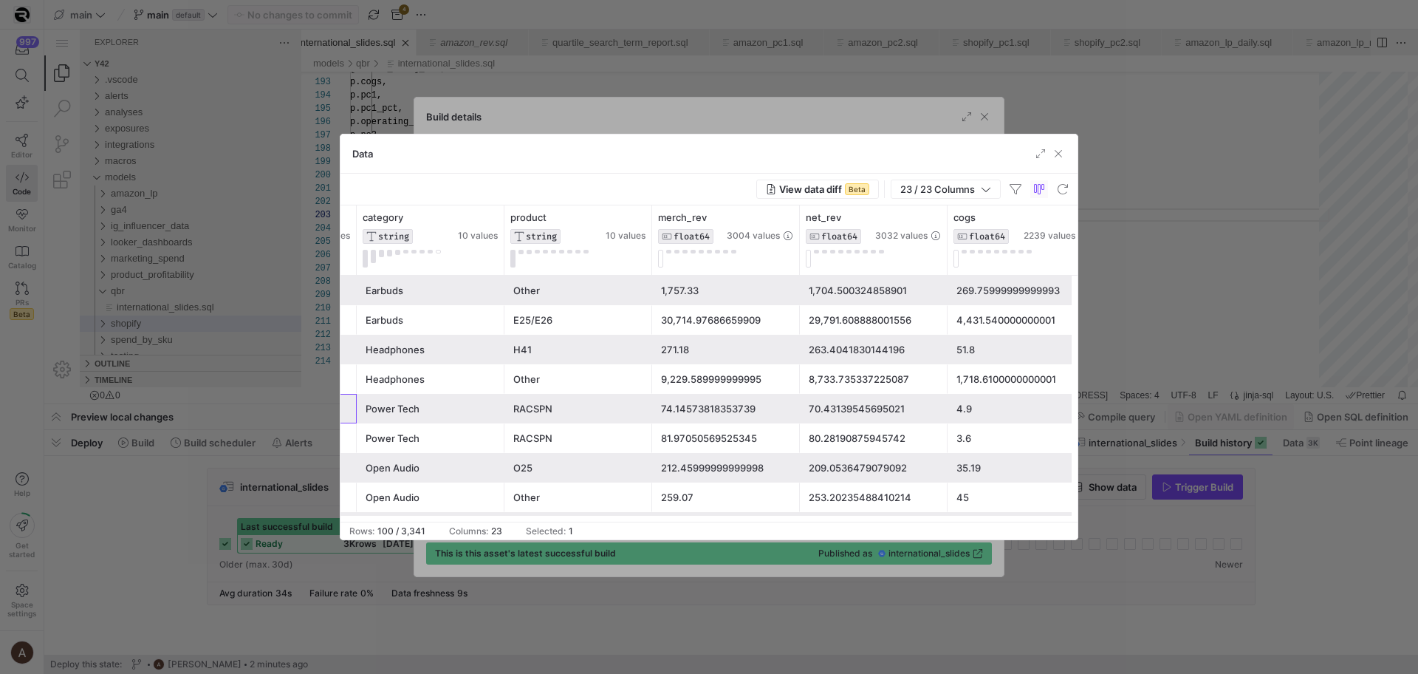
scroll to position [0, 574]
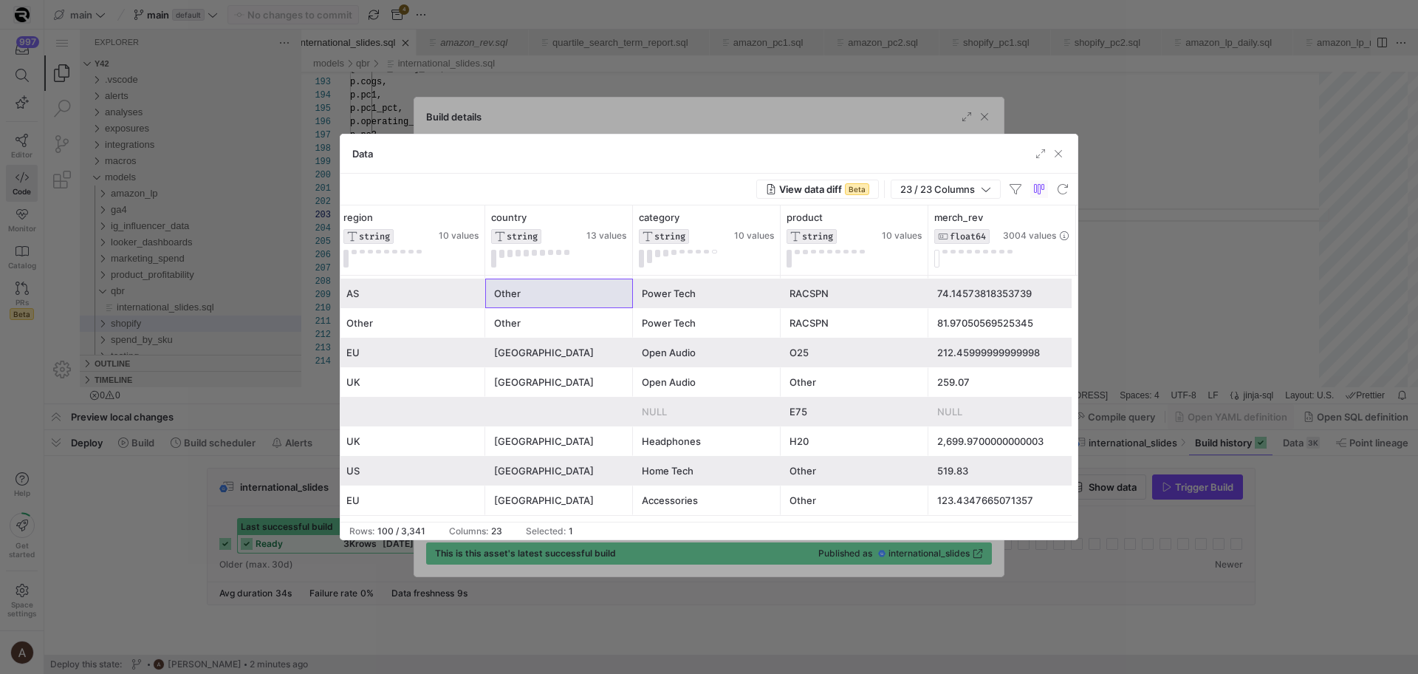
drag, startPoint x: 1190, startPoint y: 425, endPoint x: 1188, endPoint y: 418, distance: 8.0
click at [1190, 425] on div at bounding box center [709, 337] width 1418 height 674
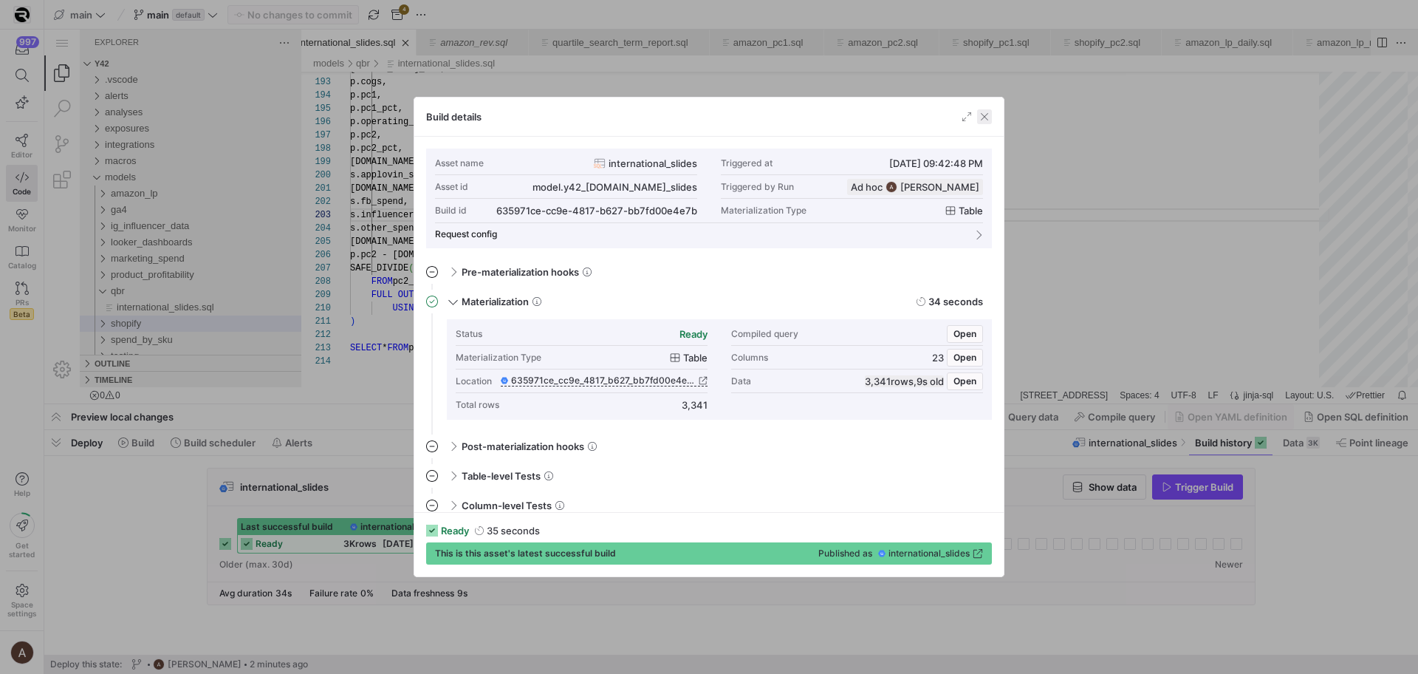
drag, startPoint x: 980, startPoint y: 117, endPoint x: 935, endPoint y: 90, distance: 52.7
click at [980, 117] on span "button" at bounding box center [984, 116] width 15 height 15
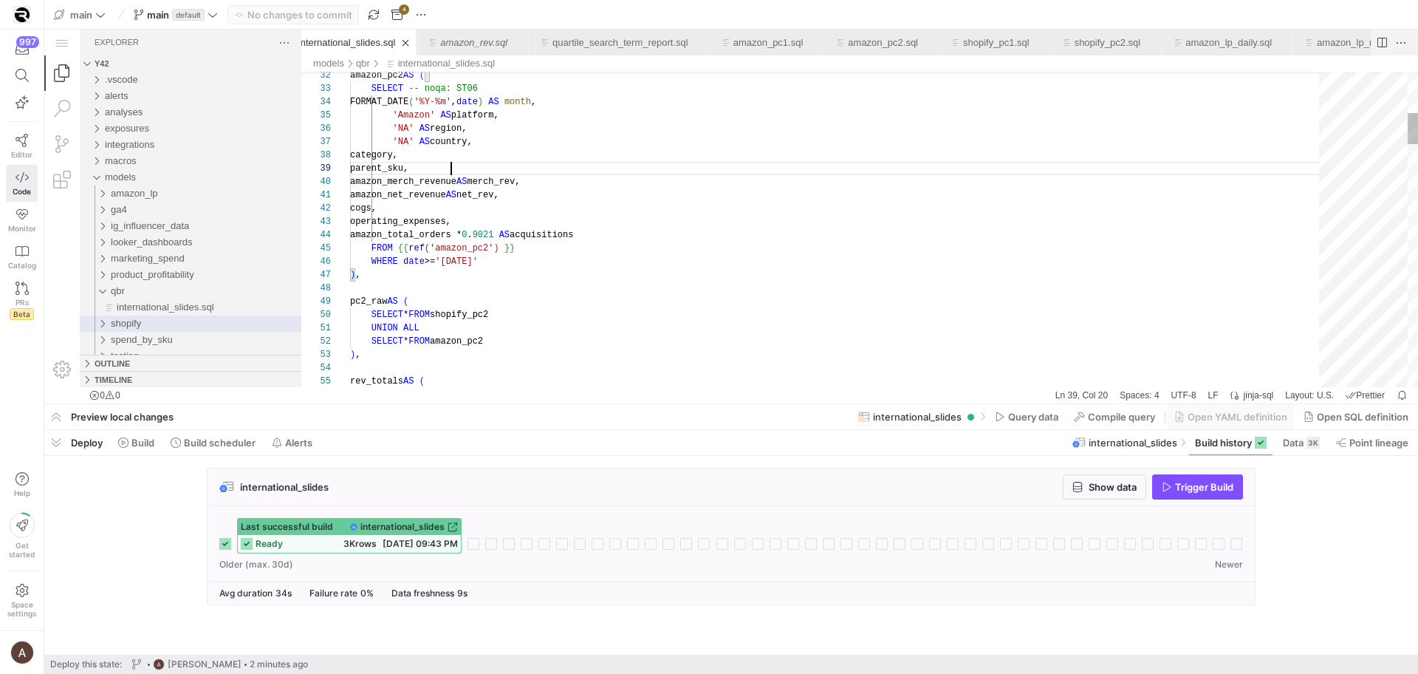
click at [554, 353] on div ") ," at bounding box center [839, 354] width 979 height 13
click at [1323, 442] on span at bounding box center [1301, 443] width 49 height 24
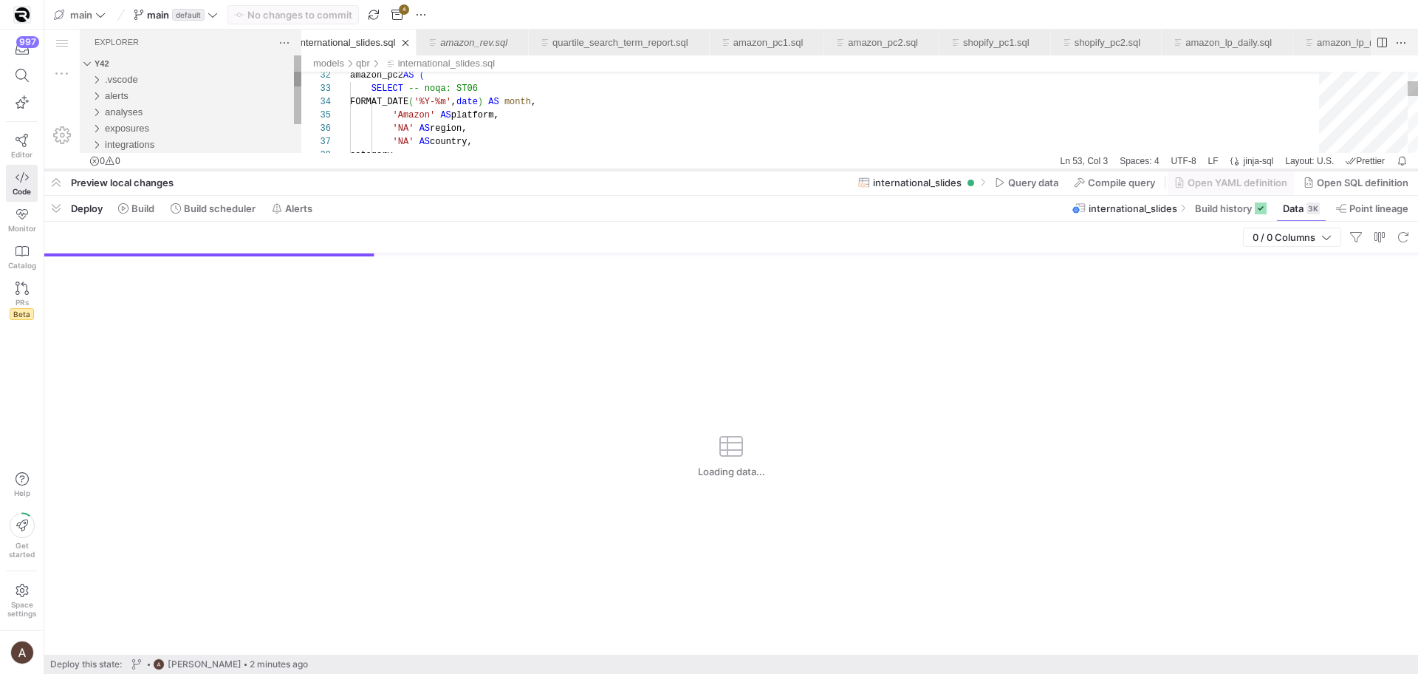
drag, startPoint x: 312, startPoint y: 402, endPoint x: 330, endPoint y: 168, distance: 234.8
click at [330, 168] on div at bounding box center [731, 170] width 1374 height 6
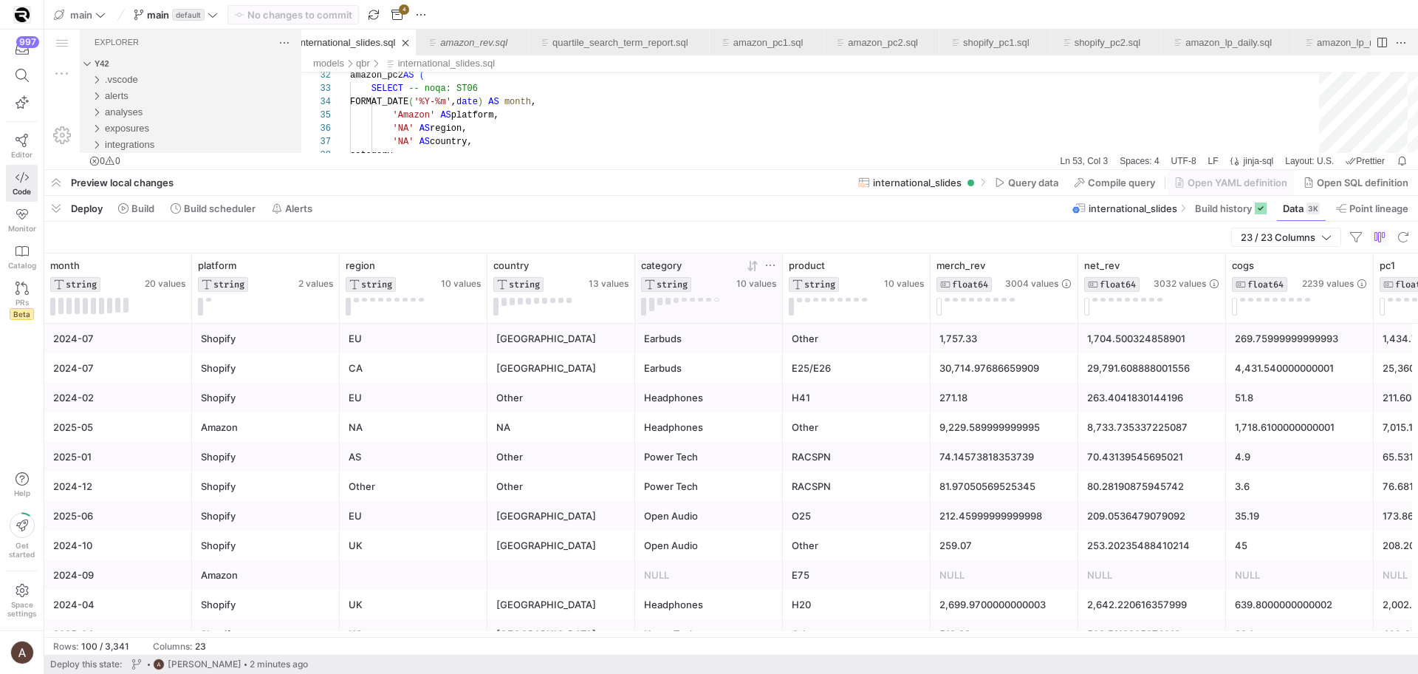
click at [717, 300] on button at bounding box center [716, 300] width 5 height 4
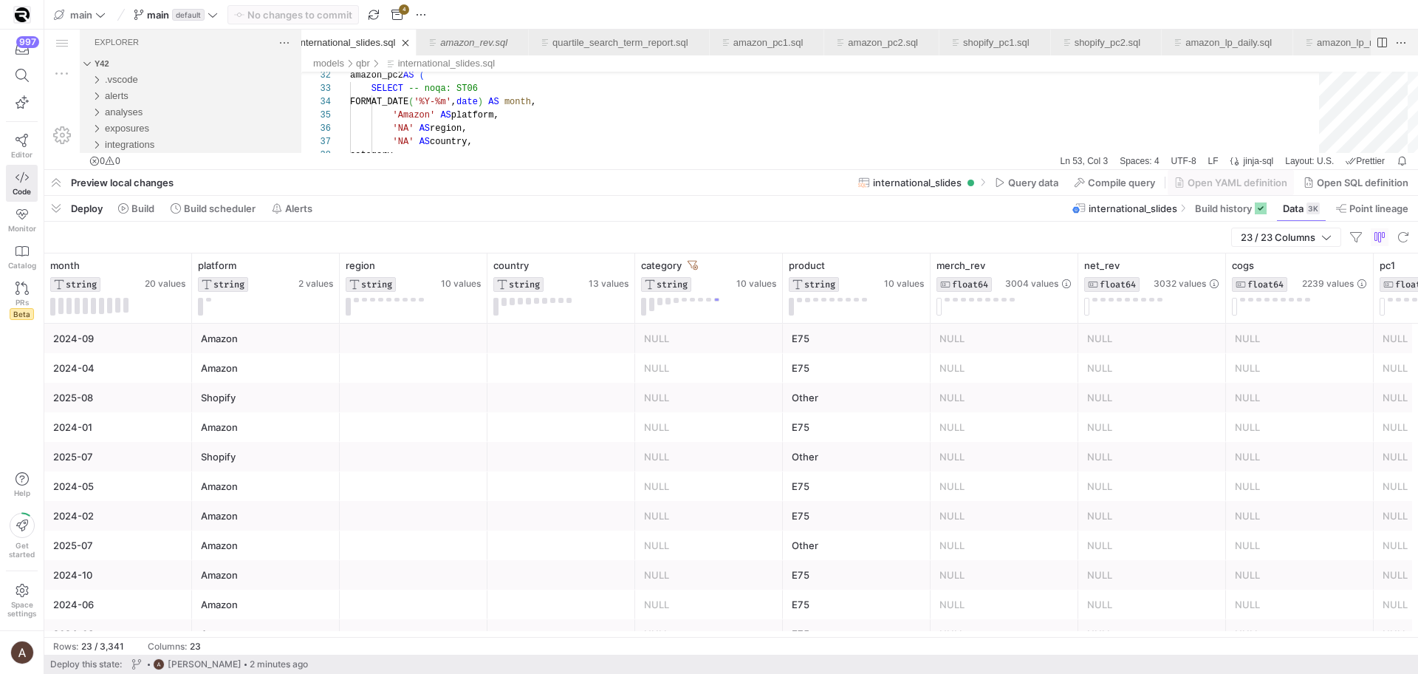
click at [870, 394] on div "Other" at bounding box center [857, 397] width 130 height 29
click at [841, 415] on div "Other" at bounding box center [857, 423] width 130 height 29
click at [790, 303] on button at bounding box center [791, 307] width 5 height 18
click at [52, 202] on span "button" at bounding box center [56, 208] width 24 height 25
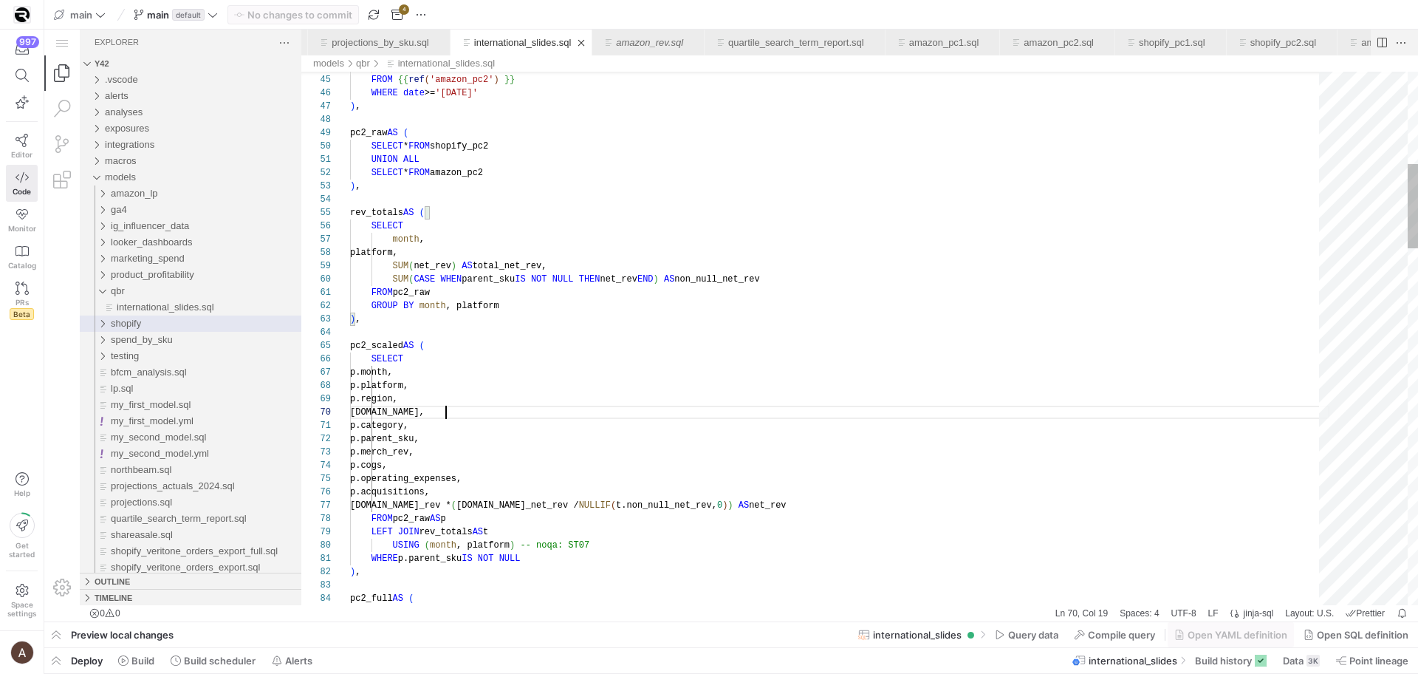
scroll to position [120, 96]
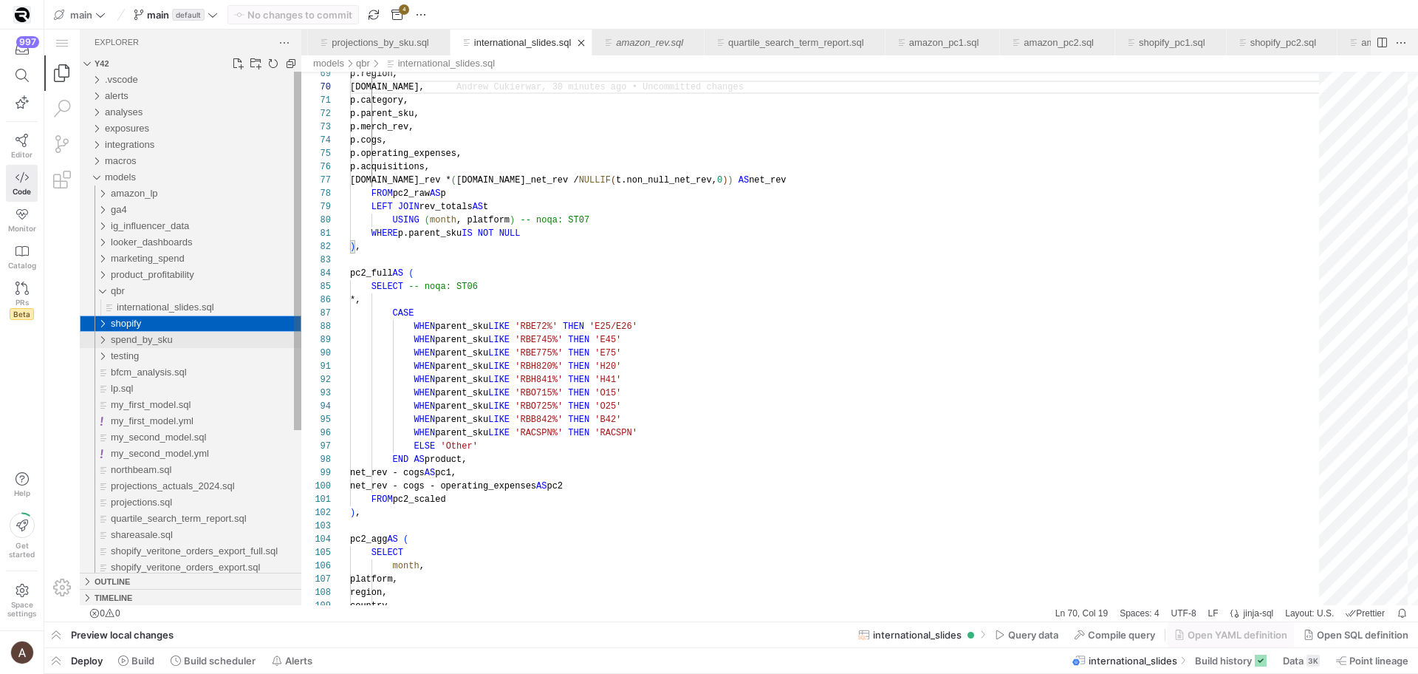
click at [159, 342] on span "spend_by_sku" at bounding box center [142, 339] width 62 height 11
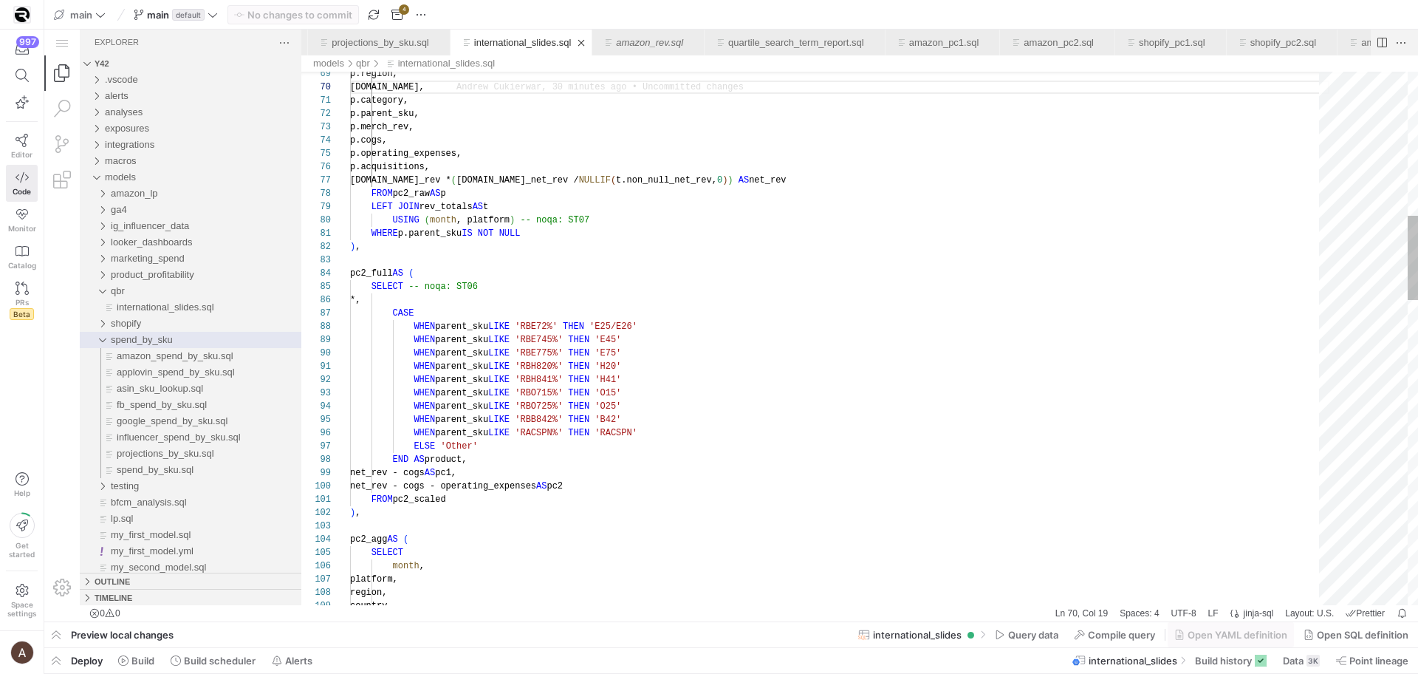
type textarea "WHERE p.parent_sku IS NOT NULL ), pc2_full AS ( SELECT -- noqa: ST06 *, CASE WH…"
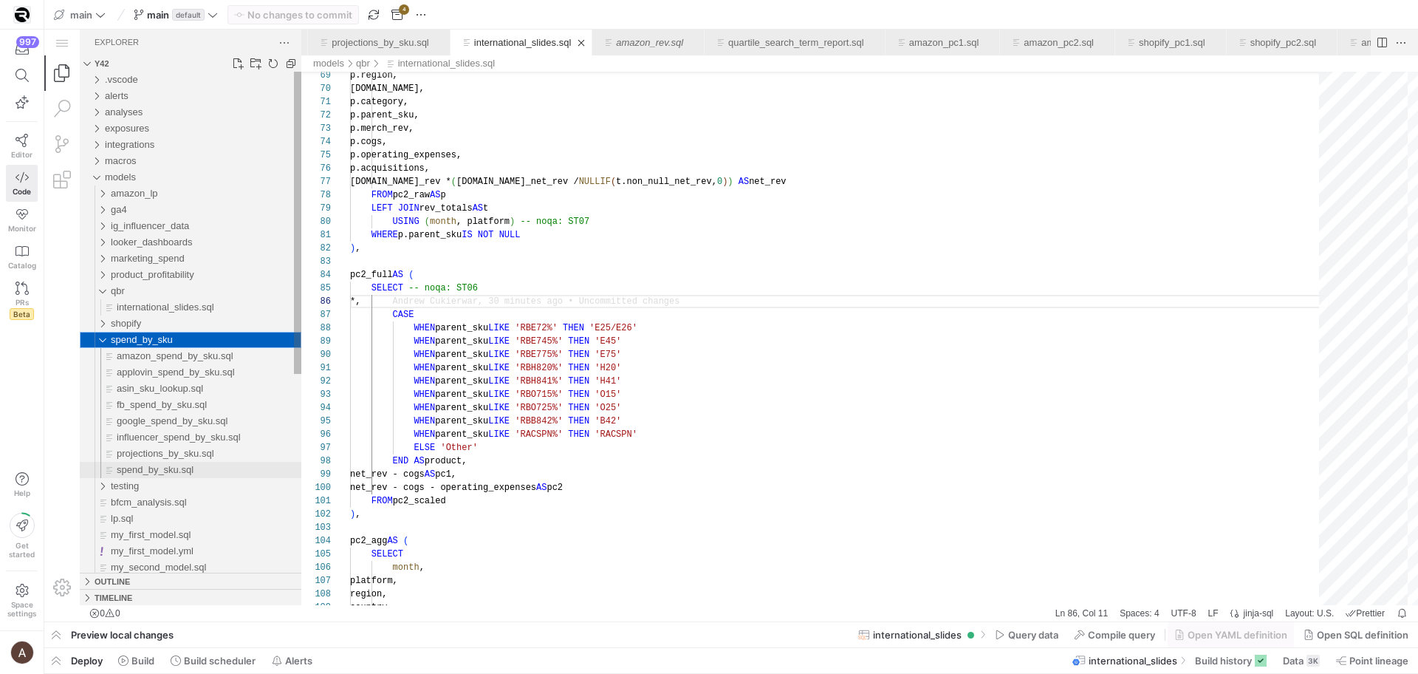
click at [208, 473] on div "spend_by_sku.sql" at bounding box center [209, 470] width 185 height 16
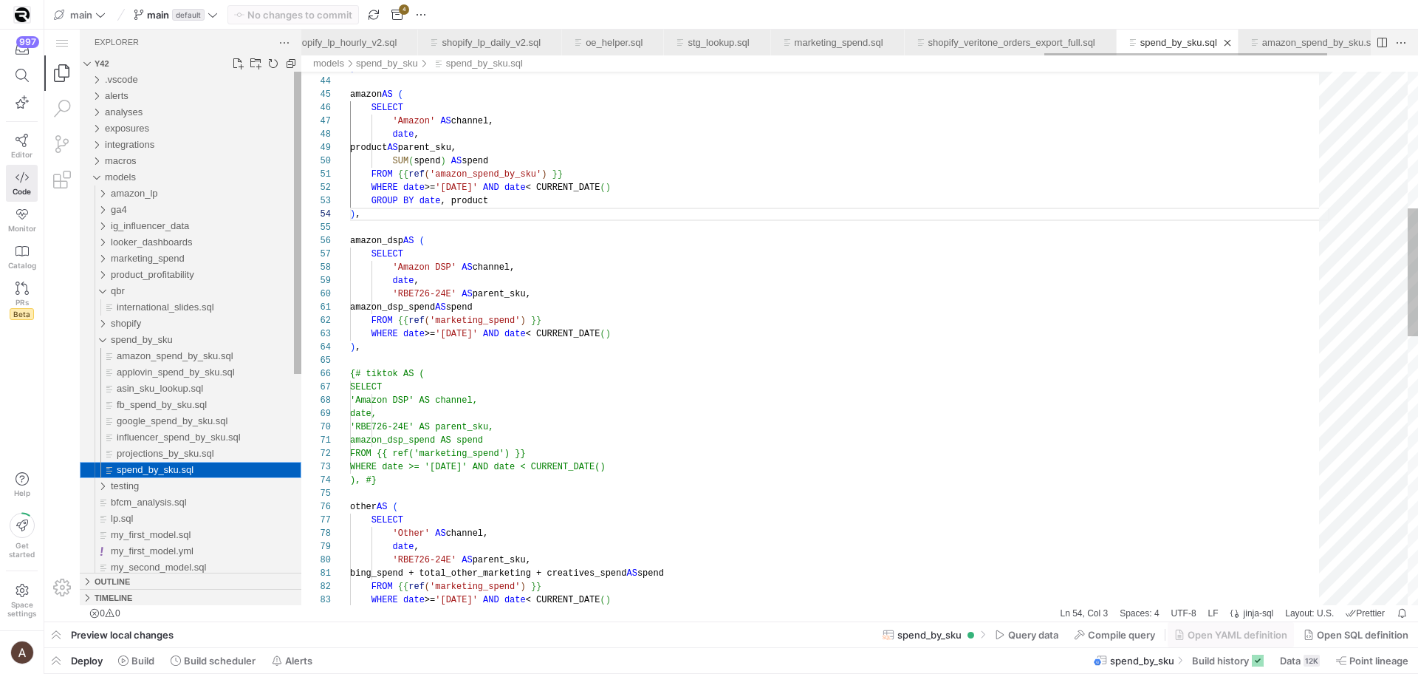
scroll to position [133, 10]
